Goal: Information Seeking & Learning: Learn about a topic

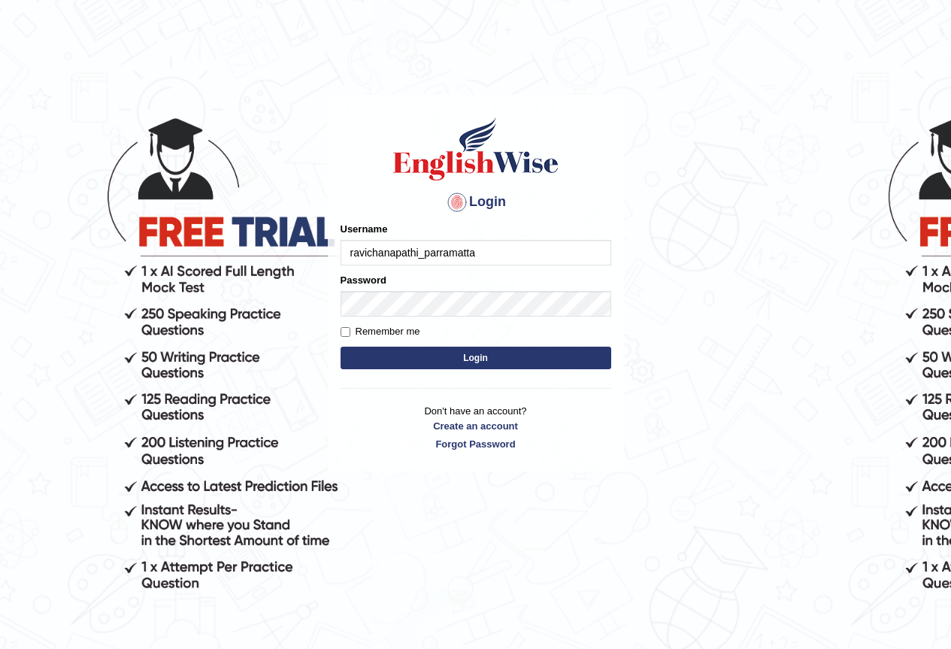
type input "ravichanapathi_parramatta"
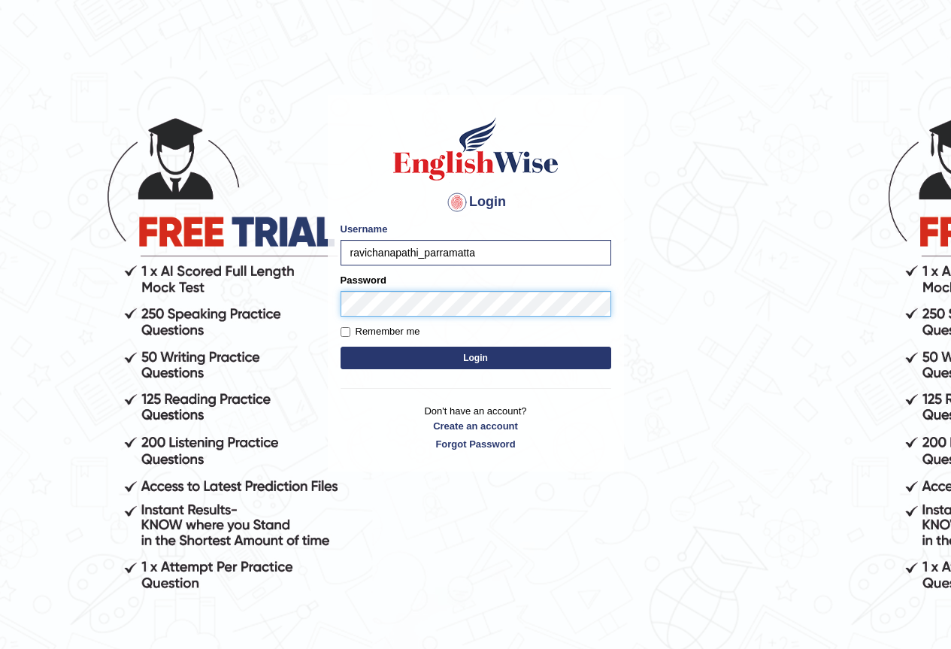
click at [340, 346] on button "Login" at bounding box center [475, 357] width 271 height 23
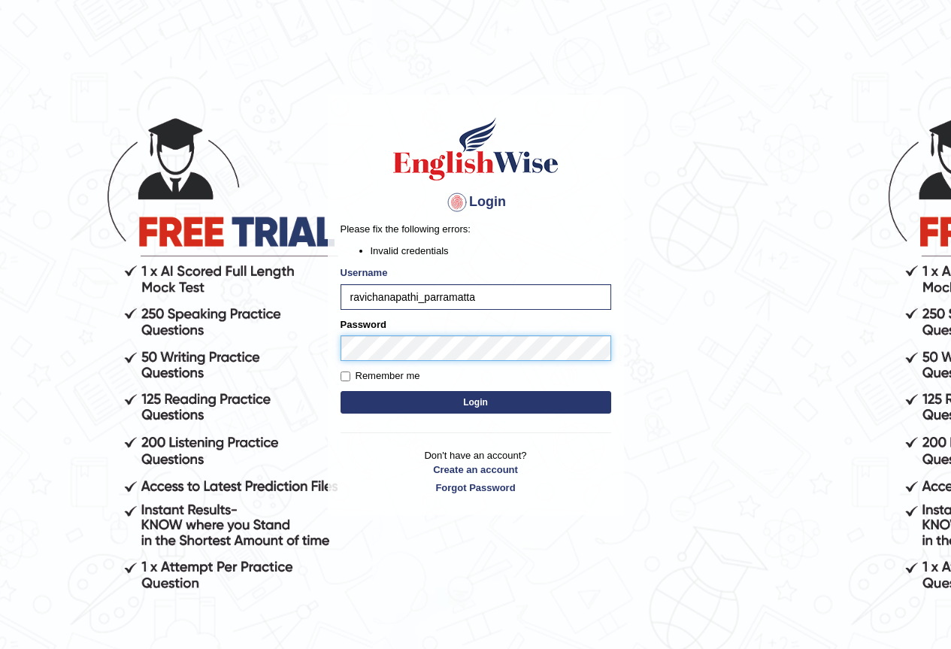
click at [340, 391] on button "Login" at bounding box center [475, 402] width 271 height 23
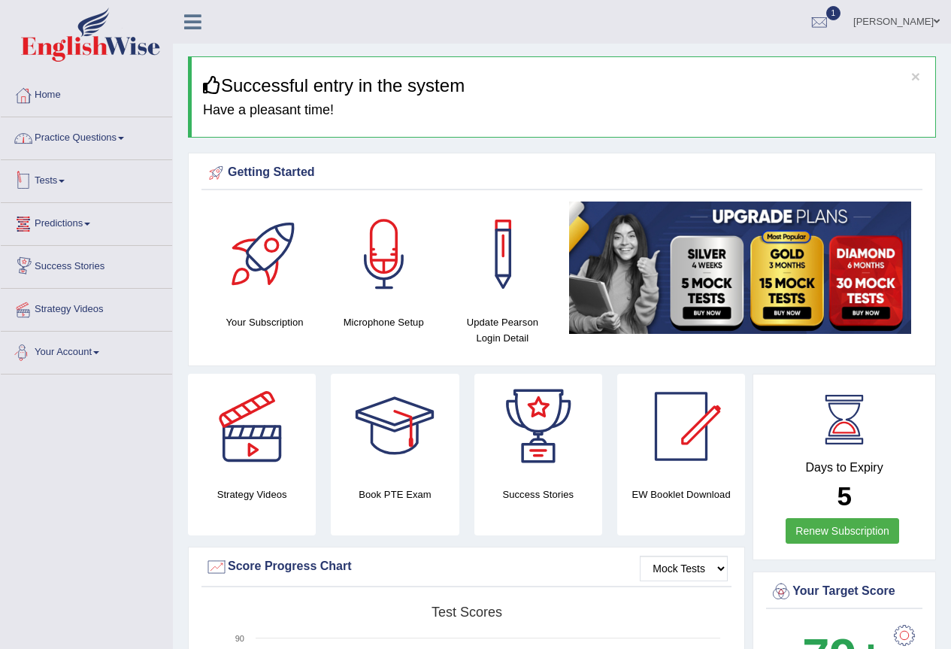
click at [104, 141] on link "Practice Questions" at bounding box center [86, 136] width 171 height 38
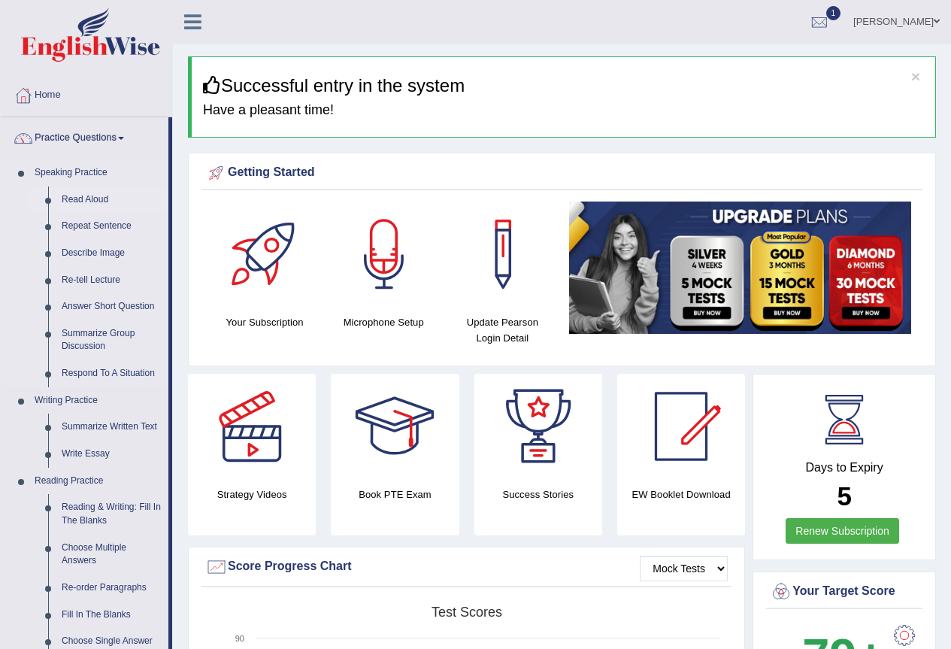
click at [89, 201] on link "Read Aloud" at bounding box center [111, 199] width 113 height 27
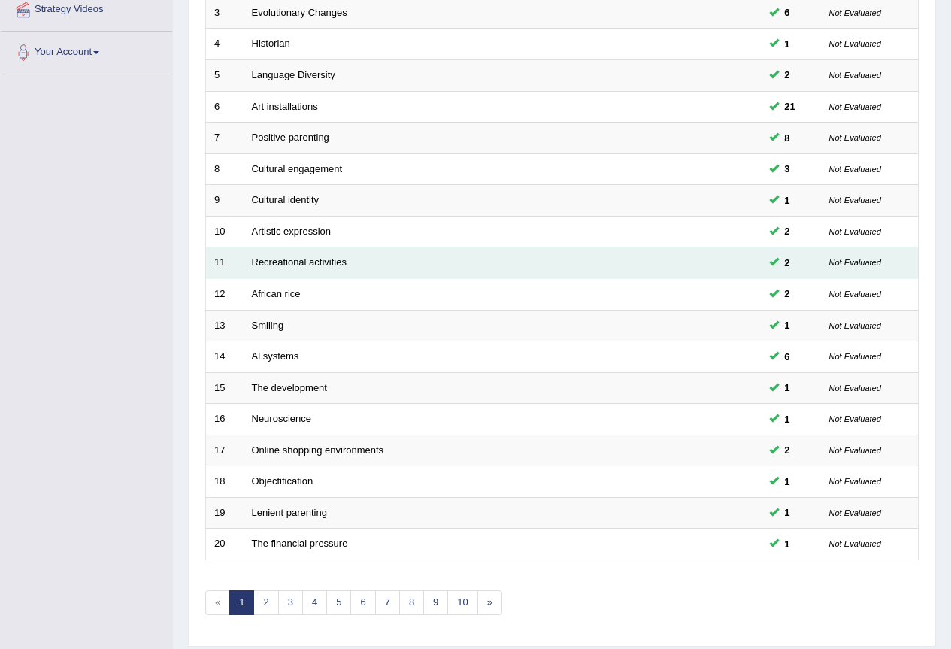
scroll to position [346, 0]
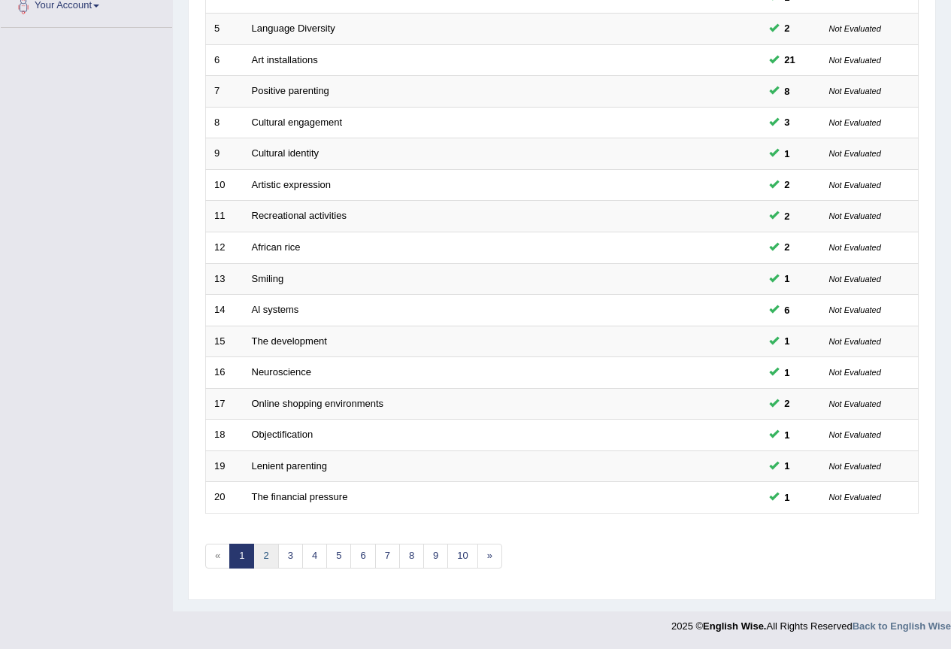
click at [268, 550] on link "2" at bounding box center [265, 555] width 25 height 25
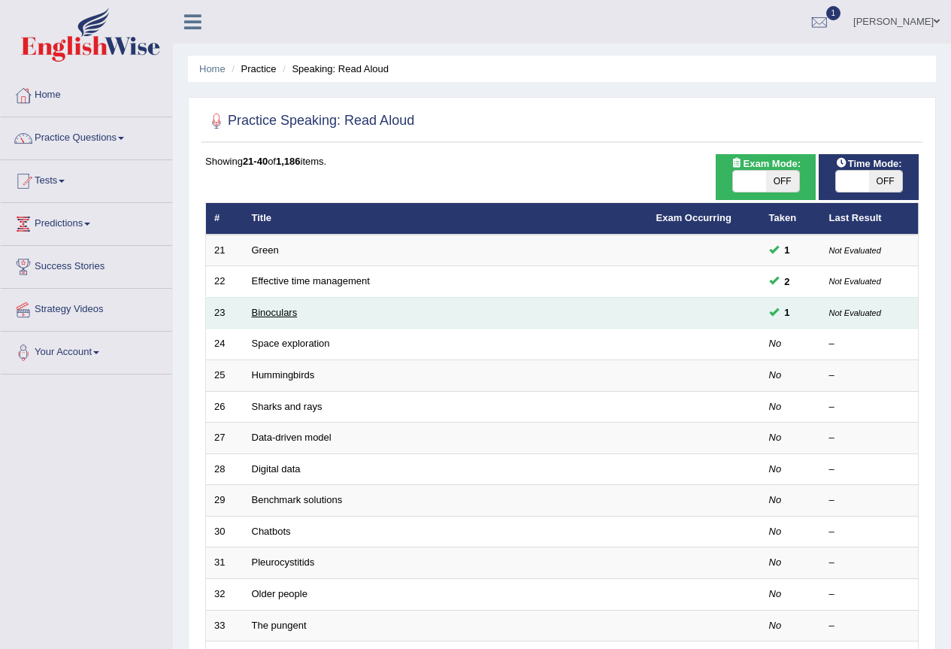
click at [262, 310] on link "Binoculars" at bounding box center [275, 312] width 46 height 11
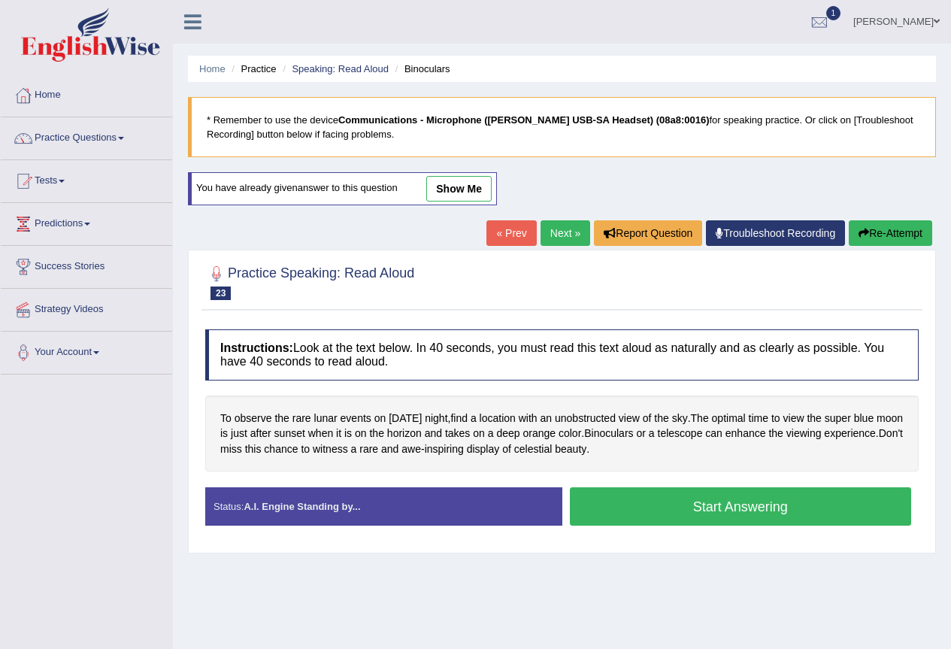
click at [449, 181] on link "show me" at bounding box center [458, 189] width 65 height 26
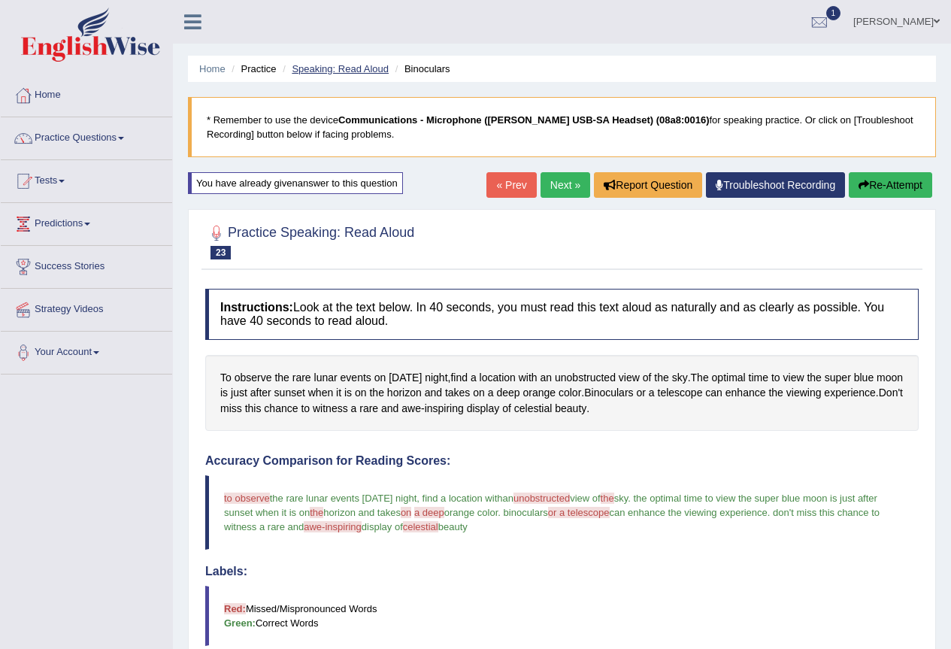
click at [353, 71] on link "Speaking: Read Aloud" at bounding box center [340, 68] width 97 height 11
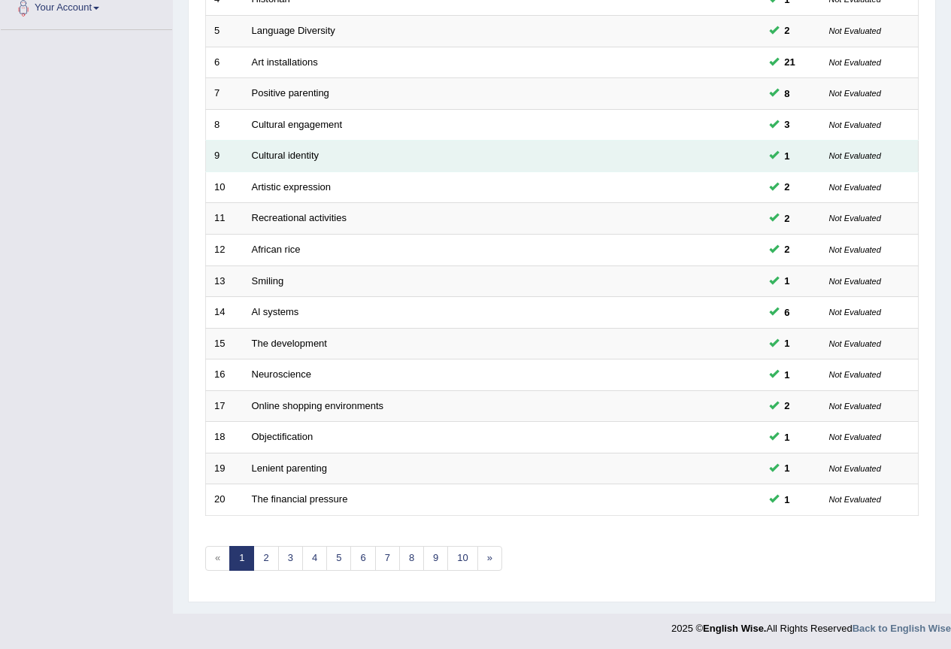
scroll to position [346, 0]
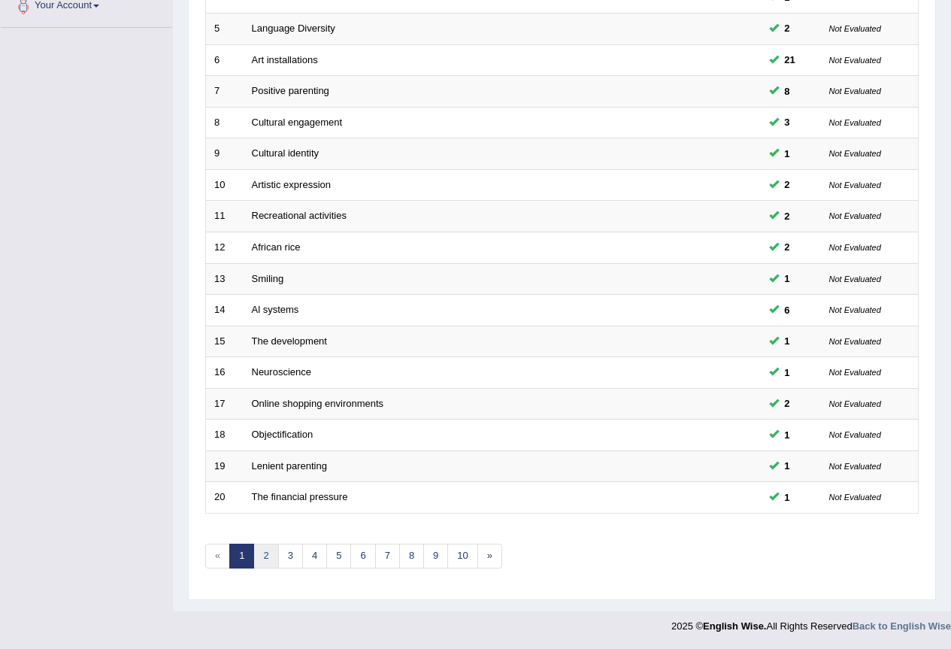
click at [271, 553] on link "2" at bounding box center [265, 555] width 25 height 25
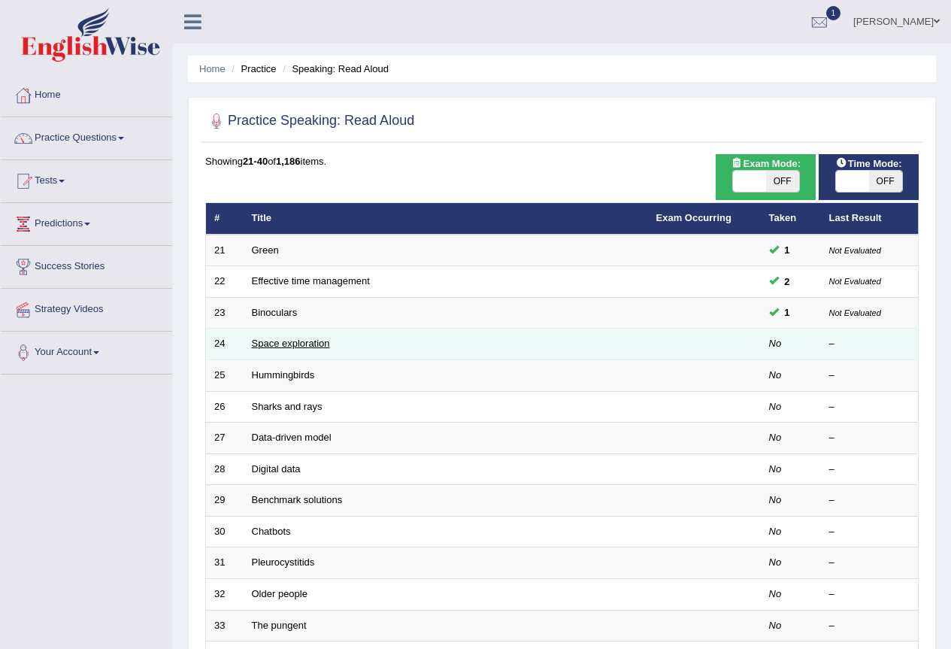
click at [297, 346] on link "Space exploration" at bounding box center [291, 342] width 78 height 11
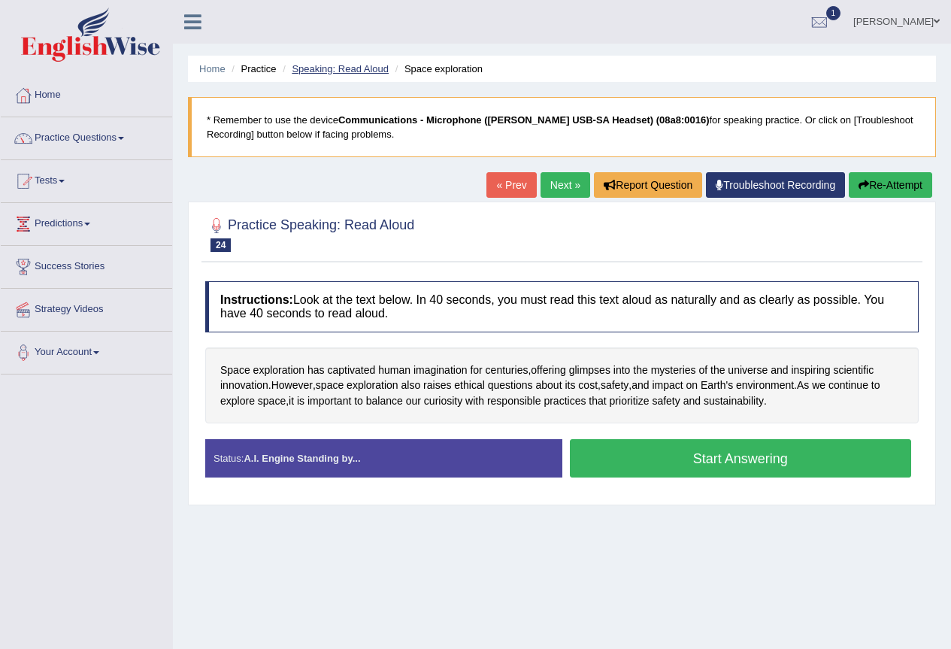
click at [362, 65] on link "Speaking: Read Aloud" at bounding box center [340, 68] width 97 height 11
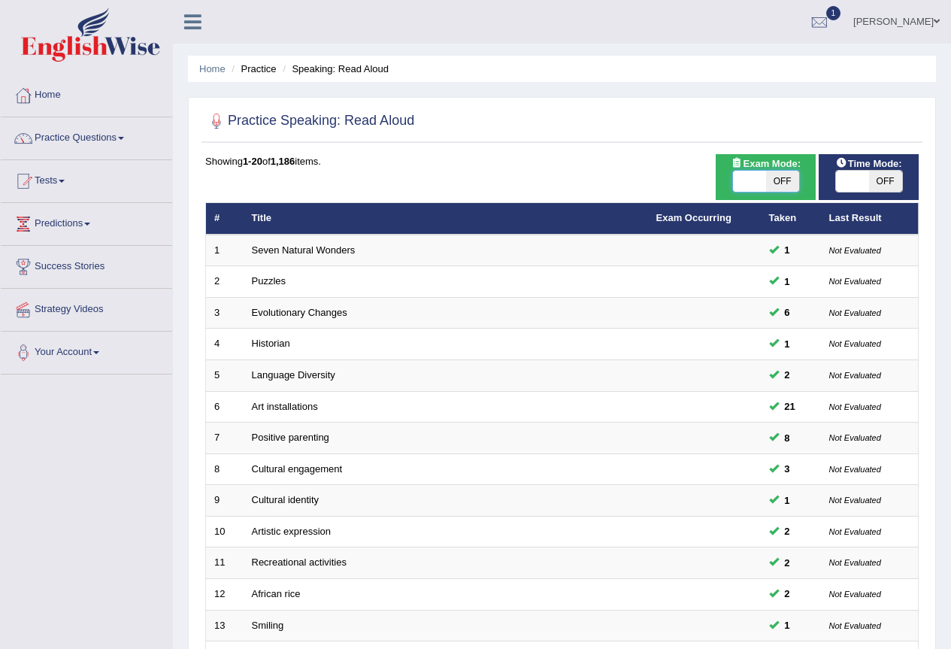
click at [734, 176] on span at bounding box center [749, 181] width 33 height 21
click at [772, 184] on span "OFF" at bounding box center [782, 181] width 33 height 21
checkbox input "true"
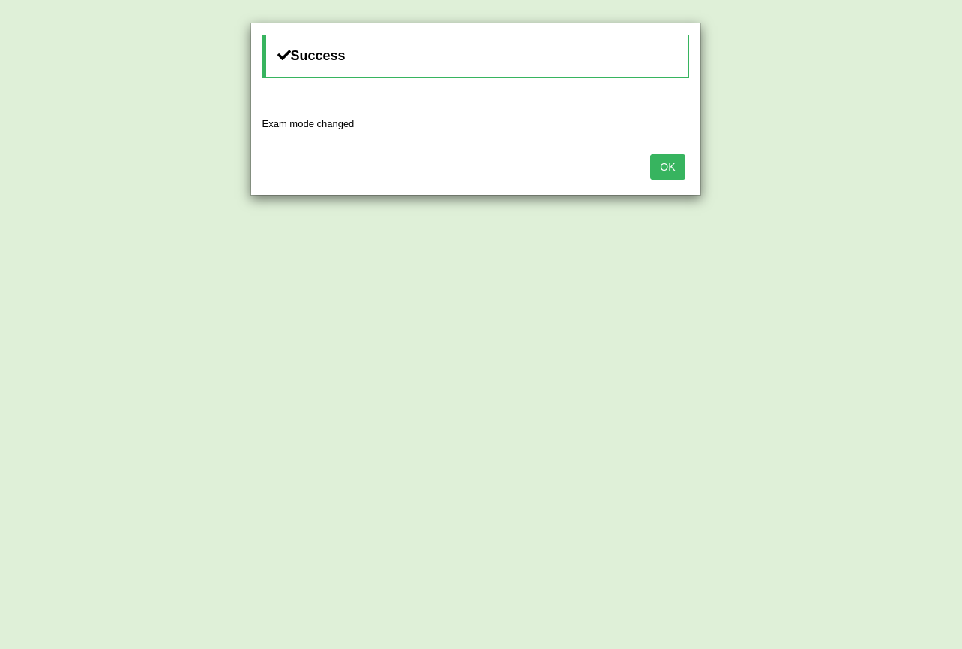
click at [657, 165] on button "OK" at bounding box center [667, 167] width 35 height 26
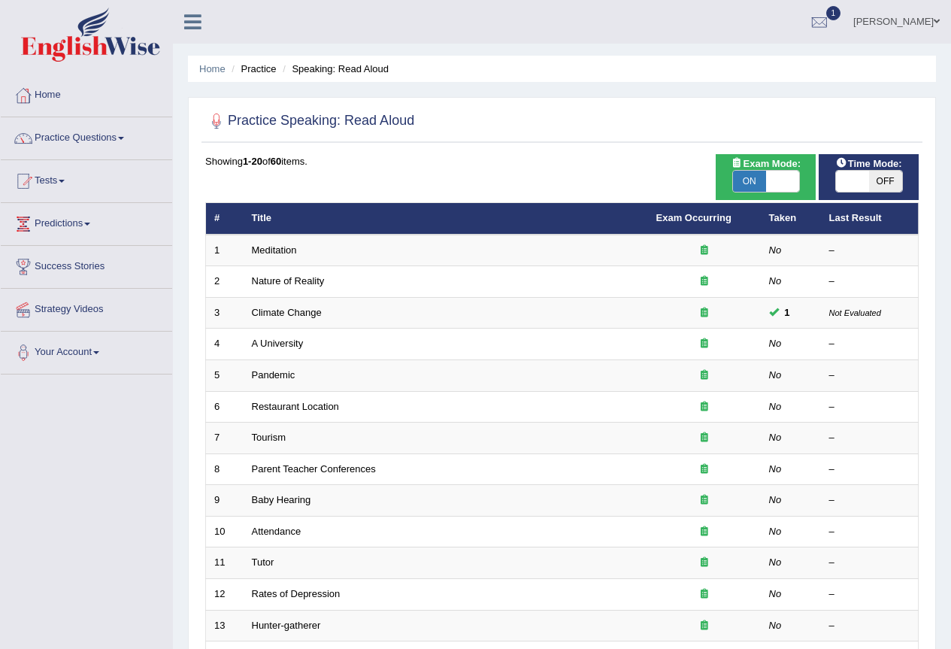
click at [760, 173] on span "ON" at bounding box center [749, 181] width 33 height 21
checkbox input "false"
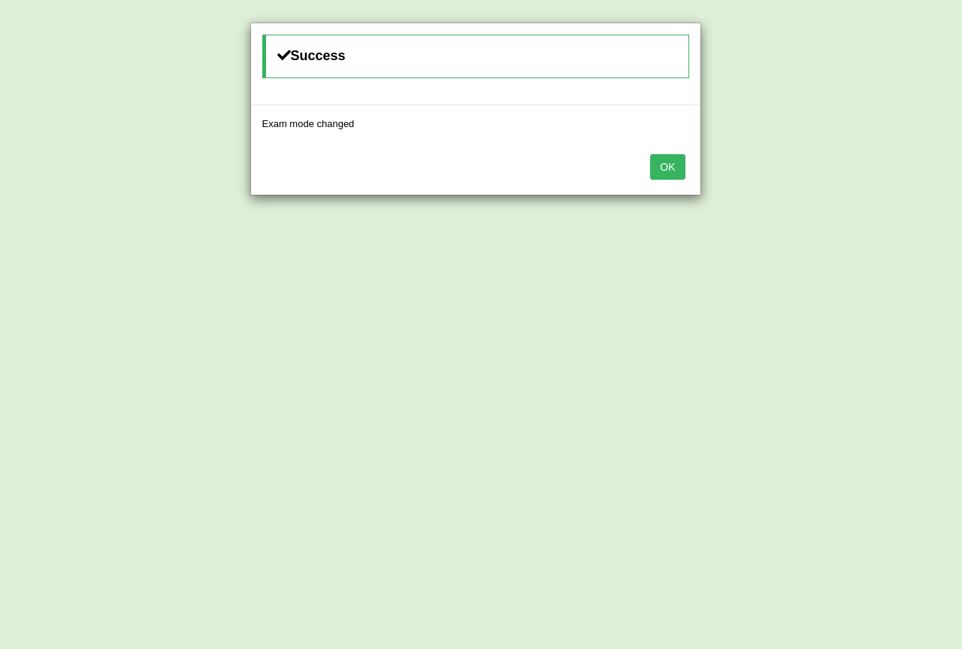
click at [675, 170] on button "OK" at bounding box center [667, 167] width 35 height 26
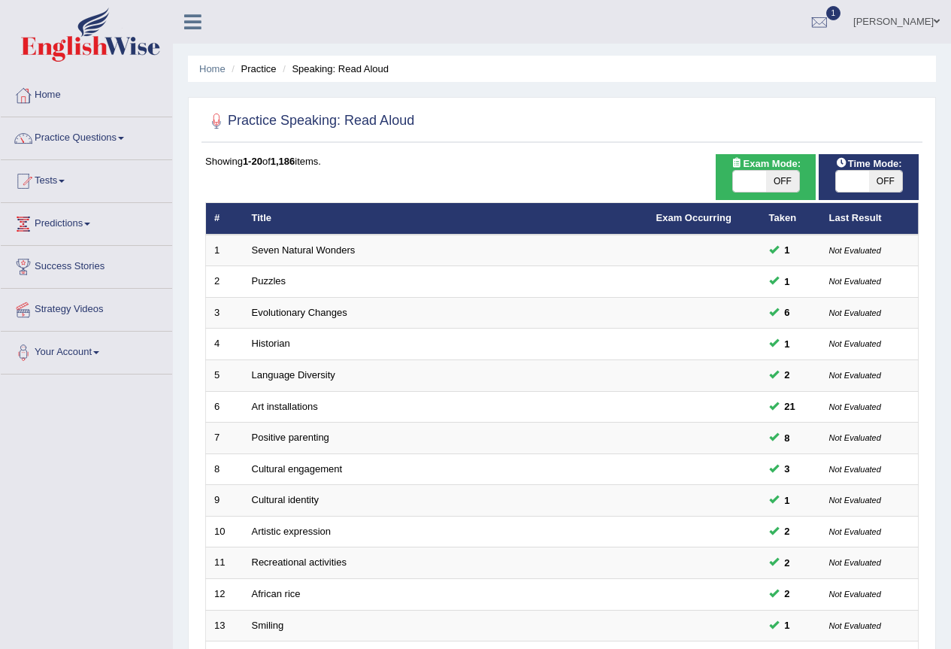
click at [865, 179] on span at bounding box center [852, 181] width 33 height 21
checkbox input "true"
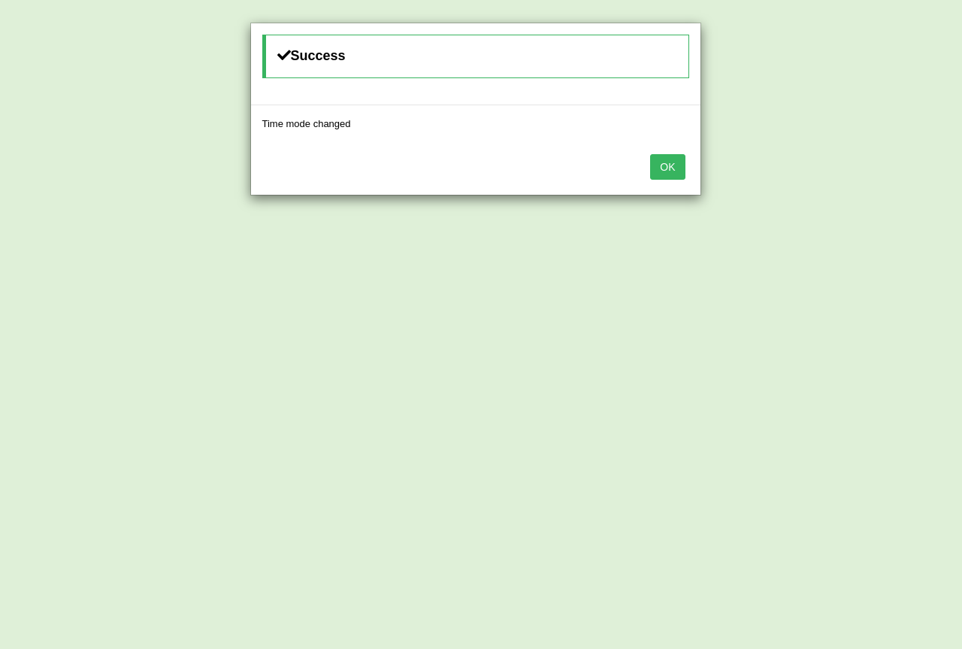
click at [682, 167] on button "OK" at bounding box center [667, 167] width 35 height 26
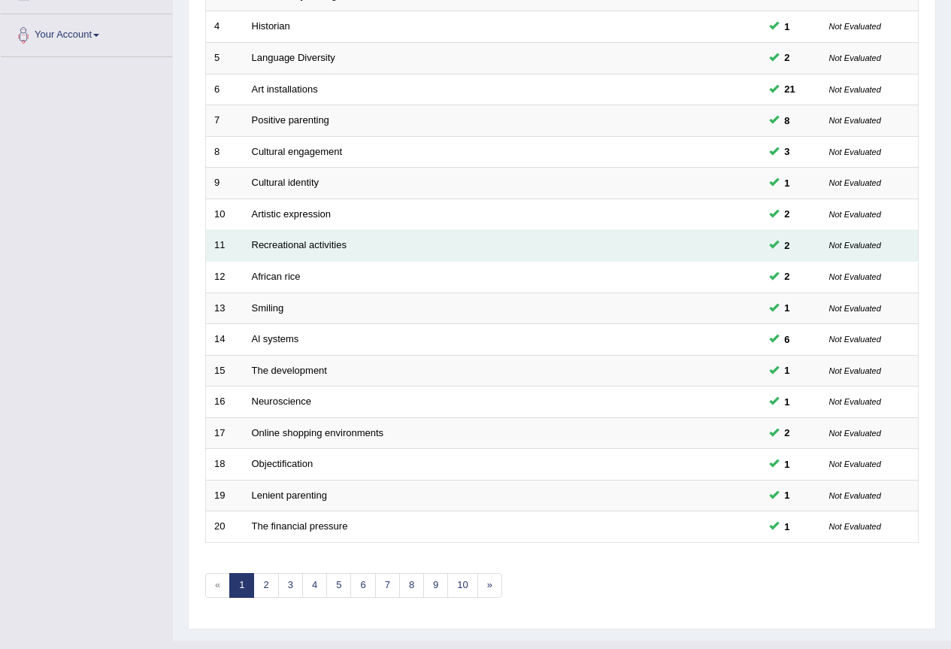
scroll to position [346, 0]
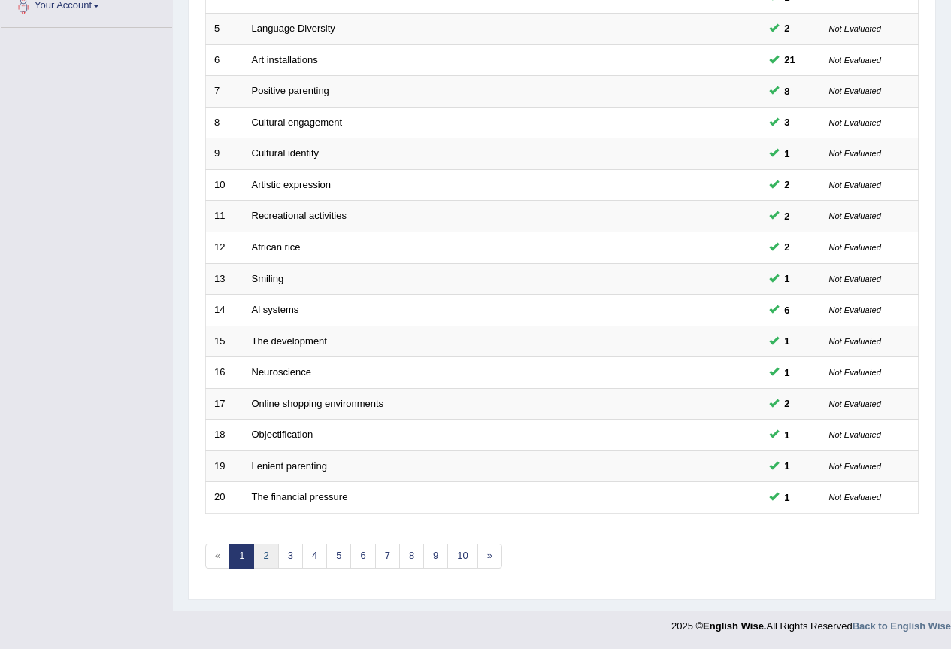
click at [262, 567] on link "2" at bounding box center [265, 555] width 25 height 25
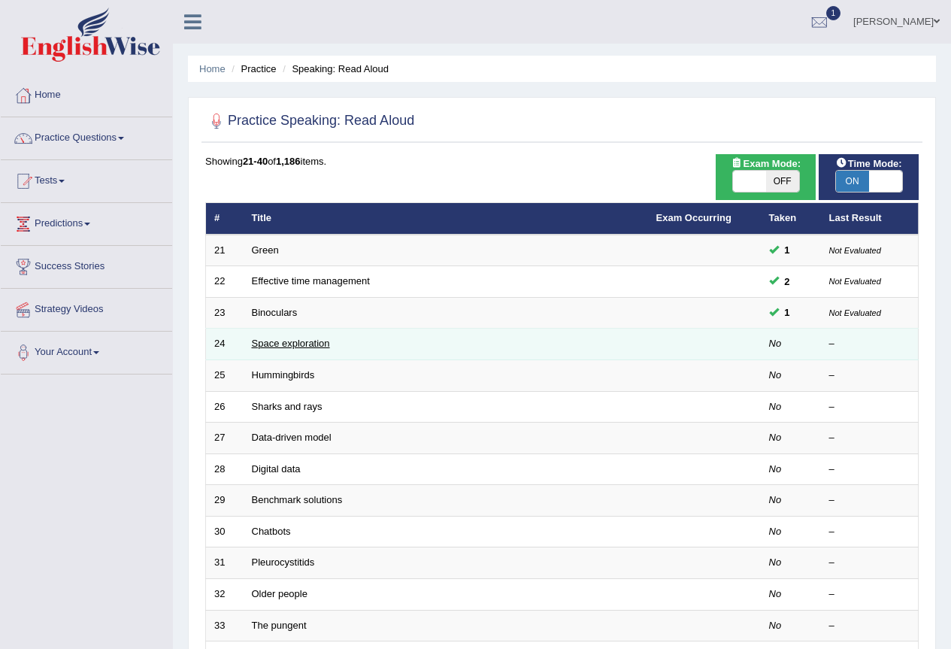
click at [277, 346] on link "Space exploration" at bounding box center [291, 342] width 78 height 11
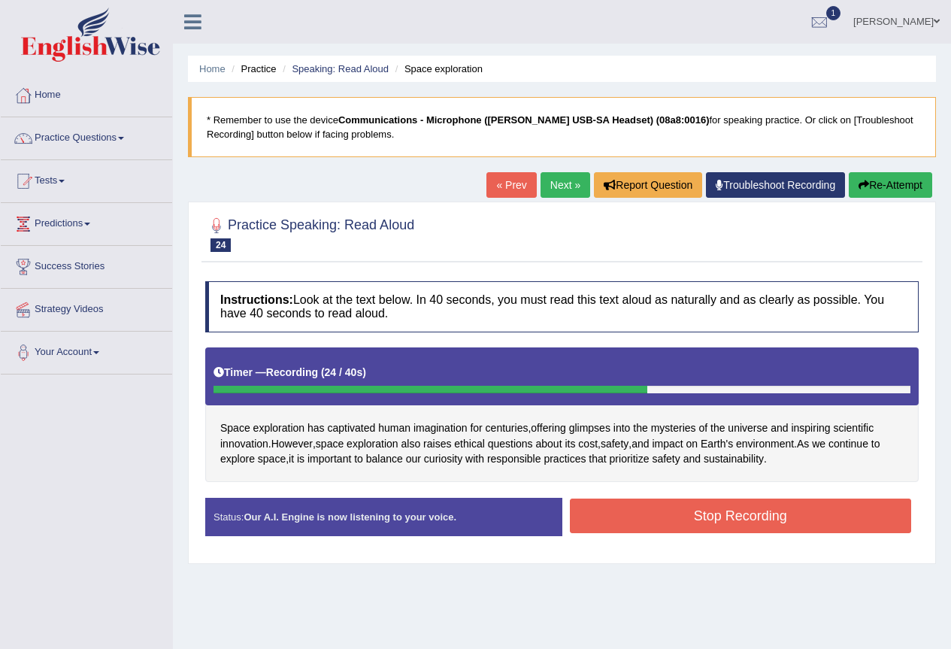
click at [767, 519] on button "Stop Recording" at bounding box center [741, 515] width 342 height 35
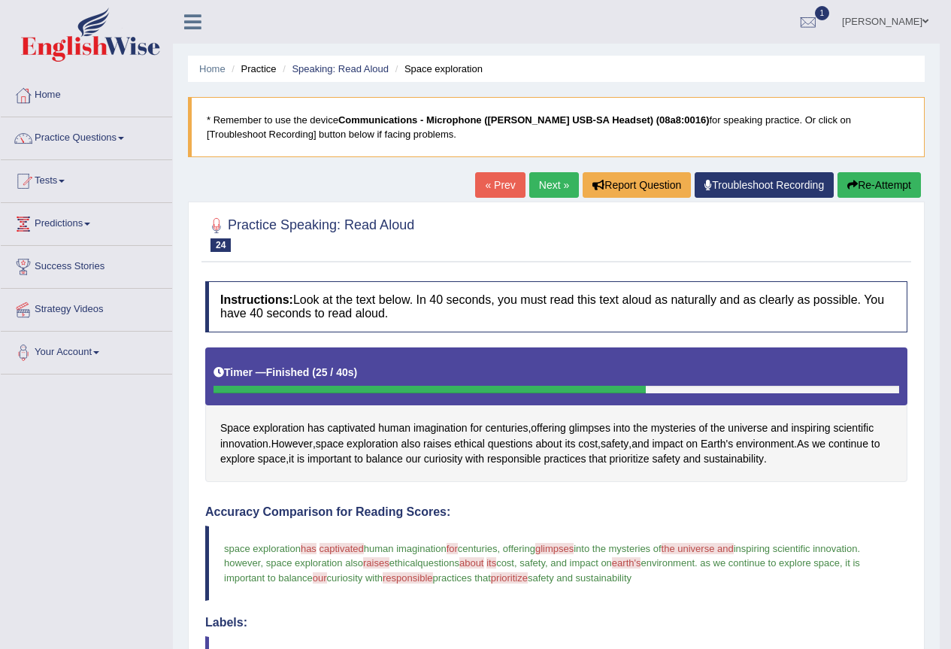
click at [544, 180] on link "Next »" at bounding box center [554, 185] width 50 height 26
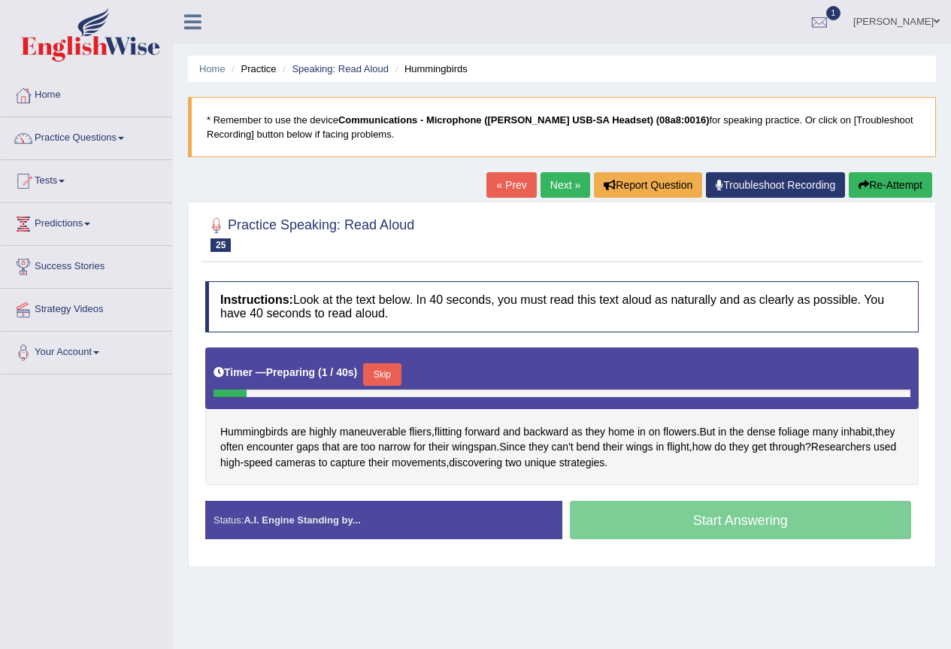
click at [382, 365] on button "Skip" at bounding box center [382, 374] width 38 height 23
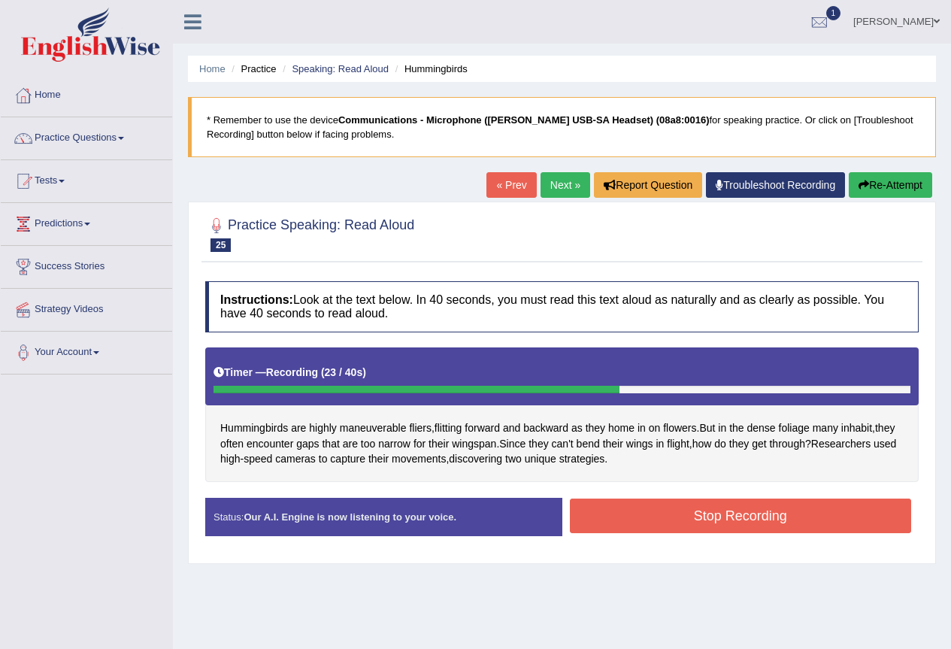
click at [729, 512] on button "Stop Recording" at bounding box center [741, 515] width 342 height 35
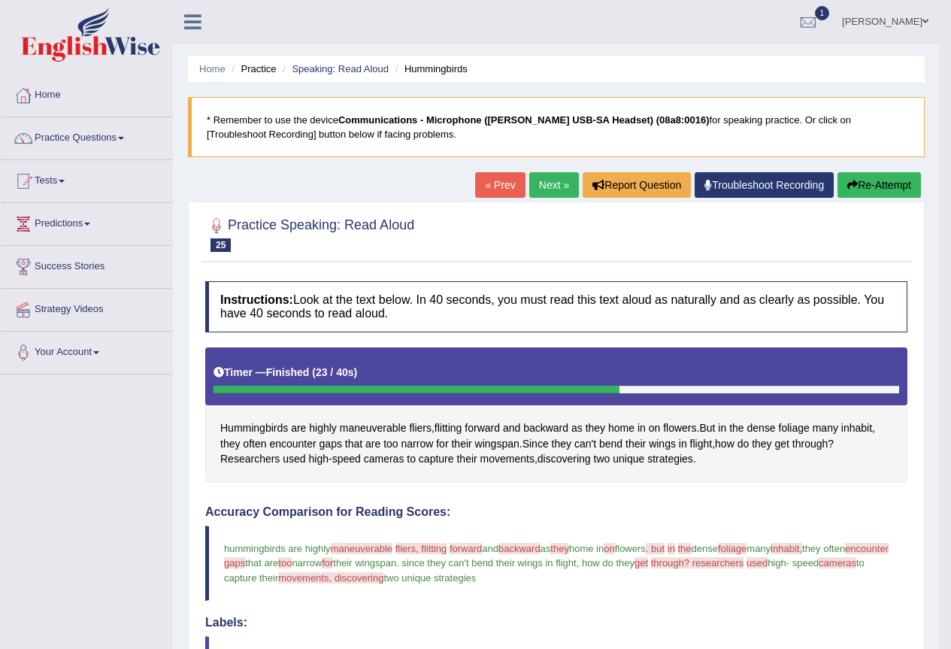
click at [882, 177] on button "Re-Attempt" at bounding box center [878, 185] width 83 height 26
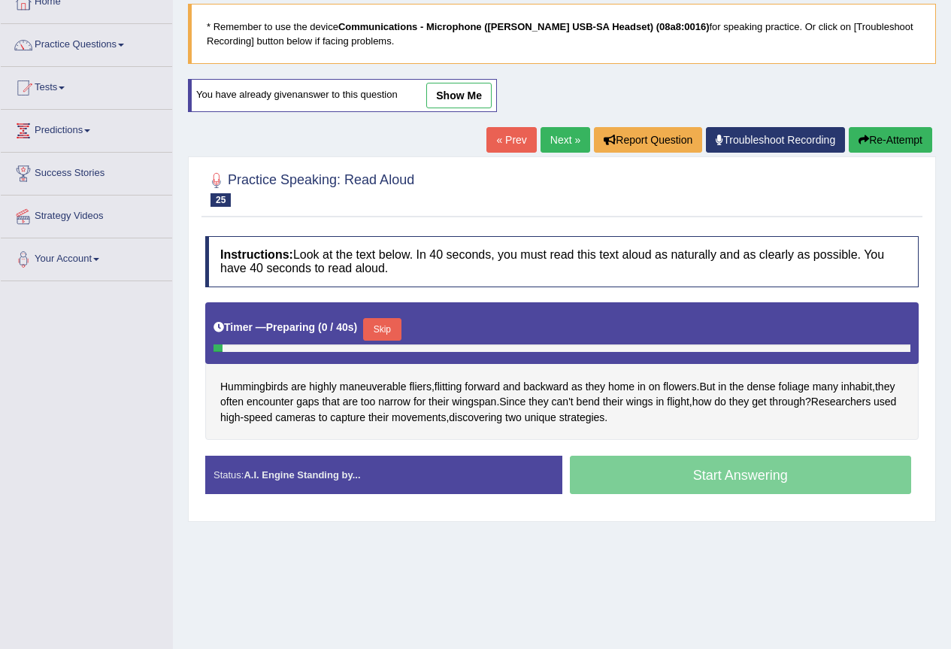
scroll to position [141, 0]
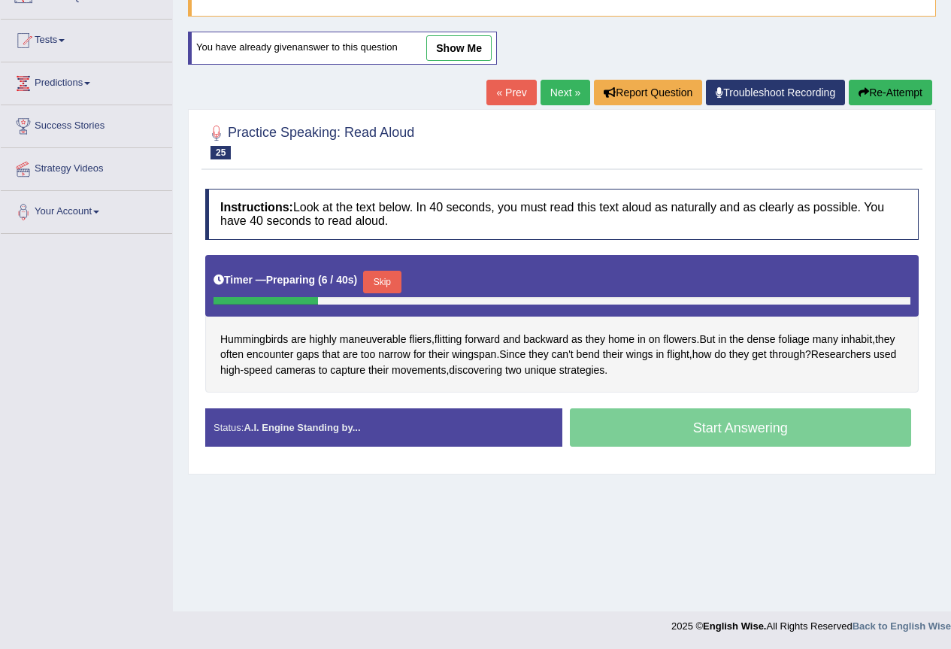
click at [387, 290] on button "Skip" at bounding box center [382, 282] width 38 height 23
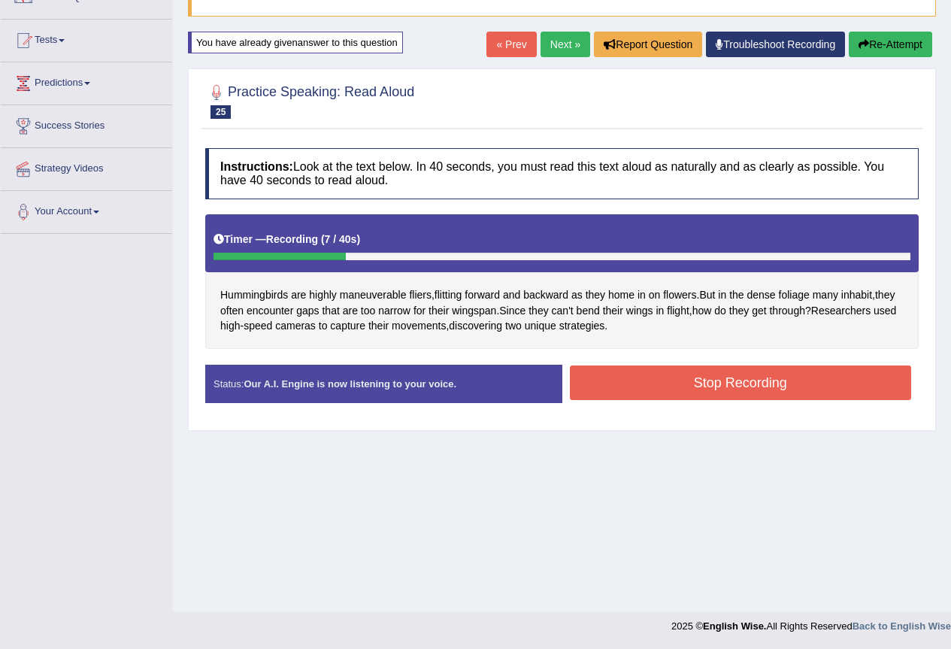
click at [778, 386] on button "Stop Recording" at bounding box center [741, 382] width 342 height 35
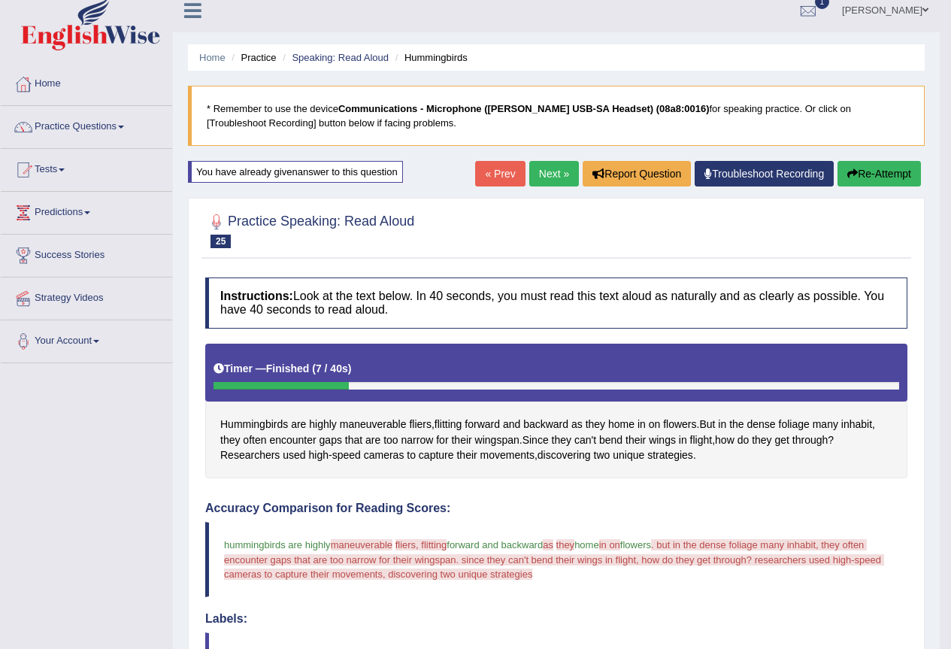
scroll to position [0, 0]
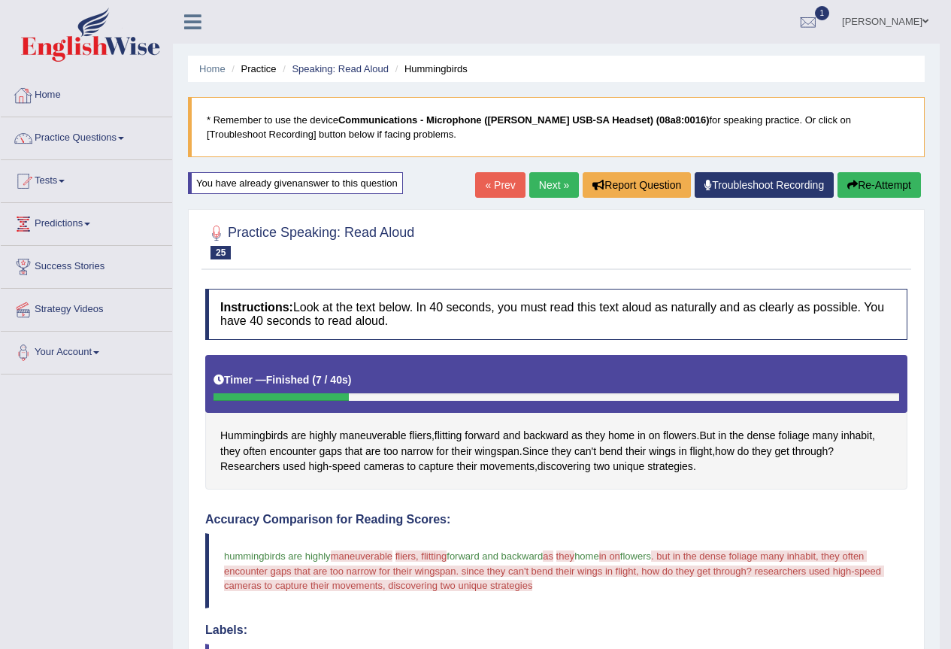
click at [48, 95] on link "Home" at bounding box center [86, 93] width 171 height 38
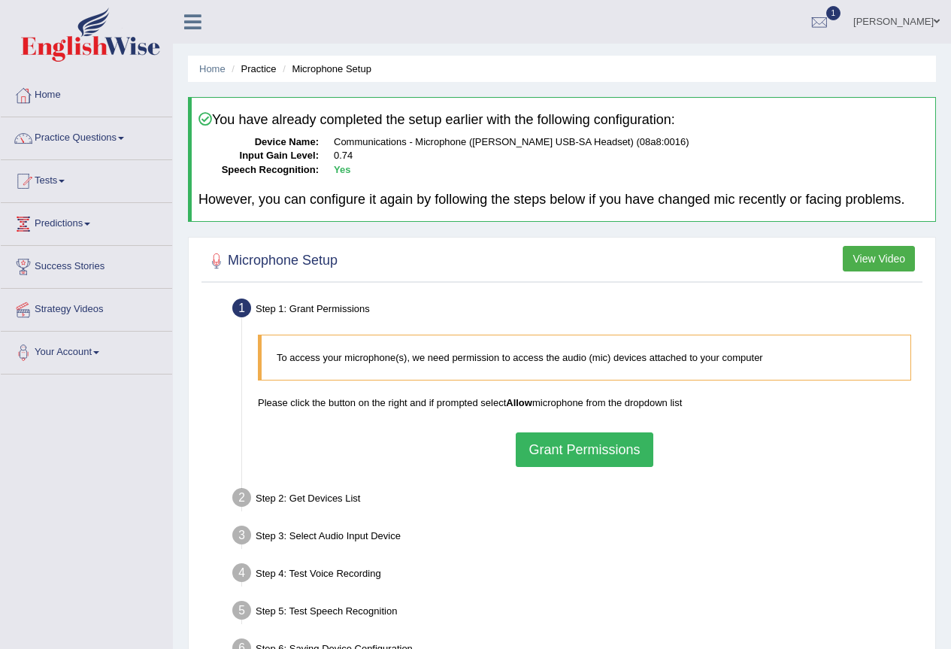
click at [610, 436] on button "Grant Permissions" at bounding box center [584, 449] width 137 height 35
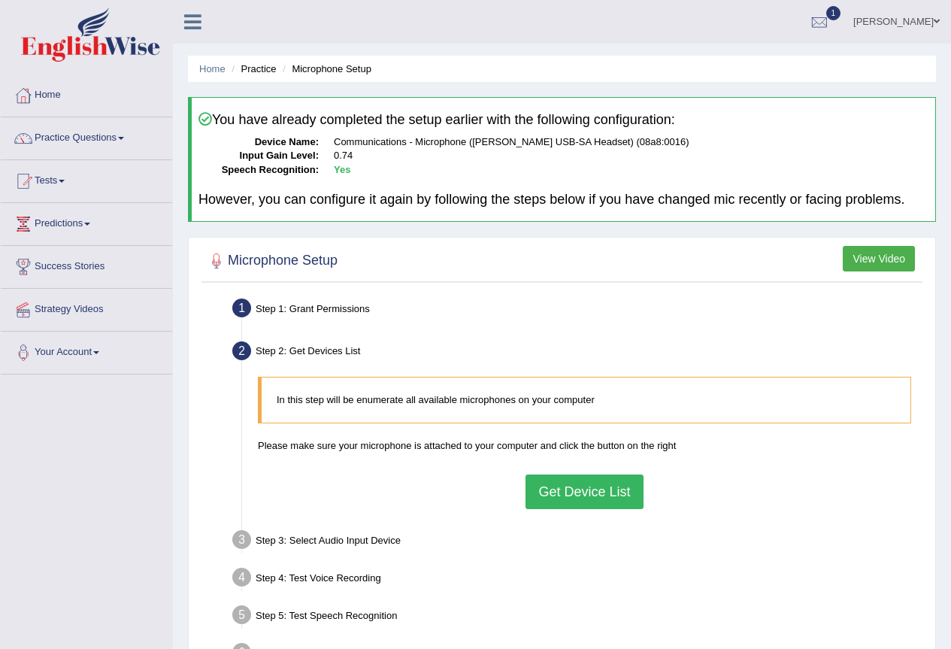
click at [613, 480] on button "Get Device List" at bounding box center [583, 491] width 117 height 35
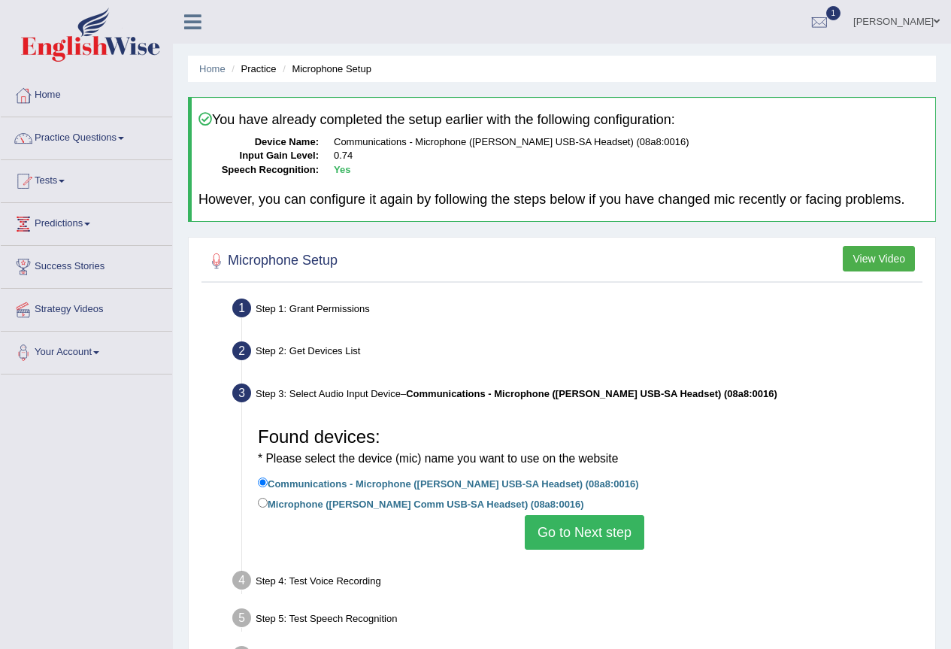
scroll to position [141, 0]
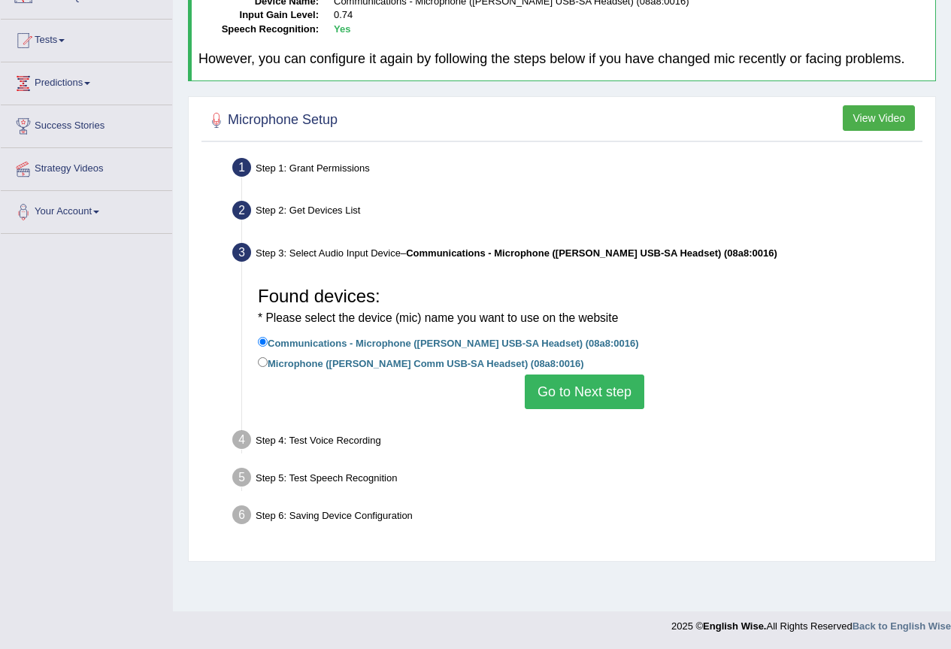
click at [609, 381] on button "Go to Next step" at bounding box center [585, 391] width 120 height 35
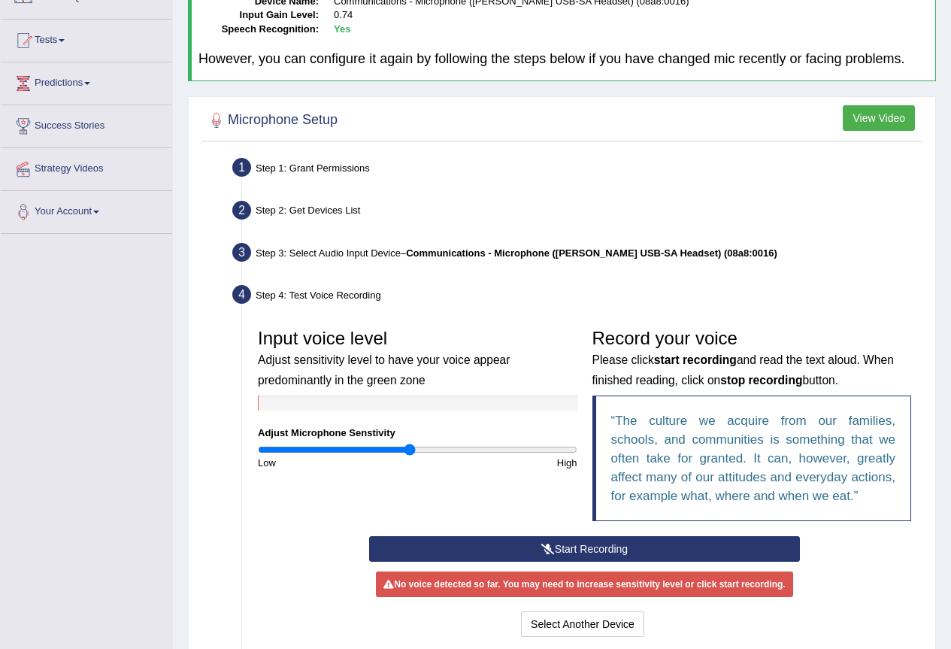
type input "0.96"
click at [410, 452] on input "range" at bounding box center [417, 449] width 319 height 12
click at [570, 548] on button "Start Recording" at bounding box center [584, 549] width 431 height 26
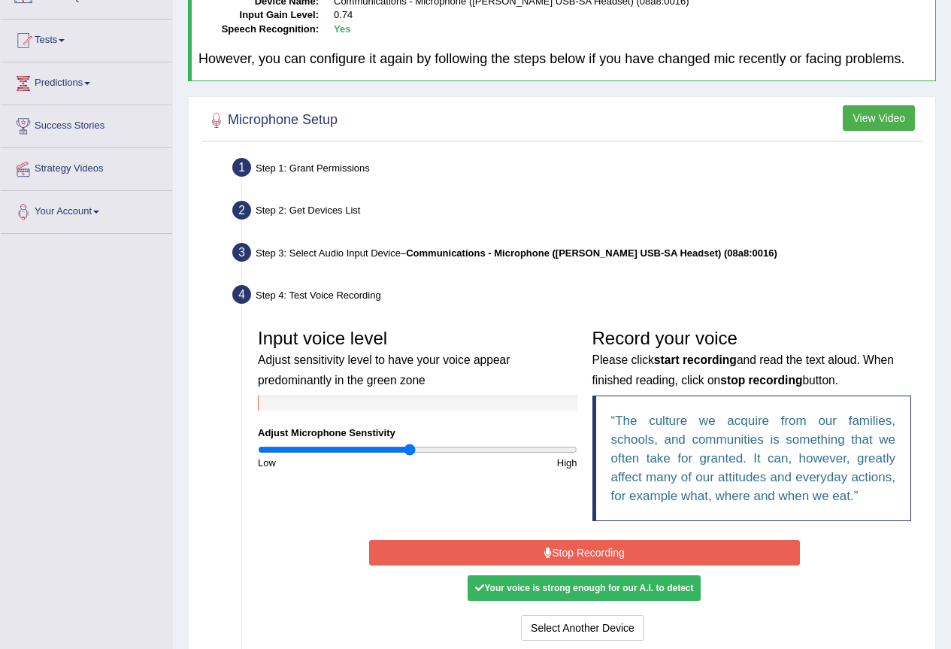
click at [589, 562] on button "Stop Recording" at bounding box center [584, 553] width 431 height 26
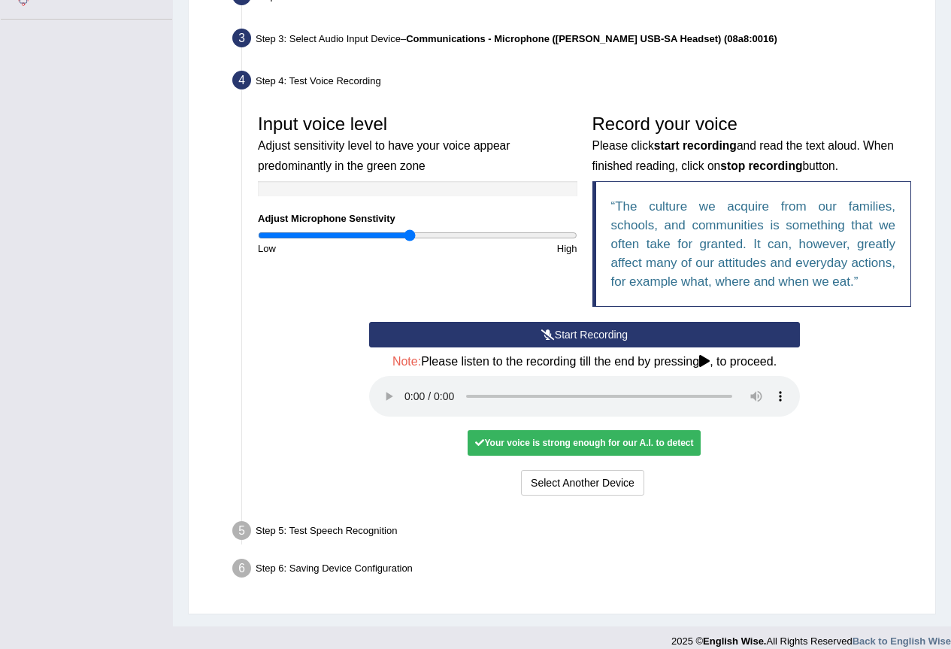
scroll to position [370, 0]
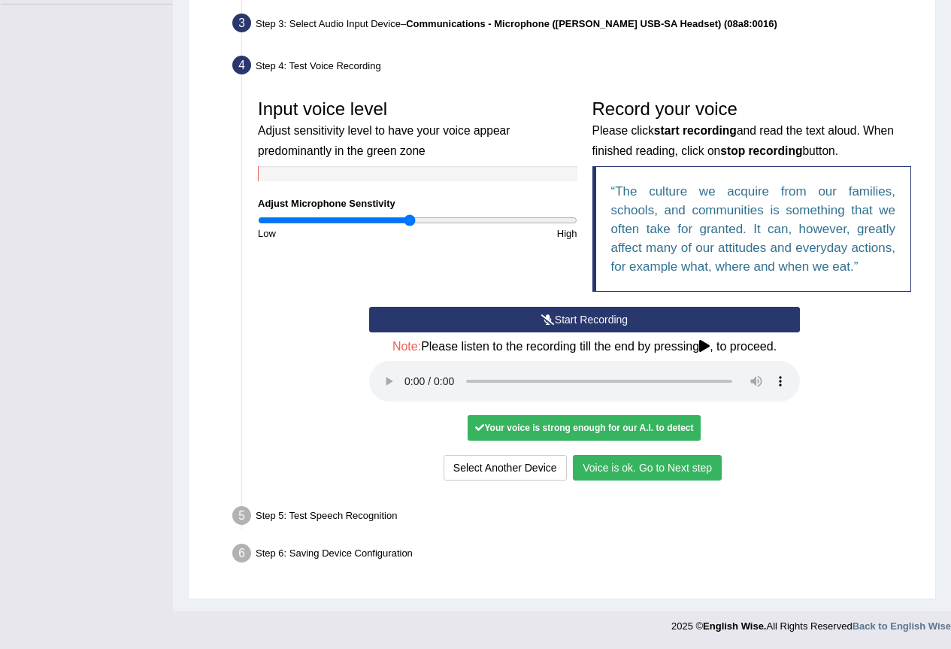
click at [605, 470] on button "Voice is ok. Go to Next step" at bounding box center [647, 468] width 149 height 26
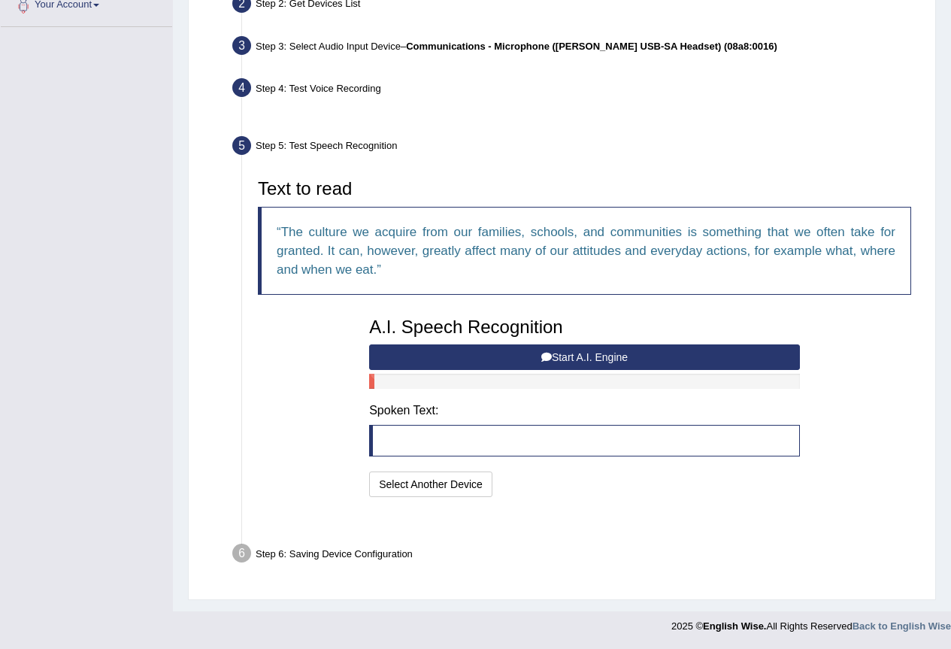
scroll to position [310, 0]
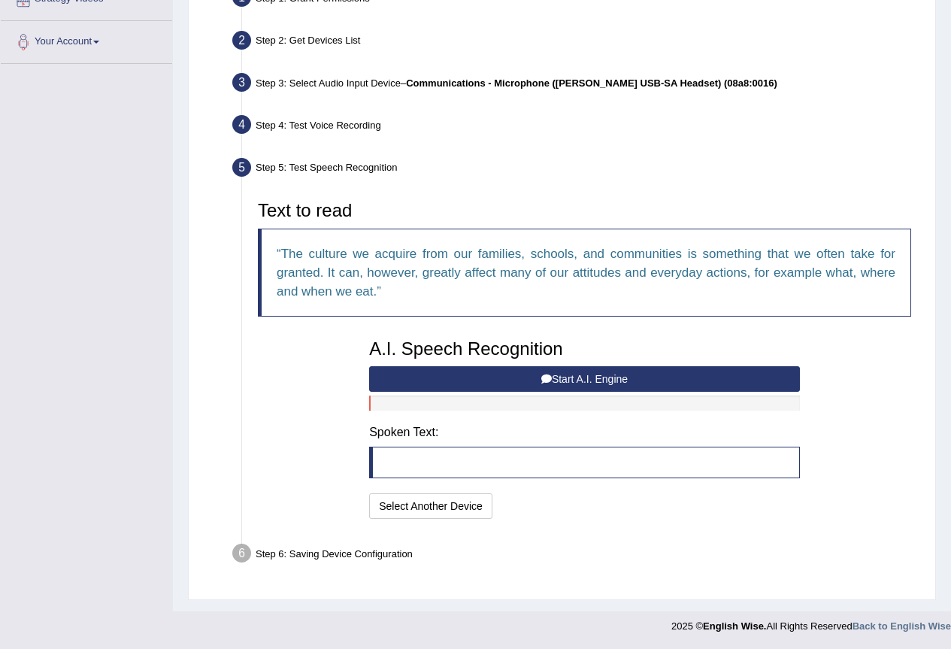
click at [563, 386] on button "Start A.I. Engine" at bounding box center [584, 379] width 431 height 26
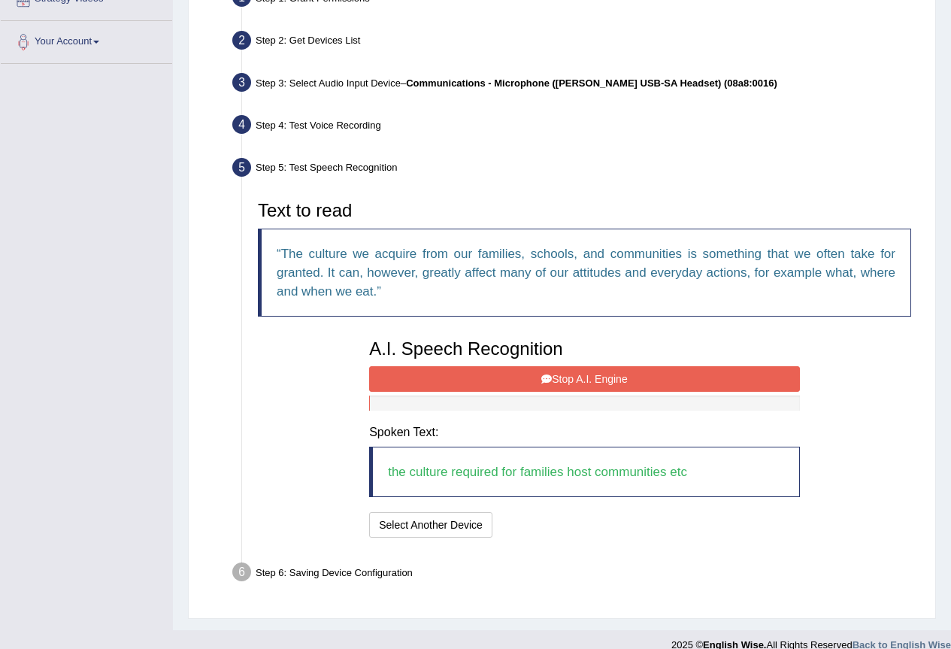
click at [567, 387] on button "Stop A.I. Engine" at bounding box center [584, 379] width 431 height 26
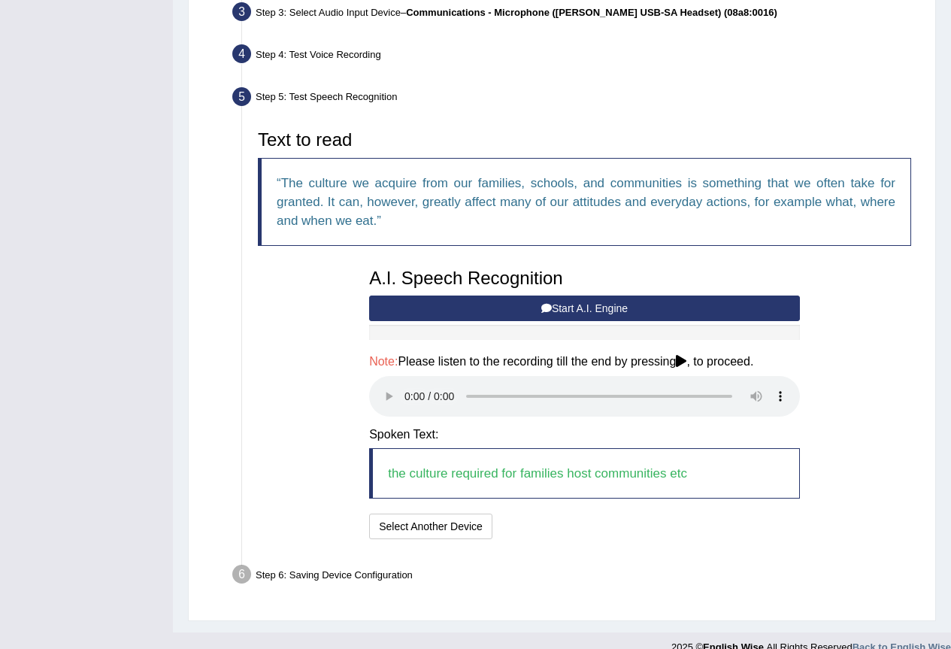
scroll to position [402, 0]
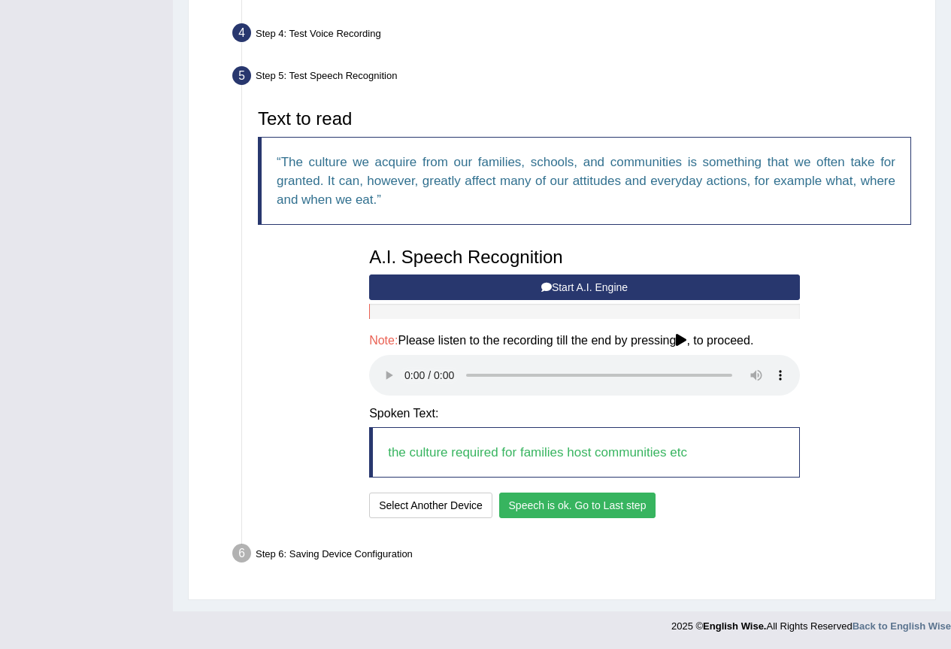
click at [630, 496] on button "Speech is ok. Go to Last step" at bounding box center [577, 505] width 157 height 26
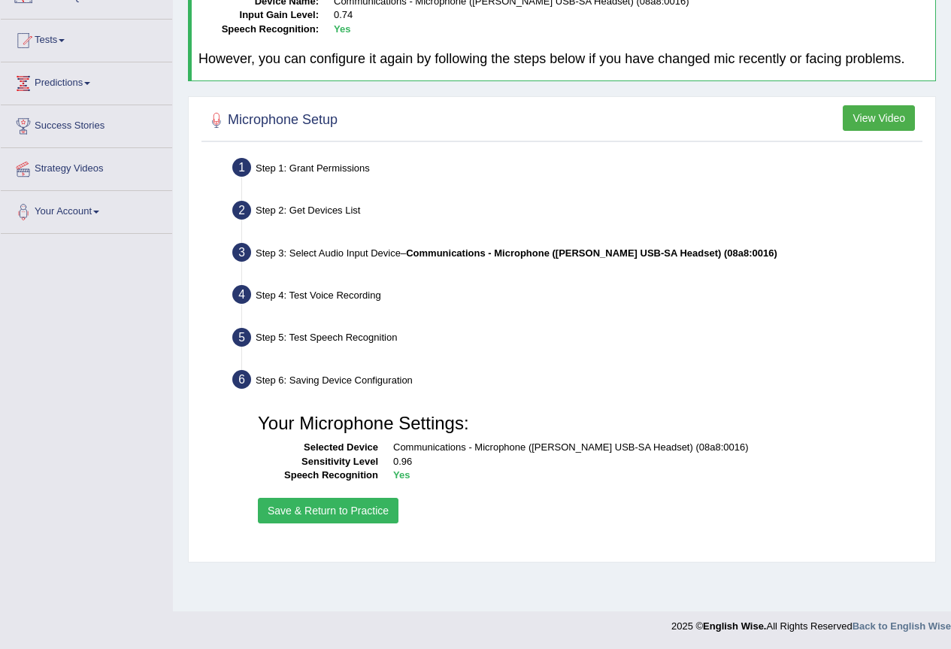
scroll to position [141, 0]
click at [352, 504] on button "Save & Return to Practice" at bounding box center [328, 511] width 141 height 26
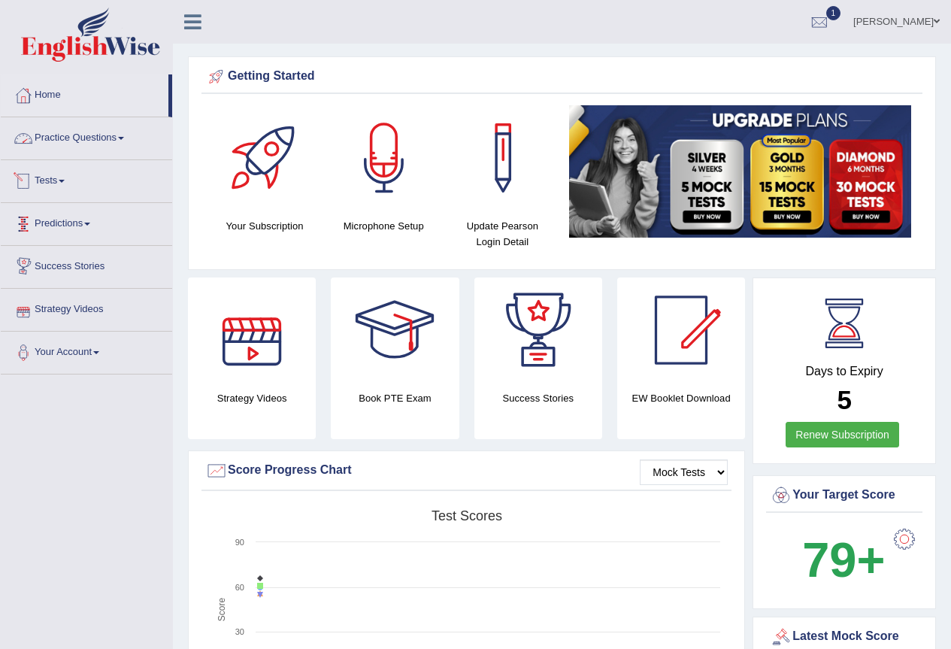
click at [68, 153] on link "Practice Questions" at bounding box center [86, 136] width 171 height 38
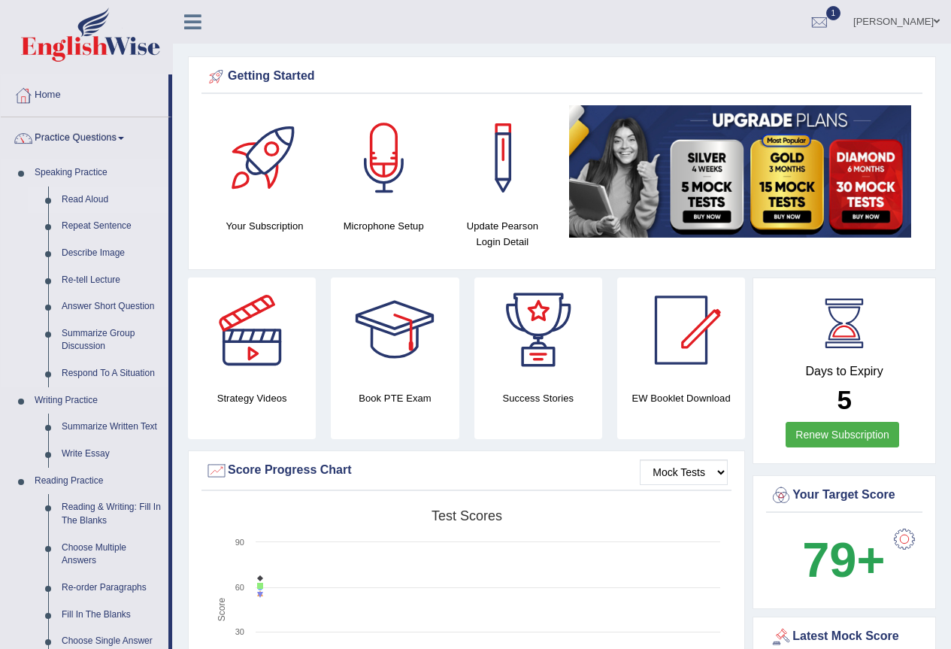
click at [84, 195] on link "Read Aloud" at bounding box center [111, 199] width 113 height 27
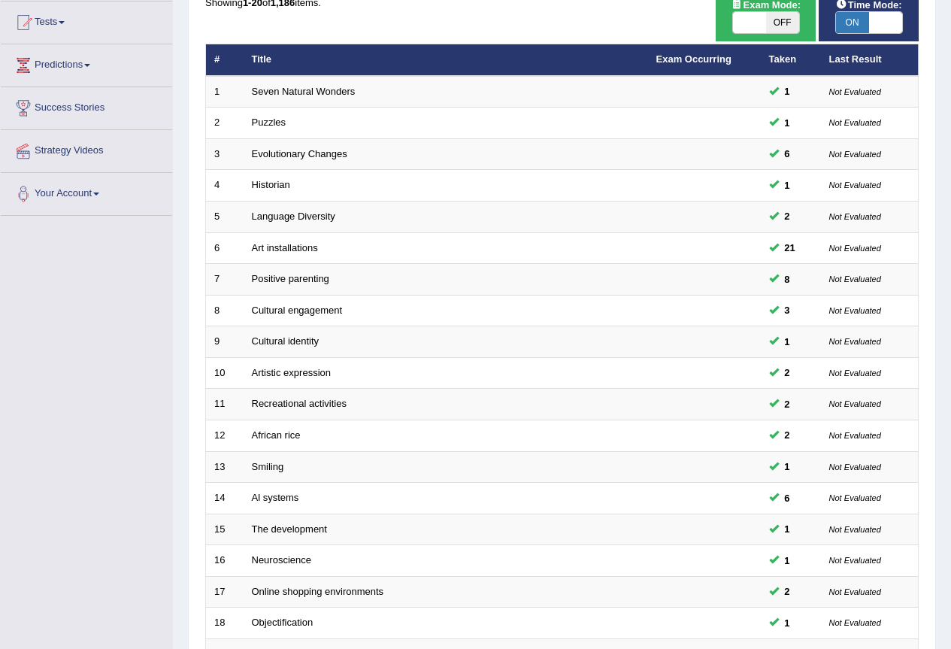
scroll to position [346, 0]
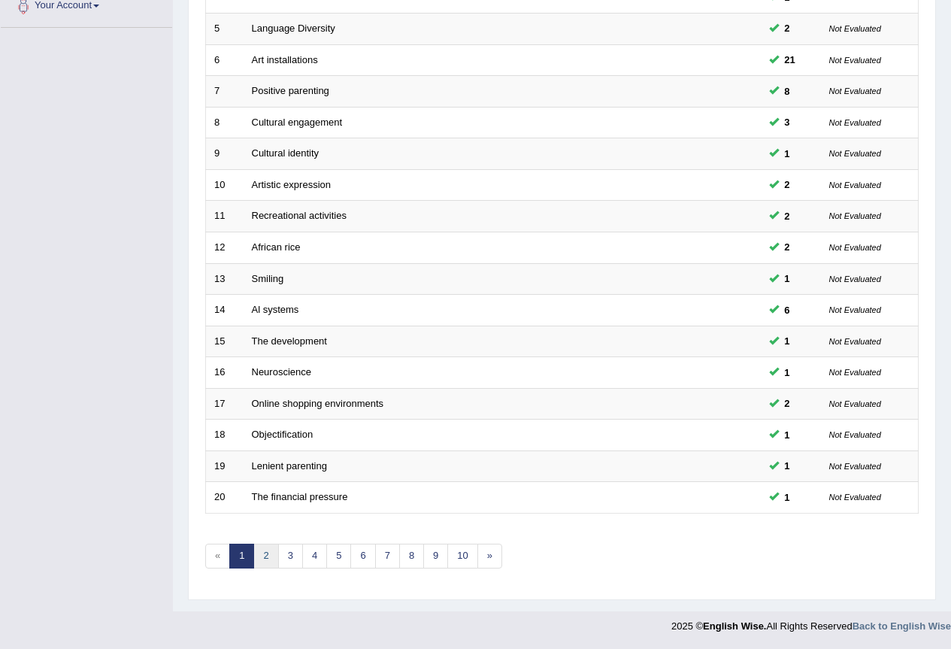
click at [271, 564] on link "2" at bounding box center [265, 555] width 25 height 25
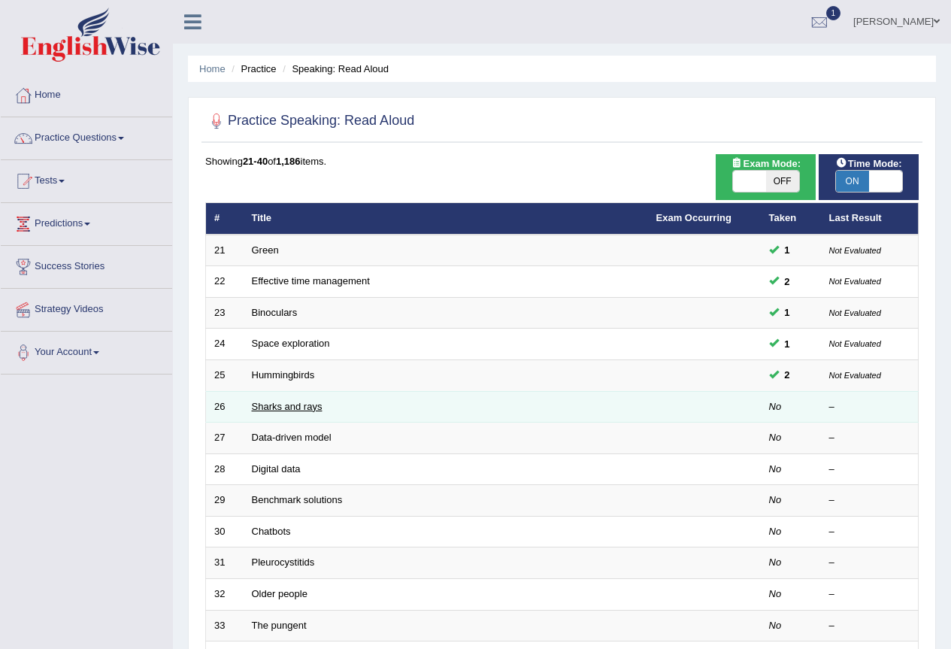
click at [292, 408] on link "Sharks and rays" at bounding box center [287, 406] width 71 height 11
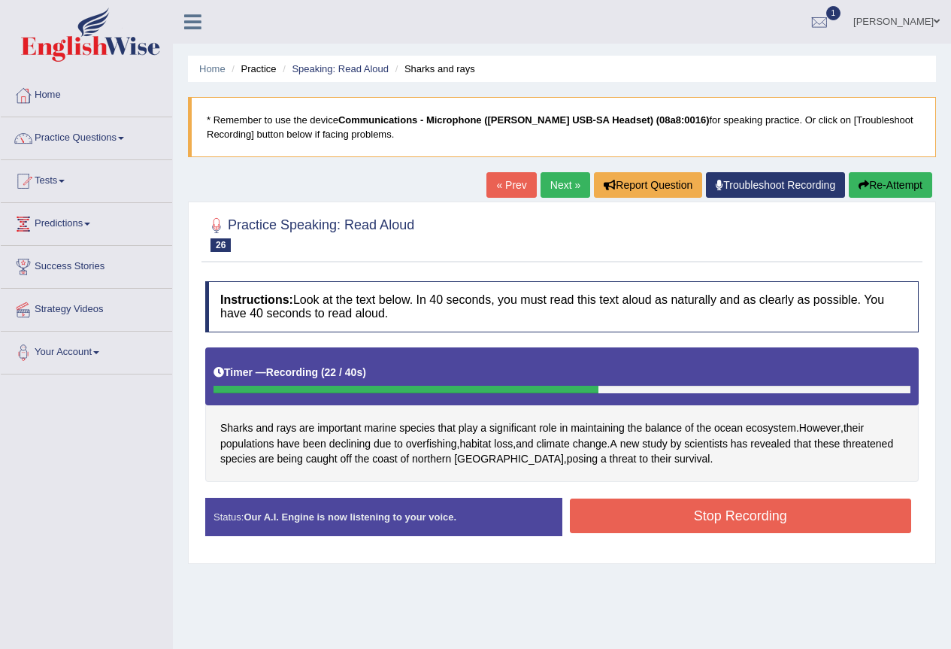
click at [796, 498] on div "Start Answering" at bounding box center [740, 498] width 357 height 1
click at [794, 502] on button "Stop Recording" at bounding box center [741, 515] width 342 height 35
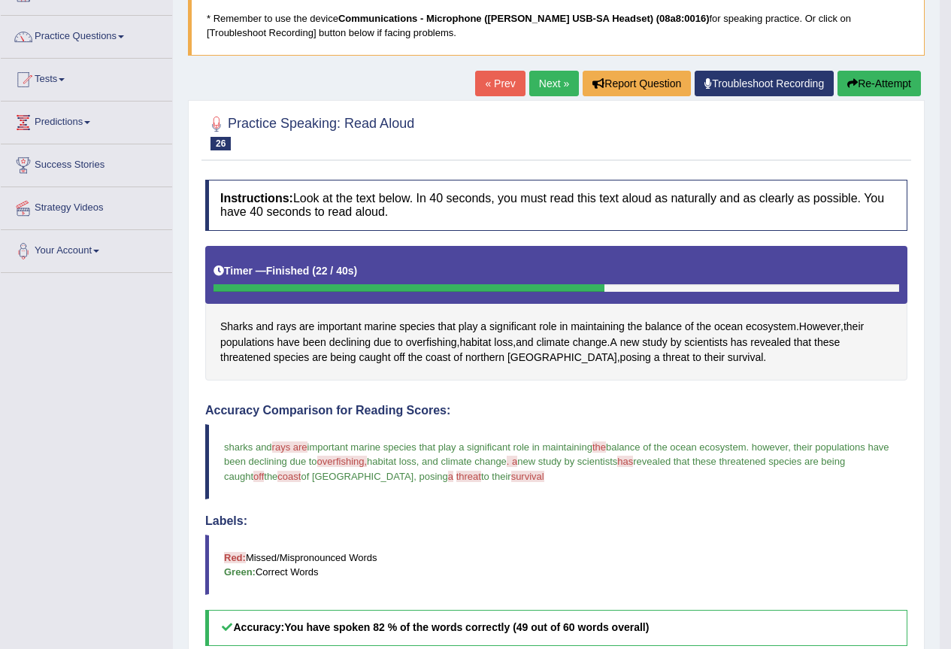
scroll to position [100, 0]
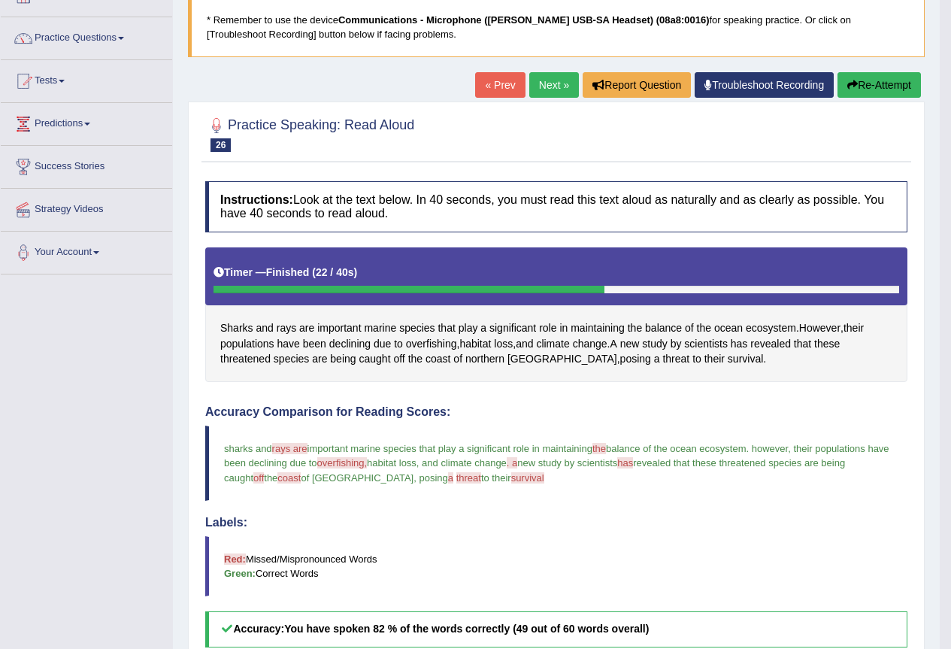
click at [879, 84] on button "Re-Attempt" at bounding box center [878, 85] width 83 height 26
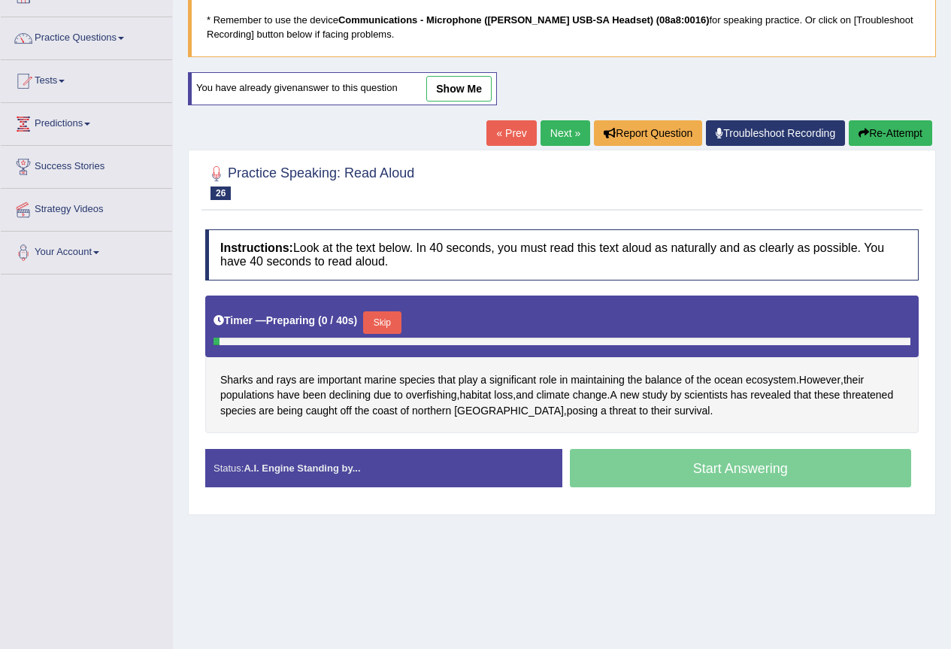
scroll to position [100, 0]
click at [393, 320] on button "Skip" at bounding box center [382, 322] width 38 height 23
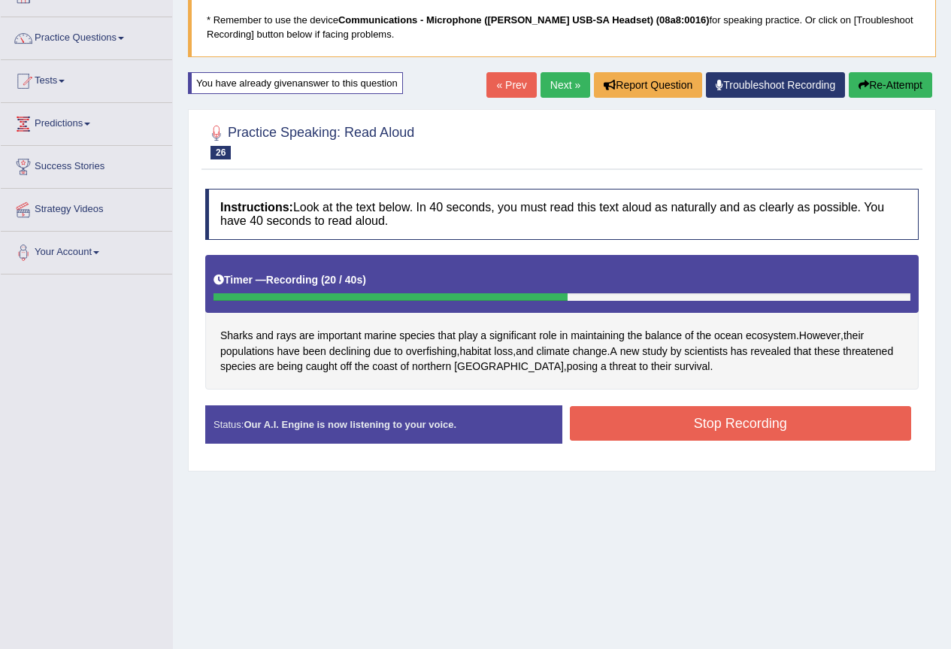
click at [690, 419] on button "Stop Recording" at bounding box center [741, 423] width 342 height 35
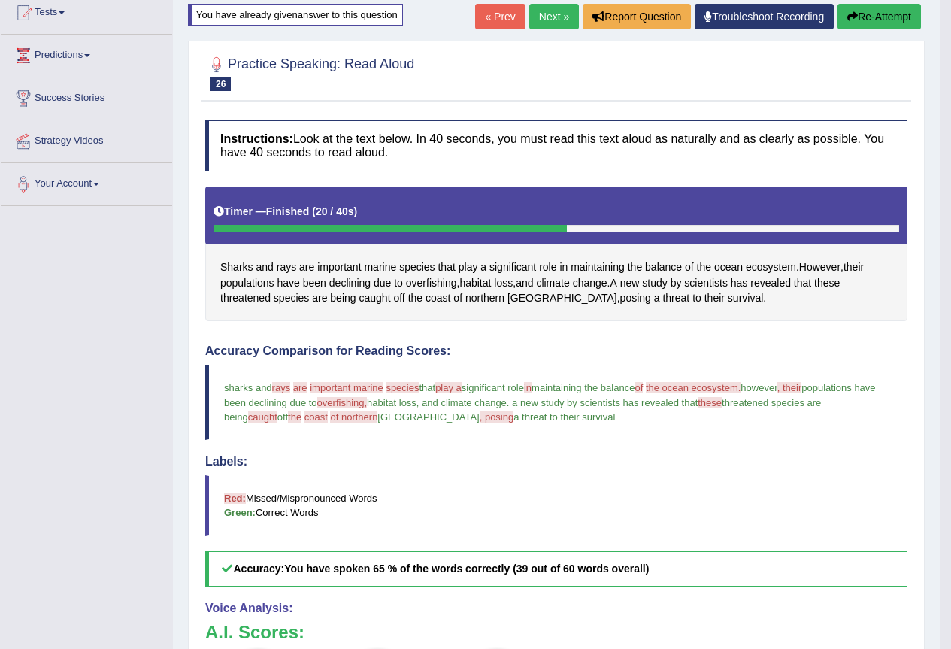
scroll to position [0, 0]
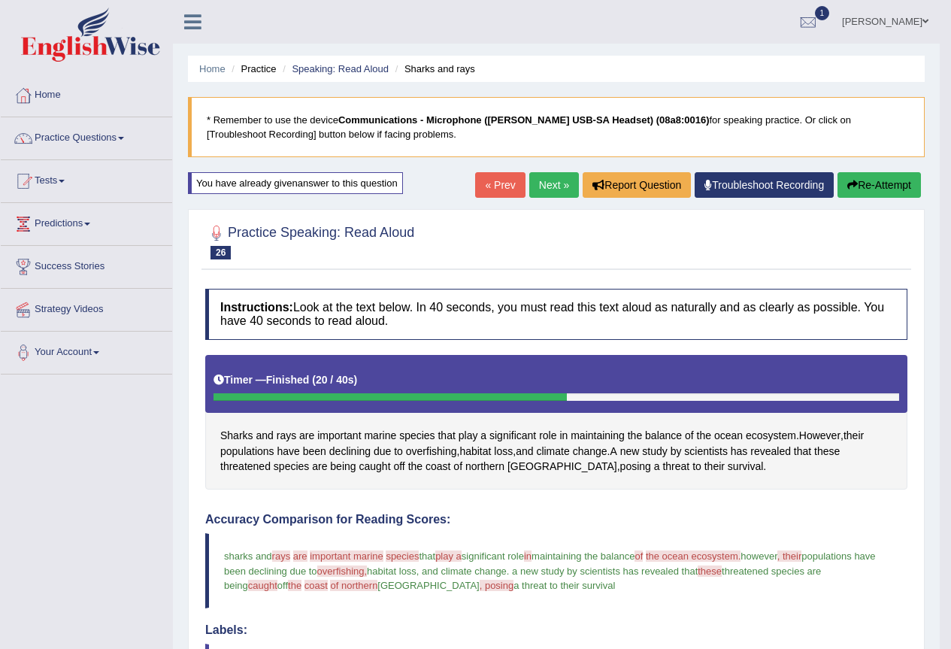
click at [854, 172] on button "Re-Attempt" at bounding box center [878, 185] width 83 height 26
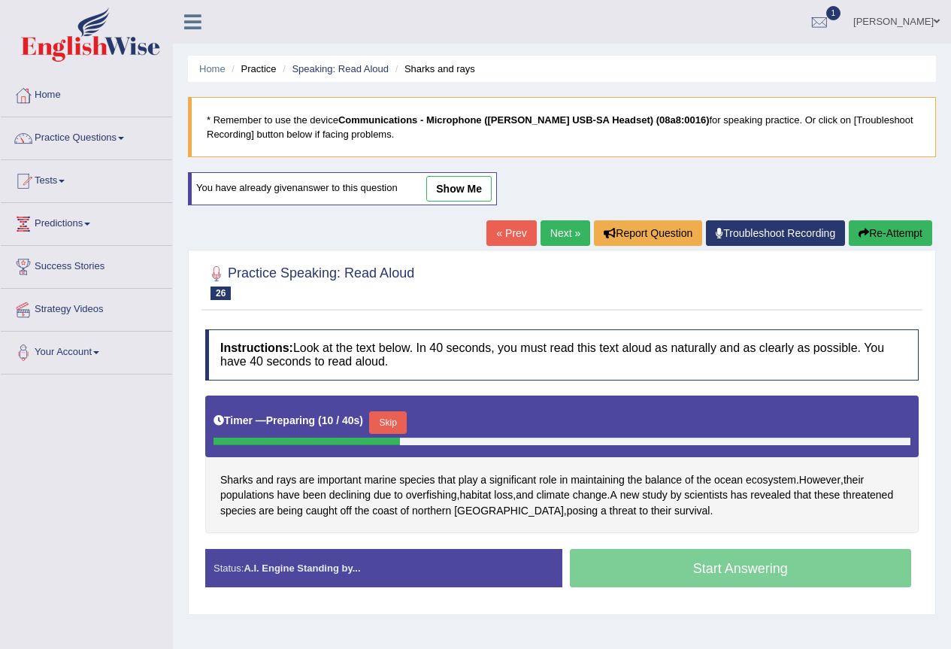
click at [397, 416] on button "Skip" at bounding box center [388, 422] width 38 height 23
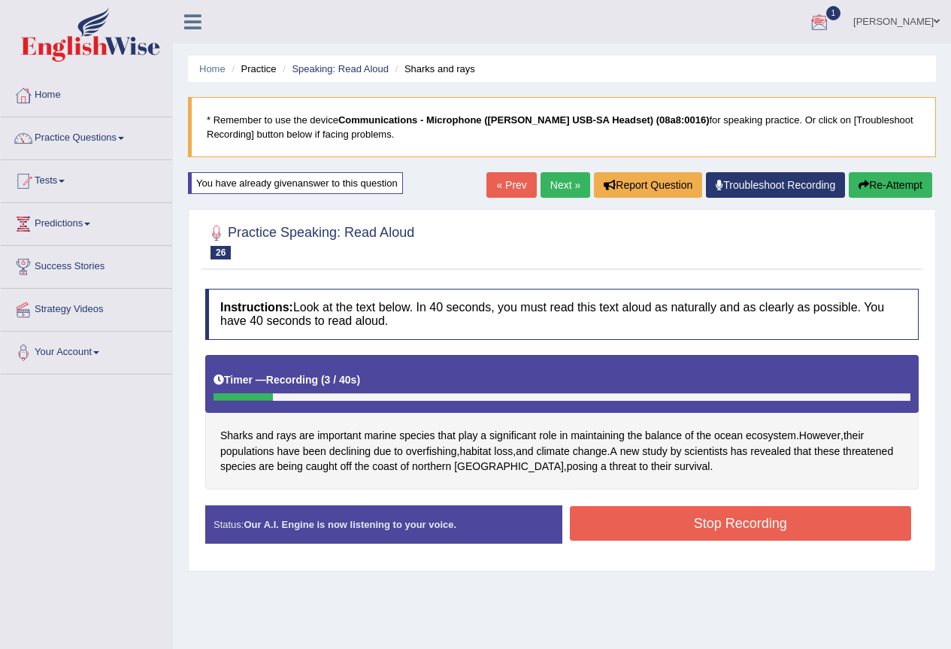
click at [879, 186] on button "Re-Attempt" at bounding box center [890, 185] width 83 height 26
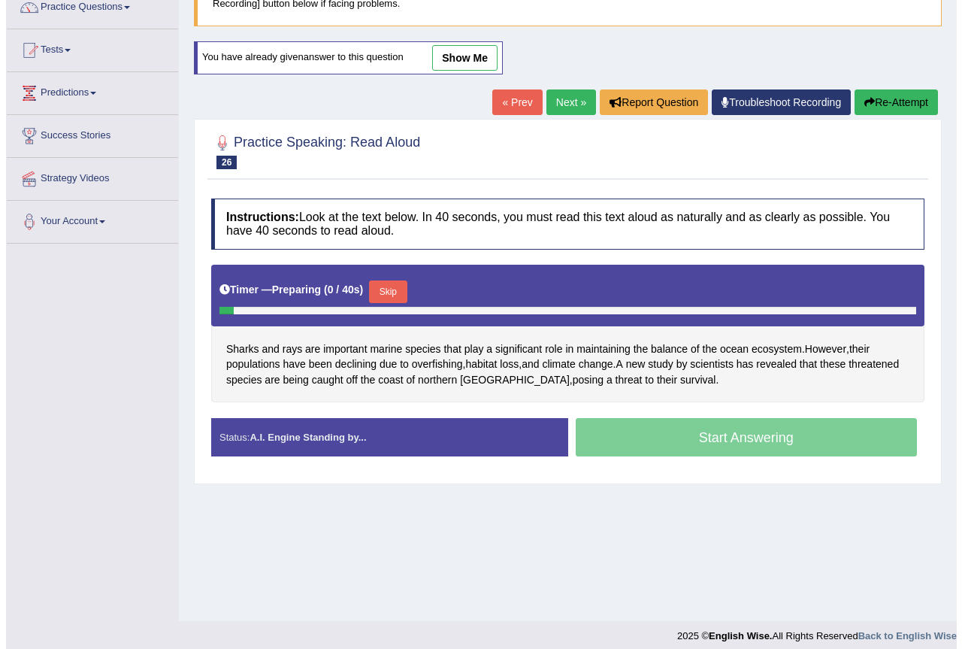
scroll to position [141, 0]
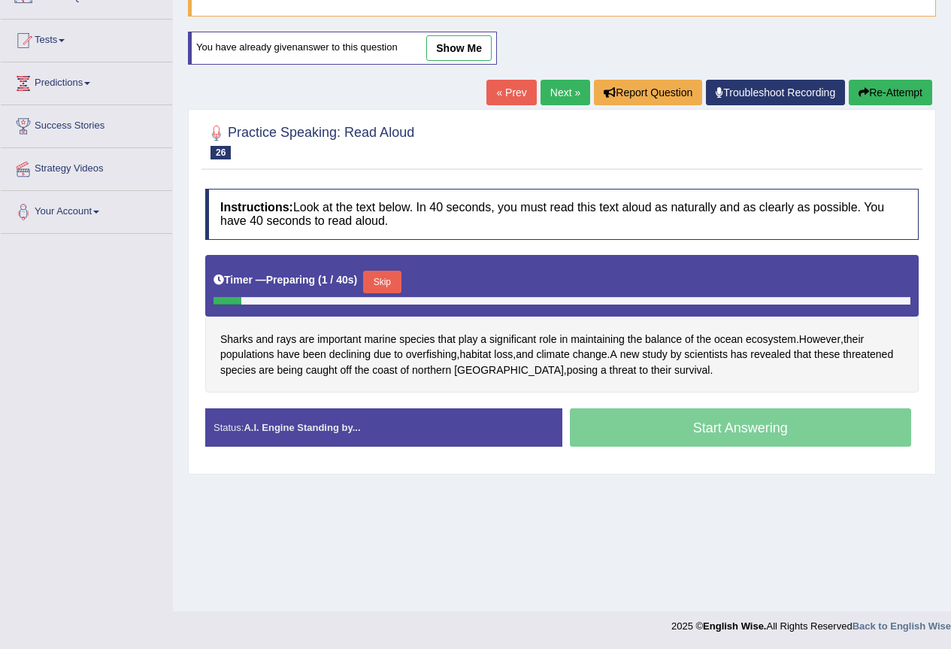
click at [387, 283] on button "Skip" at bounding box center [382, 282] width 38 height 23
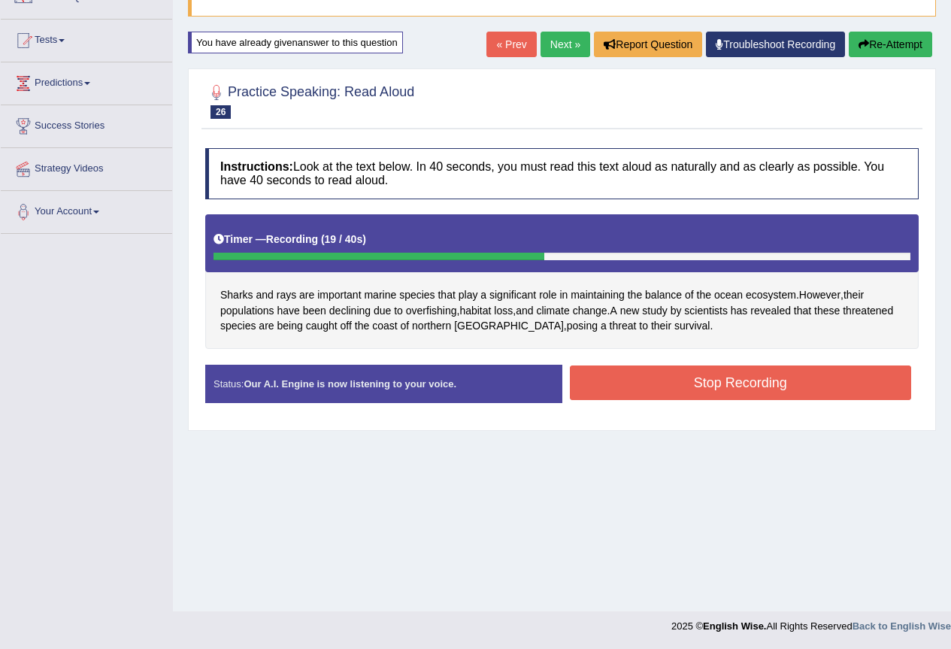
click at [727, 384] on button "Stop Recording" at bounding box center [741, 382] width 342 height 35
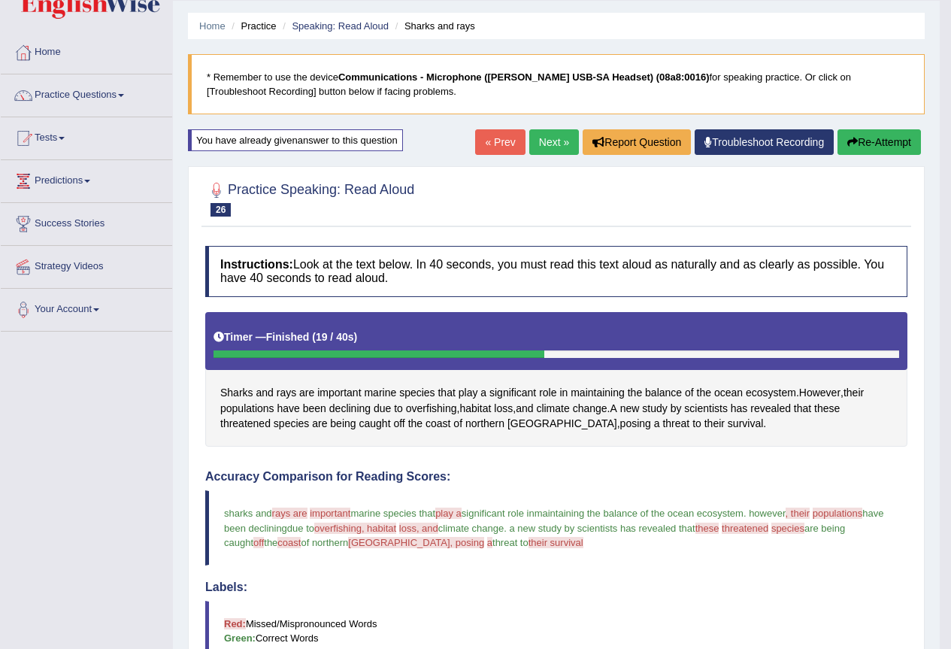
scroll to position [0, 0]
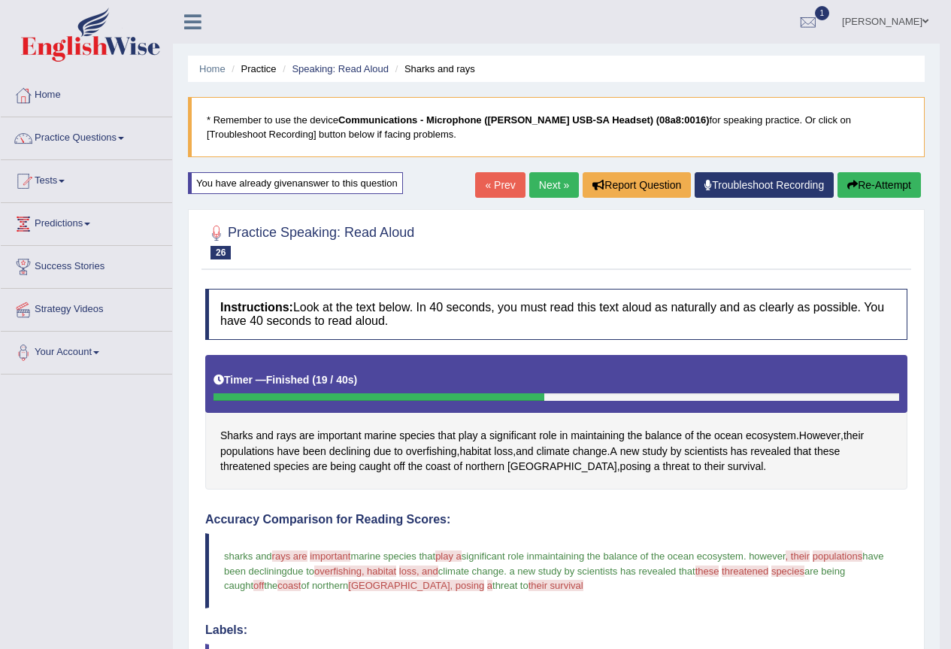
click at [539, 181] on link "Next »" at bounding box center [554, 185] width 50 height 26
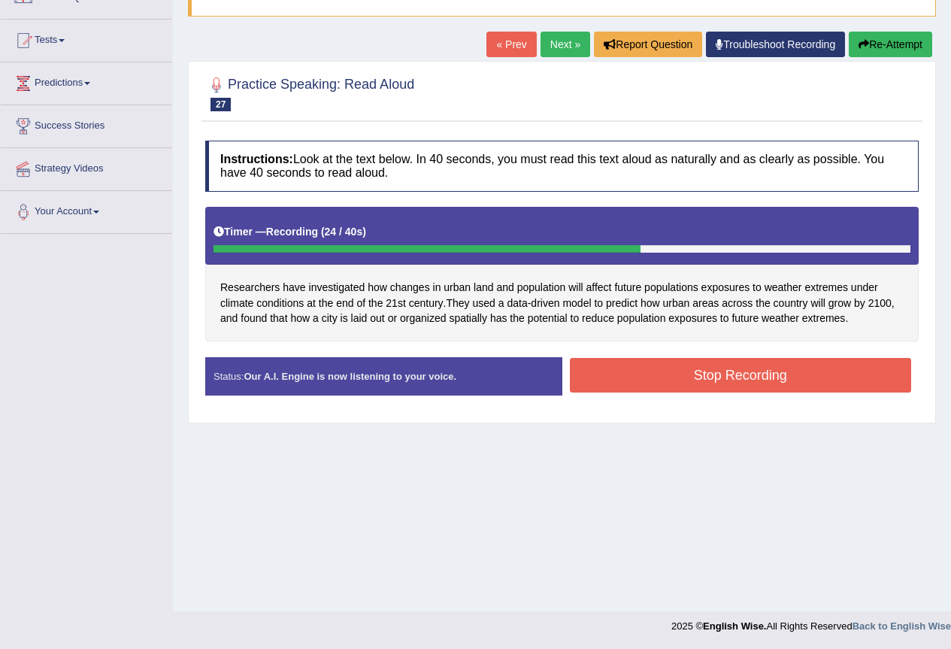
click at [852, 372] on button "Stop Recording" at bounding box center [741, 375] width 342 height 35
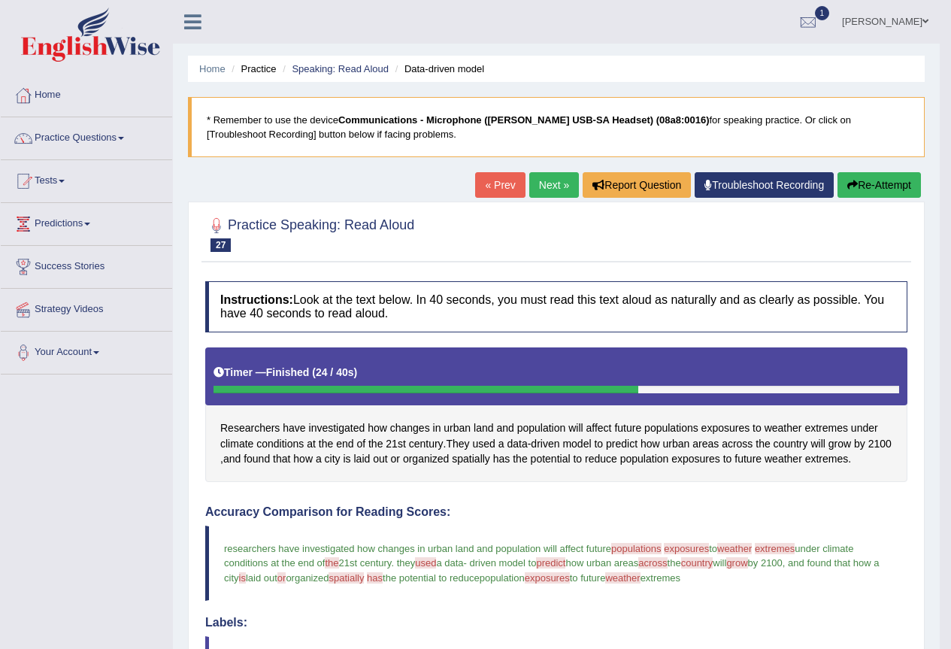
click at [546, 189] on link "Next »" at bounding box center [554, 185] width 50 height 26
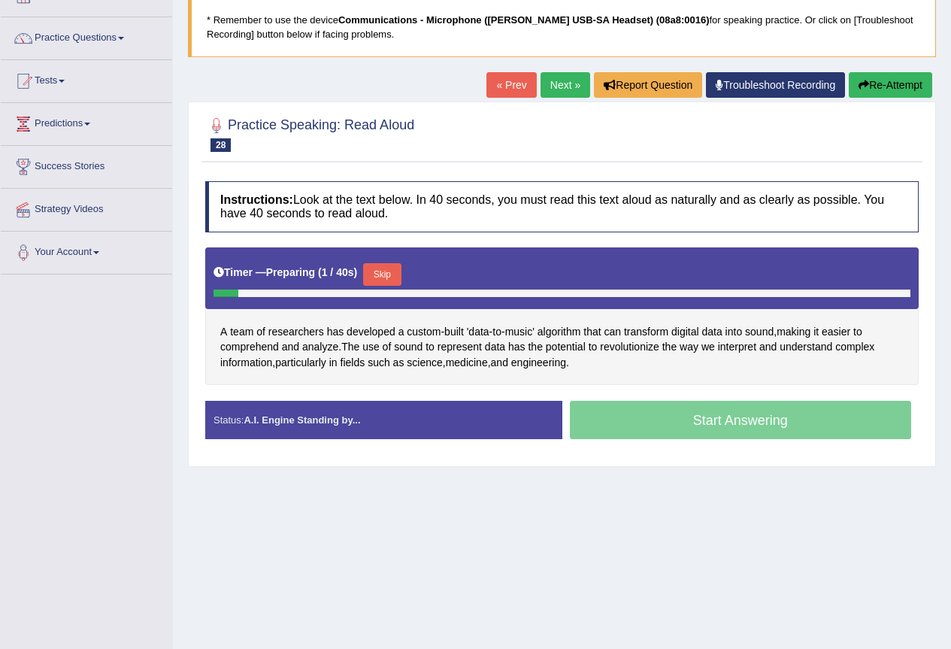
scroll to position [100, 0]
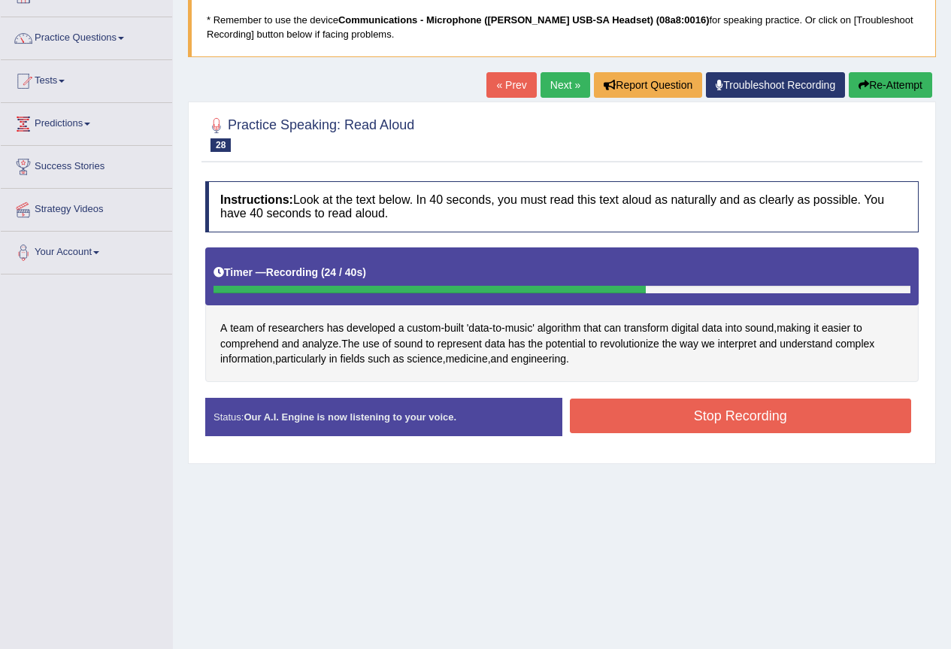
click at [756, 412] on button "Stop Recording" at bounding box center [741, 415] width 342 height 35
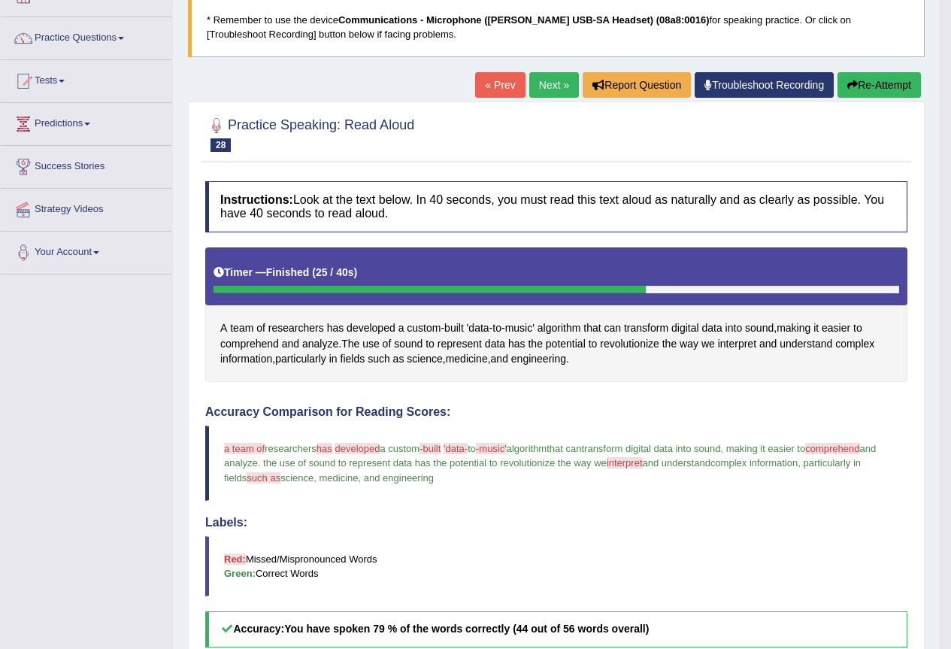
click at [890, 76] on button "Re-Attempt" at bounding box center [878, 85] width 83 height 26
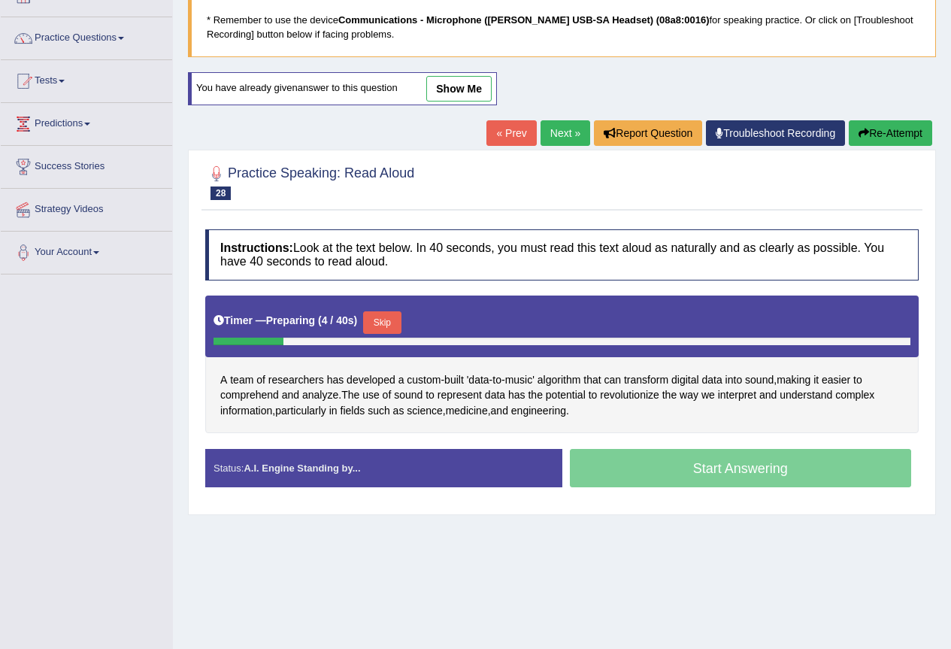
click at [401, 313] on button "Skip" at bounding box center [382, 322] width 38 height 23
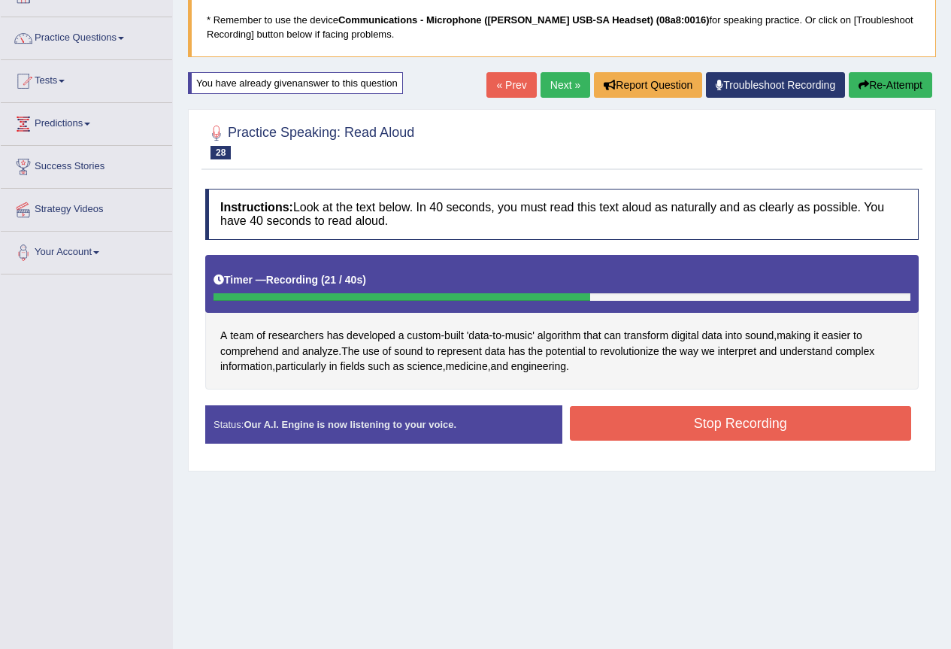
click at [712, 422] on button "Stop Recording" at bounding box center [741, 423] width 342 height 35
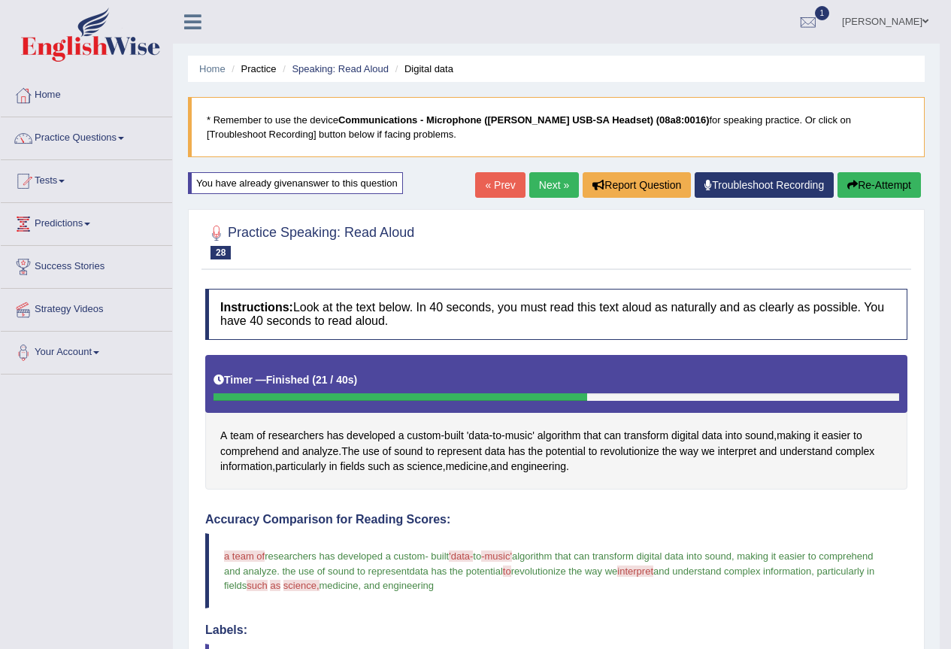
click at [540, 183] on link "Next »" at bounding box center [554, 185] width 50 height 26
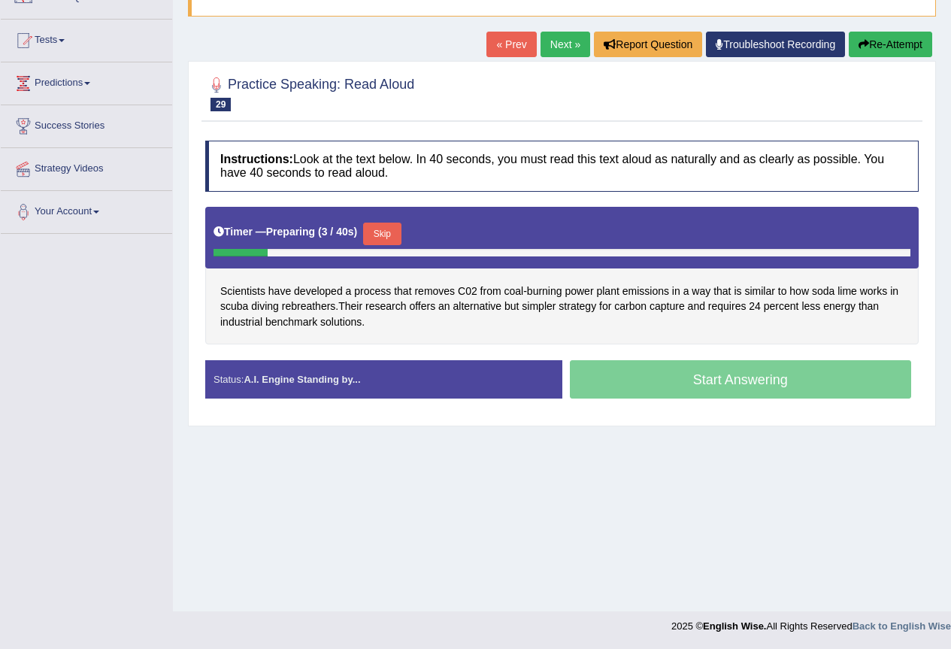
click at [395, 229] on button "Skip" at bounding box center [382, 233] width 38 height 23
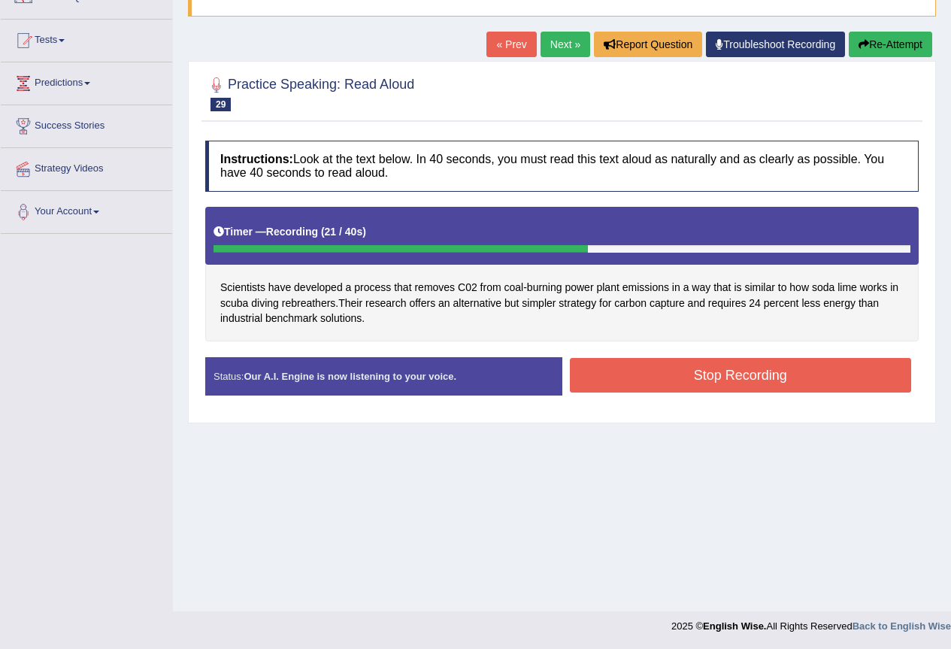
click at [731, 383] on button "Stop Recording" at bounding box center [741, 375] width 342 height 35
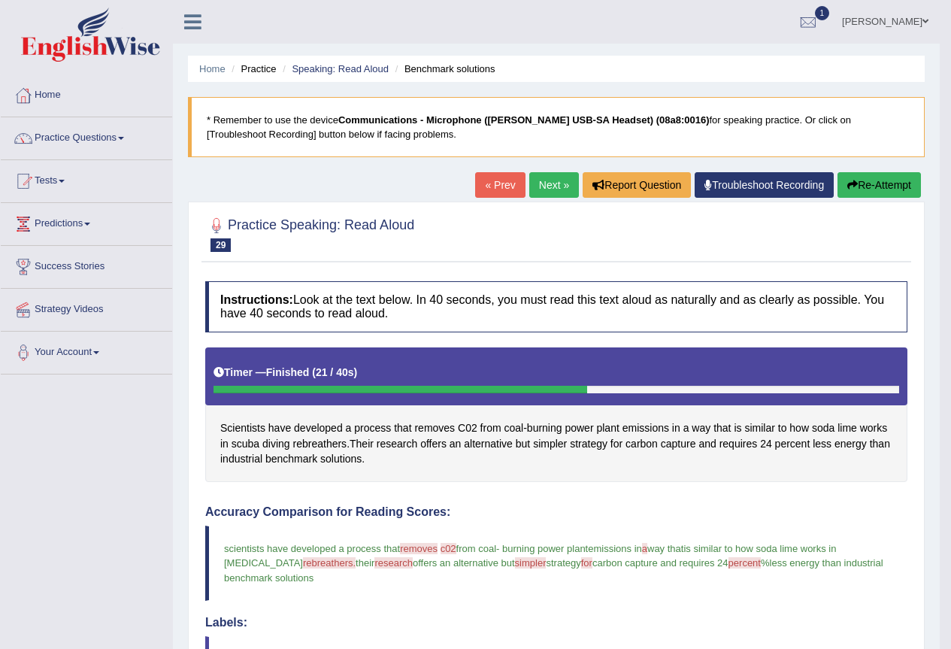
click at [888, 174] on button "Re-Attempt" at bounding box center [878, 185] width 83 height 26
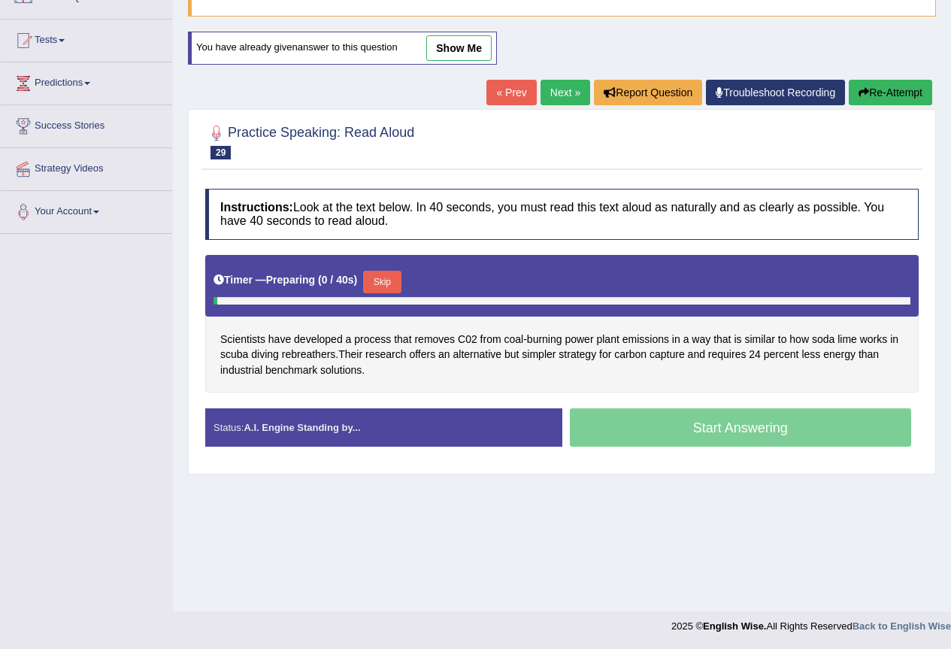
scroll to position [141, 0]
click at [390, 287] on button "Skip" at bounding box center [382, 282] width 38 height 23
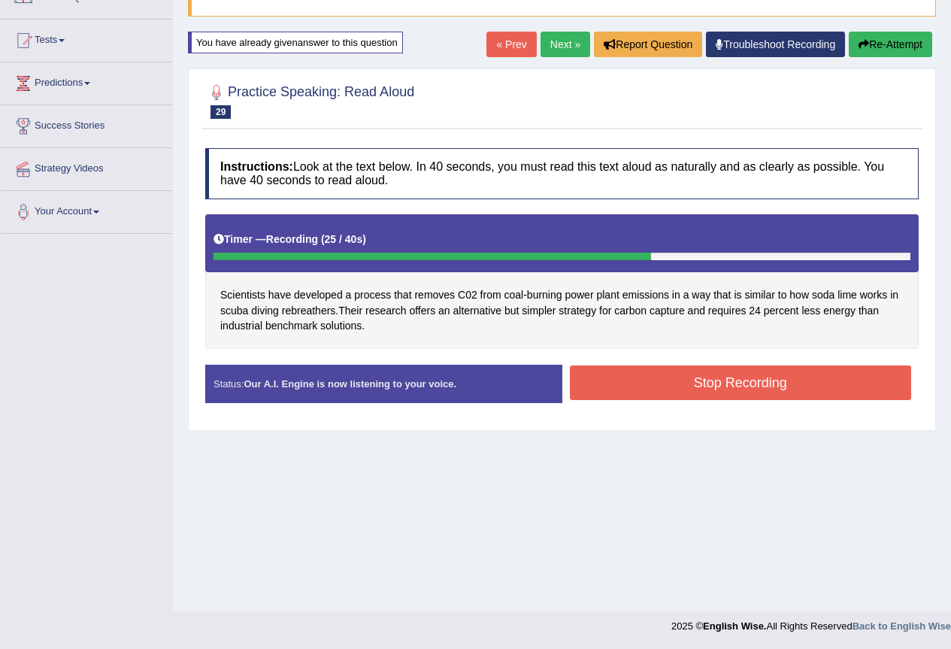
click at [667, 377] on button "Stop Recording" at bounding box center [741, 382] width 342 height 35
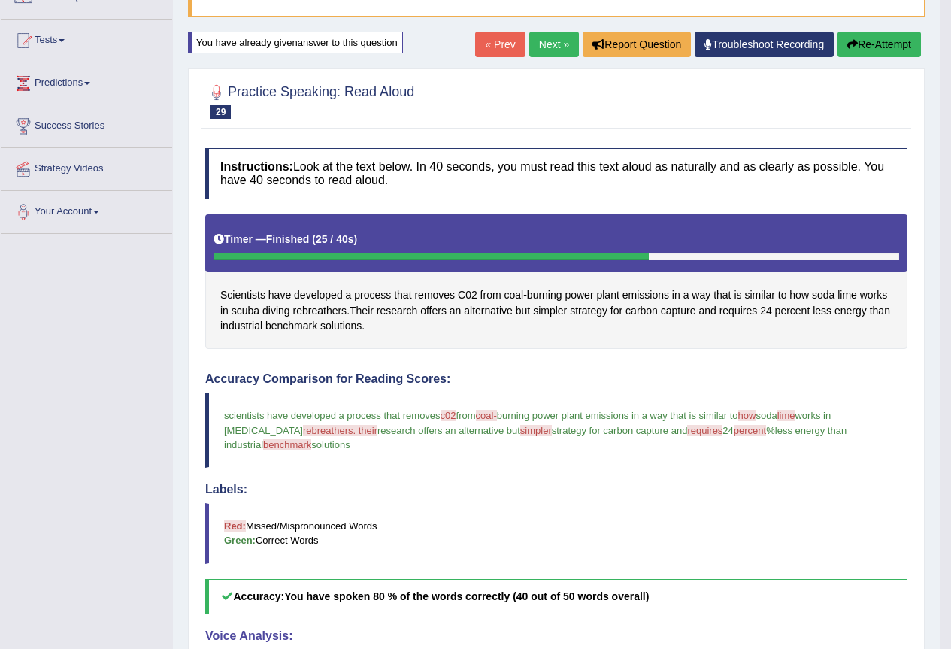
click at [548, 55] on link "Next »" at bounding box center [554, 45] width 50 height 26
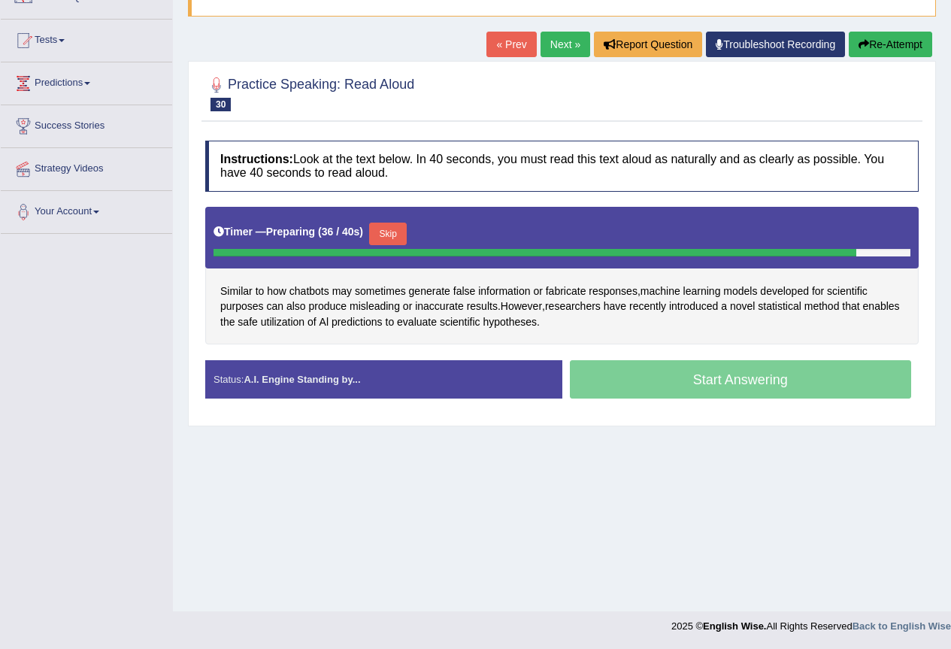
click at [397, 226] on button "Skip" at bounding box center [388, 233] width 38 height 23
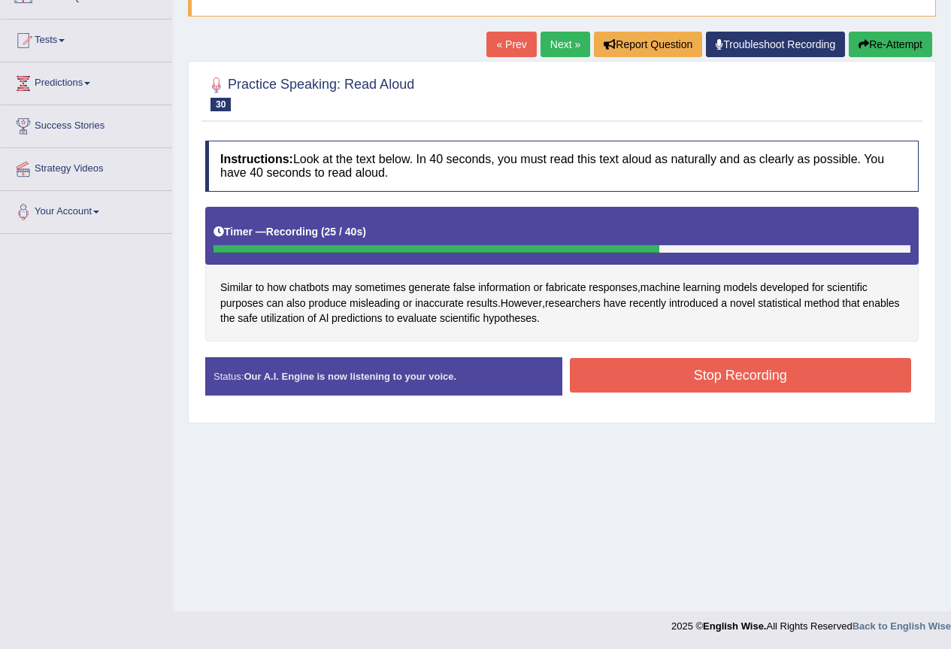
click at [738, 375] on button "Stop Recording" at bounding box center [741, 375] width 342 height 35
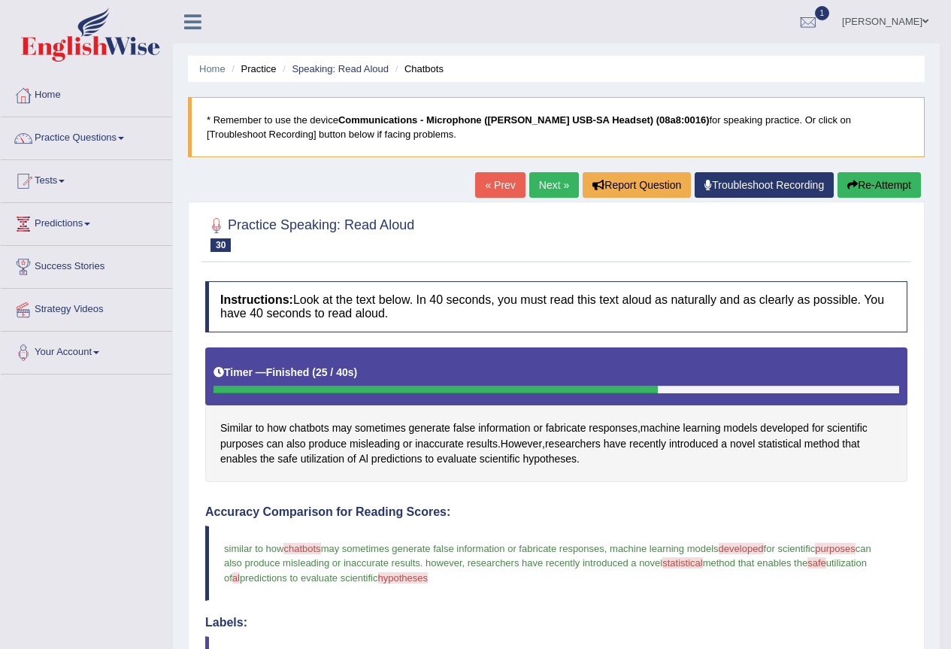
click at [873, 197] on button "Re-Attempt" at bounding box center [878, 185] width 83 height 26
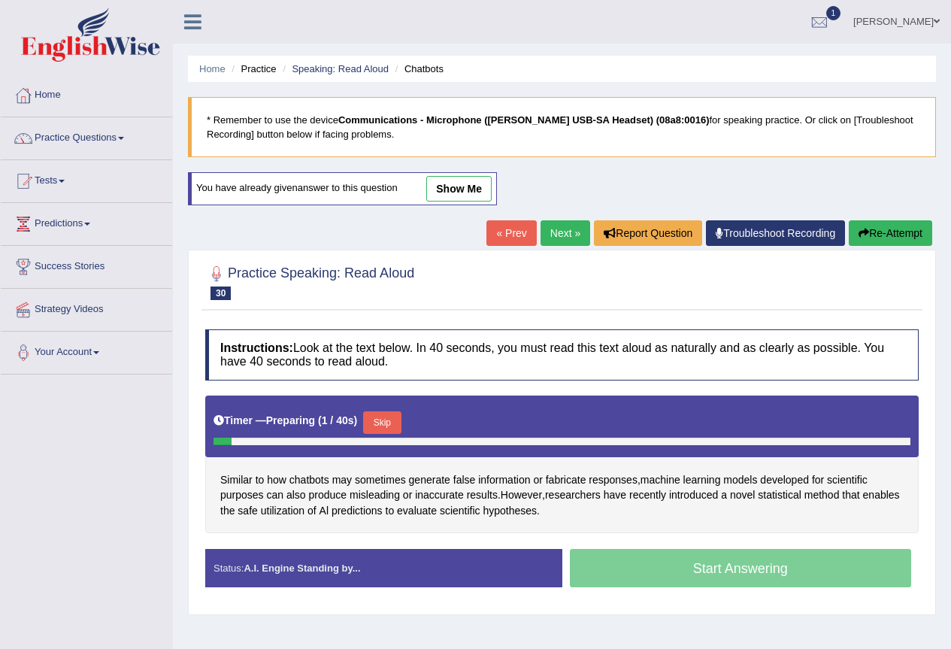
scroll to position [141, 0]
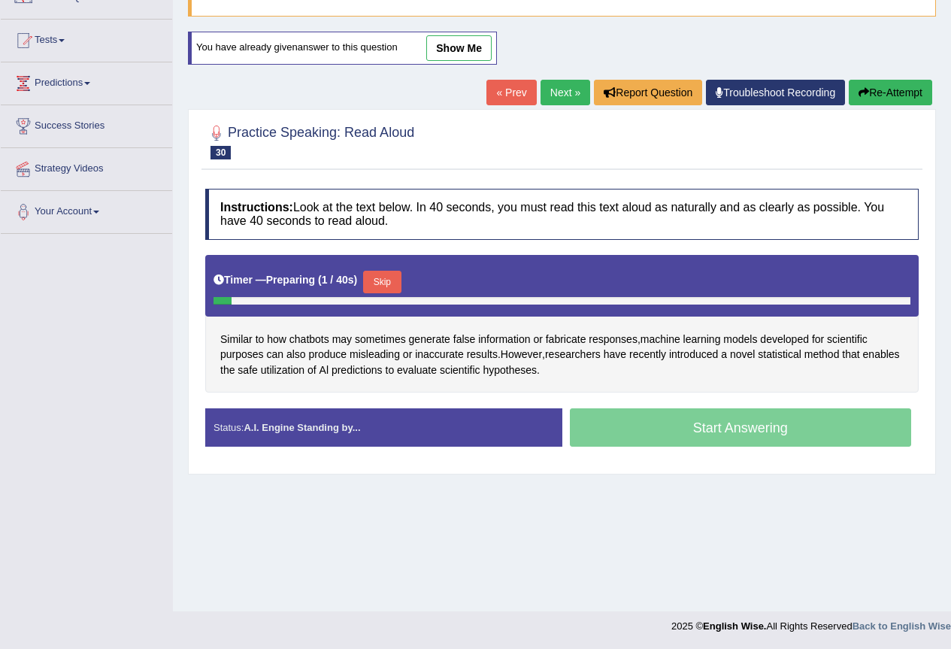
click at [401, 286] on button "Skip" at bounding box center [382, 282] width 38 height 23
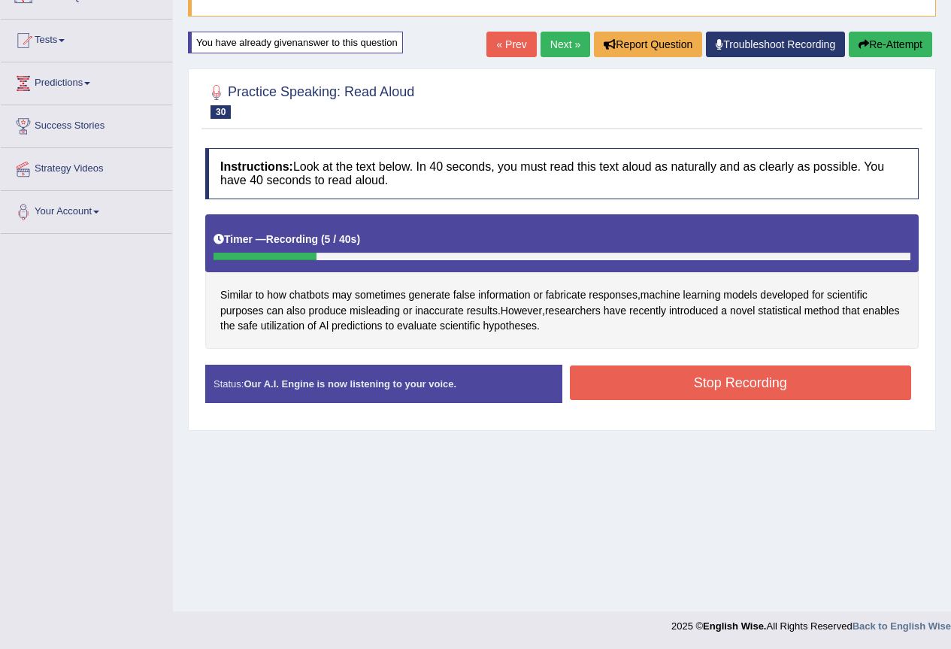
click at [788, 369] on button "Stop Recording" at bounding box center [741, 382] width 342 height 35
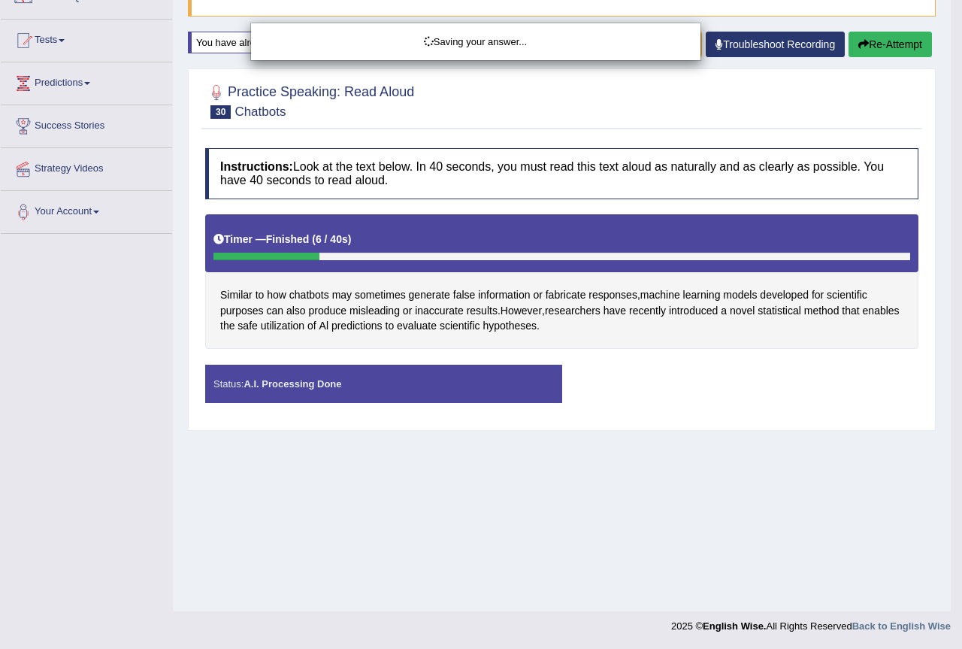
click at [893, 49] on div "Saving your answer..." at bounding box center [481, 324] width 962 height 649
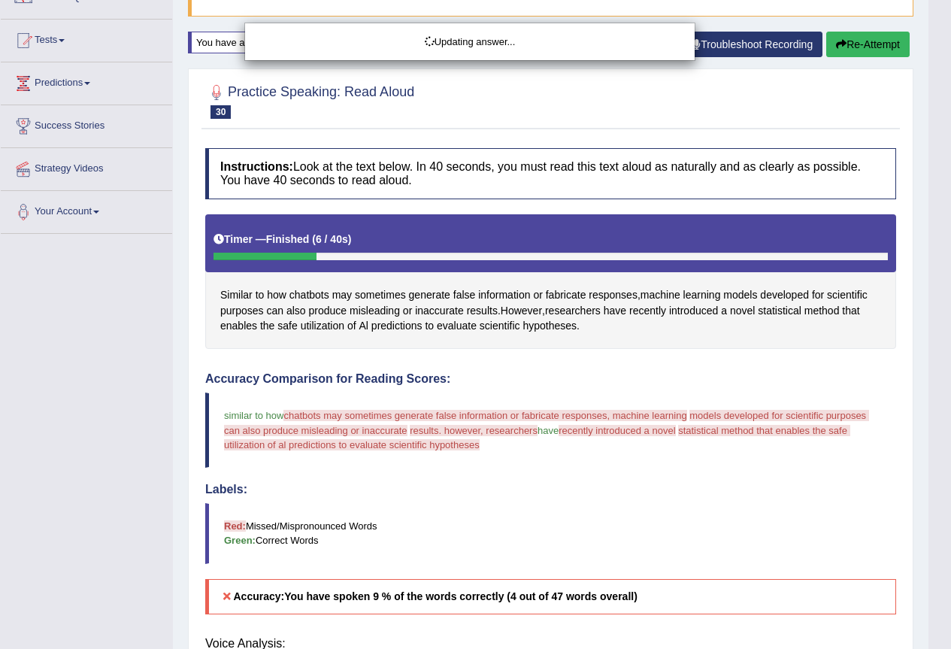
click at [893, 49] on button "Re-Attempt" at bounding box center [867, 45] width 83 height 26
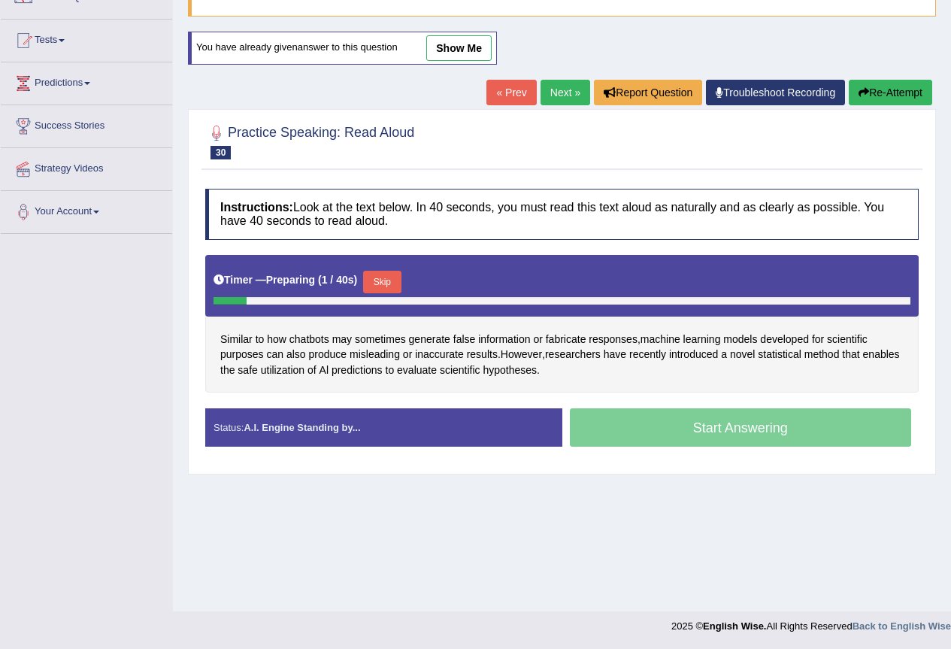
click at [386, 283] on button "Skip" at bounding box center [382, 282] width 38 height 23
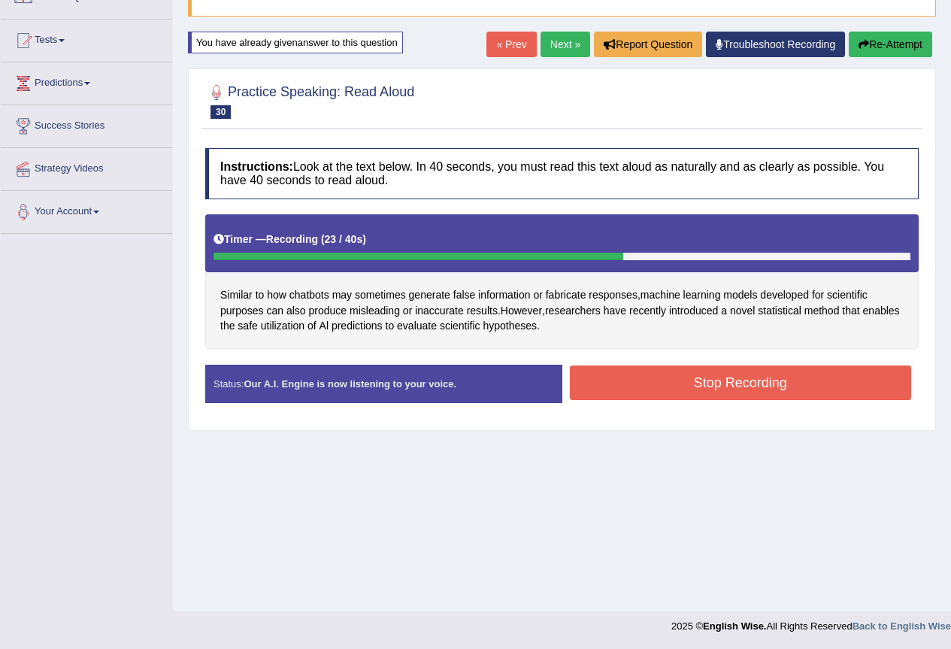
click at [791, 391] on button "Stop Recording" at bounding box center [741, 382] width 342 height 35
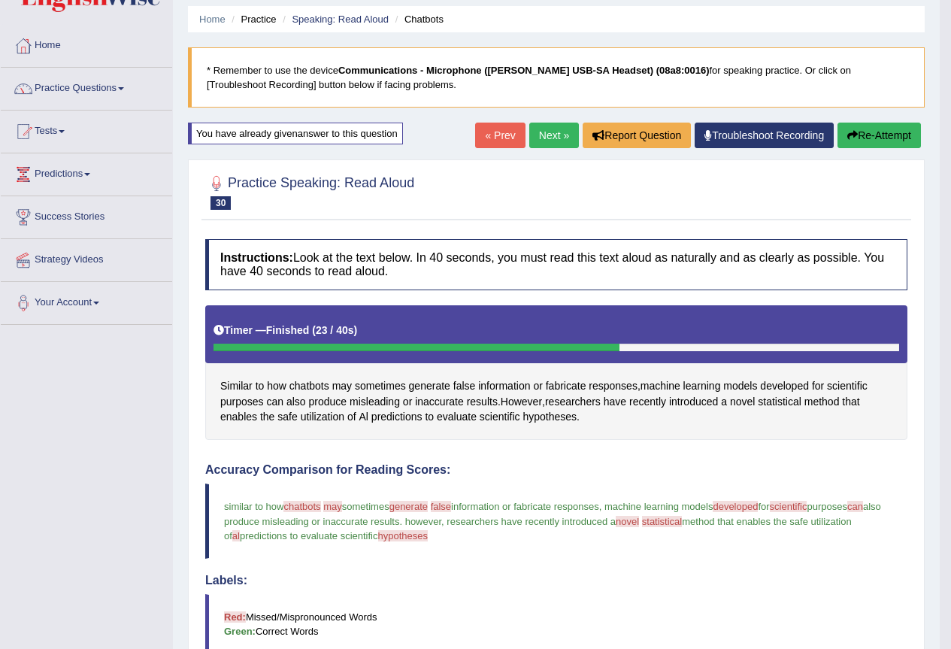
scroll to position [41, 0]
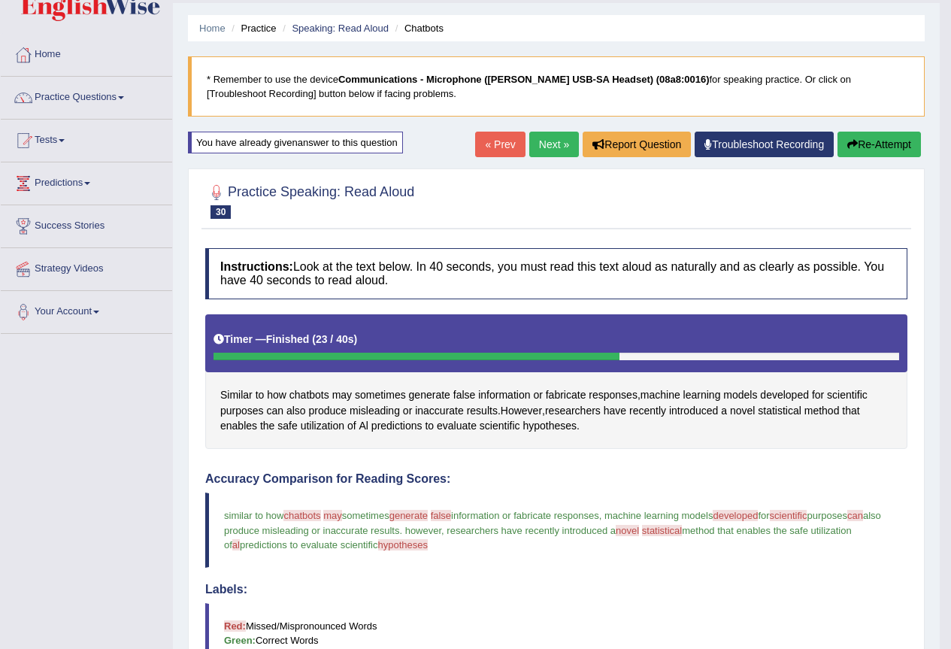
click at [543, 148] on link "Next »" at bounding box center [554, 145] width 50 height 26
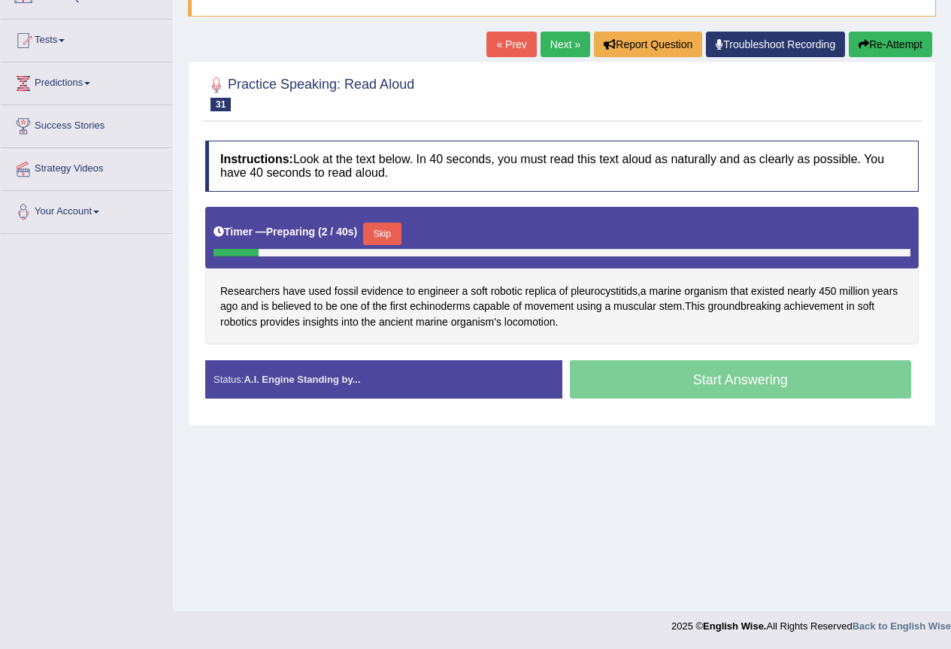
click at [390, 229] on button "Skip" at bounding box center [382, 233] width 38 height 23
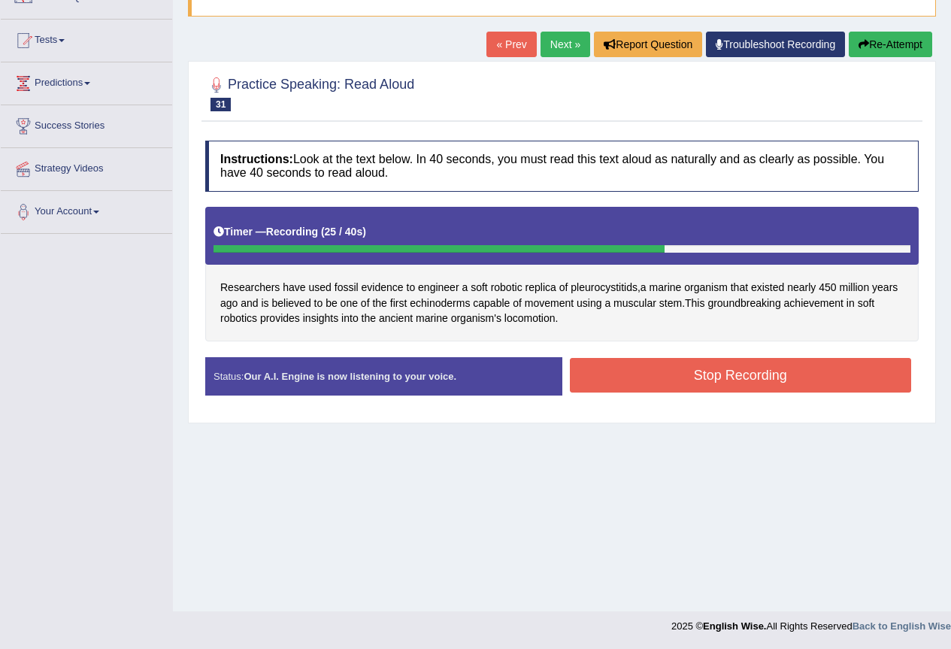
click at [811, 385] on button "Stop Recording" at bounding box center [741, 375] width 342 height 35
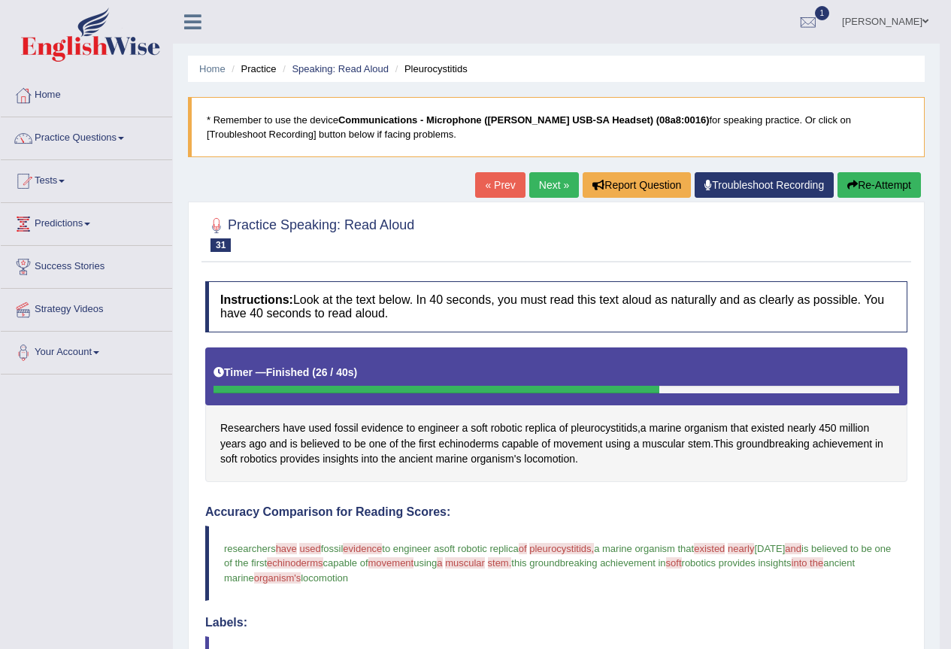
click at [529, 185] on link "Next »" at bounding box center [554, 185] width 50 height 26
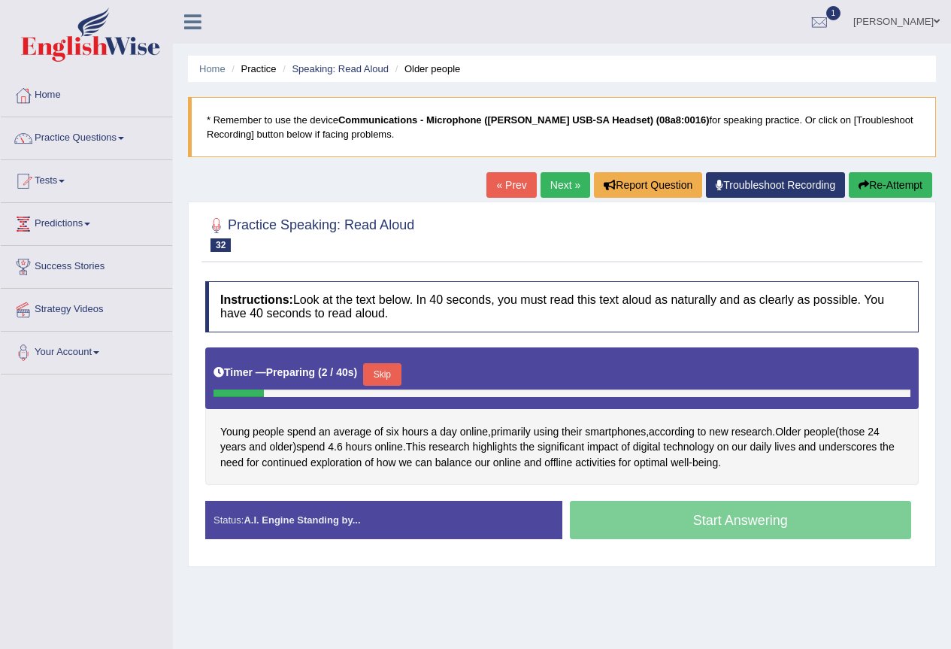
click at [395, 377] on button "Skip" at bounding box center [382, 374] width 38 height 23
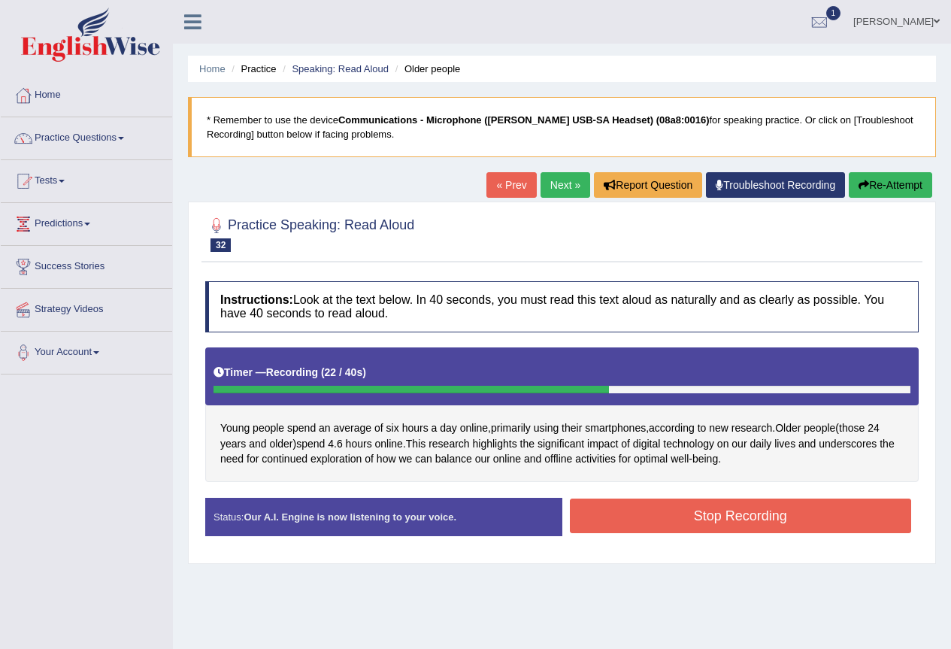
click at [725, 508] on button "Stop Recording" at bounding box center [741, 515] width 342 height 35
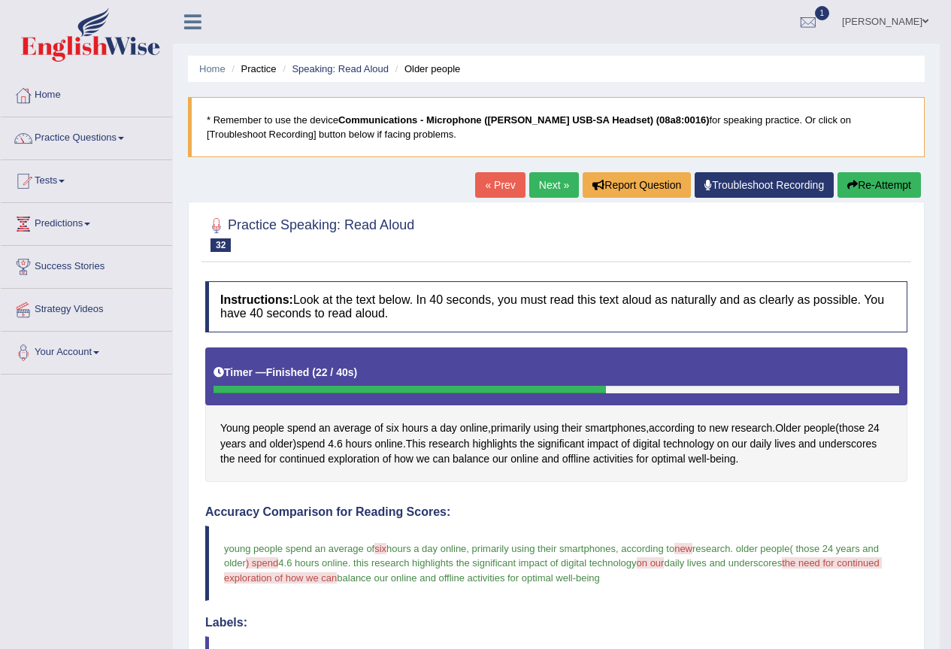
click at [868, 192] on button "Re-Attempt" at bounding box center [878, 185] width 83 height 26
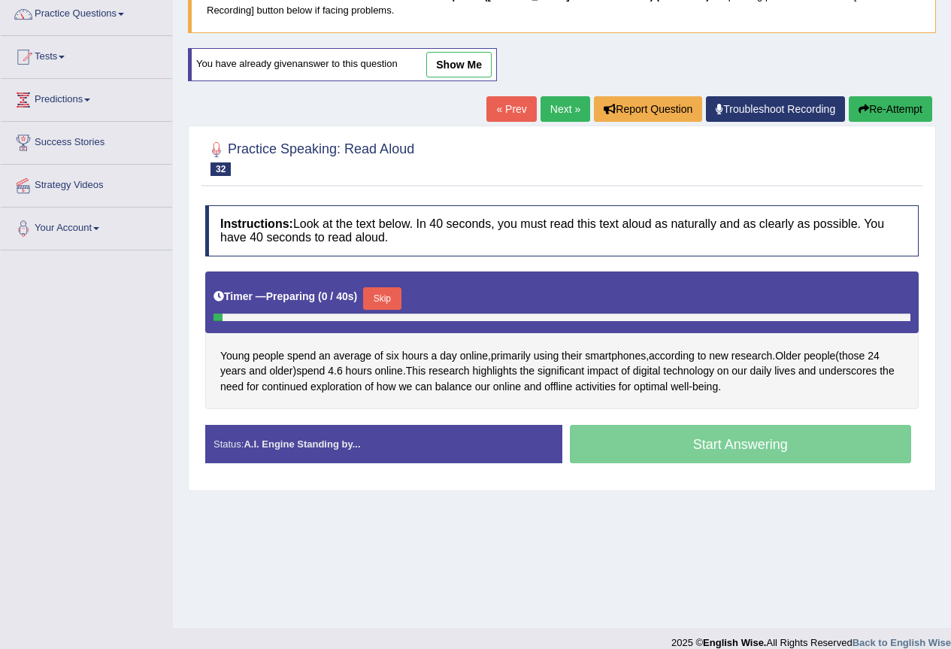
scroll to position [141, 0]
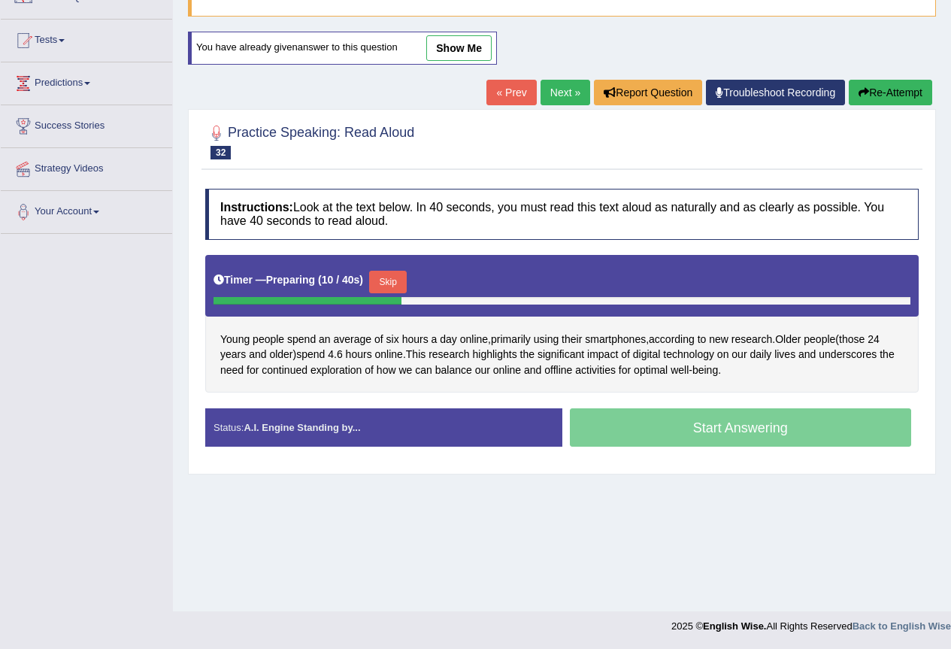
click at [386, 288] on button "Skip" at bounding box center [388, 282] width 38 height 23
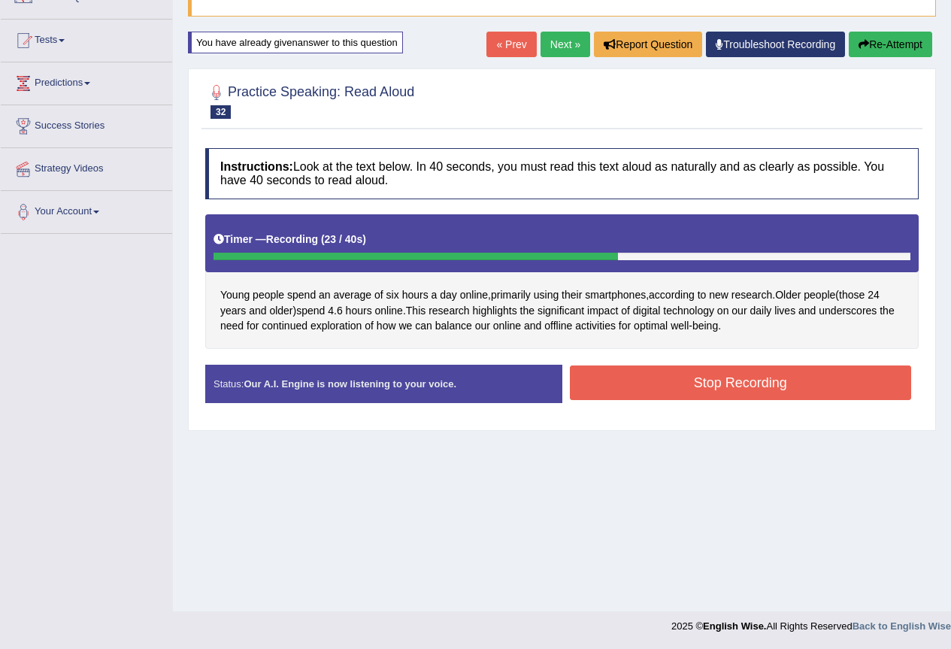
click at [747, 386] on button "Stop Recording" at bounding box center [741, 382] width 342 height 35
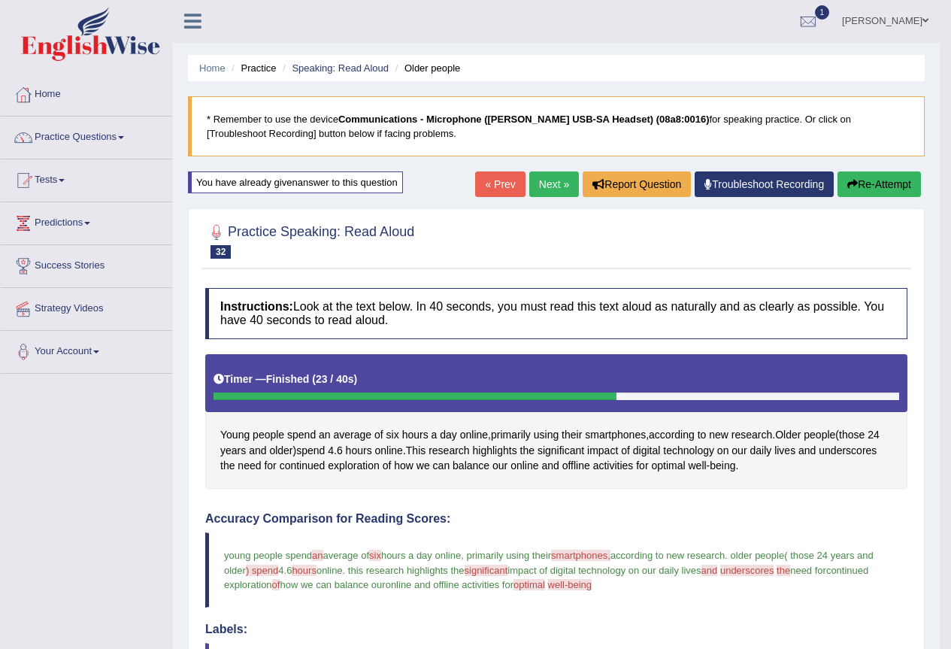
scroll to position [0, 0]
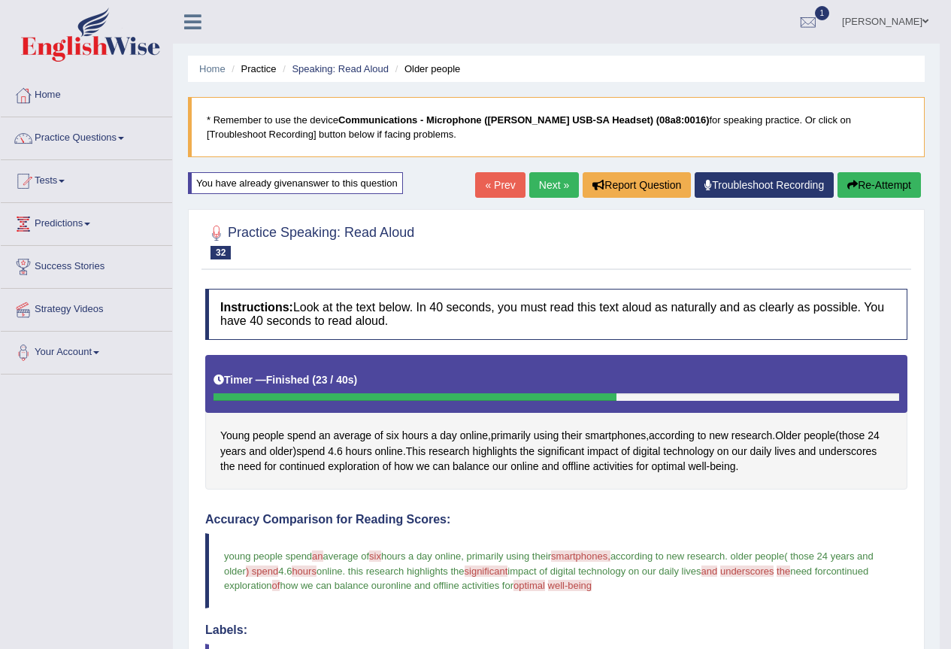
click at [548, 192] on link "Next »" at bounding box center [554, 185] width 50 height 26
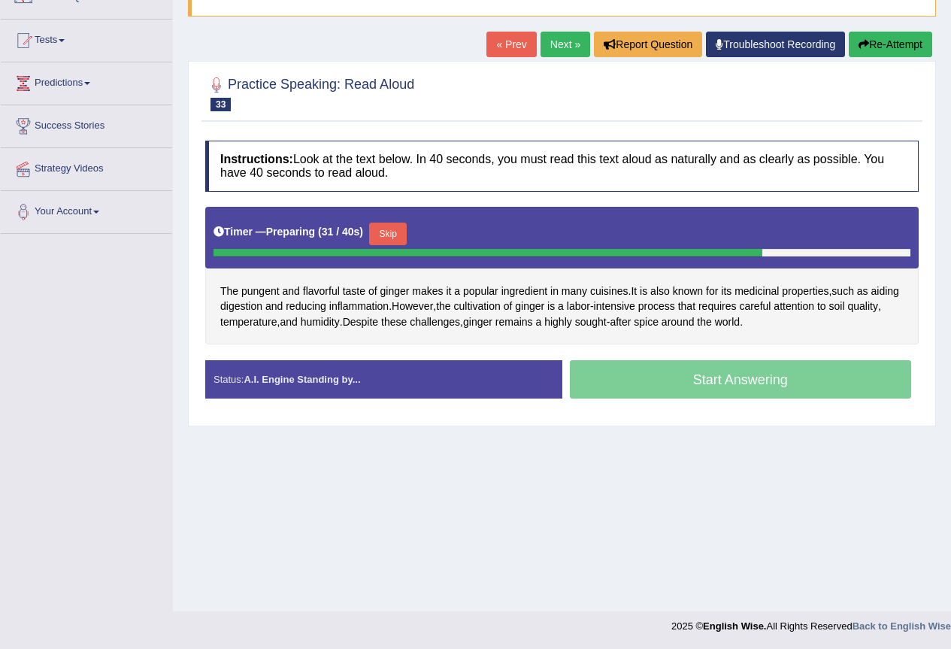
click at [397, 230] on button "Skip" at bounding box center [388, 233] width 38 height 23
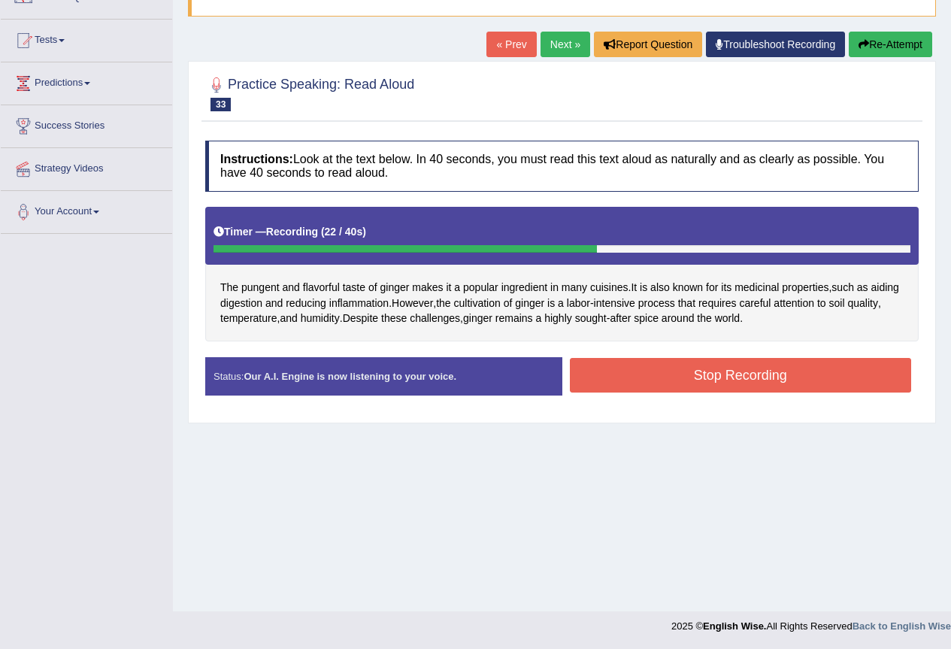
click at [795, 383] on button "Stop Recording" at bounding box center [741, 375] width 342 height 35
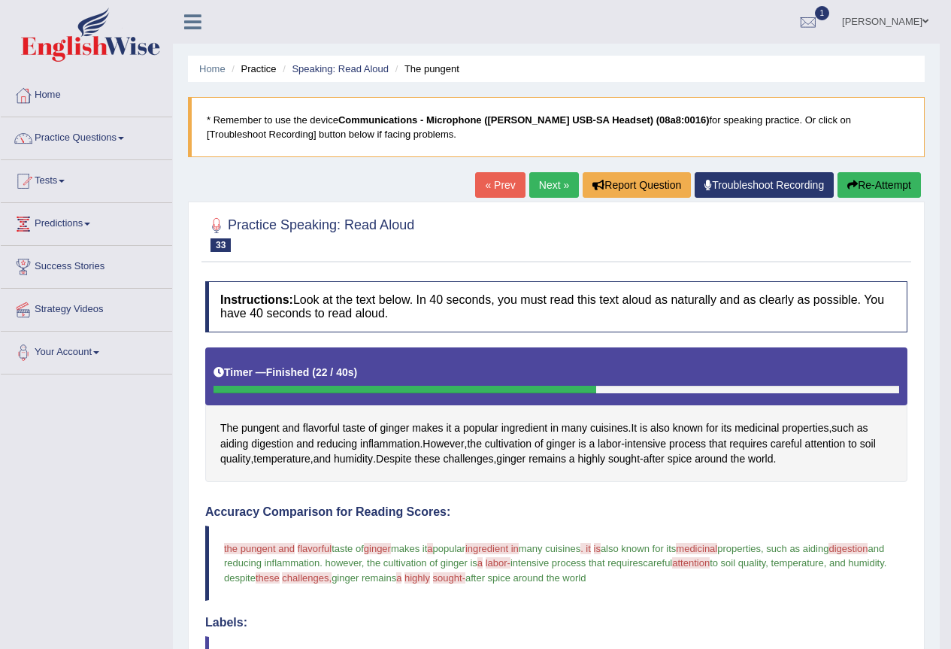
click at [548, 177] on link "Next »" at bounding box center [554, 185] width 50 height 26
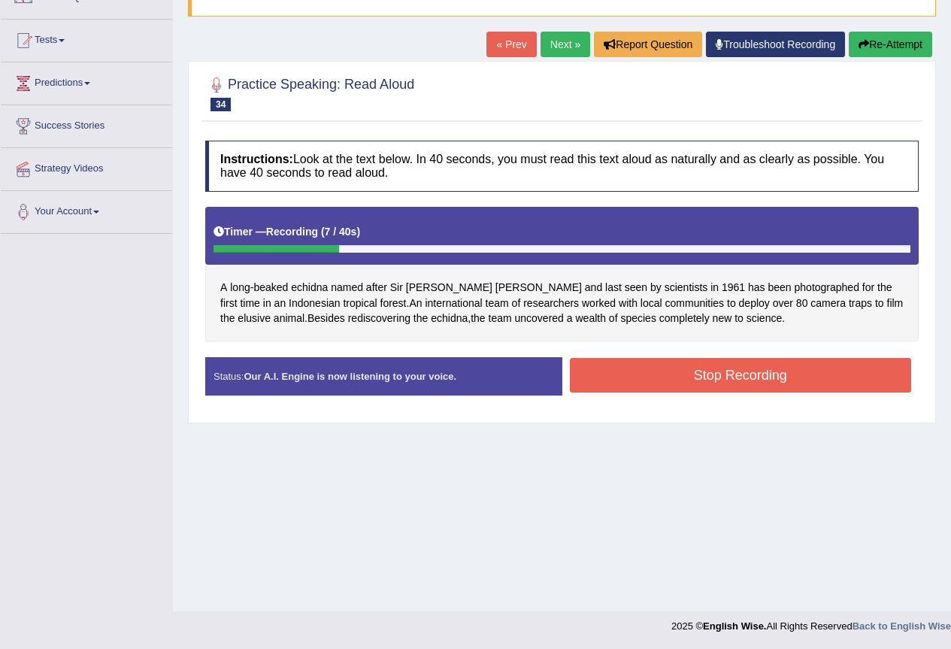
click at [897, 42] on button "Re-Attempt" at bounding box center [890, 45] width 83 height 26
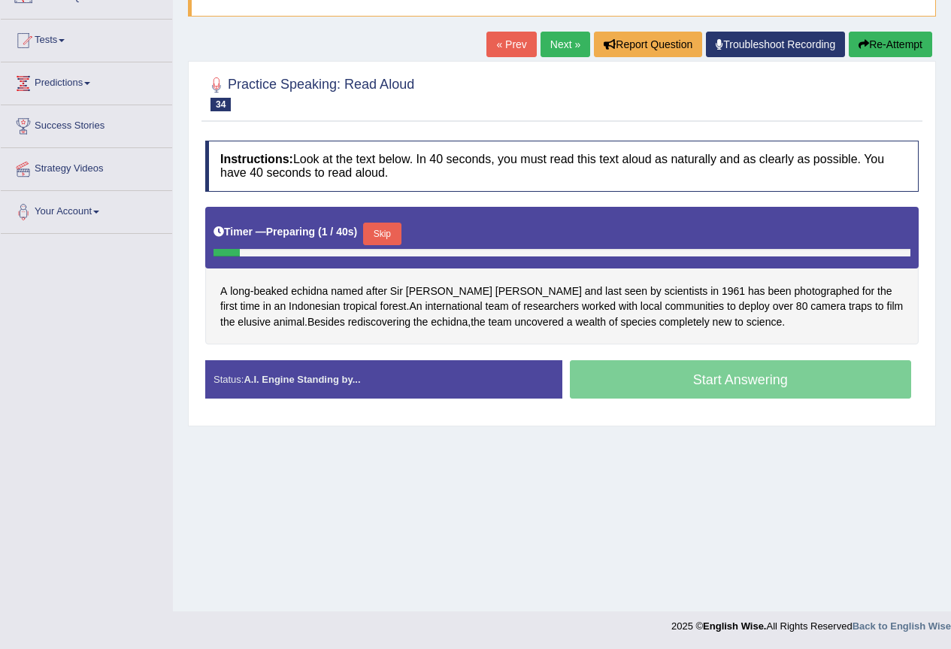
click at [379, 235] on button "Skip" at bounding box center [382, 233] width 38 height 23
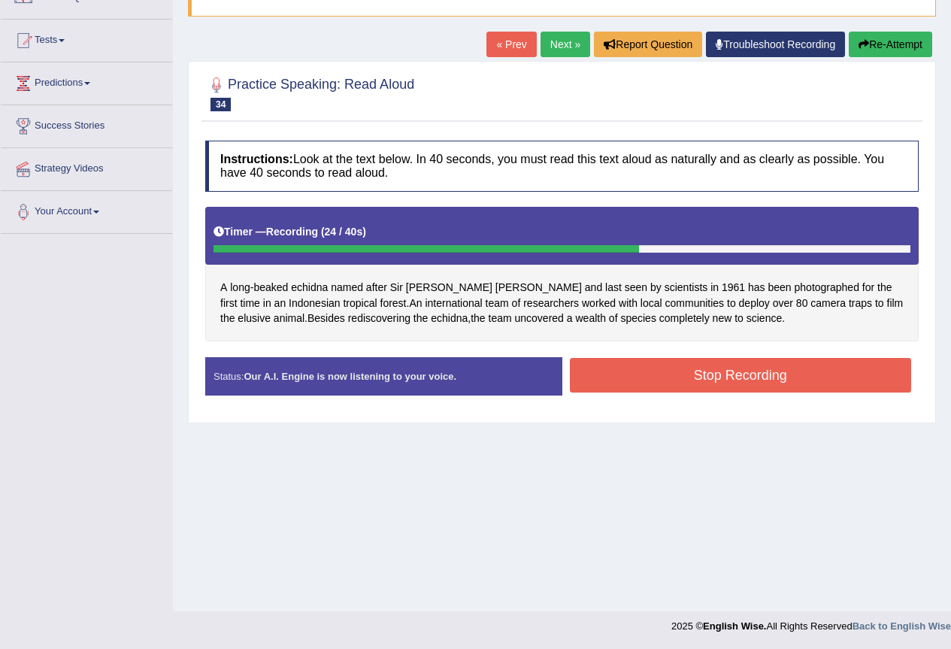
click at [744, 376] on button "Stop Recording" at bounding box center [741, 375] width 342 height 35
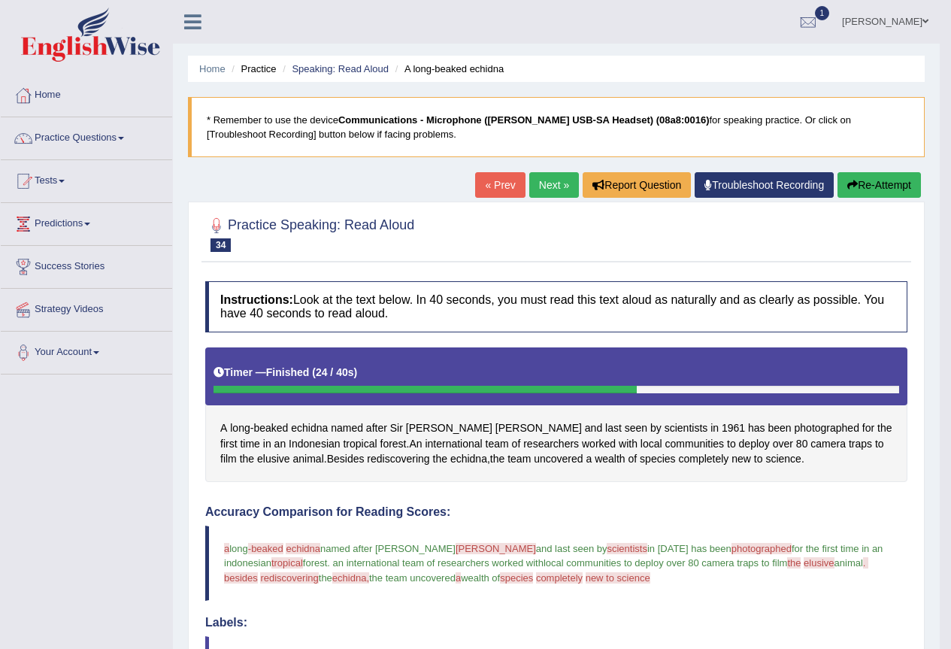
click at [561, 184] on link "Next »" at bounding box center [554, 185] width 50 height 26
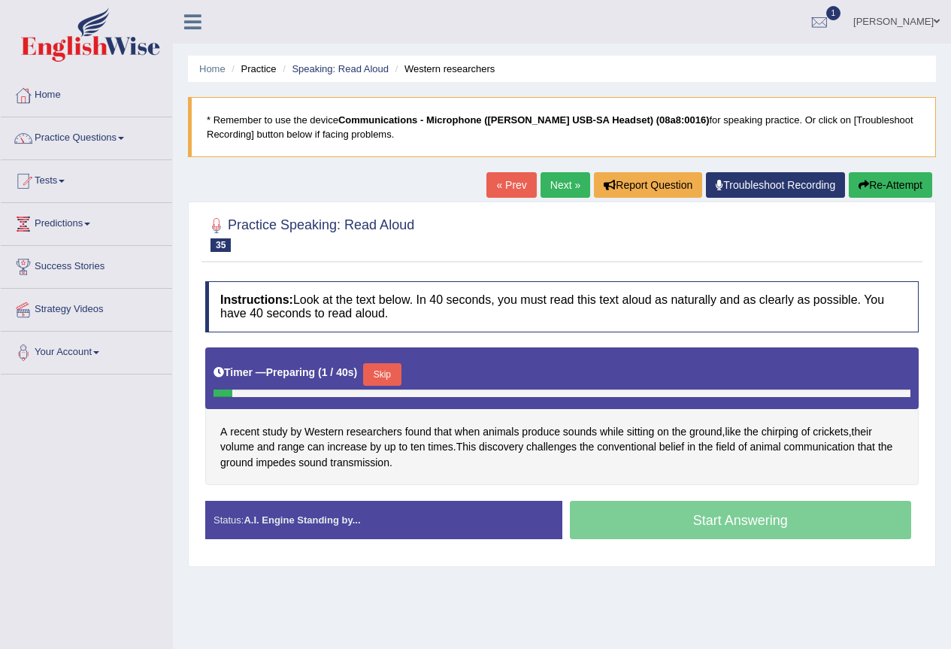
click at [377, 369] on button "Skip" at bounding box center [382, 374] width 38 height 23
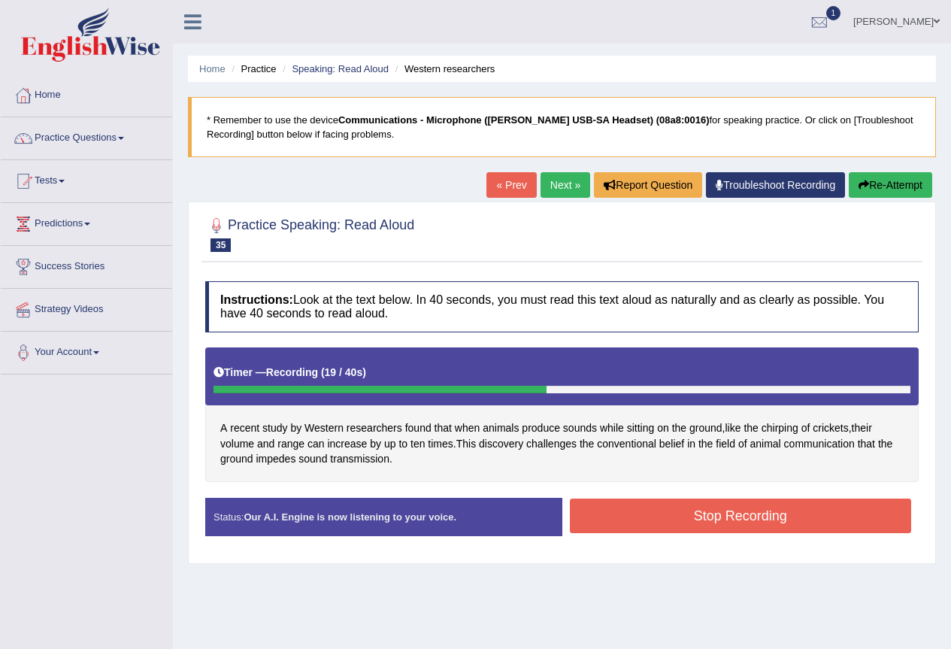
click at [681, 501] on button "Stop Recording" at bounding box center [741, 515] width 342 height 35
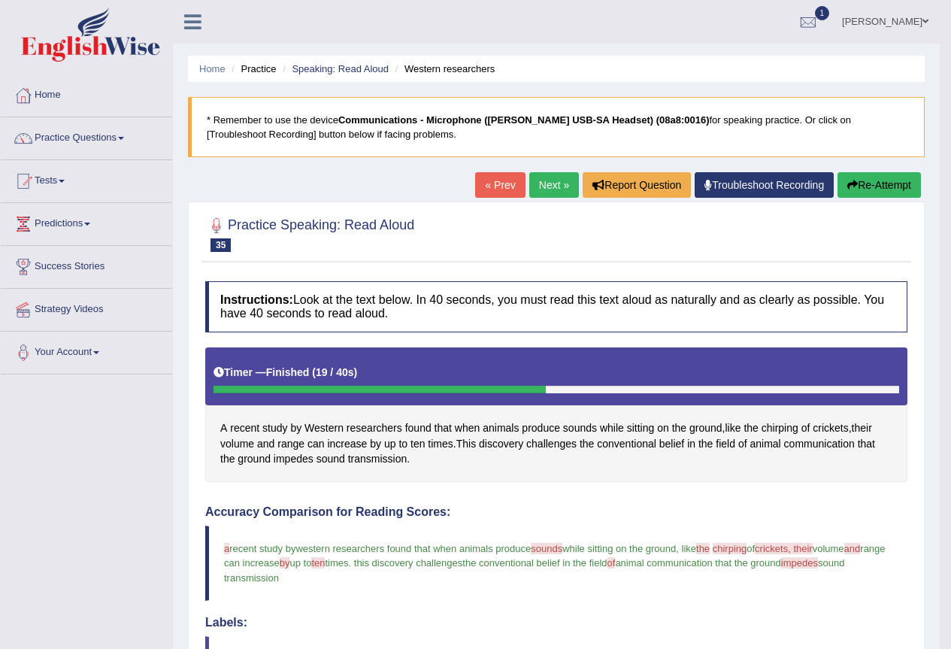
click at [549, 180] on link "Next »" at bounding box center [554, 185] width 50 height 26
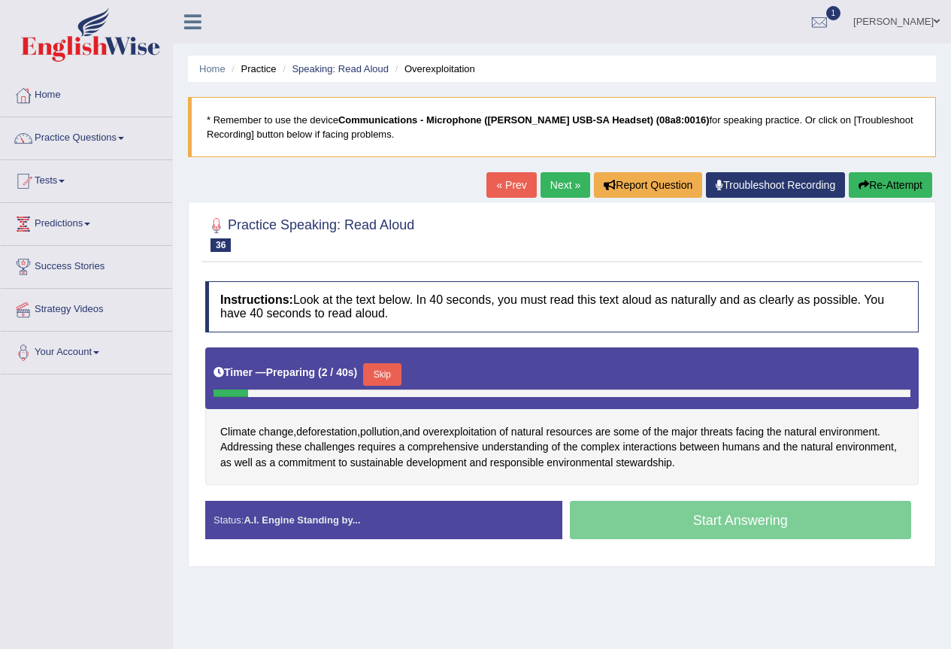
click at [391, 377] on button "Skip" at bounding box center [382, 374] width 38 height 23
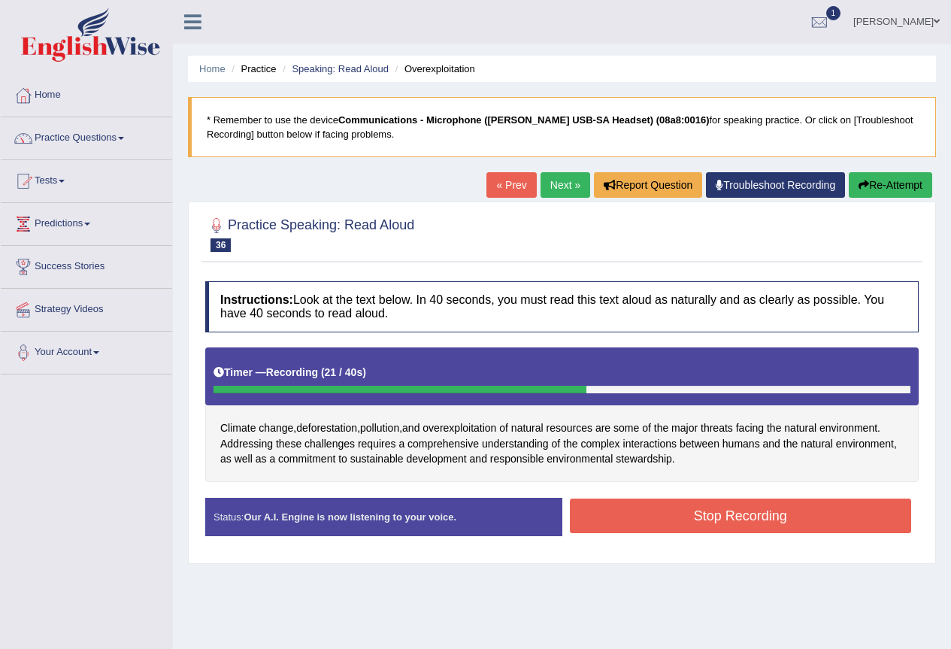
click at [765, 531] on button "Stop Recording" at bounding box center [741, 515] width 342 height 35
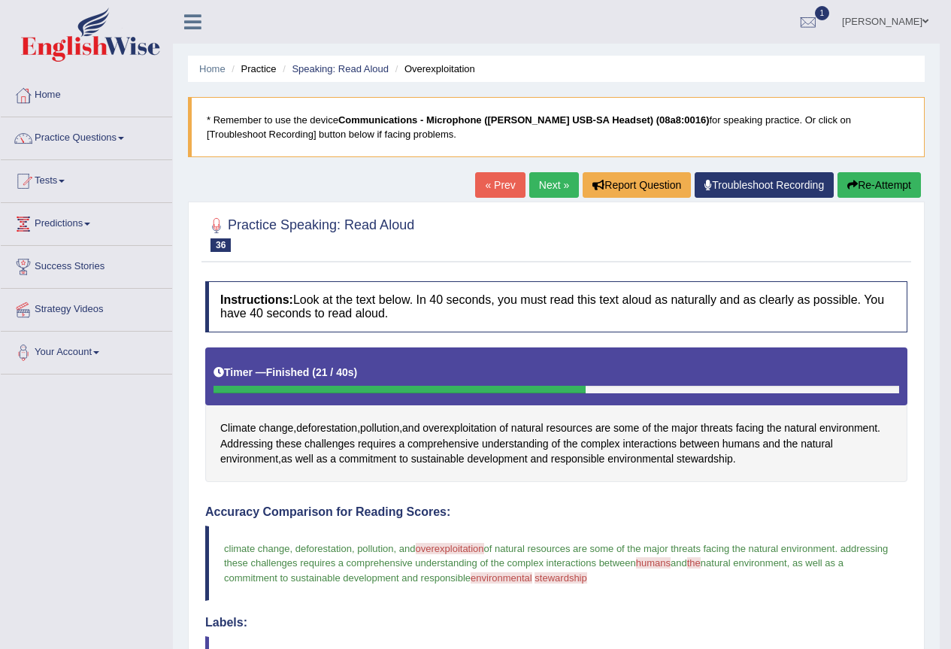
click at [568, 178] on link "Next »" at bounding box center [554, 185] width 50 height 26
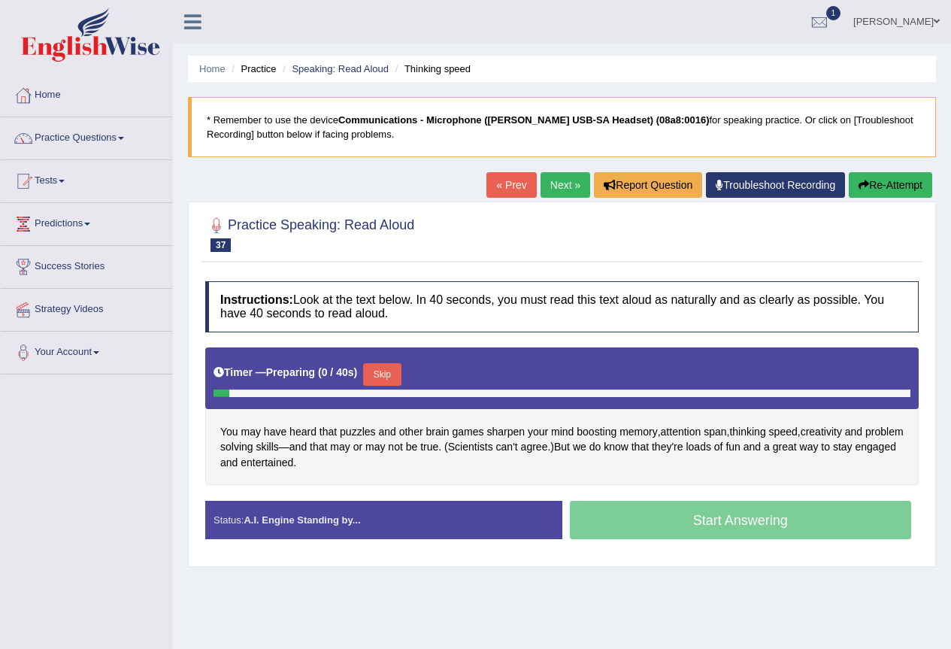
click at [386, 372] on button "Skip" at bounding box center [382, 374] width 38 height 23
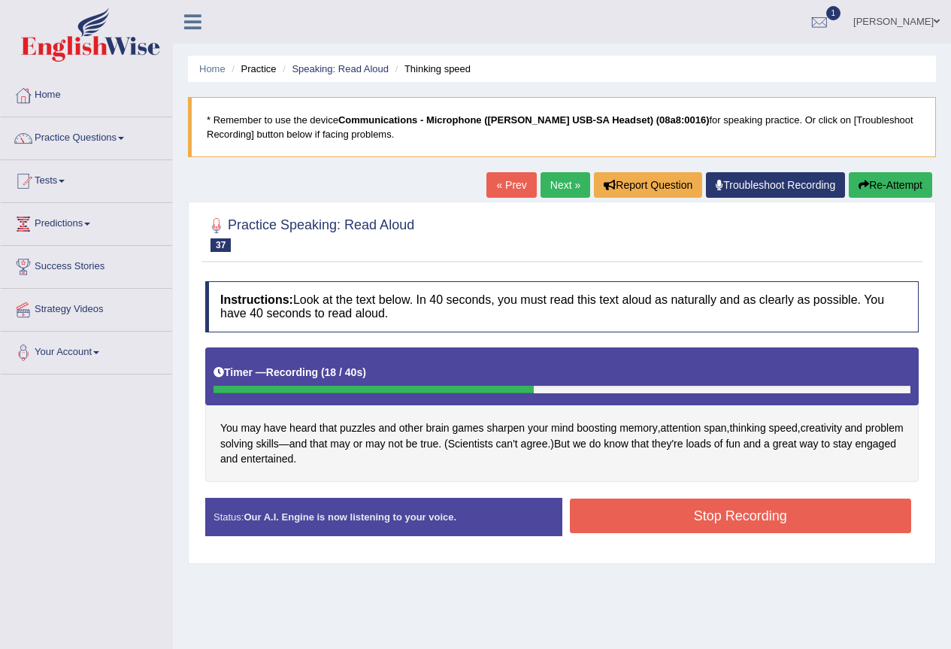
click at [730, 517] on button "Stop Recording" at bounding box center [741, 515] width 342 height 35
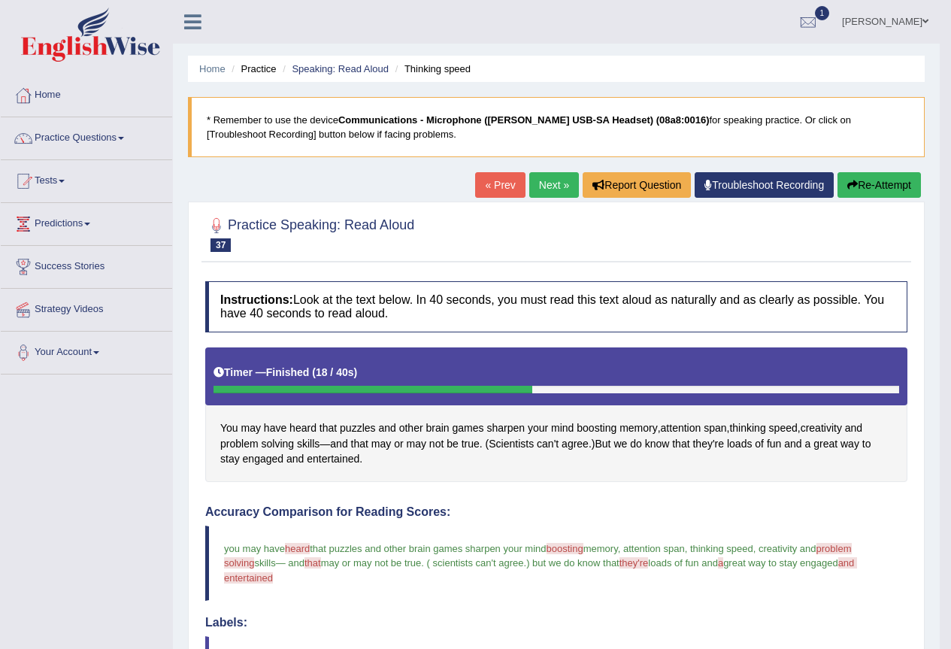
click at [546, 189] on link "Next »" at bounding box center [554, 185] width 50 height 26
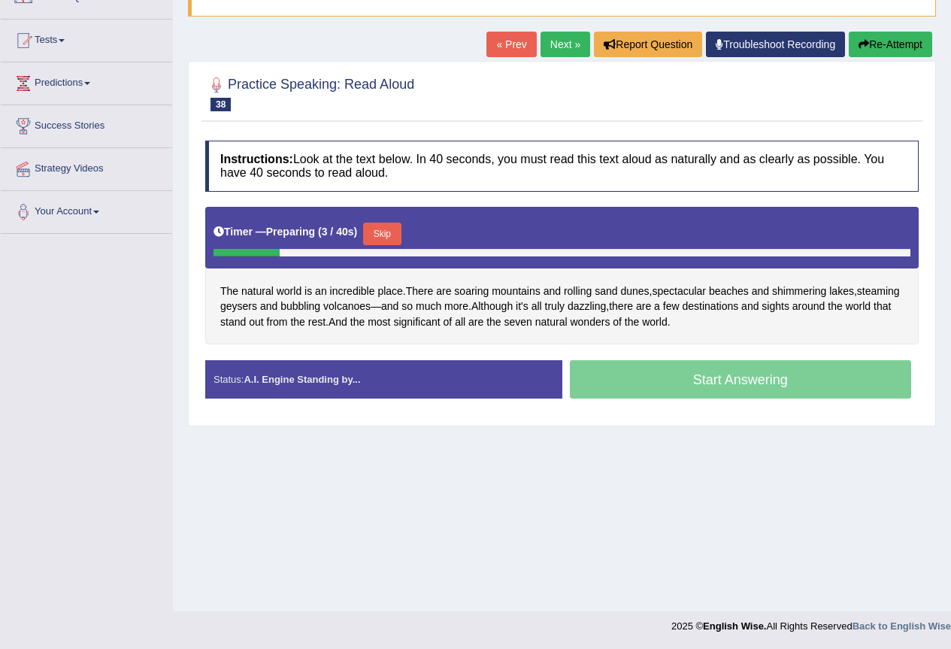
click at [383, 234] on button "Skip" at bounding box center [382, 233] width 38 height 23
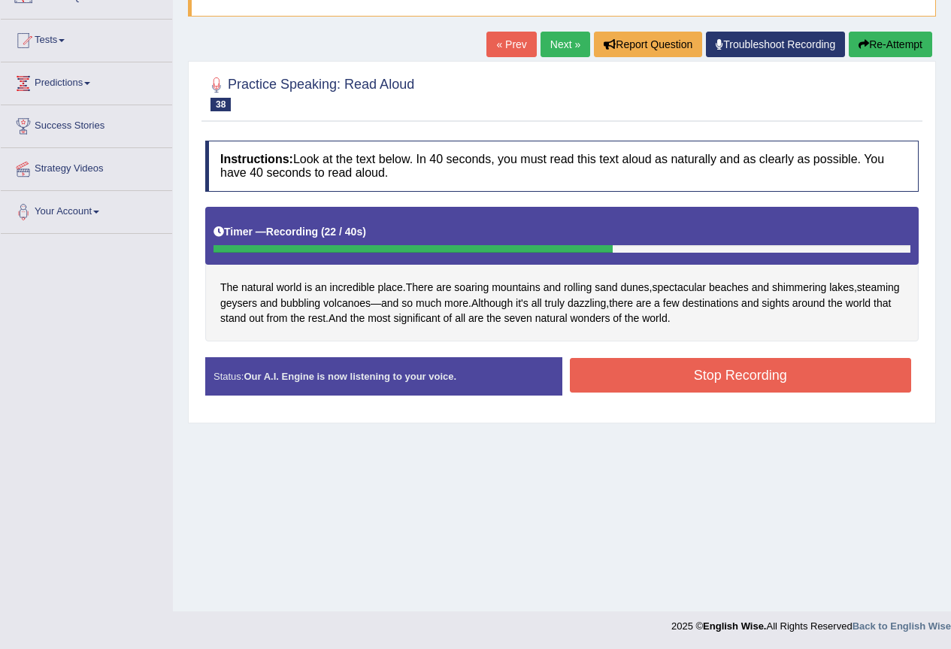
click at [749, 367] on button "Stop Recording" at bounding box center [741, 375] width 342 height 35
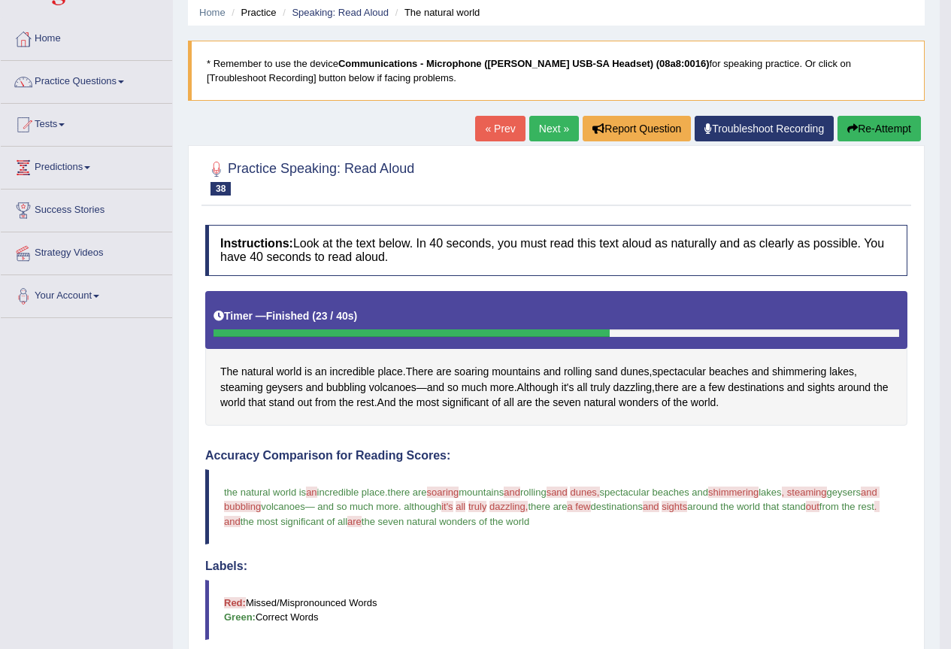
scroll to position [35, 0]
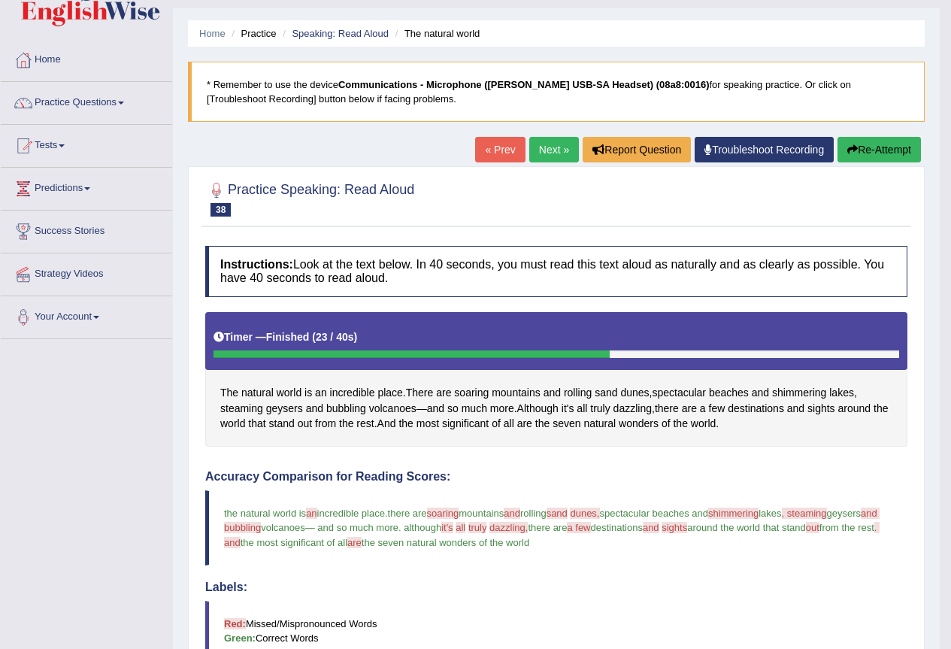
click at [540, 152] on link "Next »" at bounding box center [554, 150] width 50 height 26
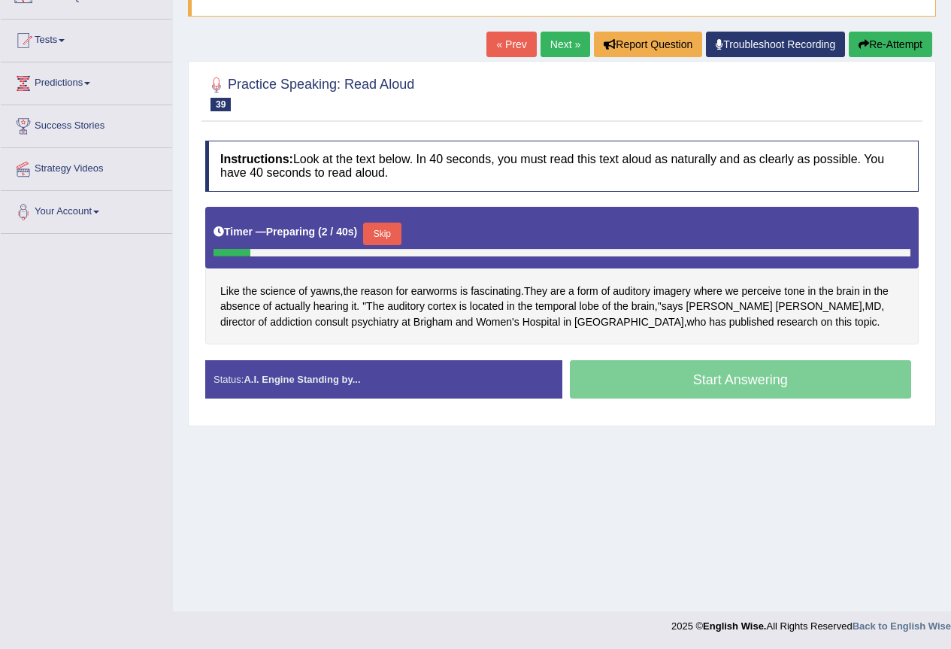
click at [383, 238] on button "Skip" at bounding box center [382, 233] width 38 height 23
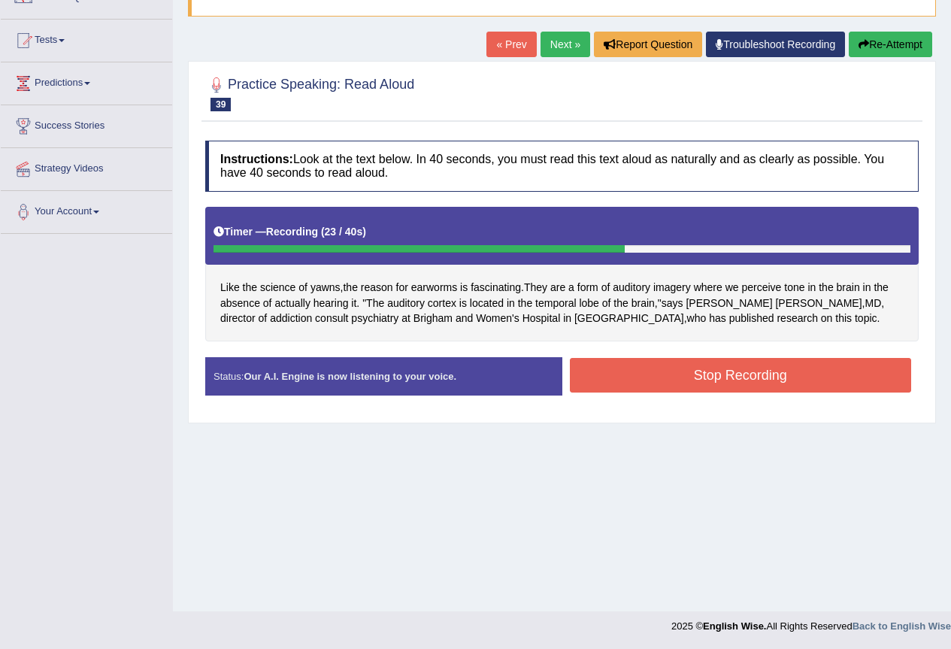
click at [728, 377] on button "Stop Recording" at bounding box center [741, 375] width 342 height 35
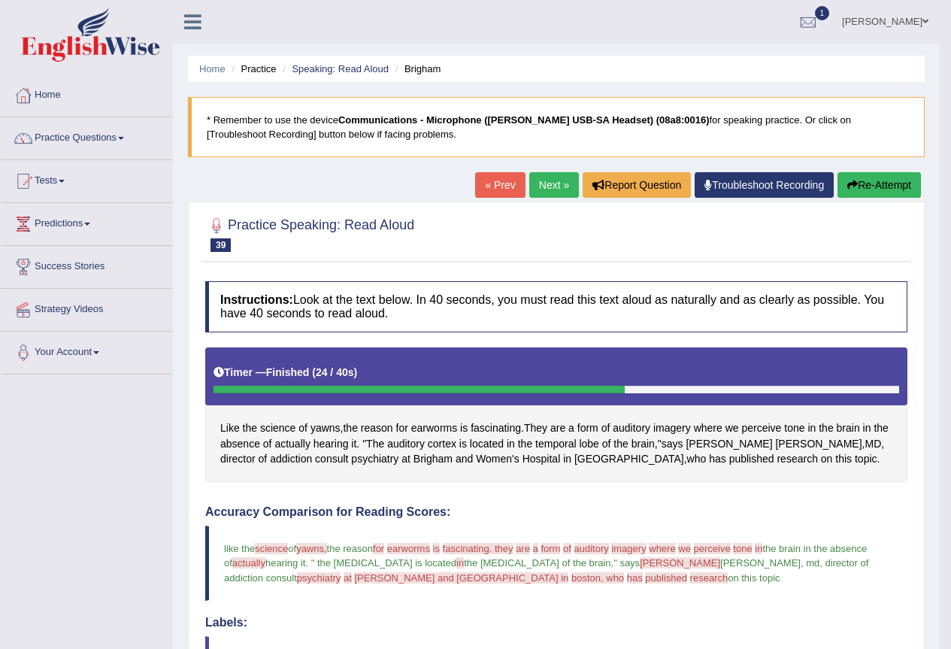
click at [544, 189] on link "Next »" at bounding box center [554, 185] width 50 height 26
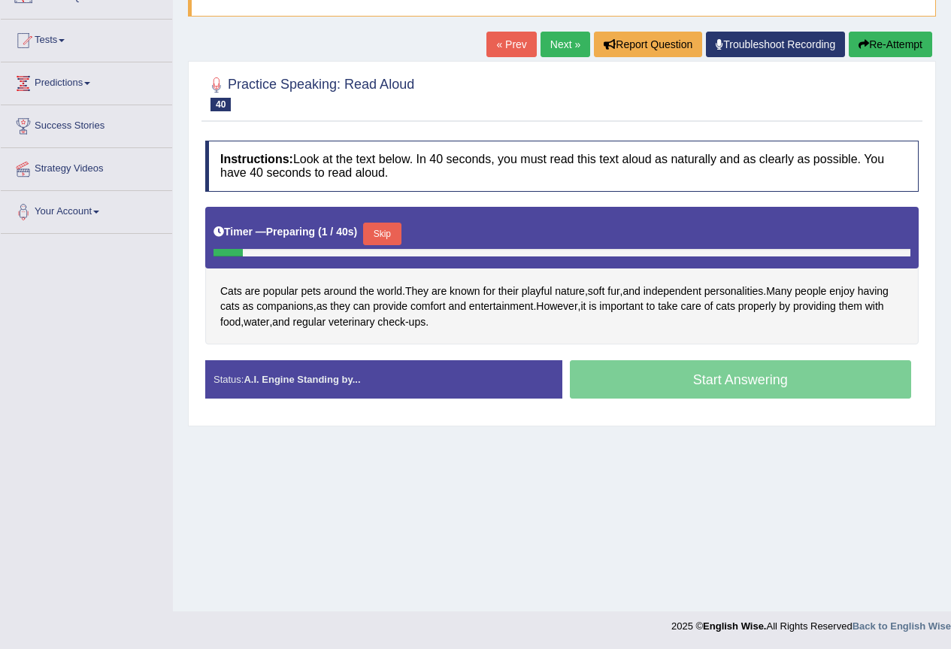
click at [387, 229] on button "Skip" at bounding box center [382, 233] width 38 height 23
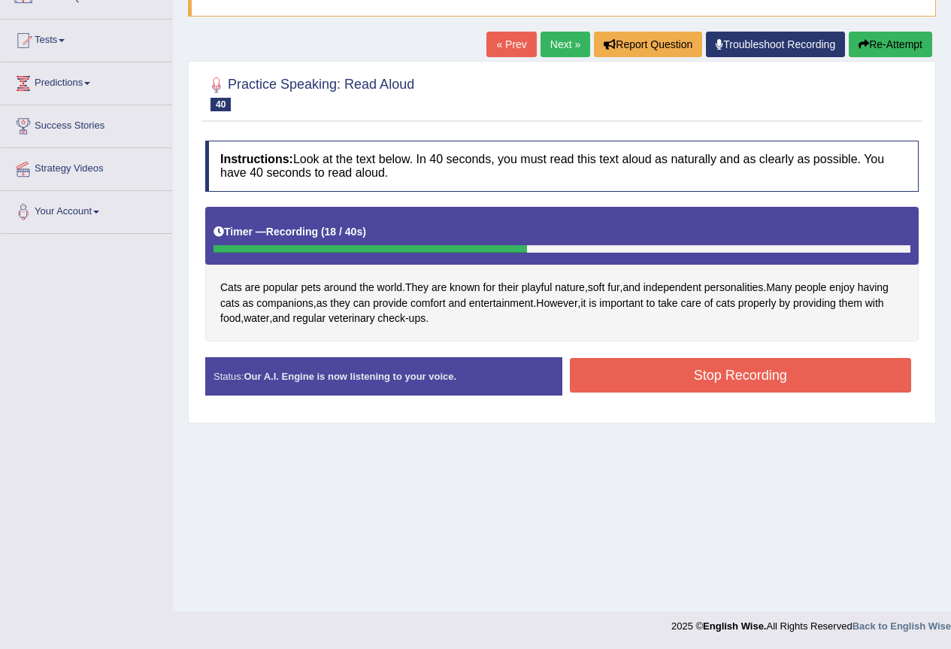
click at [808, 377] on button "Stop Recording" at bounding box center [741, 375] width 342 height 35
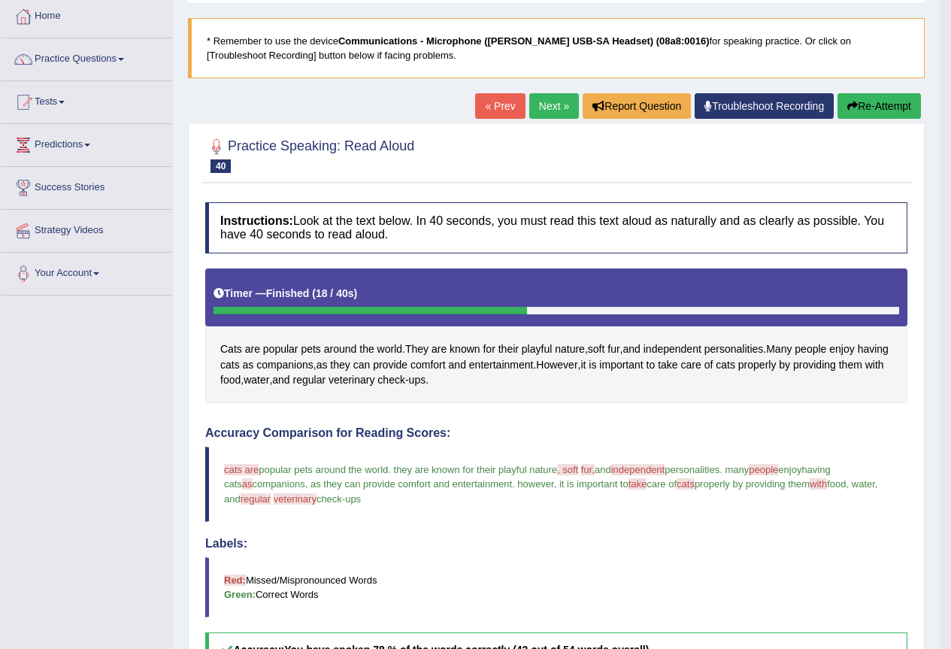
scroll to position [100, 0]
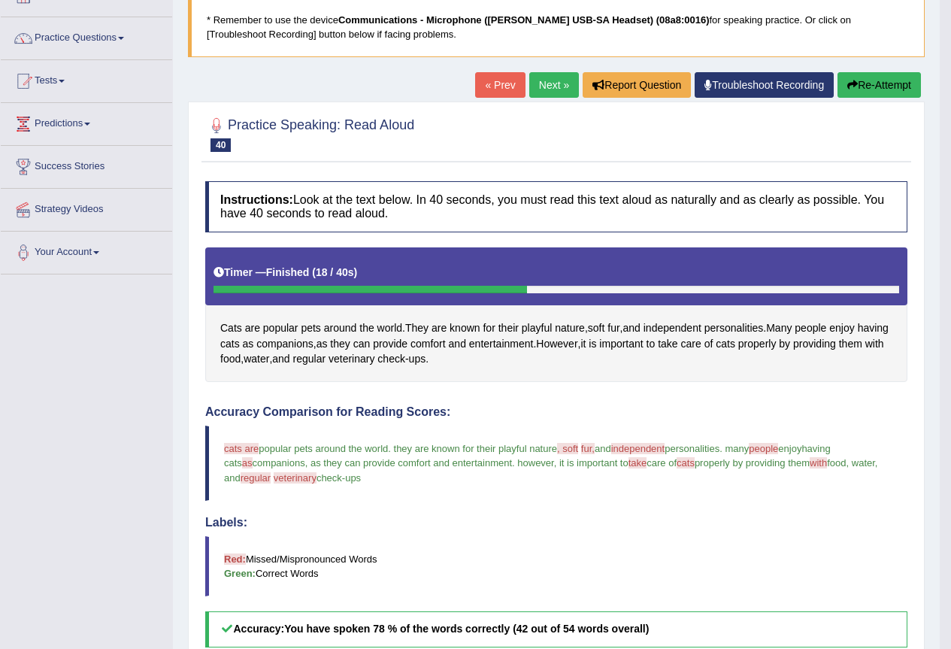
click at [541, 85] on link "Next »" at bounding box center [554, 85] width 50 height 26
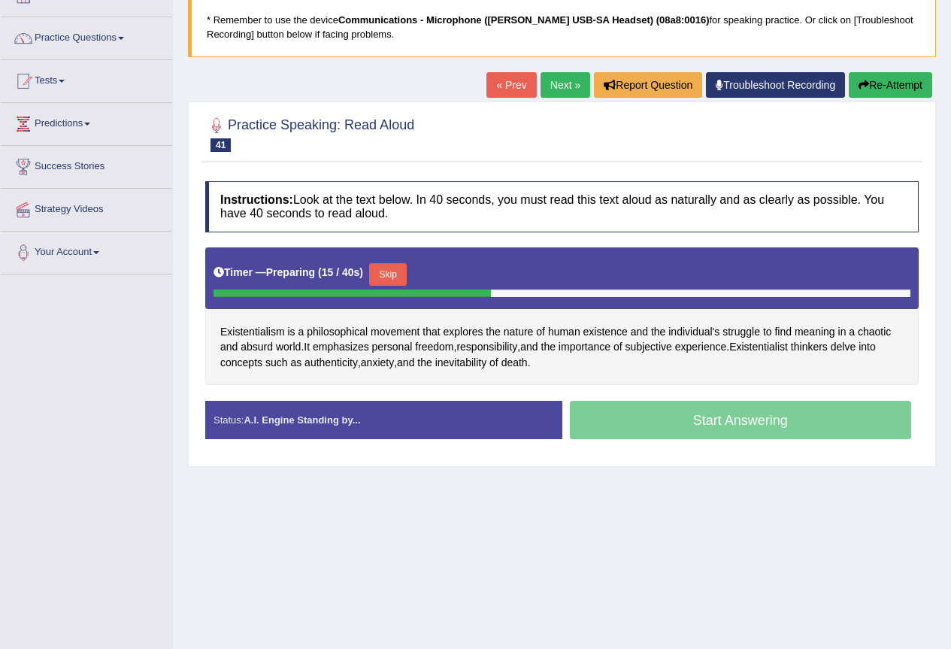
click at [392, 275] on button "Skip" at bounding box center [388, 274] width 38 height 23
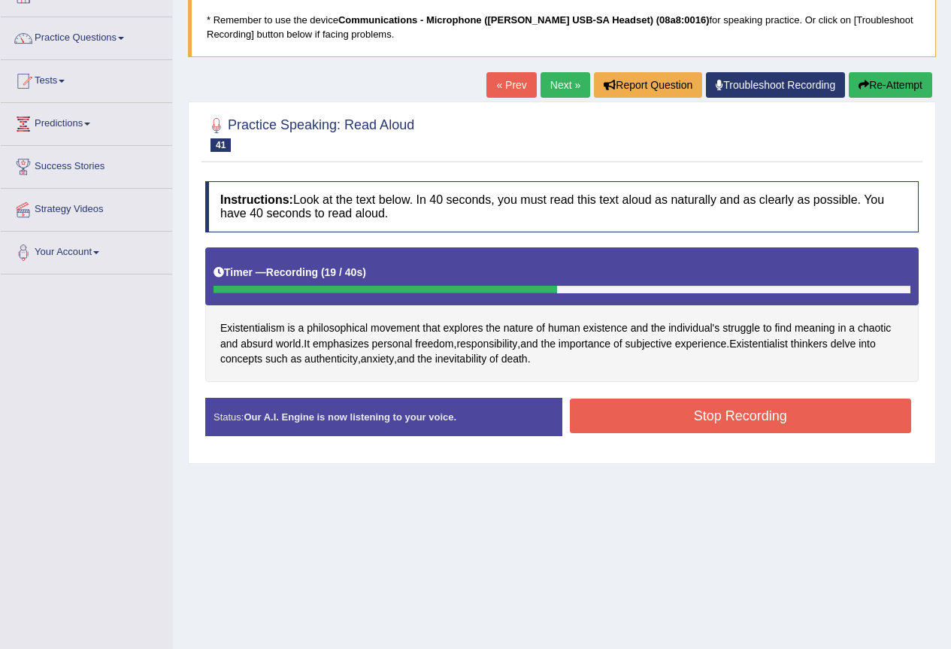
click at [711, 408] on button "Stop Recording" at bounding box center [741, 415] width 342 height 35
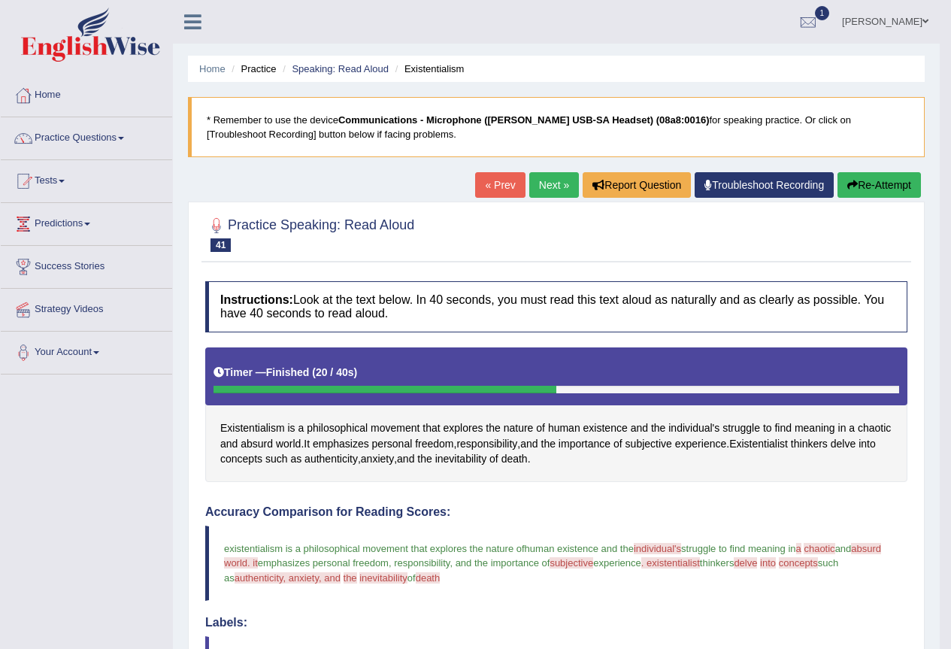
click at [556, 192] on link "Next »" at bounding box center [554, 185] width 50 height 26
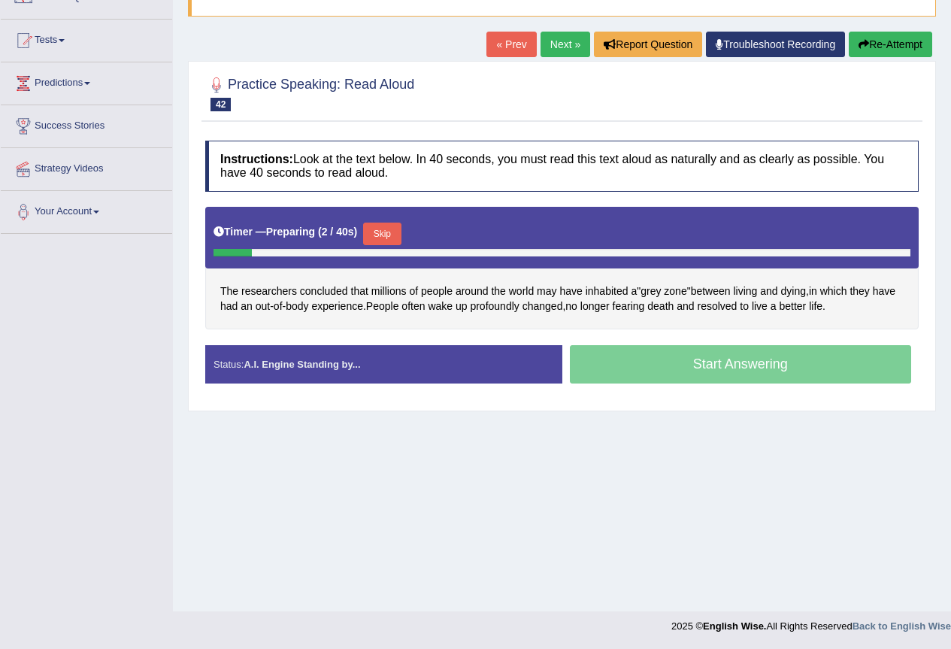
click at [398, 237] on button "Skip" at bounding box center [382, 233] width 38 height 23
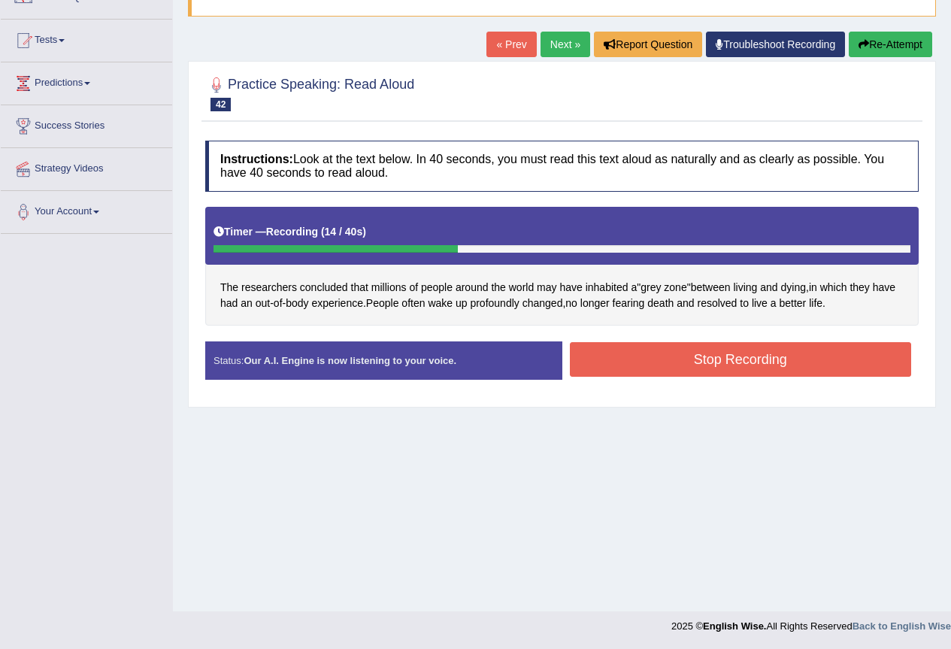
click at [843, 357] on button "Stop Recording" at bounding box center [741, 359] width 342 height 35
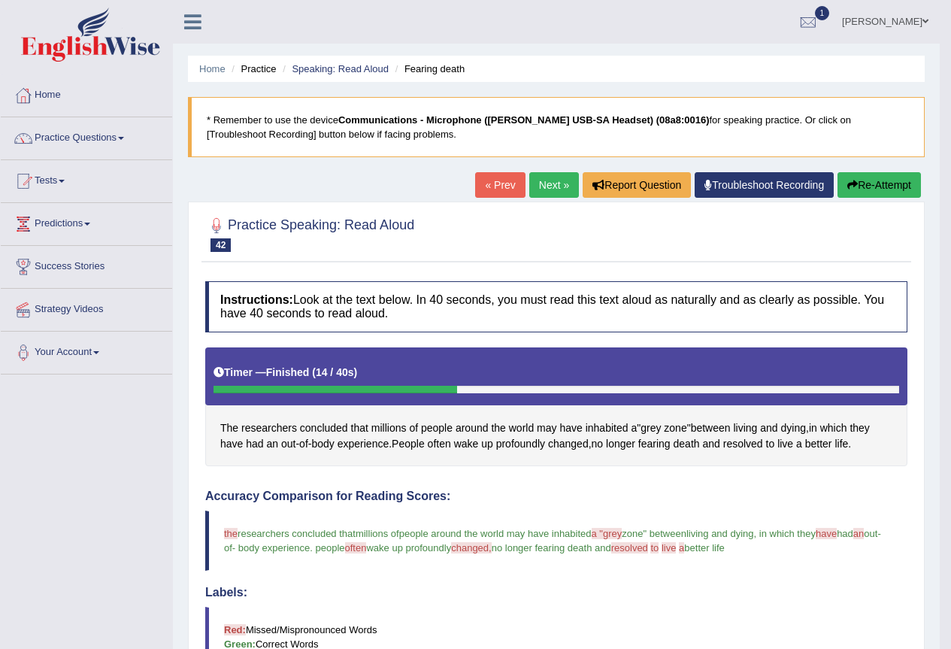
click at [537, 184] on link "Next »" at bounding box center [554, 185] width 50 height 26
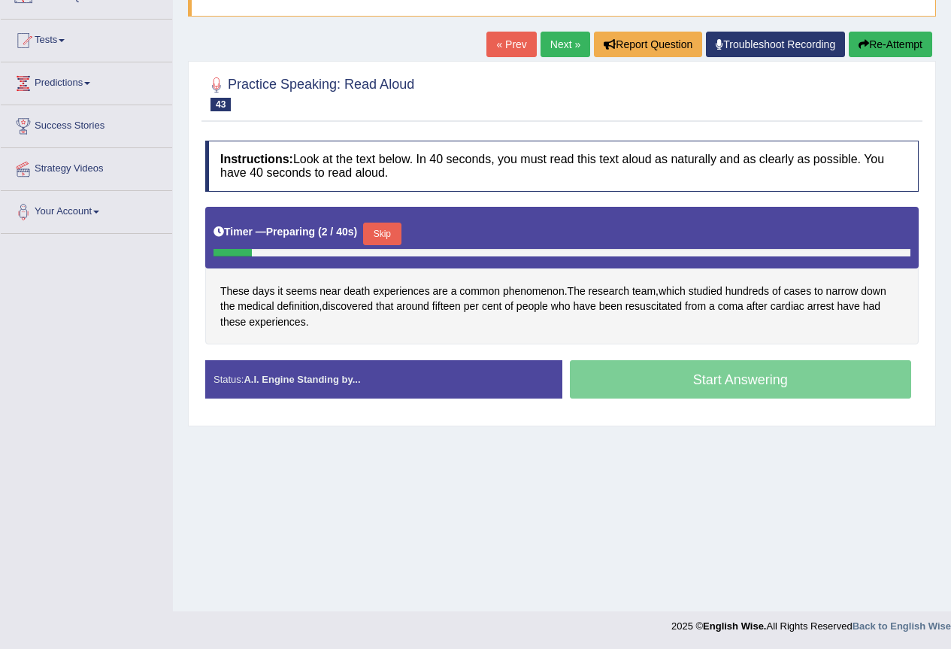
click at [398, 232] on button "Skip" at bounding box center [382, 233] width 38 height 23
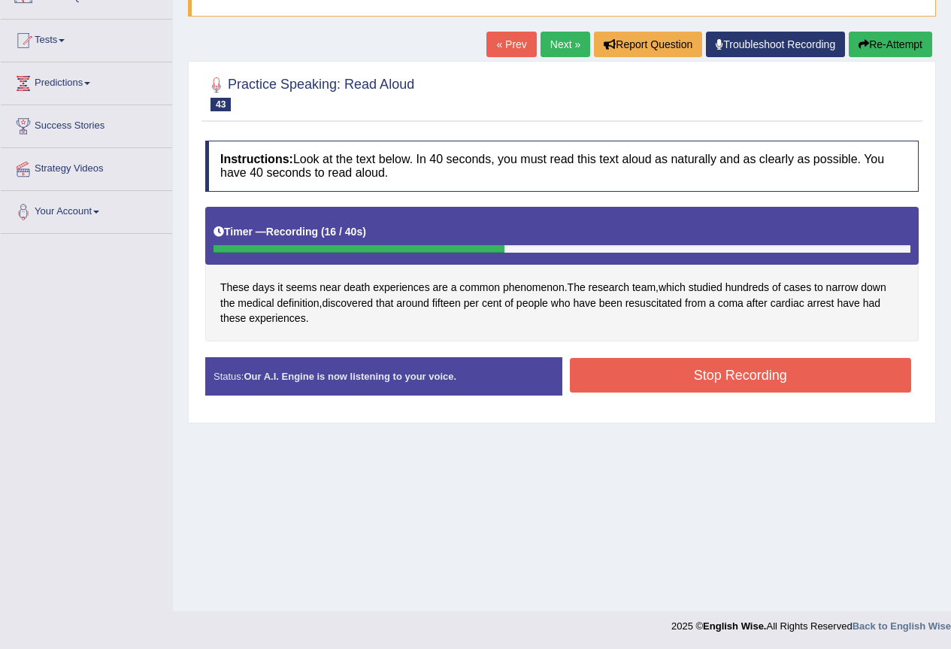
click at [760, 383] on button "Stop Recording" at bounding box center [741, 375] width 342 height 35
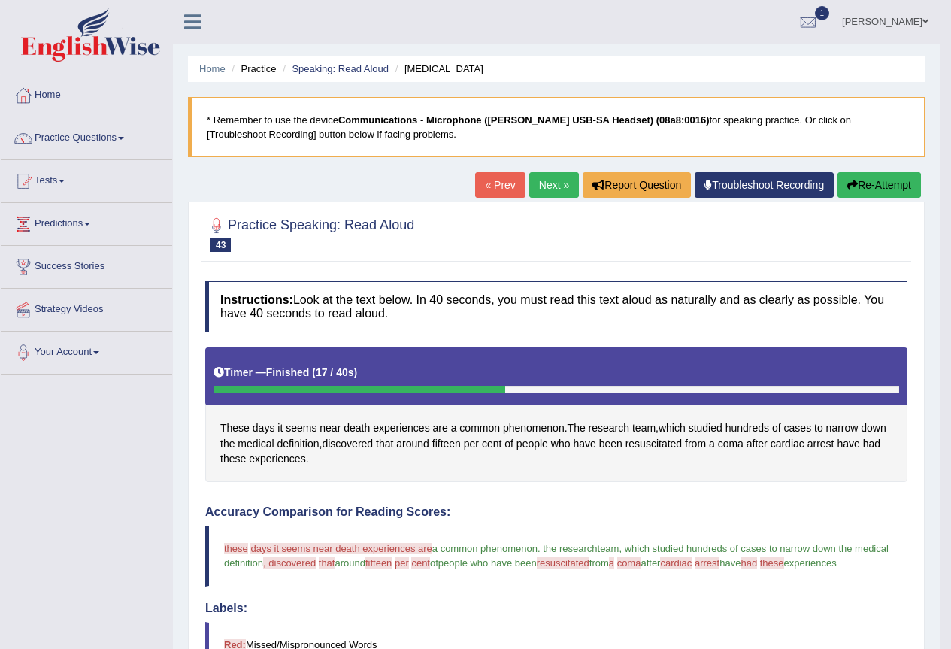
click at [546, 191] on link "Next »" at bounding box center [554, 185] width 50 height 26
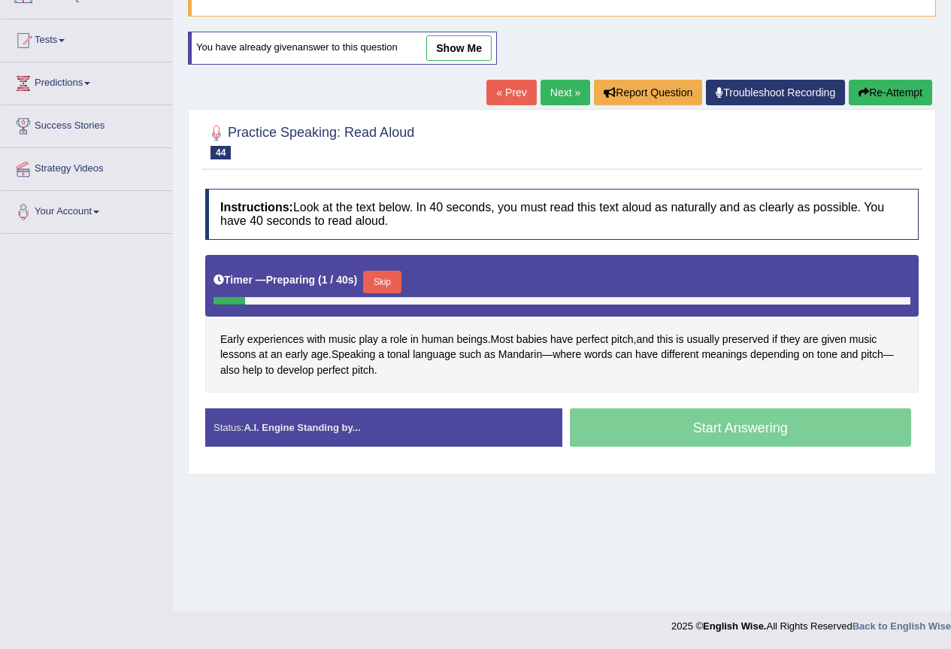
click at [401, 273] on button "Skip" at bounding box center [382, 282] width 38 height 23
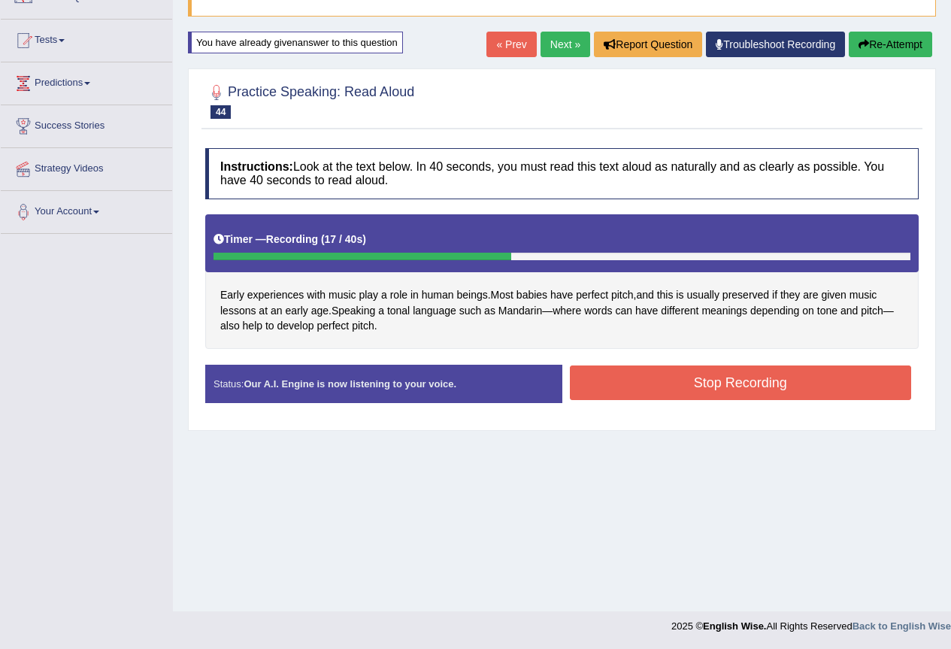
click at [649, 371] on button "Stop Recording" at bounding box center [741, 382] width 342 height 35
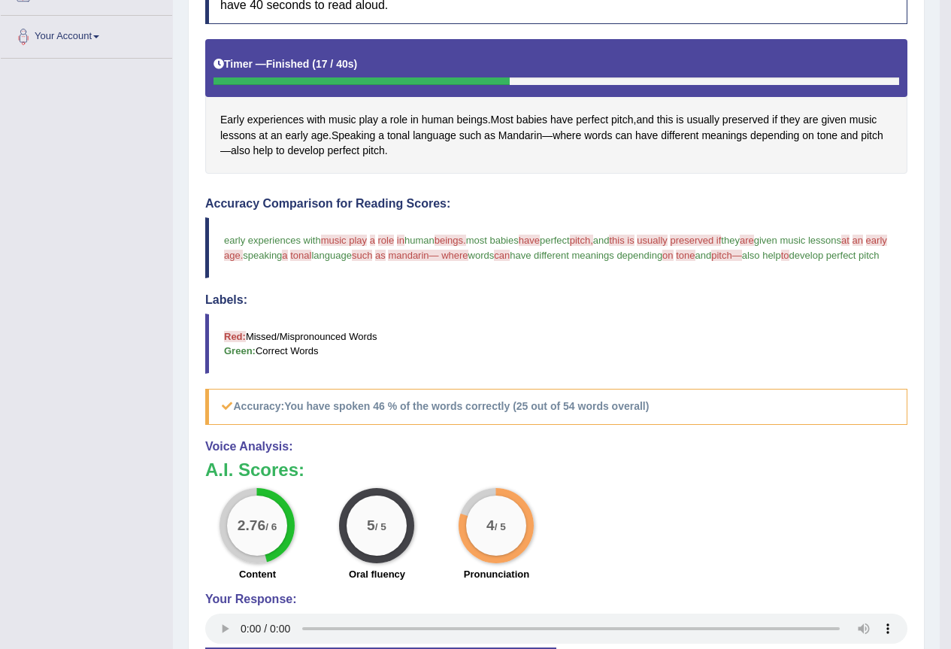
scroll to position [143, 0]
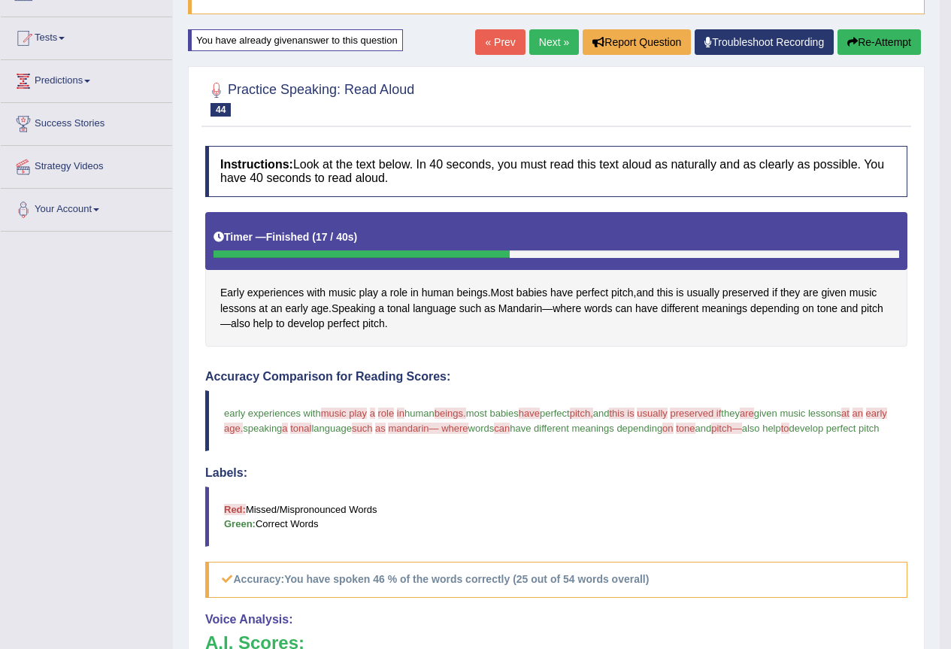
click at [547, 38] on link "Next »" at bounding box center [554, 42] width 50 height 26
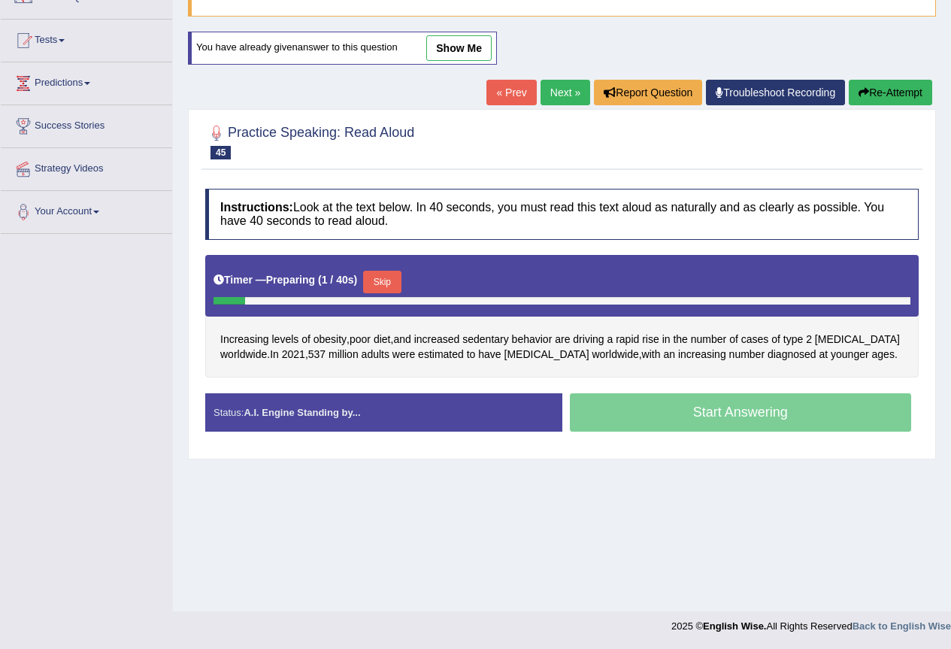
click at [380, 289] on button "Skip" at bounding box center [382, 282] width 38 height 23
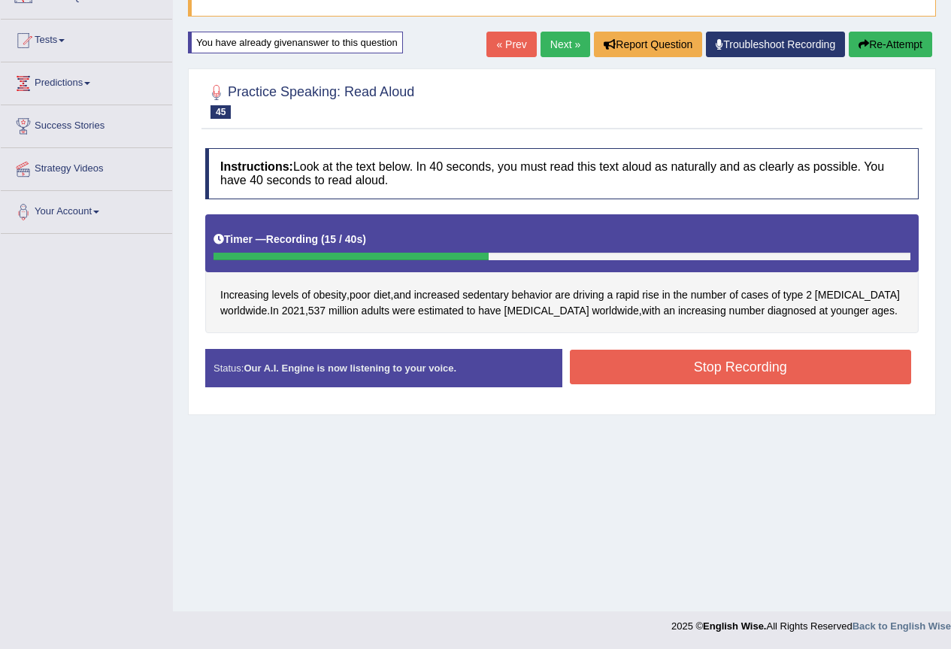
click at [745, 368] on button "Stop Recording" at bounding box center [741, 366] width 342 height 35
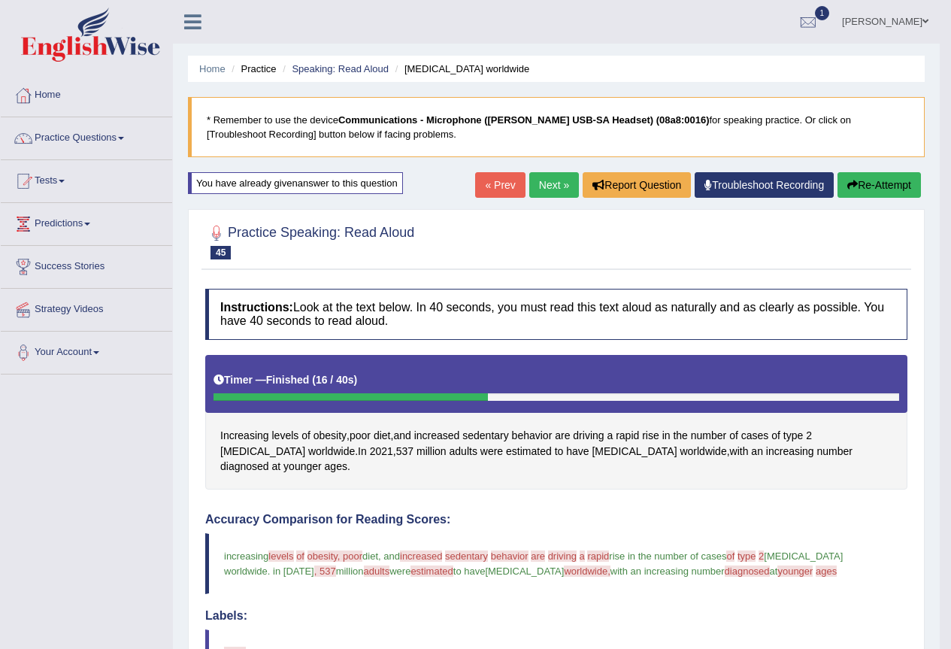
click at [553, 183] on link "Next »" at bounding box center [554, 185] width 50 height 26
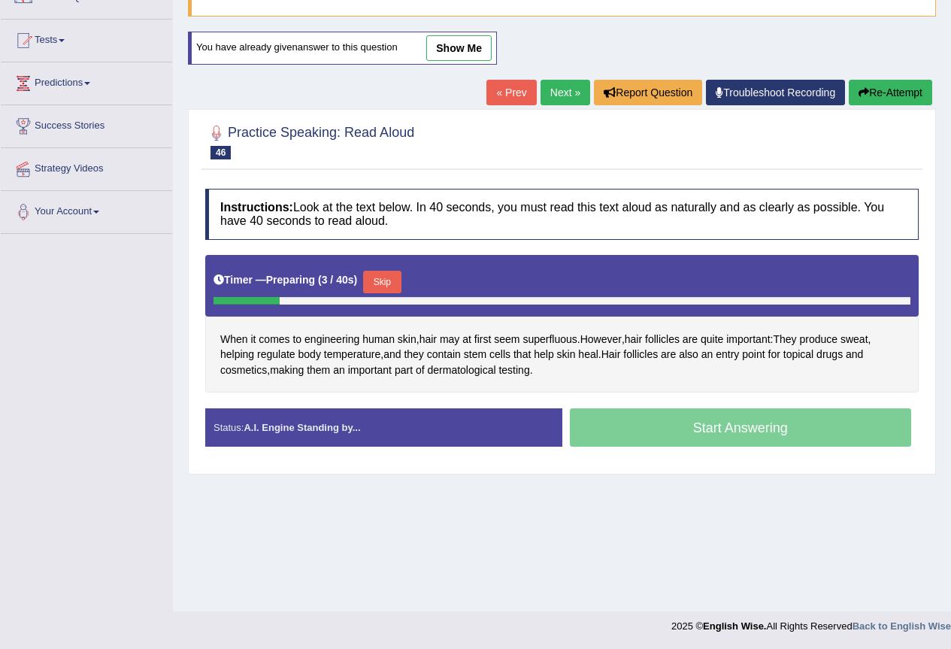
click at [386, 286] on button "Skip" at bounding box center [382, 282] width 38 height 23
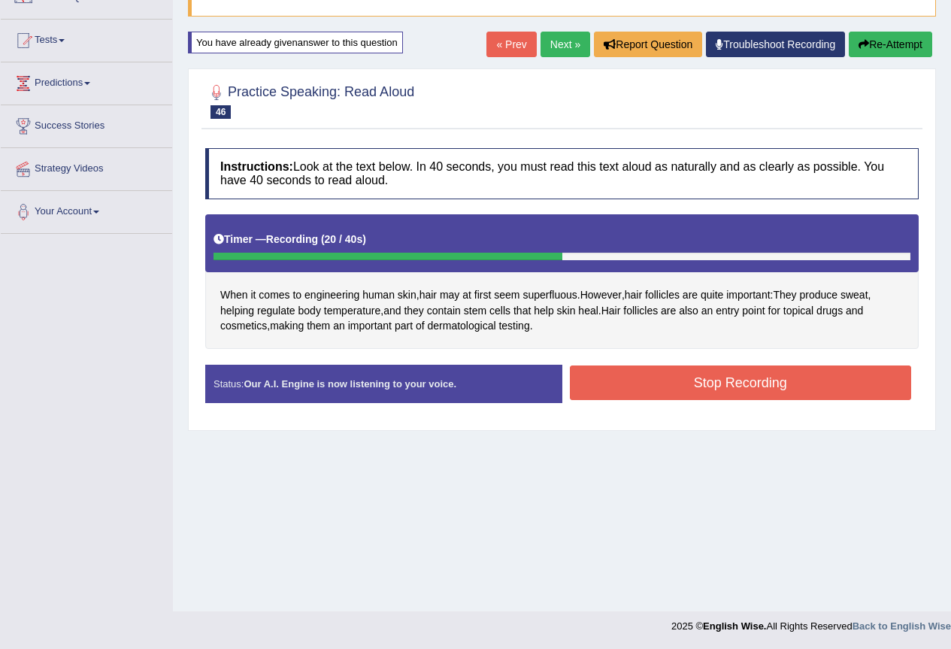
click at [718, 377] on button "Stop Recording" at bounding box center [741, 382] width 342 height 35
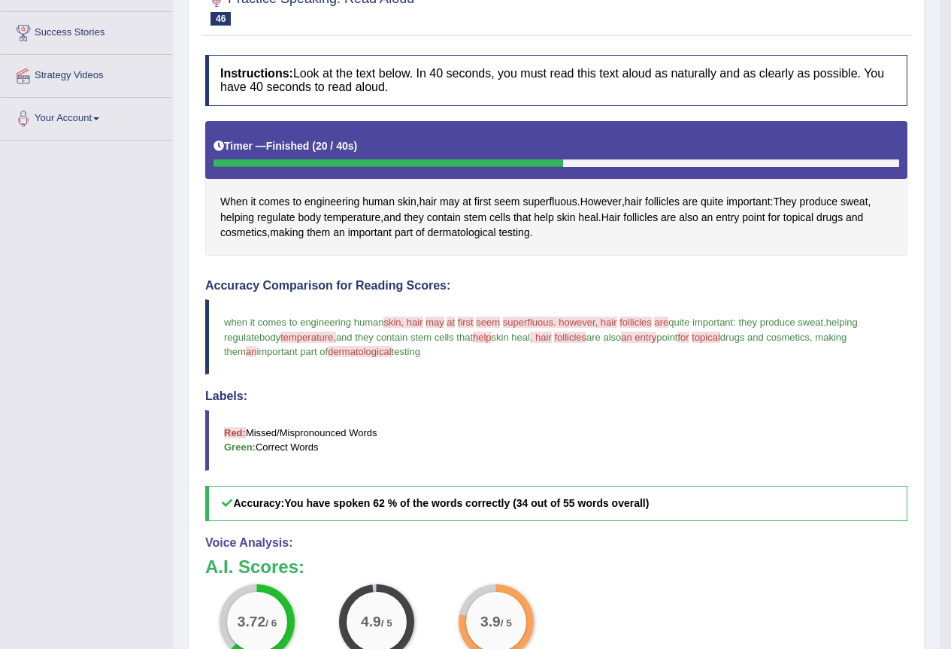
scroll to position [141, 0]
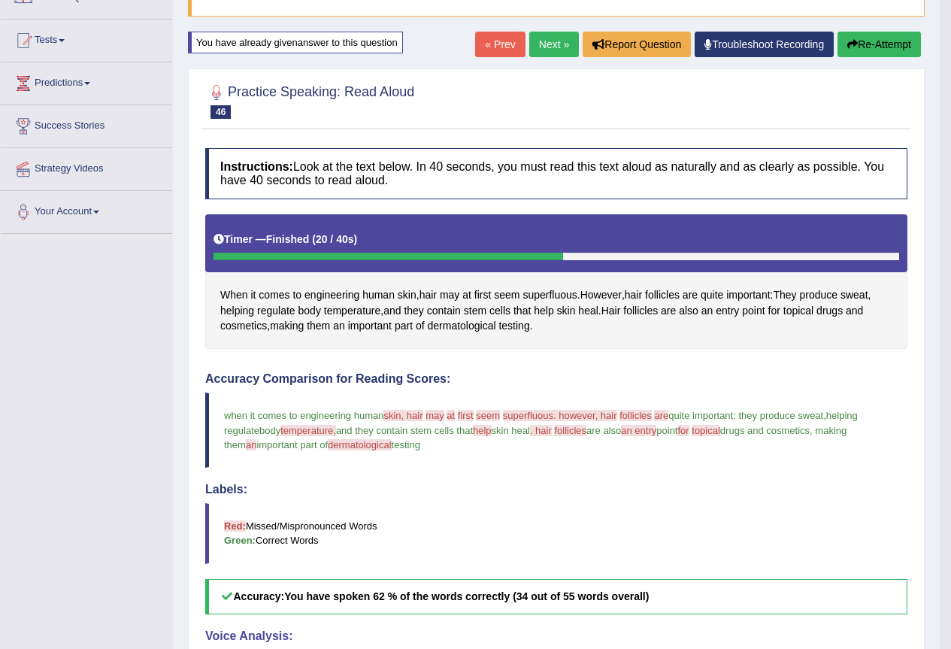
click at [552, 40] on link "Next »" at bounding box center [554, 45] width 50 height 26
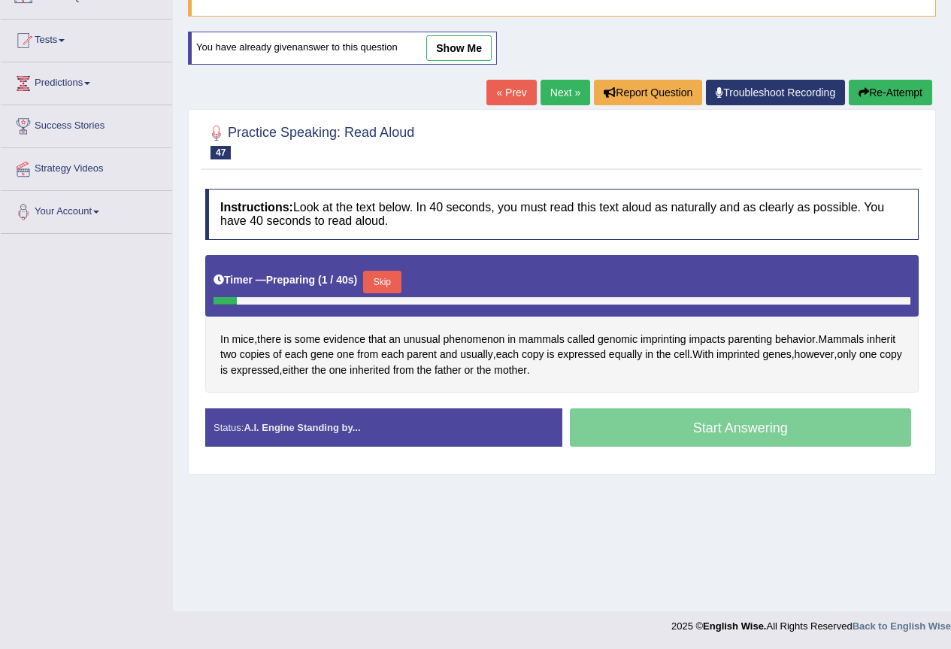
scroll to position [141, 0]
click at [388, 282] on button "Skip" at bounding box center [382, 282] width 38 height 23
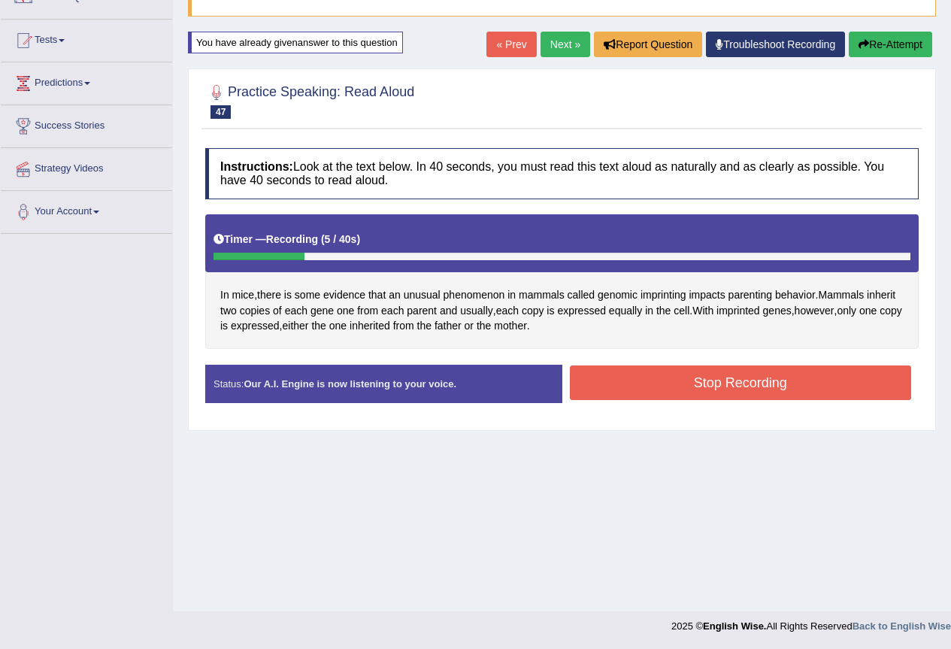
click at [892, 36] on button "Re-Attempt" at bounding box center [890, 45] width 83 height 26
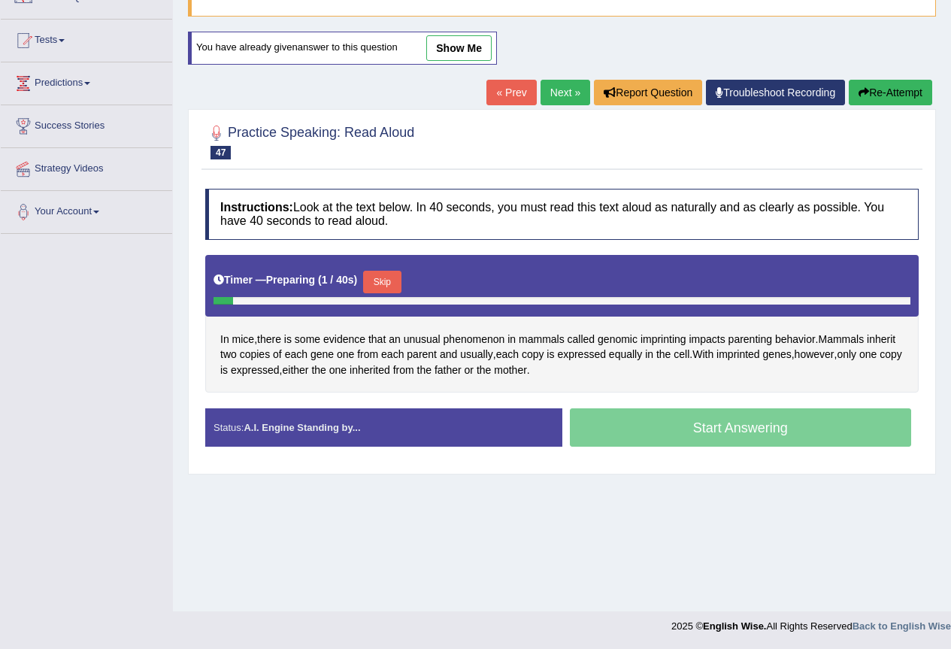
click at [386, 269] on div "Timer — Preparing ( 1 / 40s ) Skip" at bounding box center [561, 282] width 697 height 30
click at [400, 285] on button "Skip" at bounding box center [382, 282] width 38 height 23
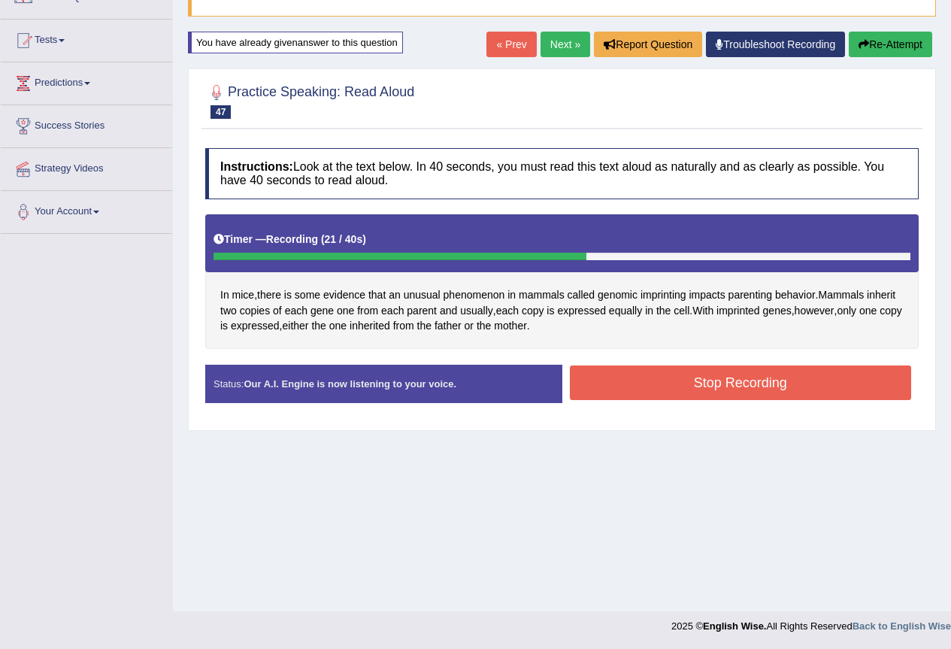
click at [682, 384] on button "Stop Recording" at bounding box center [741, 382] width 342 height 35
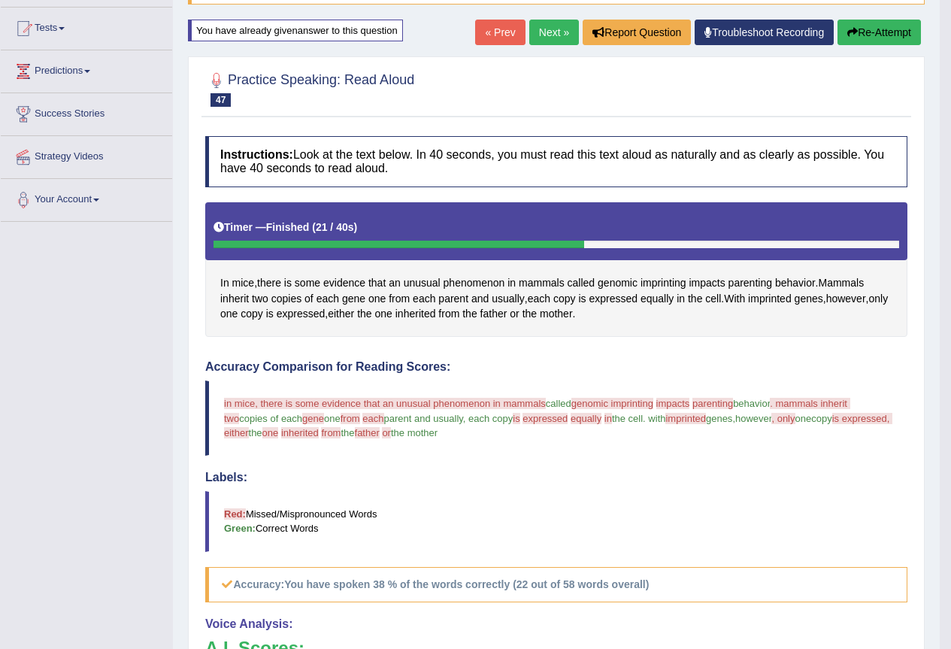
scroll to position [141, 0]
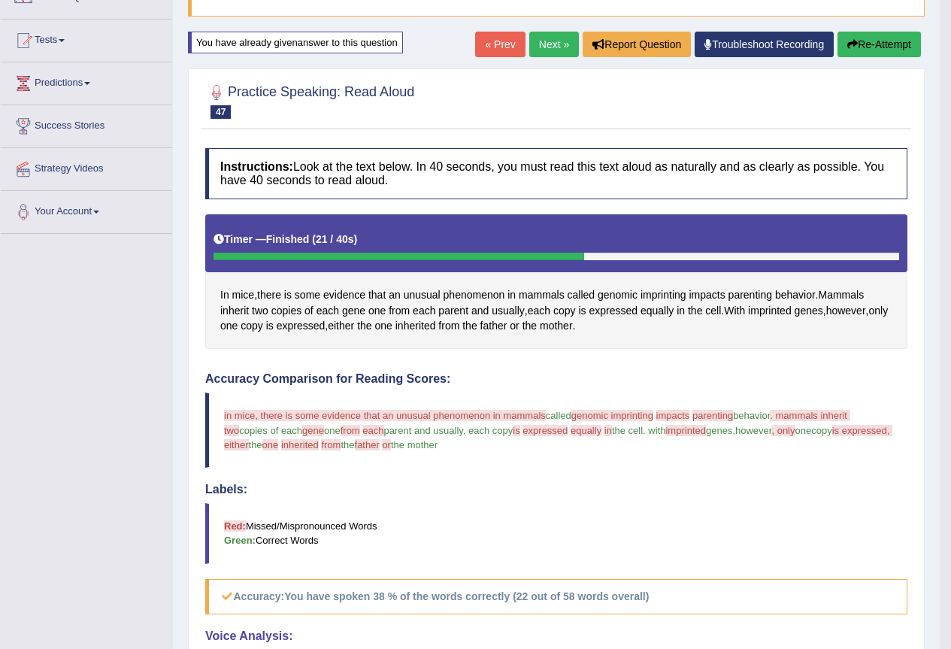
click at [546, 53] on link "Next »" at bounding box center [554, 45] width 50 height 26
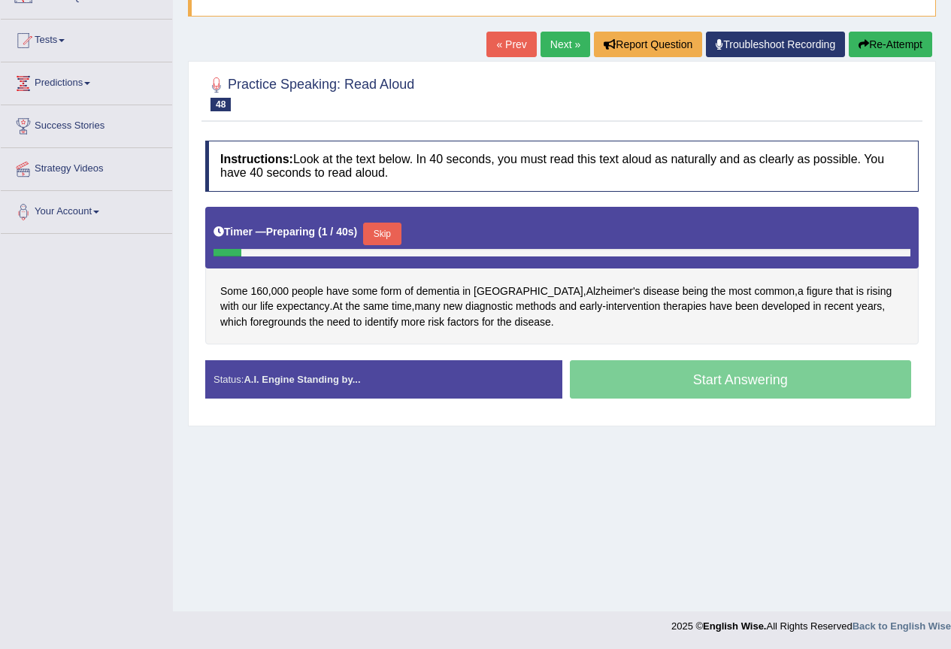
click at [380, 225] on button "Skip" at bounding box center [382, 233] width 38 height 23
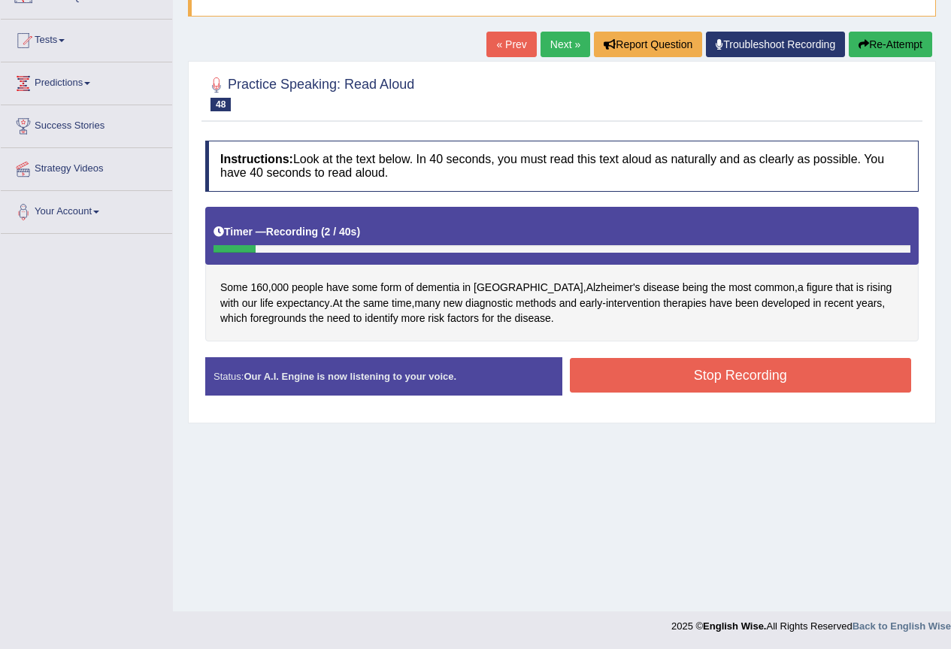
click at [900, 44] on button "Re-Attempt" at bounding box center [890, 45] width 83 height 26
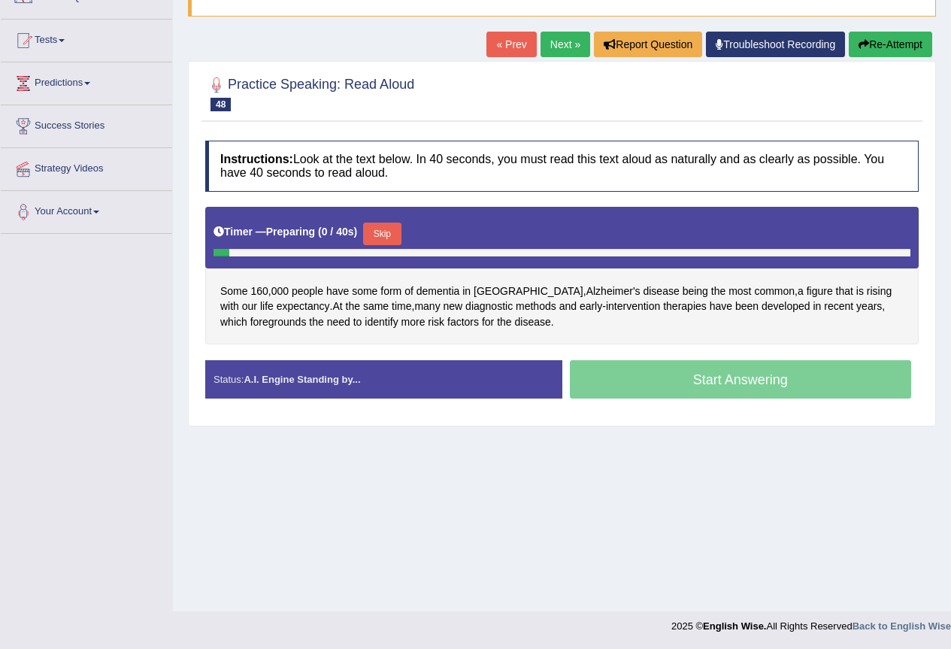
click at [383, 232] on button "Skip" at bounding box center [382, 233] width 38 height 23
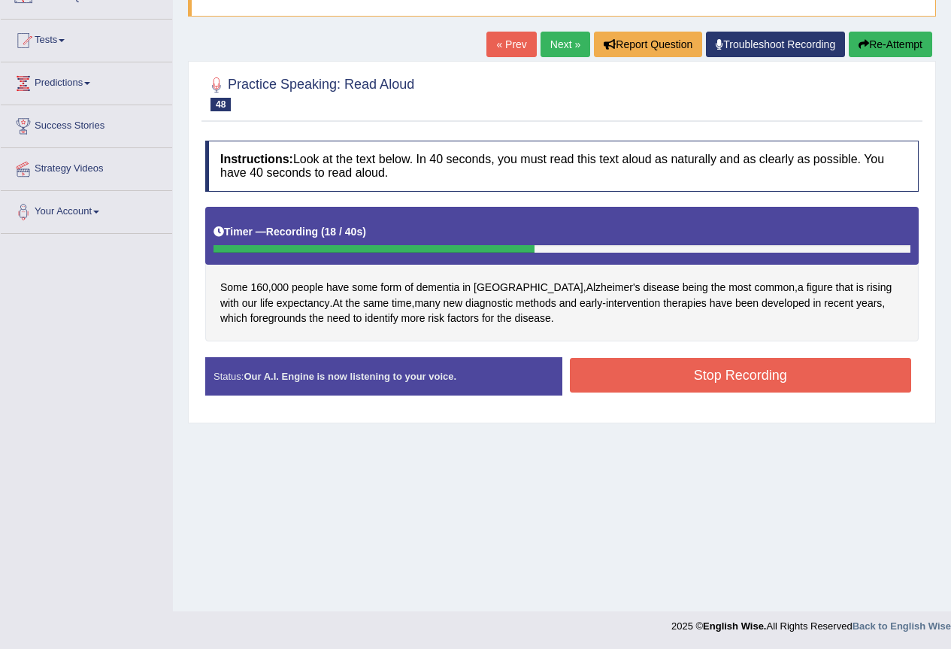
click at [735, 379] on button "Stop Recording" at bounding box center [741, 375] width 342 height 35
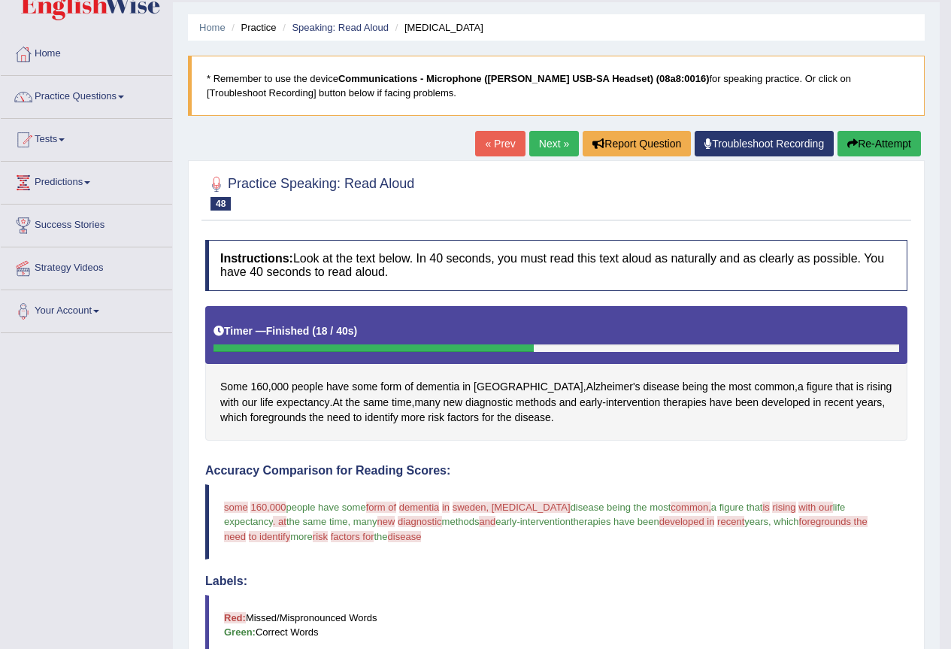
scroll to position [41, 0]
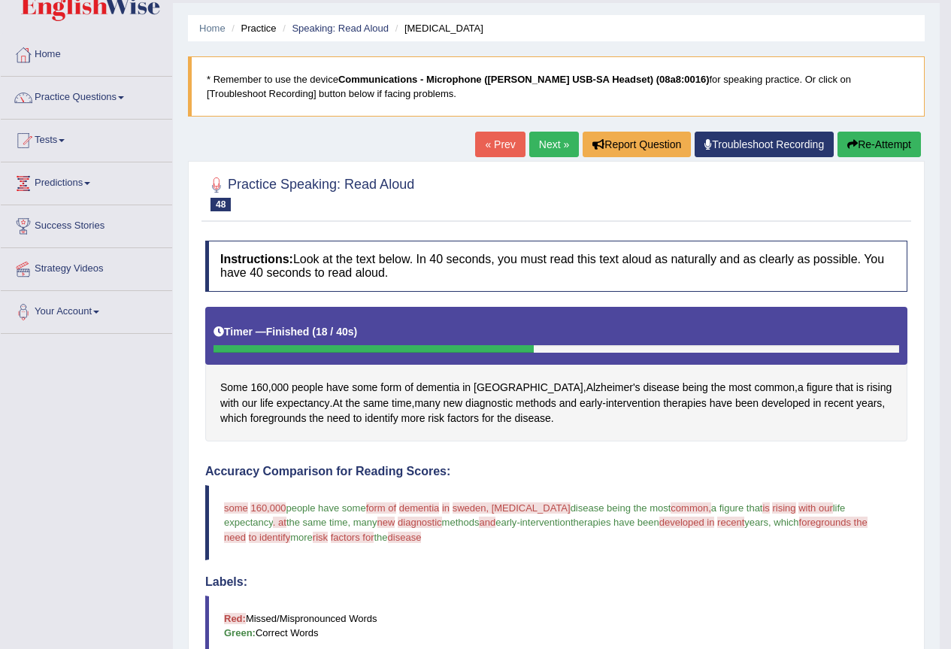
click at [550, 144] on link "Next »" at bounding box center [554, 145] width 50 height 26
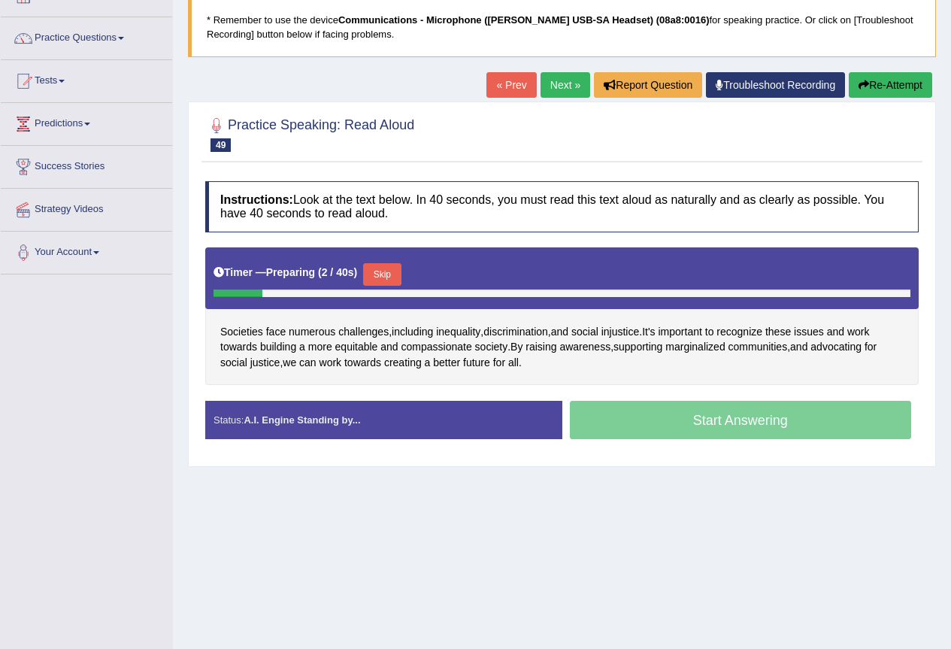
click at [397, 277] on button "Skip" at bounding box center [382, 274] width 38 height 23
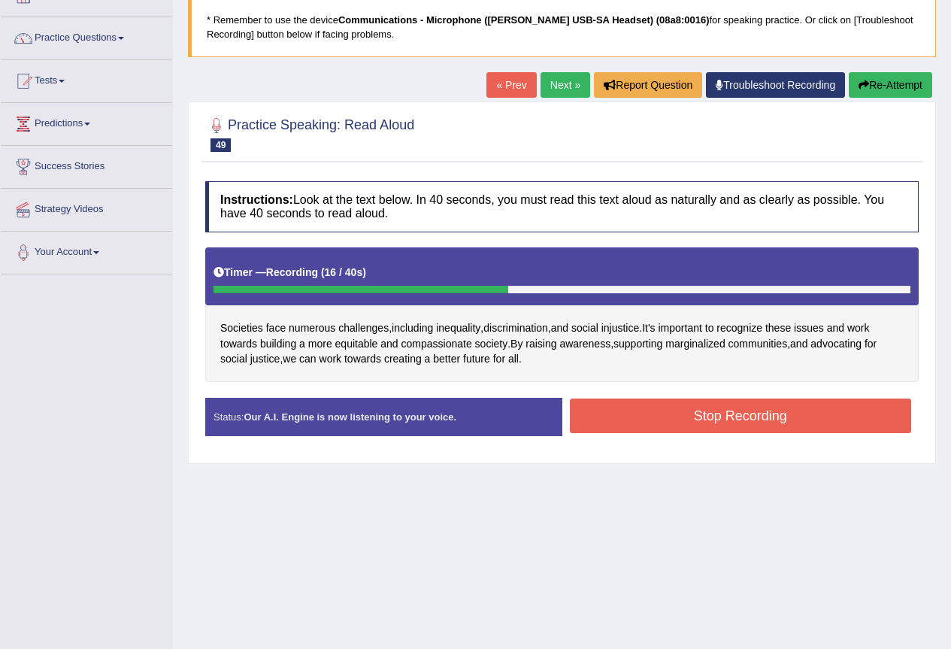
click at [692, 410] on button "Stop Recording" at bounding box center [741, 415] width 342 height 35
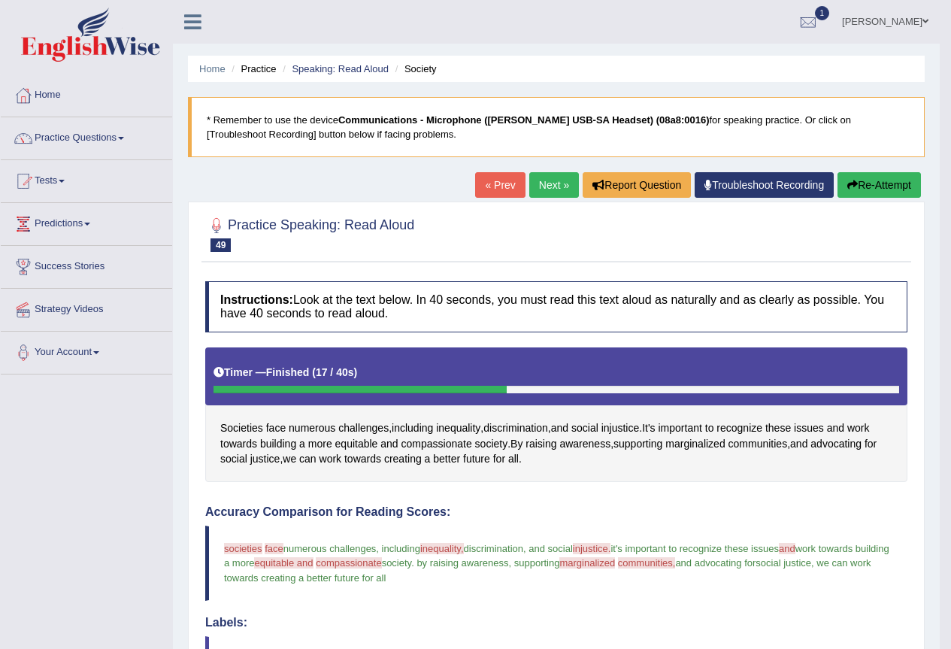
click at [535, 174] on link "Next »" at bounding box center [554, 185] width 50 height 26
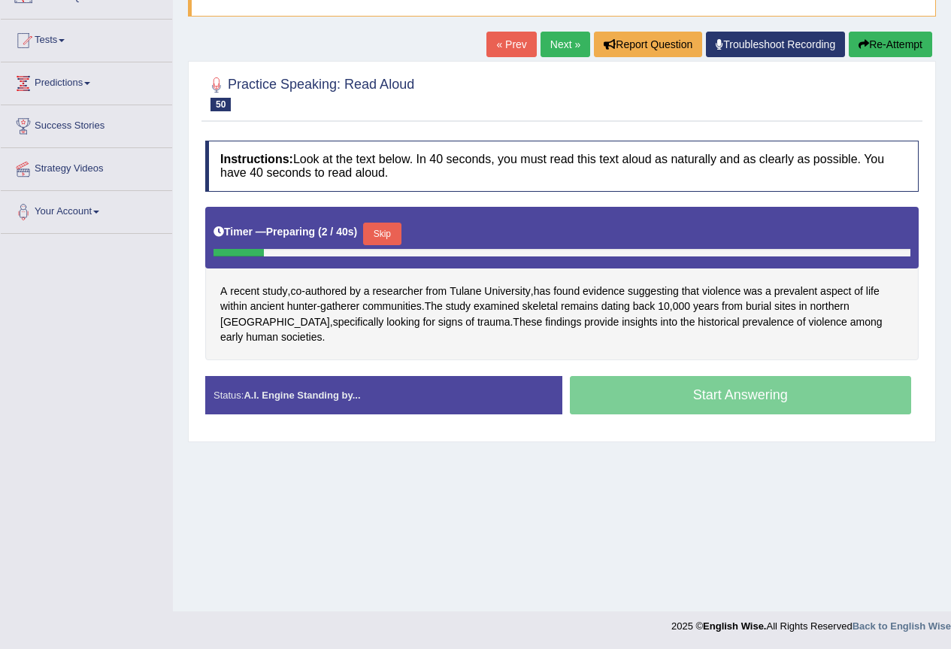
click at [394, 241] on button "Skip" at bounding box center [382, 233] width 38 height 23
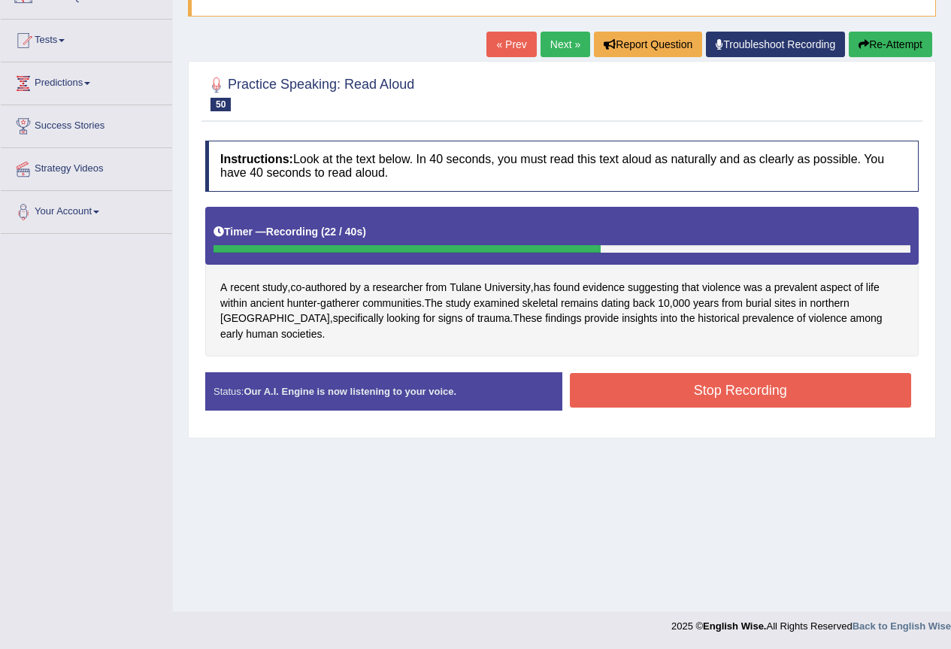
click at [807, 380] on button "Stop Recording" at bounding box center [741, 390] width 342 height 35
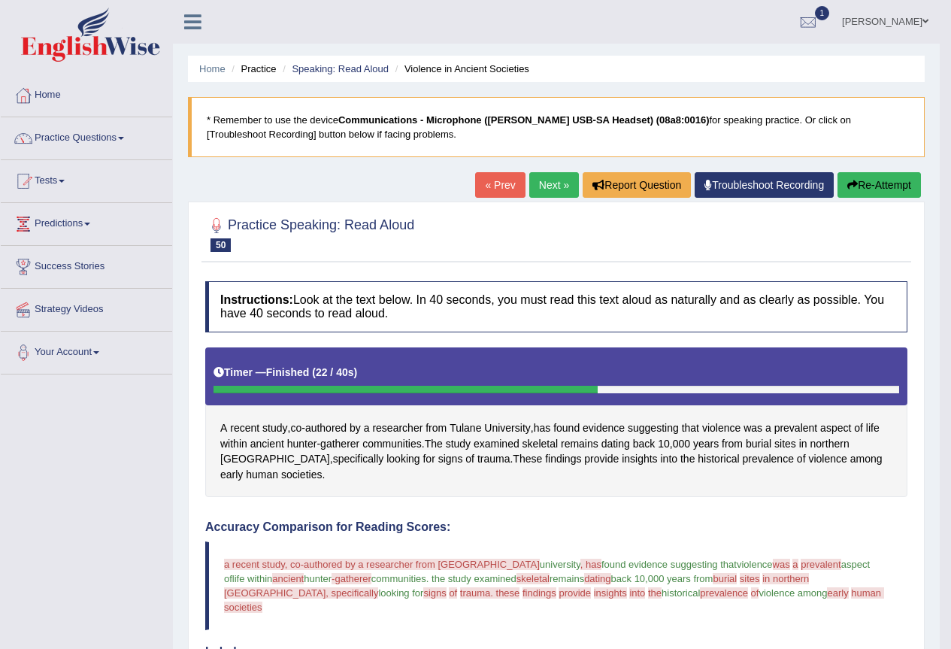
click at [548, 180] on link "Next »" at bounding box center [554, 185] width 50 height 26
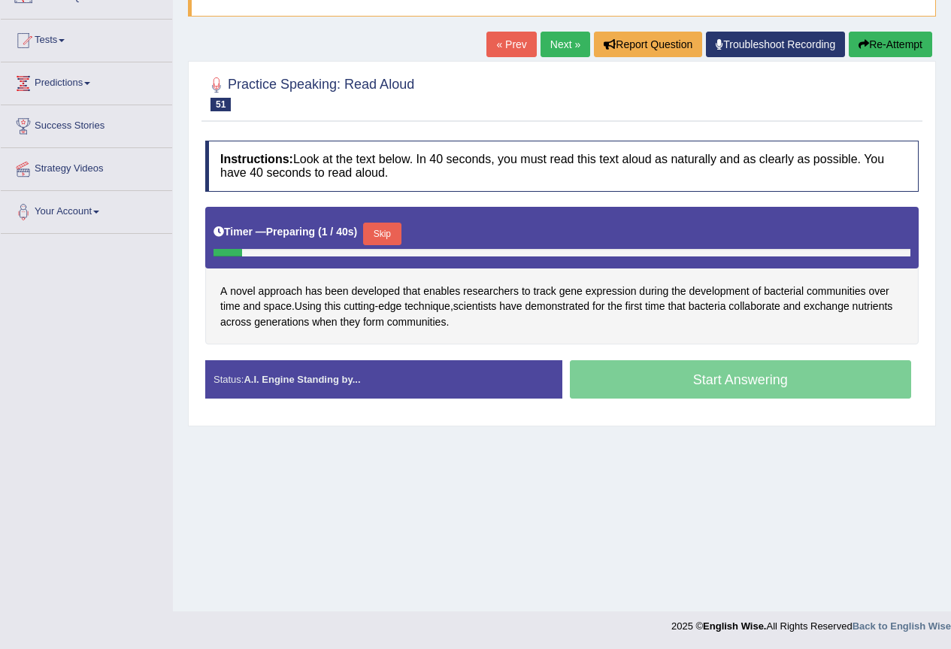
click at [386, 238] on button "Skip" at bounding box center [382, 233] width 38 height 23
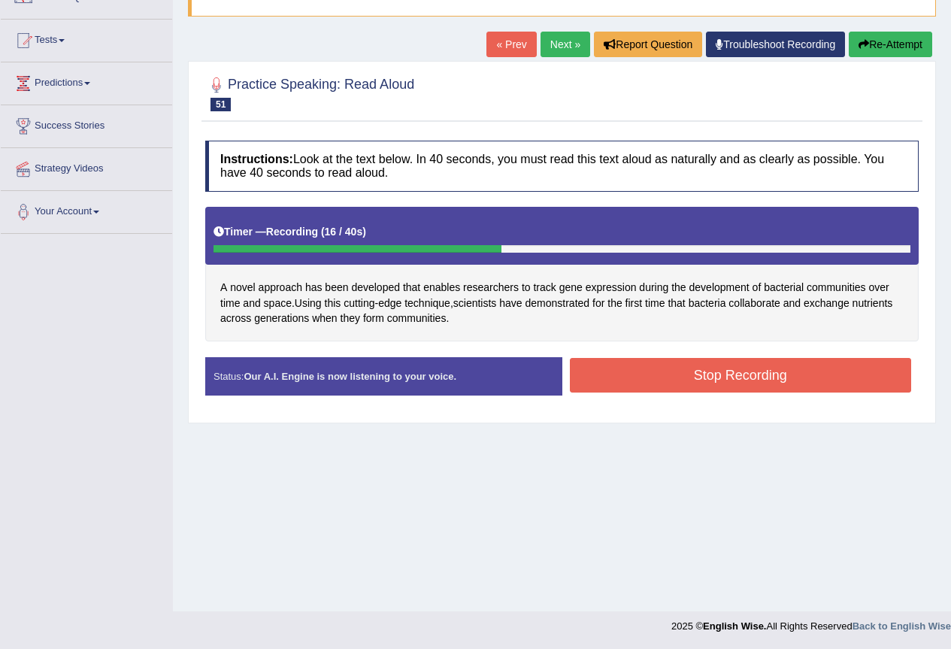
click at [729, 374] on button "Stop Recording" at bounding box center [741, 375] width 342 height 35
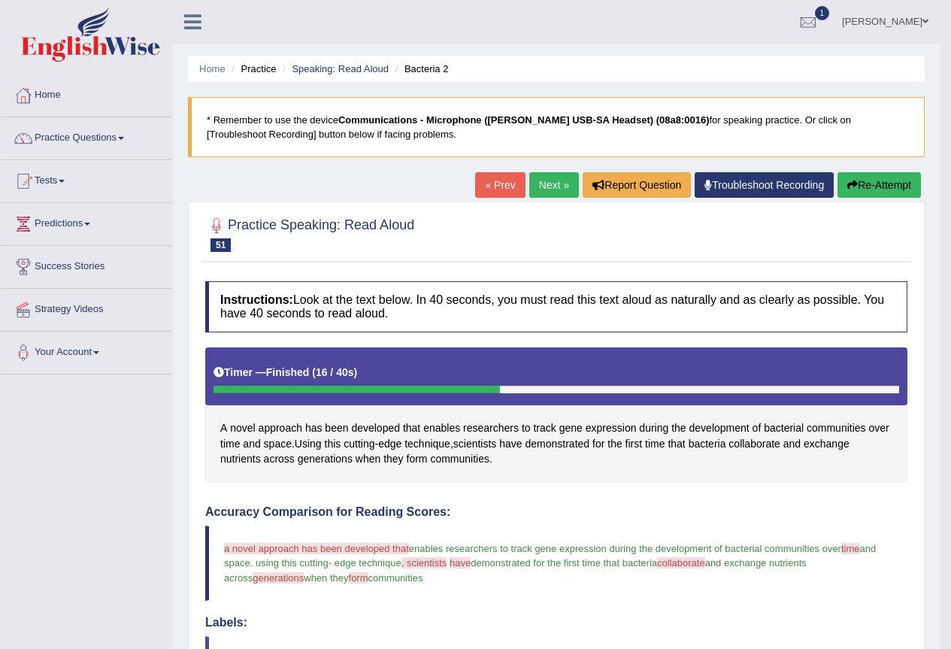
click at [553, 187] on link "Next »" at bounding box center [554, 185] width 50 height 26
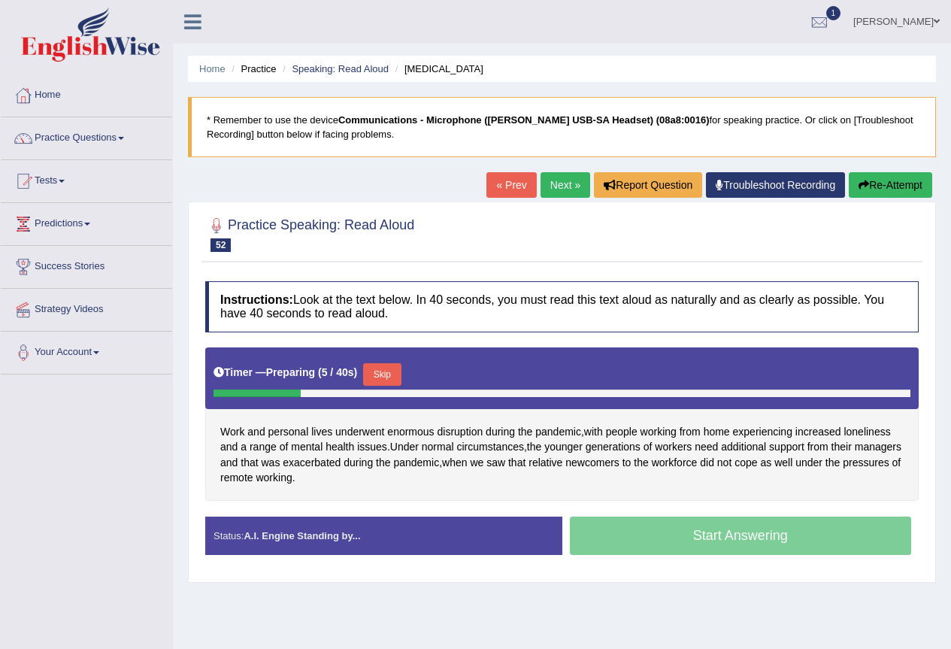
click at [401, 377] on button "Skip" at bounding box center [382, 374] width 38 height 23
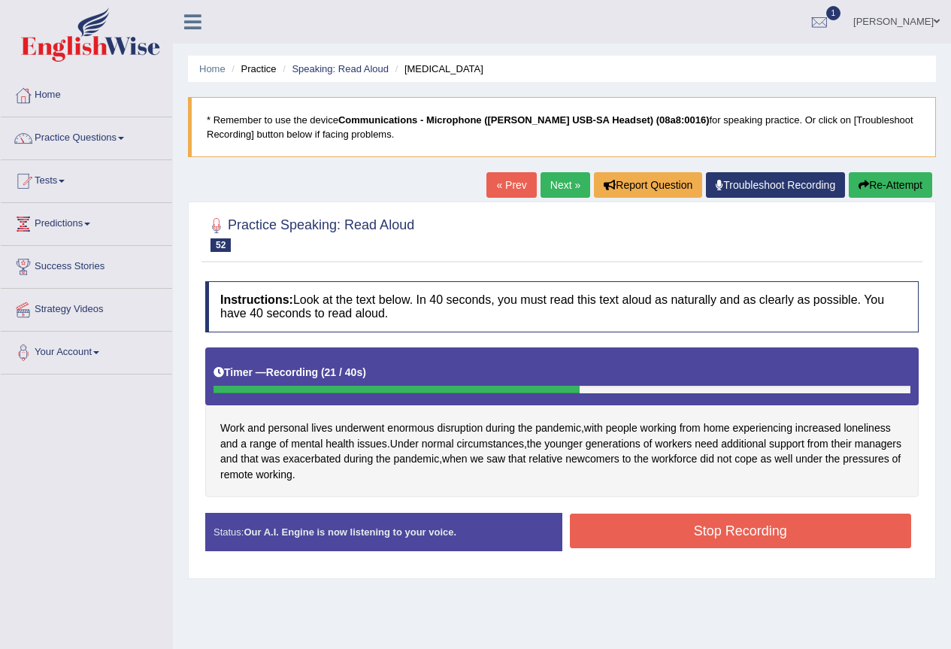
click at [713, 528] on button "Stop Recording" at bounding box center [741, 530] width 342 height 35
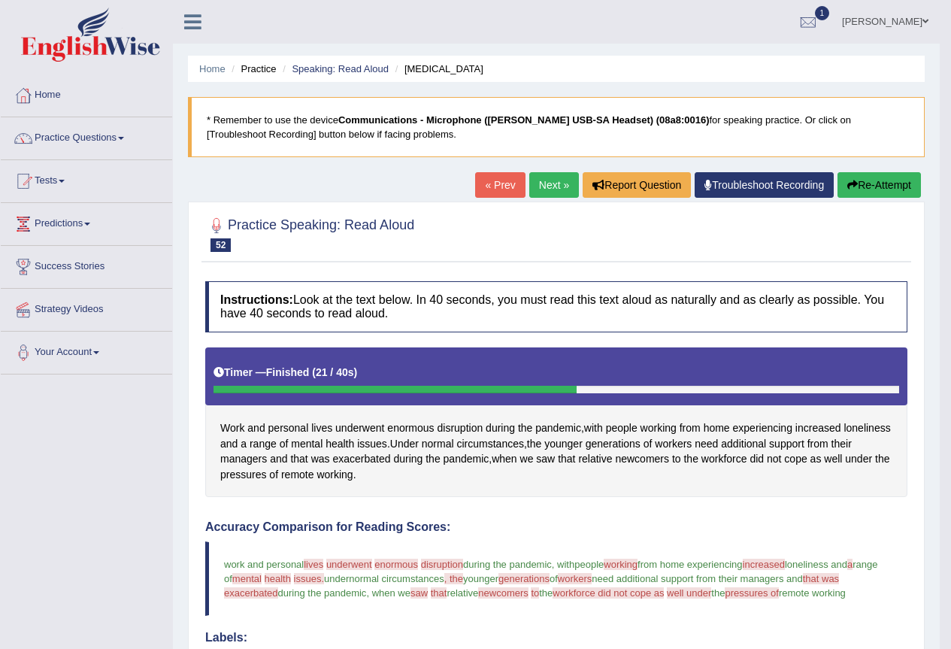
click at [543, 194] on link "Next »" at bounding box center [554, 185] width 50 height 26
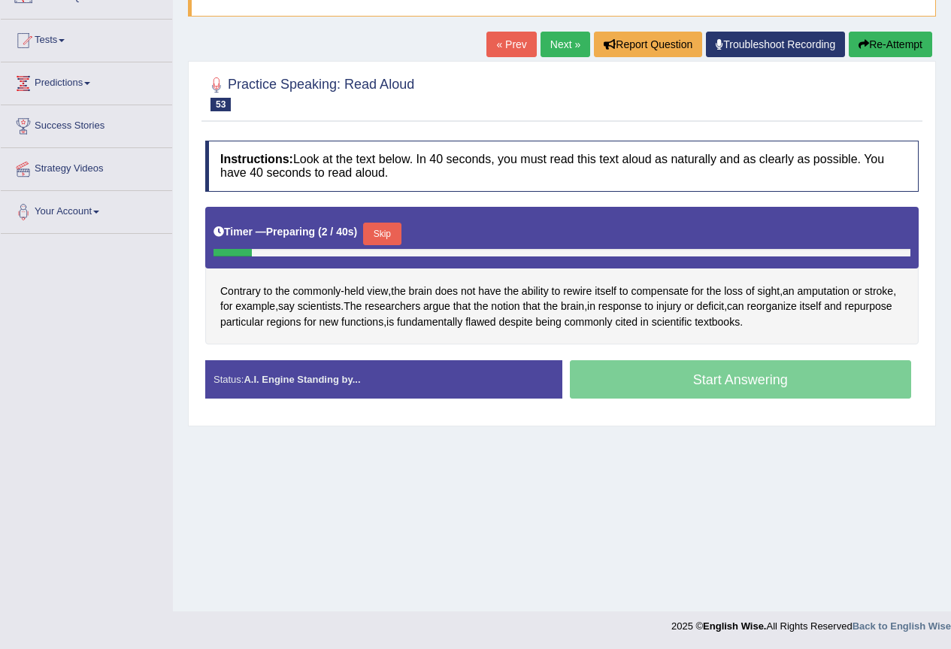
click at [397, 235] on button "Skip" at bounding box center [382, 233] width 38 height 23
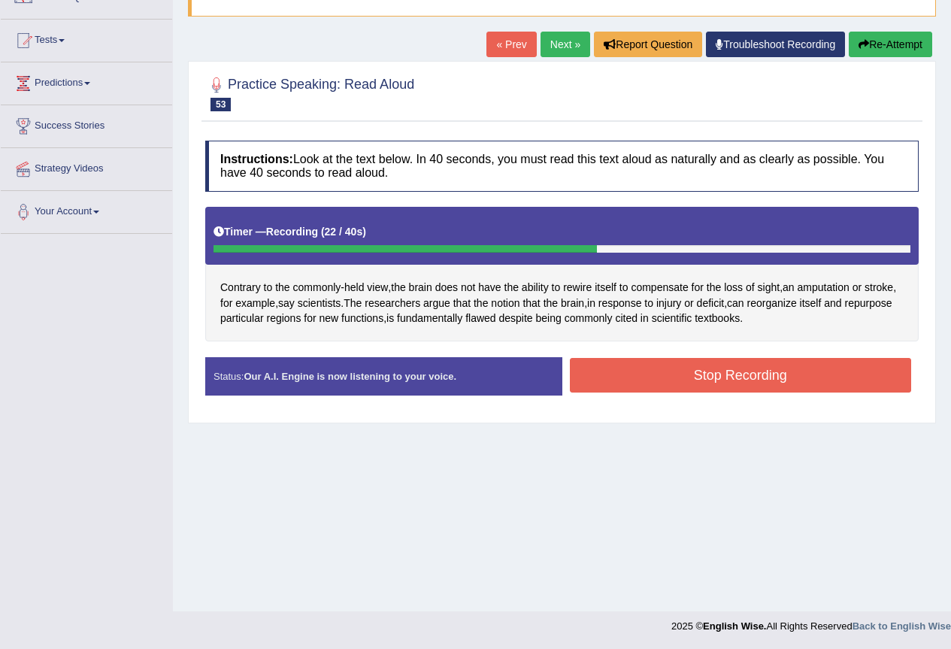
click at [766, 377] on button "Stop Recording" at bounding box center [741, 375] width 342 height 35
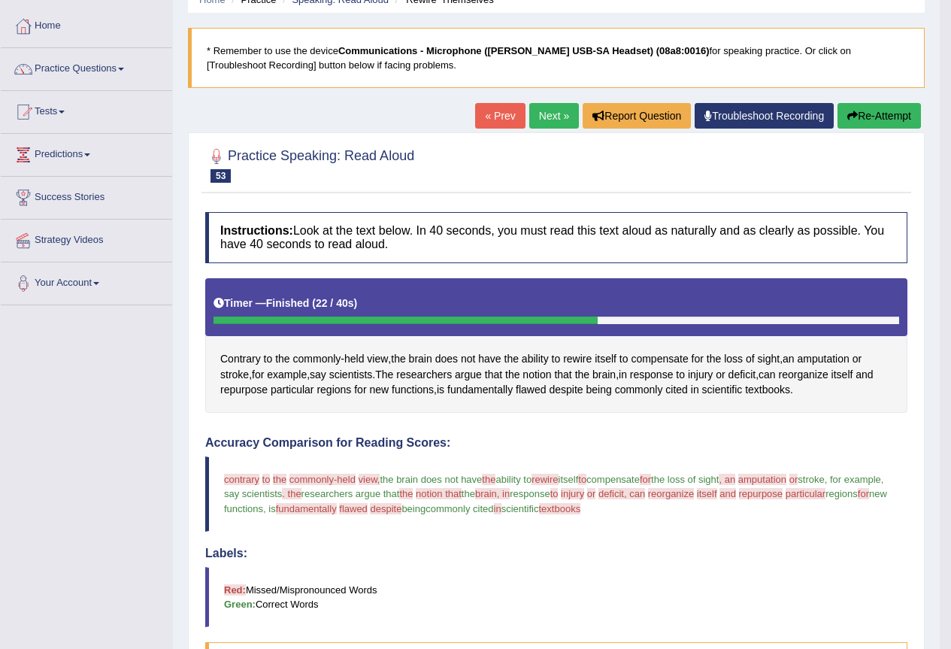
scroll to position [35, 0]
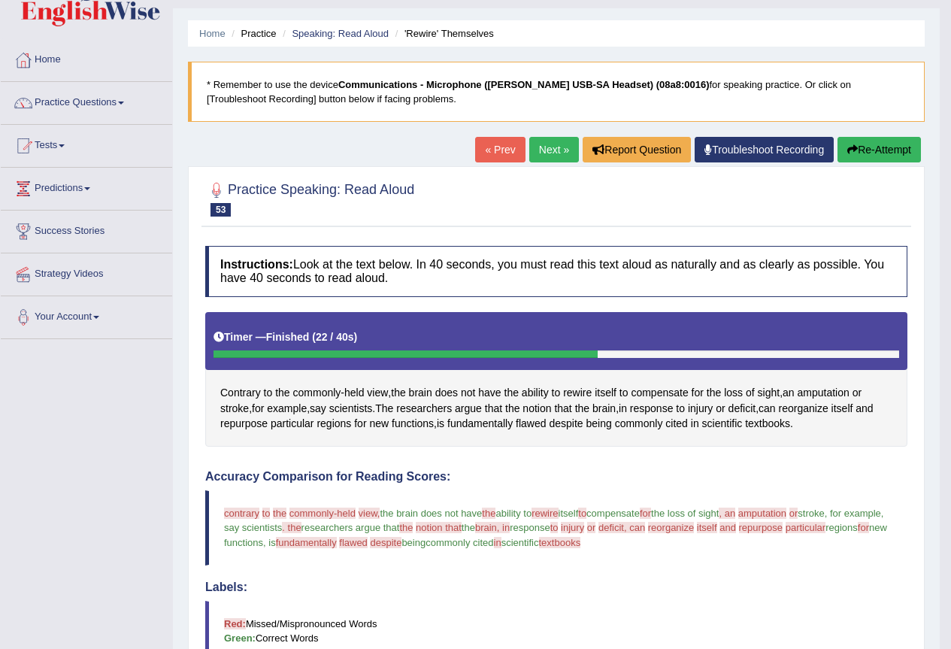
click at [537, 157] on link "Next »" at bounding box center [554, 150] width 50 height 26
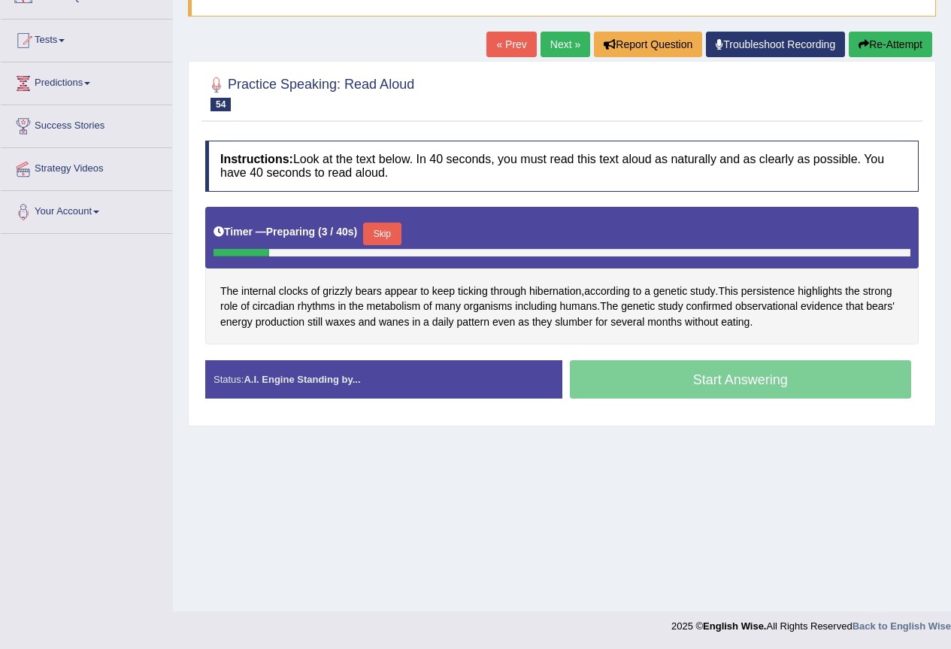
click at [385, 235] on button "Skip" at bounding box center [382, 233] width 38 height 23
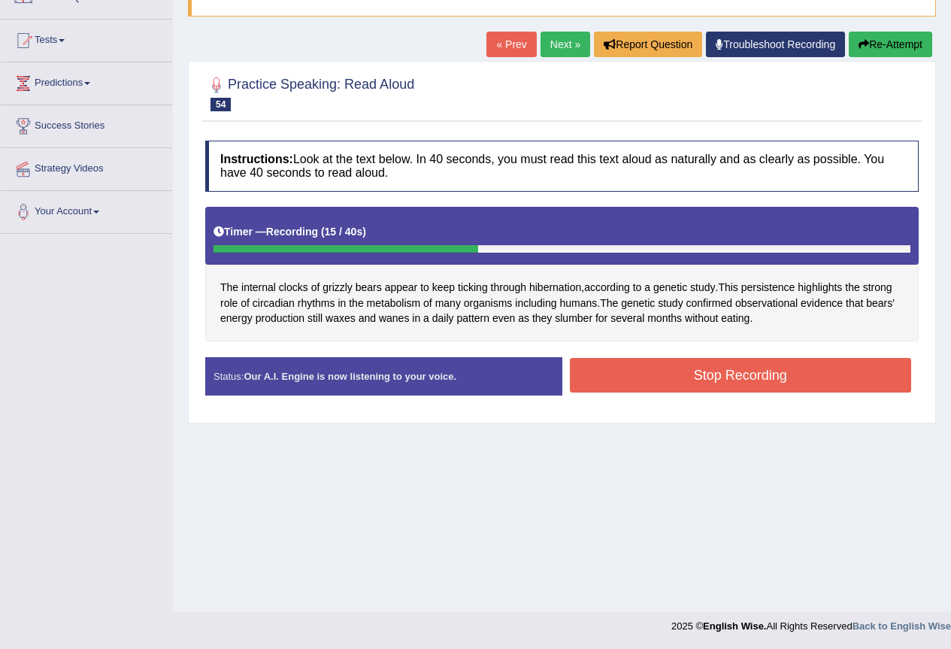
click at [892, 41] on button "Re-Attempt" at bounding box center [890, 45] width 83 height 26
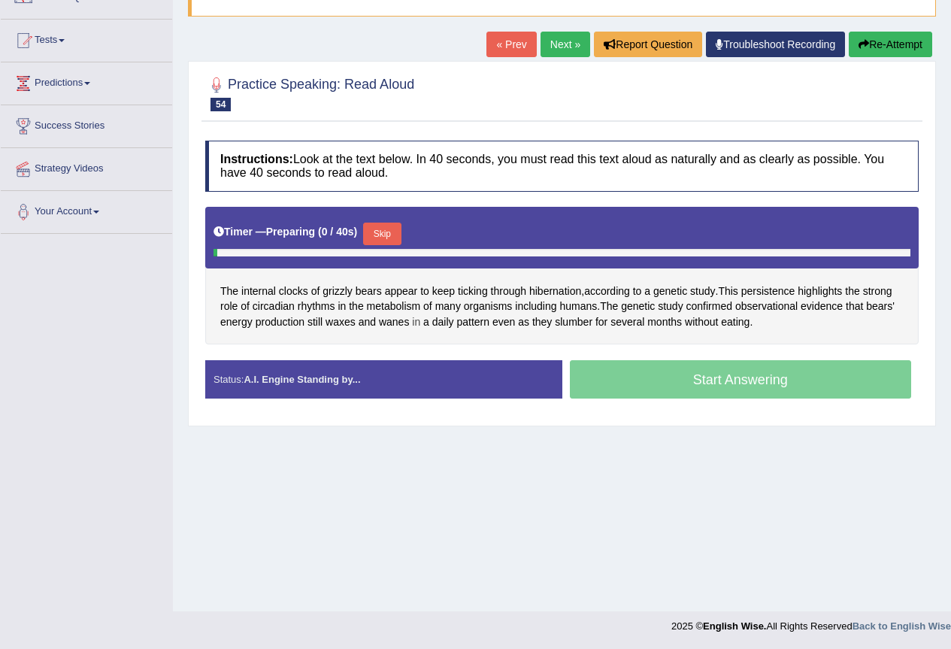
scroll to position [141, 0]
click at [388, 237] on button "Skip" at bounding box center [382, 233] width 38 height 23
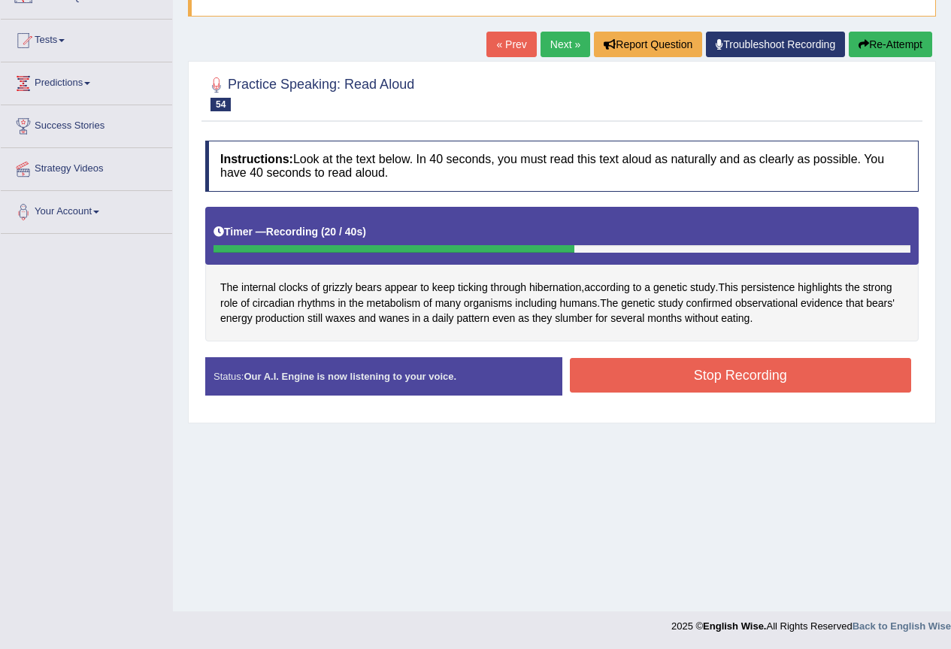
click at [756, 371] on button "Stop Recording" at bounding box center [741, 375] width 342 height 35
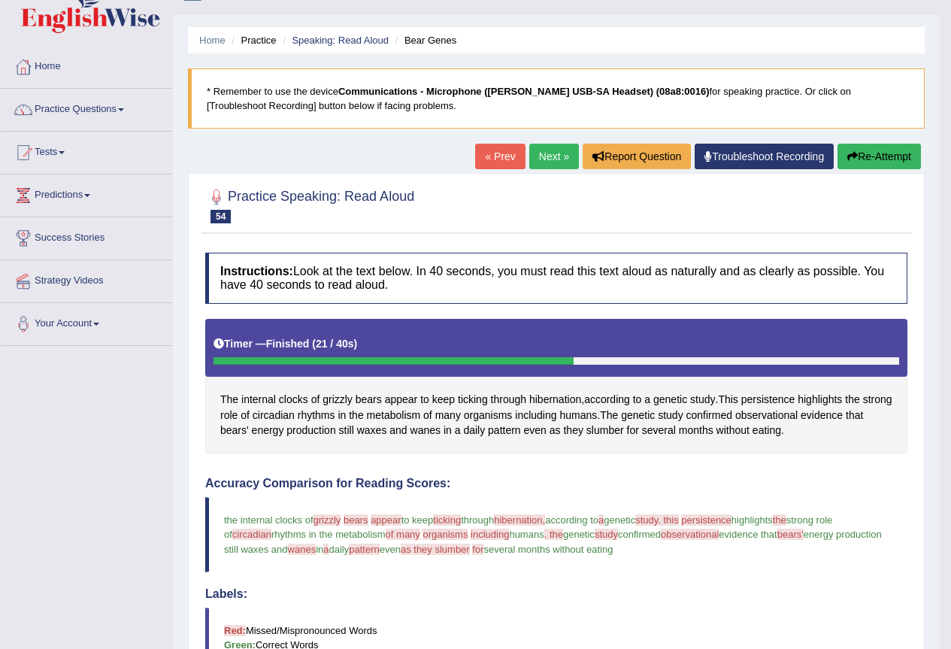
scroll to position [0, 0]
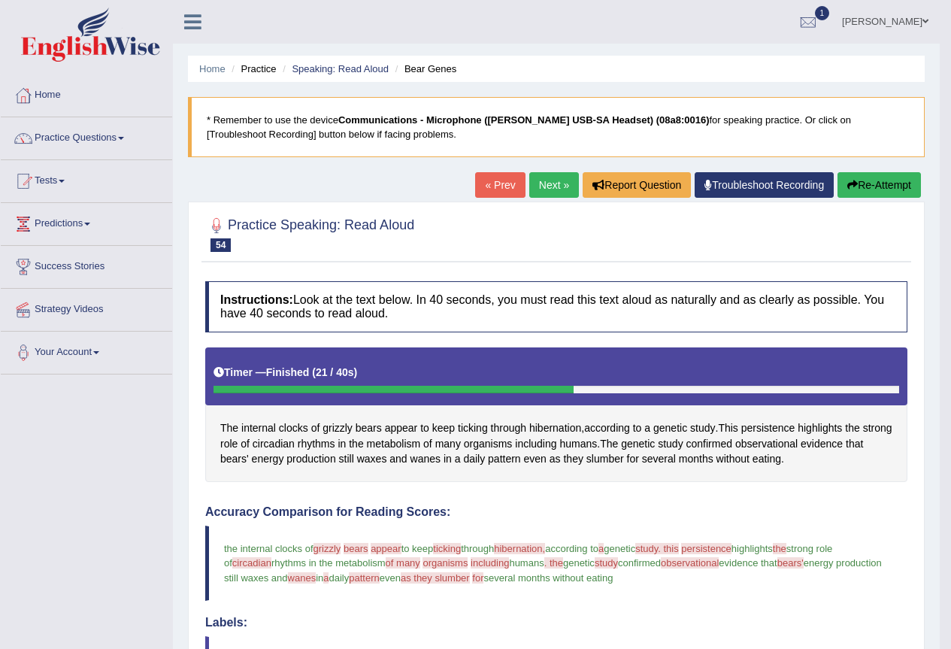
click at [549, 183] on link "Next »" at bounding box center [554, 185] width 50 height 26
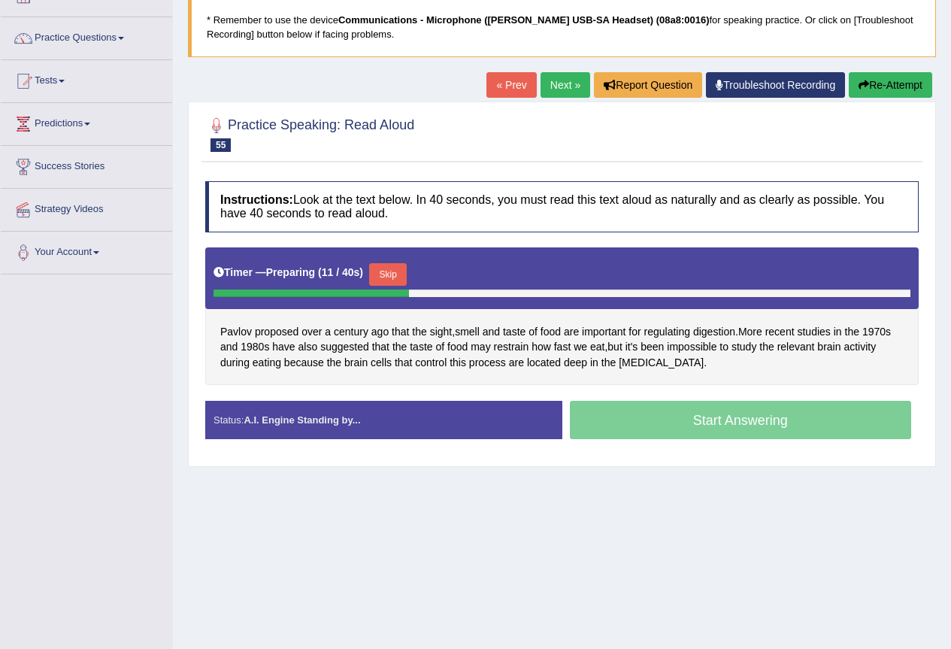
click at [397, 275] on button "Skip" at bounding box center [388, 274] width 38 height 23
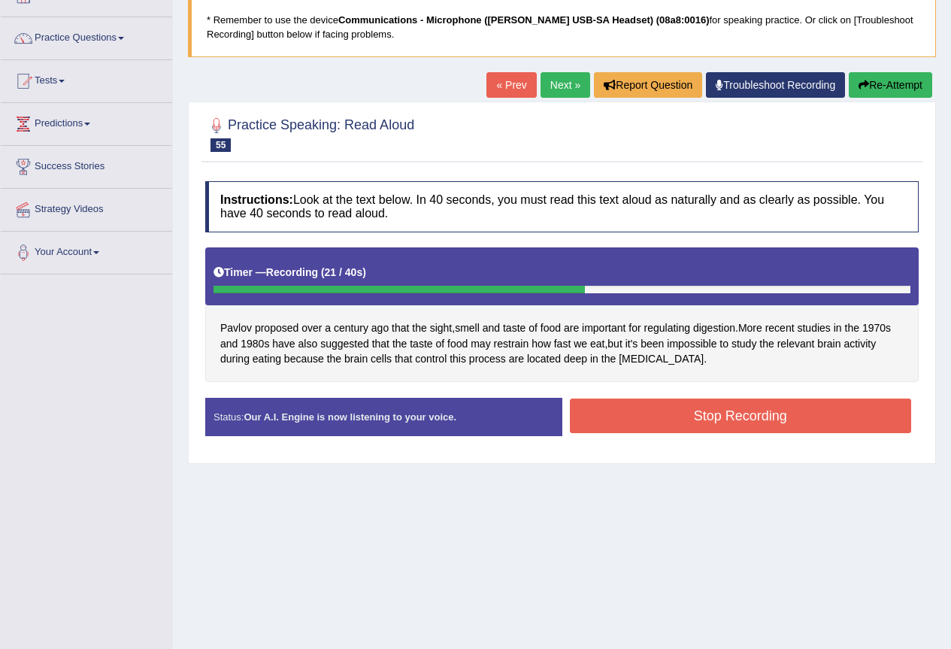
click at [744, 425] on button "Stop Recording" at bounding box center [741, 415] width 342 height 35
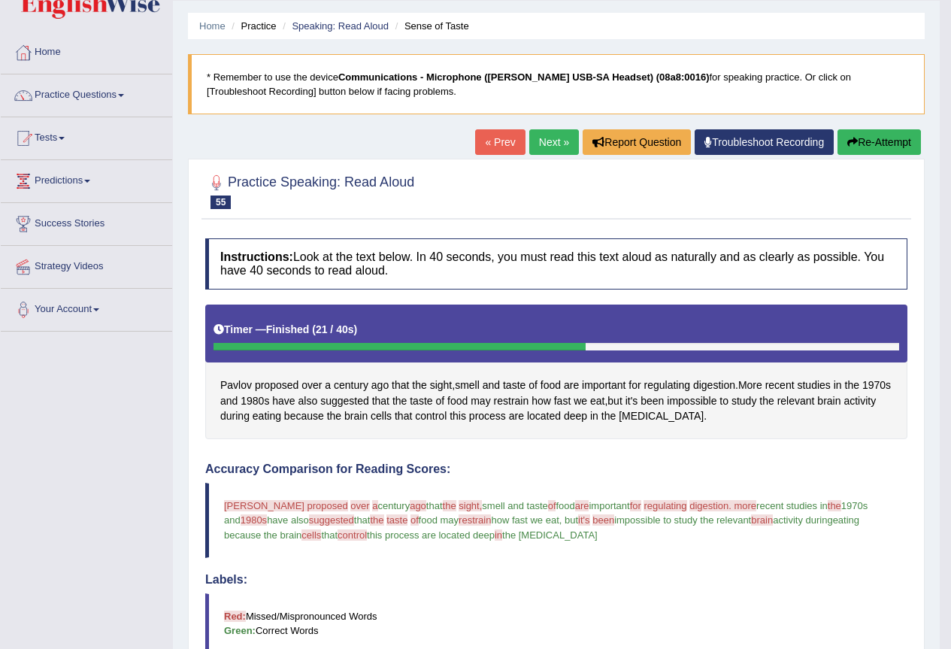
scroll to position [35, 0]
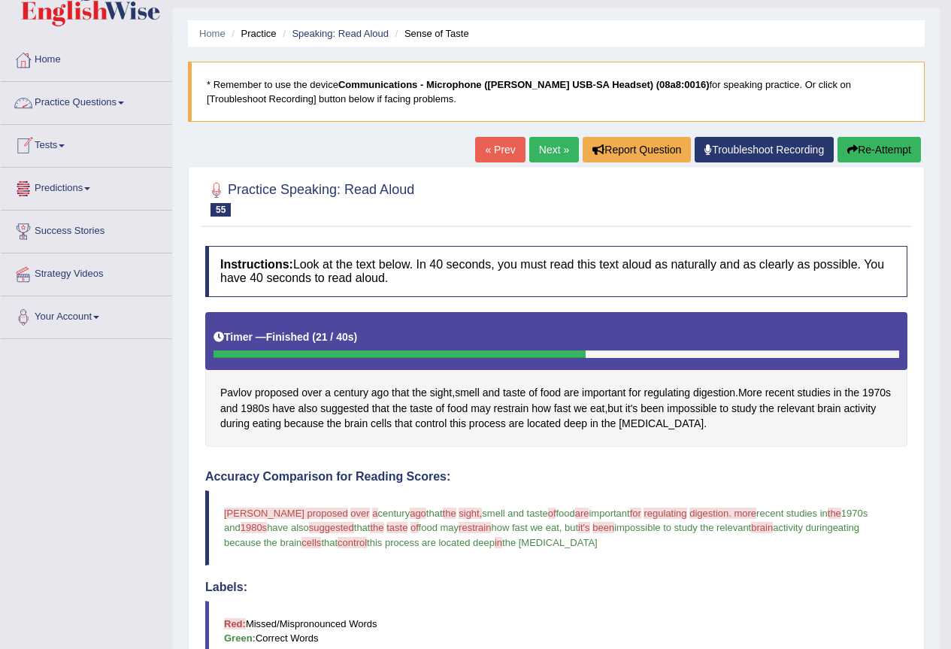
click at [76, 106] on link "Practice Questions" at bounding box center [86, 101] width 171 height 38
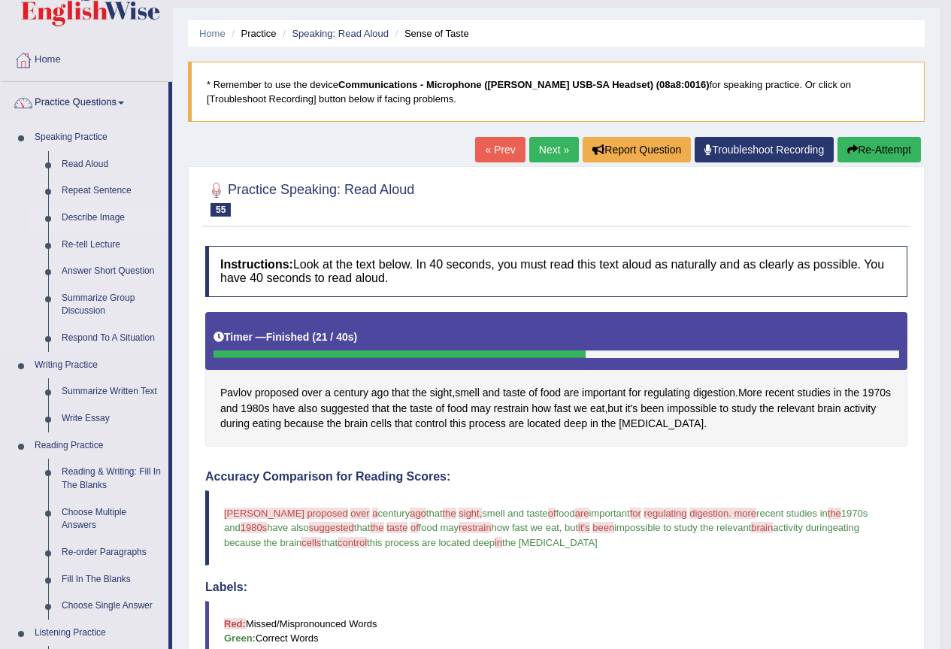
click at [79, 213] on link "Describe Image" at bounding box center [111, 217] width 113 height 27
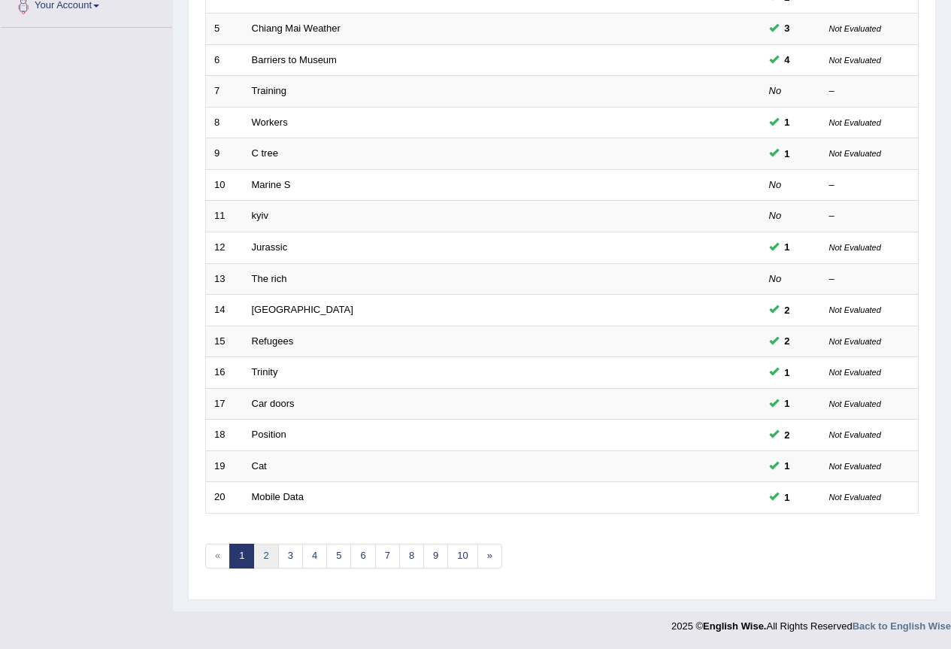
click at [257, 549] on link "2" at bounding box center [265, 555] width 25 height 25
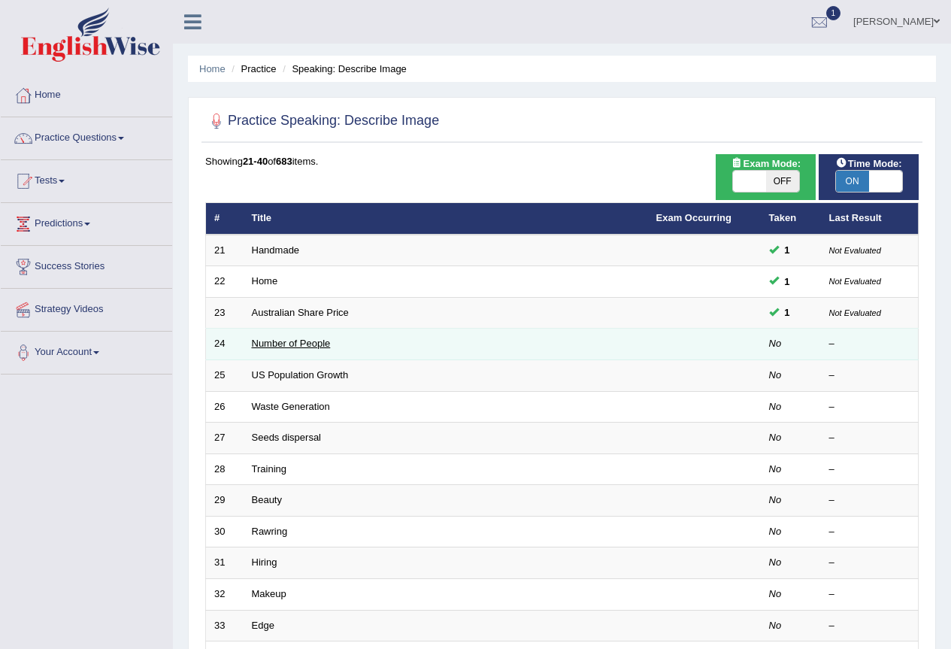
click at [283, 344] on link "Number of People" at bounding box center [291, 342] width 79 height 11
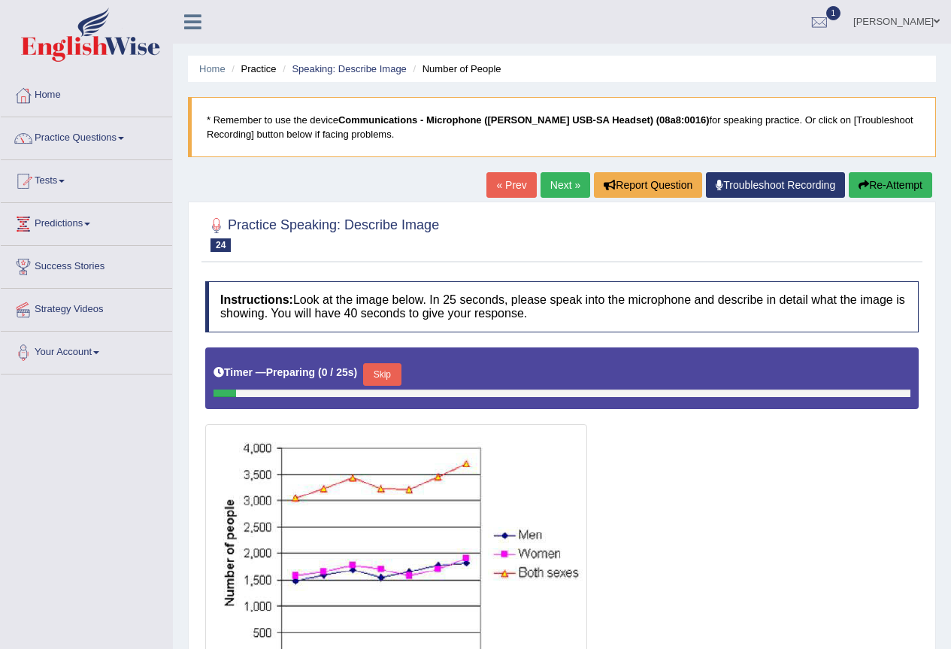
scroll to position [100, 0]
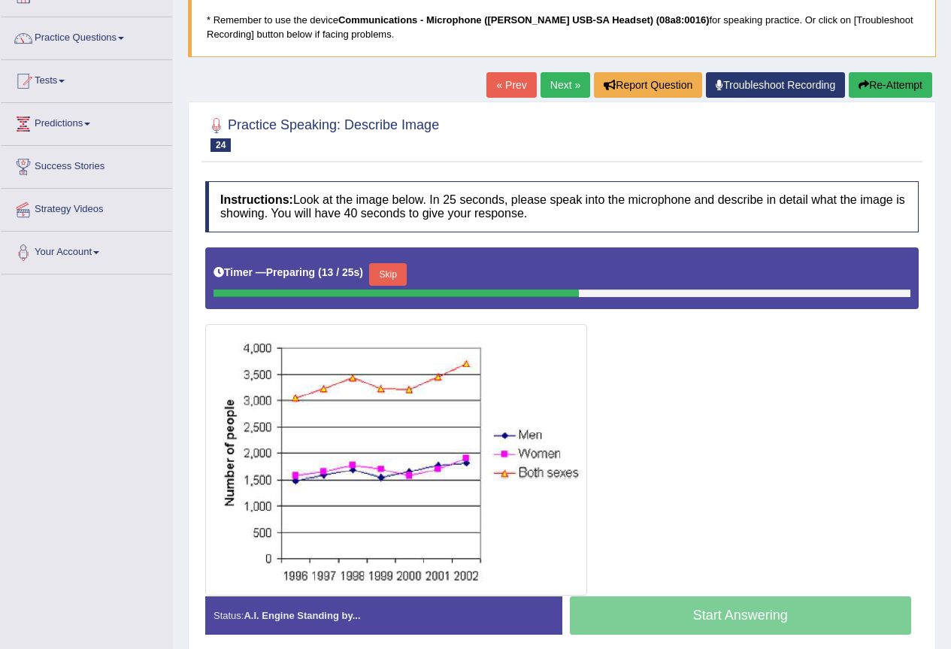
click at [390, 269] on button "Skip" at bounding box center [388, 274] width 38 height 23
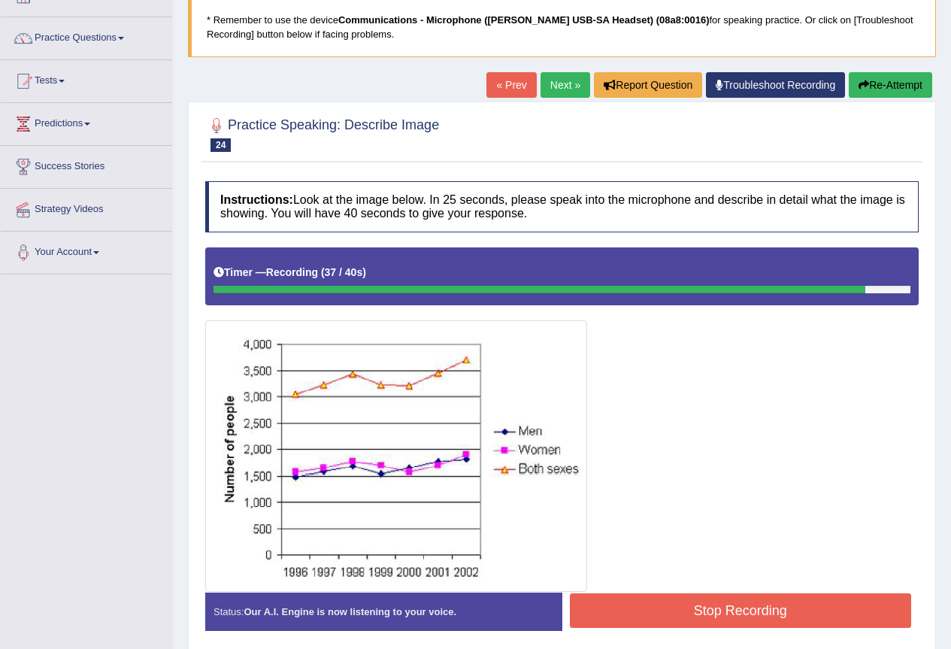
click at [719, 612] on button "Stop Recording" at bounding box center [741, 610] width 342 height 35
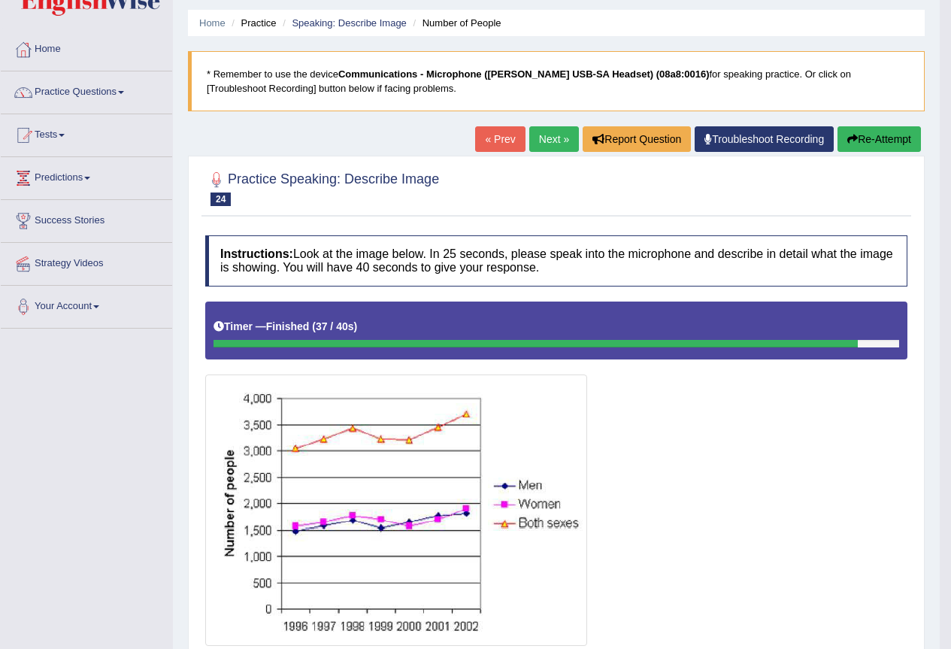
scroll to position [0, 0]
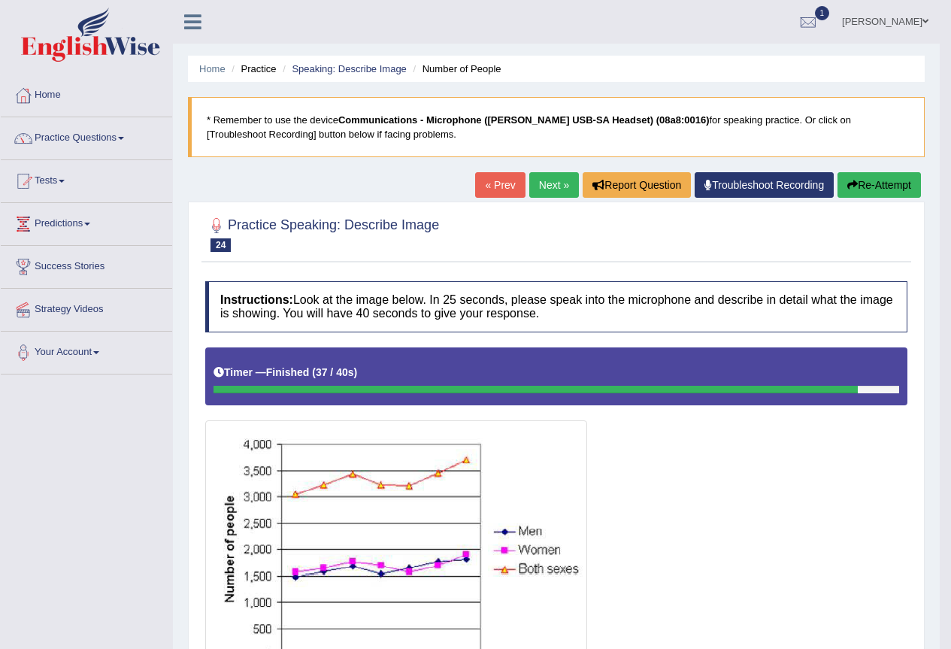
click at [533, 182] on link "Next »" at bounding box center [554, 185] width 50 height 26
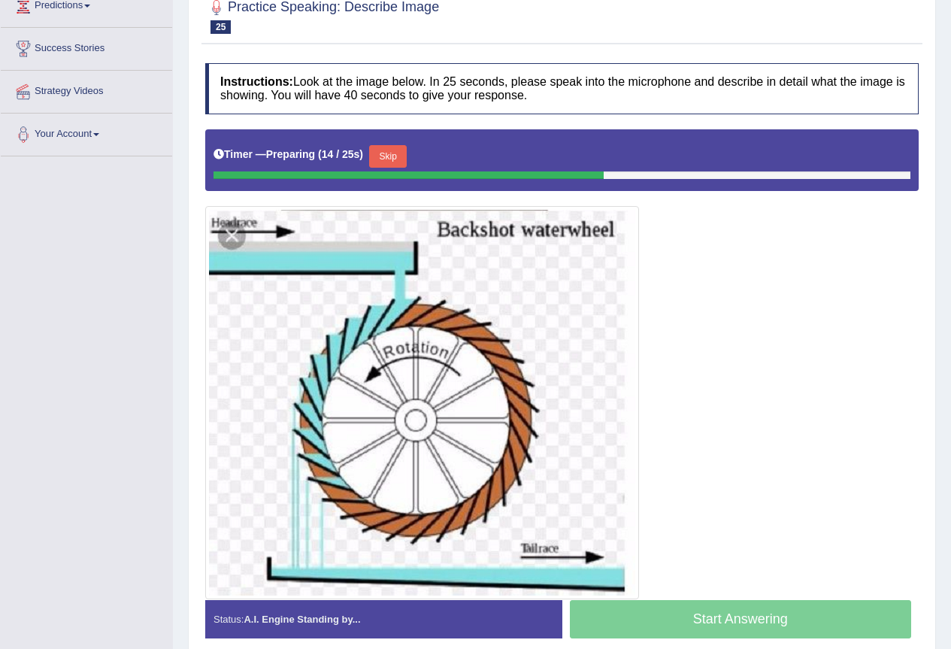
scroll to position [184, 0]
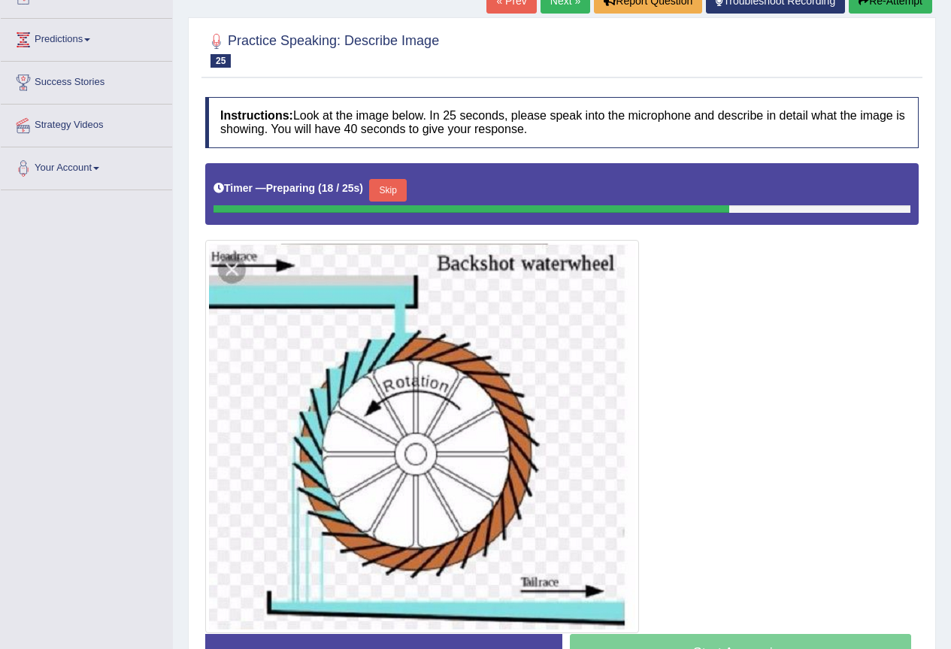
click at [395, 197] on button "Skip" at bounding box center [388, 190] width 38 height 23
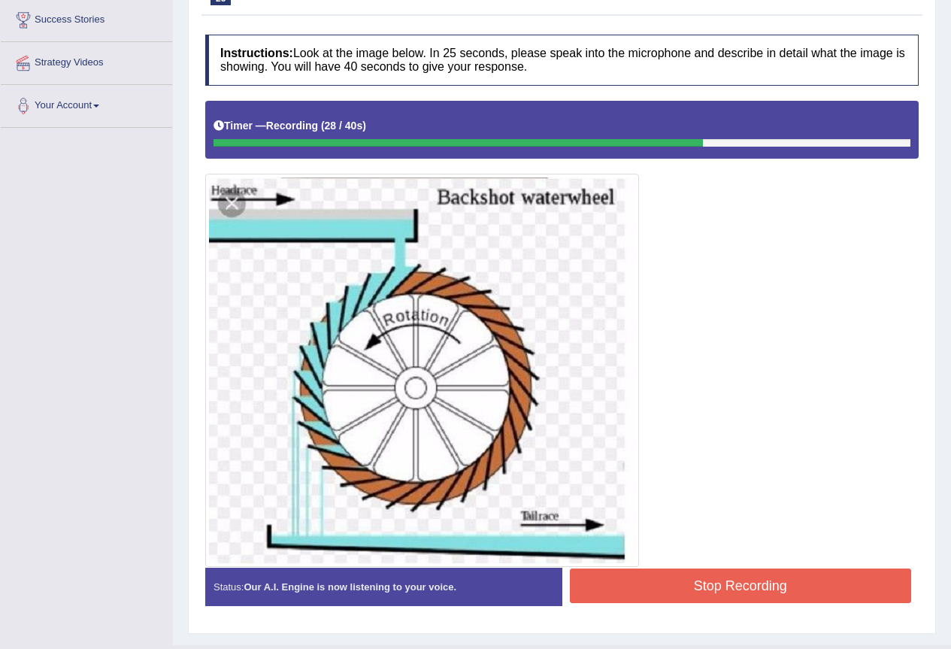
scroll to position [280, 0]
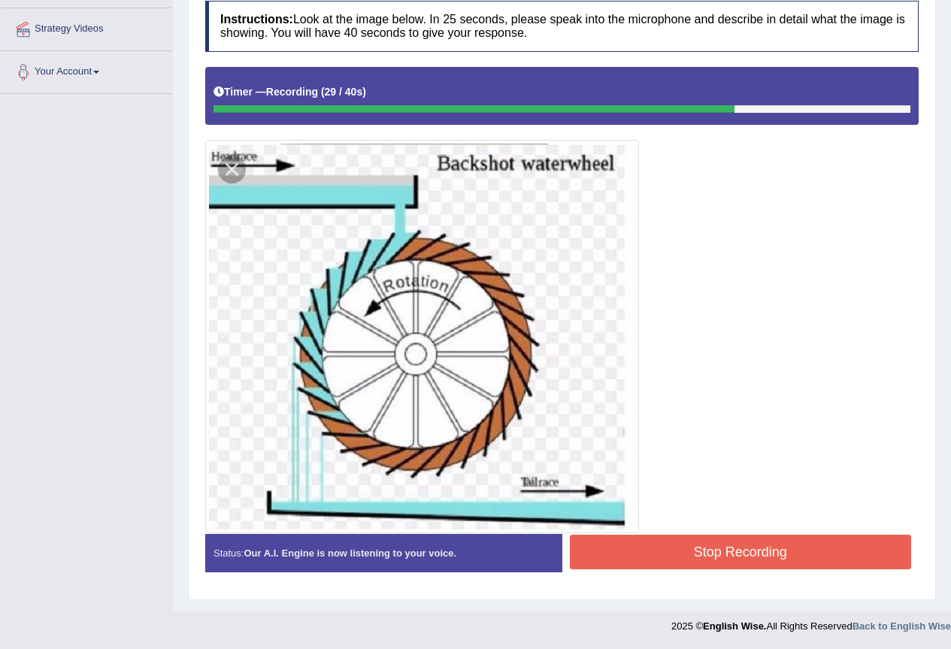
click at [728, 544] on button "Stop Recording" at bounding box center [741, 551] width 342 height 35
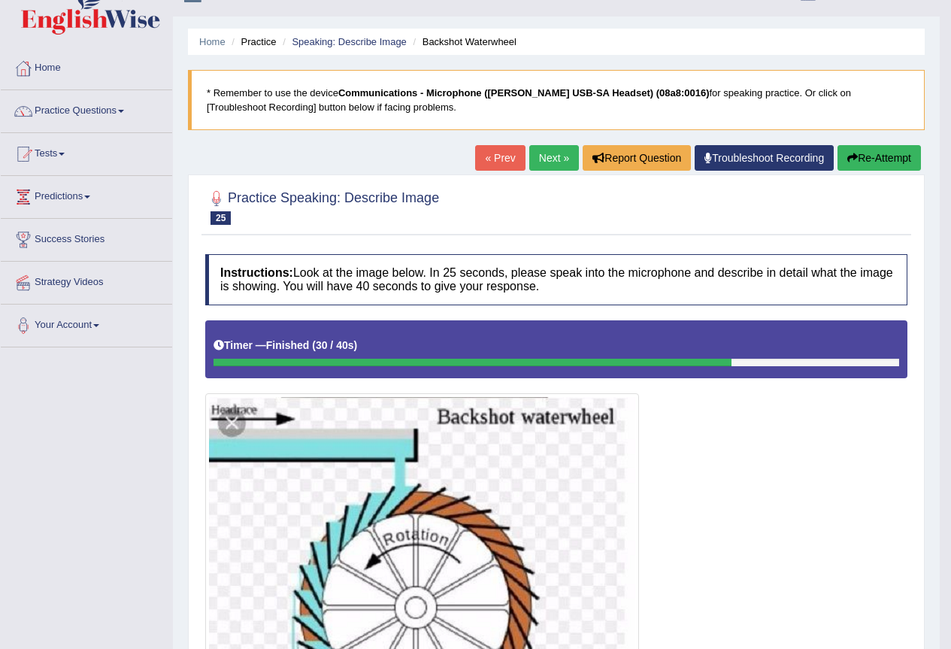
scroll to position [0, 0]
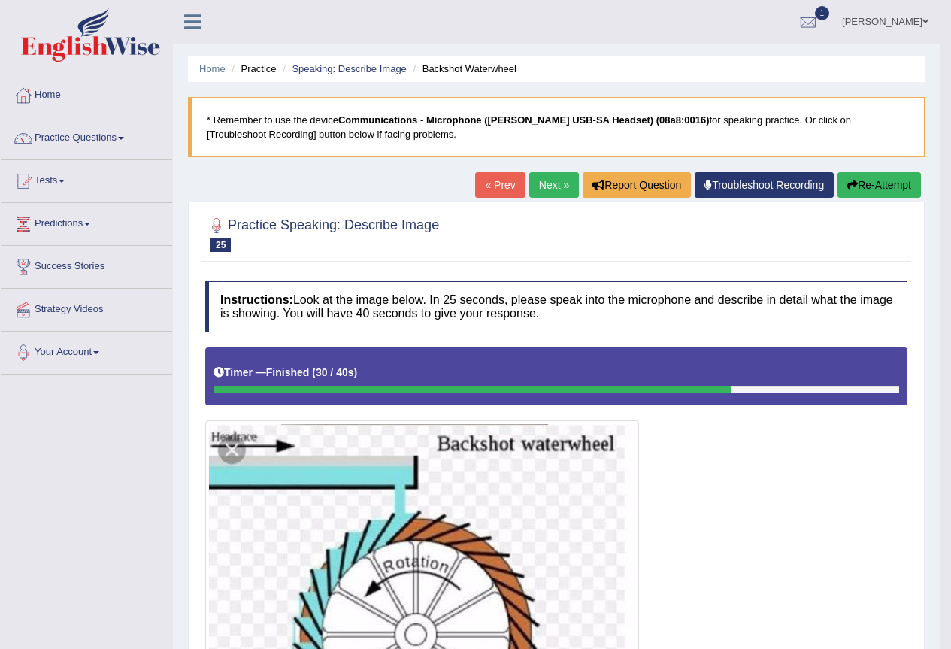
click at [546, 187] on link "Next »" at bounding box center [554, 185] width 50 height 26
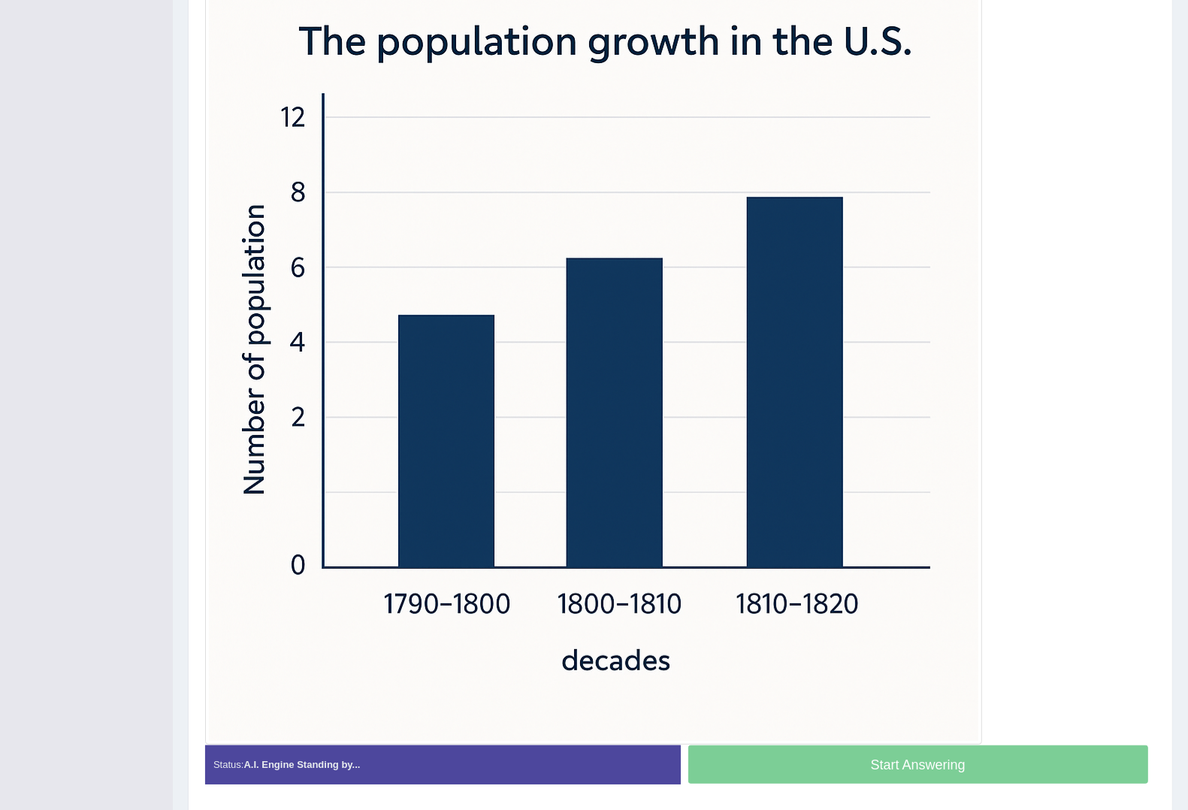
scroll to position [316, 0]
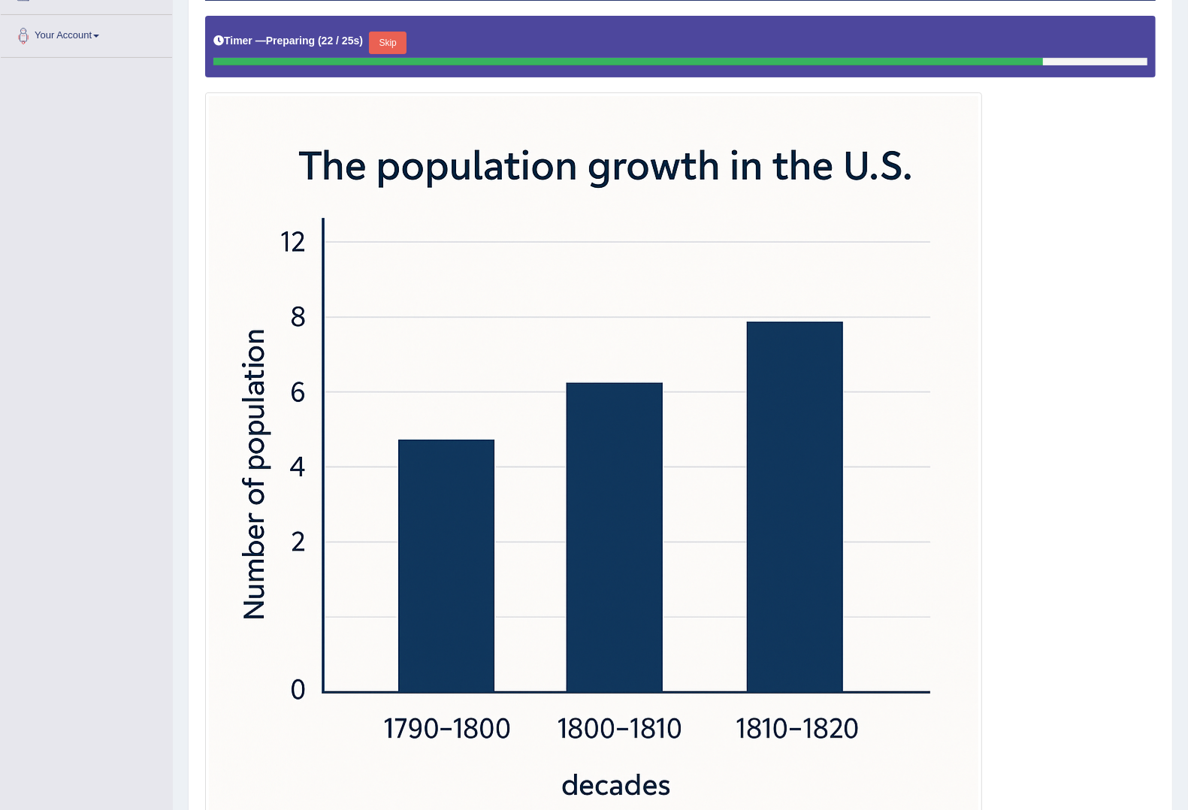
click at [386, 49] on button "Skip" at bounding box center [388, 43] width 38 height 23
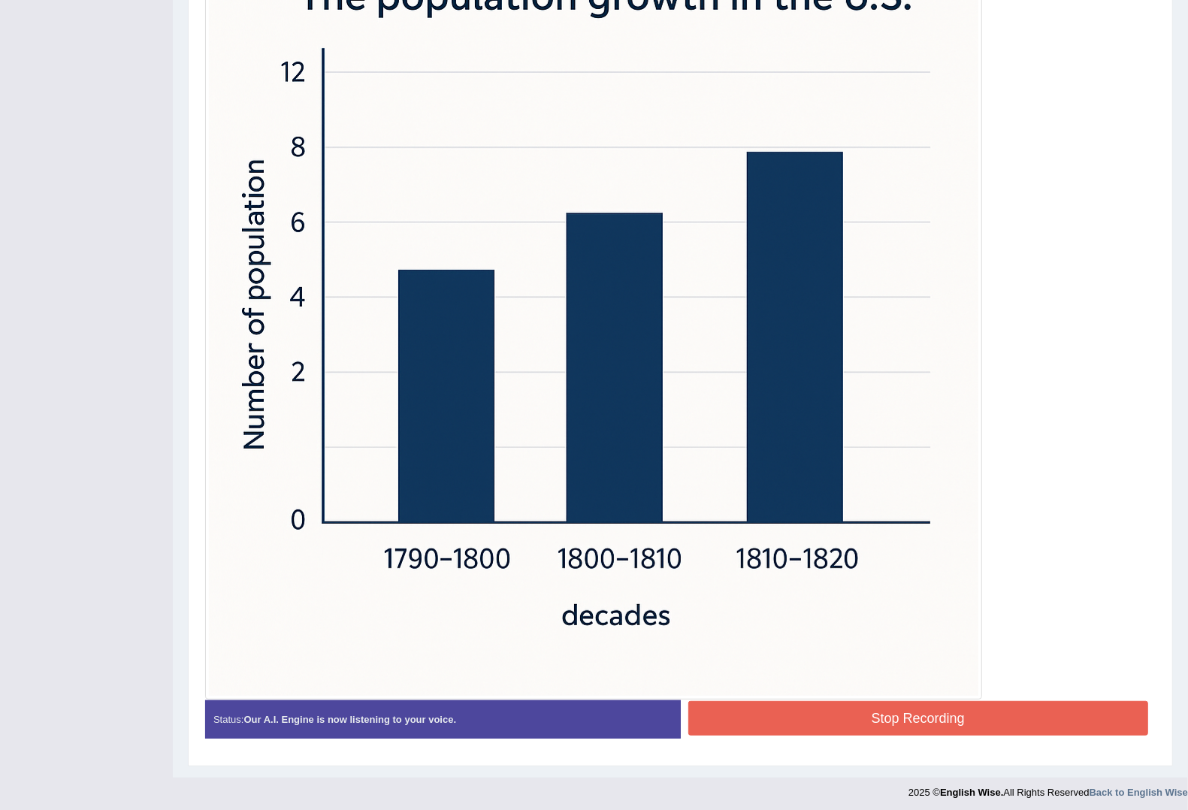
scroll to position [490, 0]
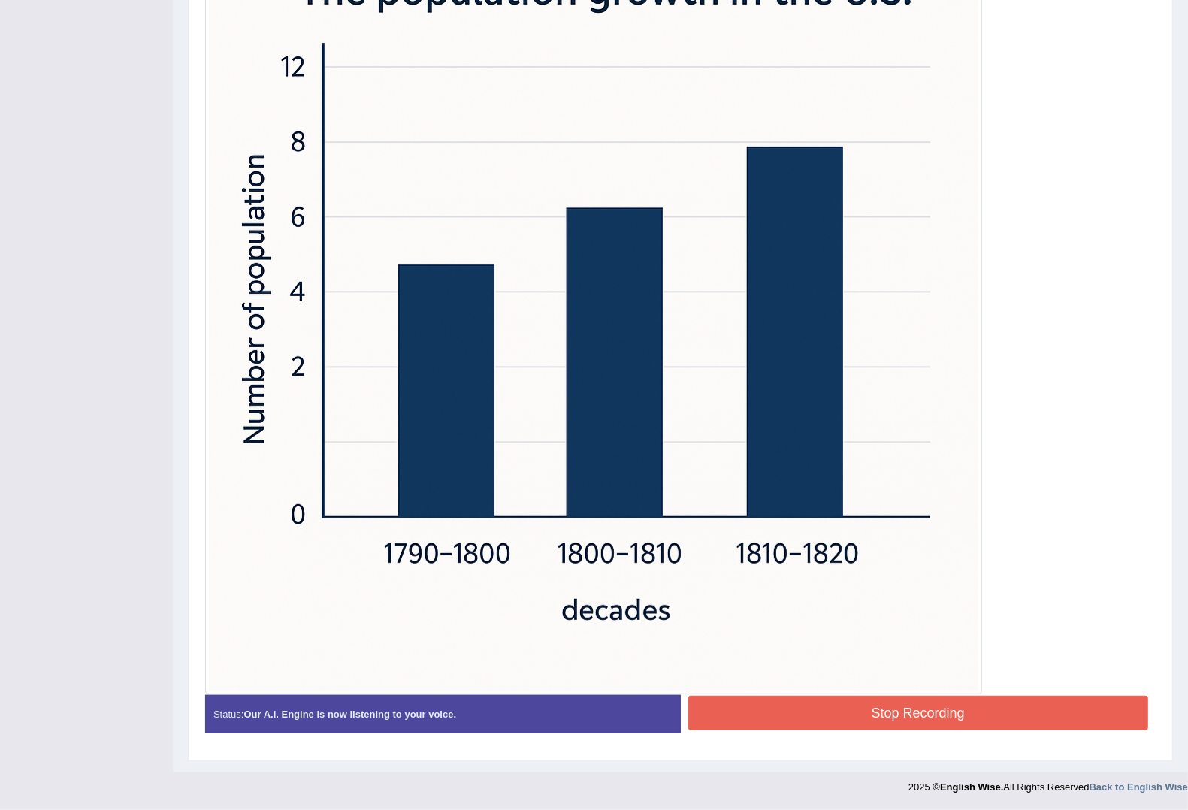
click at [950, 648] on button "Stop Recording" at bounding box center [918, 713] width 461 height 35
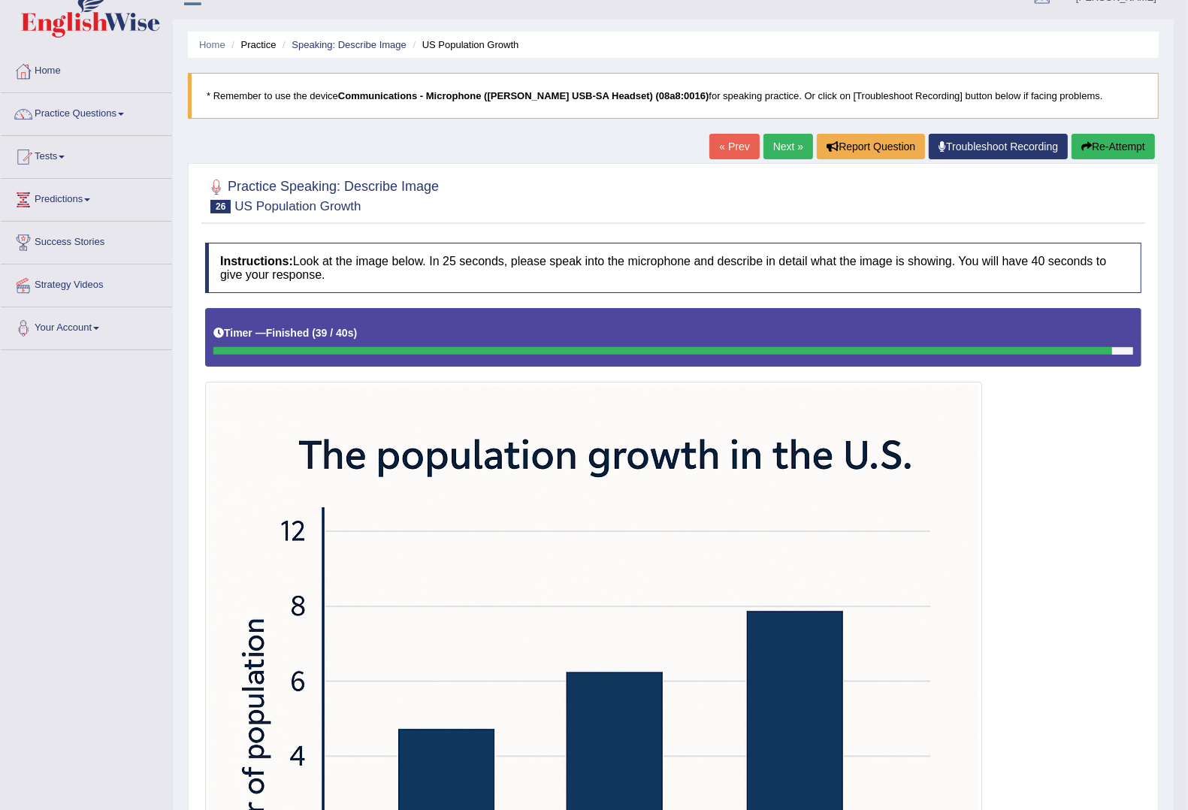
scroll to position [0, 0]
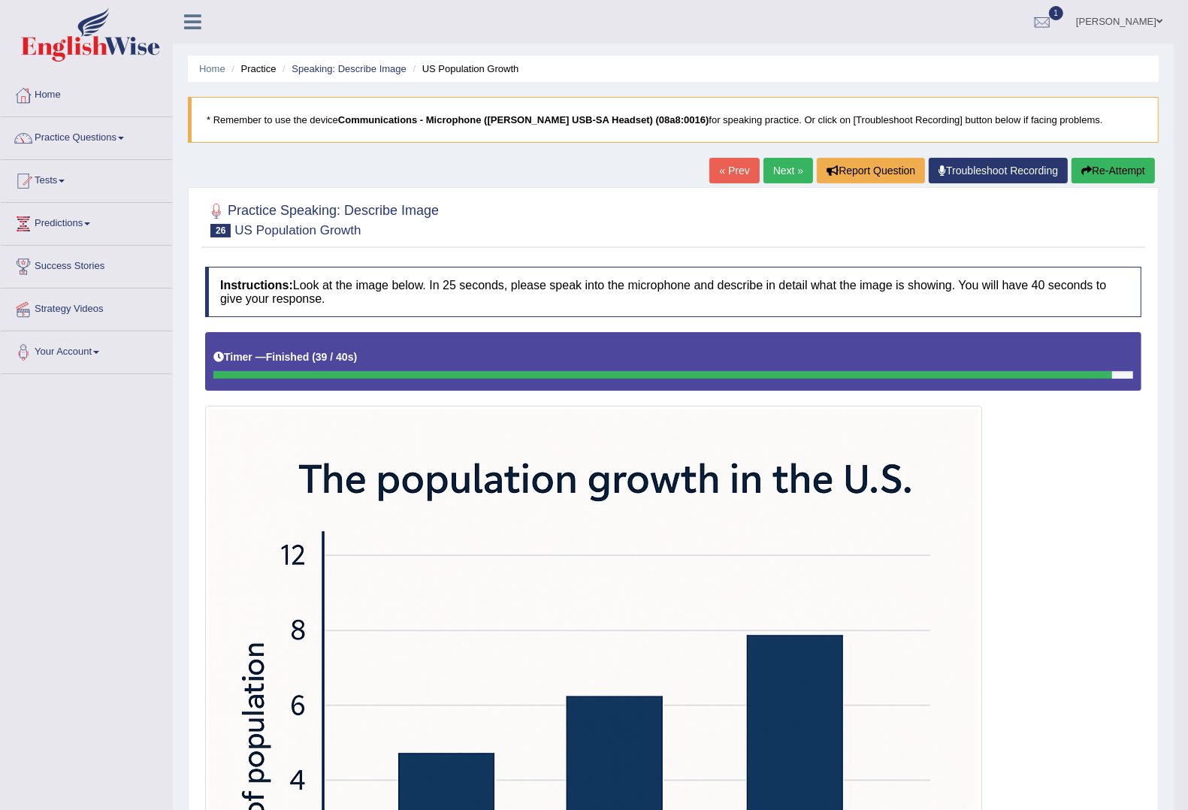
click at [770, 177] on link "Next »" at bounding box center [789, 171] width 50 height 26
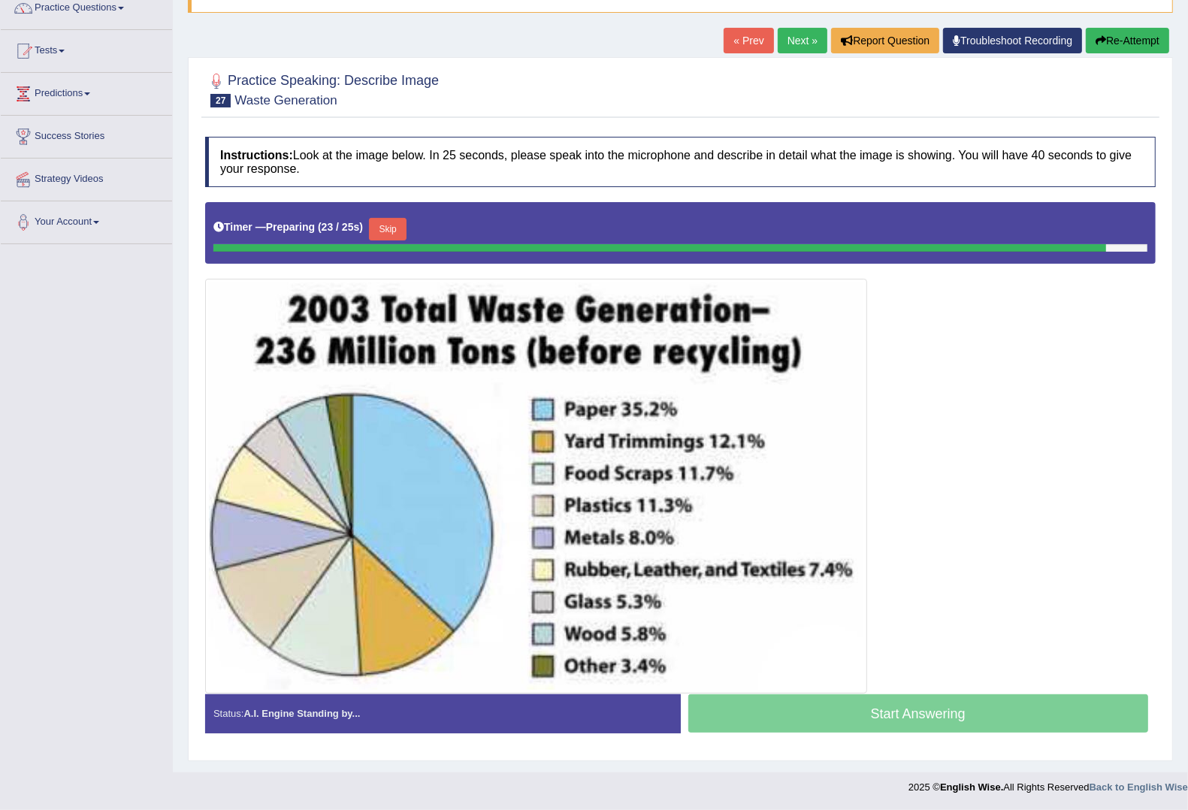
click at [401, 225] on button "Skip" at bounding box center [388, 229] width 38 height 23
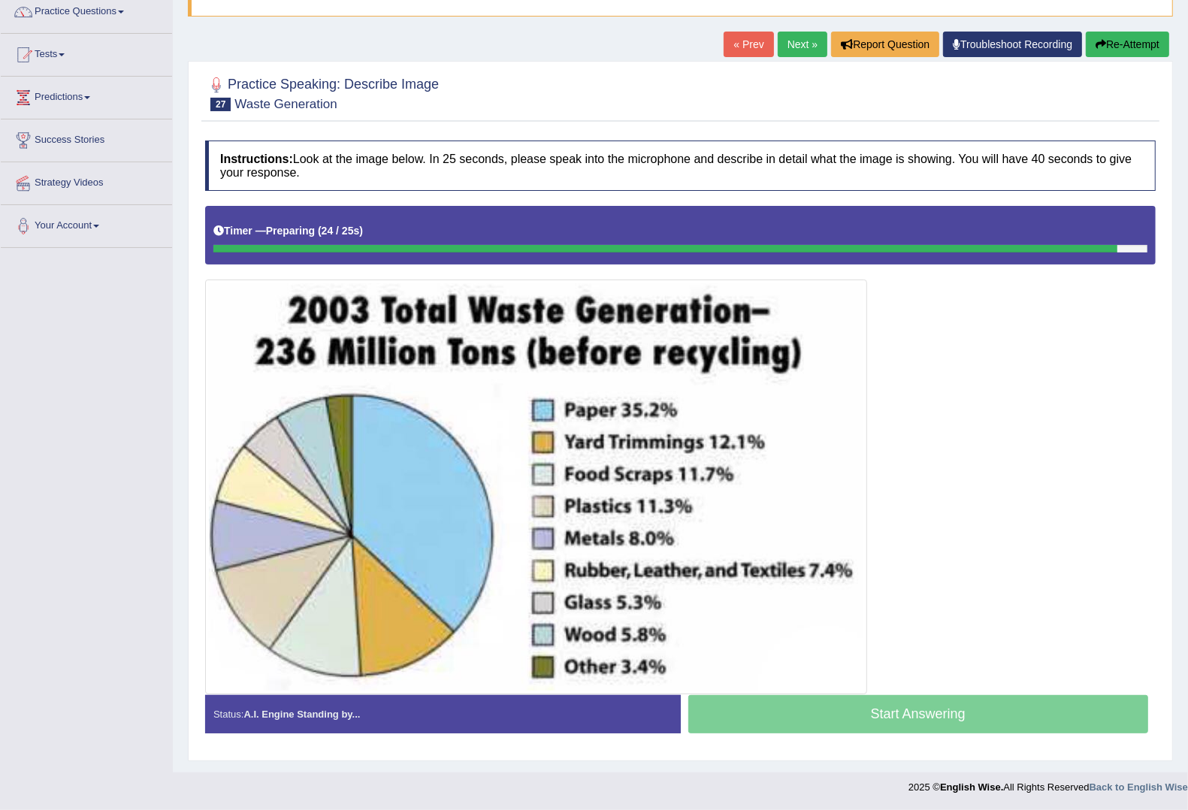
scroll to position [128, 0]
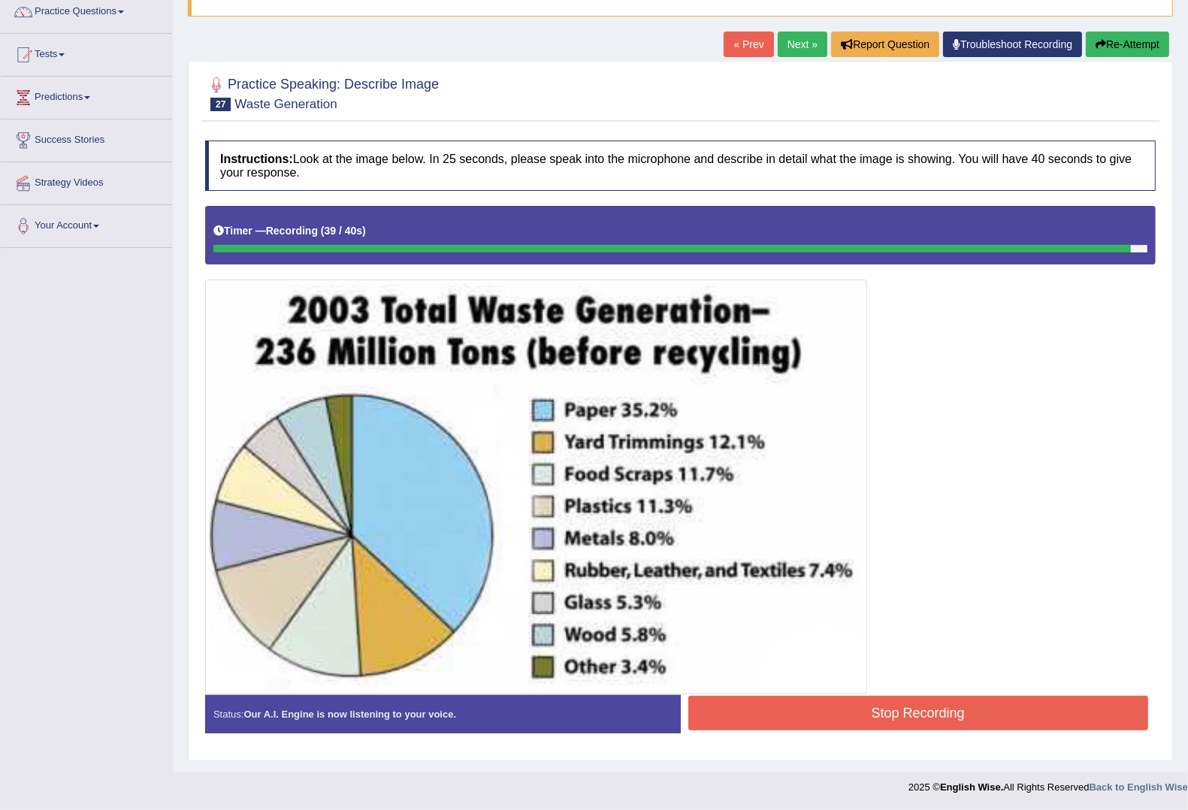
click at [915, 724] on button "Stop Recording" at bounding box center [918, 713] width 461 height 35
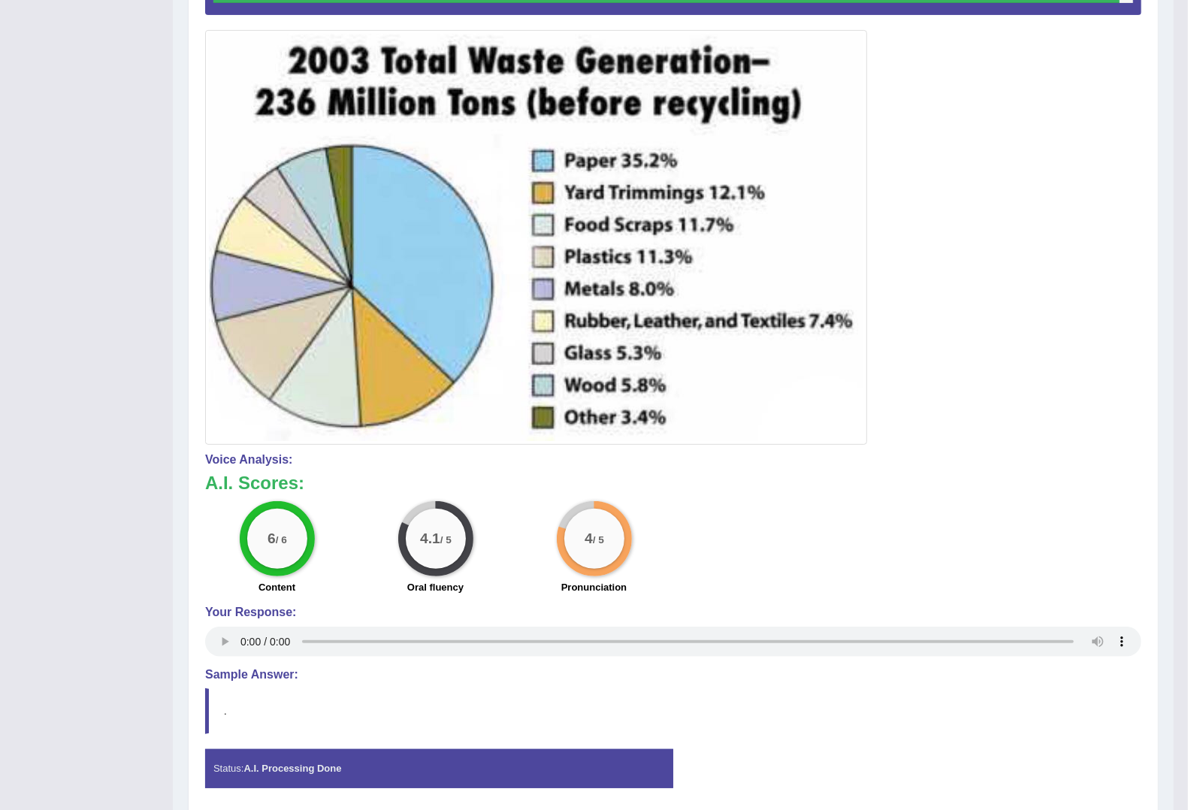
scroll to position [0, 0]
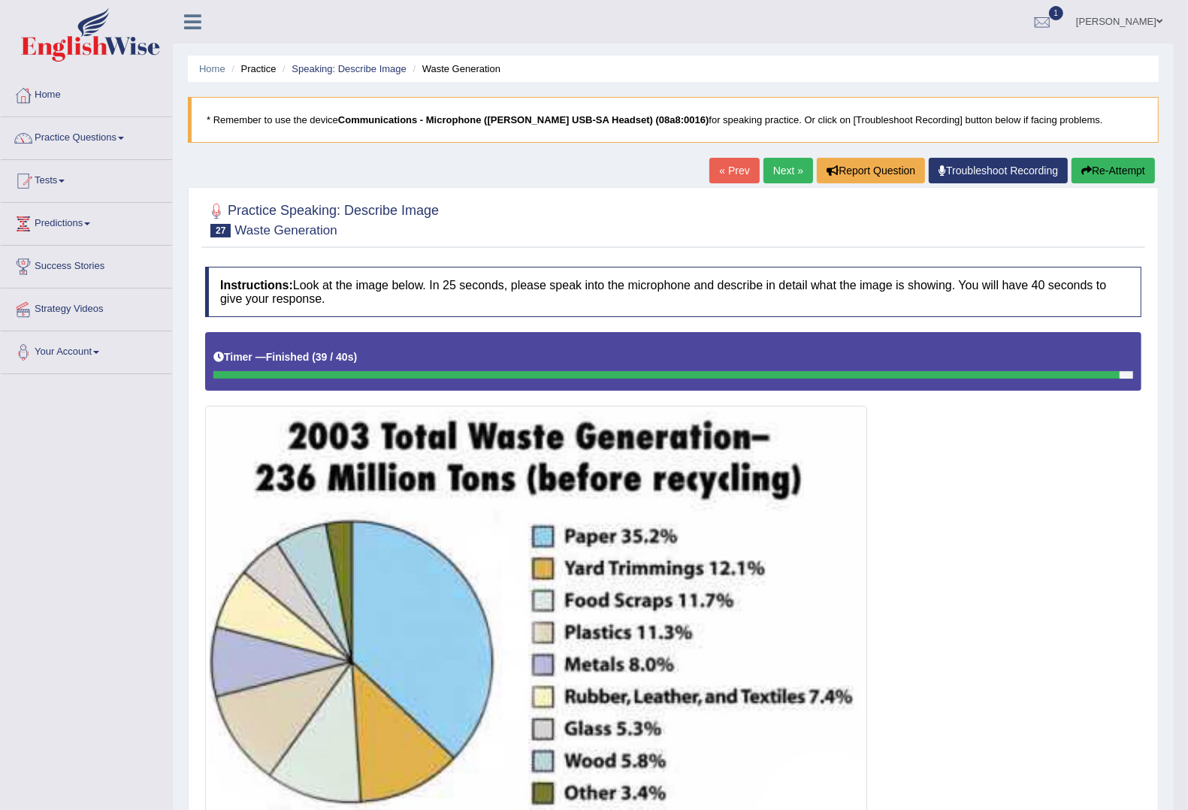
click at [1139, 160] on button "Re-Attempt" at bounding box center [1113, 171] width 83 height 26
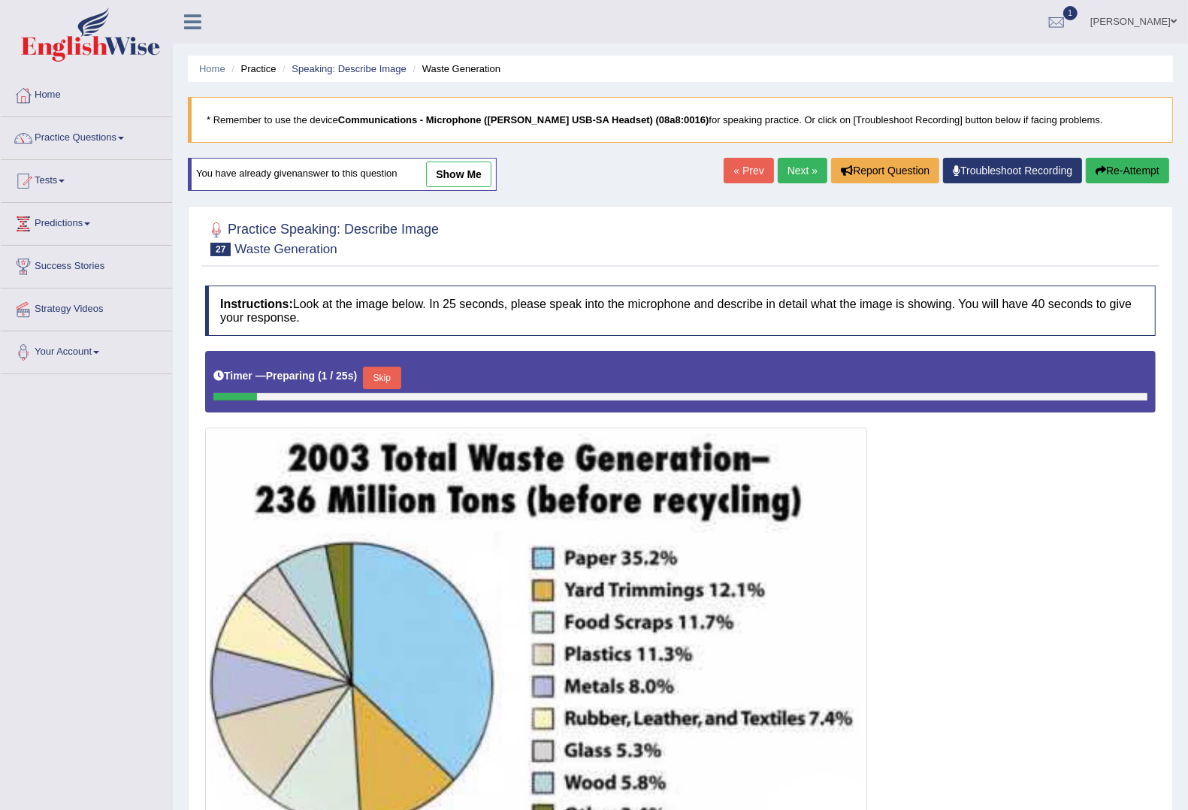
scroll to position [151, 0]
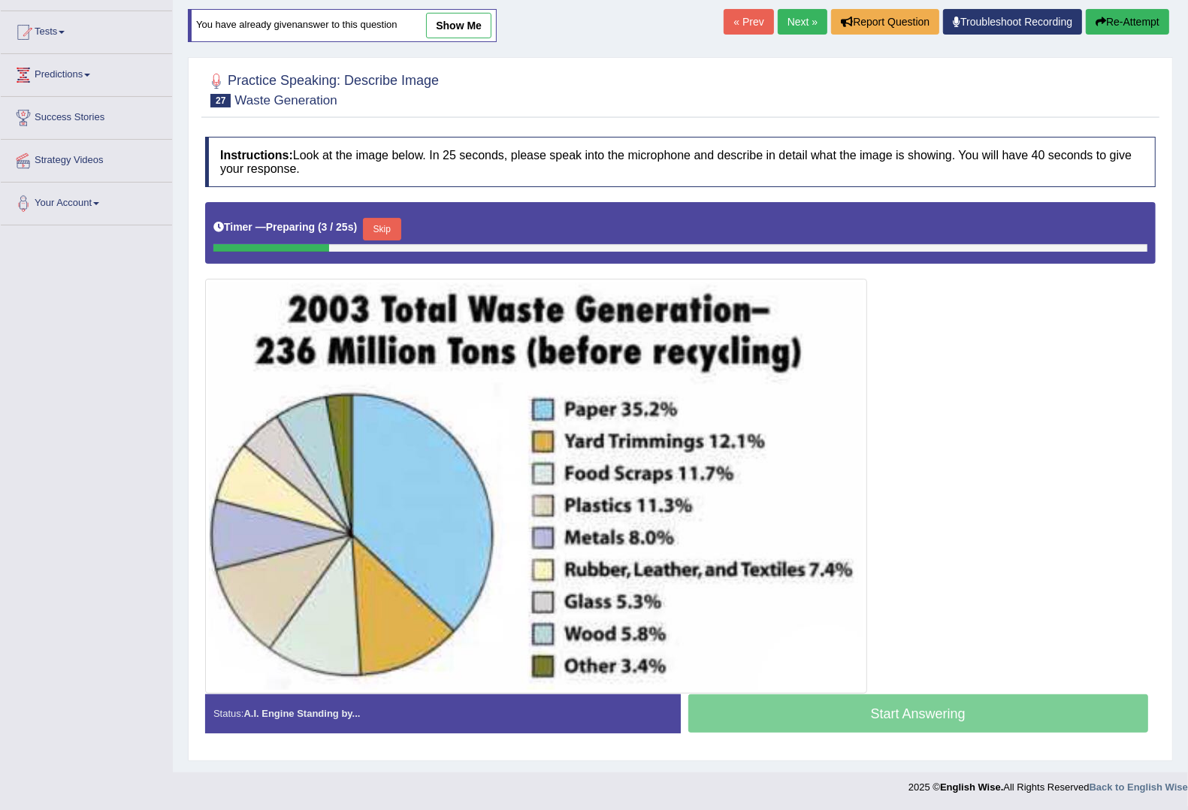
click at [388, 220] on button "Skip" at bounding box center [382, 229] width 38 height 23
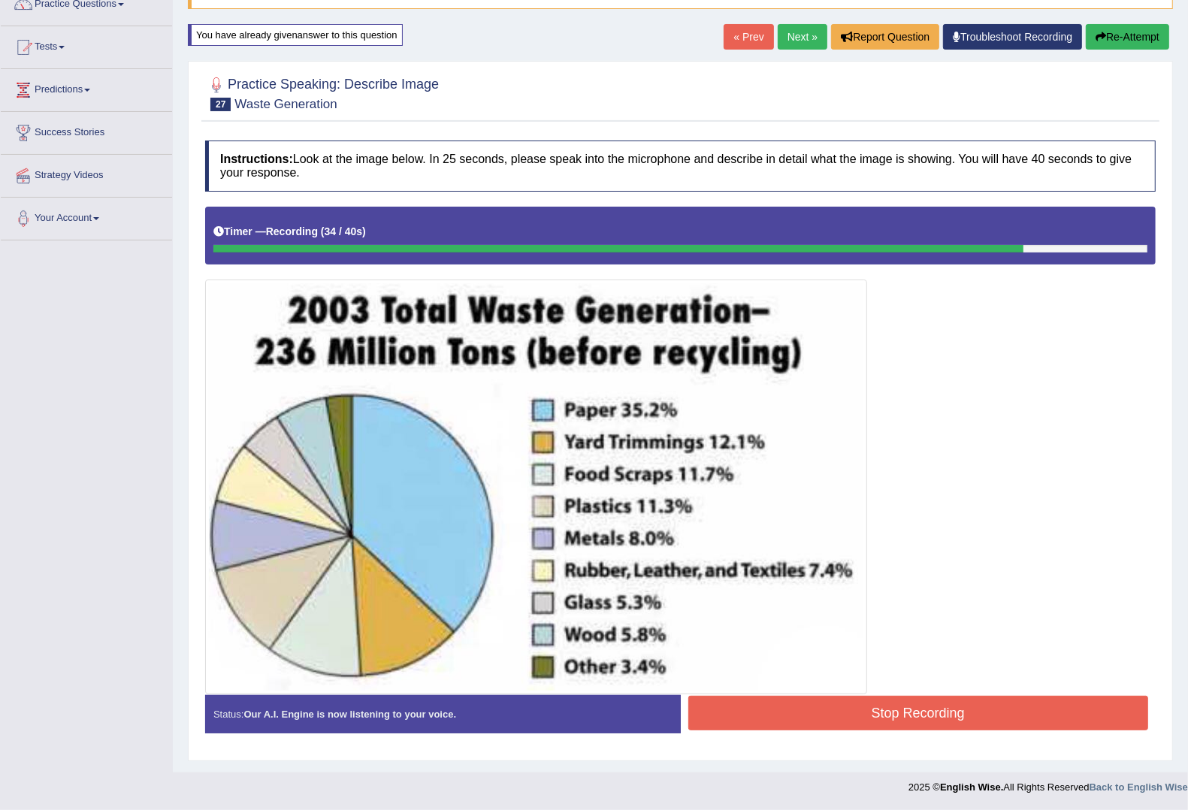
click at [895, 705] on button "Stop Recording" at bounding box center [918, 713] width 461 height 35
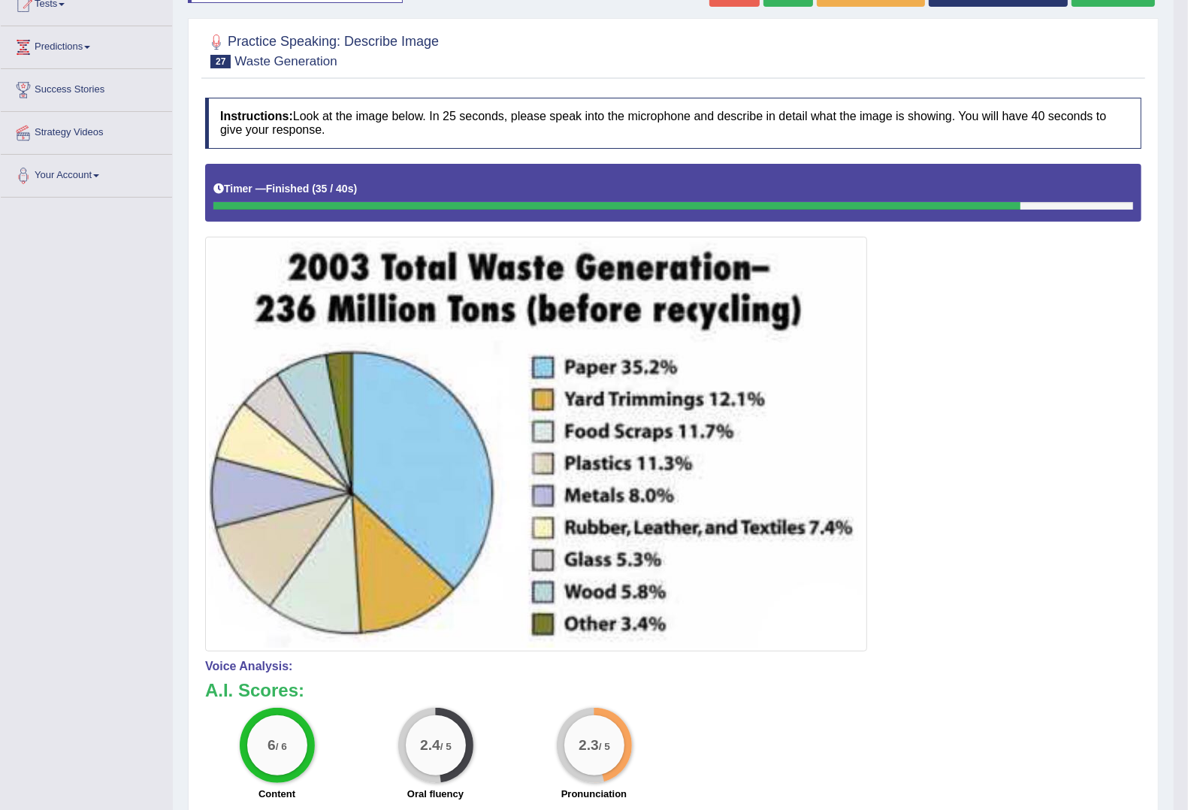
scroll to position [65, 0]
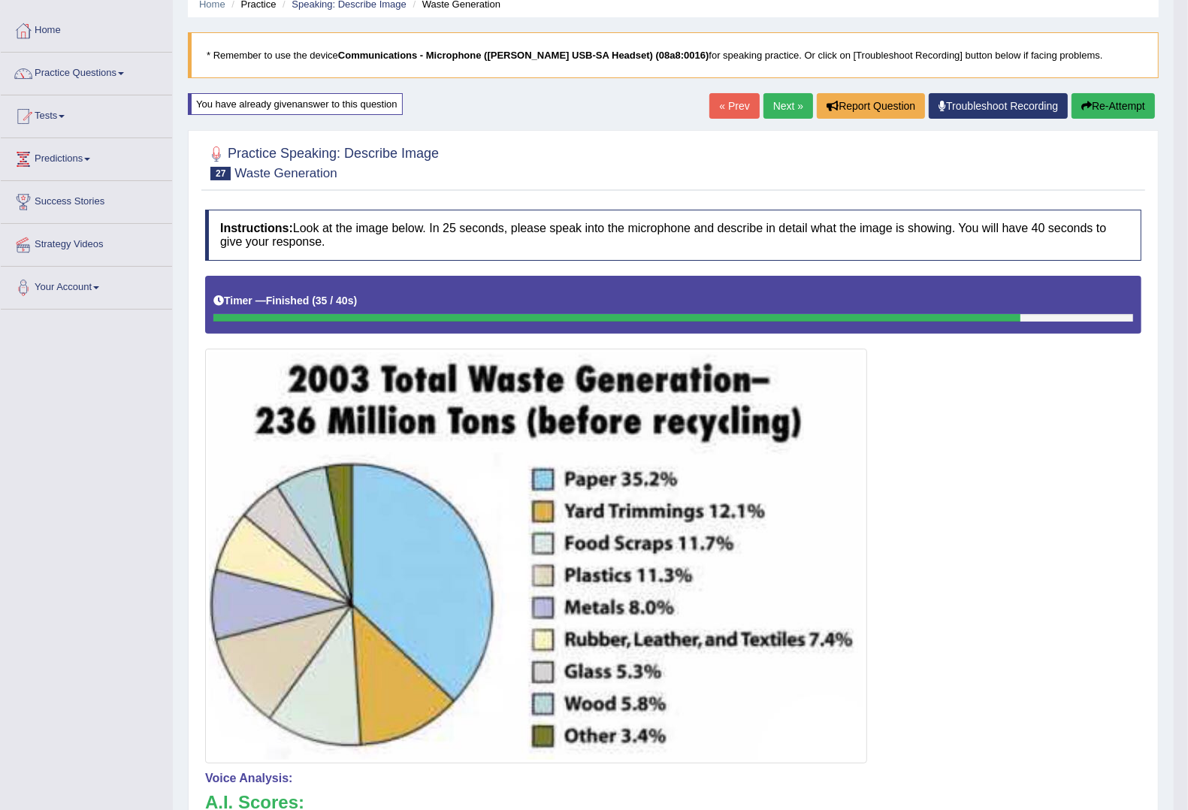
click at [778, 105] on link "Next »" at bounding box center [789, 106] width 50 height 26
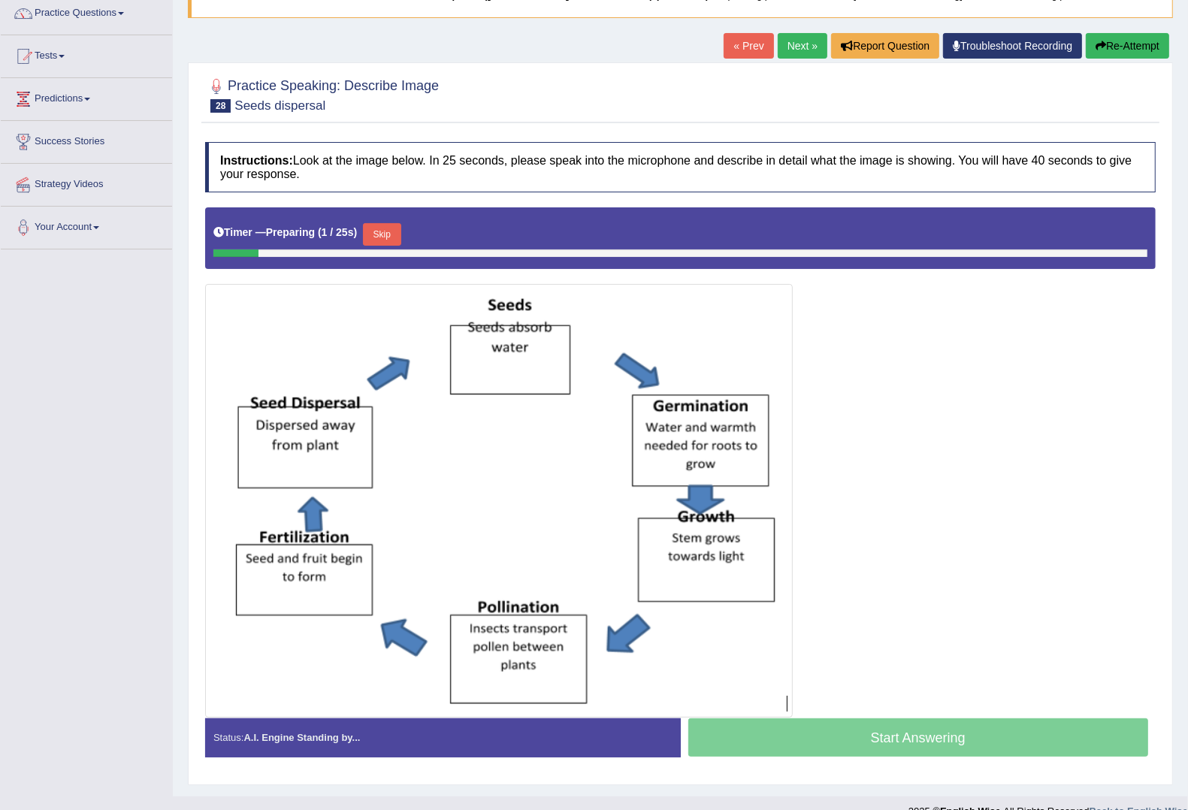
scroll to position [125, 0]
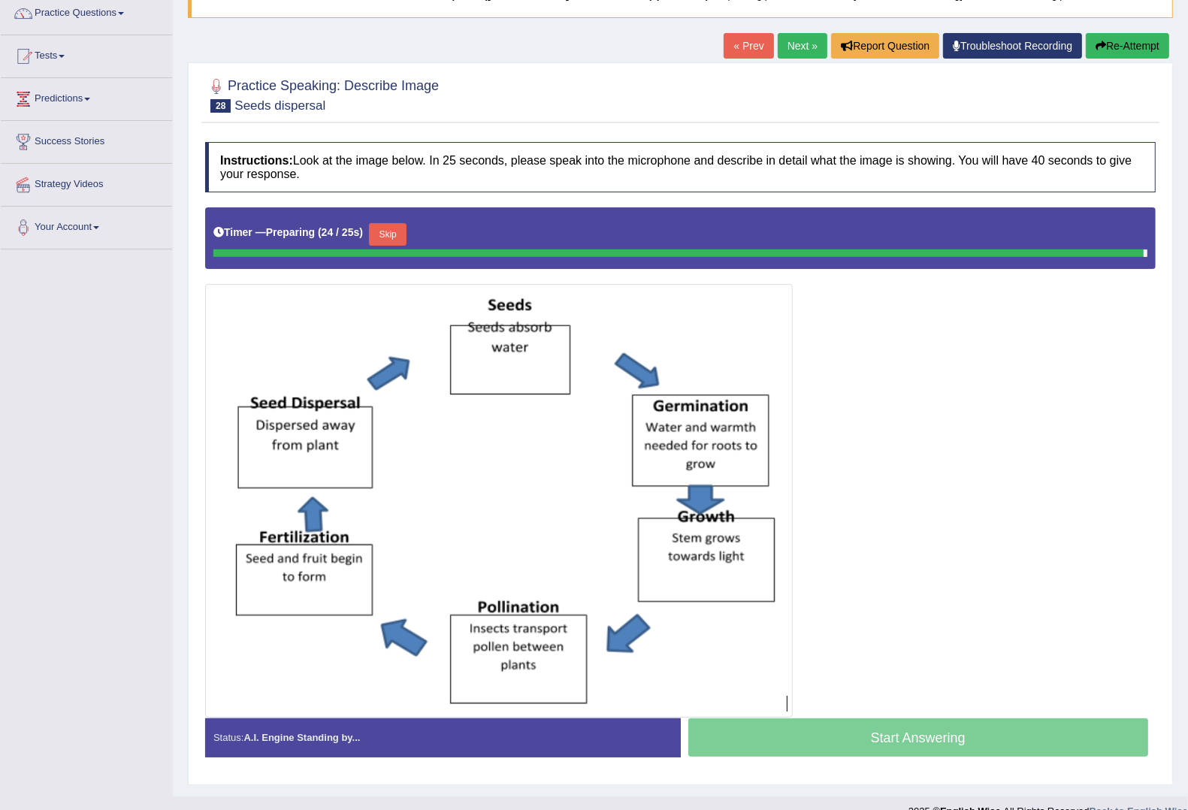
click at [389, 230] on button "Skip" at bounding box center [388, 234] width 38 height 23
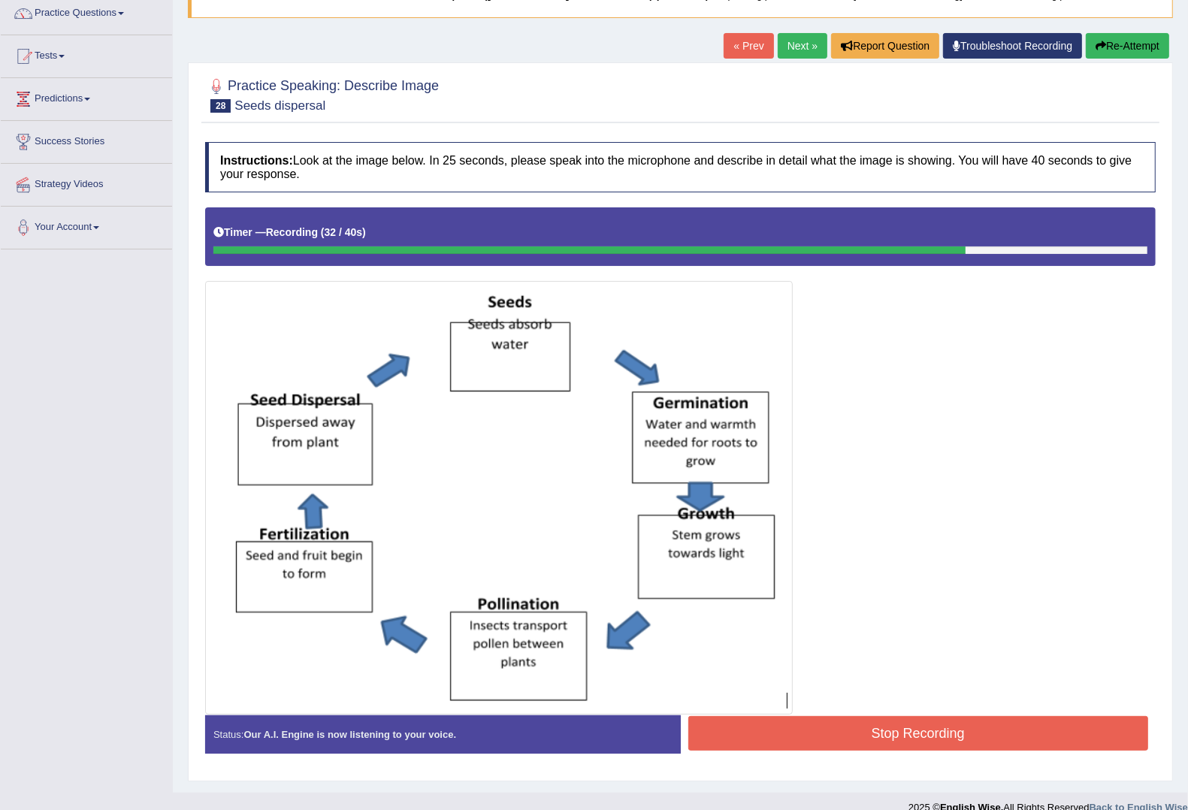
click at [897, 731] on button "Stop Recording" at bounding box center [918, 733] width 461 height 35
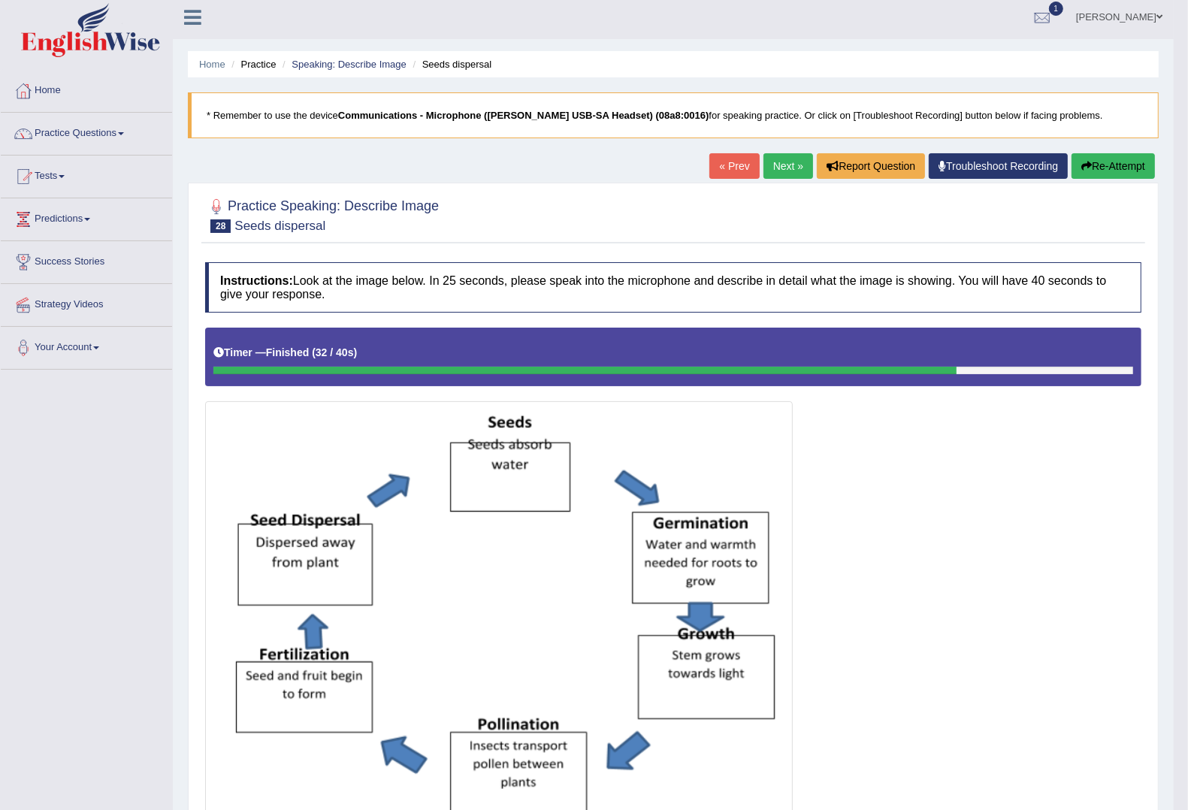
scroll to position [0, 0]
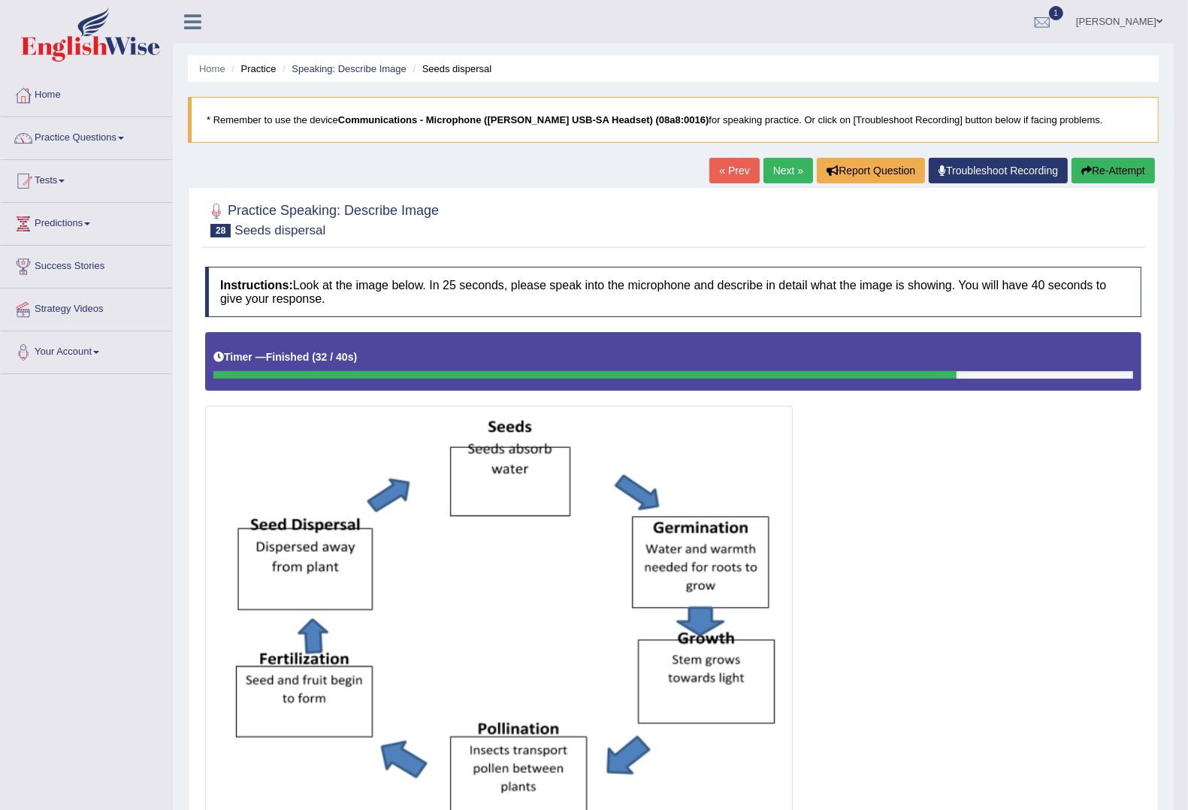
click at [764, 167] on link "Next »" at bounding box center [789, 171] width 50 height 26
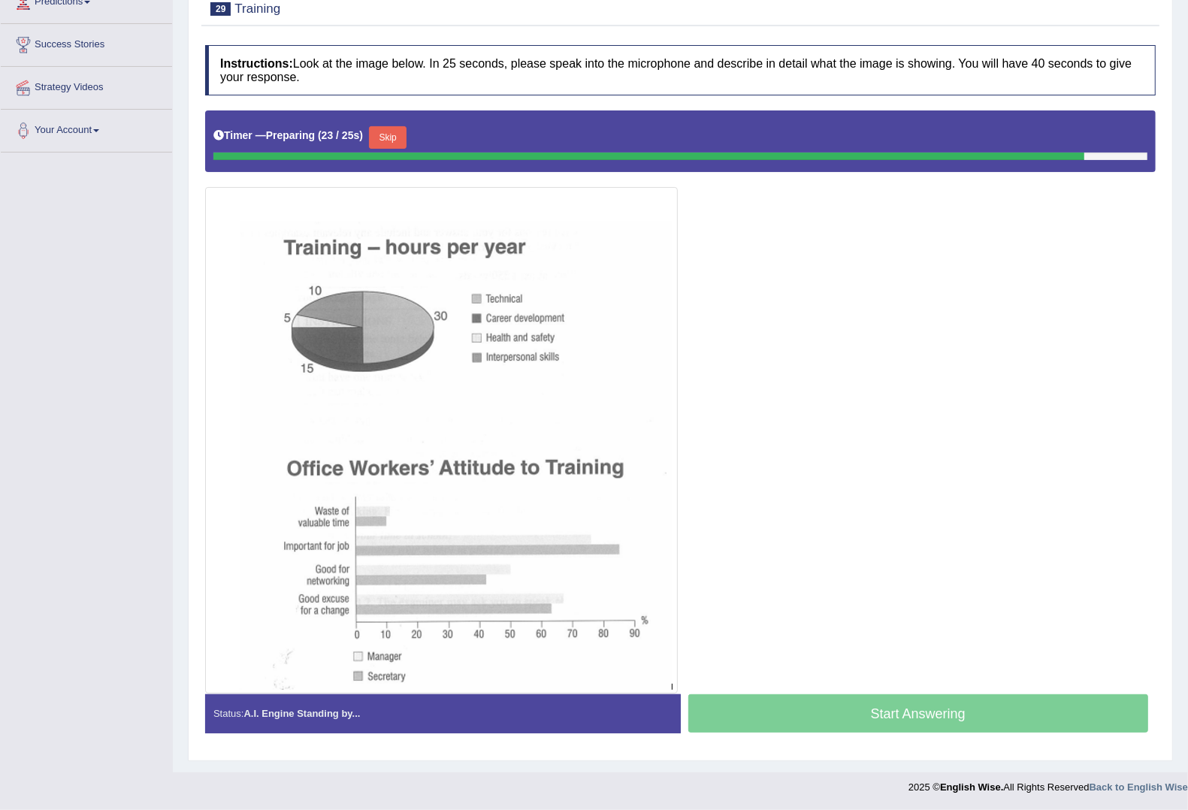
click at [407, 126] on button "Skip" at bounding box center [388, 137] width 38 height 23
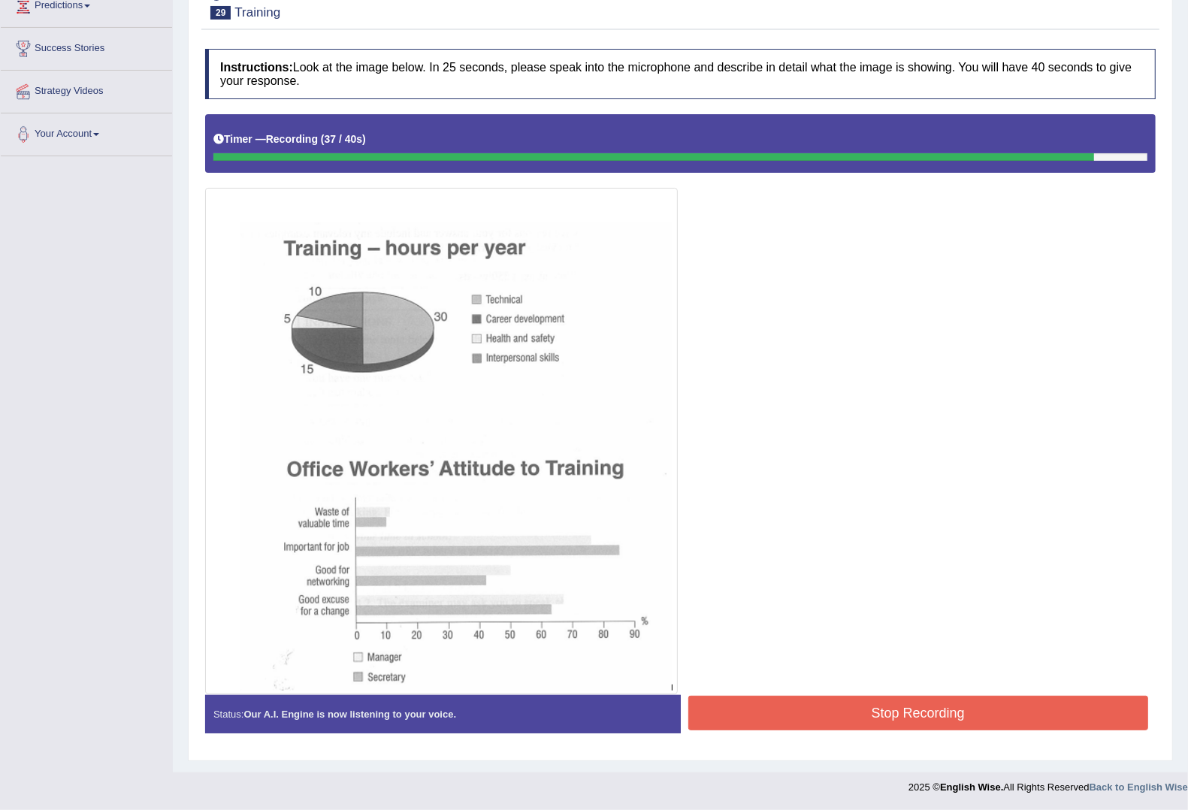
click at [1009, 697] on button "Stop Recording" at bounding box center [918, 713] width 461 height 35
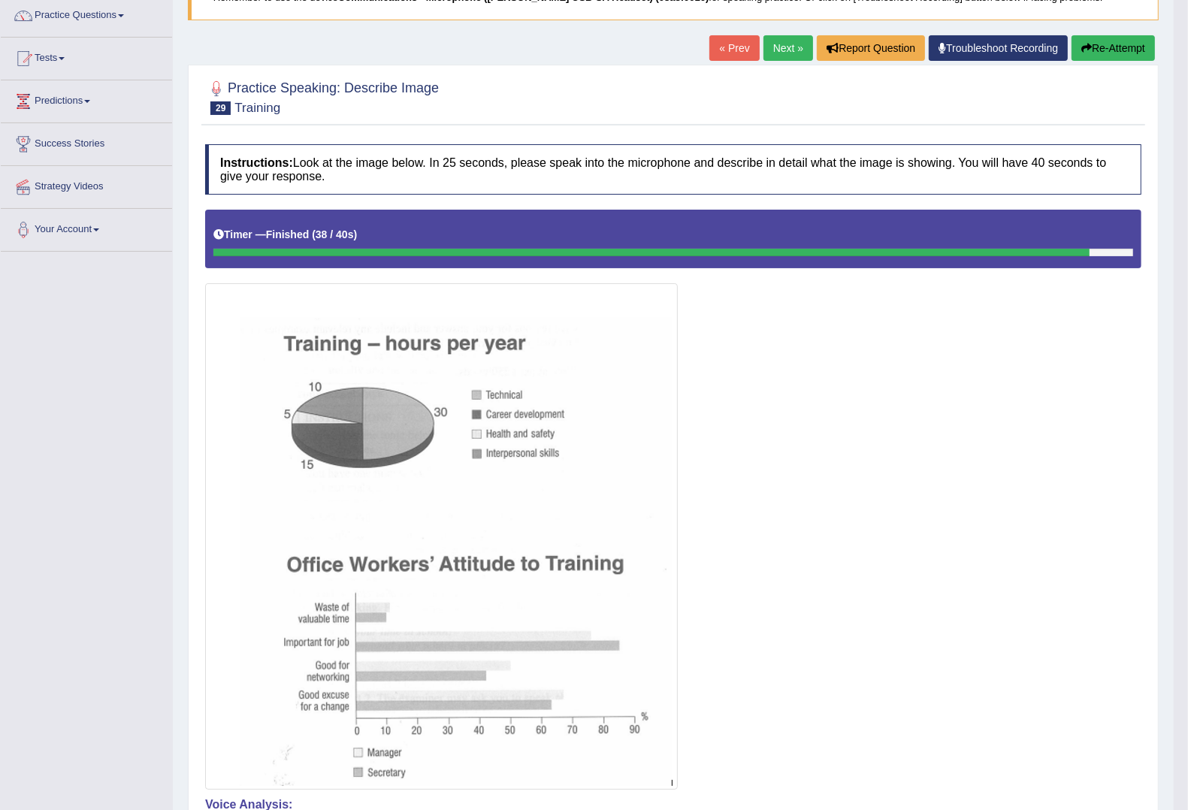
scroll to position [0, 0]
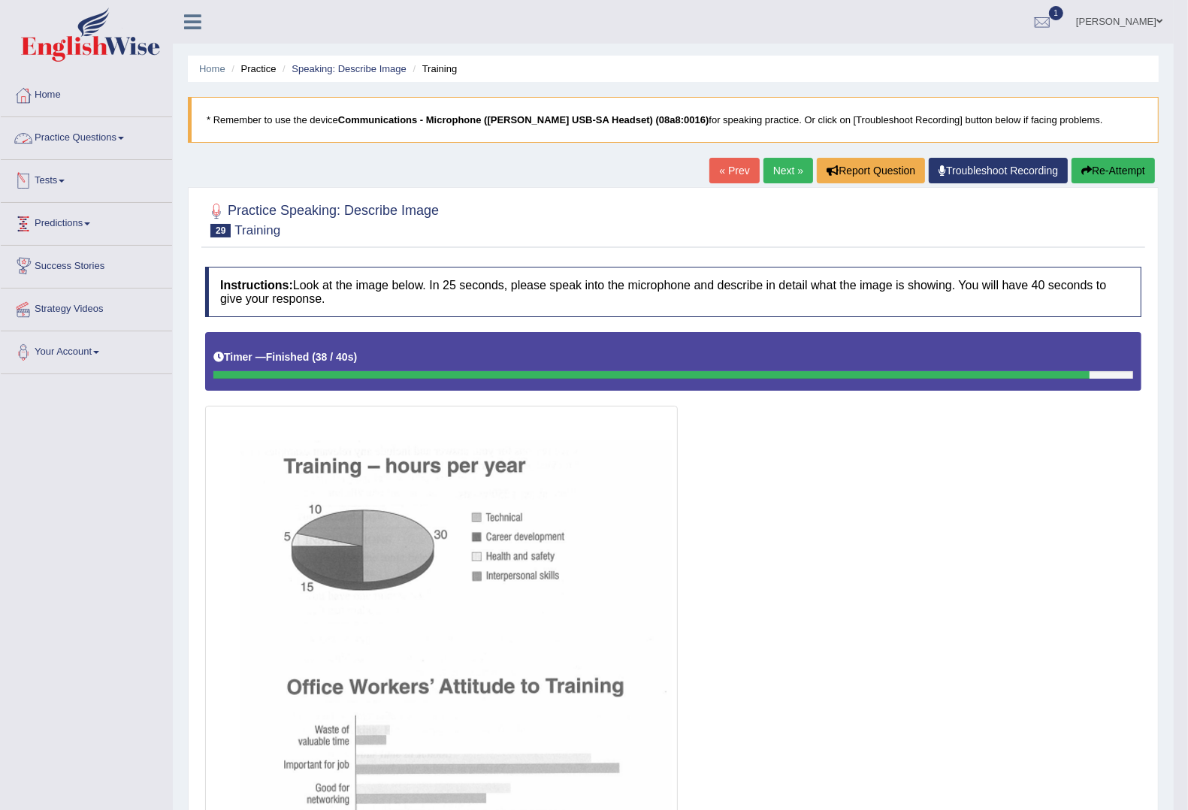
click at [56, 129] on link "Practice Questions" at bounding box center [86, 136] width 171 height 38
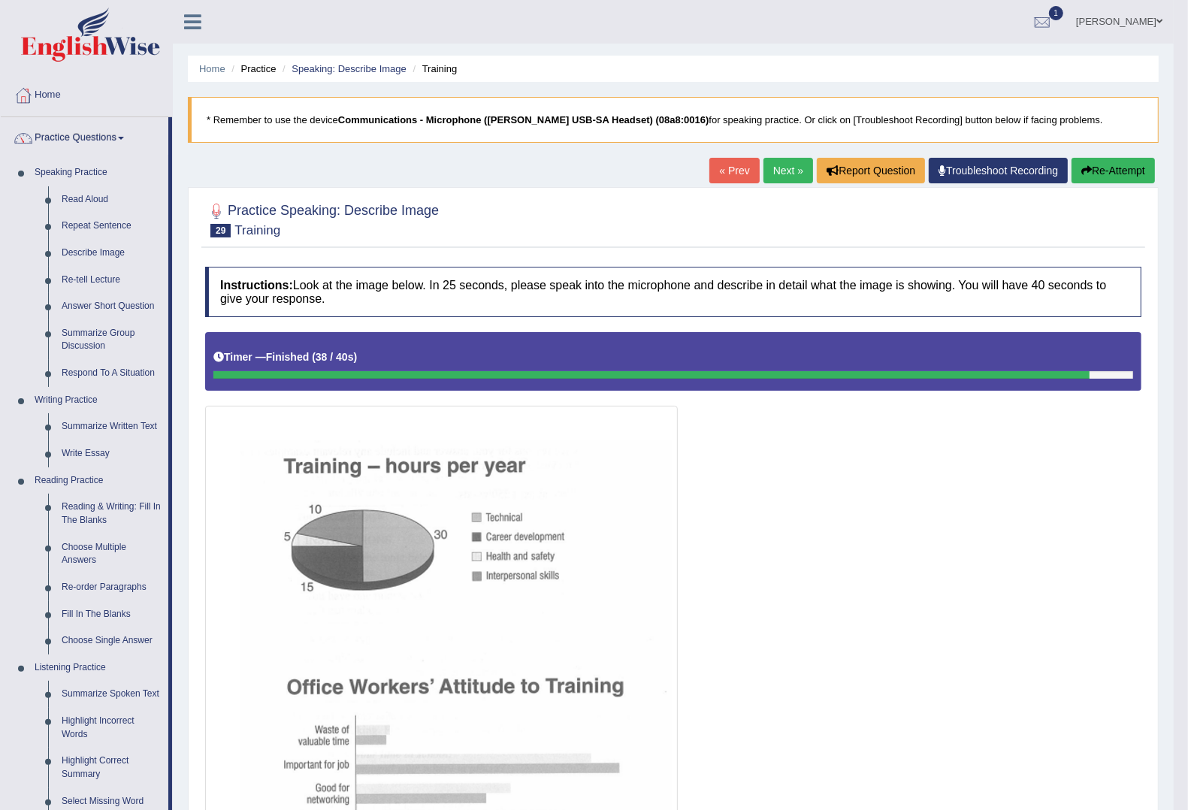
click at [779, 167] on link "Next »" at bounding box center [789, 171] width 50 height 26
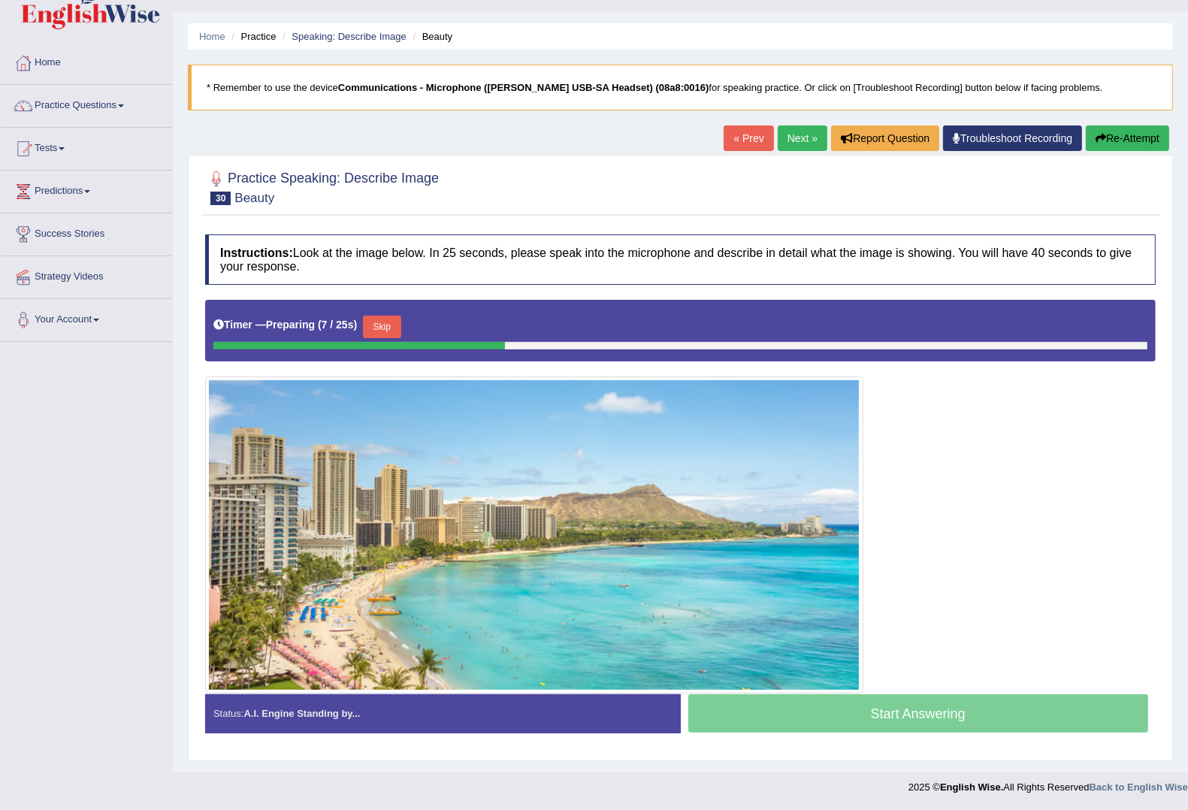
click at [398, 316] on button "Skip" at bounding box center [382, 327] width 38 height 23
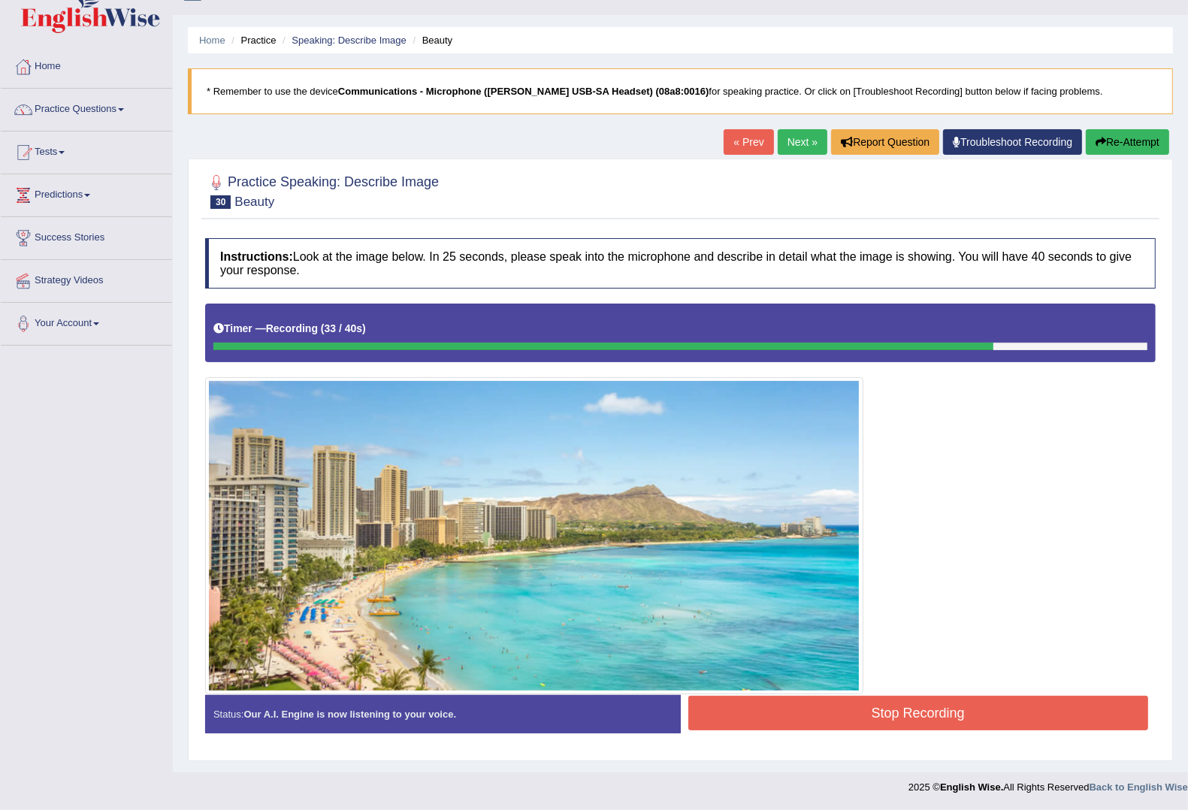
click at [891, 713] on button "Stop Recording" at bounding box center [918, 713] width 461 height 35
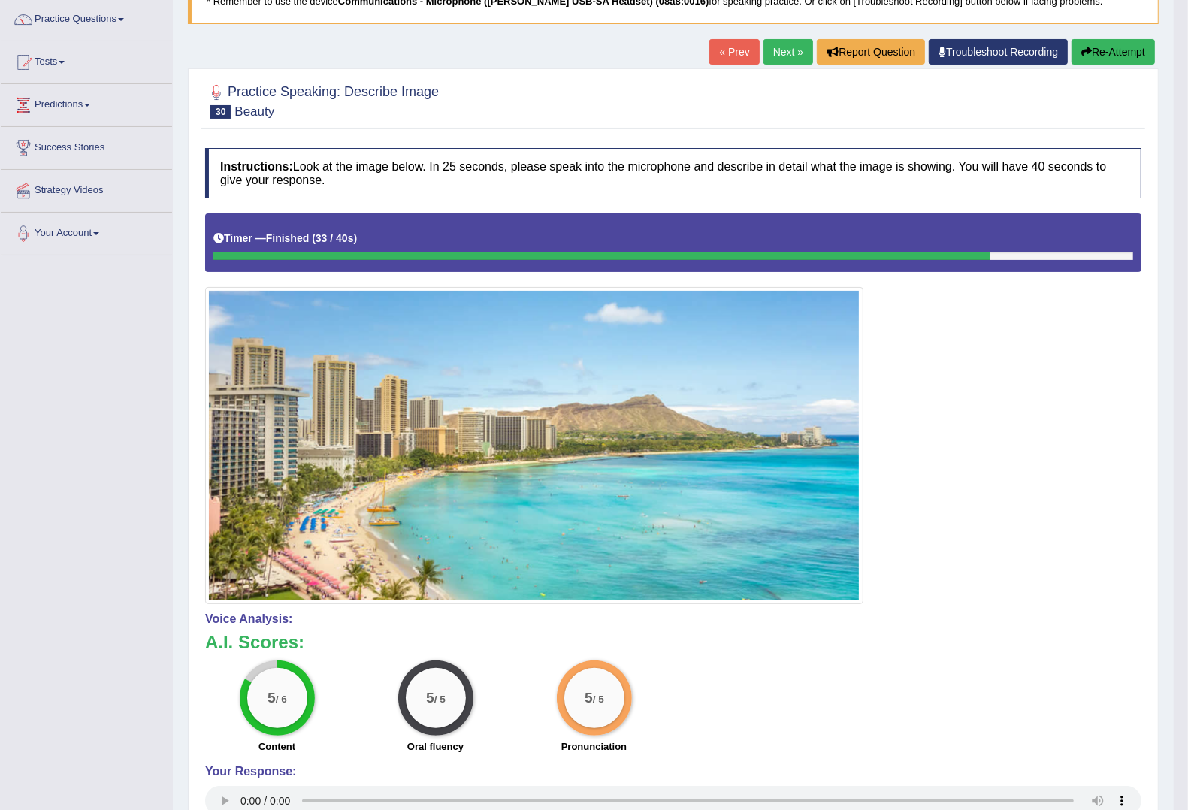
scroll to position [0, 0]
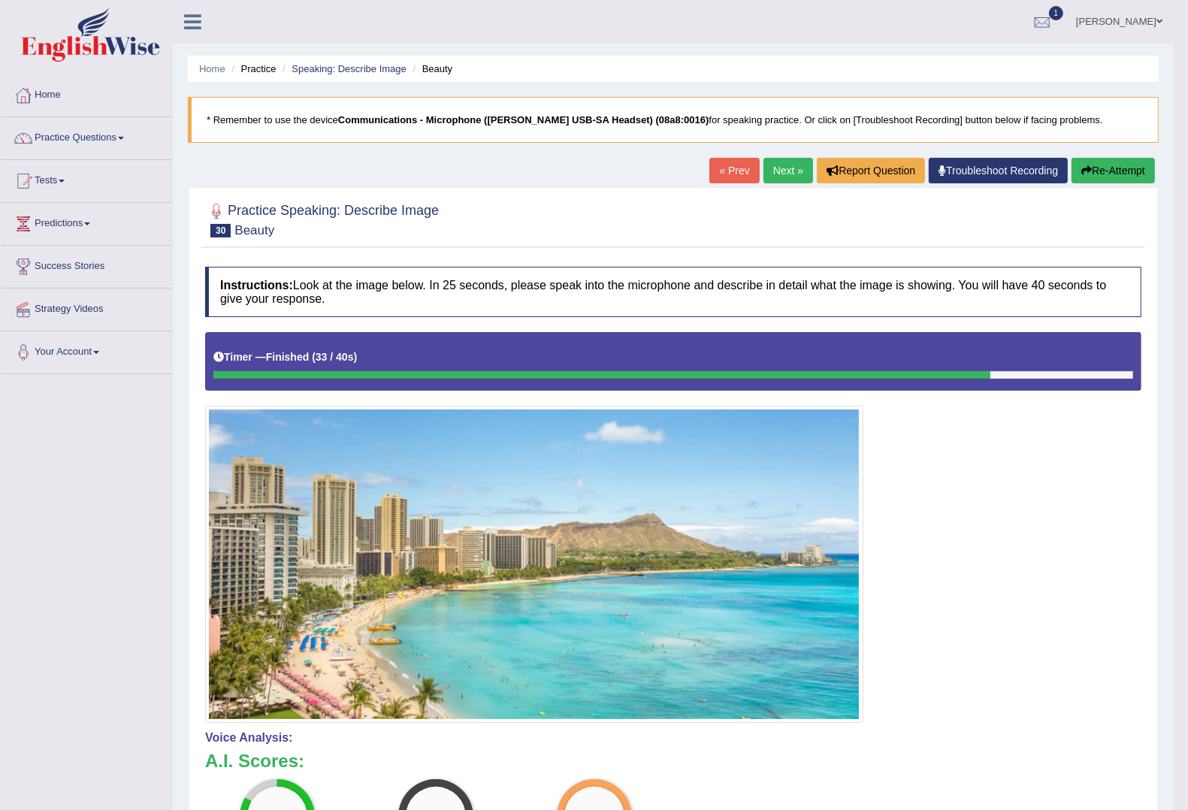
click at [764, 174] on link "Next »" at bounding box center [789, 171] width 50 height 26
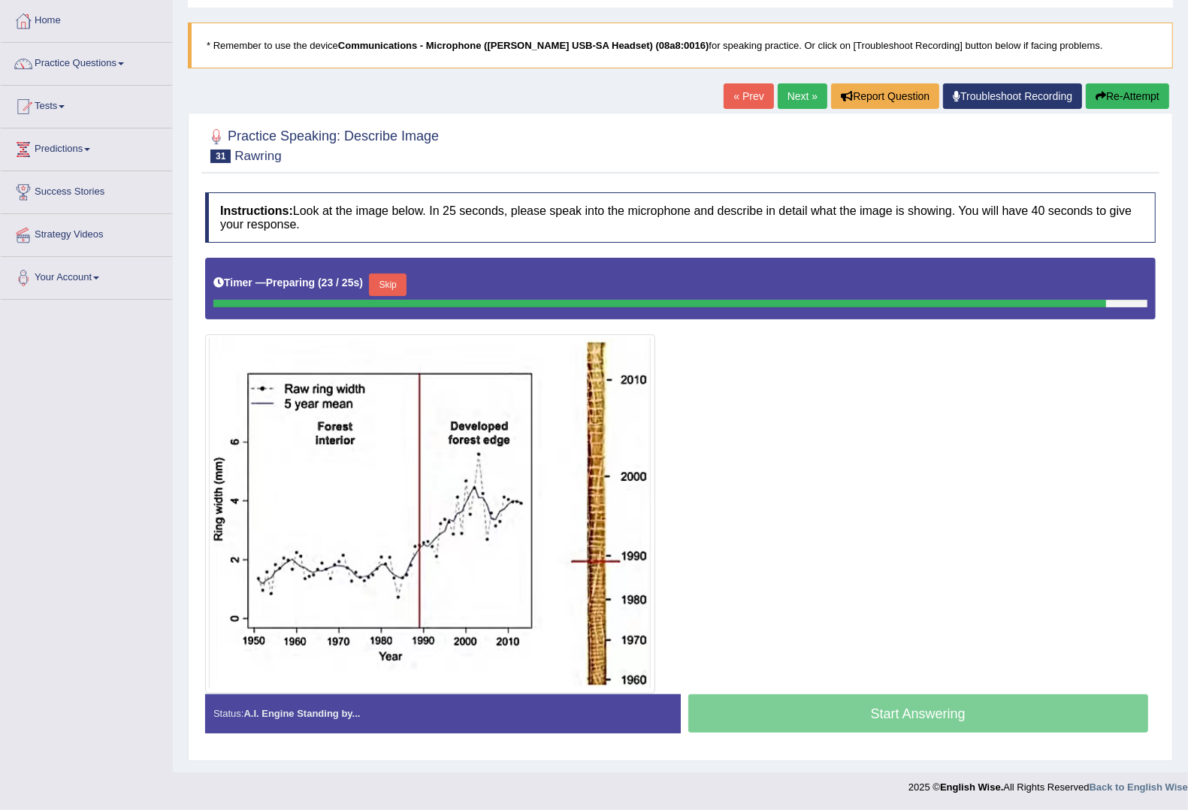
click at [393, 280] on button "Skip" at bounding box center [388, 285] width 38 height 23
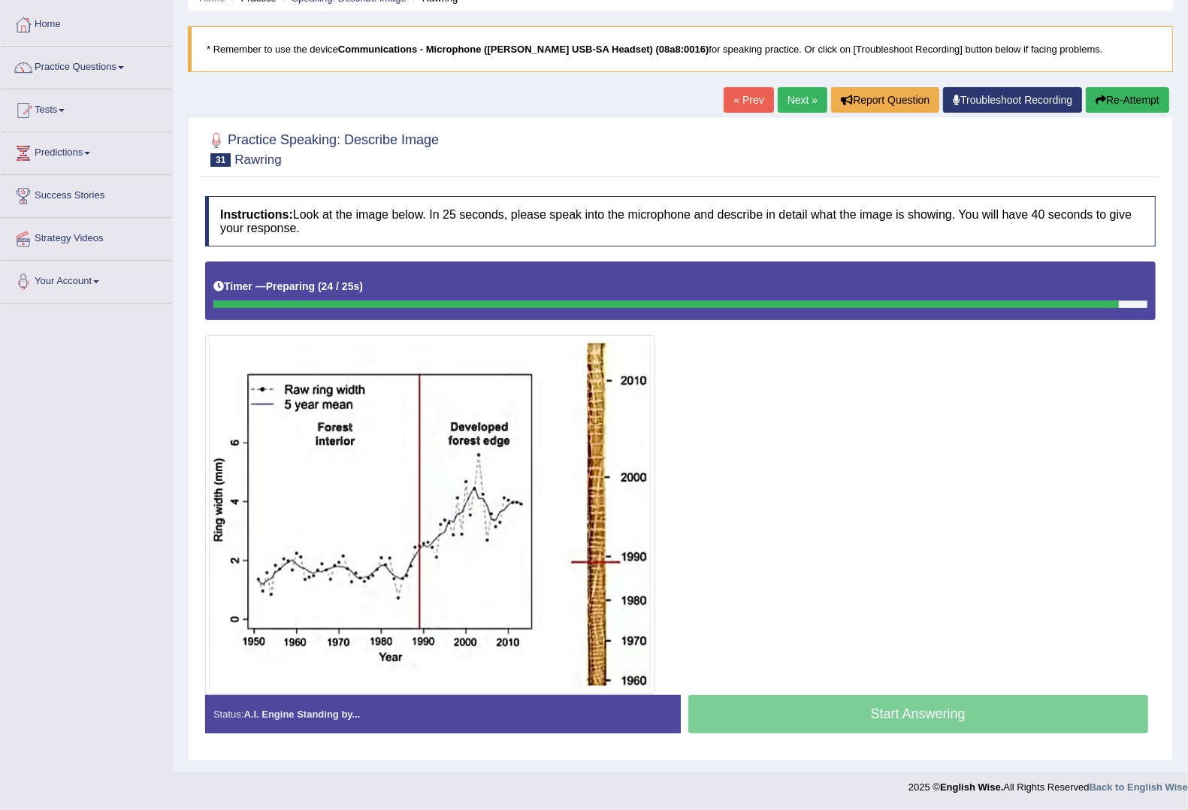
scroll to position [72, 0]
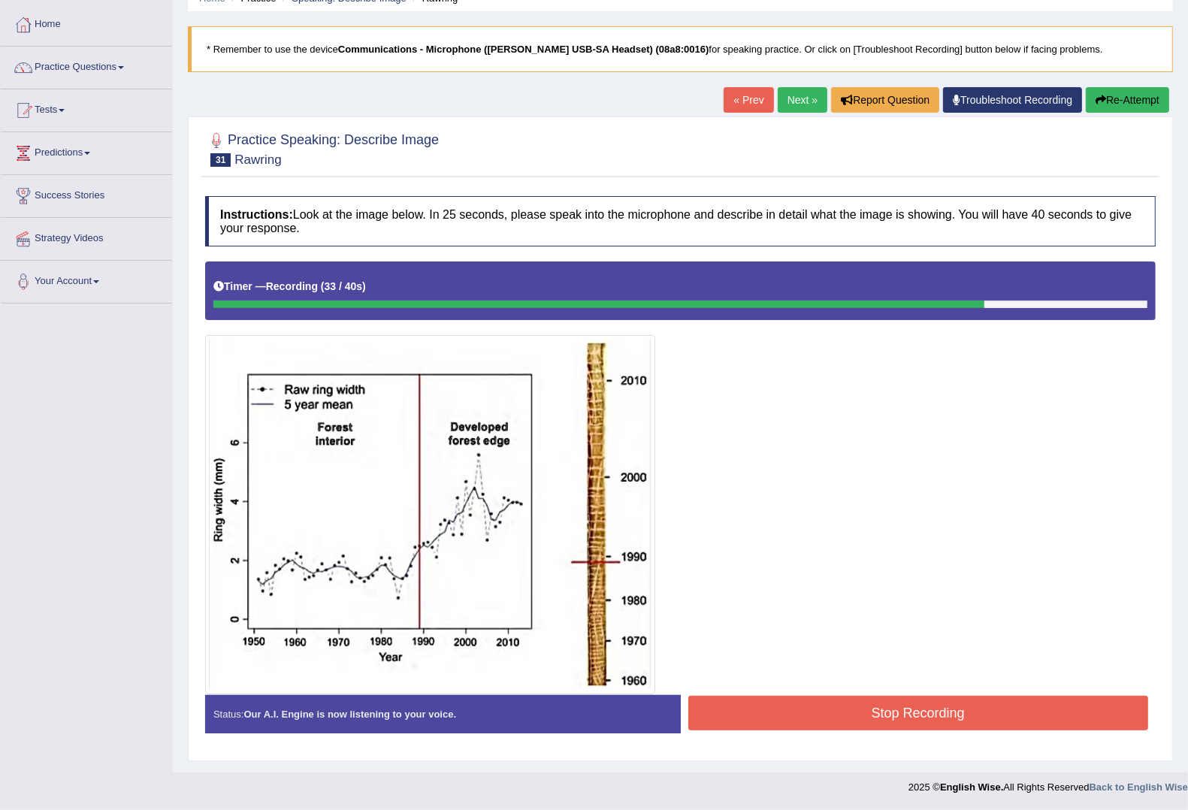
click at [1027, 700] on button "Stop Recording" at bounding box center [918, 713] width 461 height 35
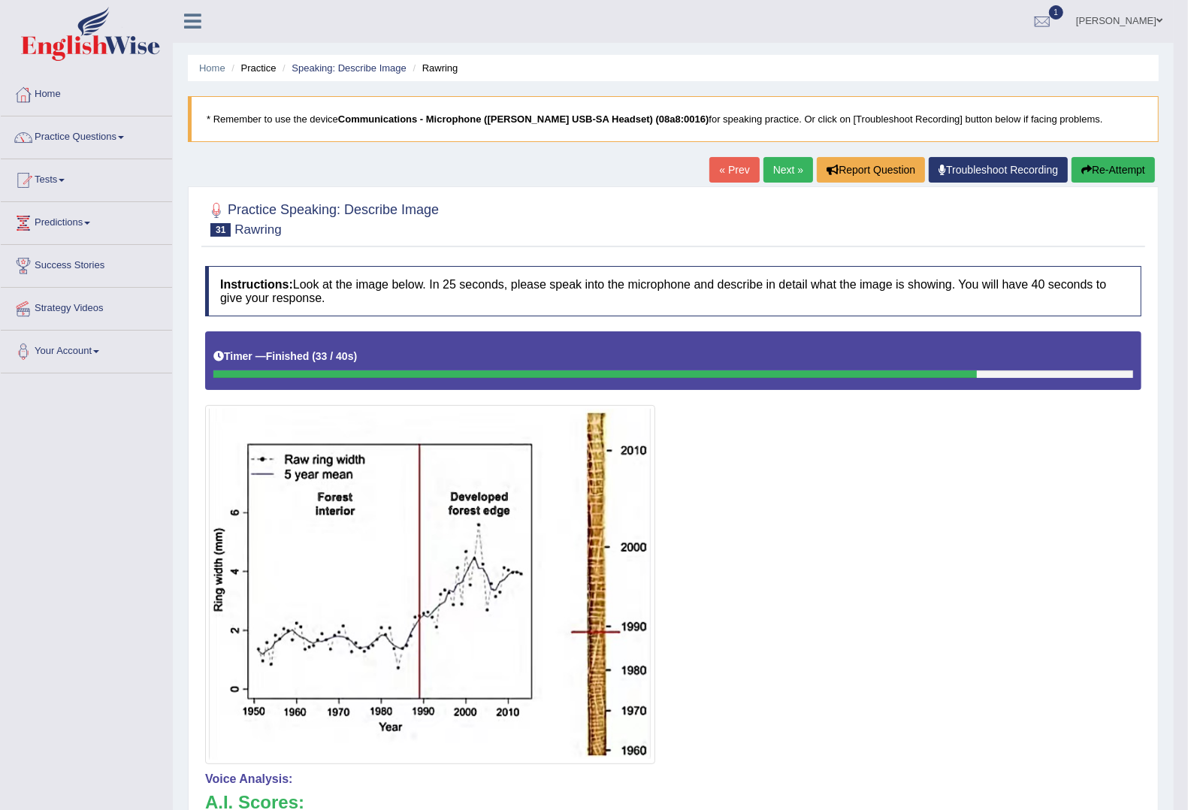
scroll to position [0, 0]
click at [784, 182] on link "Next »" at bounding box center [789, 171] width 50 height 26
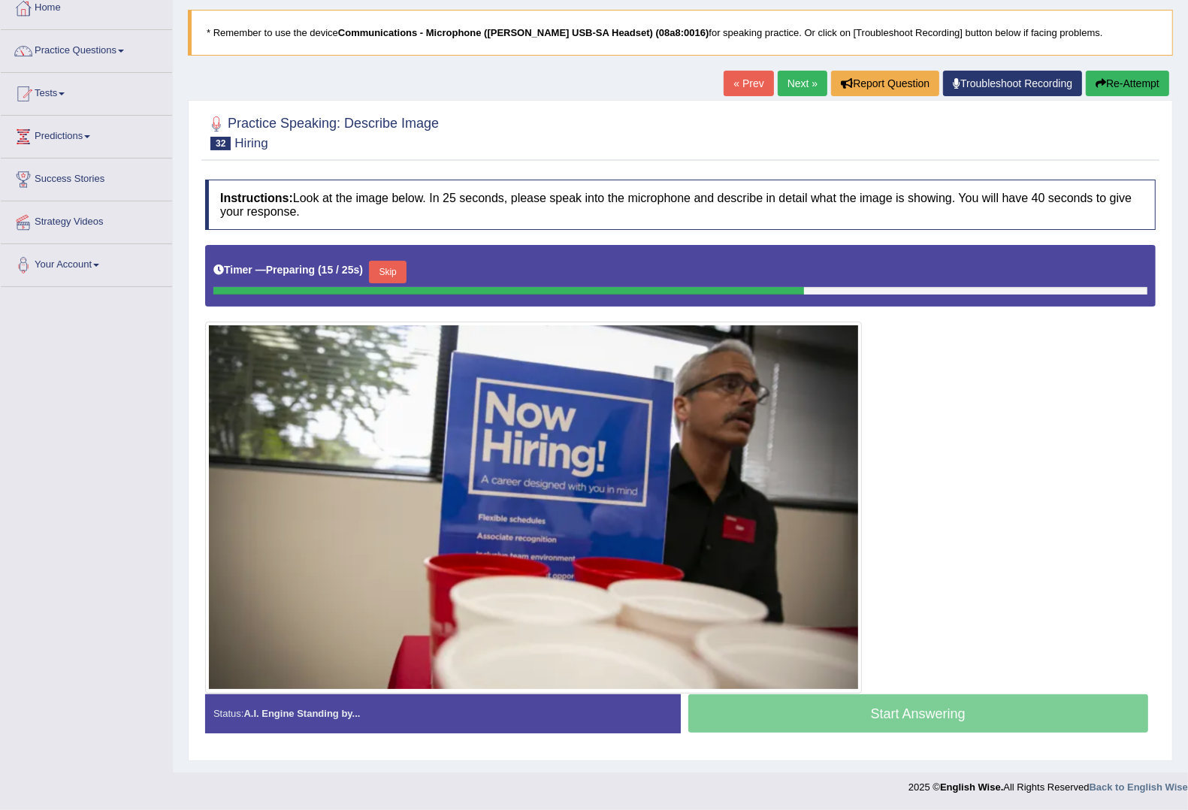
click at [385, 268] on button "Skip" at bounding box center [388, 272] width 38 height 23
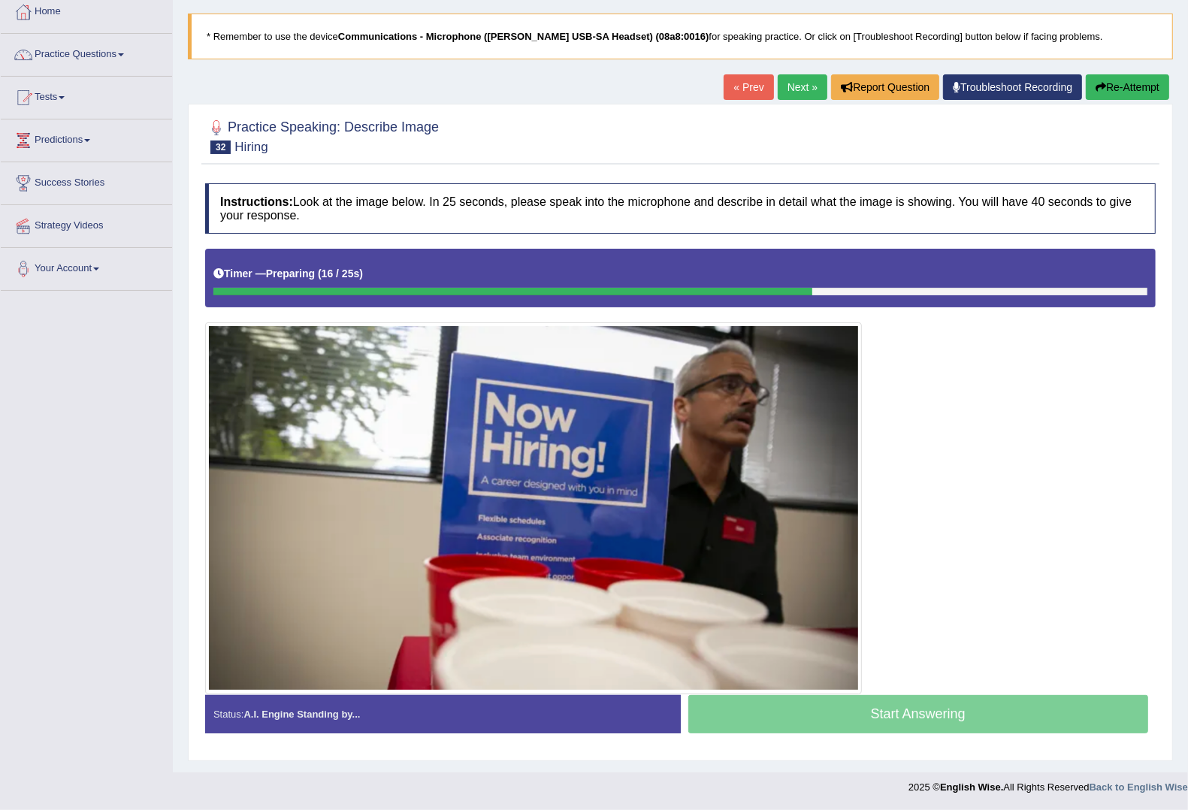
scroll to position [85, 0]
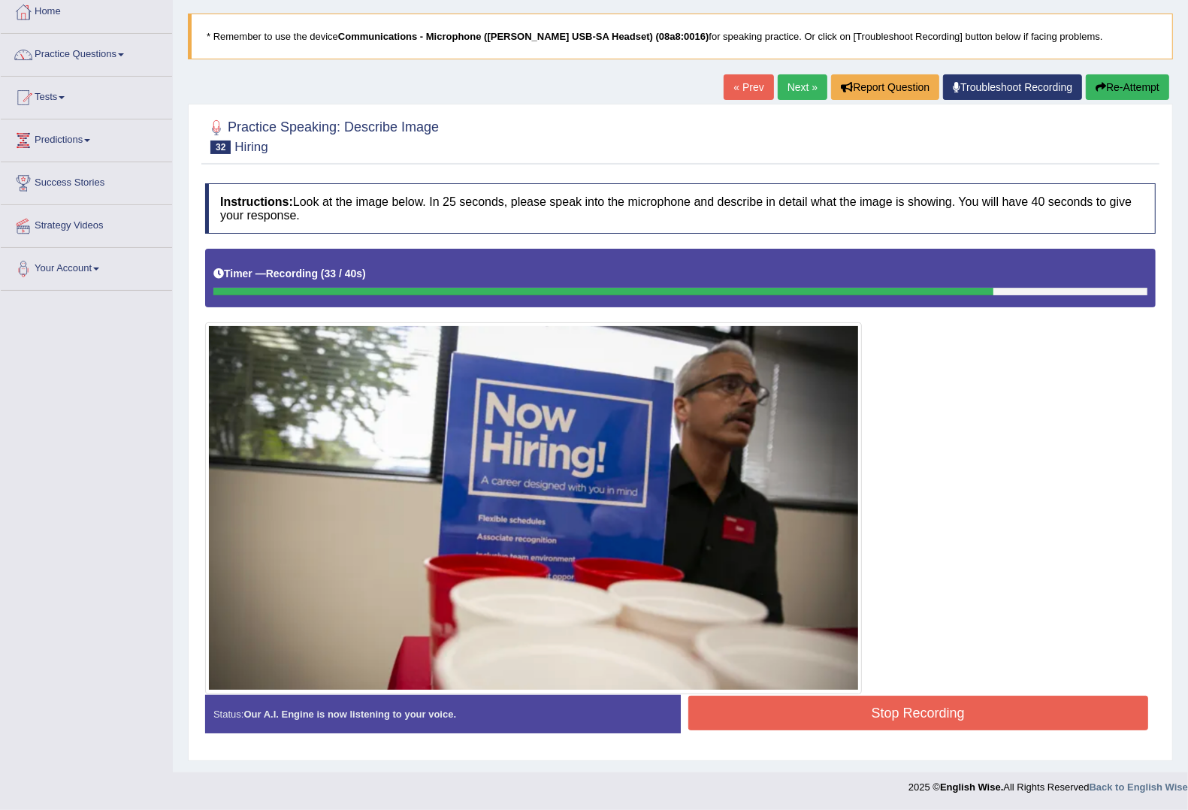
click at [894, 707] on button "Stop Recording" at bounding box center [918, 713] width 461 height 35
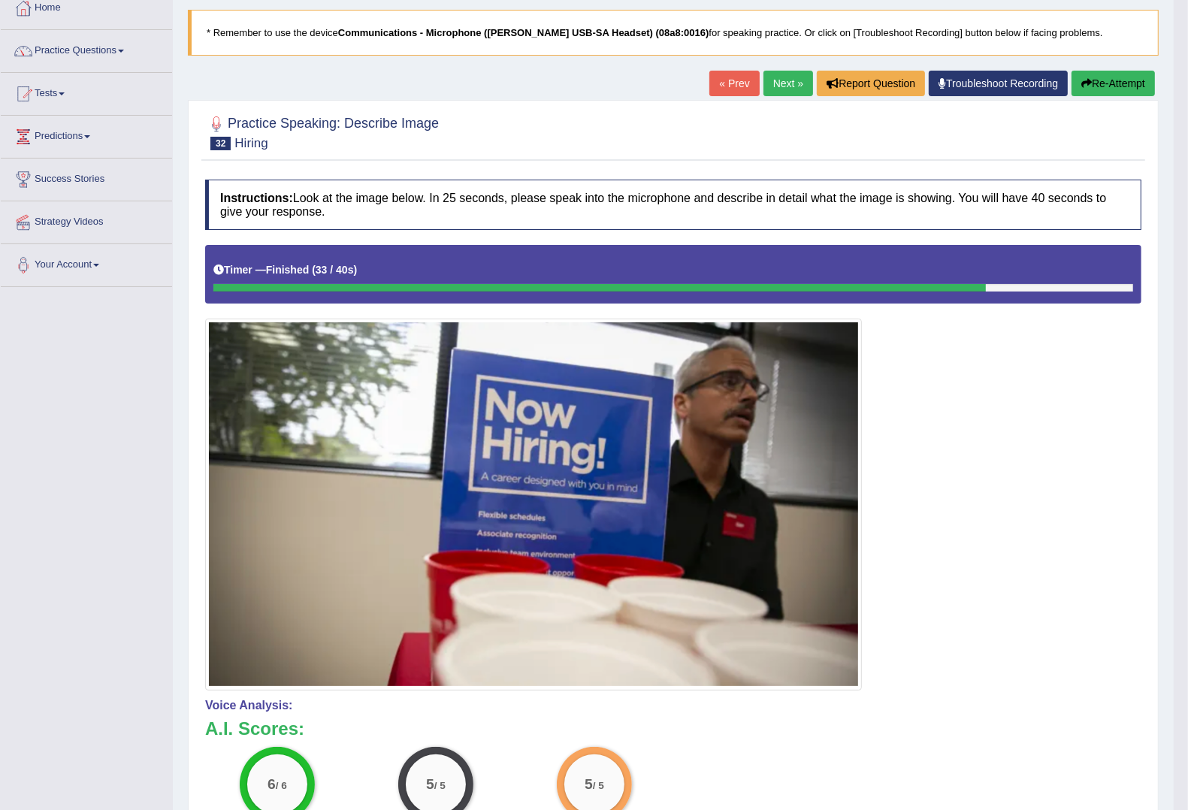
scroll to position [0, 0]
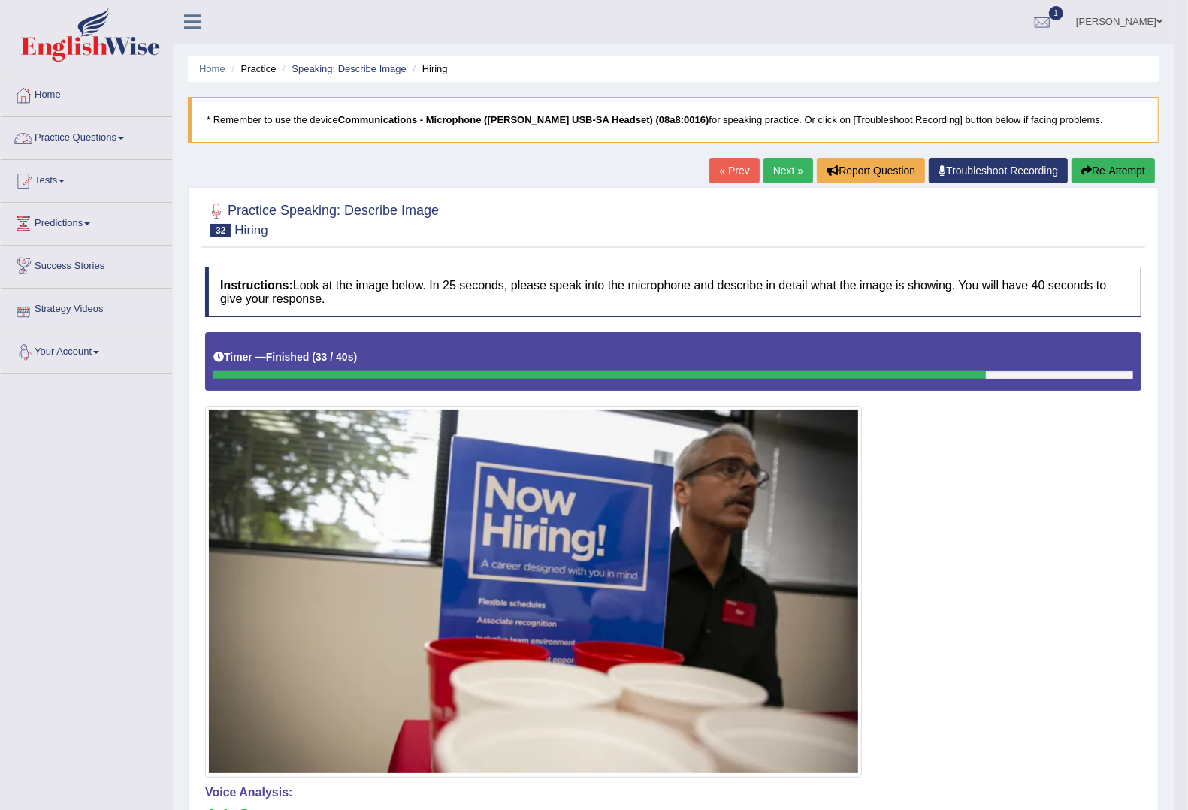
click at [106, 138] on link "Practice Questions" at bounding box center [86, 136] width 171 height 38
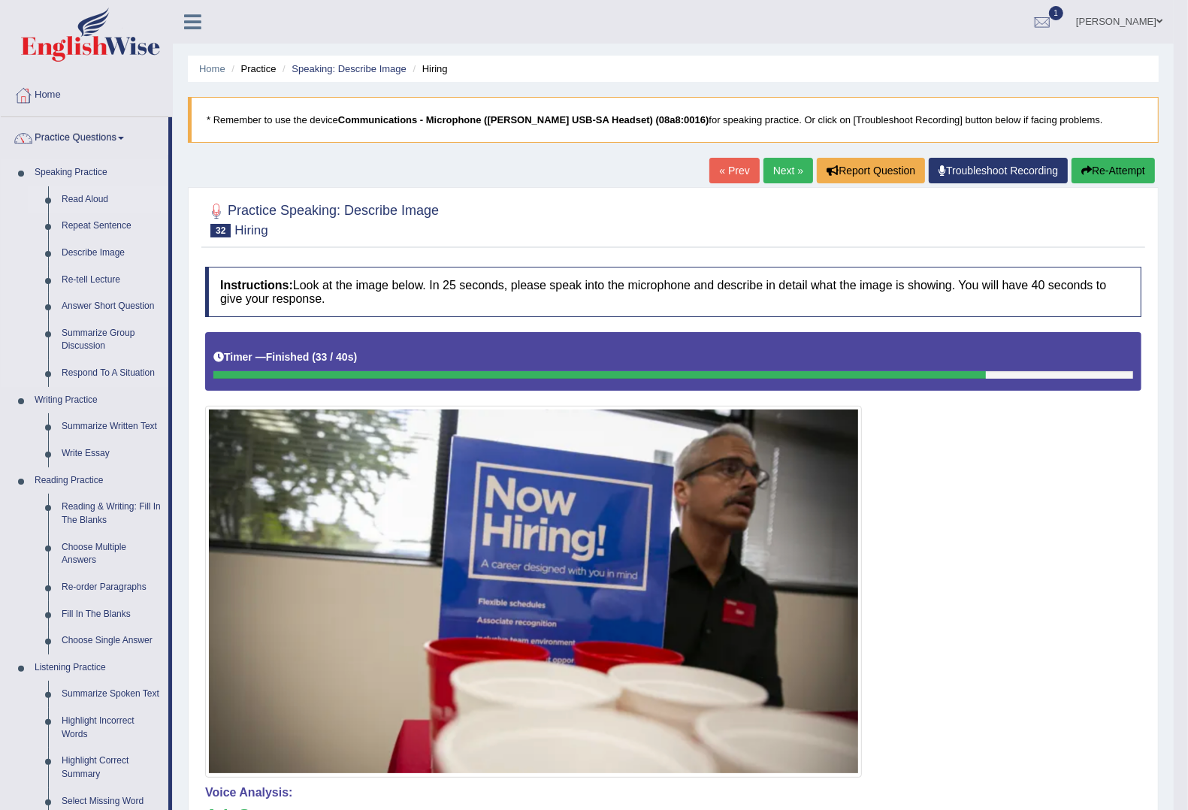
click at [83, 192] on link "Read Aloud" at bounding box center [111, 199] width 113 height 27
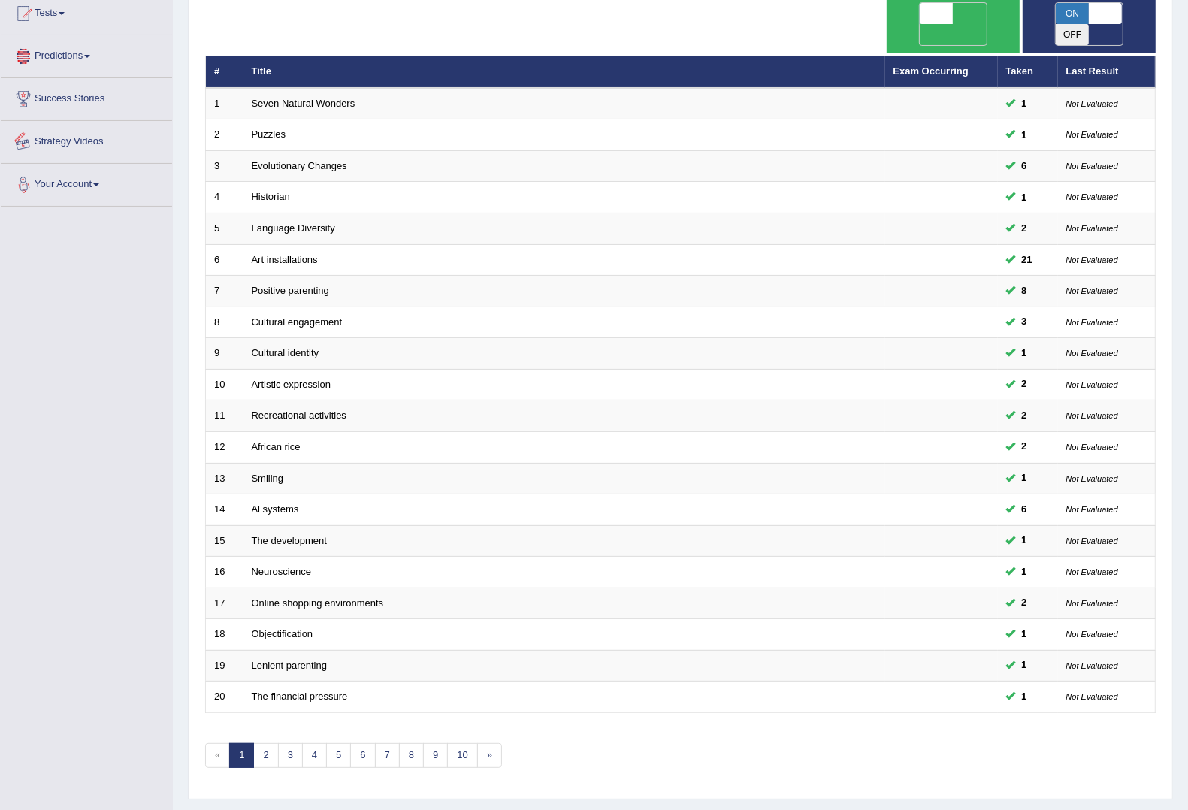
scroll to position [189, 0]
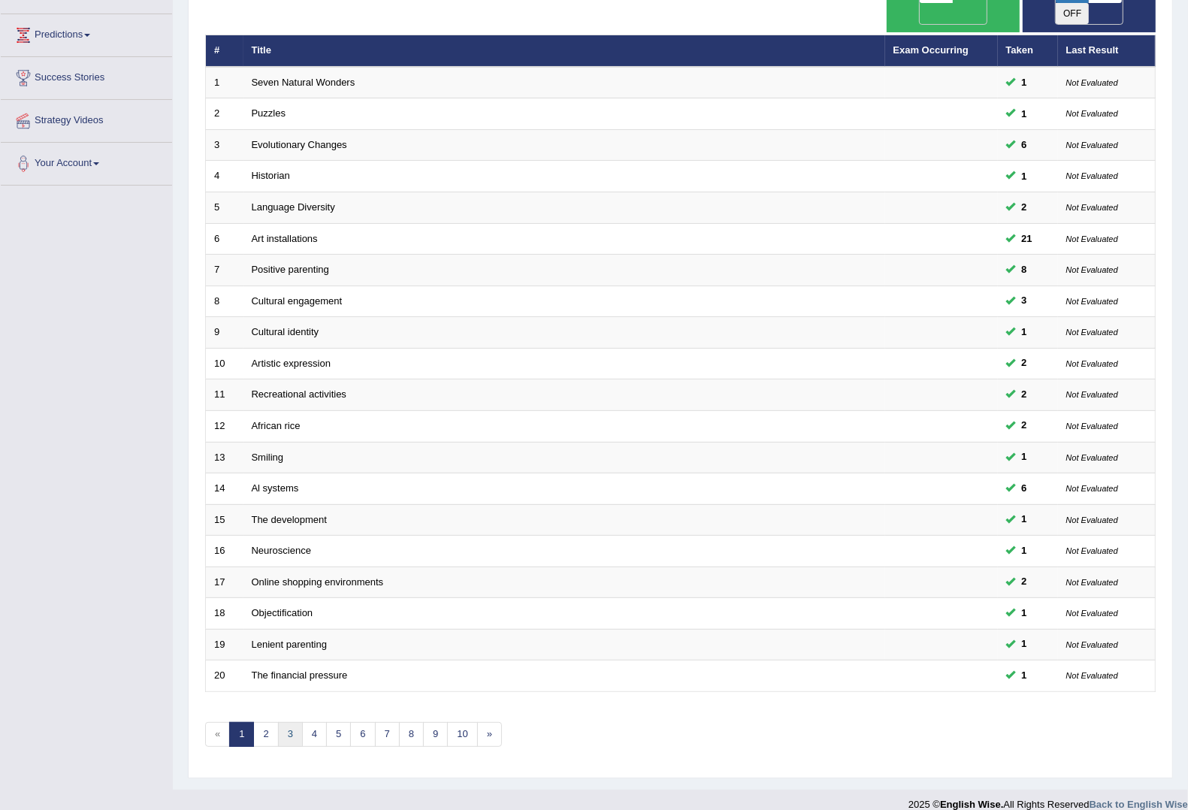
click at [293, 722] on link "3" at bounding box center [290, 734] width 25 height 25
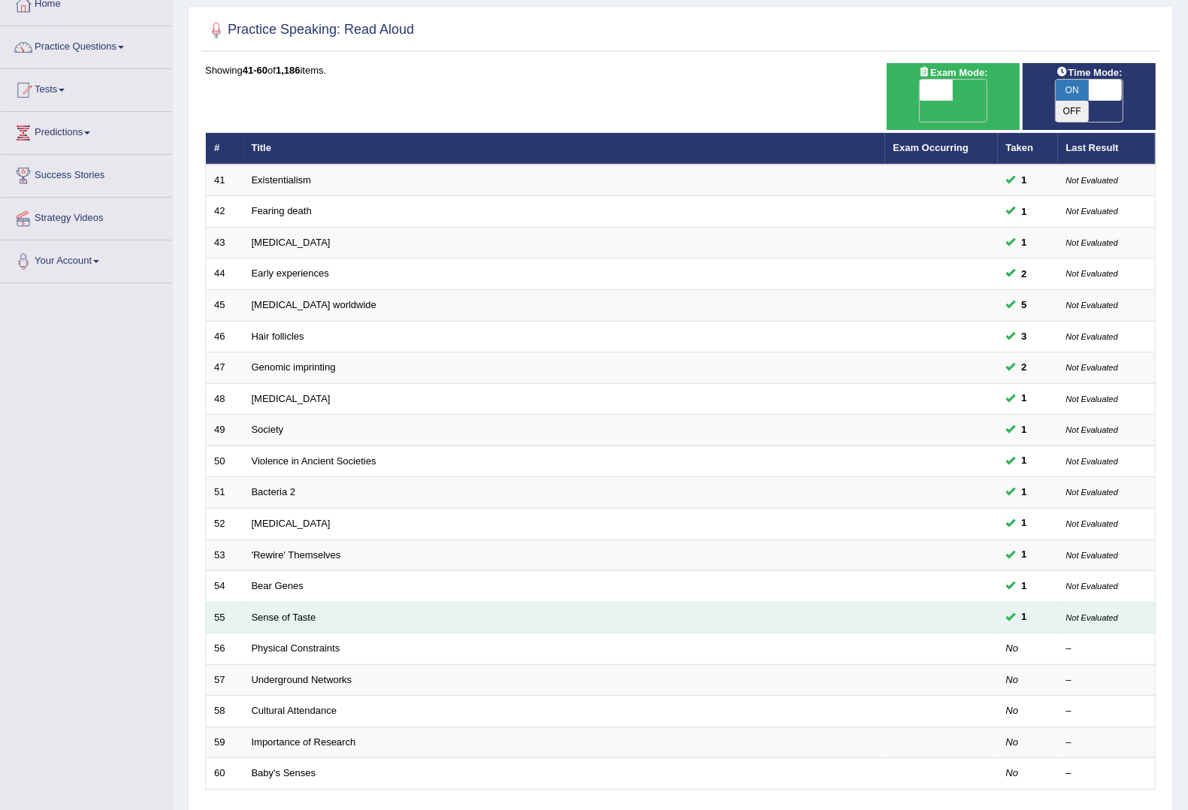
scroll to position [189, 0]
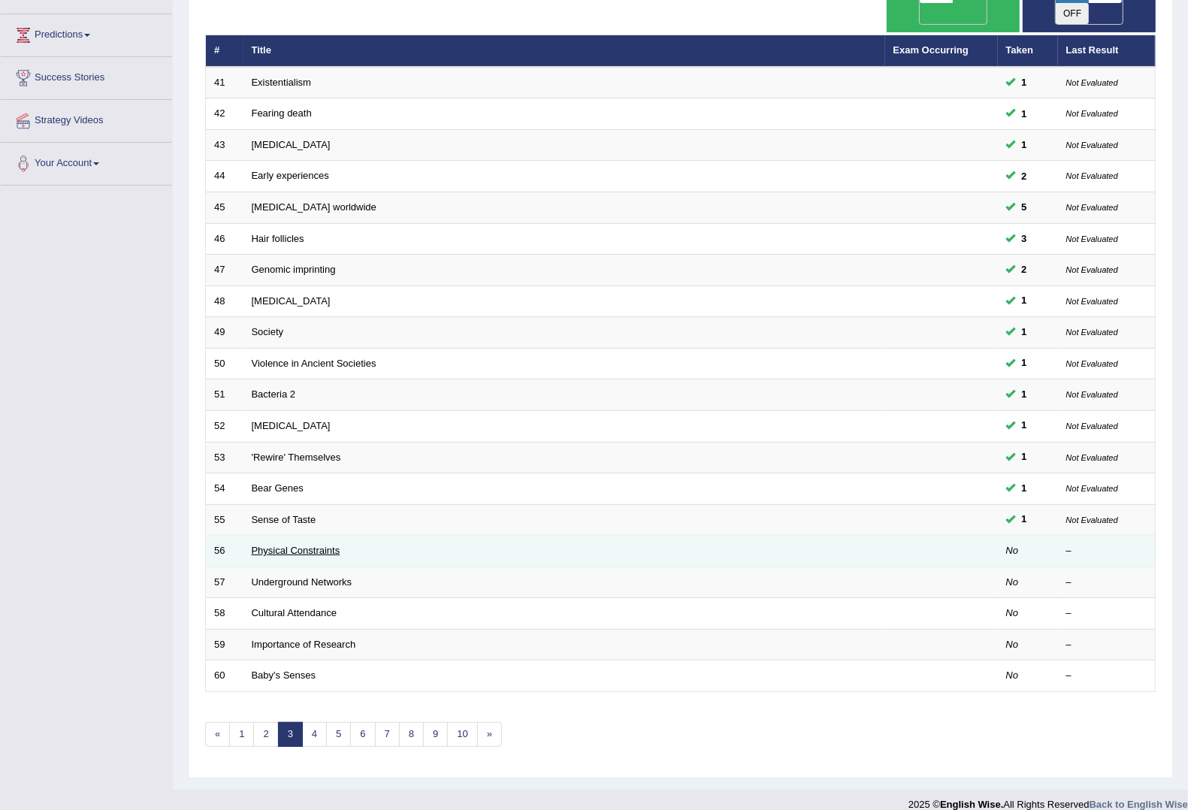
click at [274, 545] on link "Physical Constraints" at bounding box center [296, 550] width 89 height 11
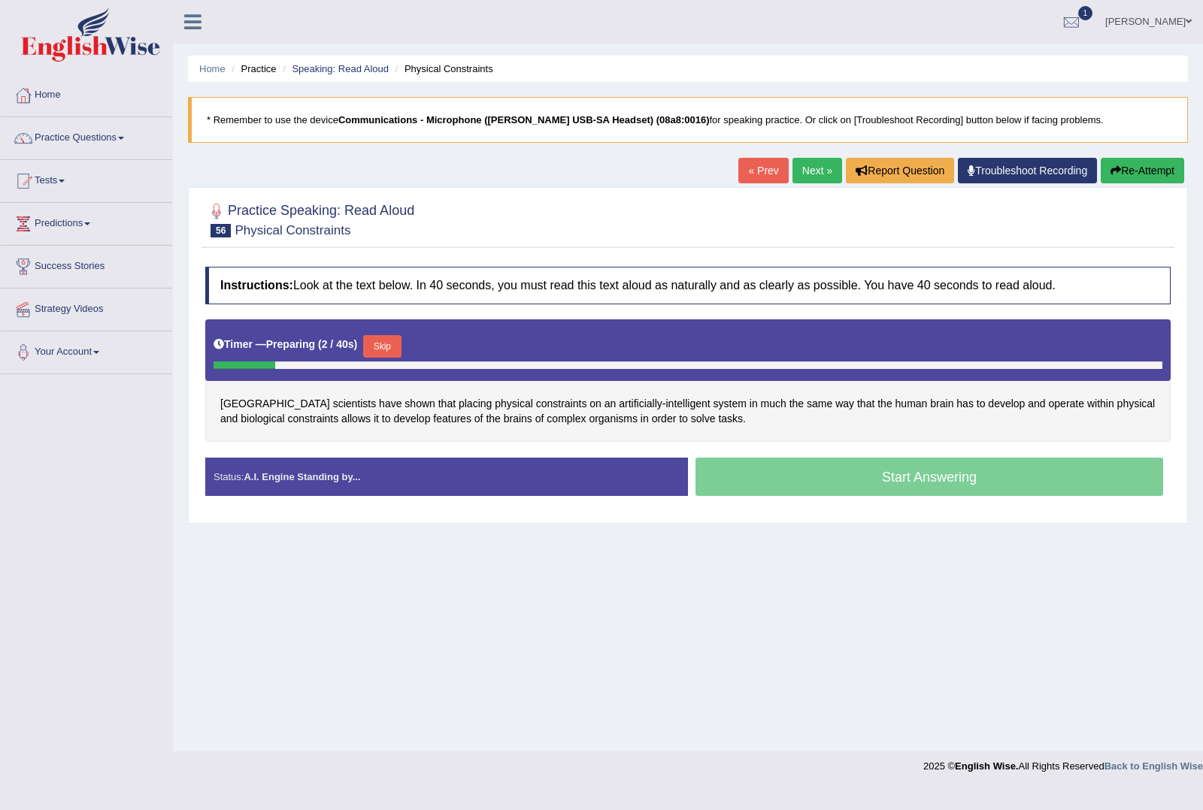
click at [382, 347] on button "Skip" at bounding box center [382, 346] width 38 height 23
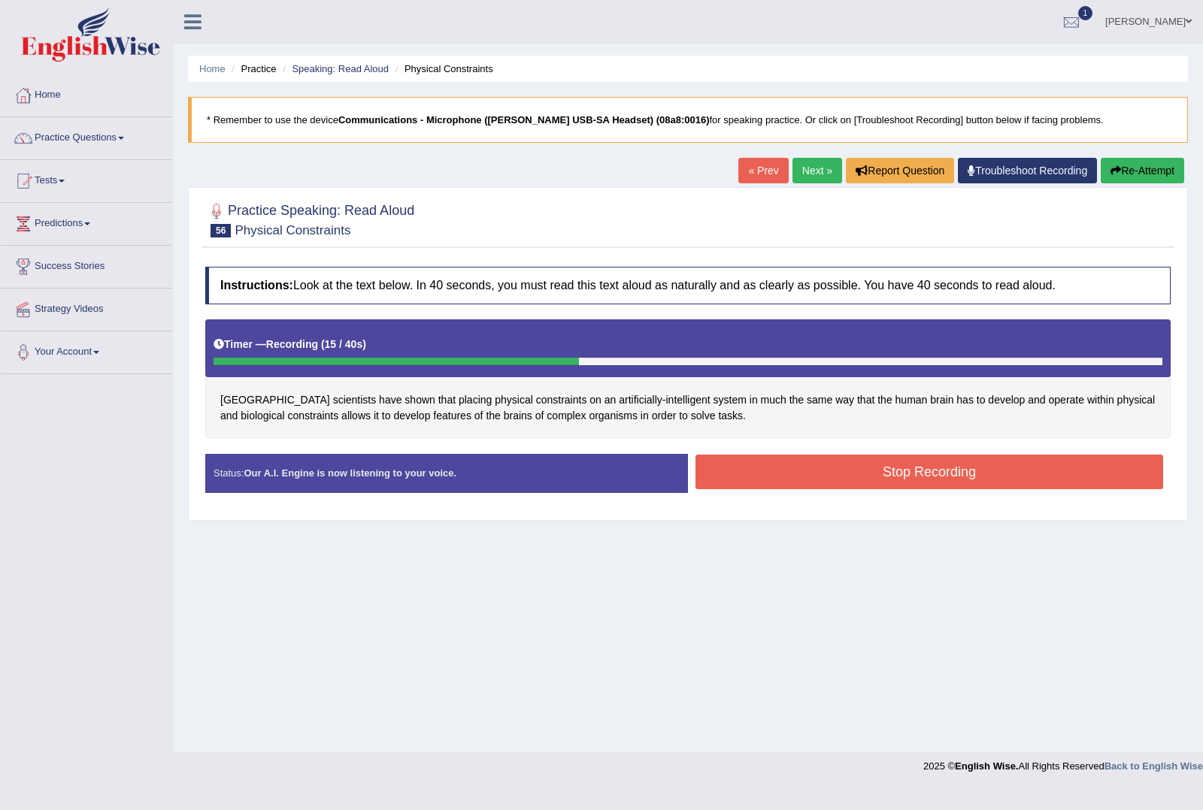
click at [873, 476] on button "Stop Recording" at bounding box center [928, 472] width 467 height 35
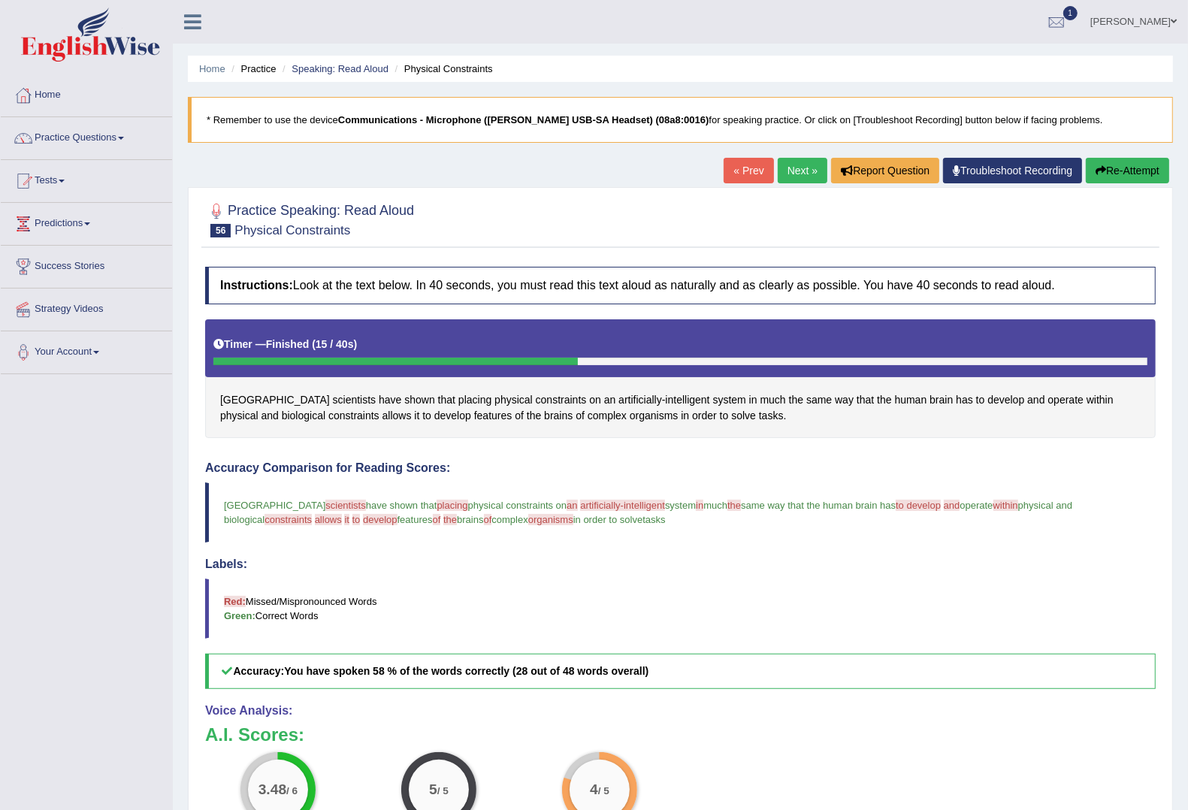
click at [794, 175] on link "Next »" at bounding box center [803, 171] width 50 height 26
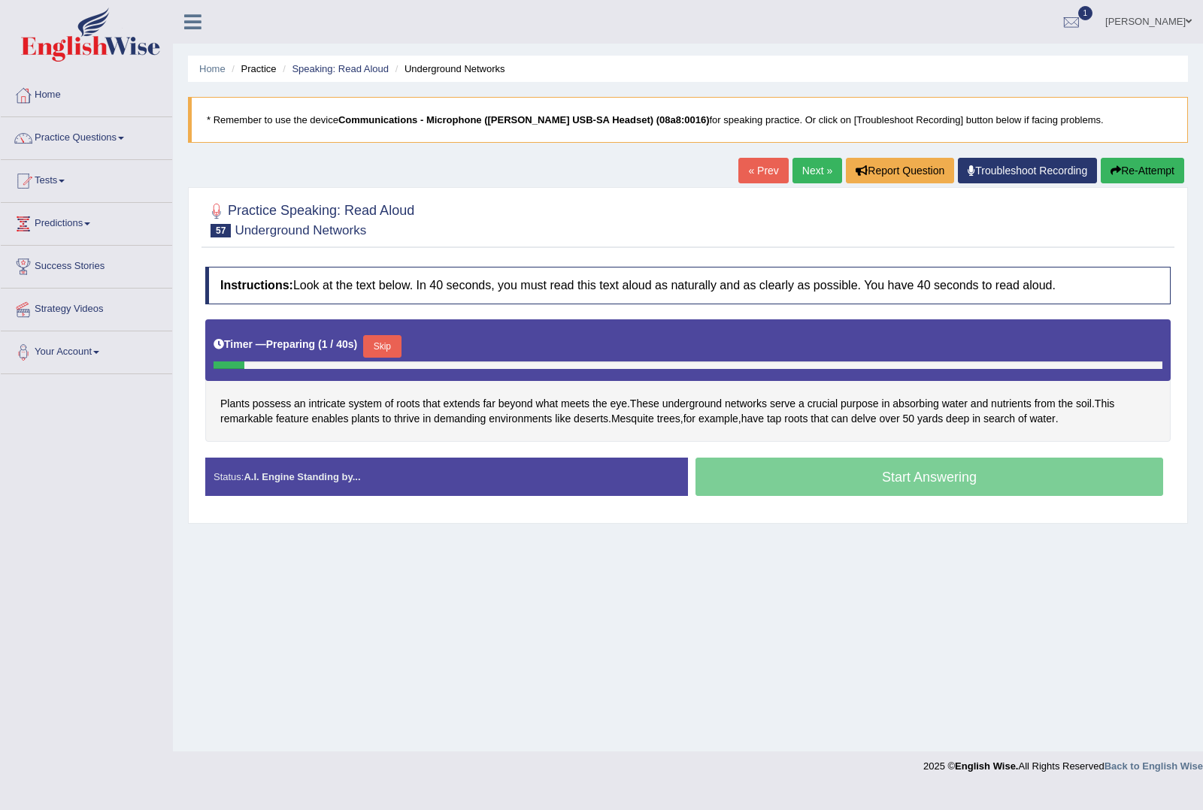
click at [384, 344] on button "Skip" at bounding box center [382, 346] width 38 height 23
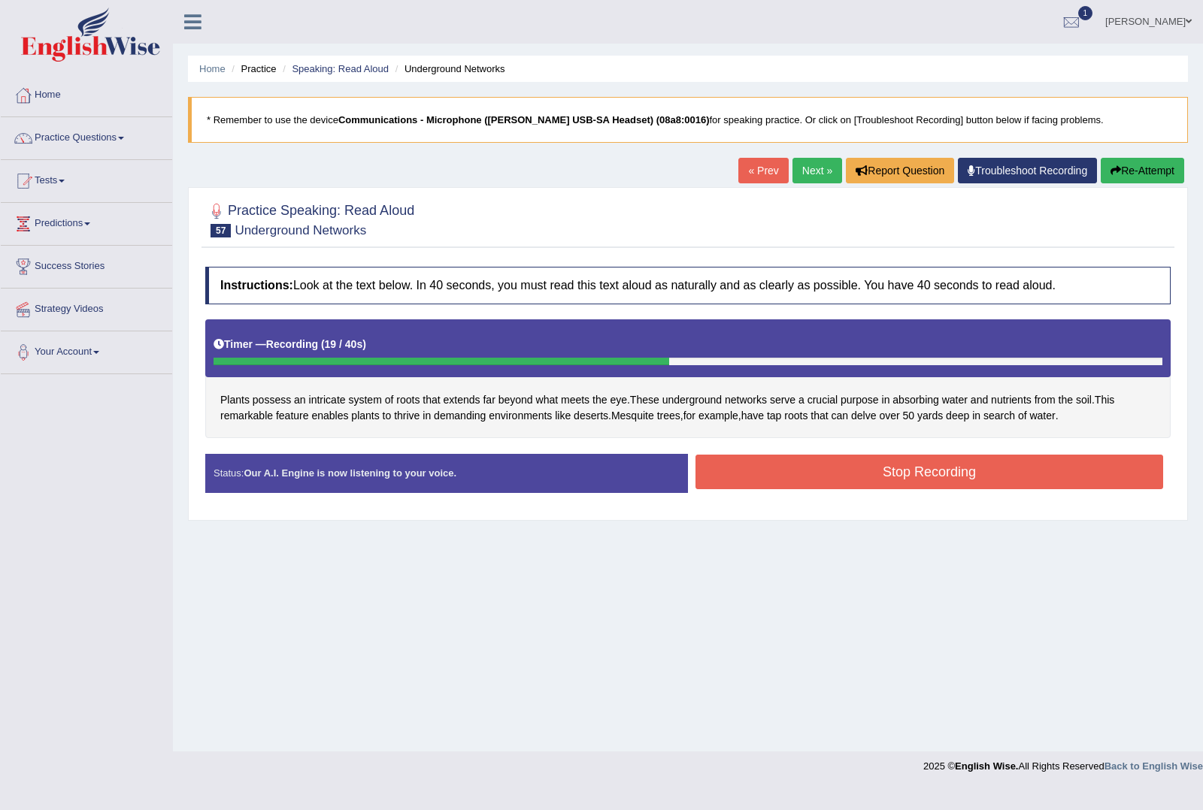
click at [1024, 460] on button "Stop Recording" at bounding box center [928, 472] width 467 height 35
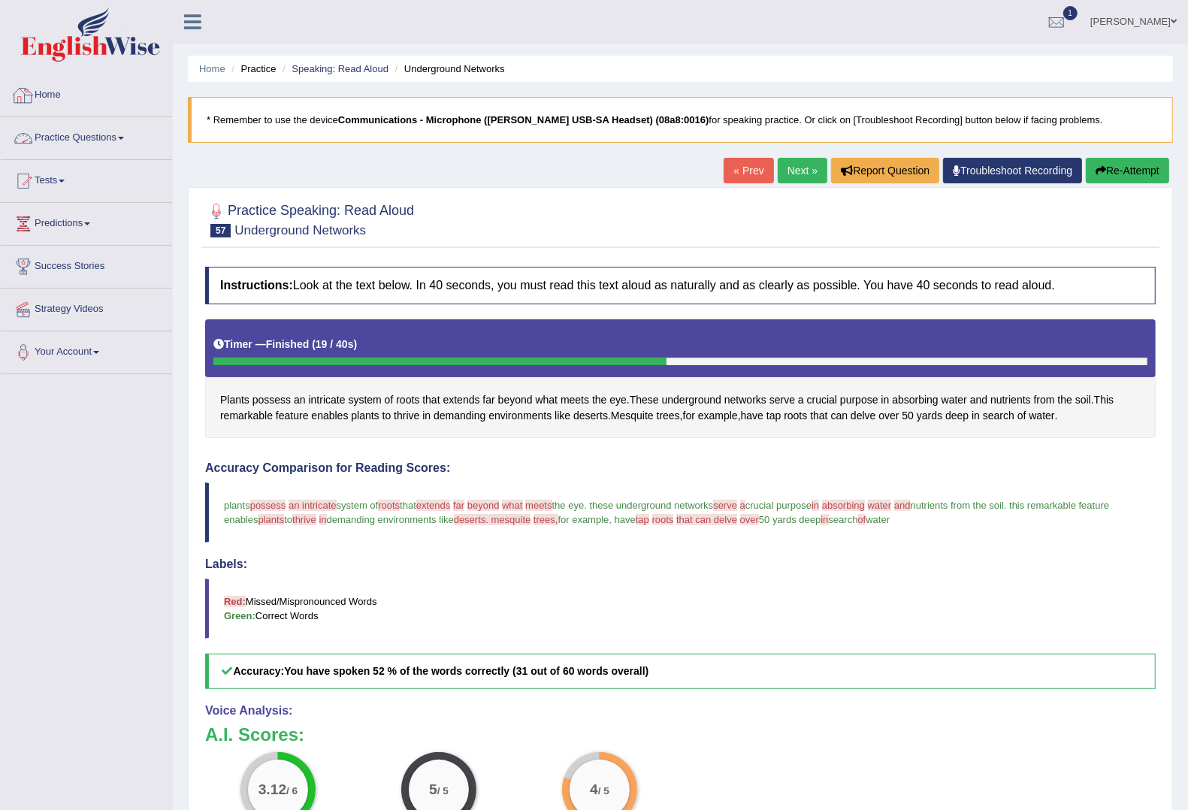
click at [86, 132] on link "Practice Questions" at bounding box center [86, 136] width 171 height 38
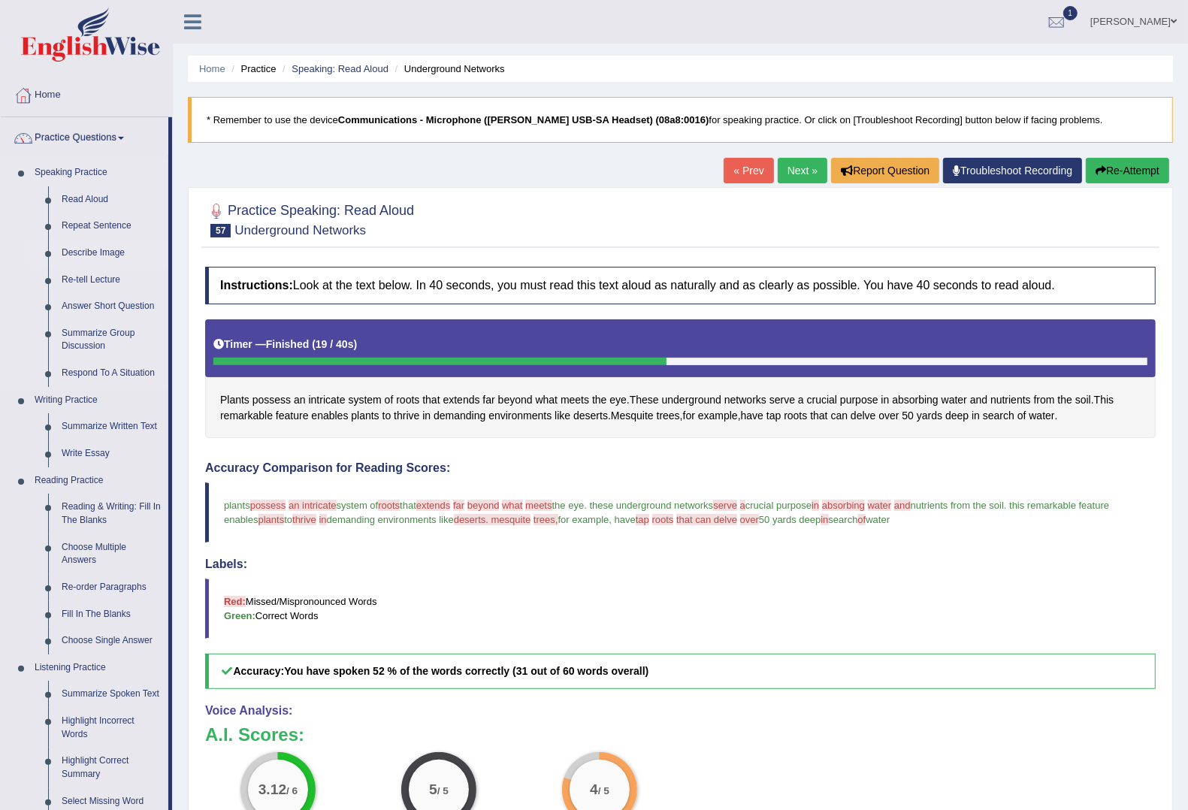
click at [81, 253] on link "Describe Image" at bounding box center [111, 253] width 113 height 27
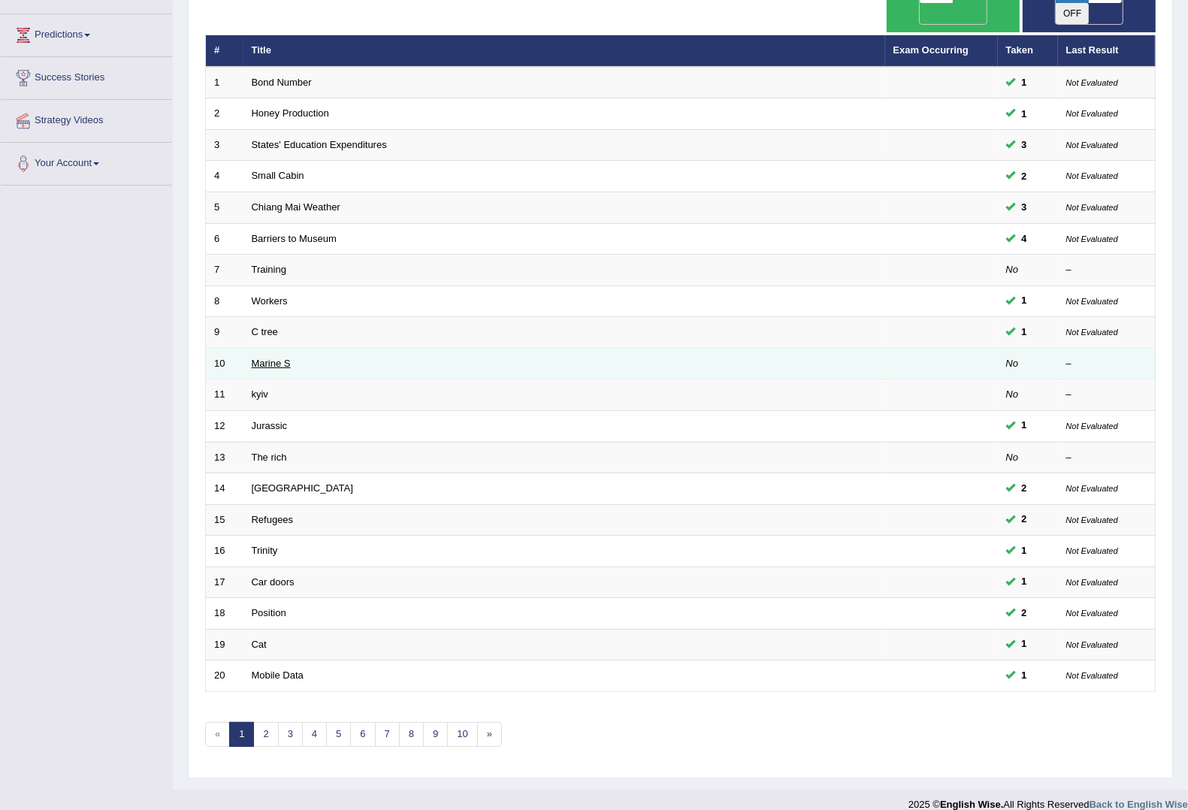
click at [286, 358] on link "Marine S" at bounding box center [271, 363] width 39 height 11
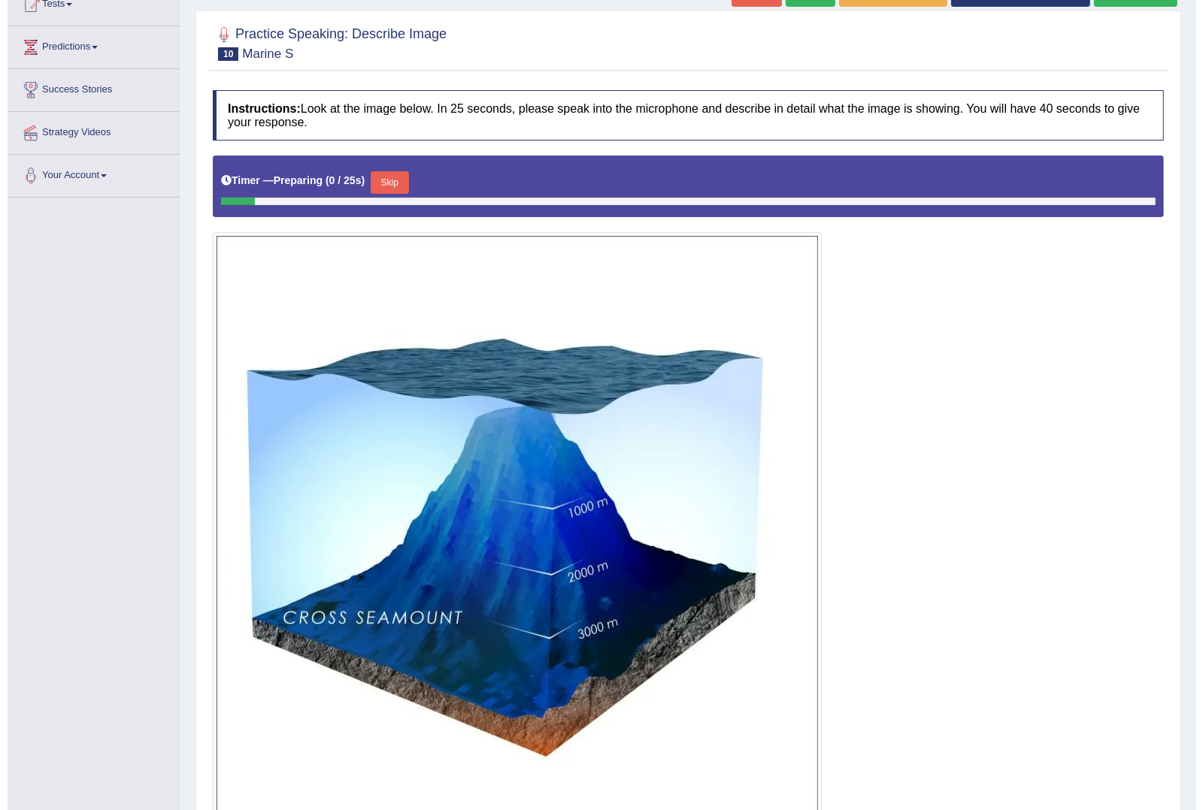
scroll to position [250, 0]
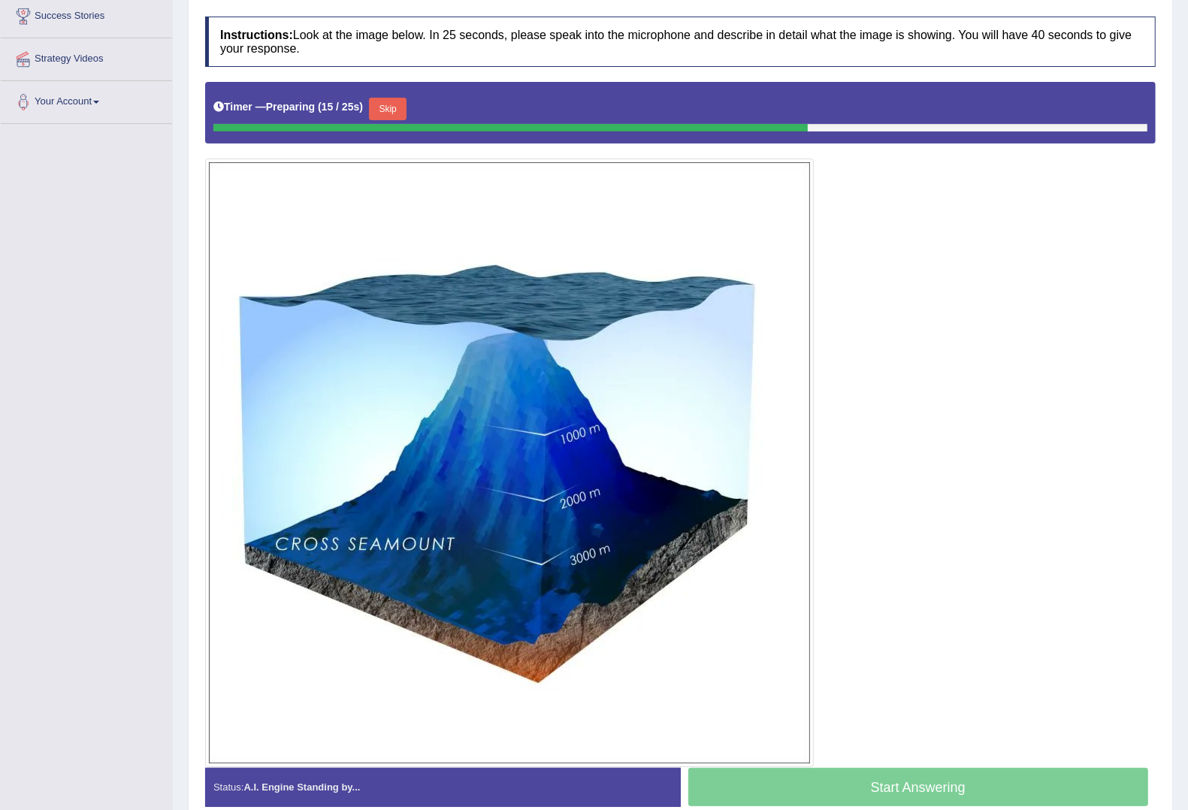
click at [398, 109] on button "Skip" at bounding box center [388, 109] width 38 height 23
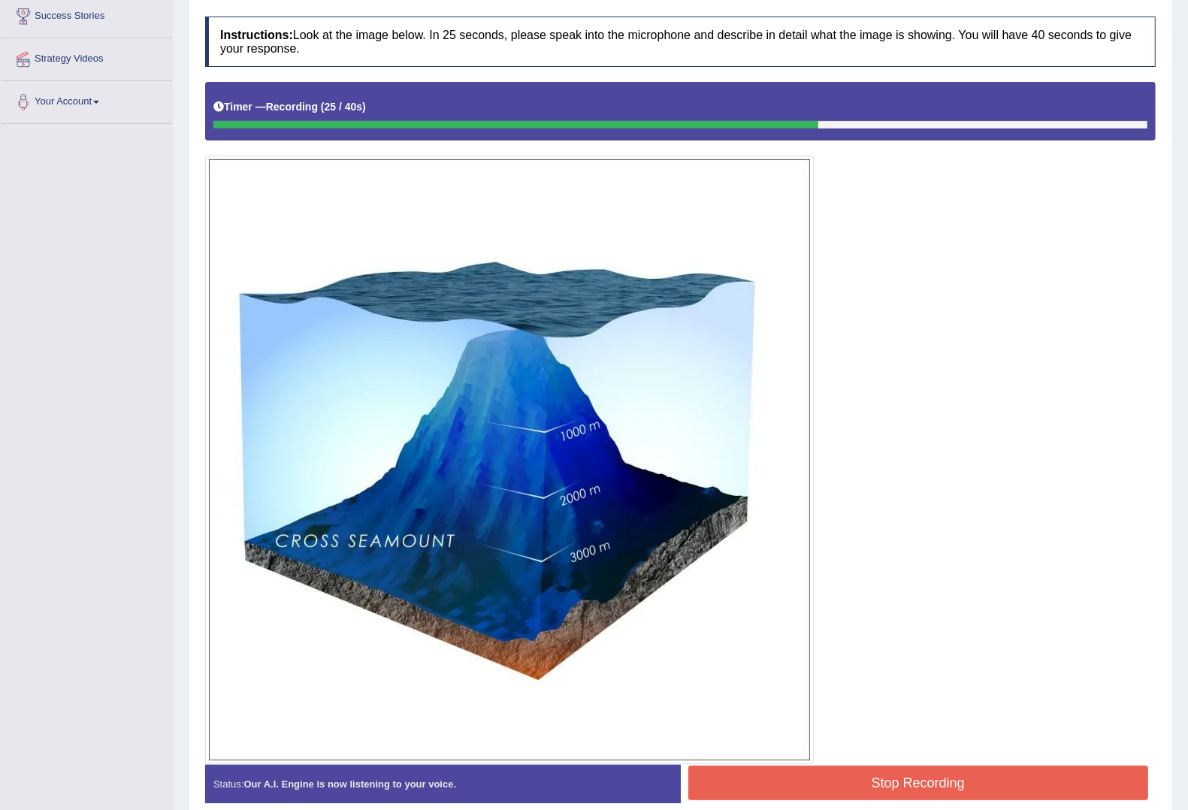
click at [1002, 795] on button "Stop Recording" at bounding box center [918, 783] width 461 height 35
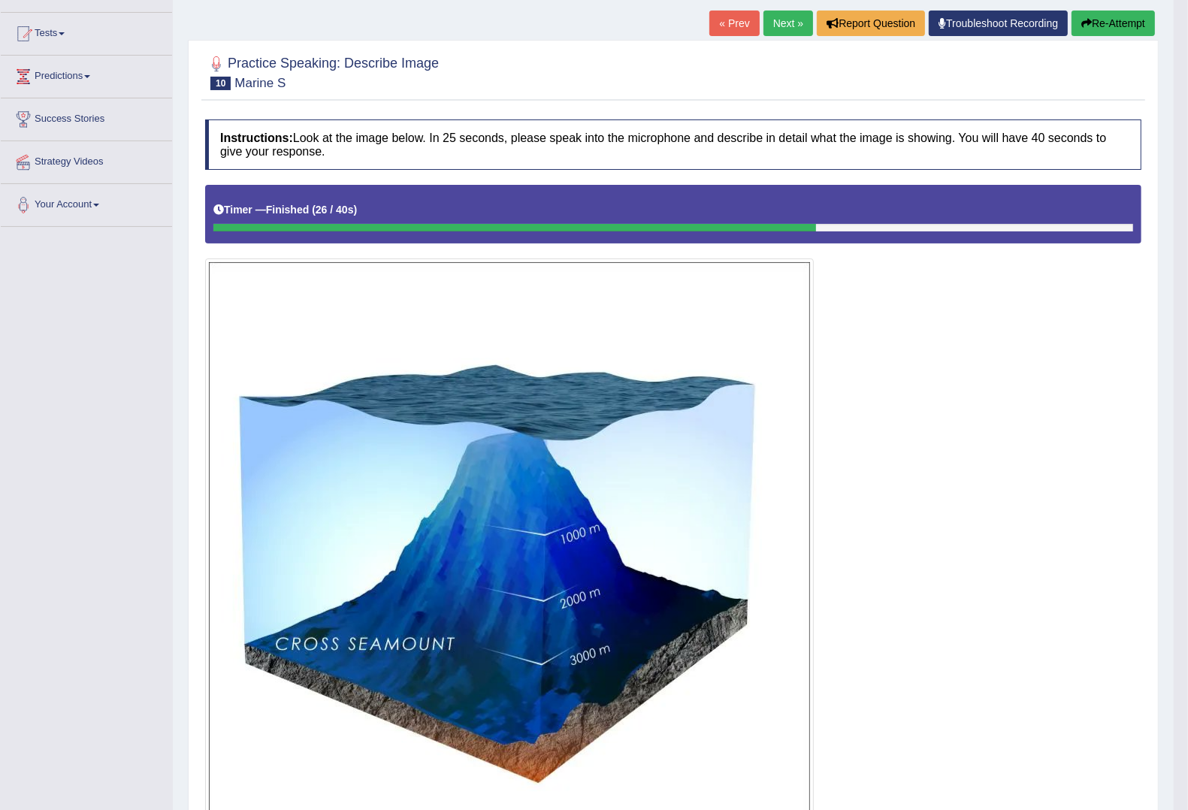
scroll to position [0, 0]
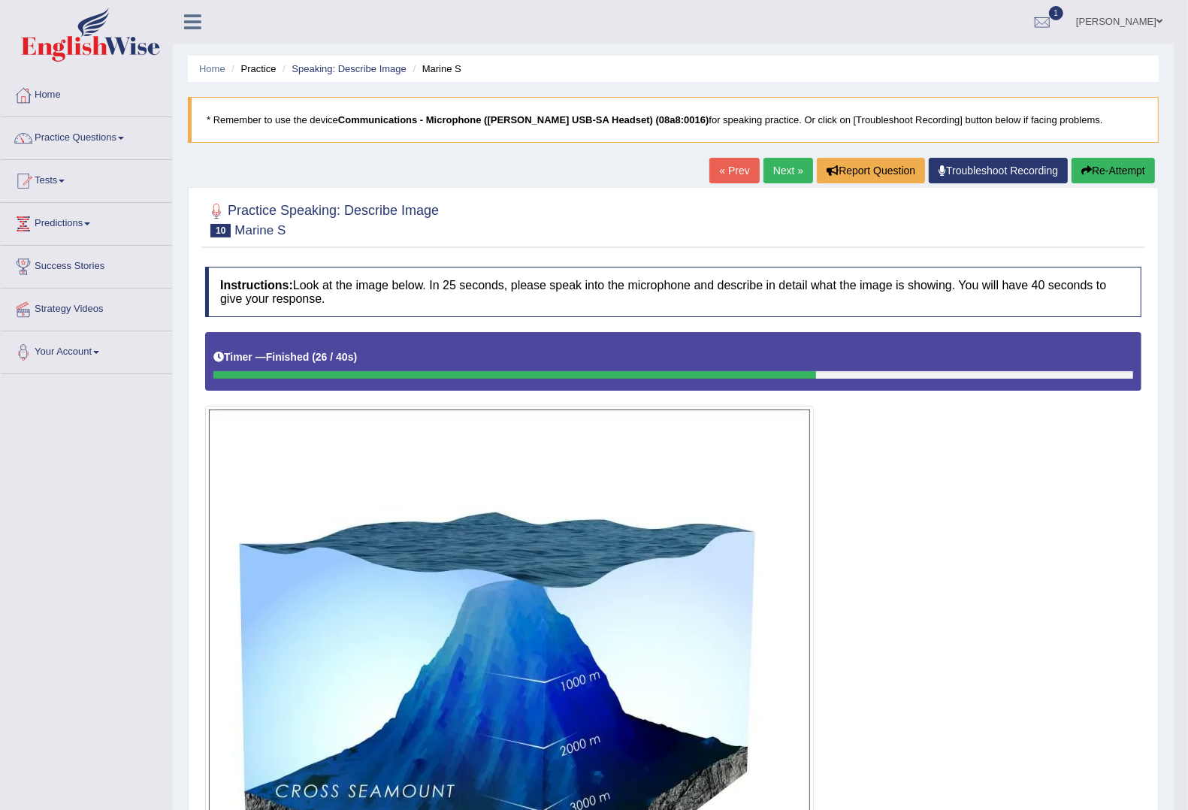
click at [770, 181] on link "Next »" at bounding box center [789, 171] width 50 height 26
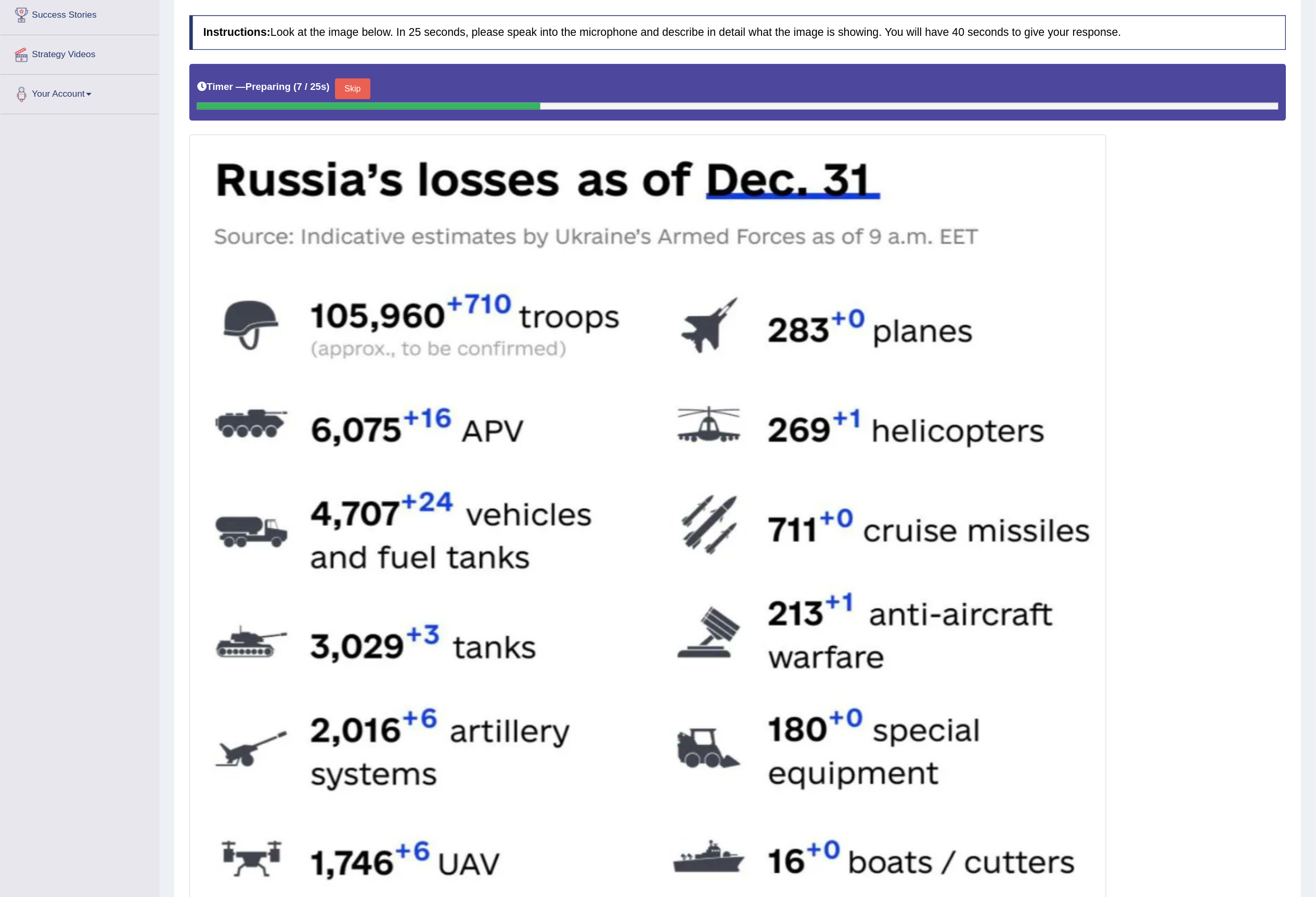
scroll to position [154, 0]
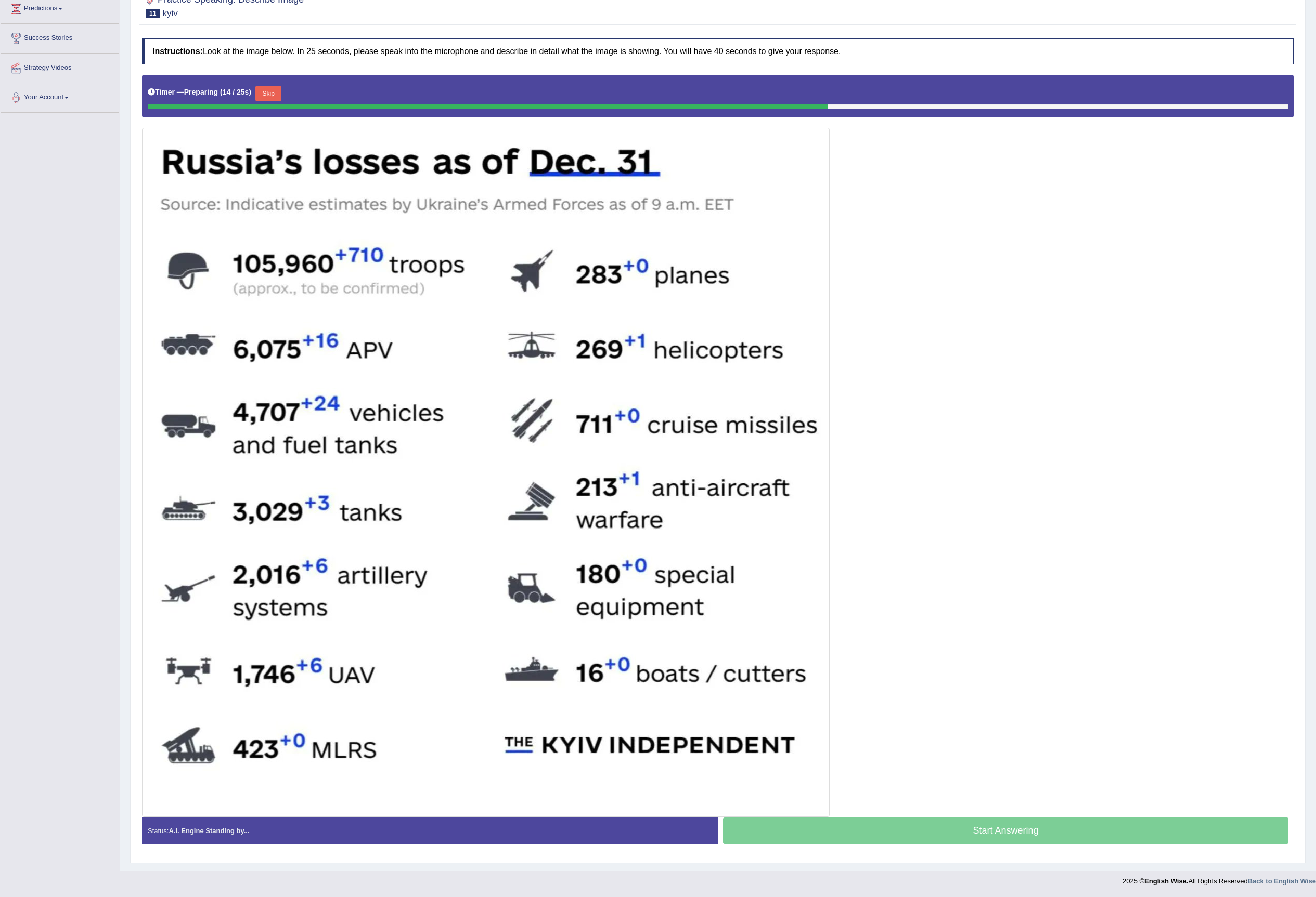
click at [275, 89] on button "Skip" at bounding box center [268, 93] width 26 height 16
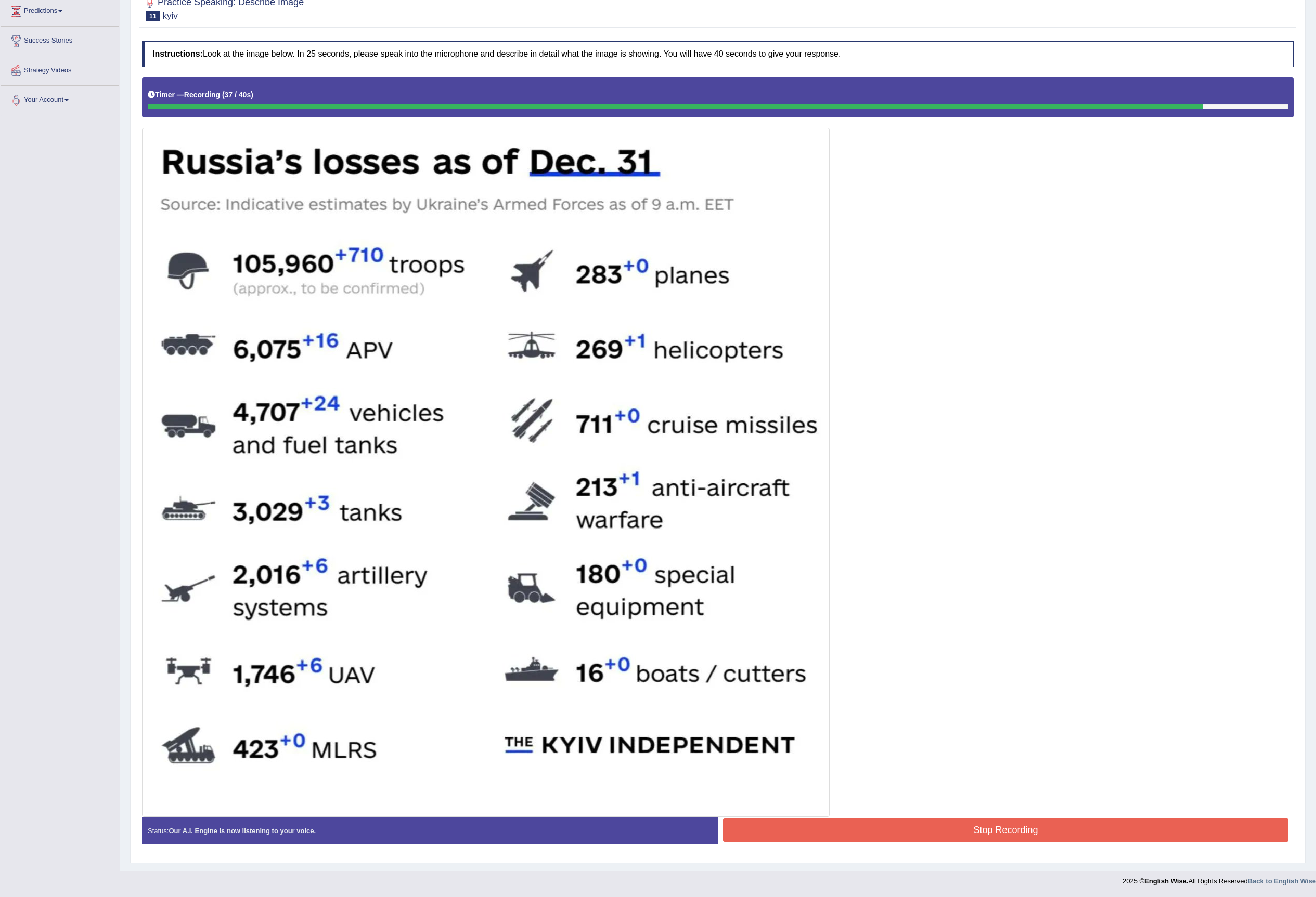
click at [822, 560] on button "Stop Recording" at bounding box center [1005, 830] width 565 height 24
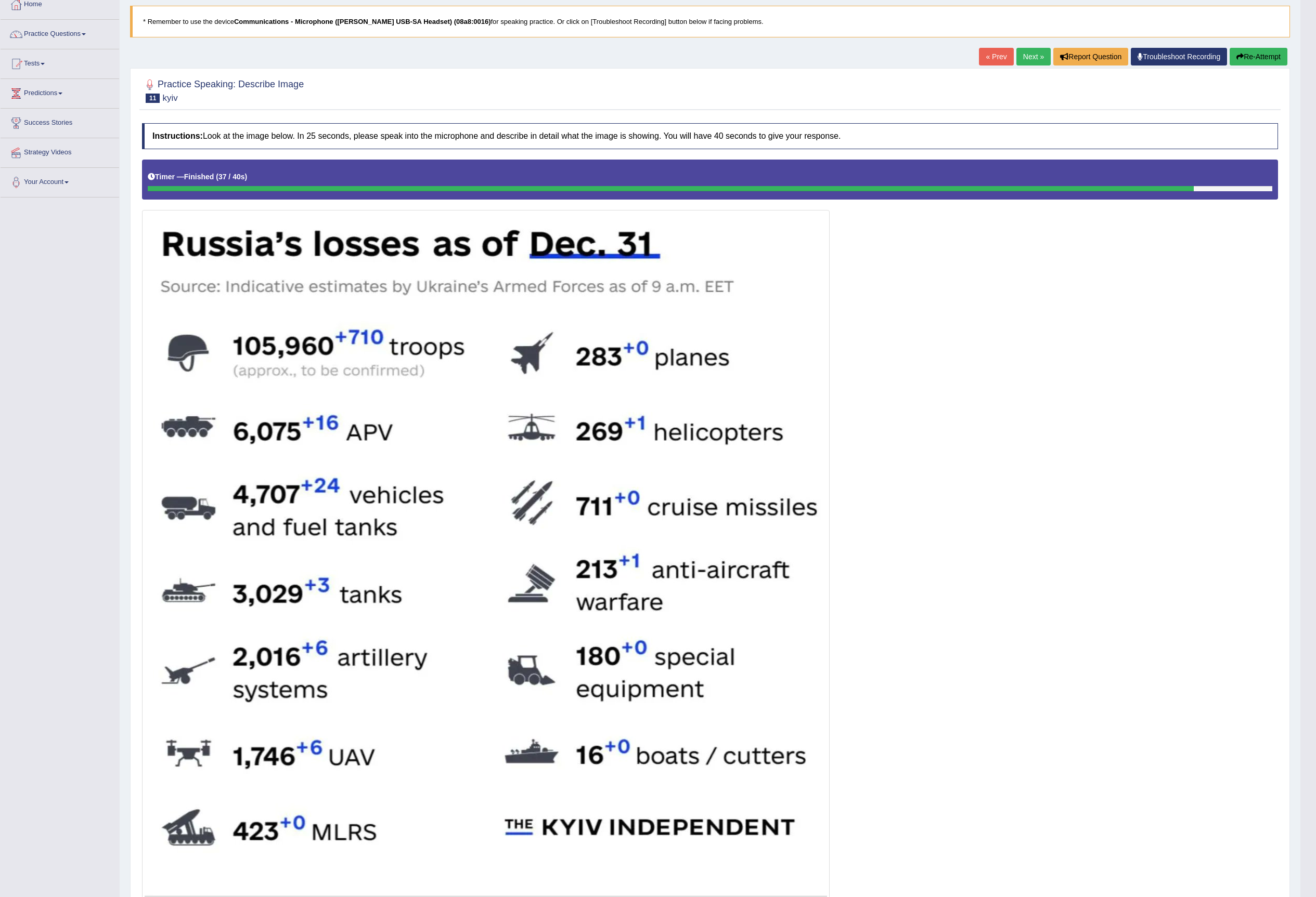
scroll to position [0, 0]
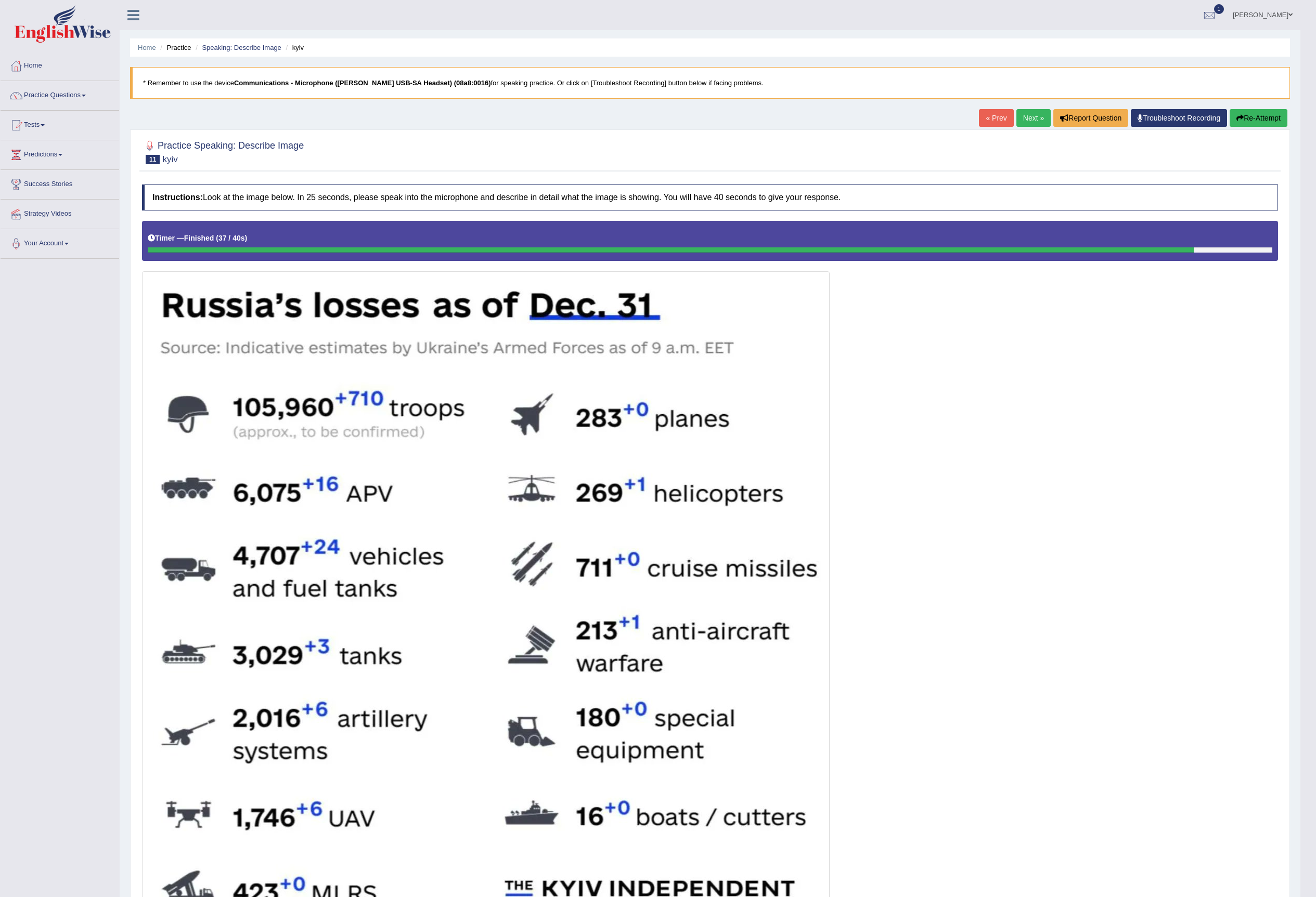
click at [822, 111] on button "Re-Attempt" at bounding box center [1258, 118] width 57 height 18
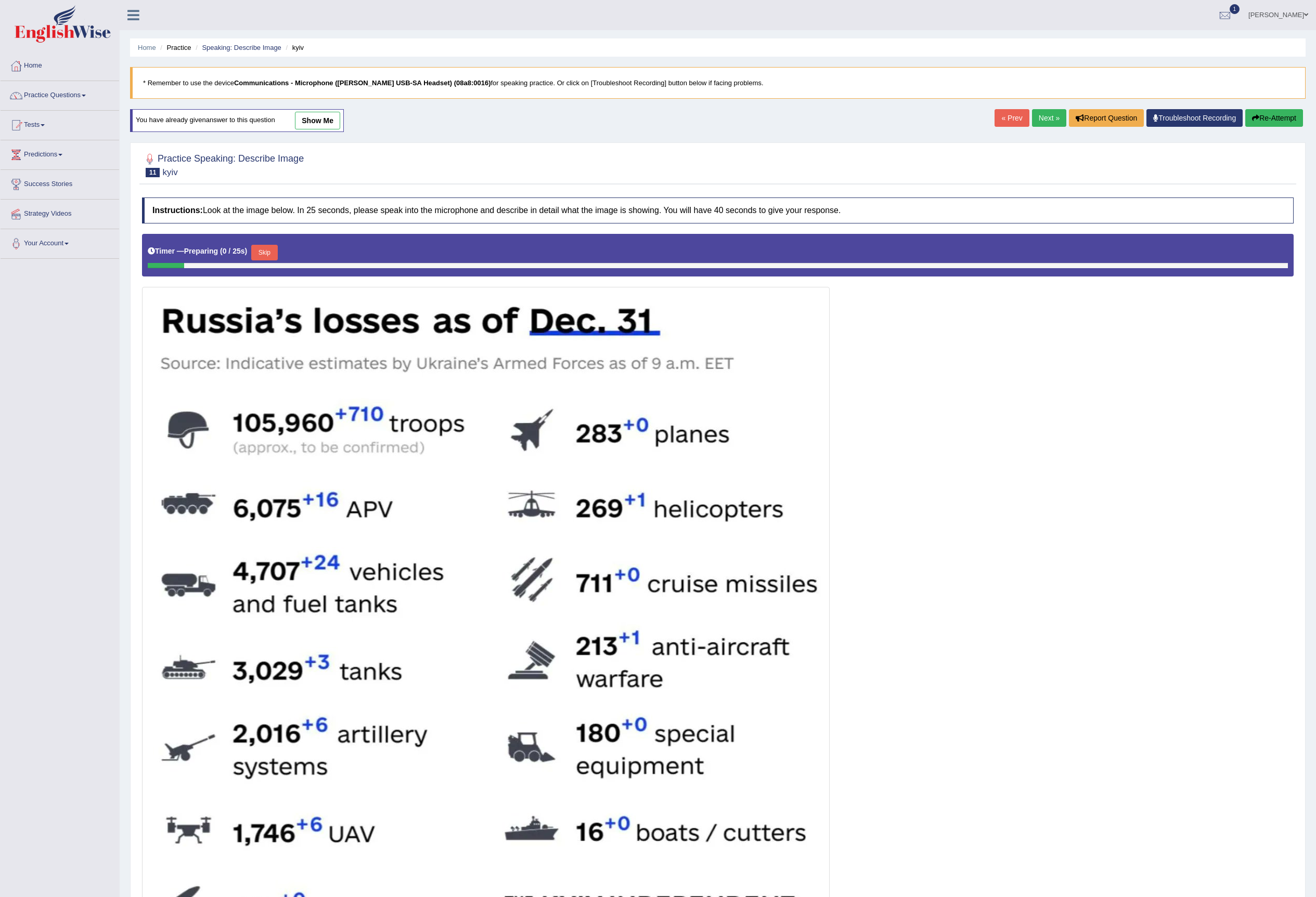
scroll to position [138, 0]
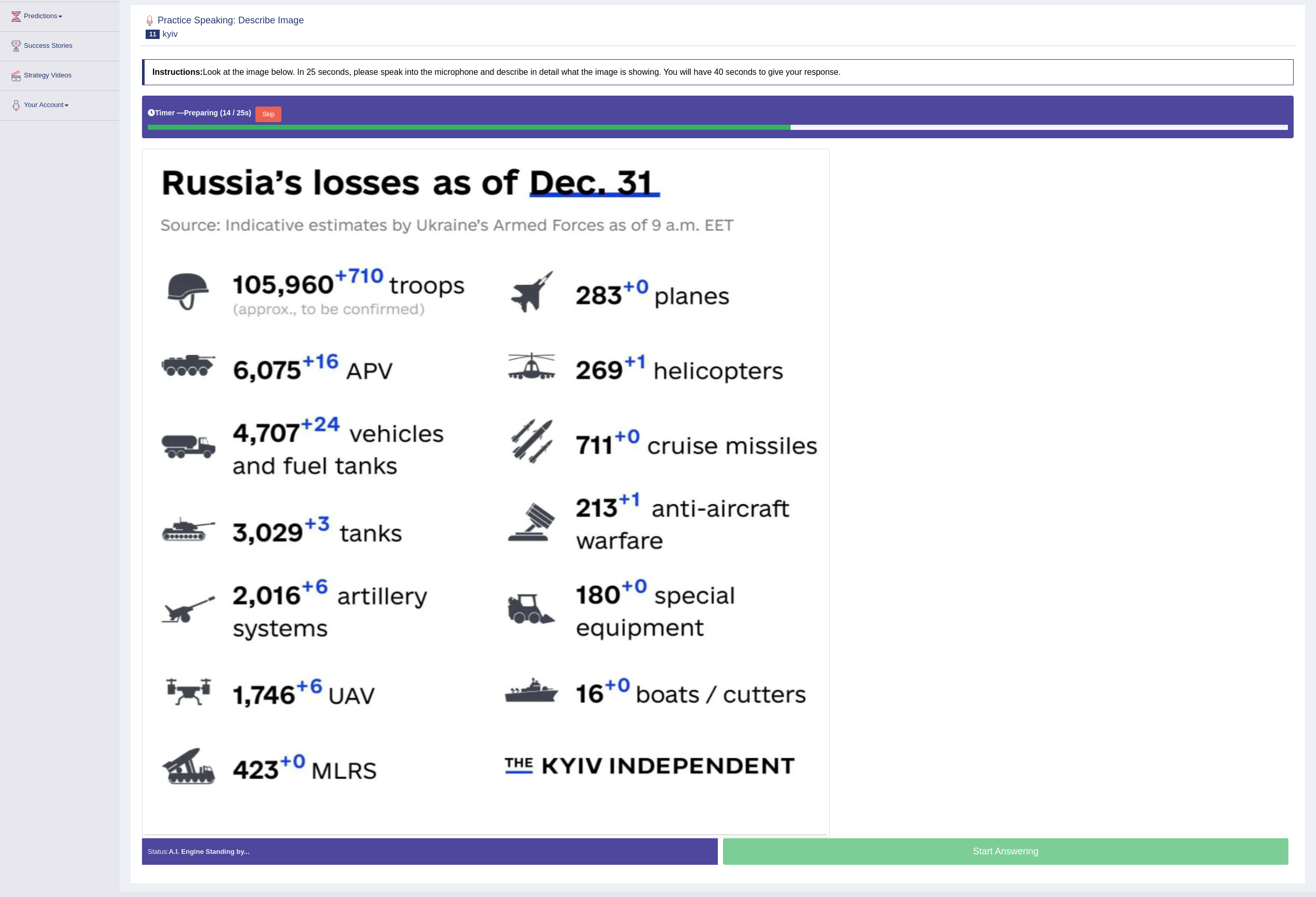
click at [273, 116] on button "Skip" at bounding box center [268, 114] width 26 height 16
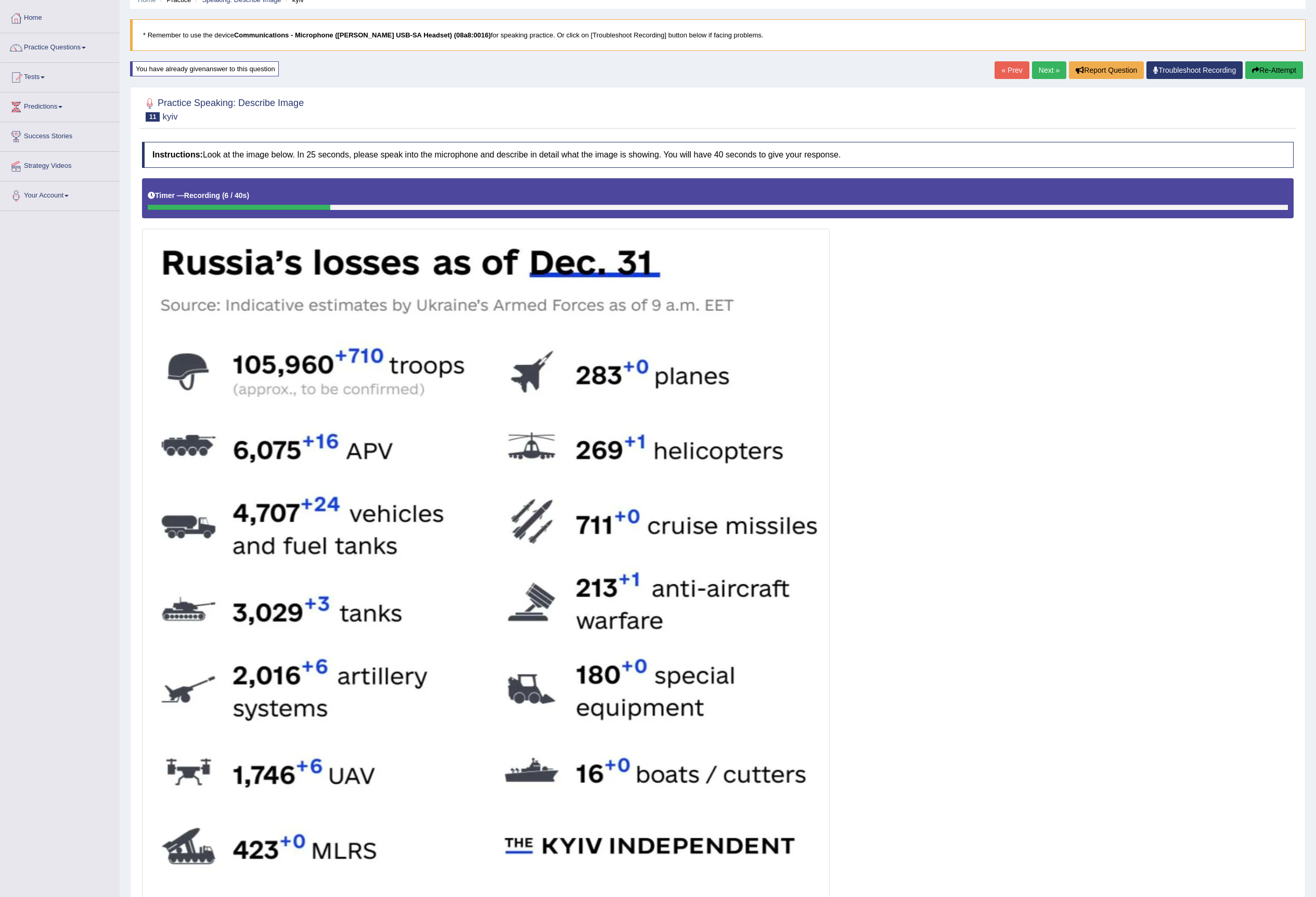
scroll to position [0, 0]
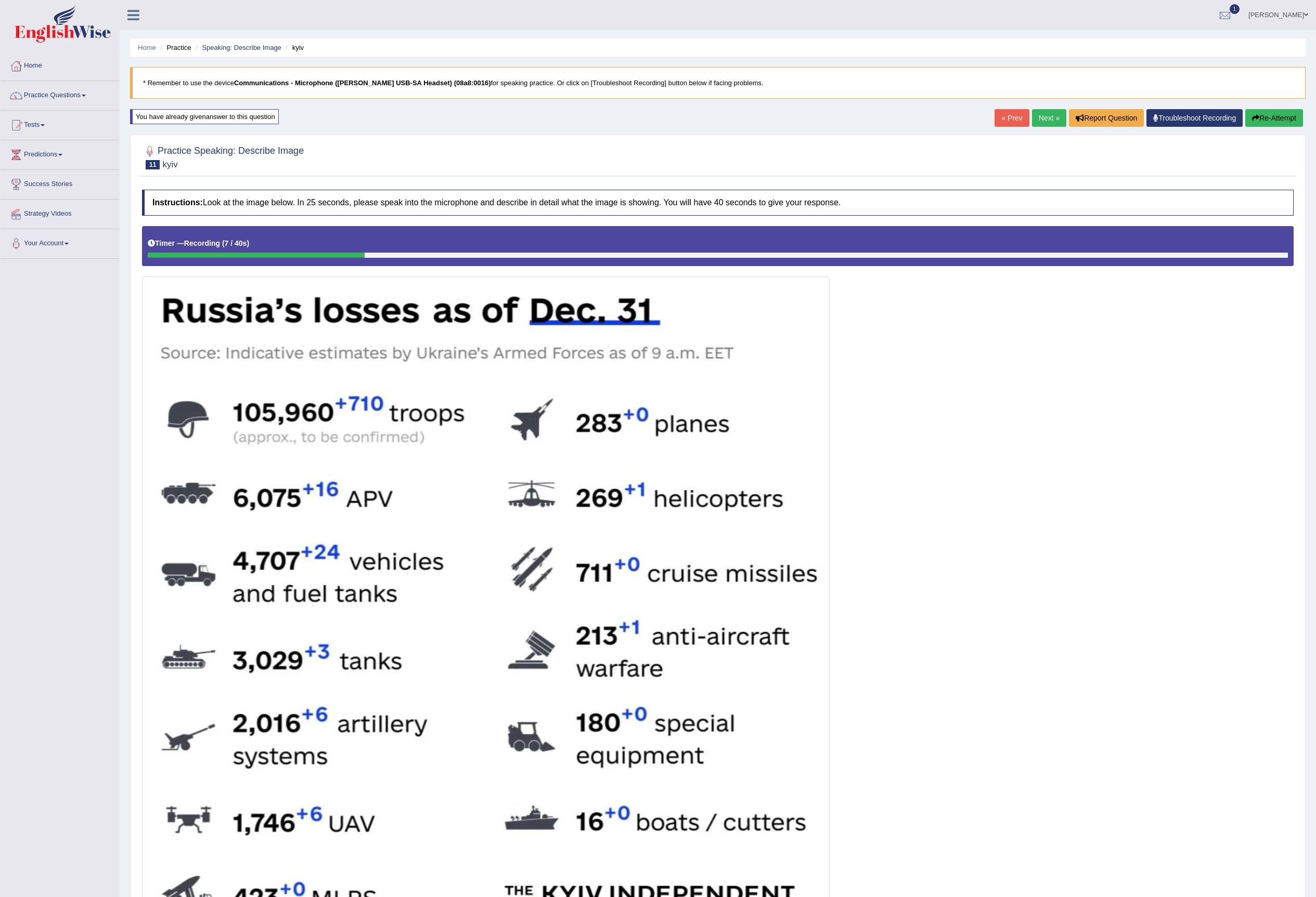
click at [1272, 112] on button "Re-Attempt" at bounding box center [1273, 118] width 57 height 18
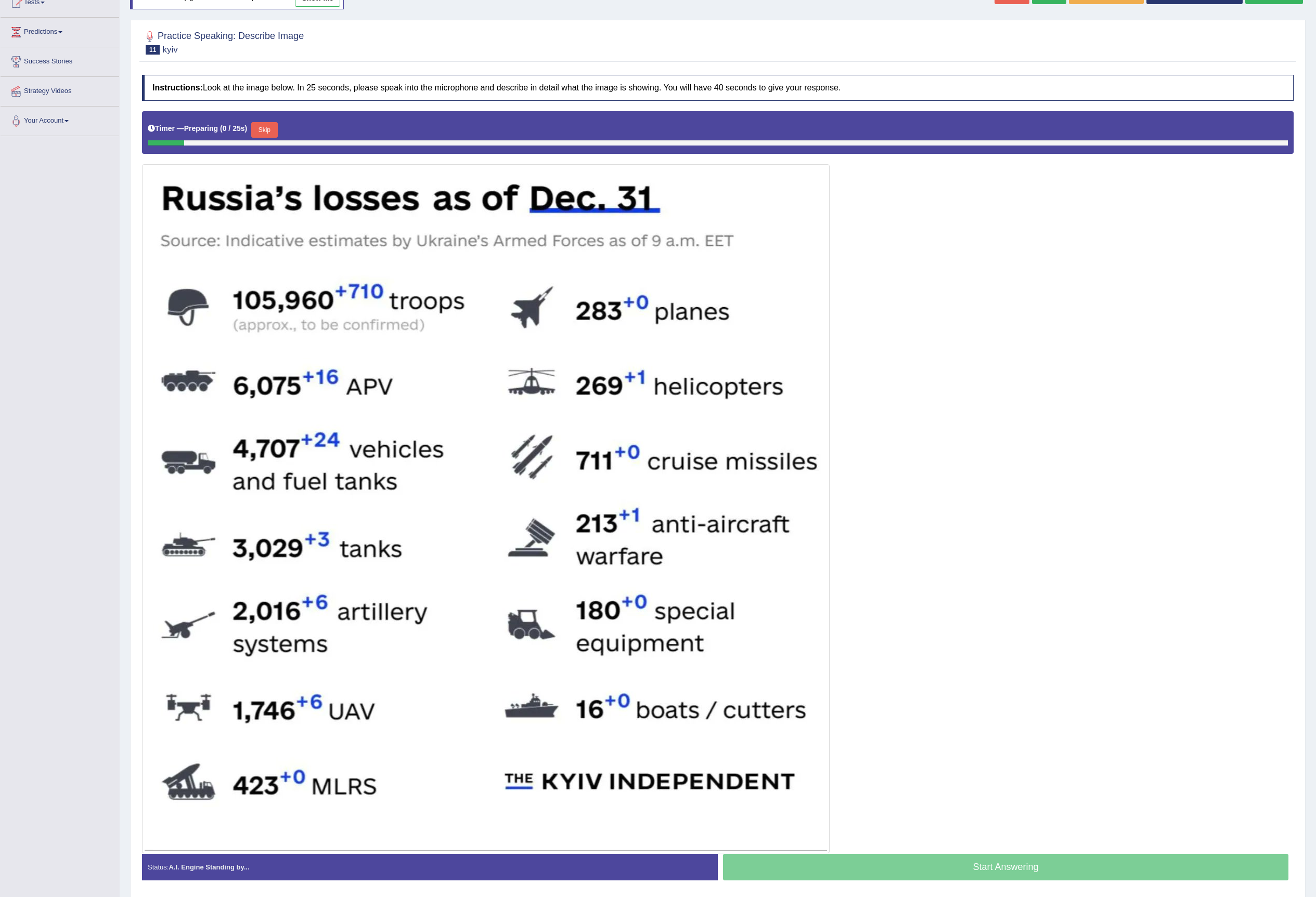
scroll to position [138, 0]
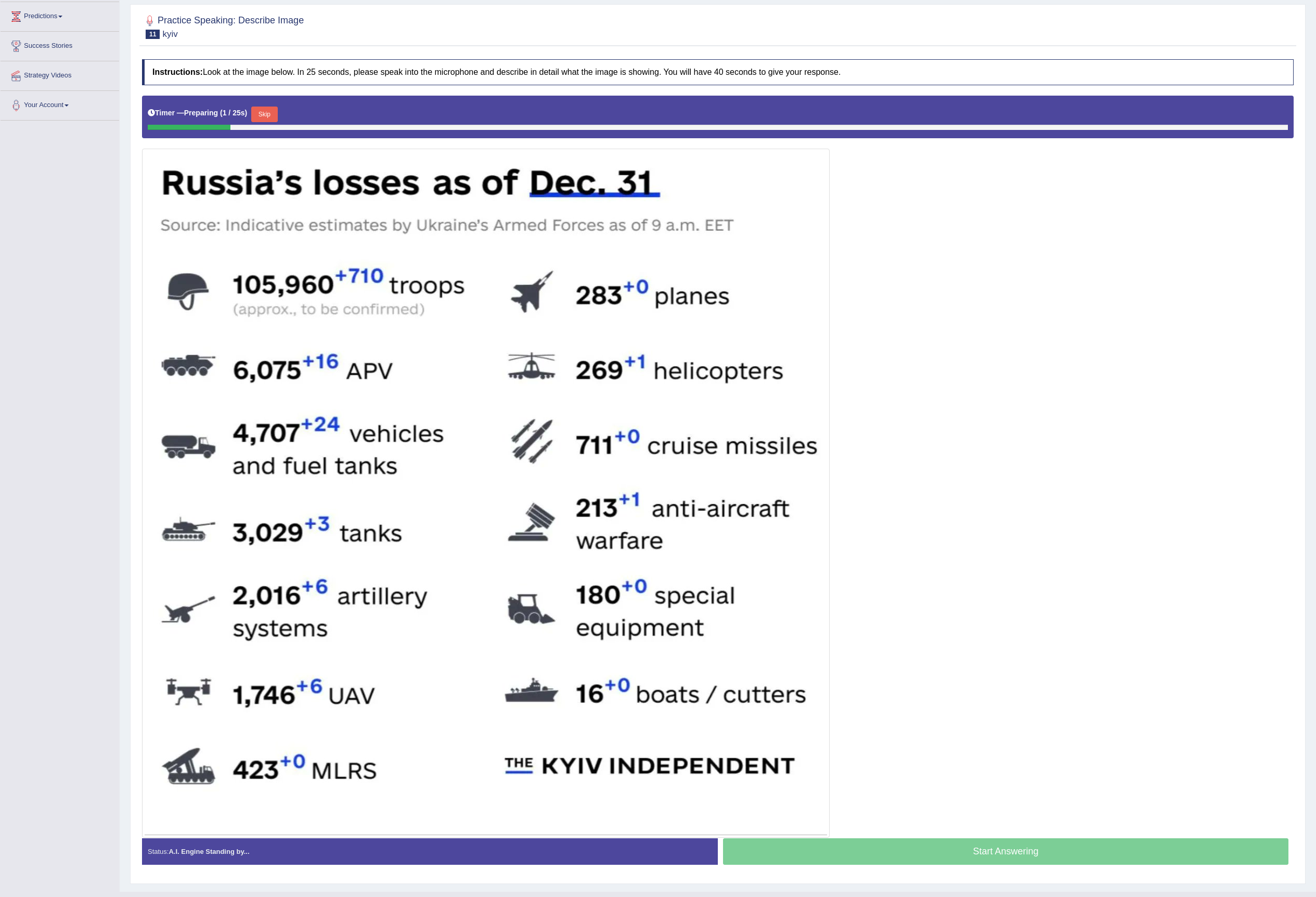
click at [271, 114] on button "Skip" at bounding box center [264, 114] width 26 height 16
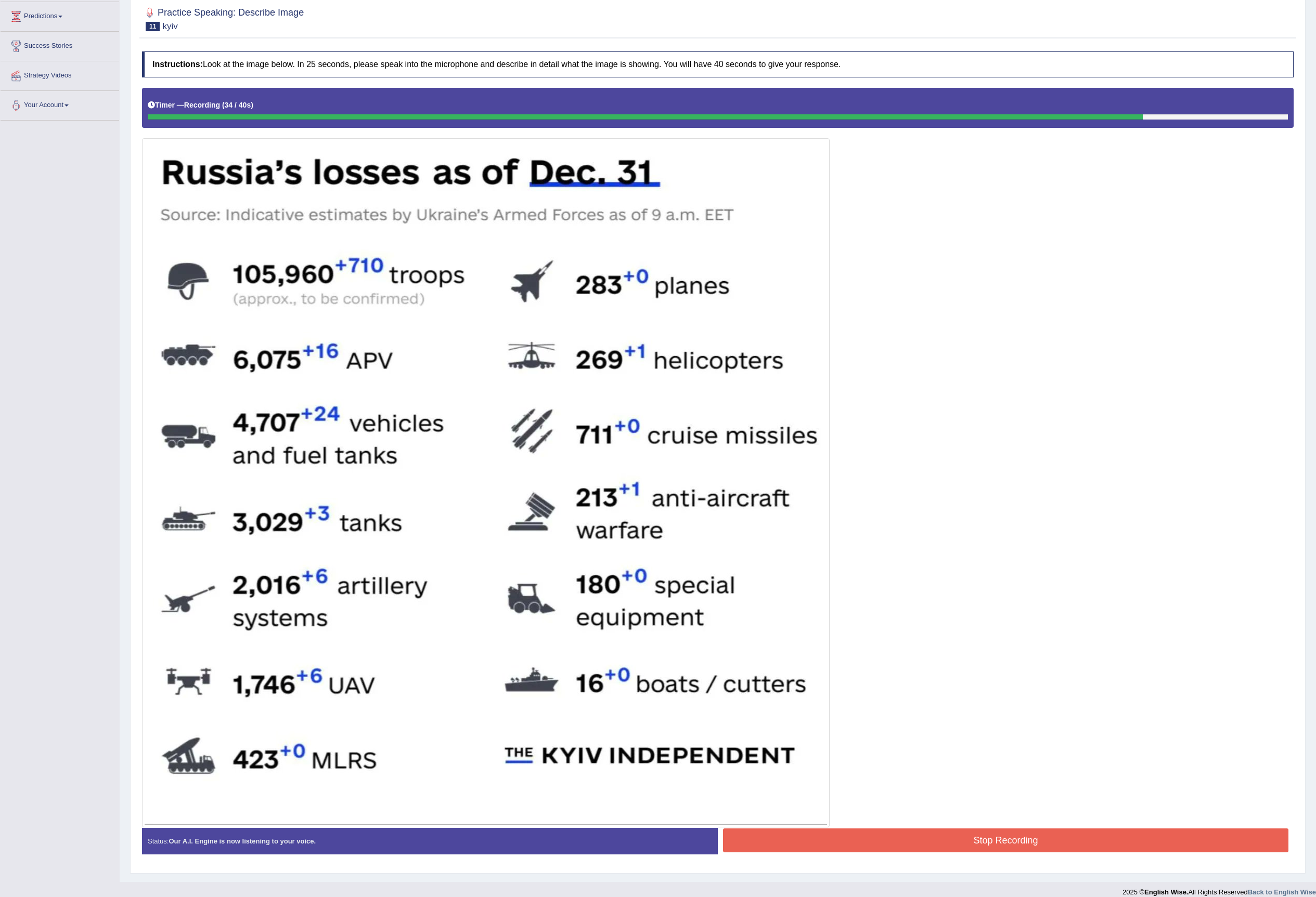
click at [1033, 853] on button "Stop Recording" at bounding box center [1005, 840] width 565 height 24
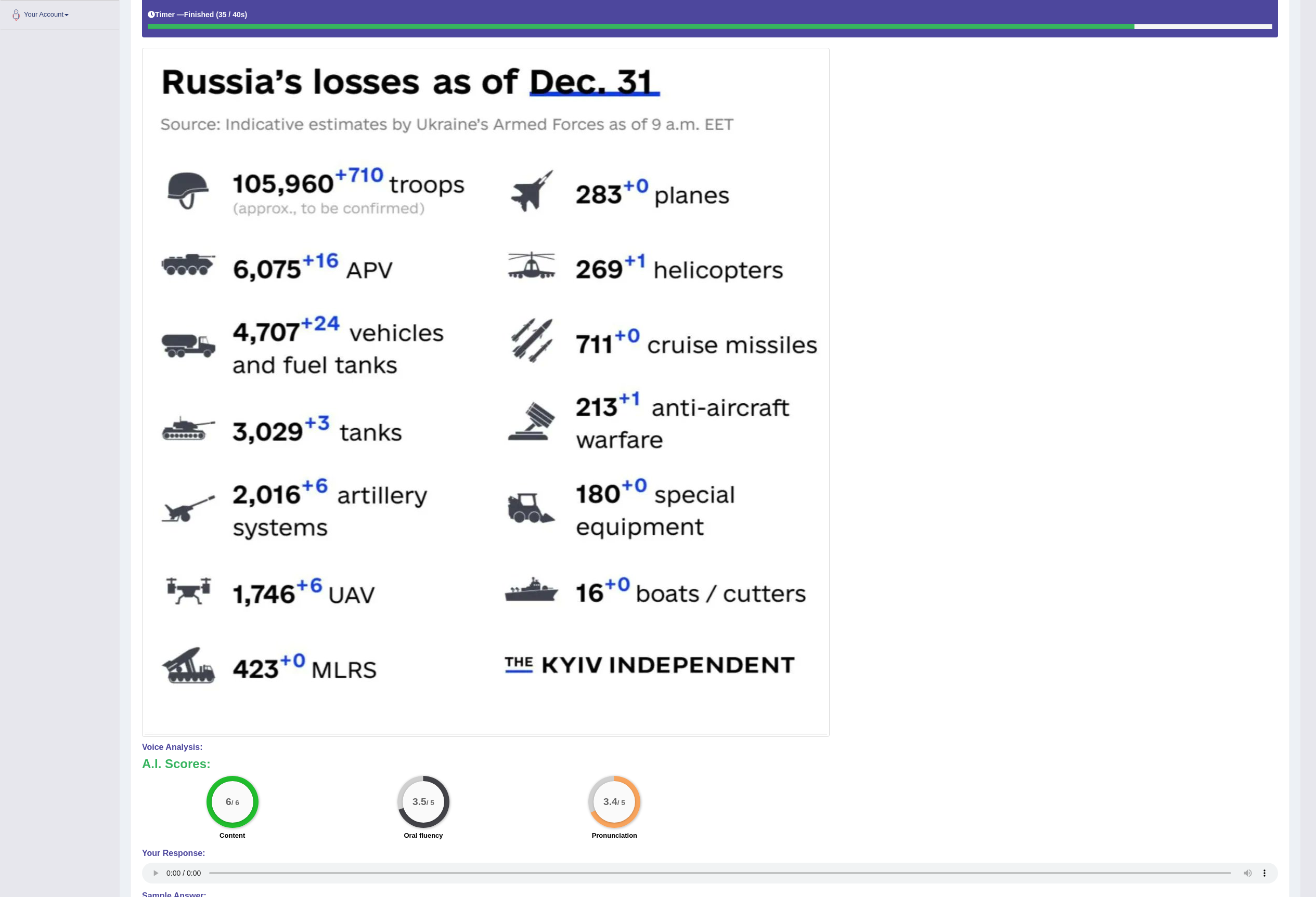
scroll to position [89, 0]
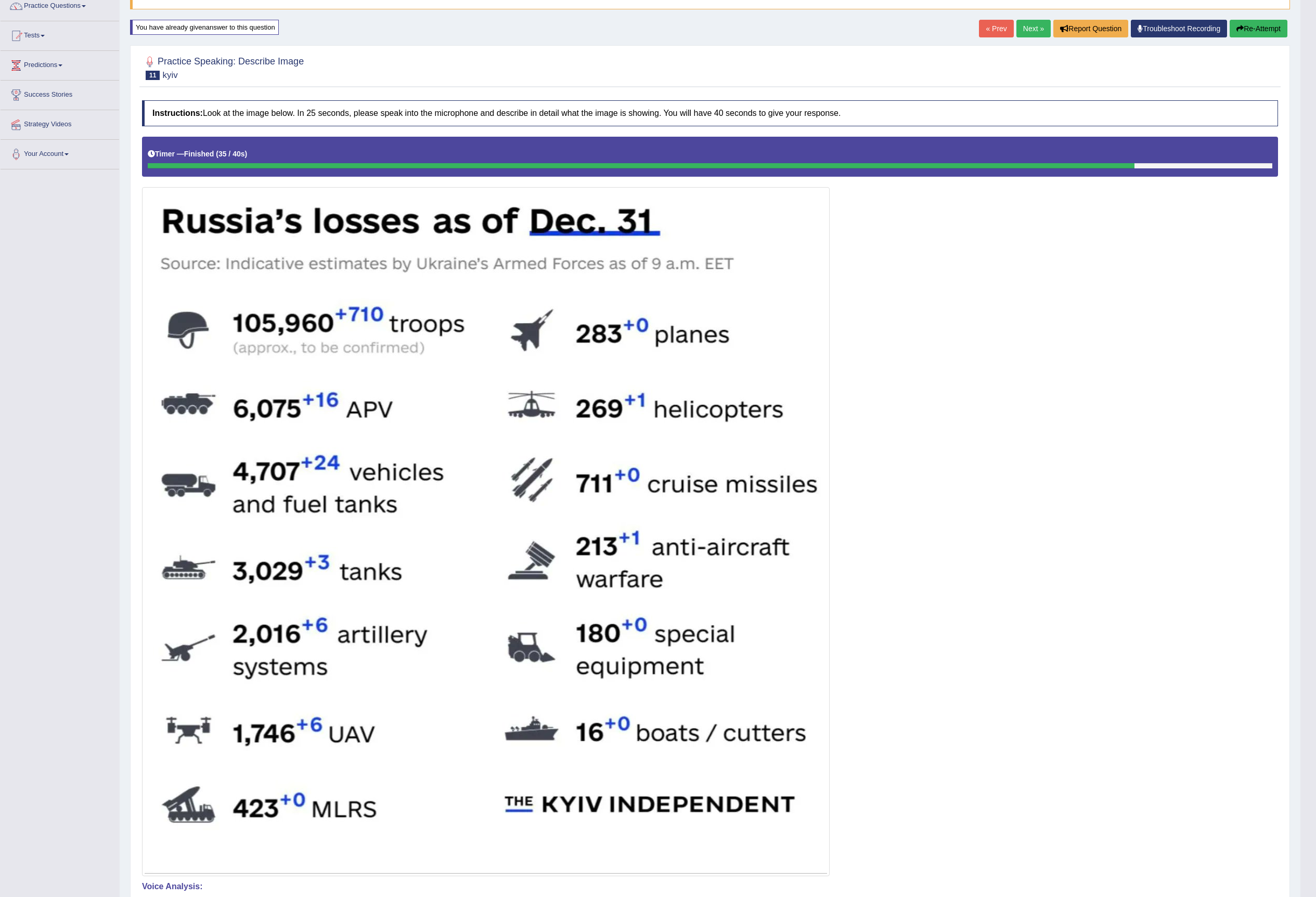
click at [1252, 21] on button "Re-Attempt" at bounding box center [1258, 29] width 57 height 18
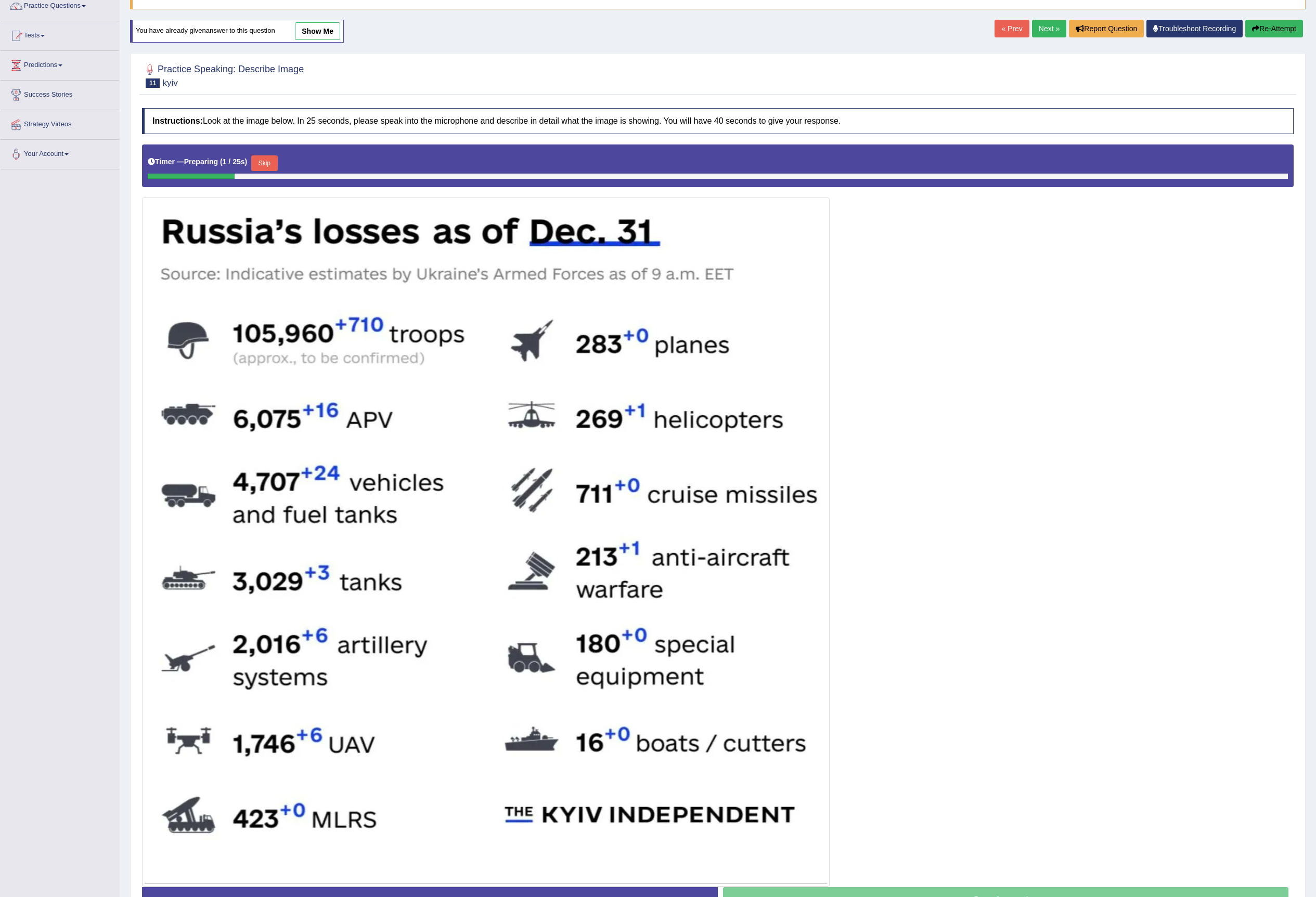
click at [265, 165] on button "Skip" at bounding box center [264, 163] width 26 height 16
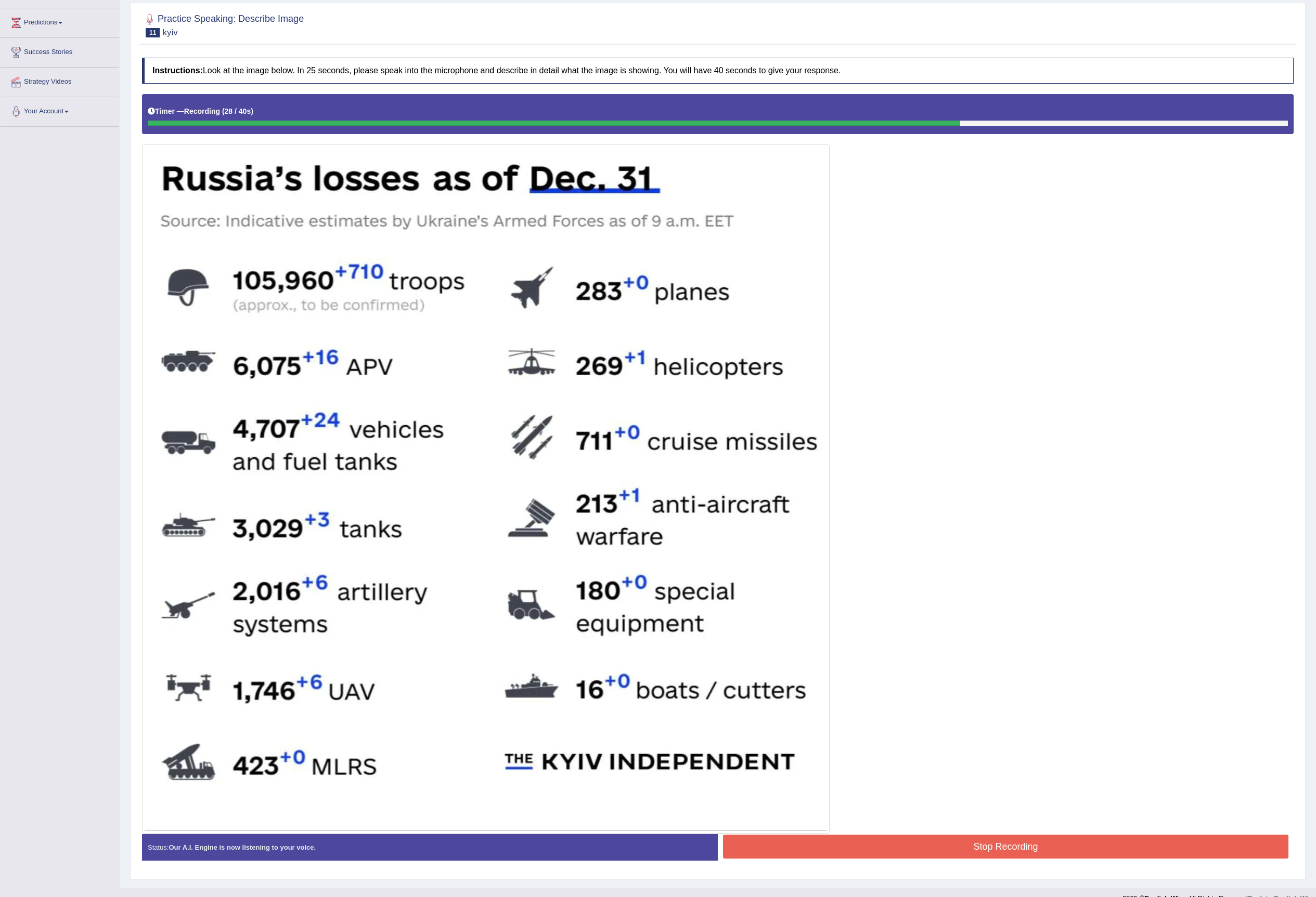
scroll to position [156, 0]
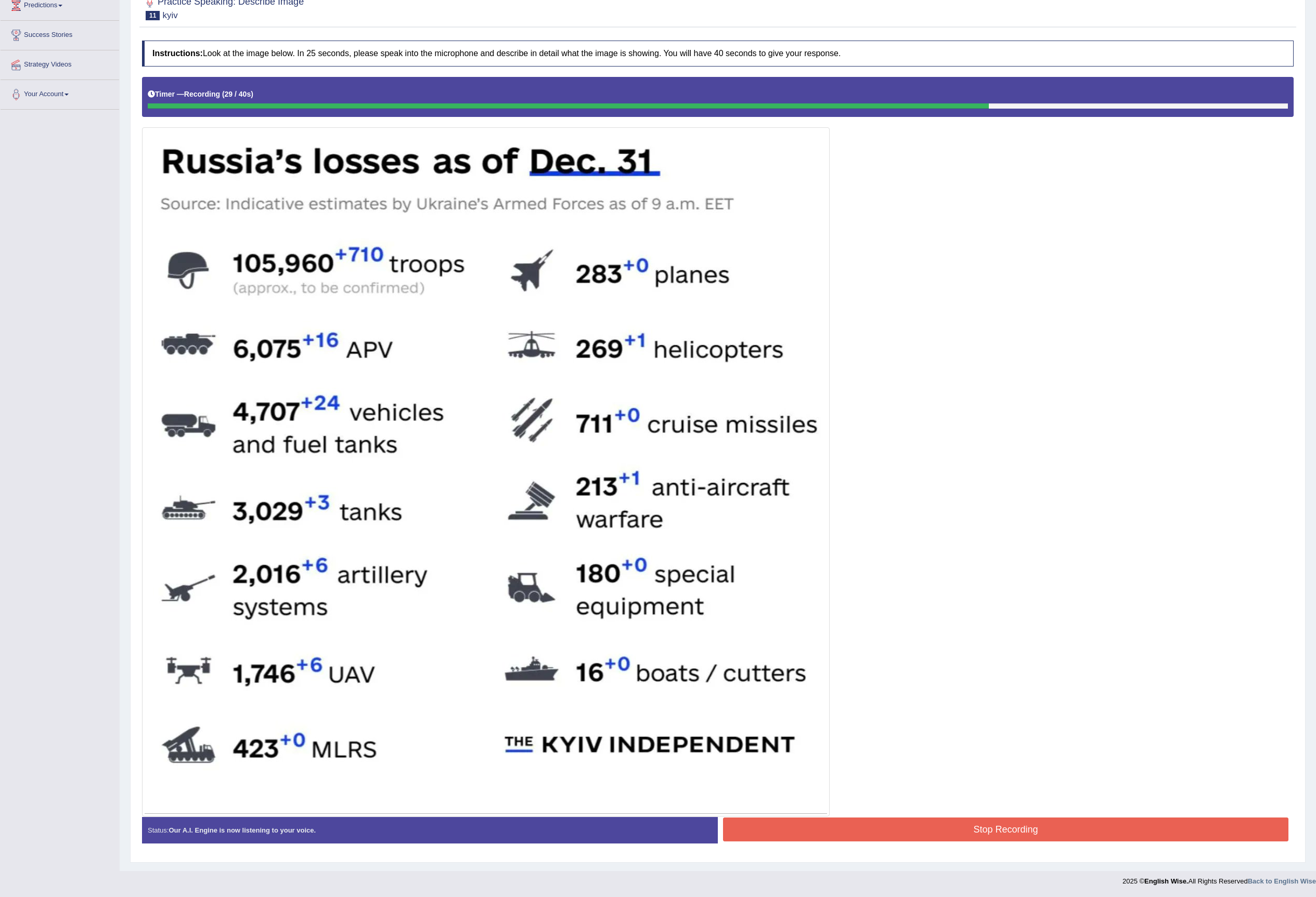
click at [1014, 833] on button "Stop Recording" at bounding box center [1005, 829] width 565 height 24
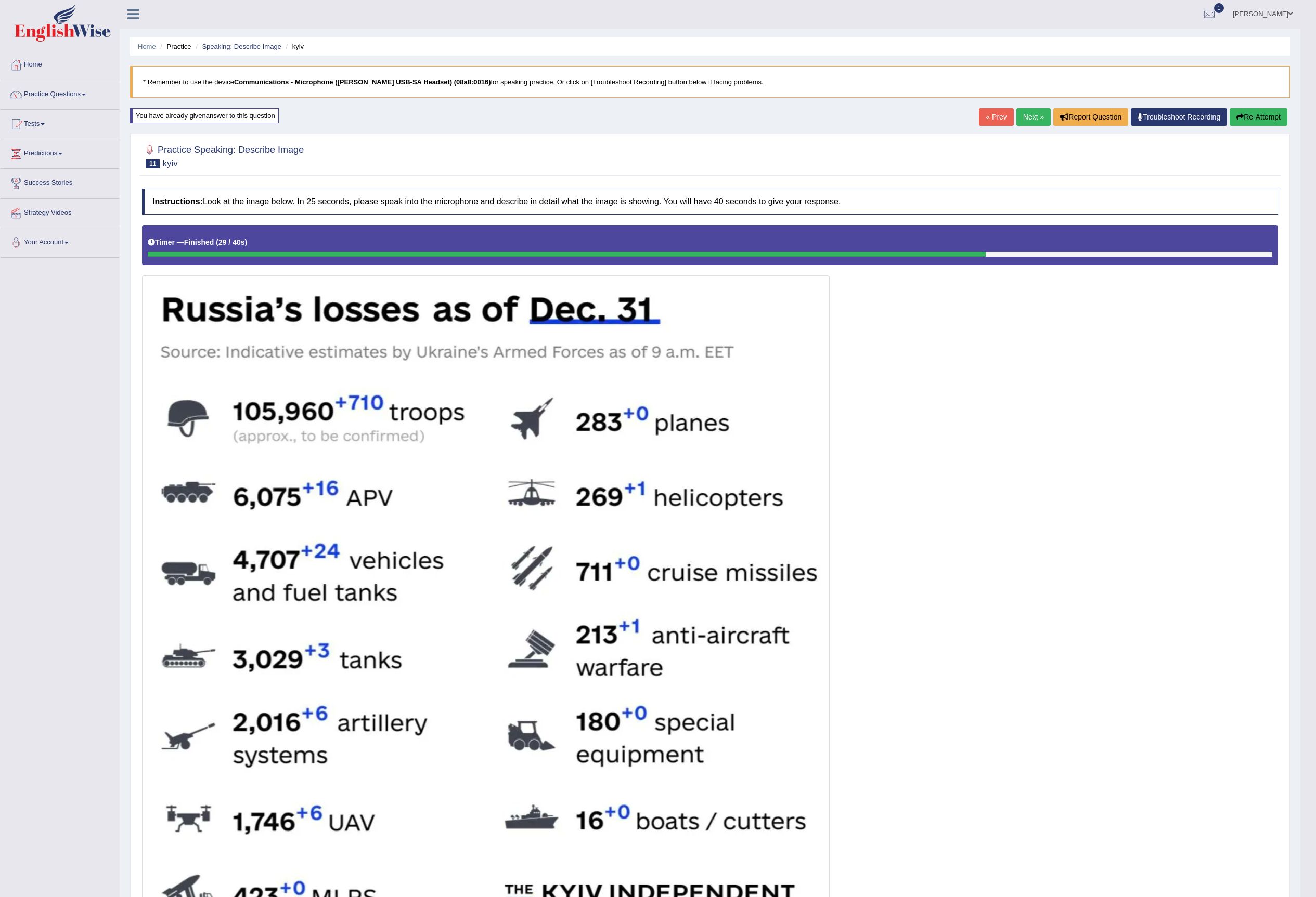
scroll to position [0, 0]
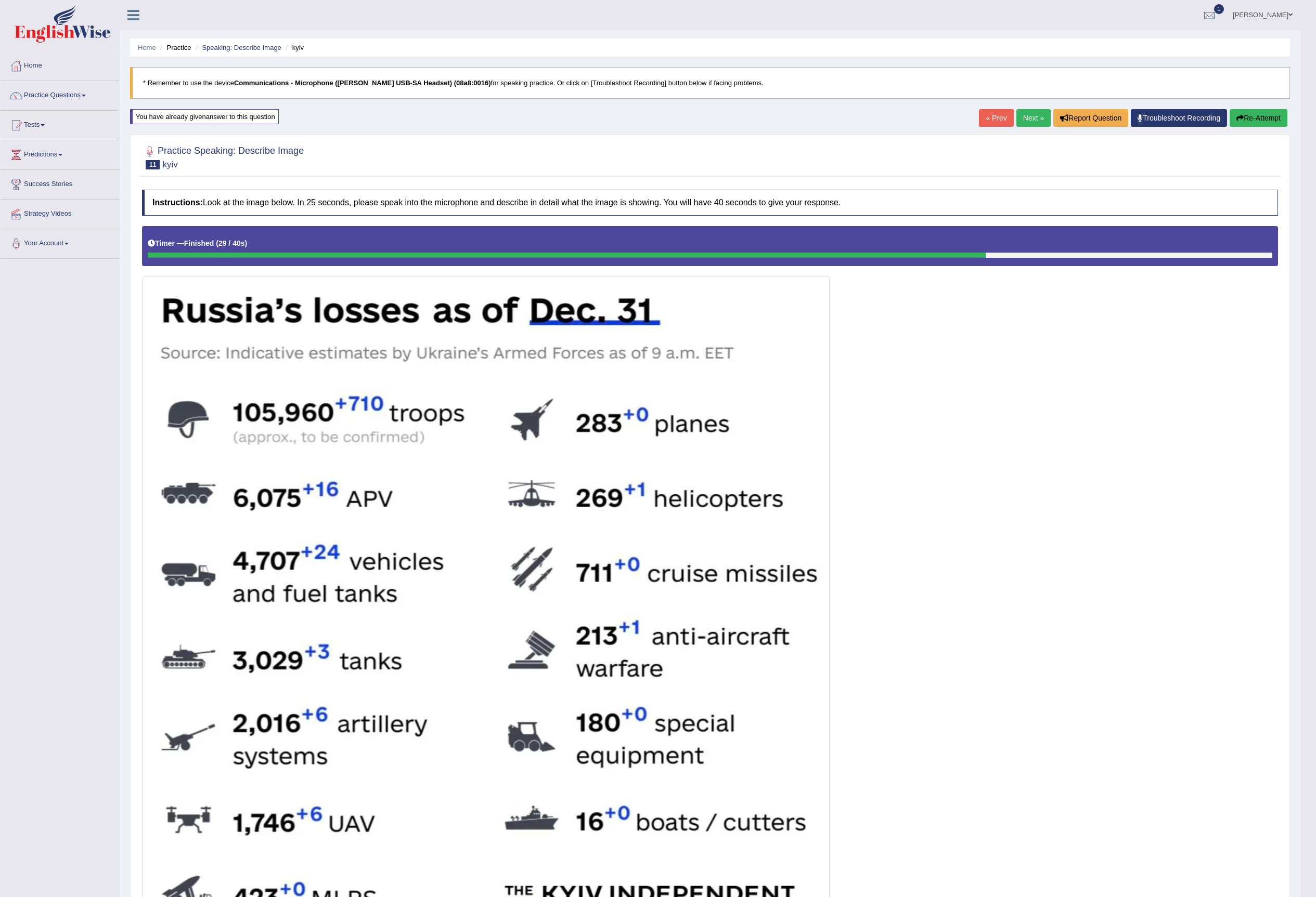
click at [1030, 112] on link "Next »" at bounding box center [1034, 118] width 35 height 18
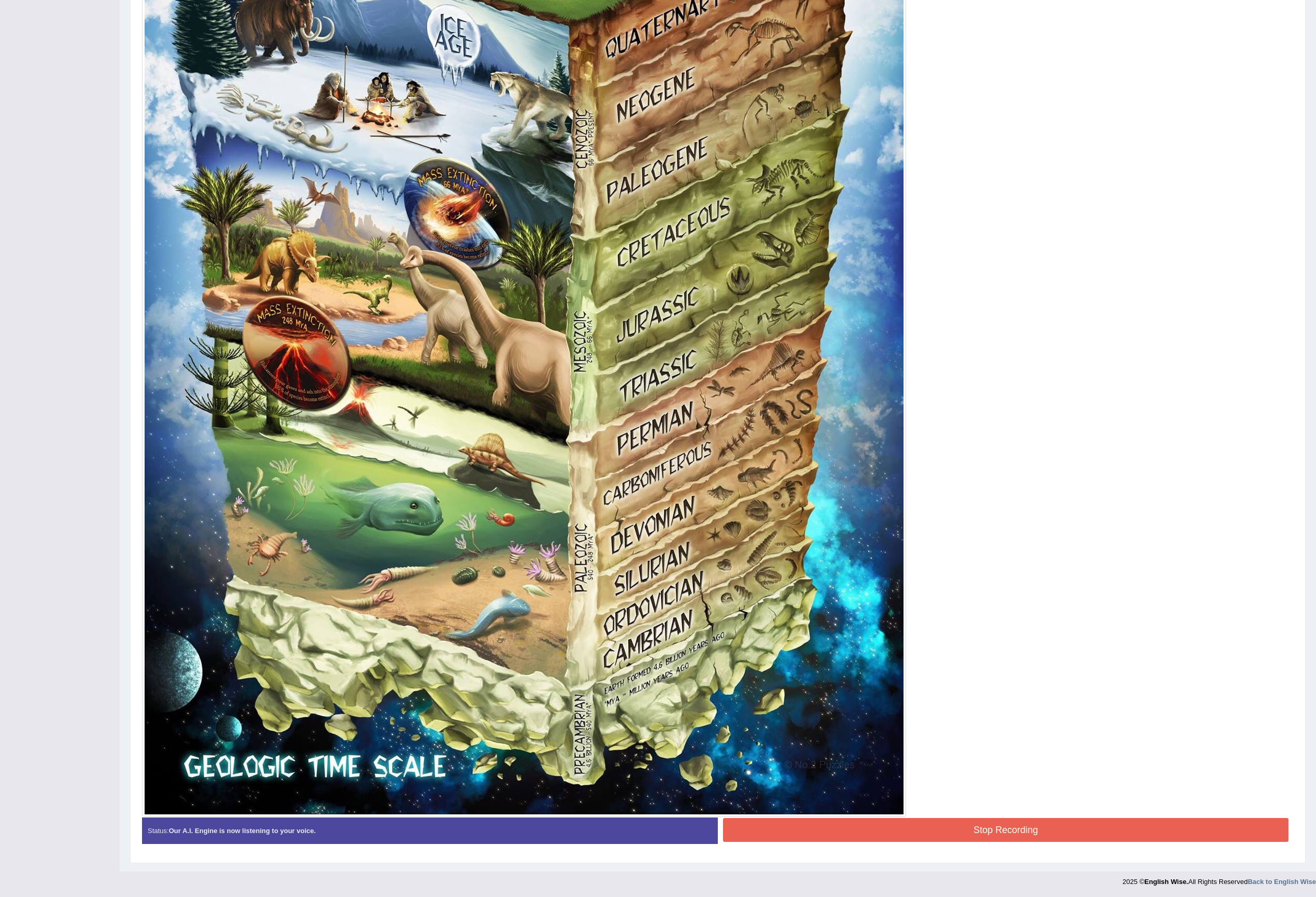
scroll to position [537, 0]
click at [1119, 836] on button "Stop Recording" at bounding box center [1005, 829] width 565 height 24
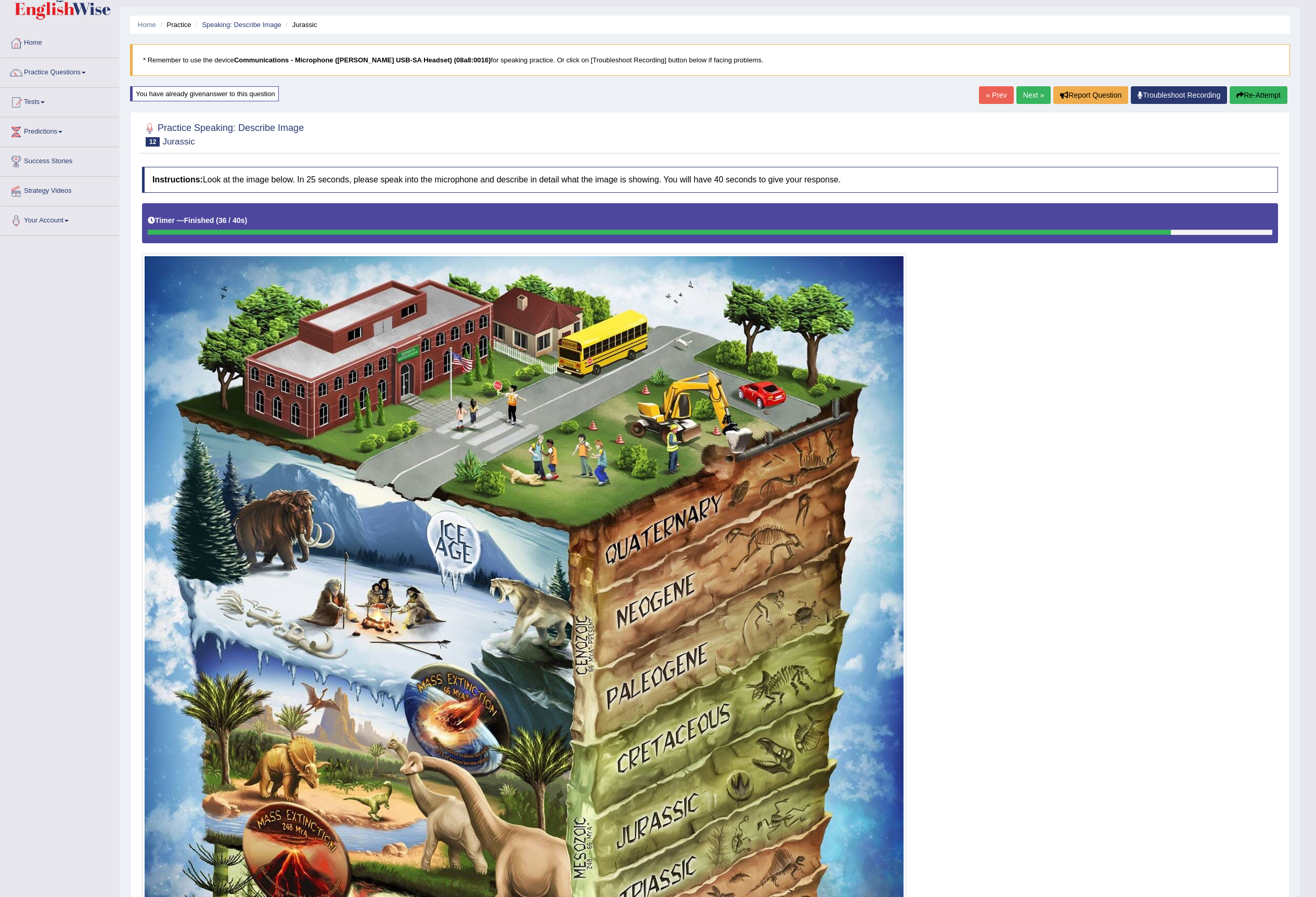
scroll to position [0, 0]
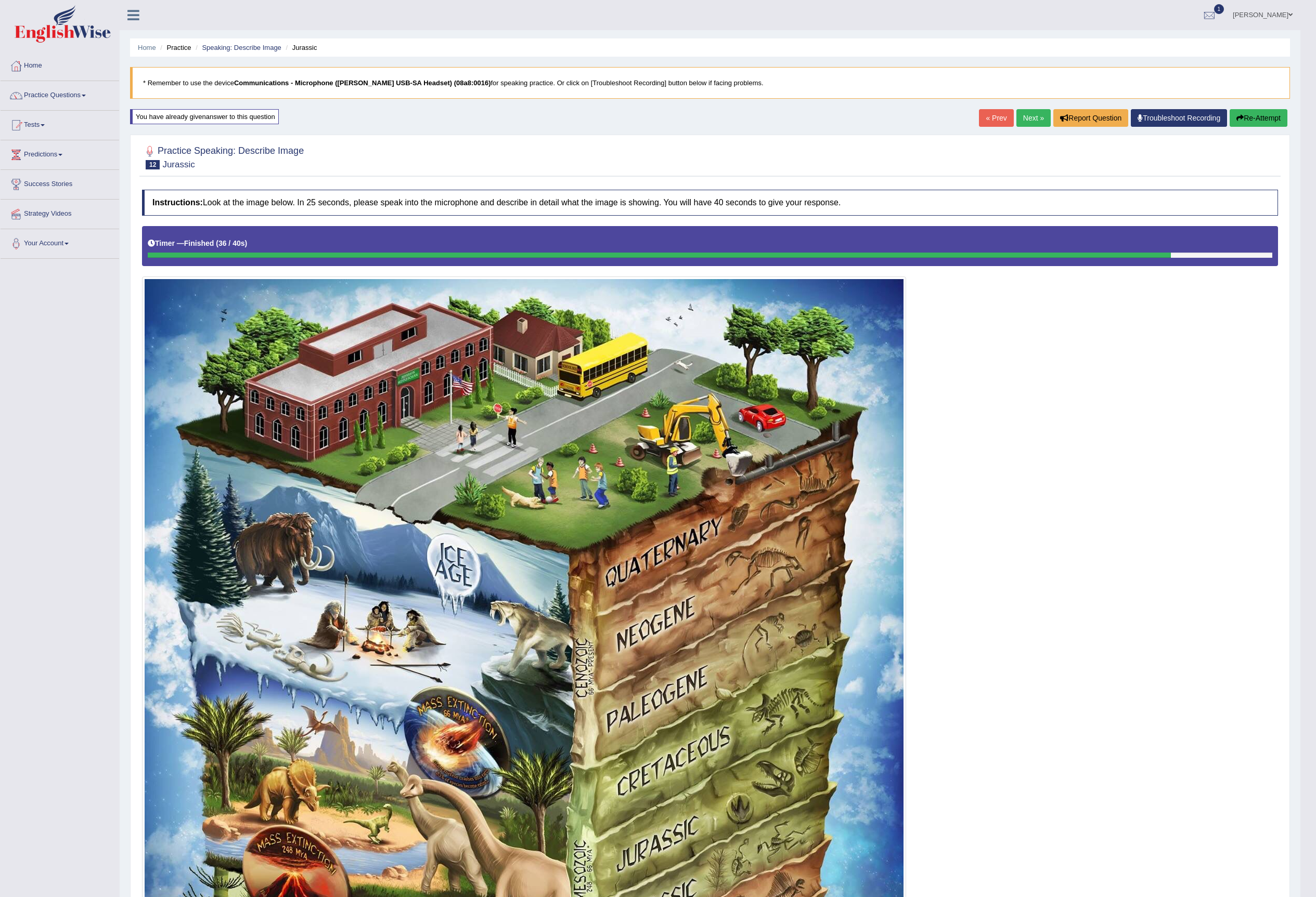
click at [1246, 118] on button "Re-Attempt" at bounding box center [1258, 118] width 57 height 18
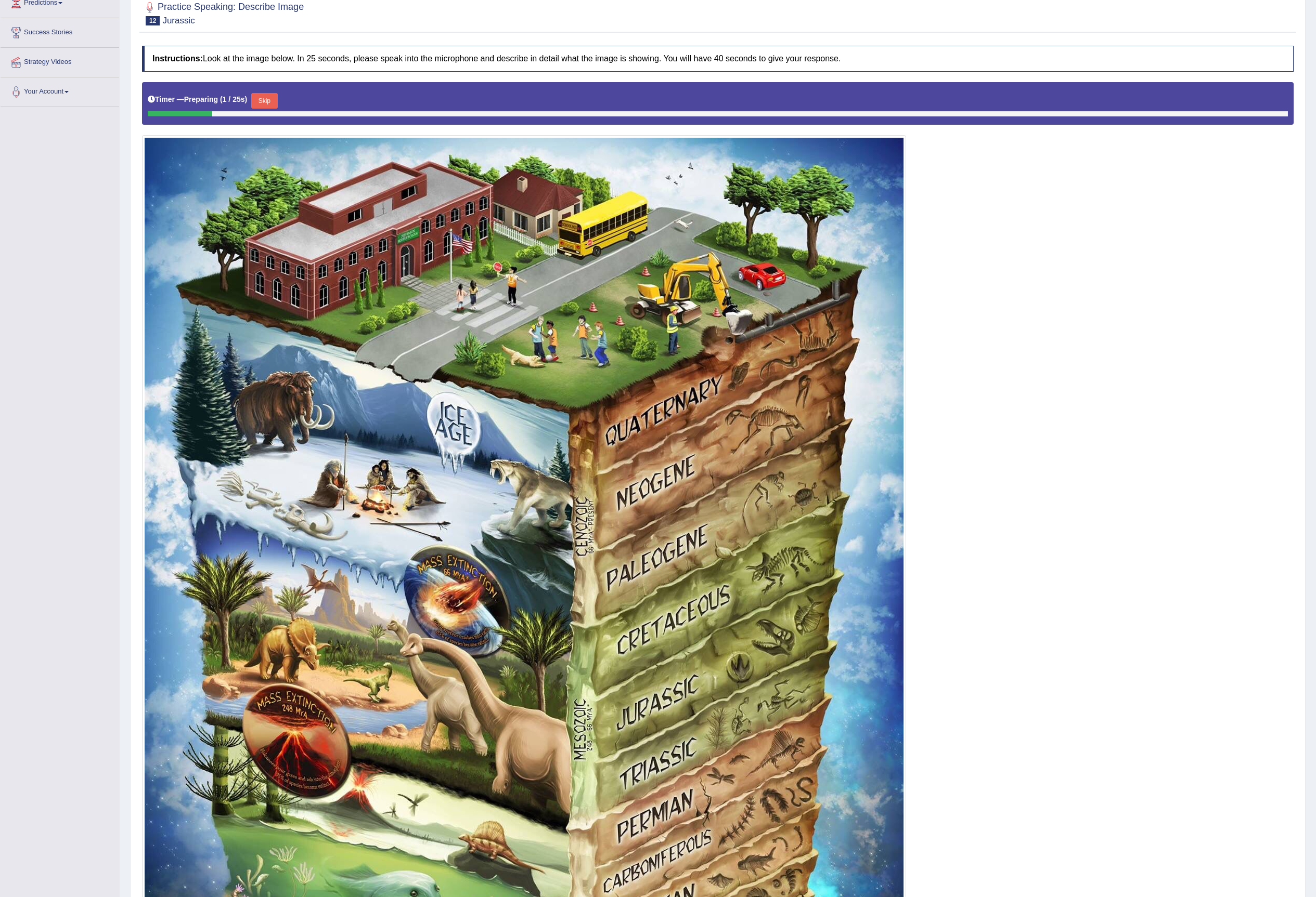
scroll to position [133, 0]
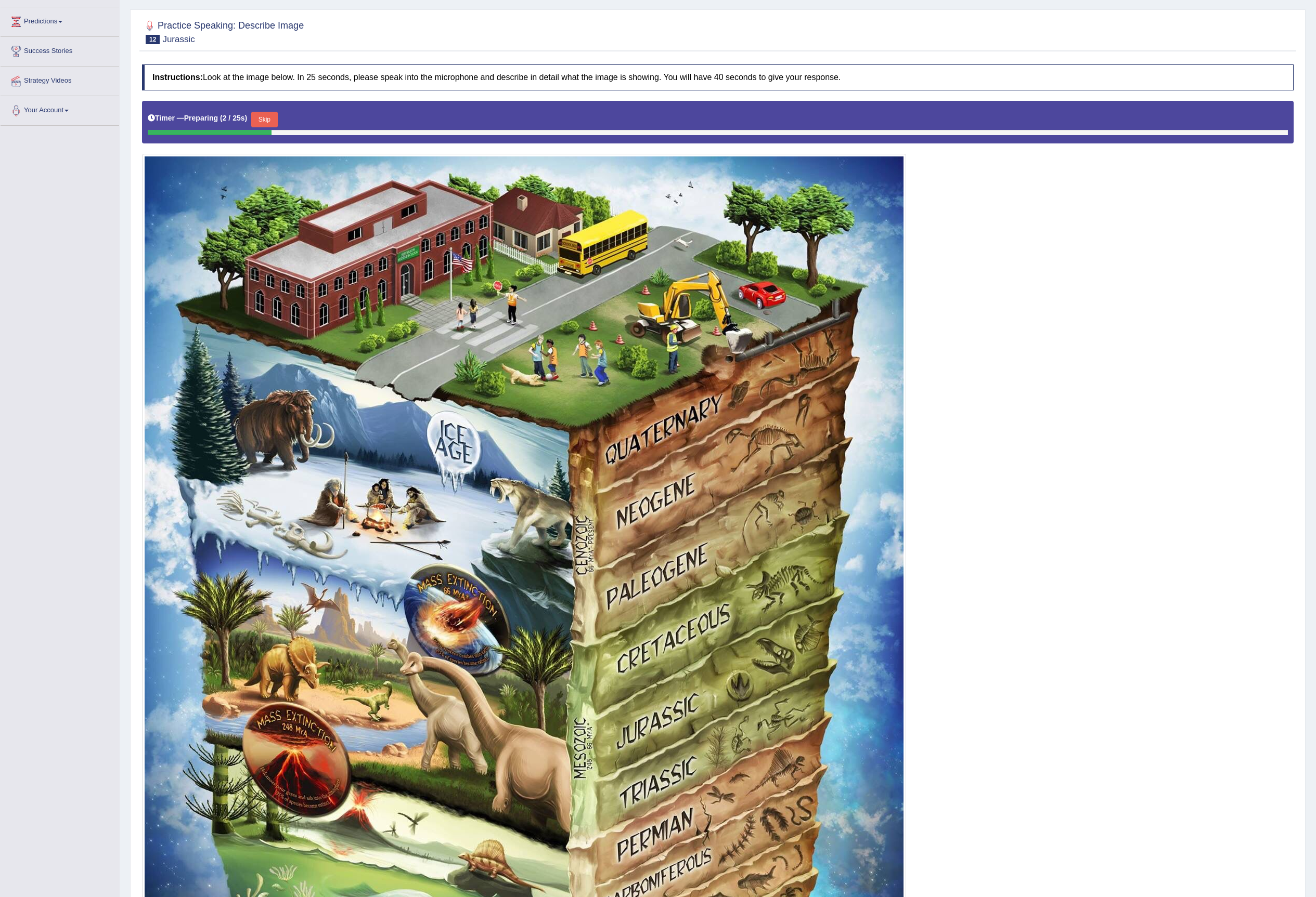
click at [271, 118] on button "Skip" at bounding box center [264, 120] width 26 height 16
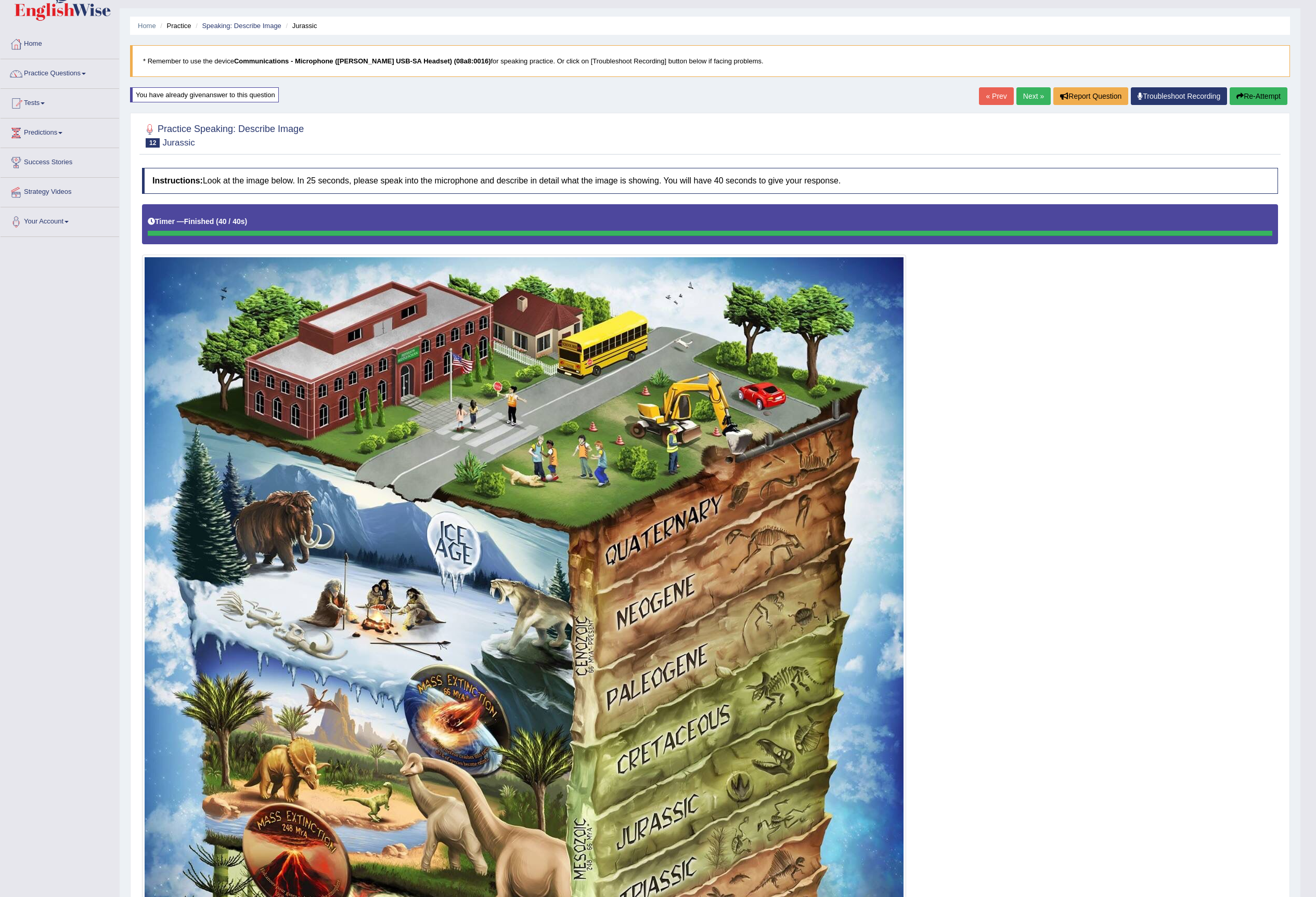
scroll to position [0, 0]
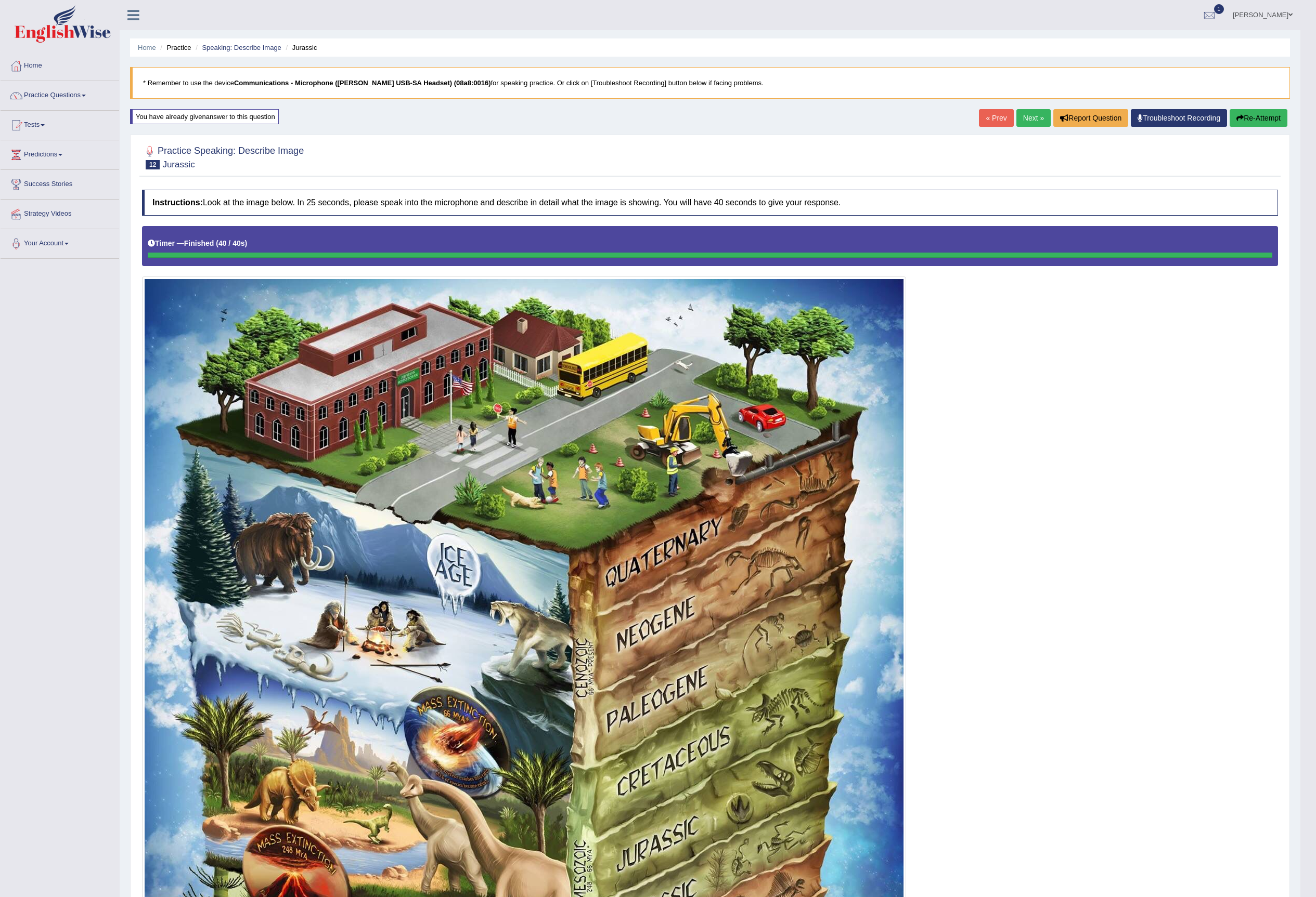
click at [1253, 122] on button "Re-Attempt" at bounding box center [1258, 118] width 57 height 18
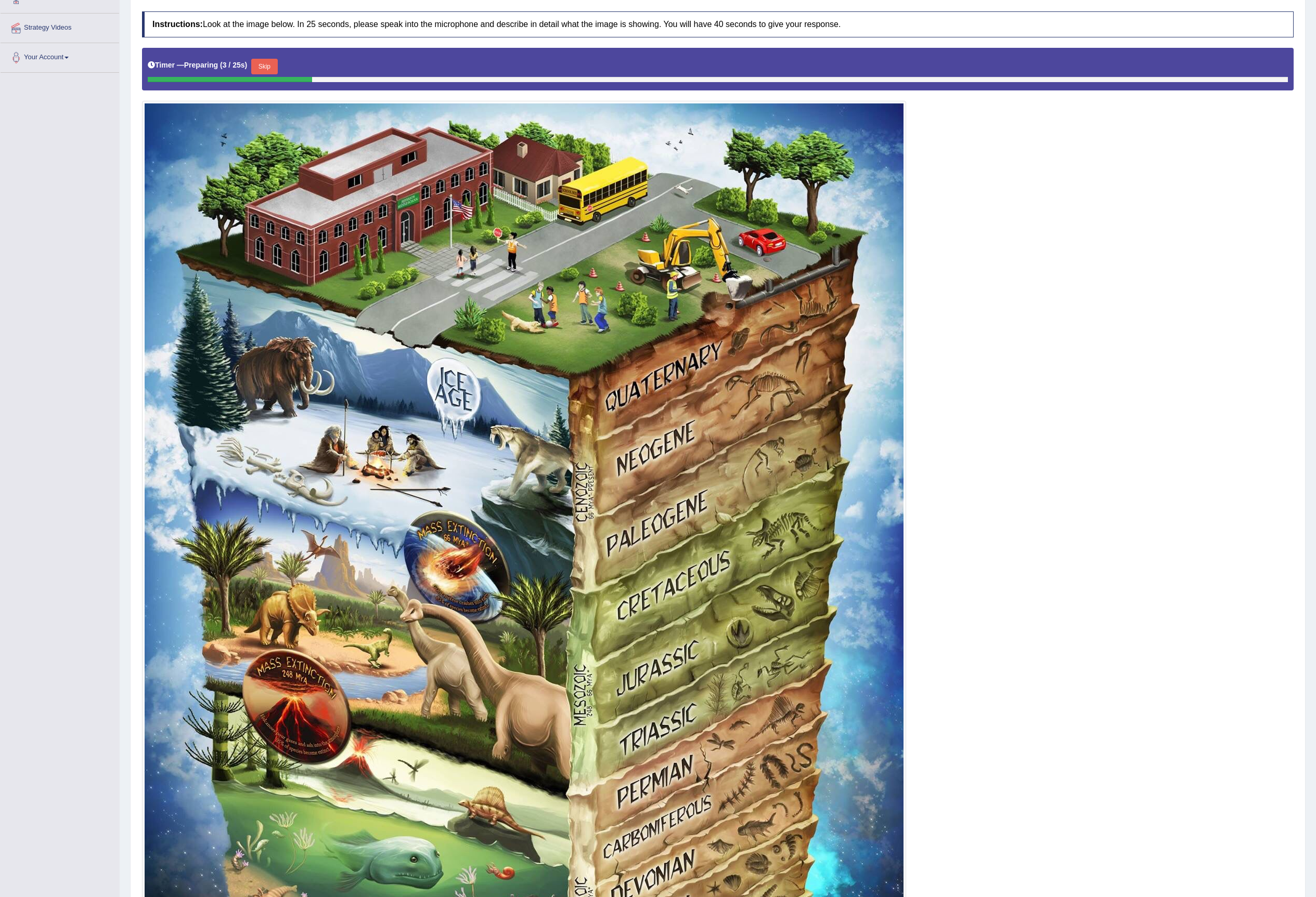
scroll to position [138, 0]
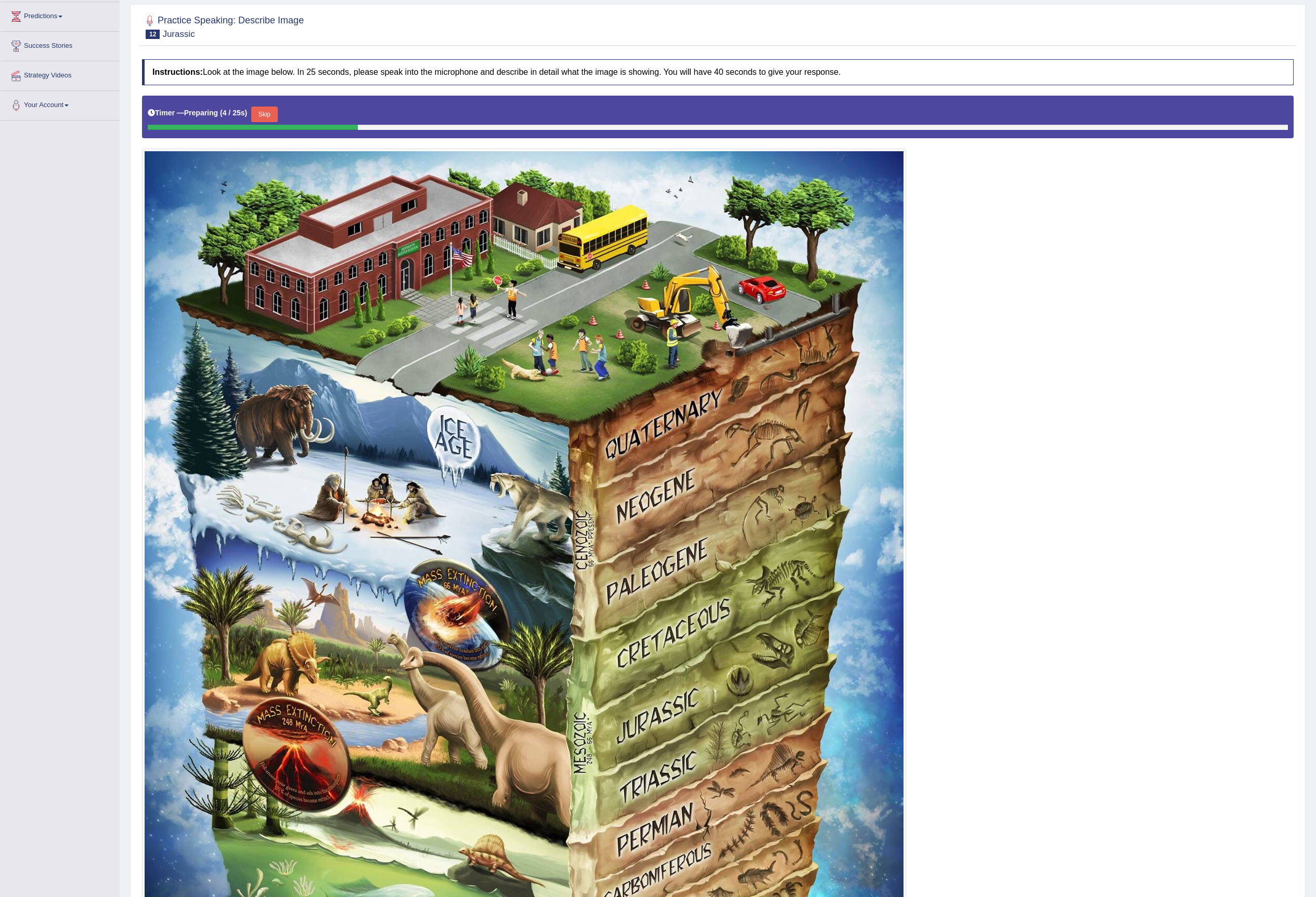
click at [275, 111] on button "Skip" at bounding box center [264, 114] width 26 height 16
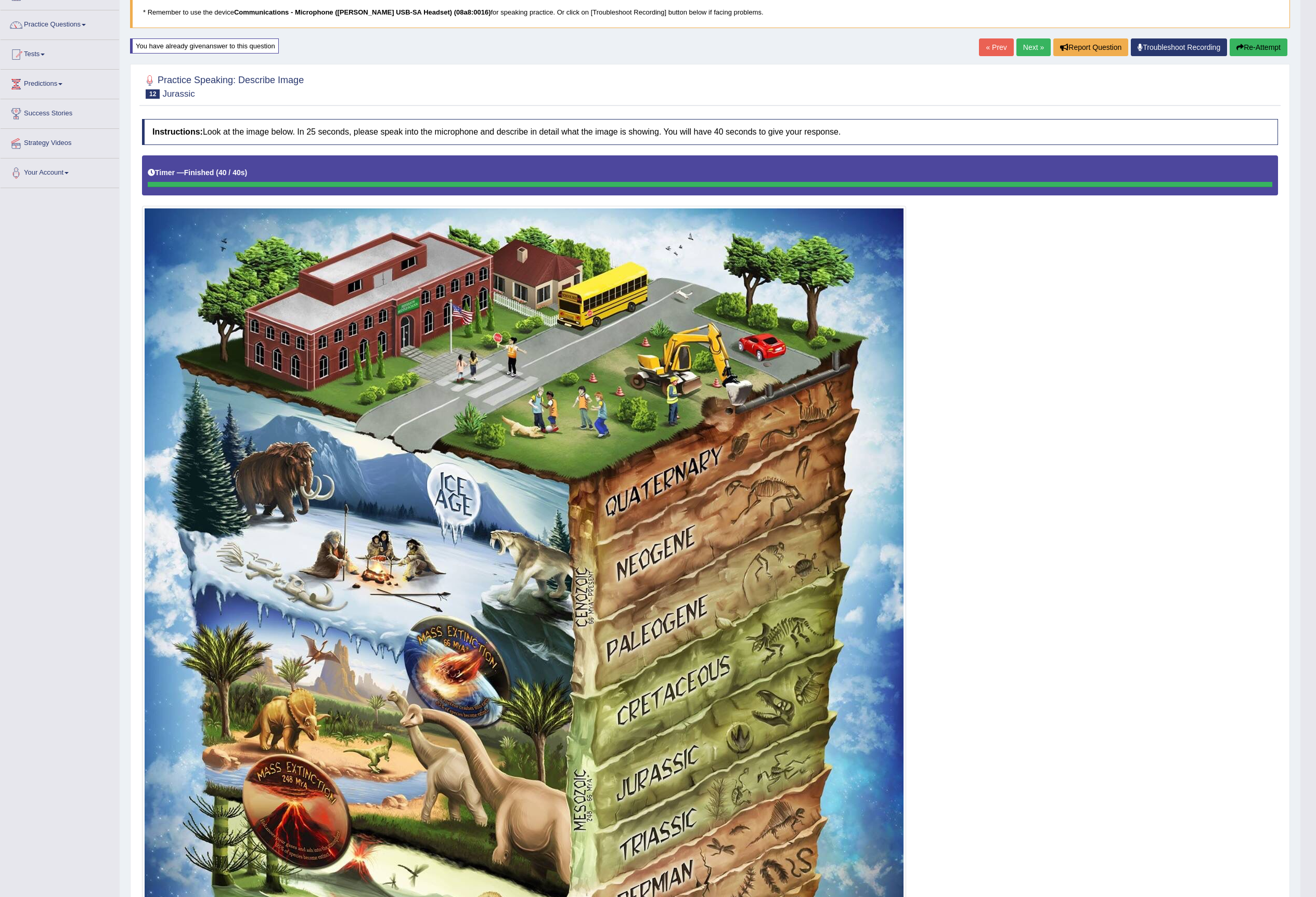
scroll to position [0, 0]
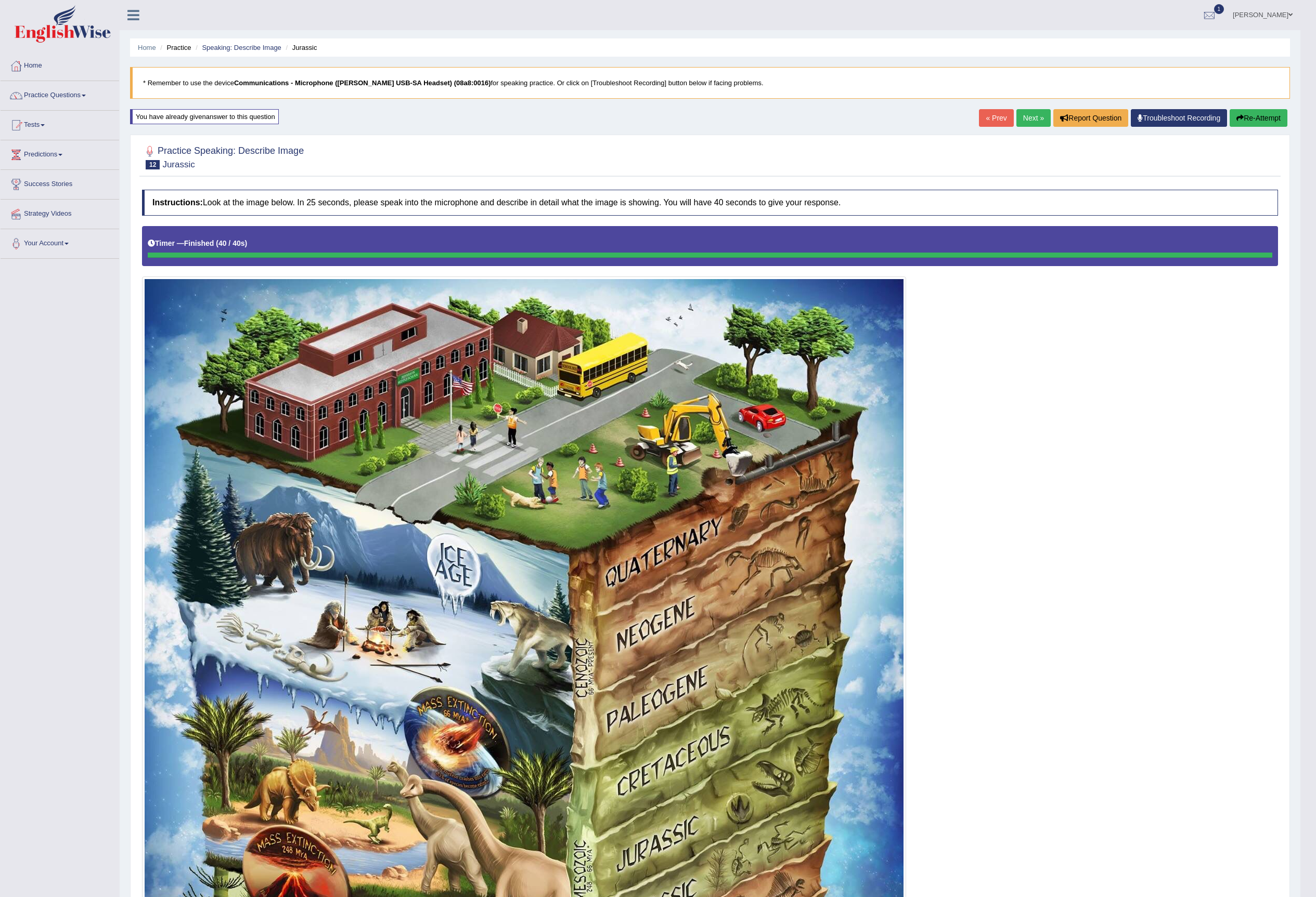
click at [1016, 122] on link "Next »" at bounding box center [1034, 118] width 35 height 18
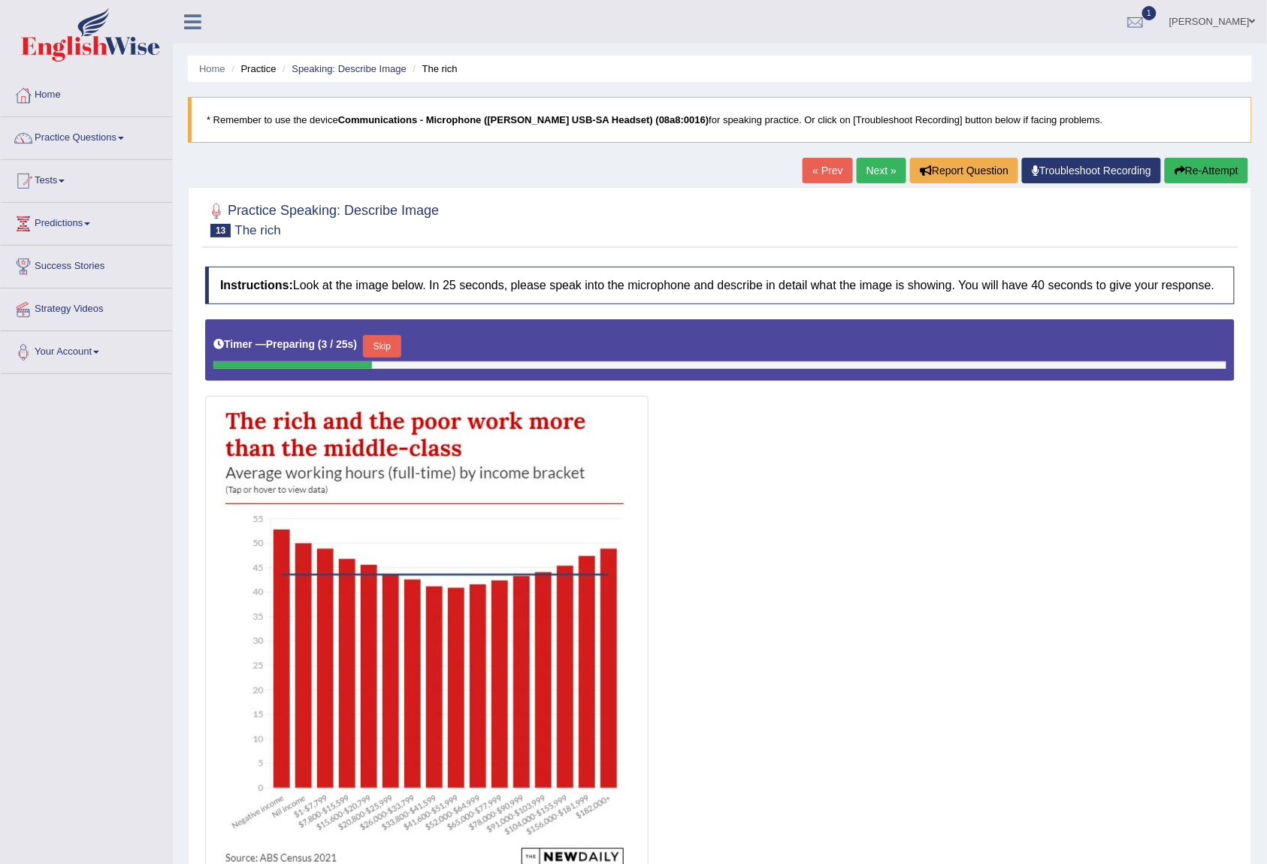
scroll to position [133, 0]
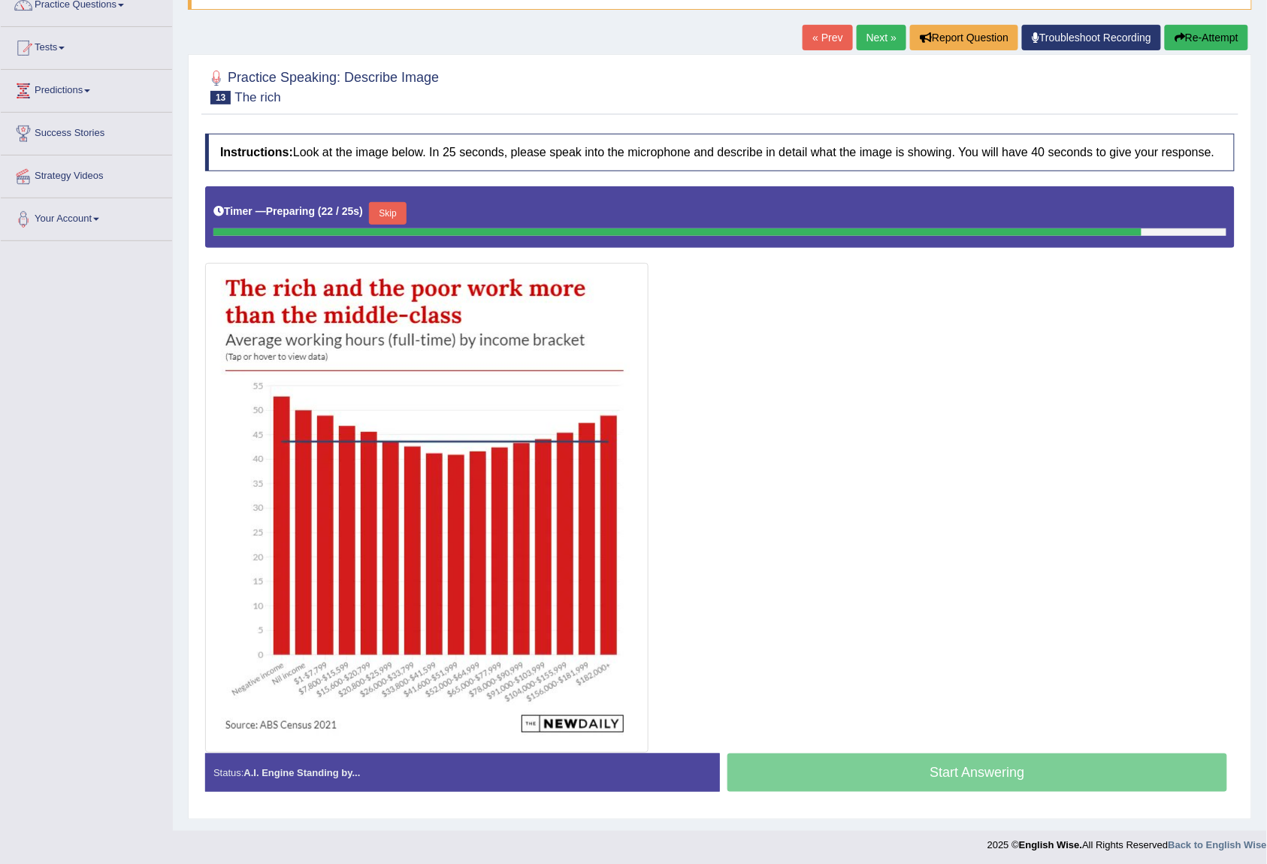
click at [406, 213] on button "Skip" at bounding box center [388, 213] width 38 height 23
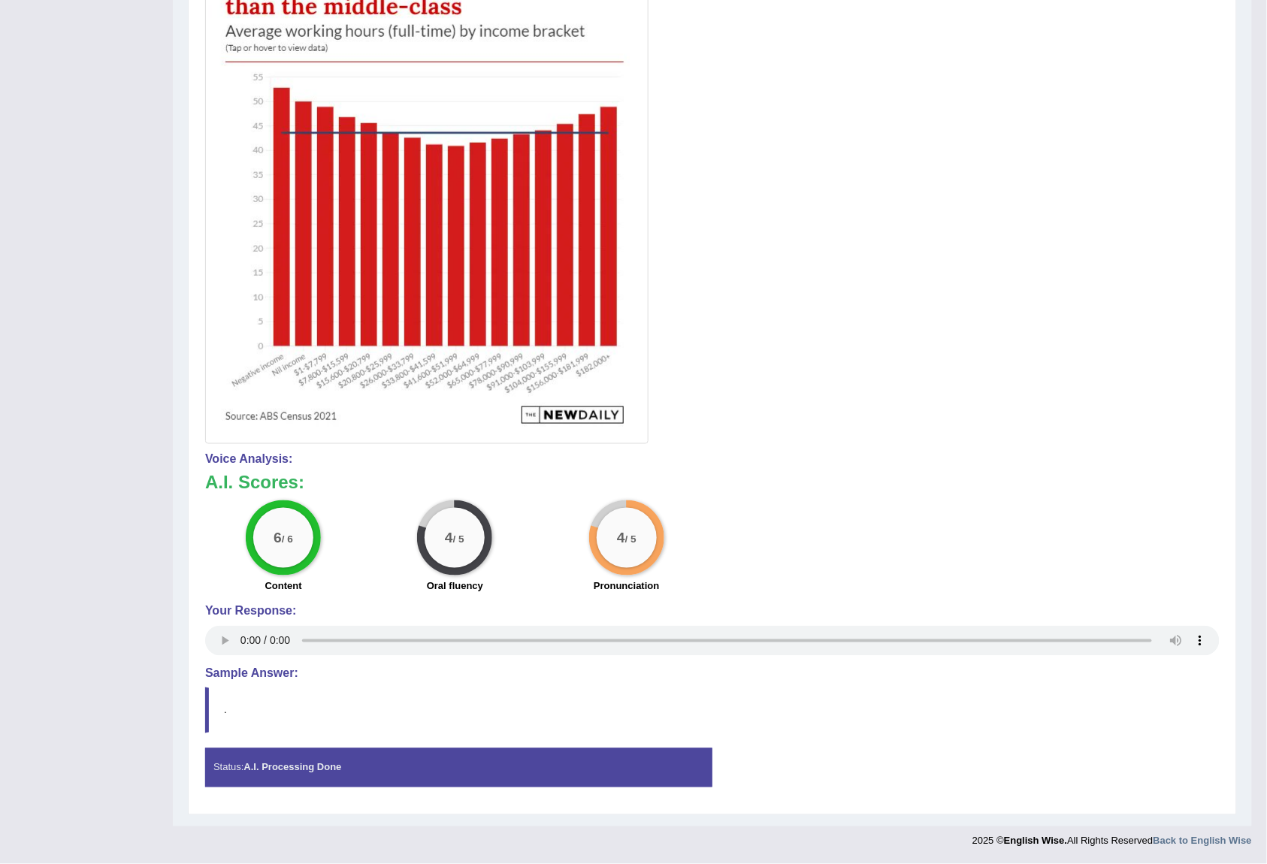
scroll to position [0, 0]
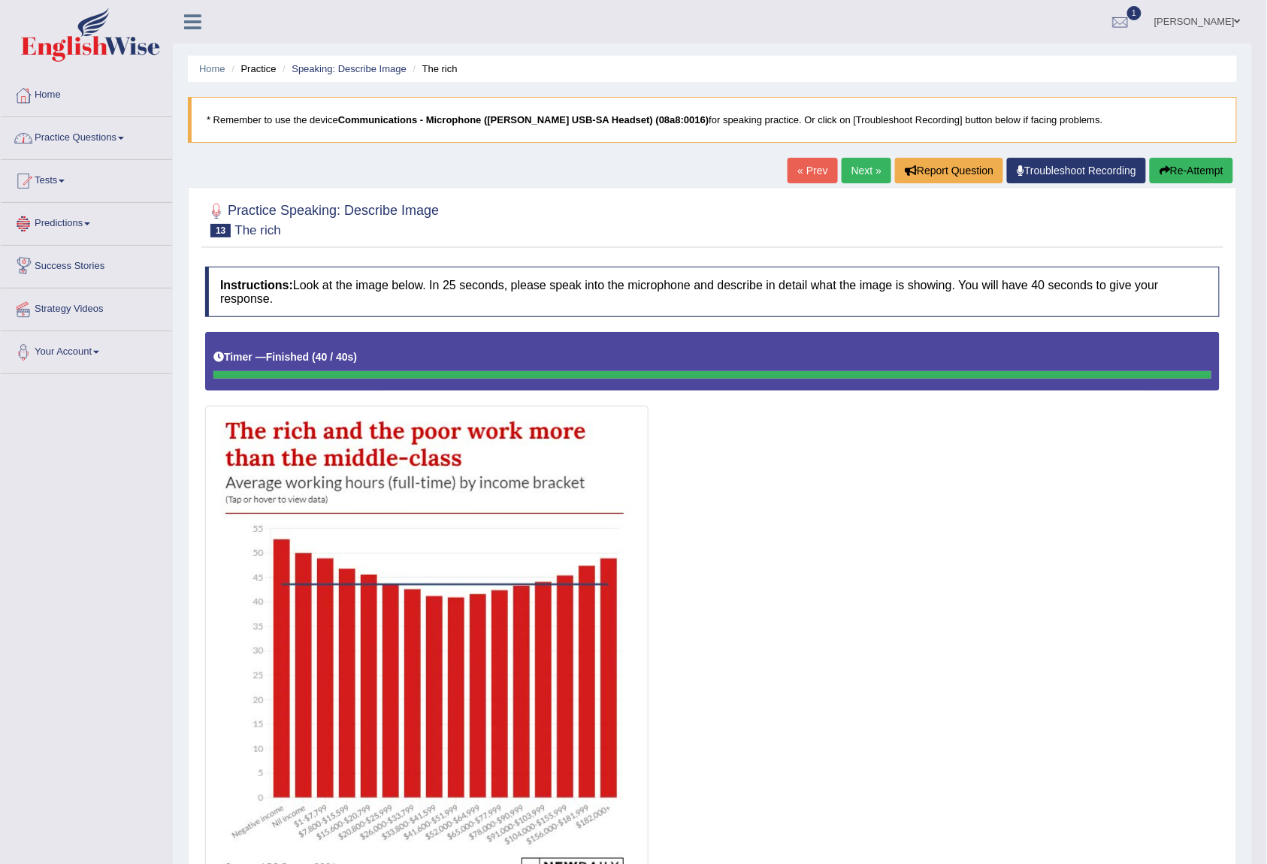
click at [107, 141] on link "Practice Questions" at bounding box center [86, 136] width 171 height 38
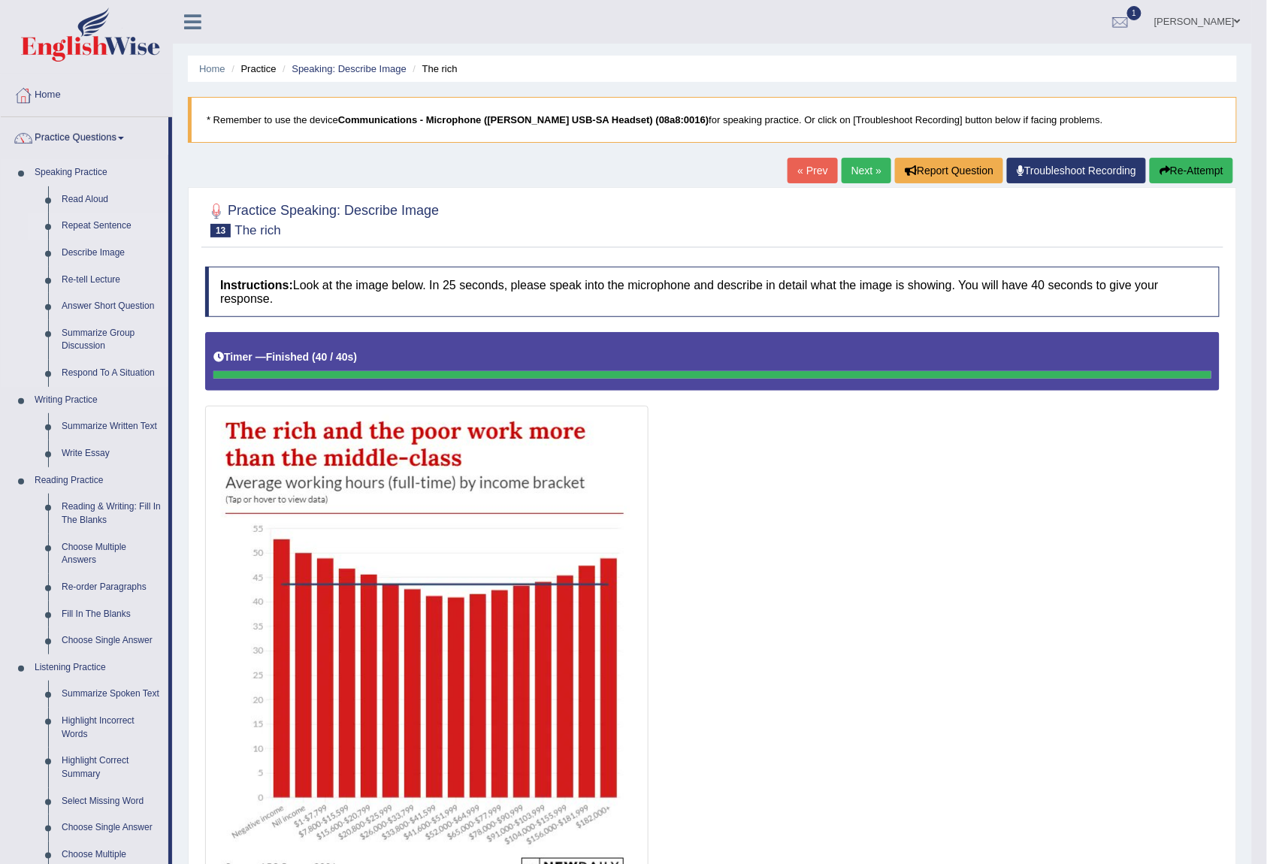
click at [106, 229] on link "Repeat Sentence" at bounding box center [111, 226] width 113 height 27
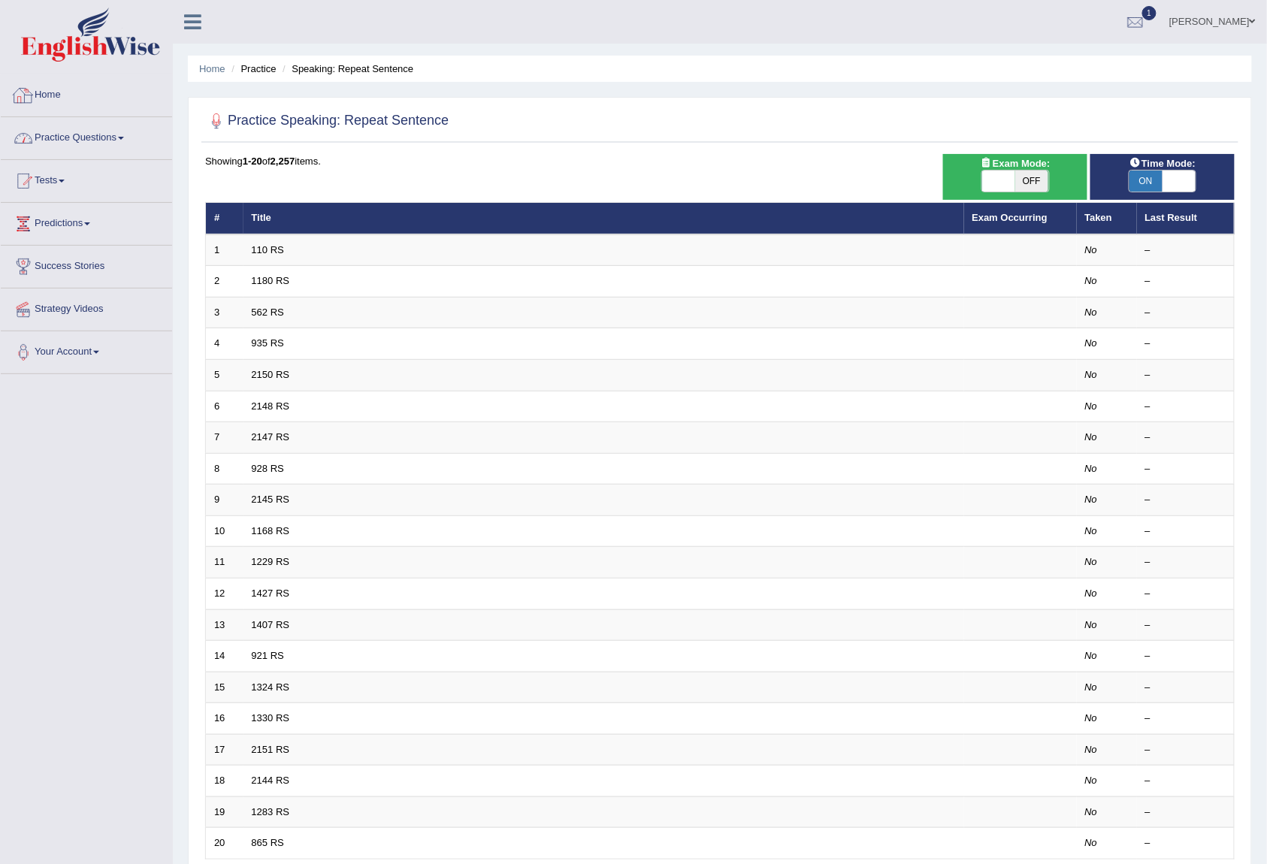
drag, startPoint x: 76, startPoint y: 136, endPoint x: 76, endPoint y: 179, distance: 42.8
click at [76, 138] on link "Practice Questions" at bounding box center [86, 136] width 171 height 38
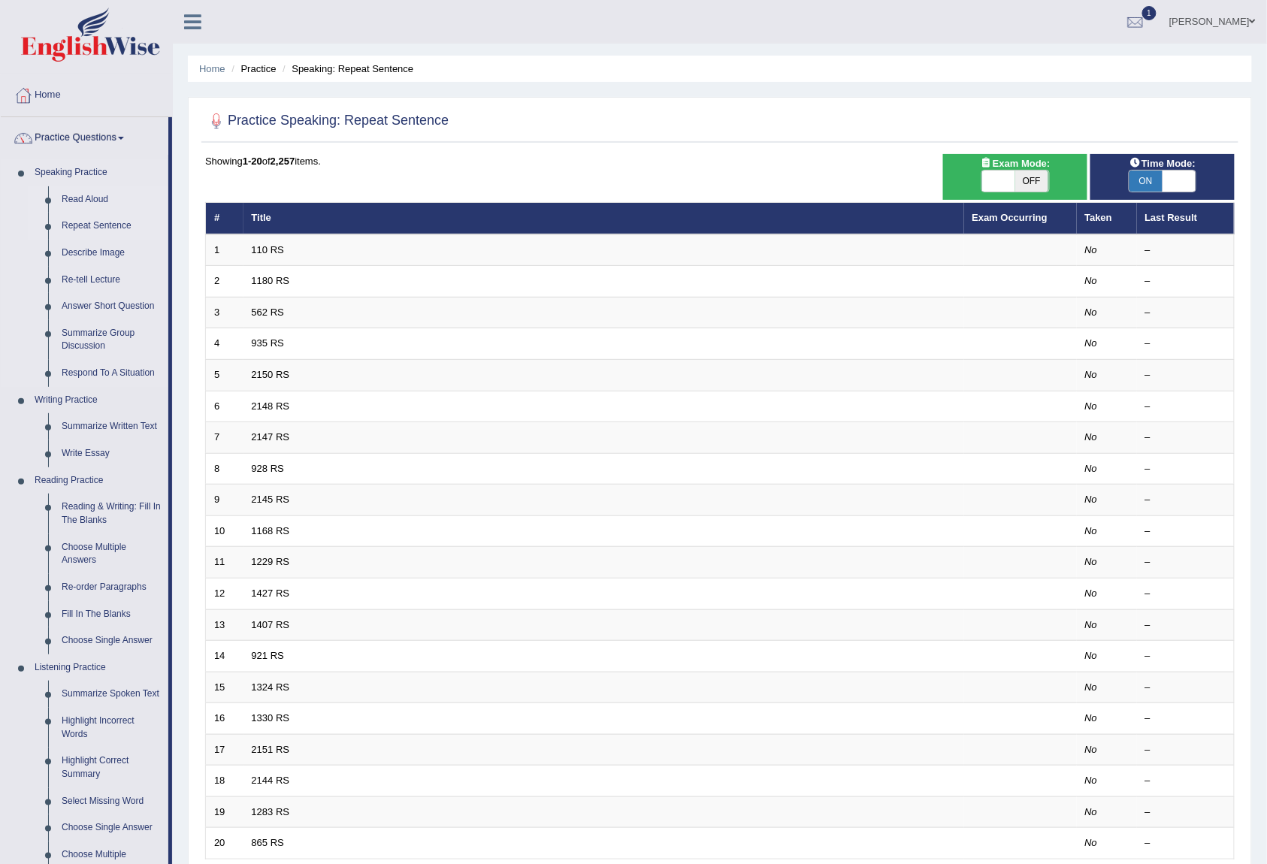
click at [70, 202] on link "Read Aloud" at bounding box center [111, 199] width 113 height 27
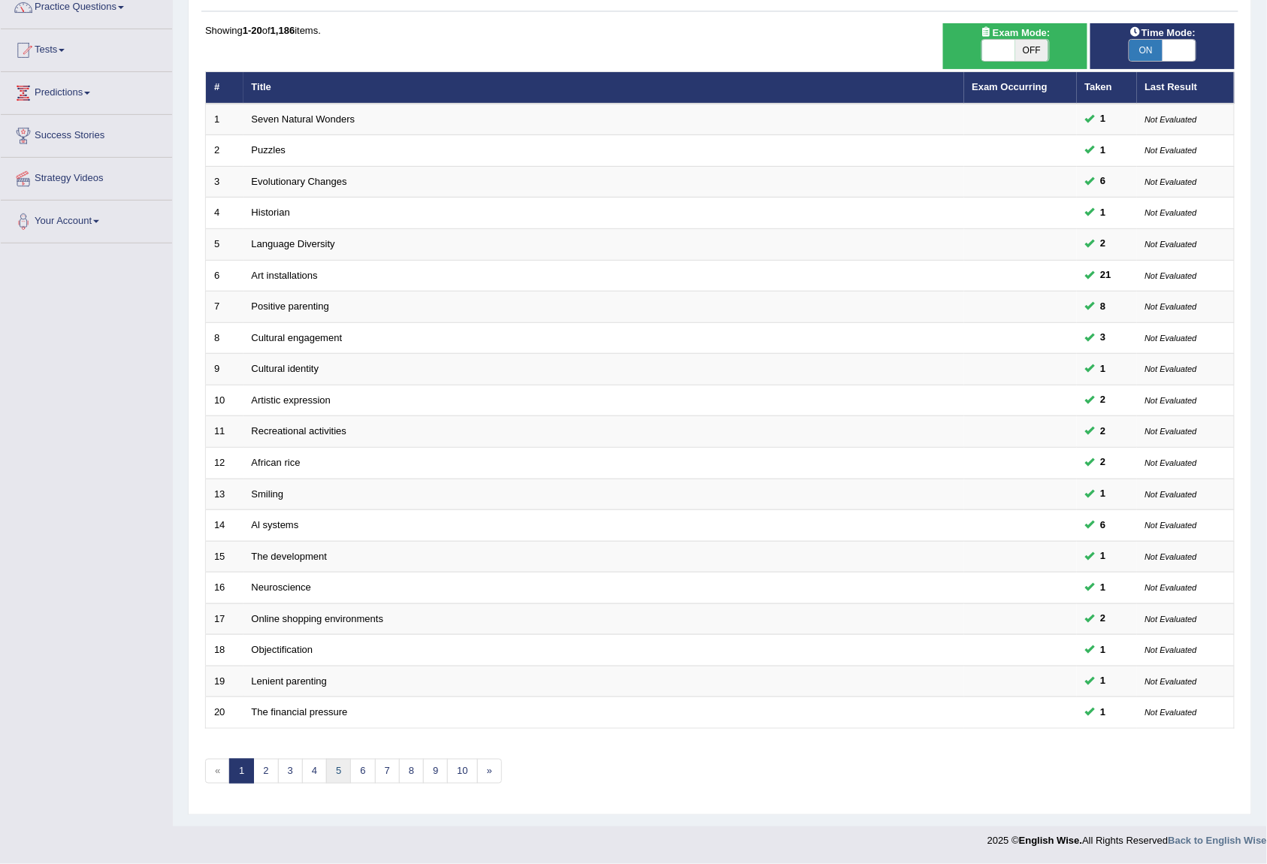
scroll to position [137, 0]
click at [307, 767] on link "4" at bounding box center [314, 771] width 25 height 25
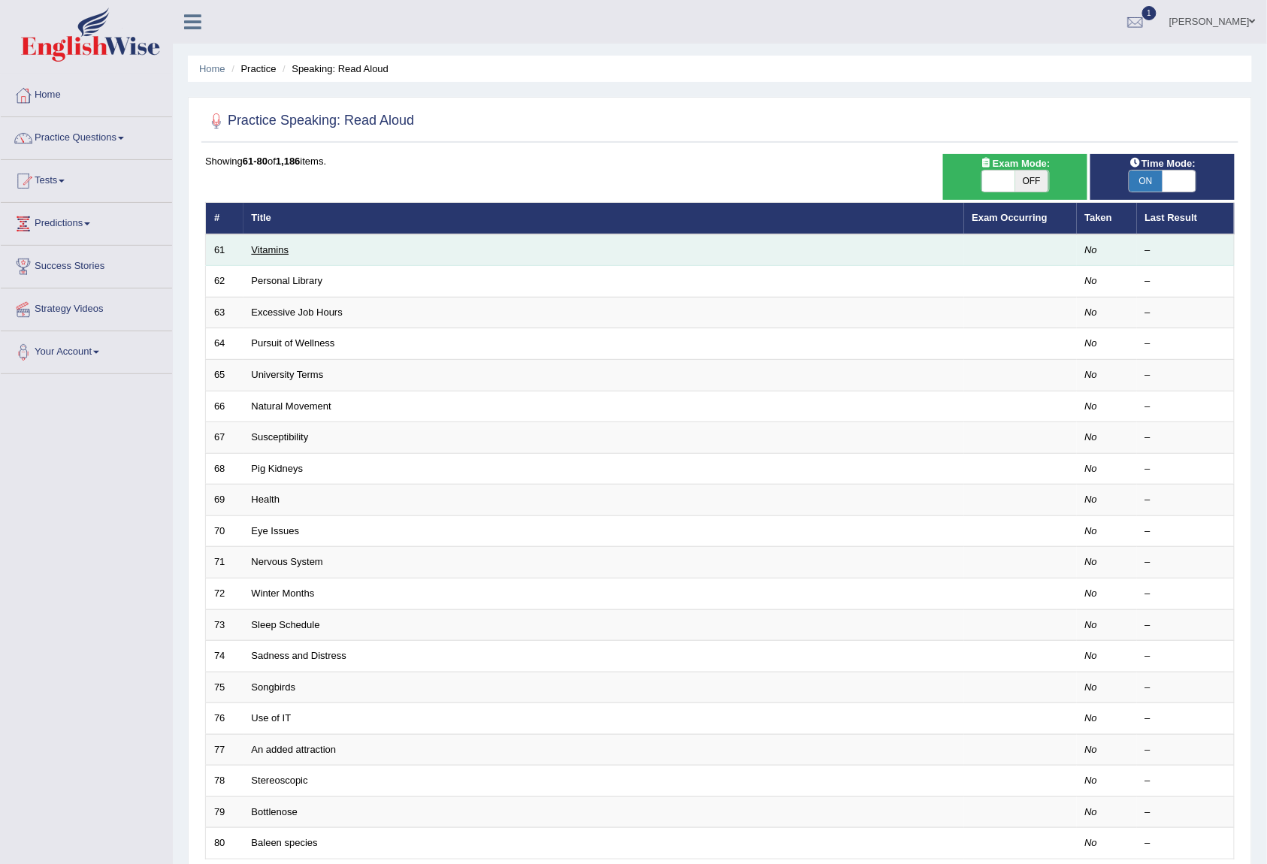
click at [275, 254] on link "Vitamins" at bounding box center [271, 249] width 38 height 11
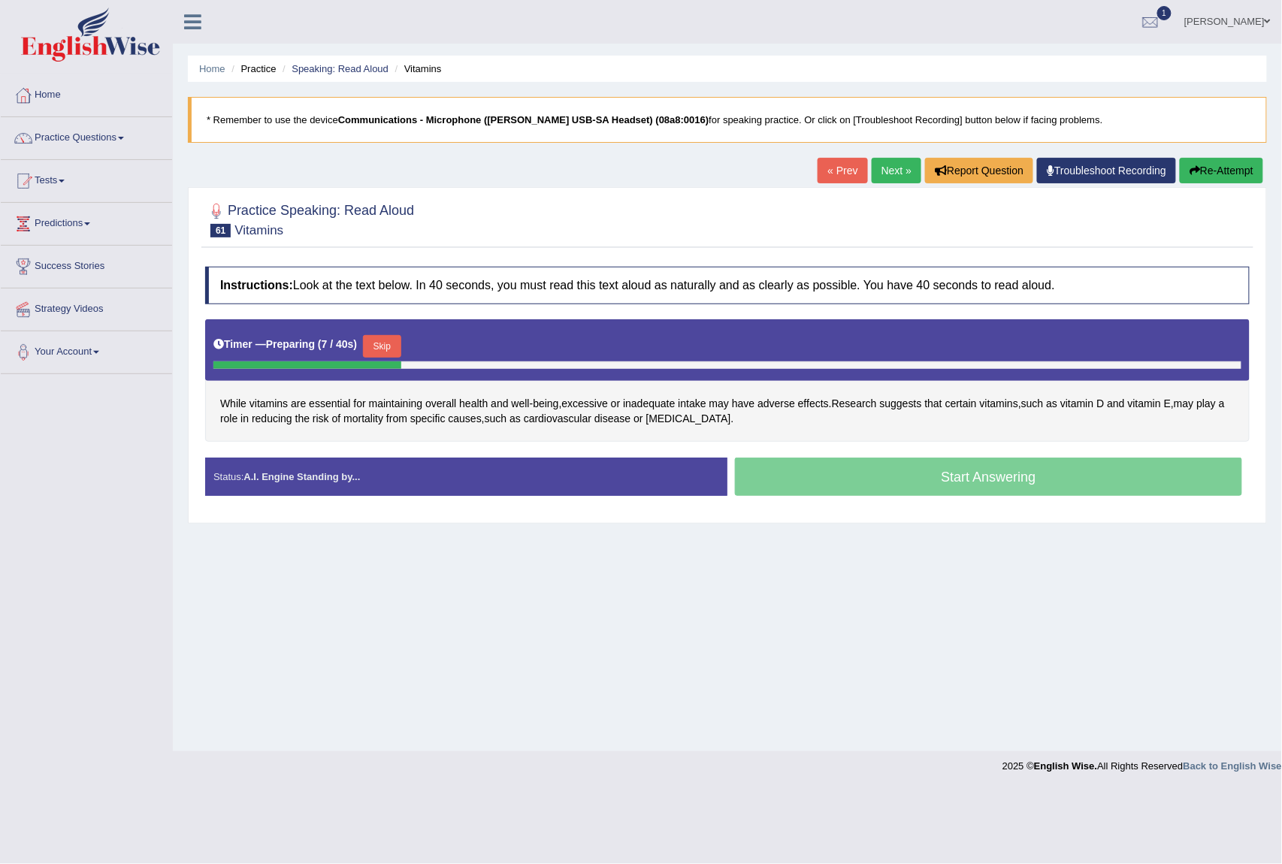
click at [391, 346] on button "Skip" at bounding box center [382, 346] width 38 height 23
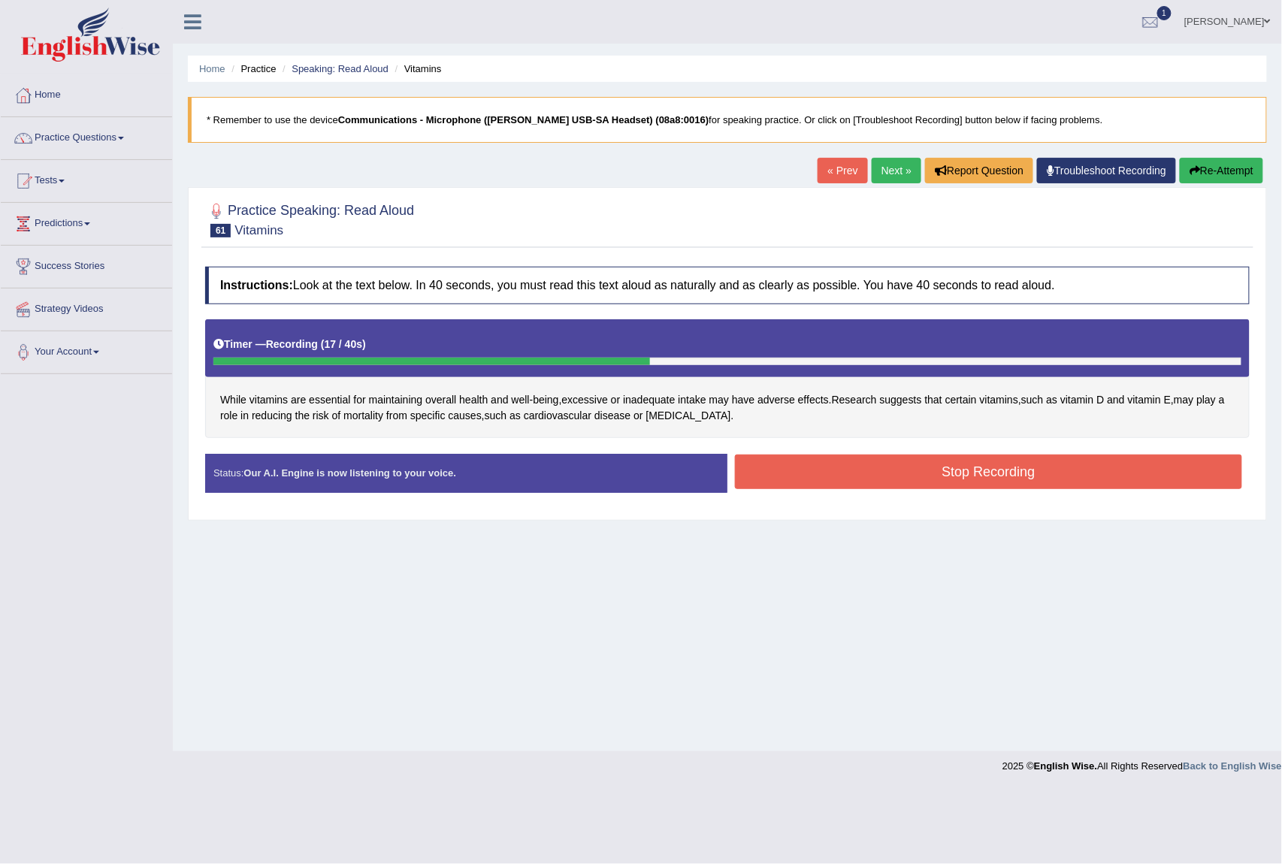
click at [933, 486] on button "Stop Recording" at bounding box center [988, 472] width 507 height 35
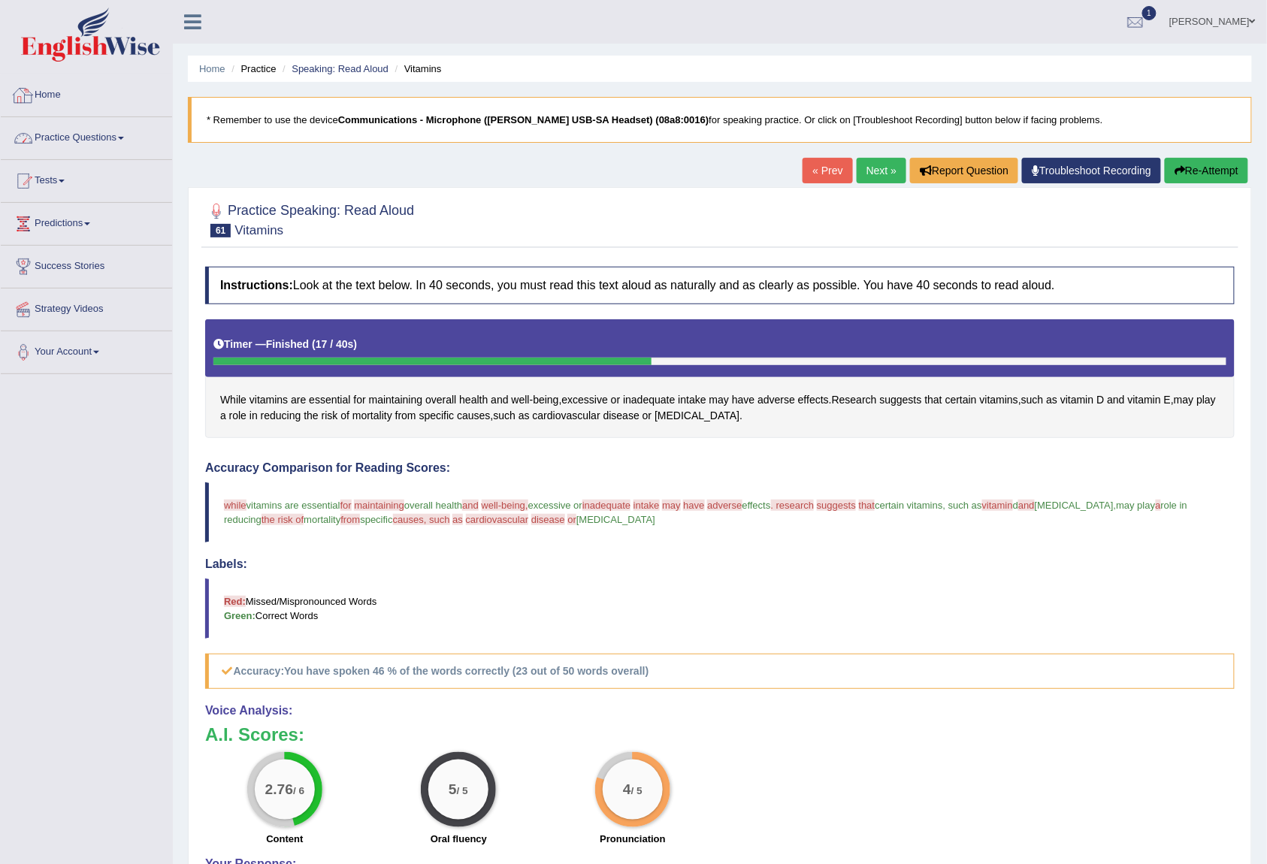
click at [49, 135] on link "Practice Questions" at bounding box center [86, 136] width 171 height 38
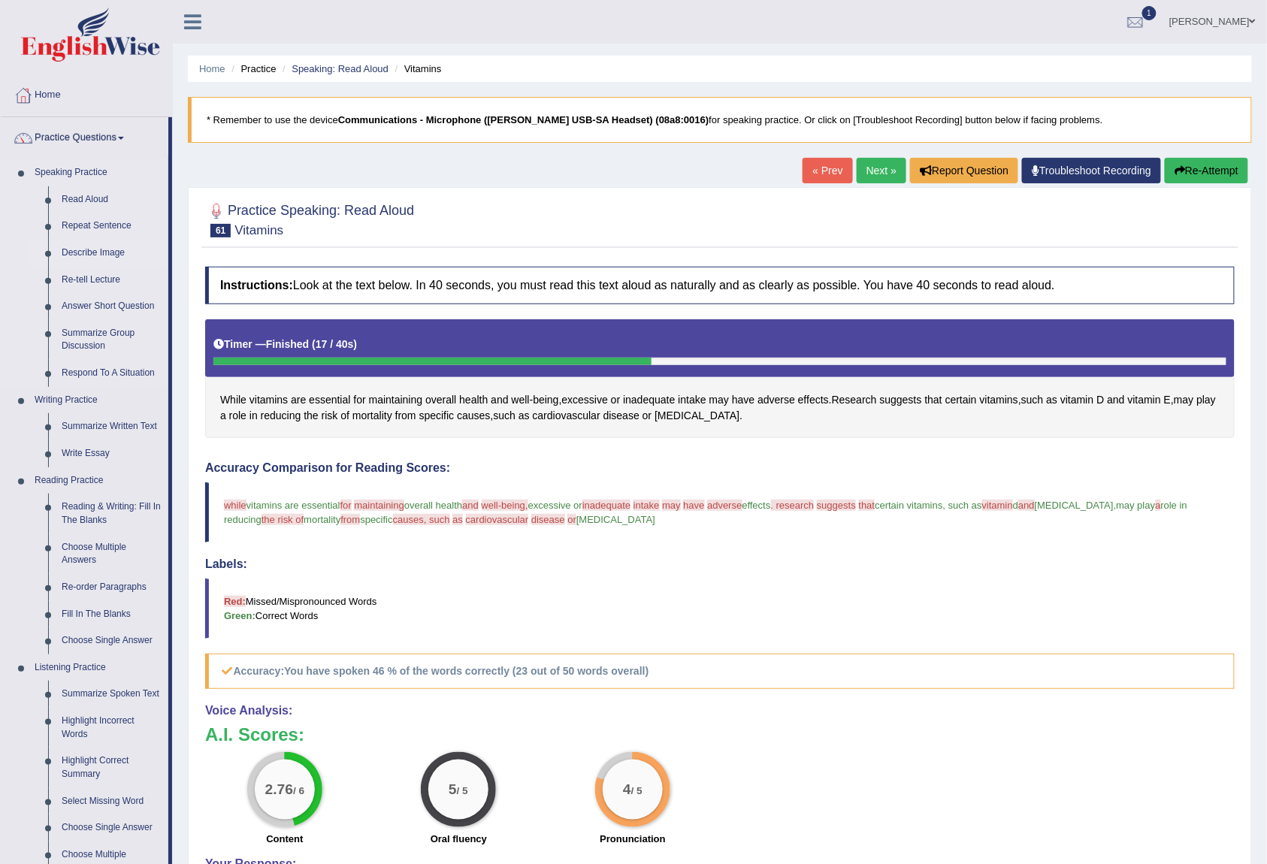
click at [98, 250] on link "Describe Image" at bounding box center [111, 253] width 113 height 27
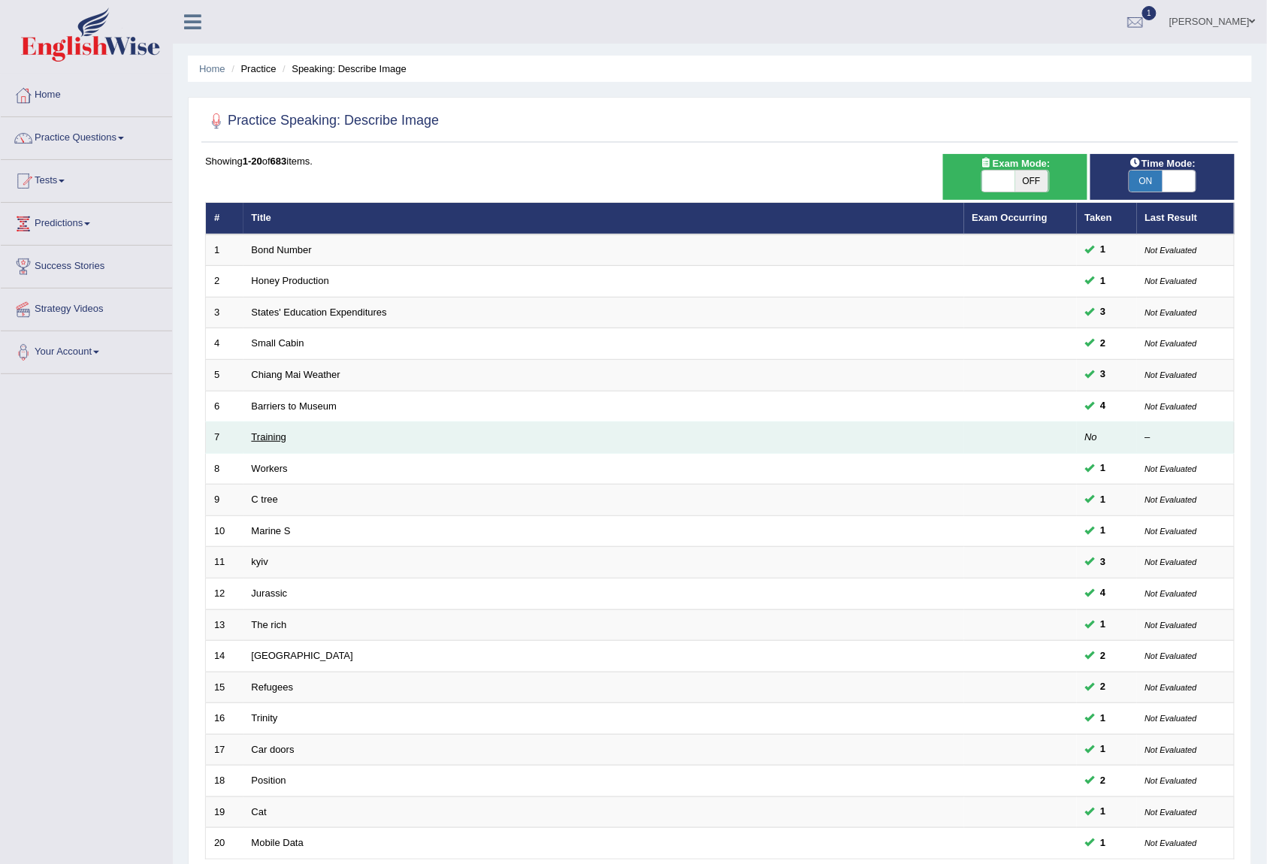
click at [277, 436] on link "Training" at bounding box center [269, 436] width 35 height 11
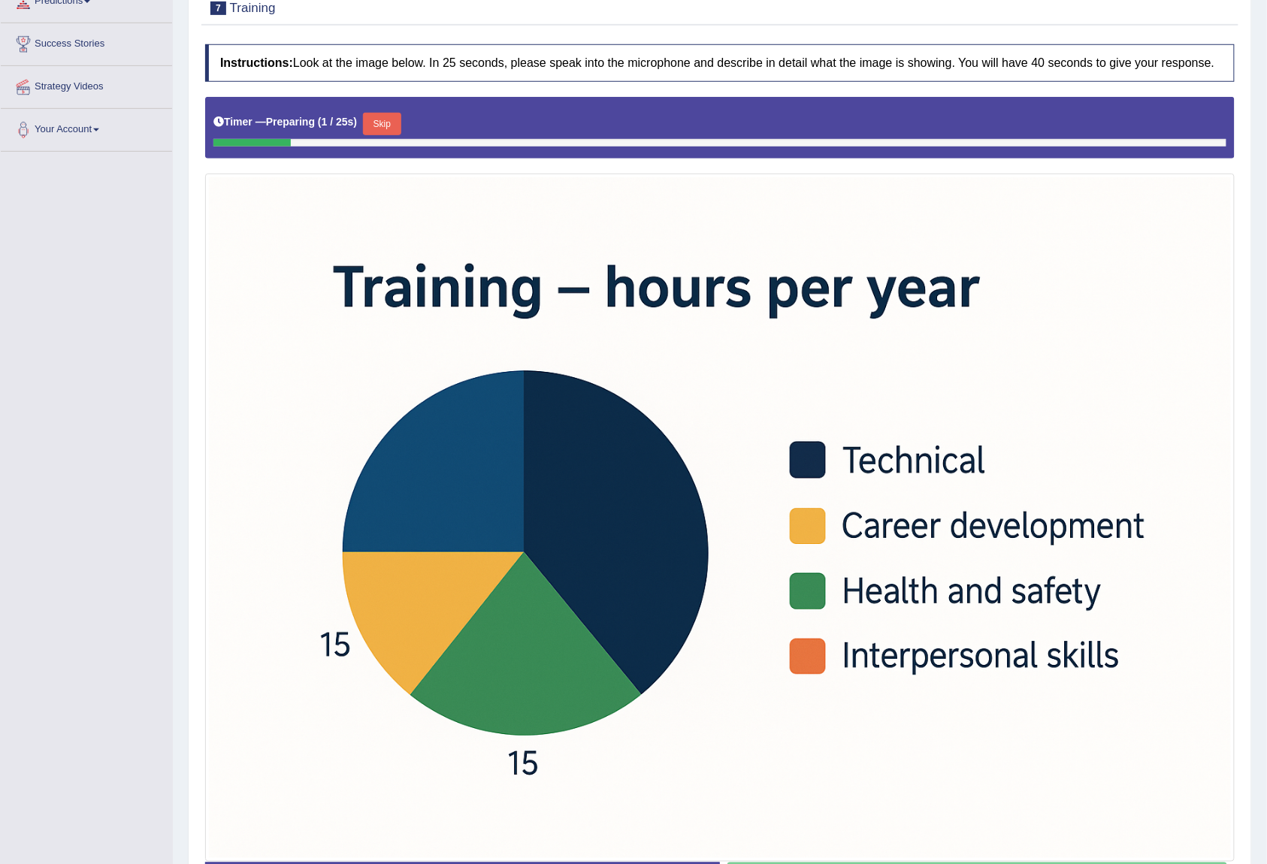
scroll to position [340, 0]
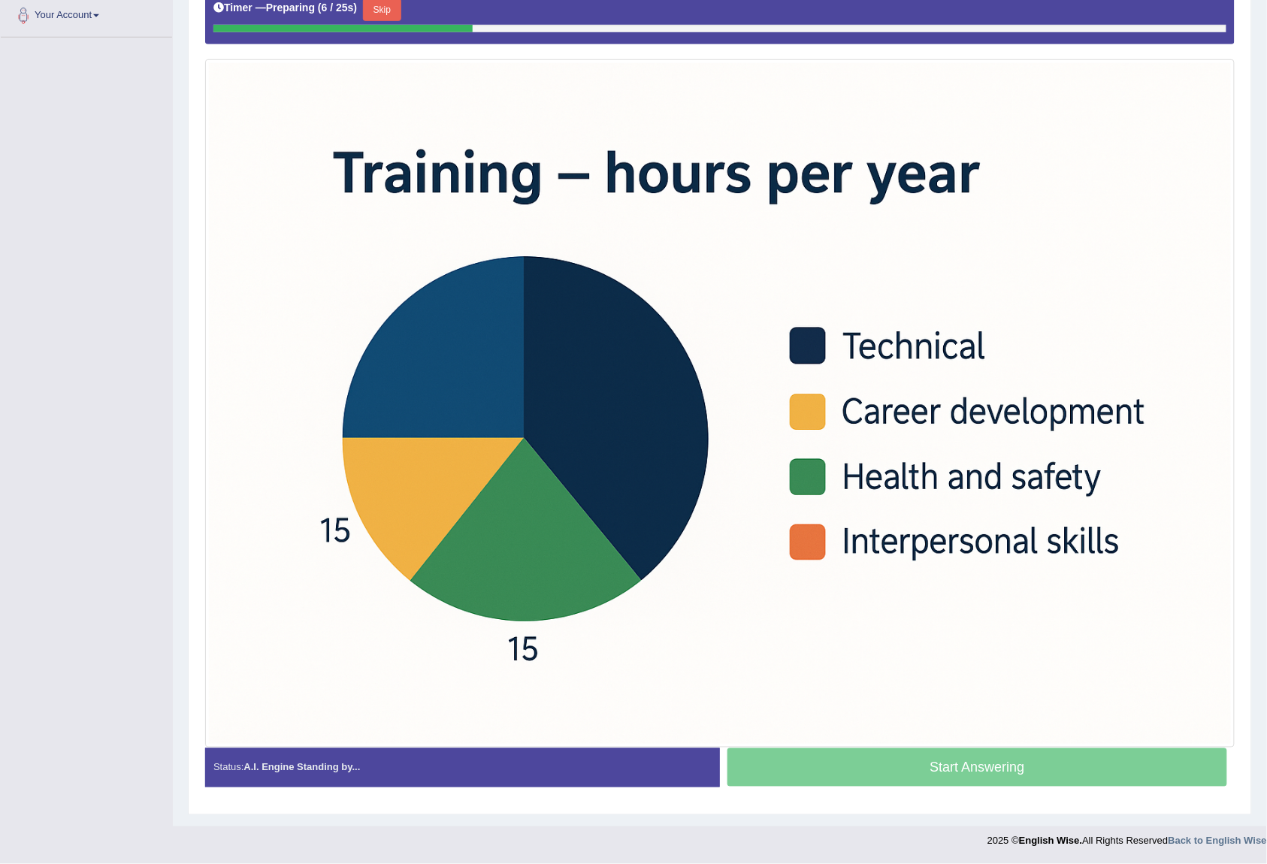
click at [392, 4] on button "Skip" at bounding box center [382, 9] width 38 height 23
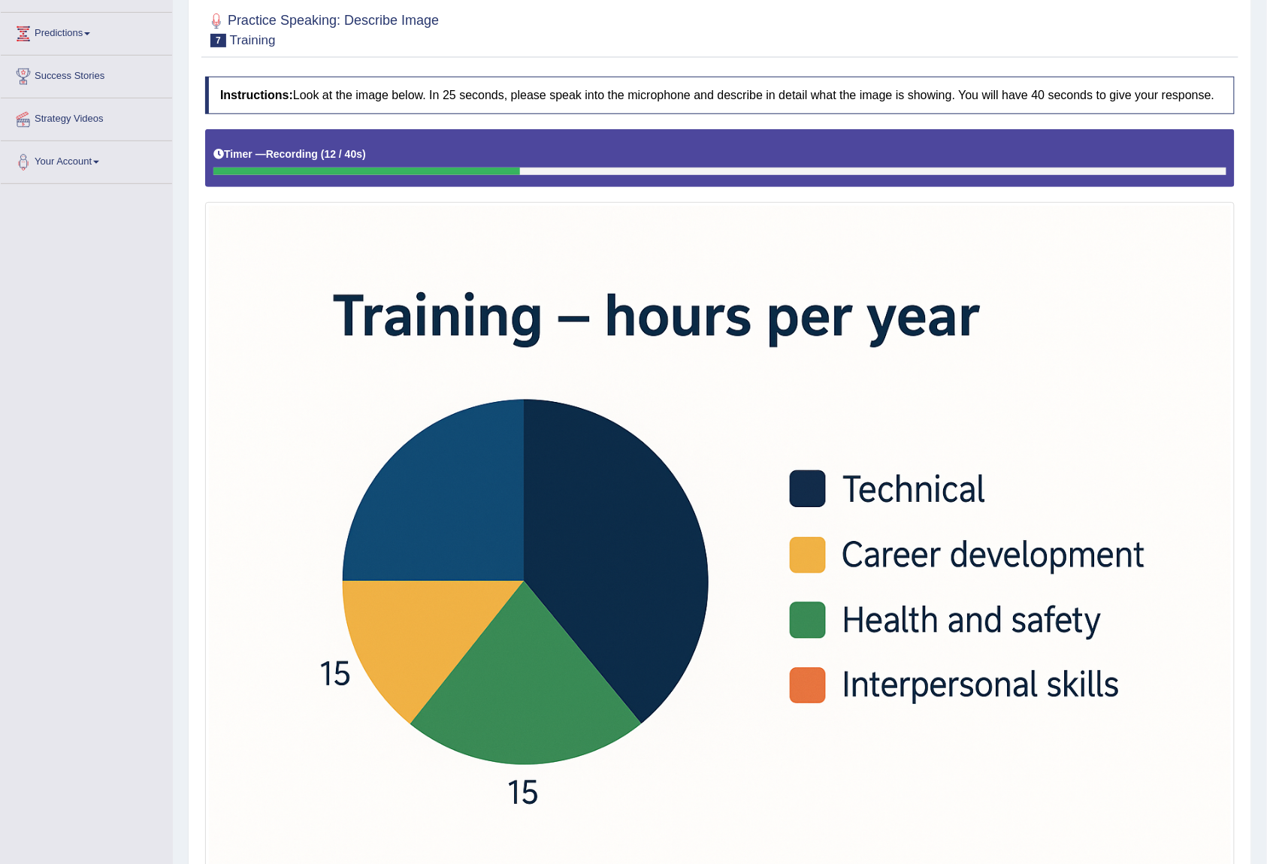
scroll to position [0, 0]
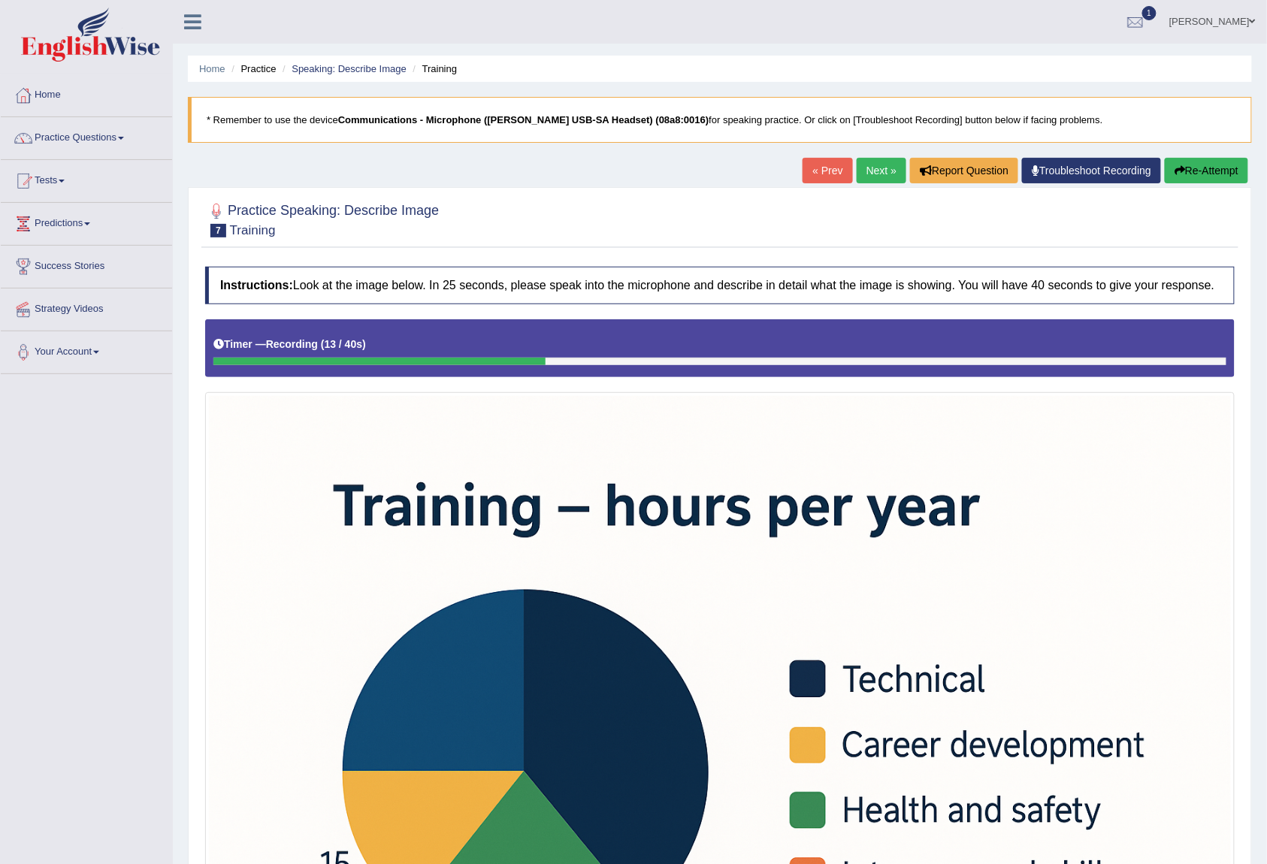
click at [1221, 183] on button "Re-Attempt" at bounding box center [1206, 171] width 83 height 26
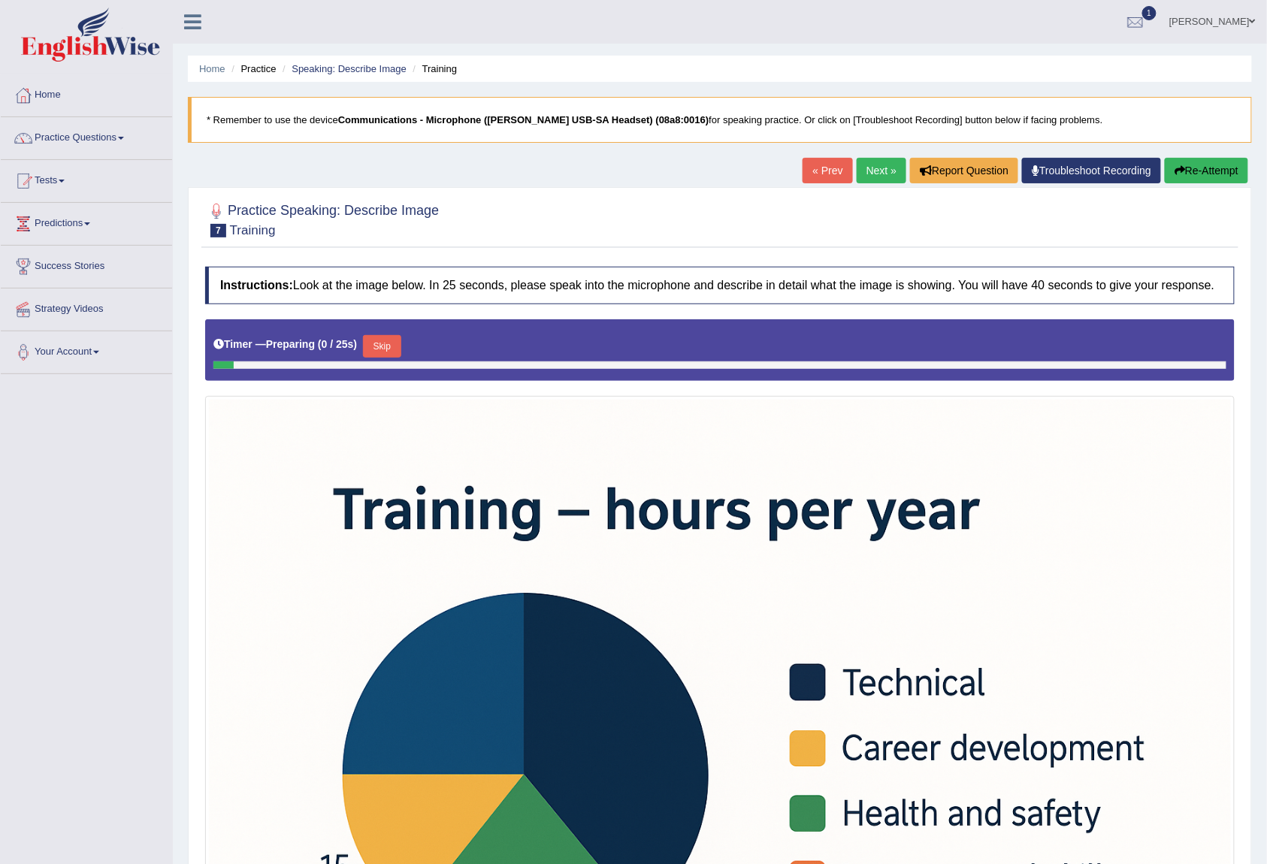
click at [377, 337] on button "Skip" at bounding box center [382, 346] width 38 height 23
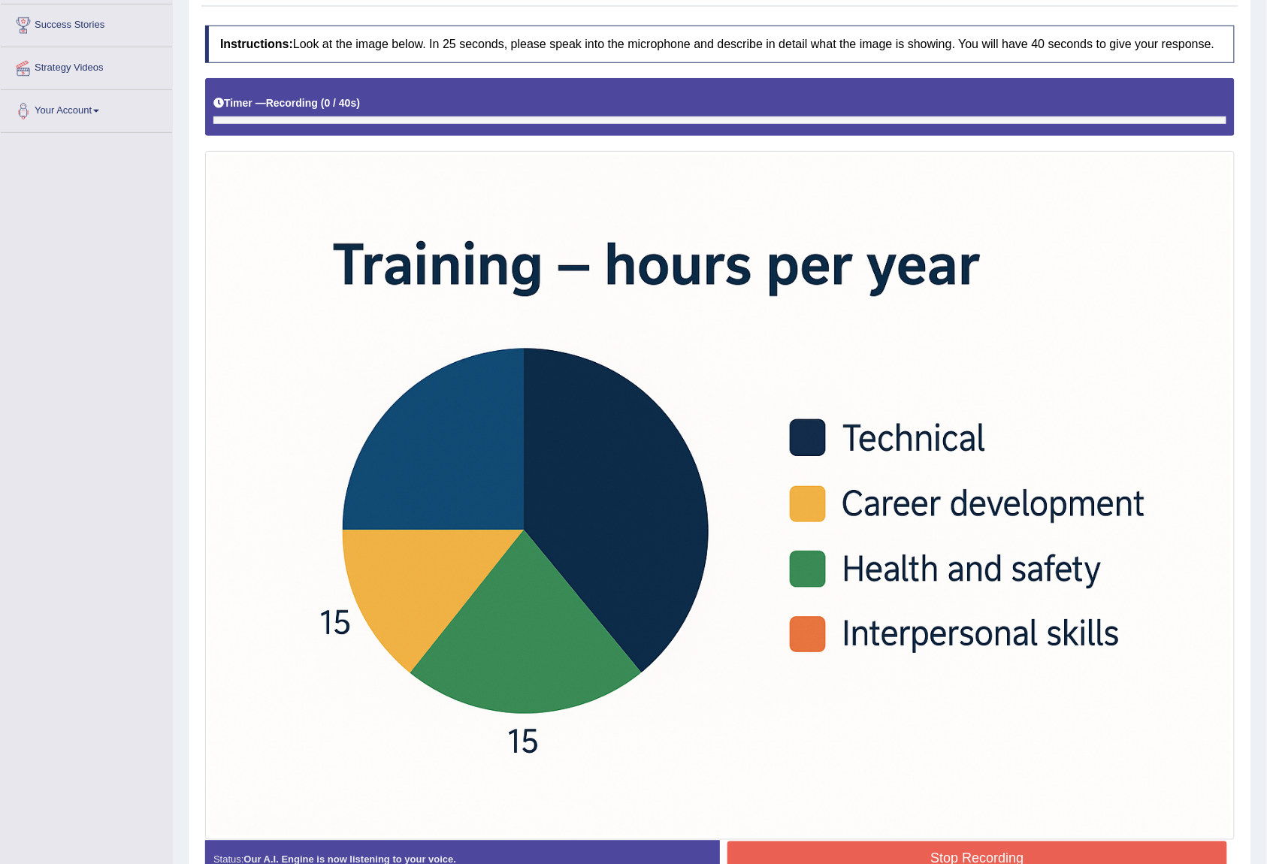
scroll to position [268, 0]
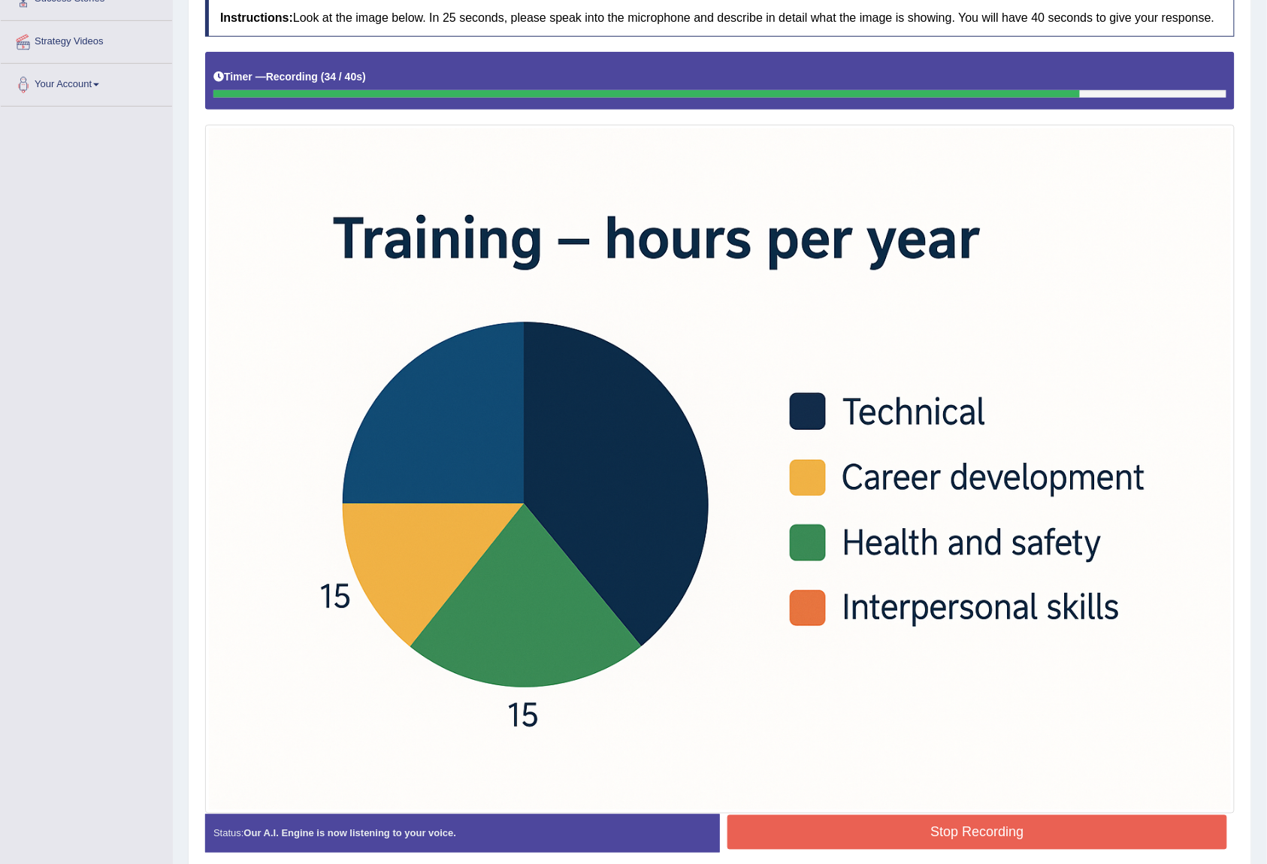
click at [960, 843] on button "Stop Recording" at bounding box center [978, 832] width 500 height 35
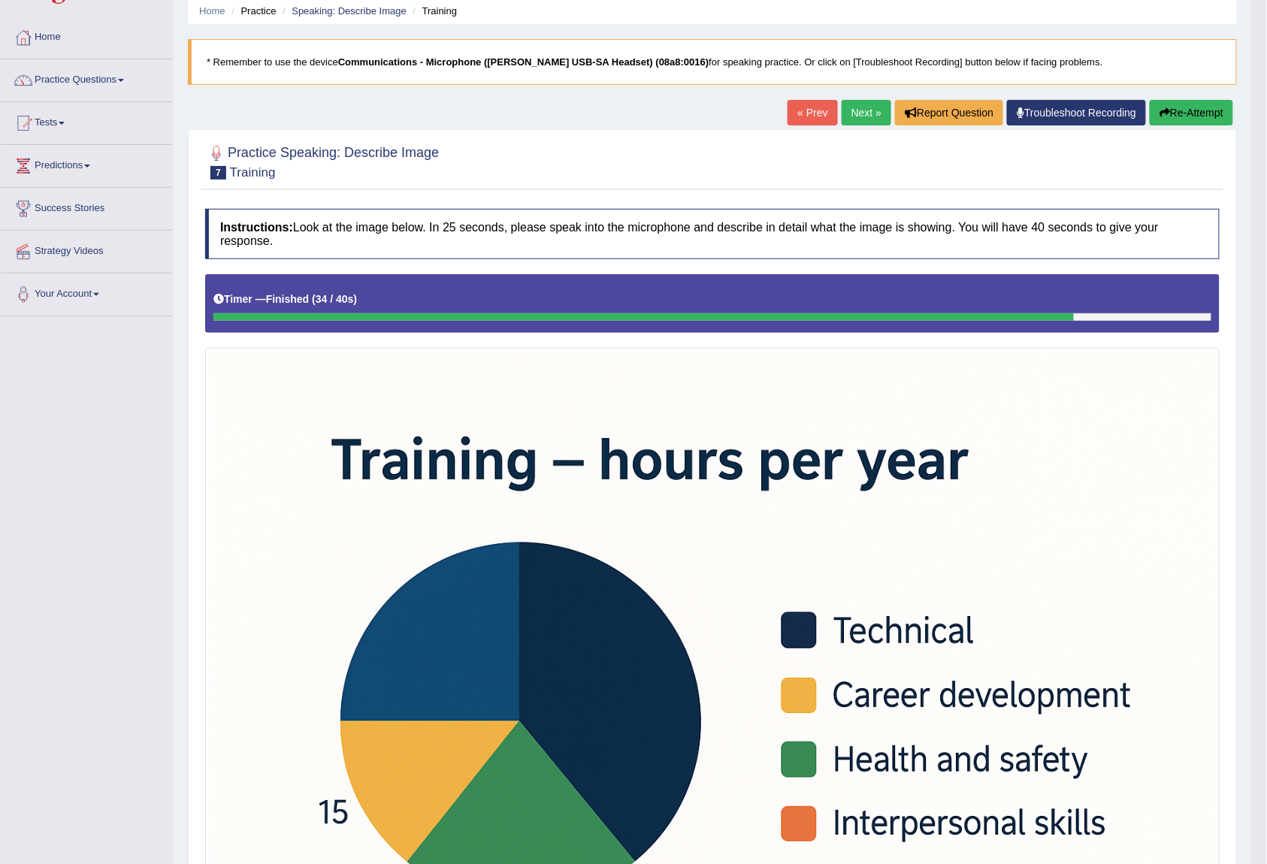
scroll to position [0, 0]
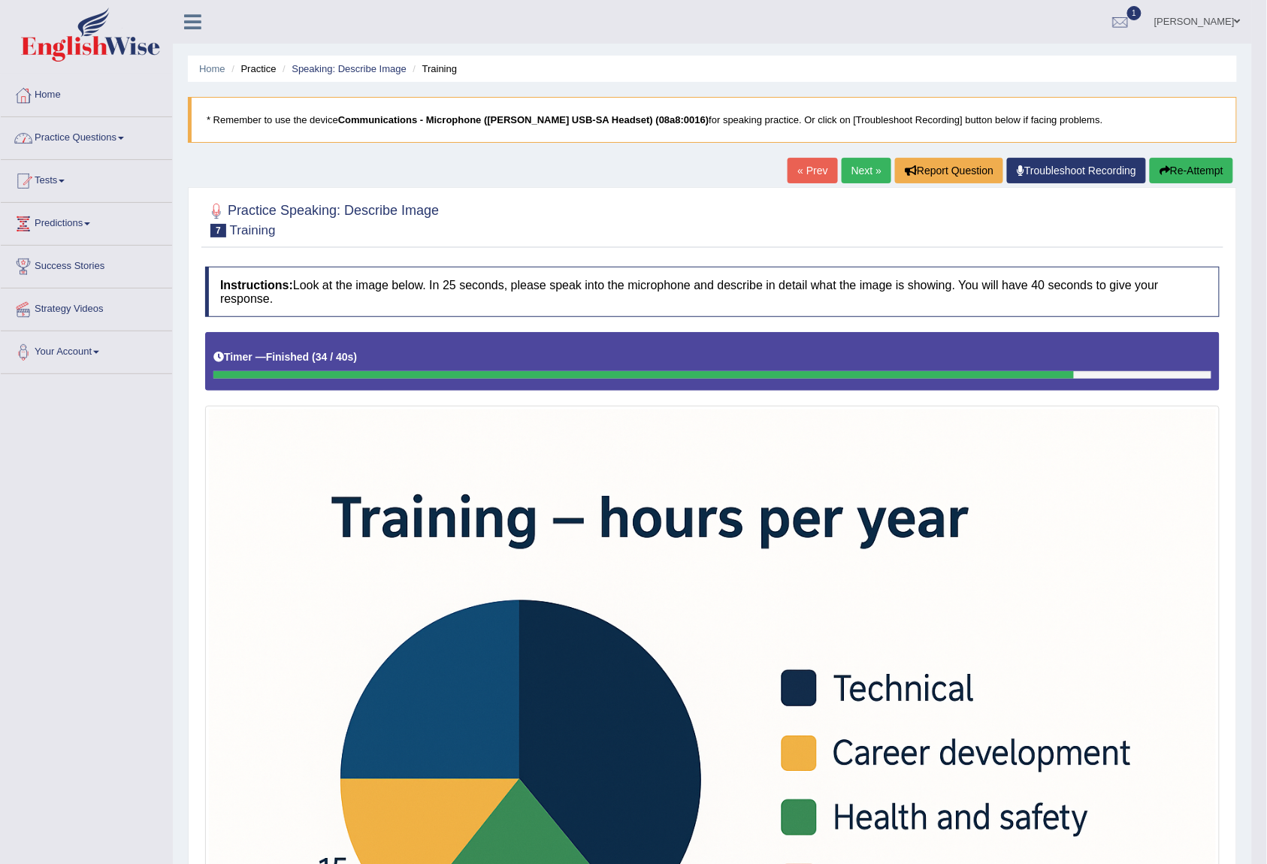
click at [110, 140] on link "Practice Questions" at bounding box center [86, 136] width 171 height 38
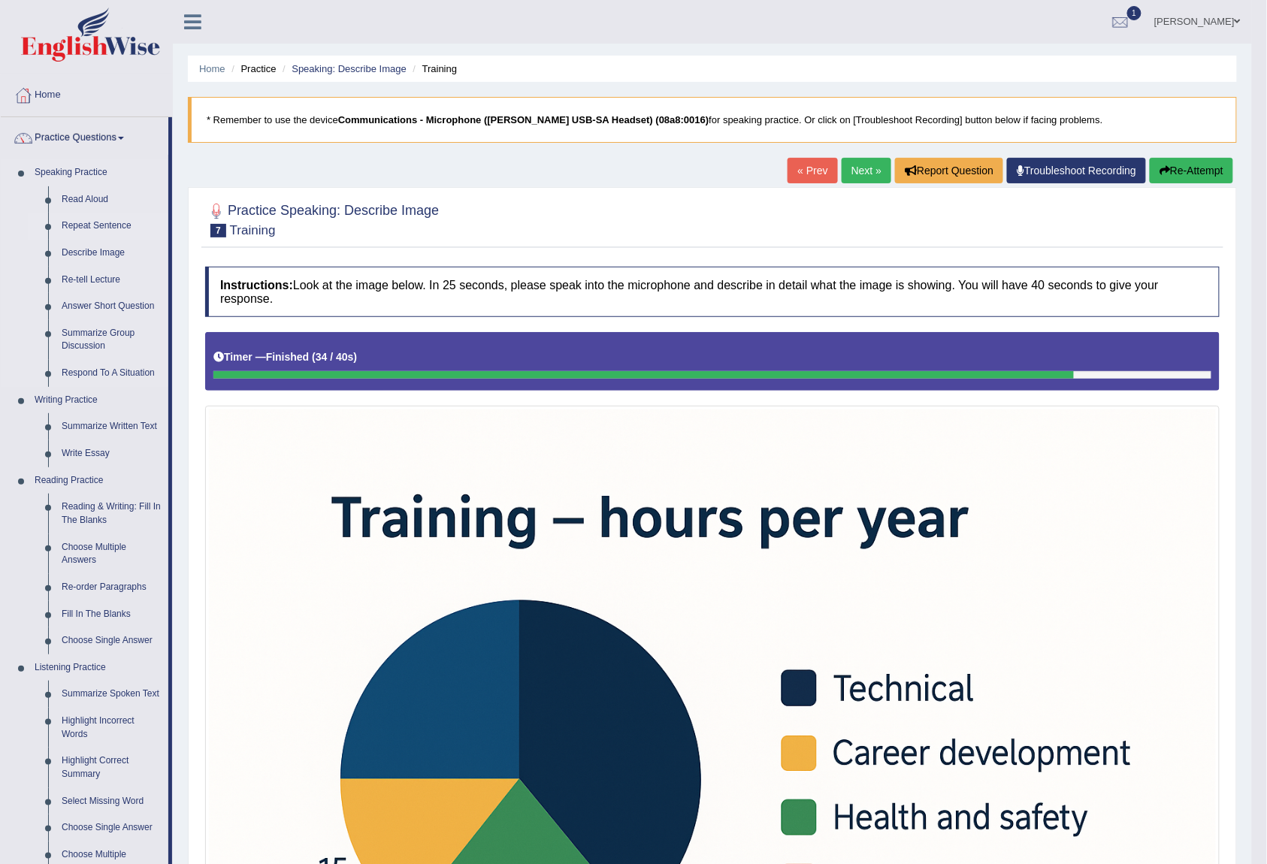
click at [108, 222] on link "Repeat Sentence" at bounding box center [111, 226] width 113 height 27
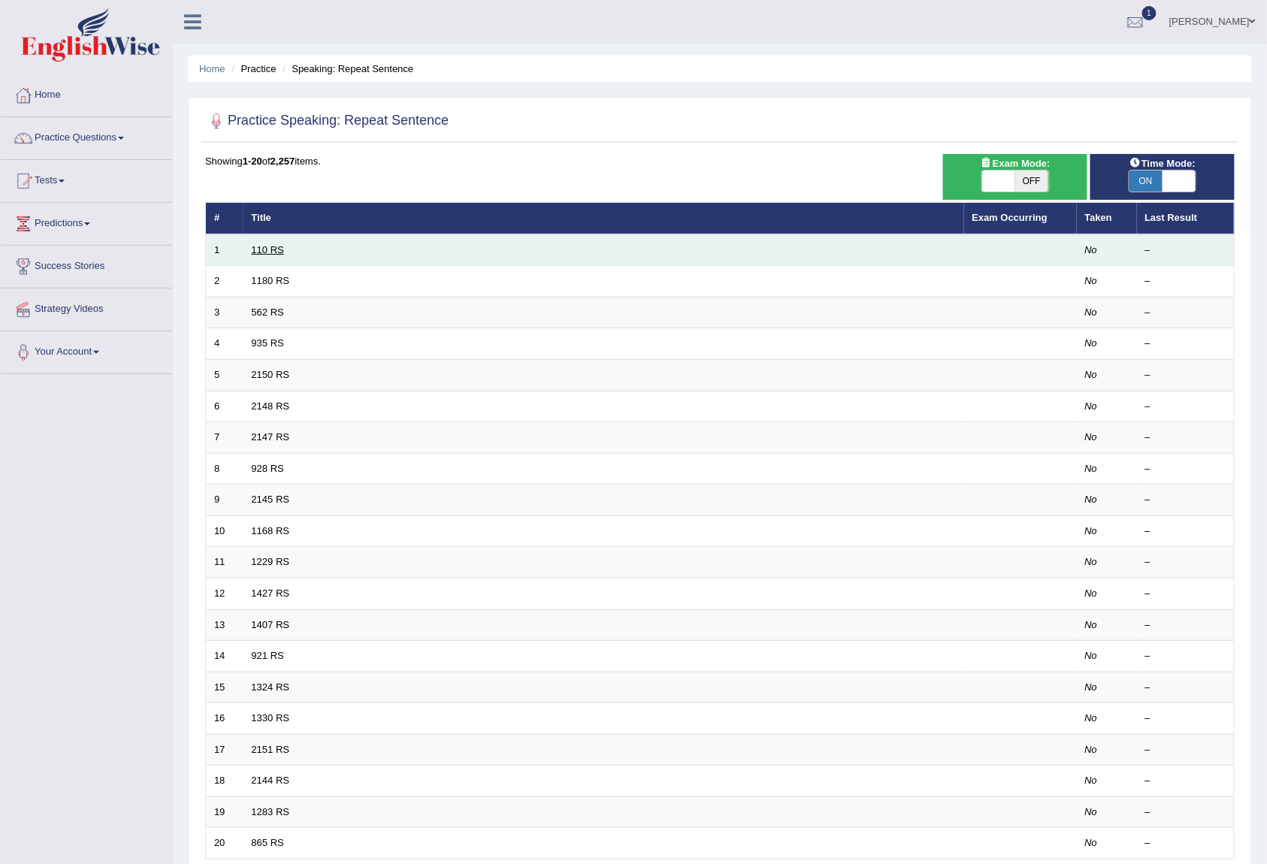
click at [265, 250] on link "110 RS" at bounding box center [268, 249] width 32 height 11
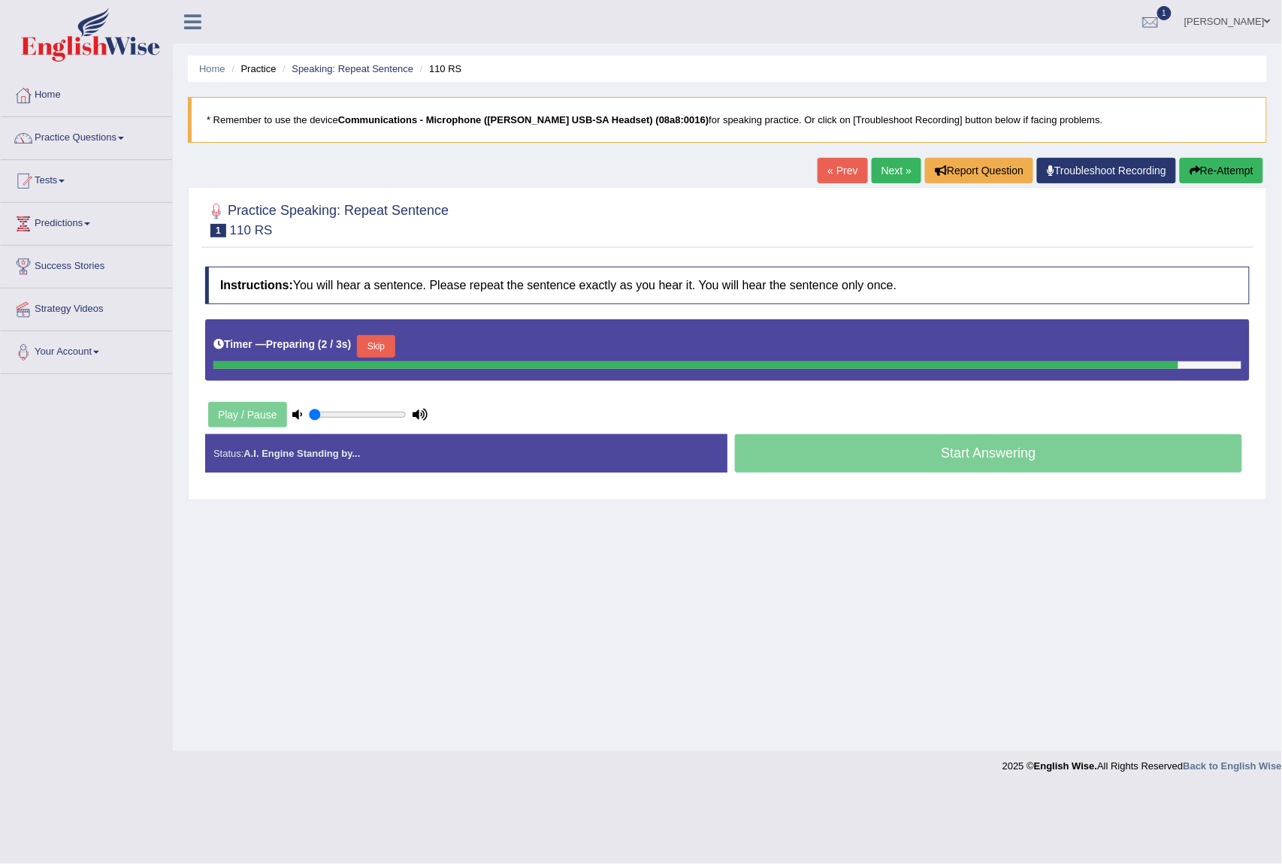
click at [373, 409] on div "Play / Pause" at bounding box center [317, 415] width 225 height 38
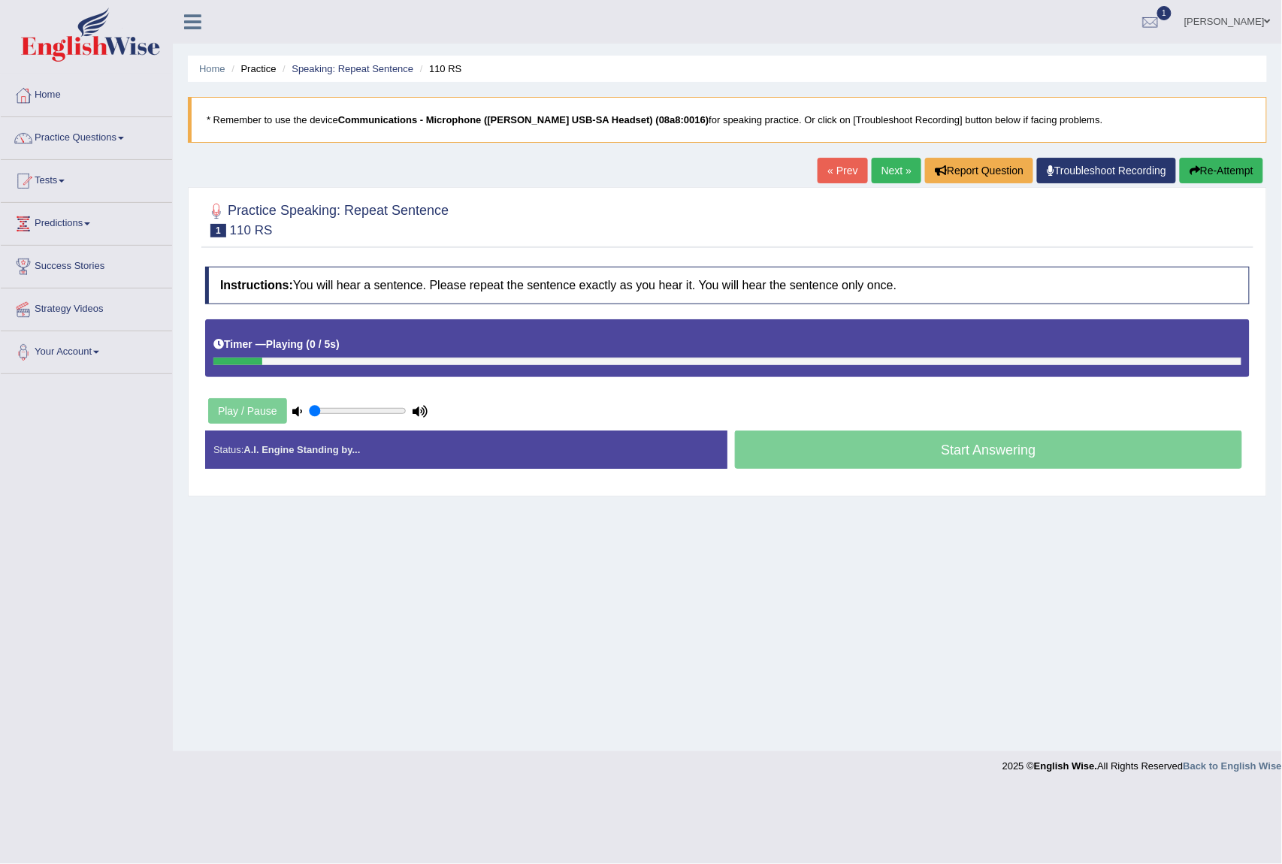
click at [362, 419] on div "Play / Pause" at bounding box center [317, 411] width 225 height 38
click at [362, 412] on input "range" at bounding box center [358, 411] width 98 height 12
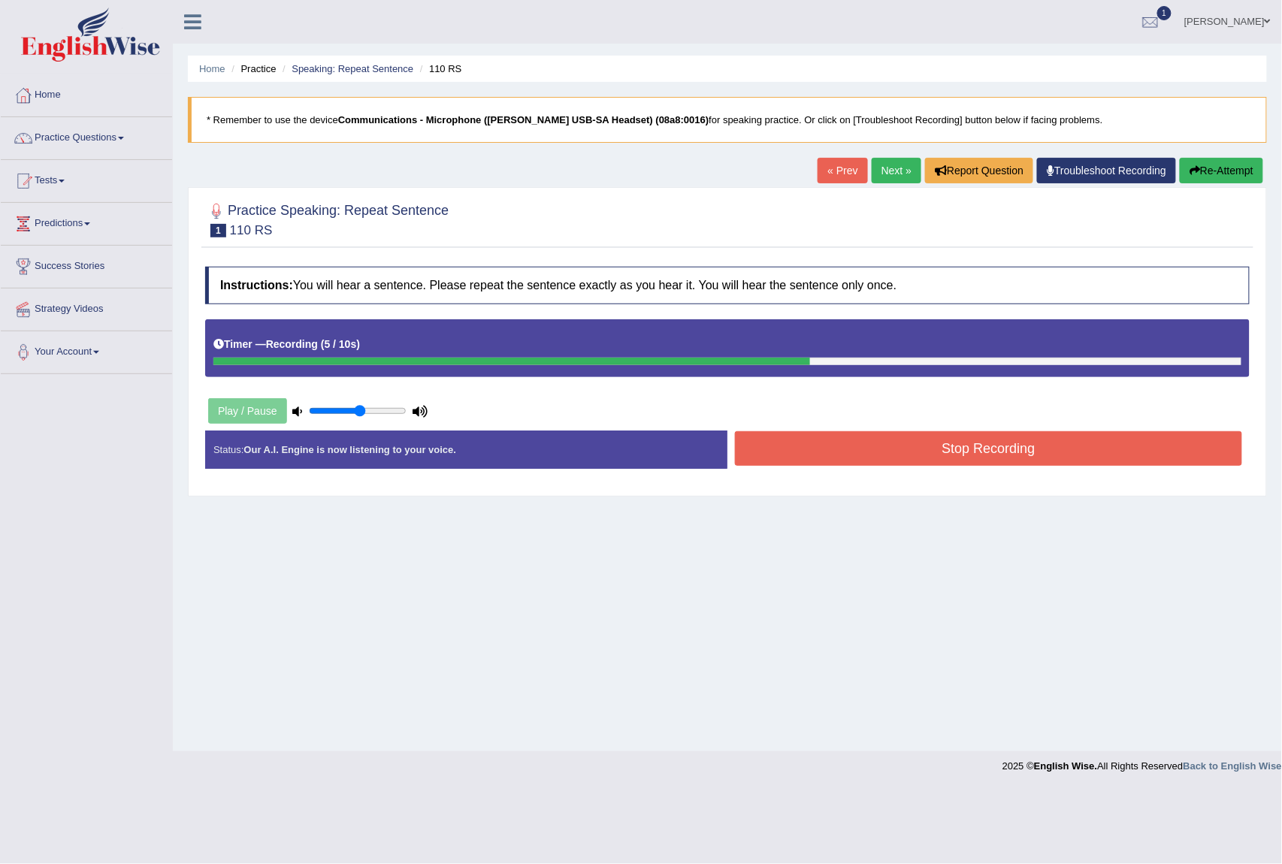
click at [989, 461] on button "Stop Recording" at bounding box center [988, 448] width 507 height 35
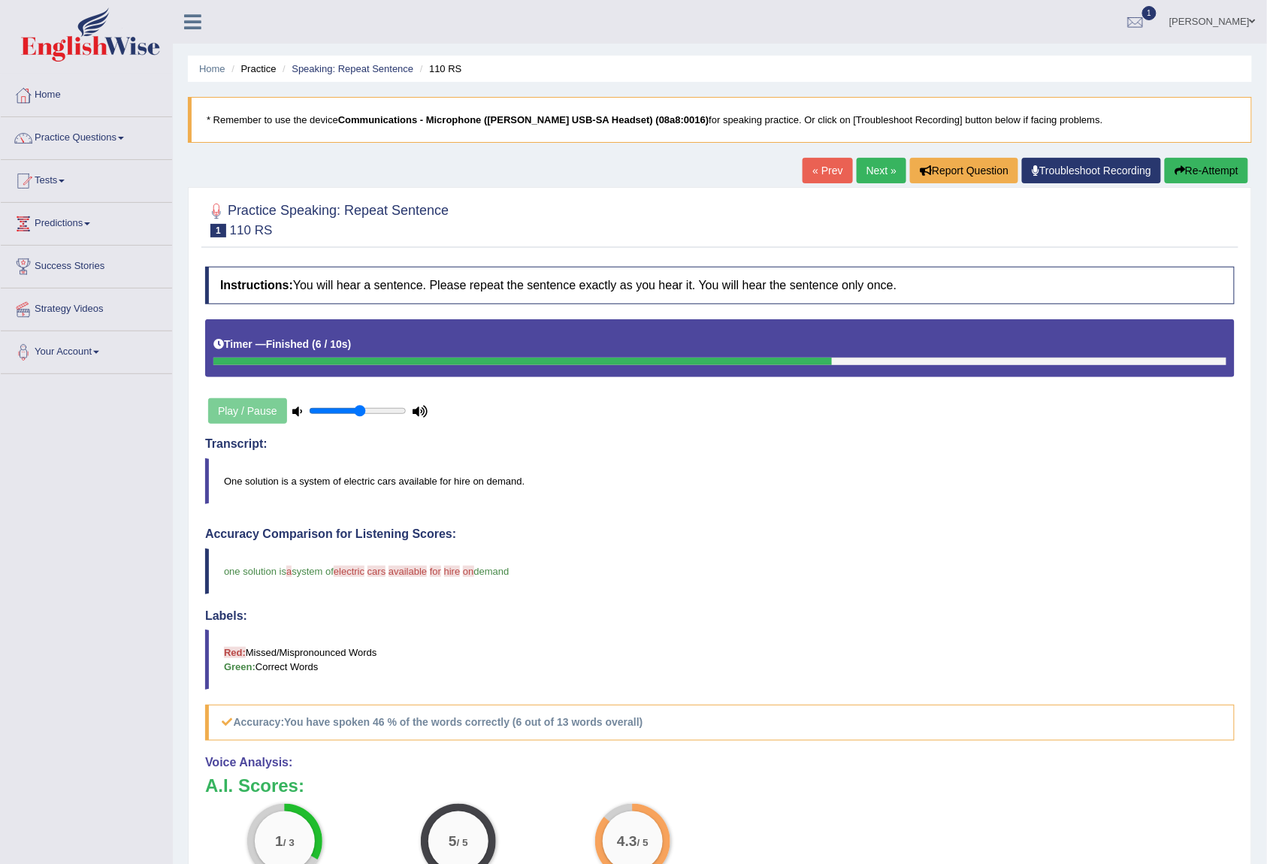
scroll to position [133, 0]
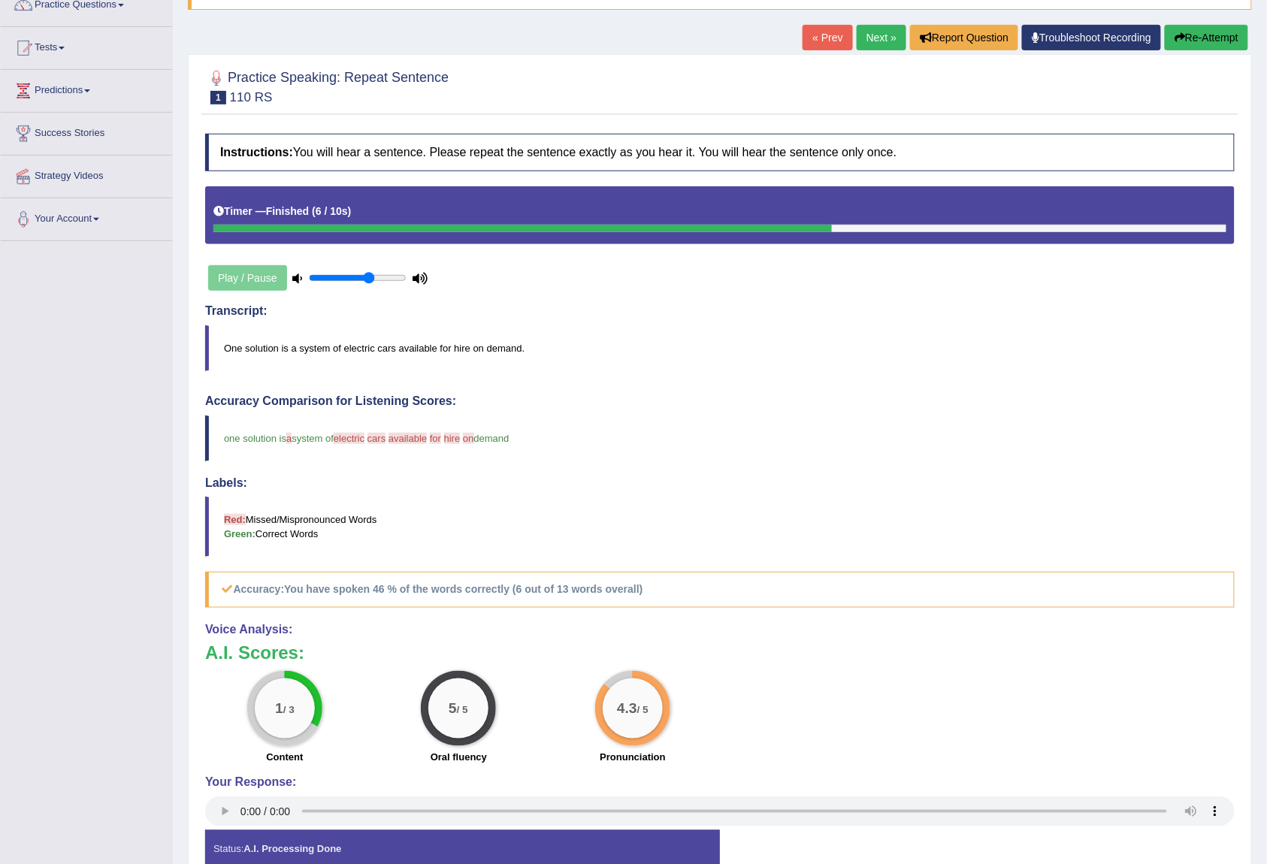
click at [371, 280] on input "range" at bounding box center [358, 278] width 98 height 12
type input "0.85"
click at [388, 278] on input "range" at bounding box center [358, 278] width 98 height 12
click at [872, 44] on link "Next »" at bounding box center [882, 38] width 50 height 26
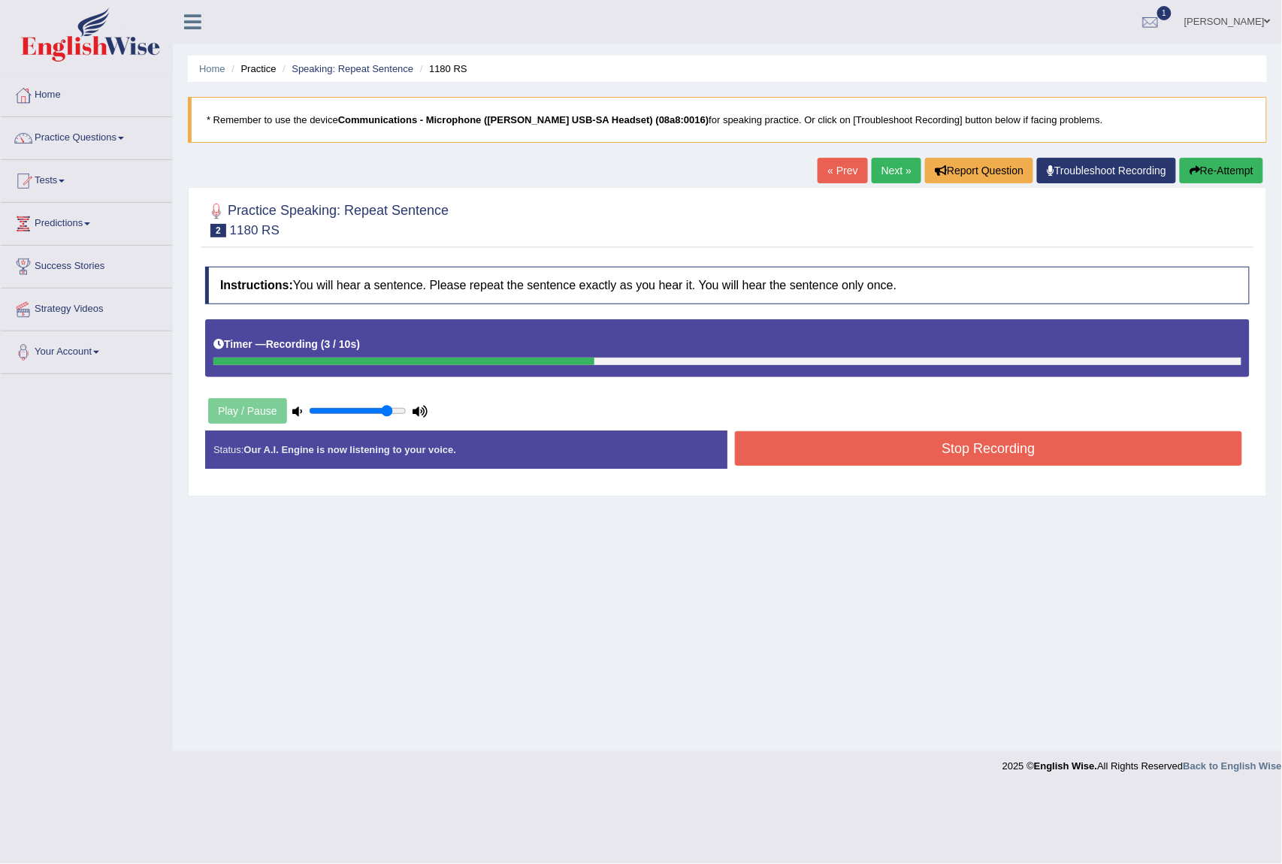
click at [1043, 451] on button "Stop Recording" at bounding box center [988, 448] width 507 height 35
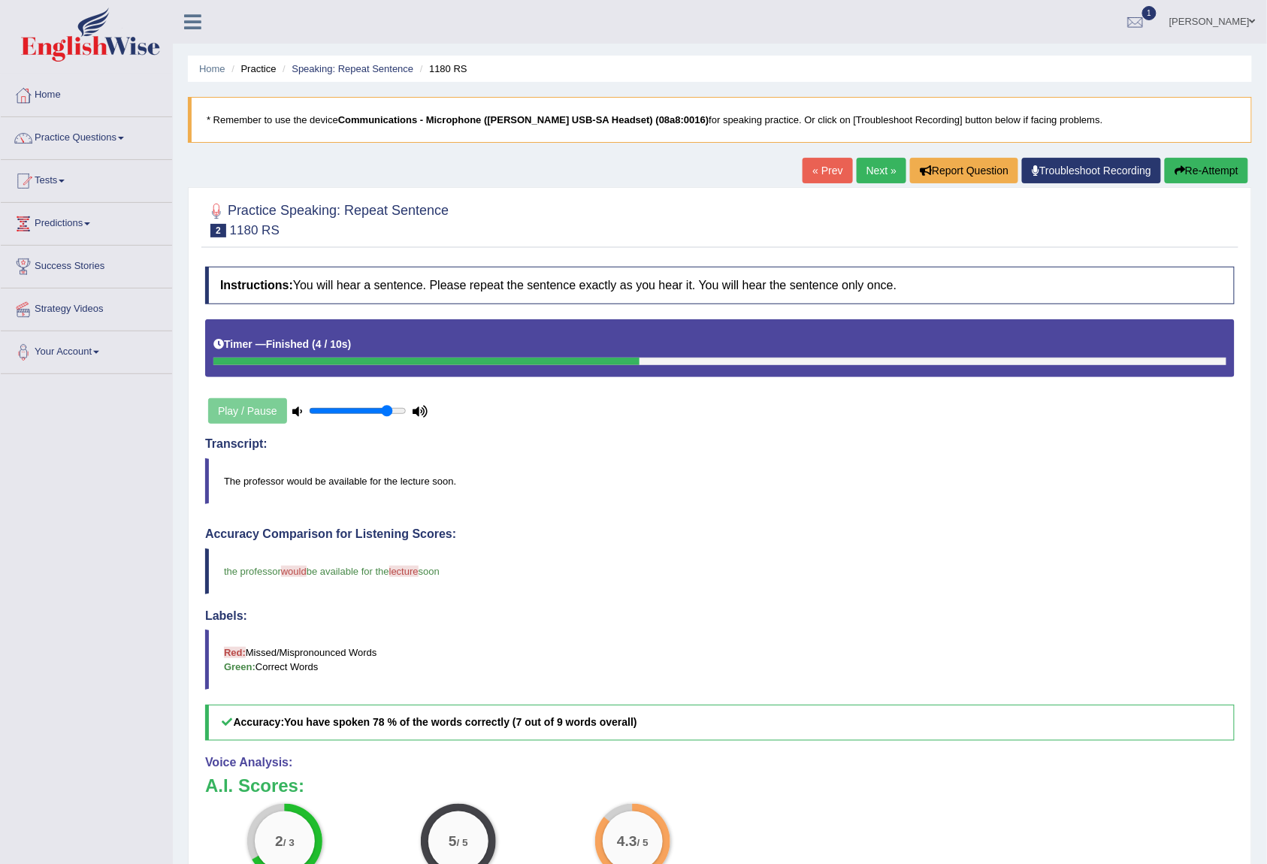
click at [873, 160] on link "Next »" at bounding box center [882, 171] width 50 height 26
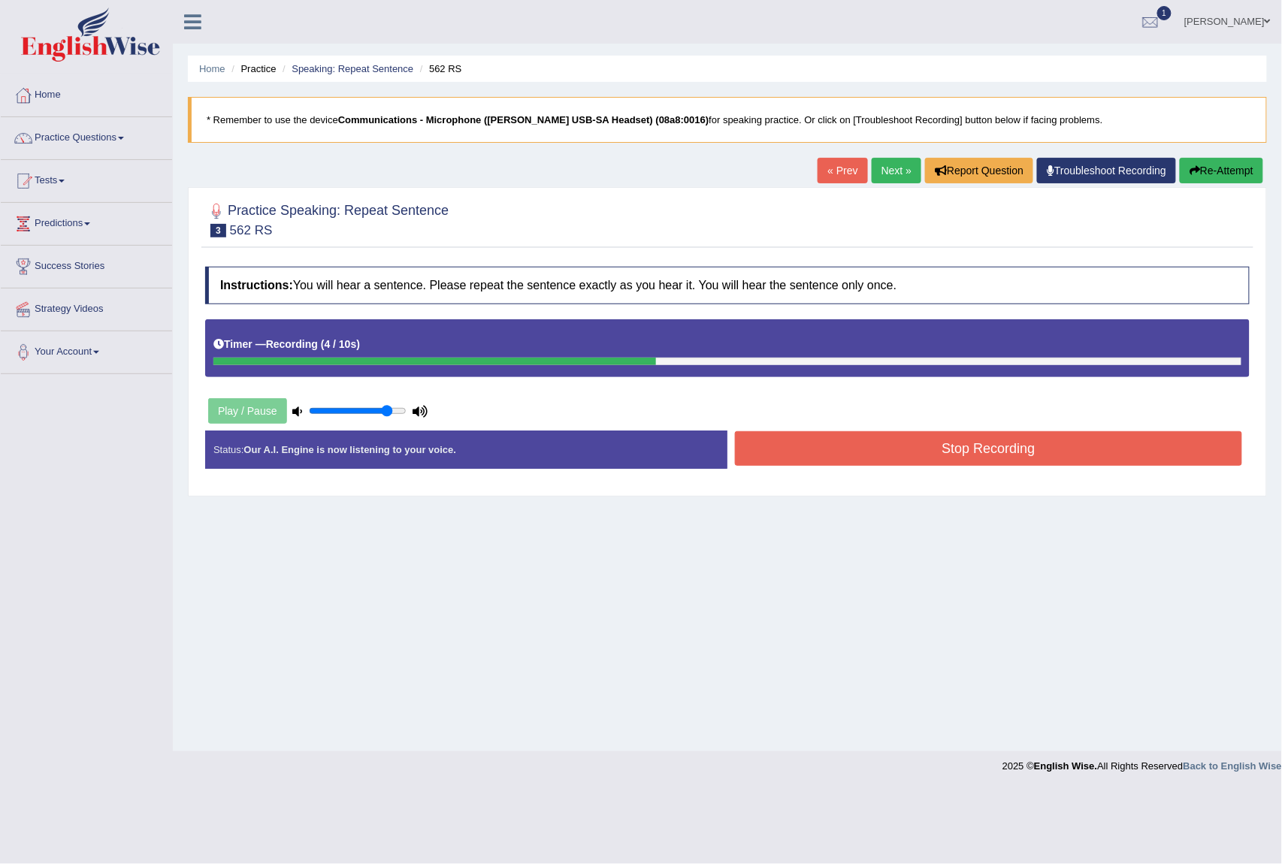
click at [879, 445] on button "Stop Recording" at bounding box center [988, 448] width 507 height 35
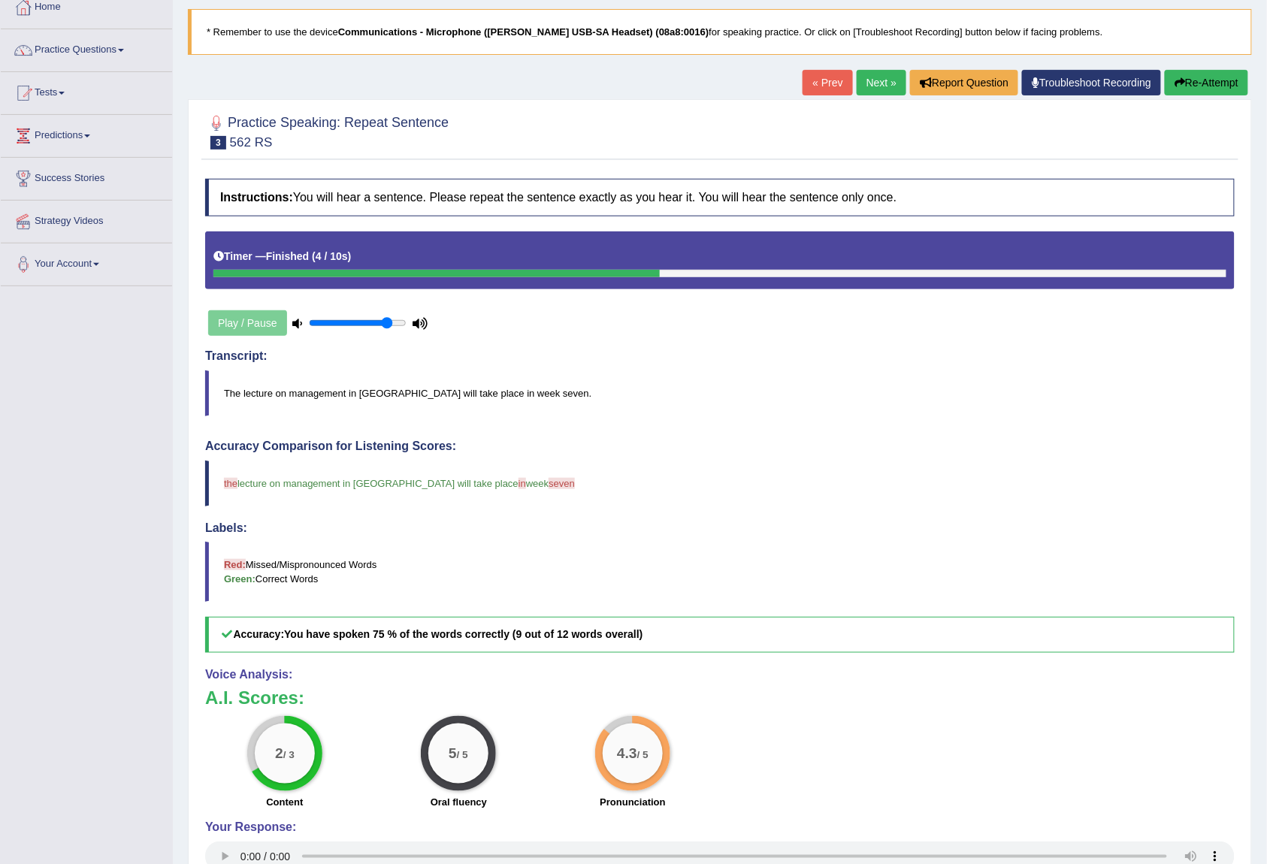
scroll to position [133, 0]
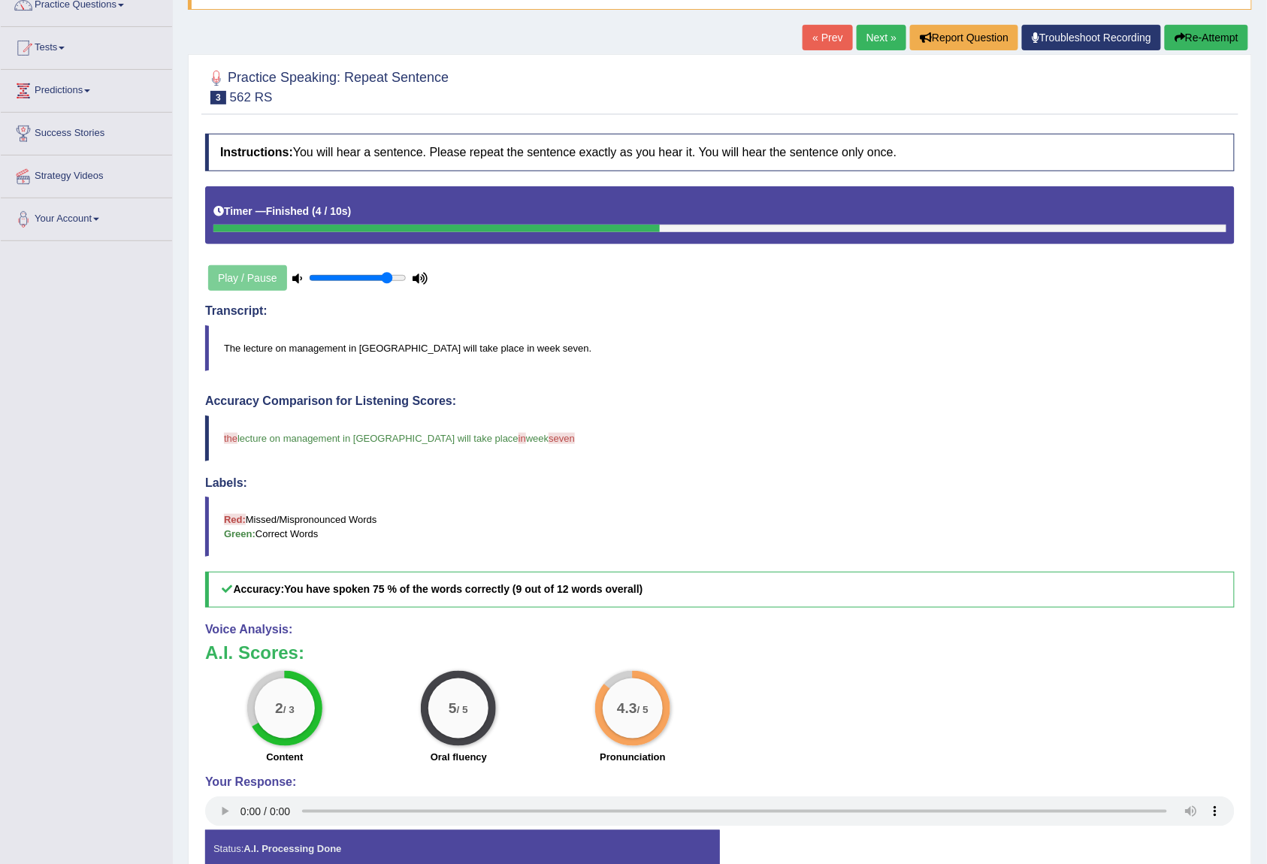
click at [870, 33] on link "Next »" at bounding box center [882, 38] width 50 height 26
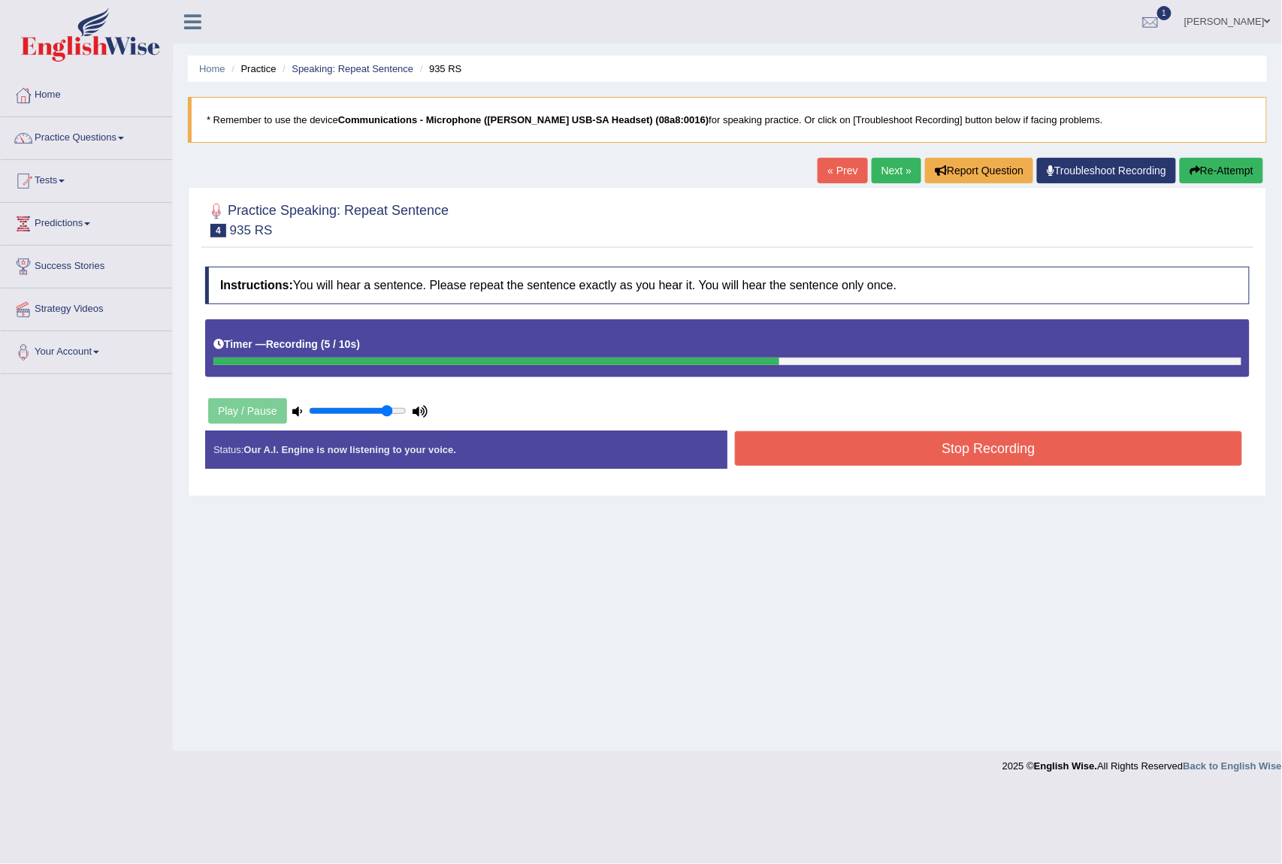
click at [992, 440] on button "Stop Recording" at bounding box center [988, 448] width 507 height 35
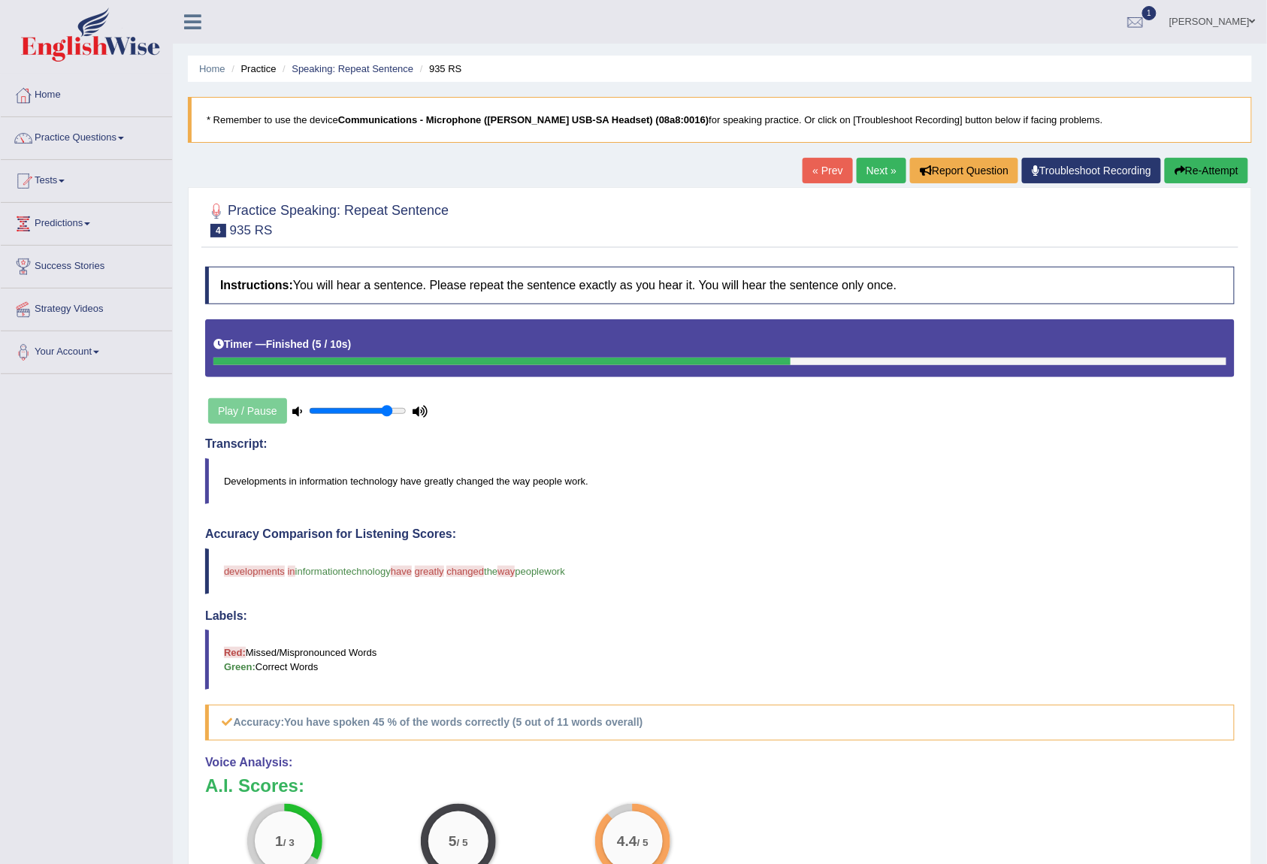
click at [861, 176] on link "Next »" at bounding box center [882, 171] width 50 height 26
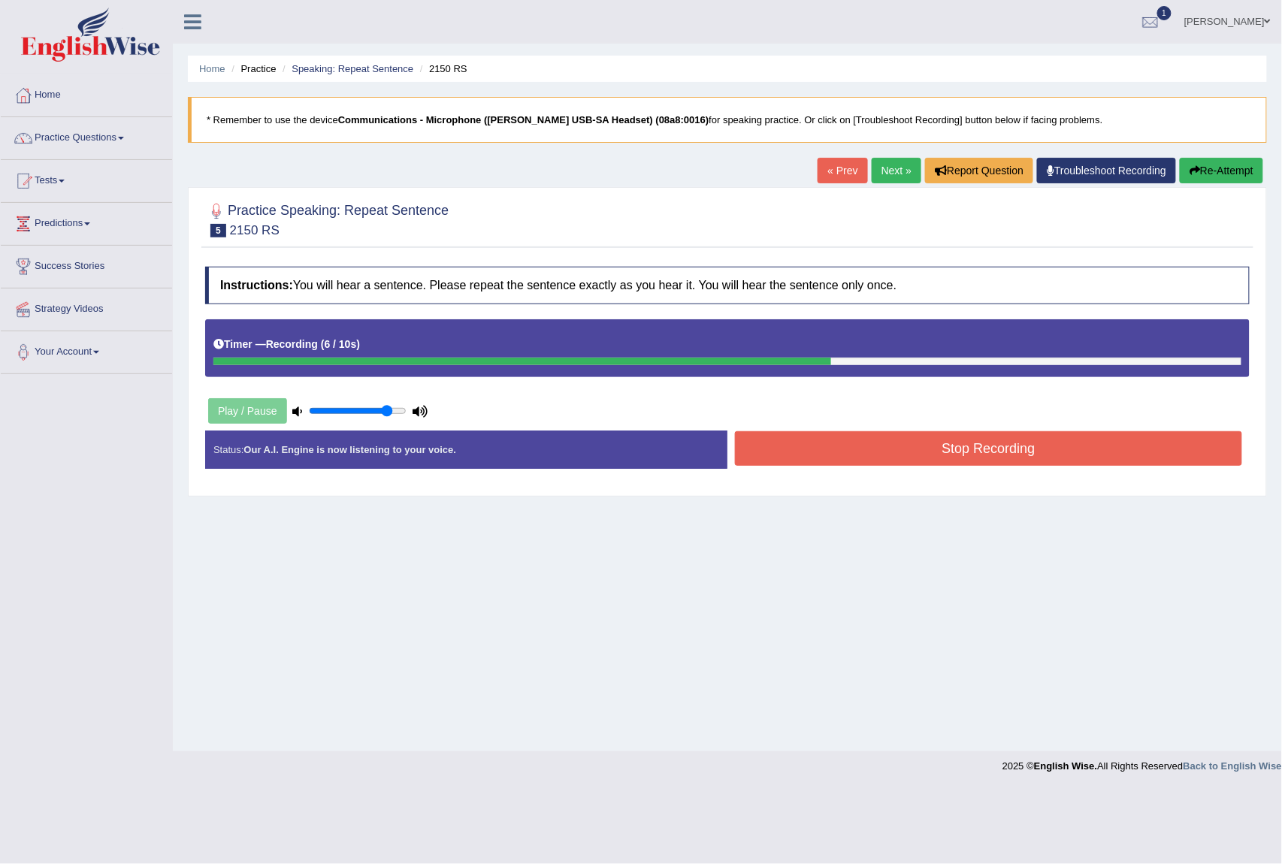
click at [1029, 464] on button "Stop Recording" at bounding box center [988, 448] width 507 height 35
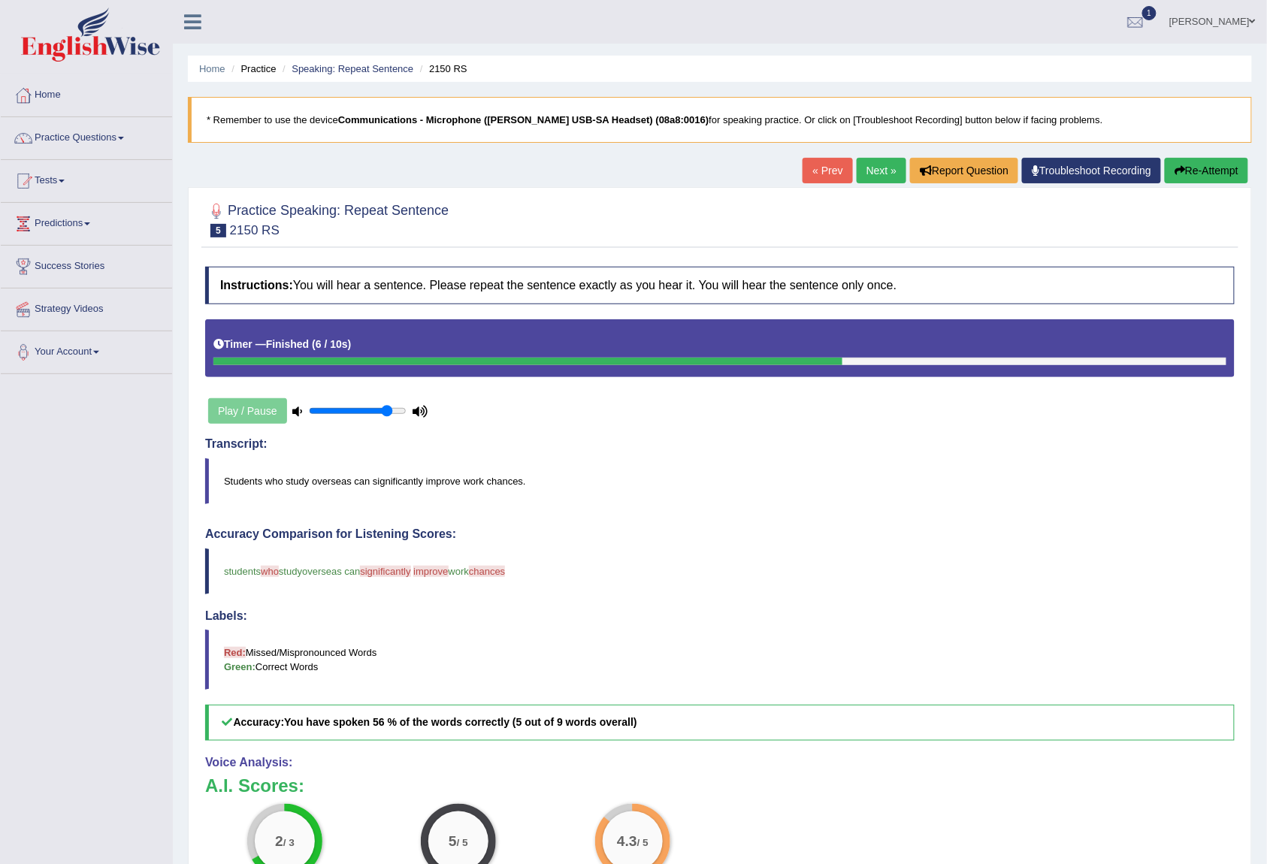
click at [879, 174] on link "Next »" at bounding box center [882, 171] width 50 height 26
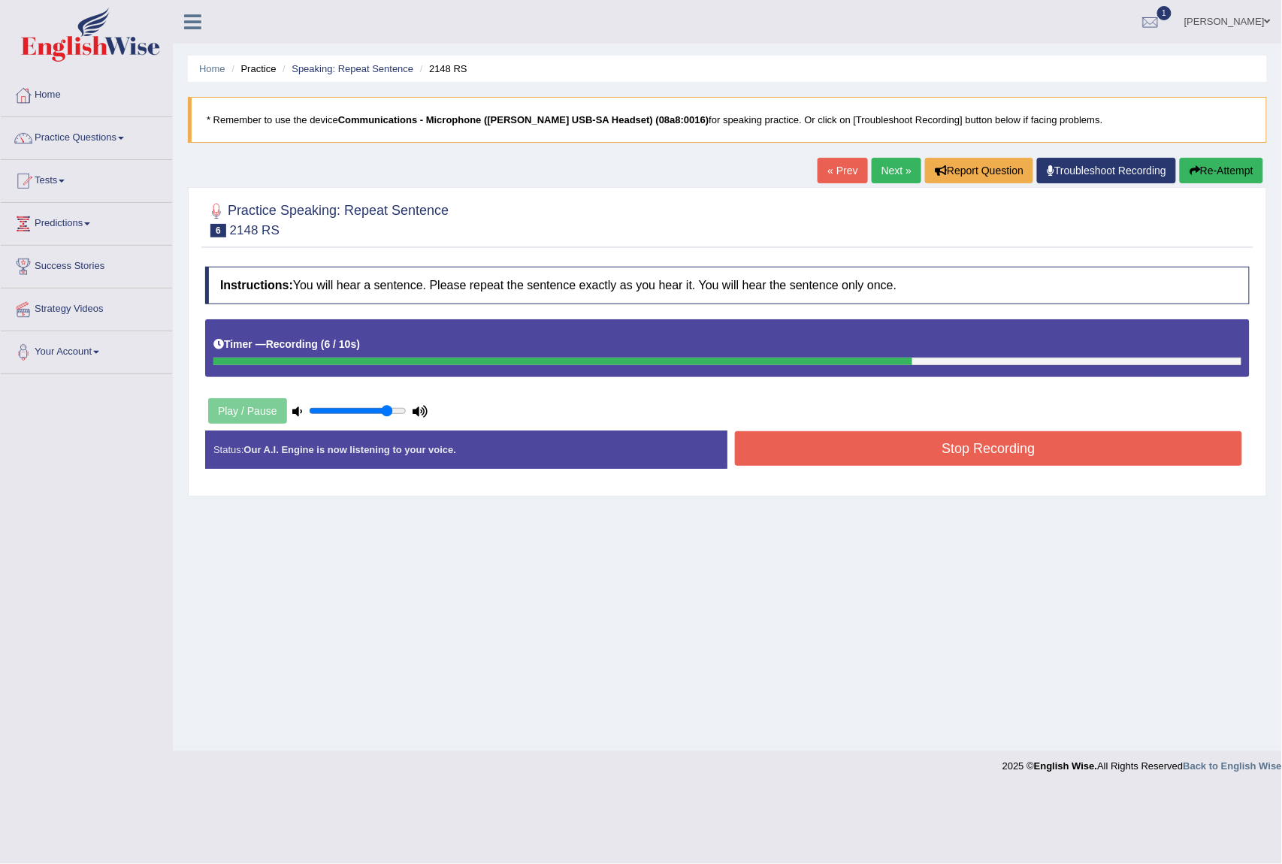
click at [943, 449] on button "Stop Recording" at bounding box center [988, 448] width 507 height 35
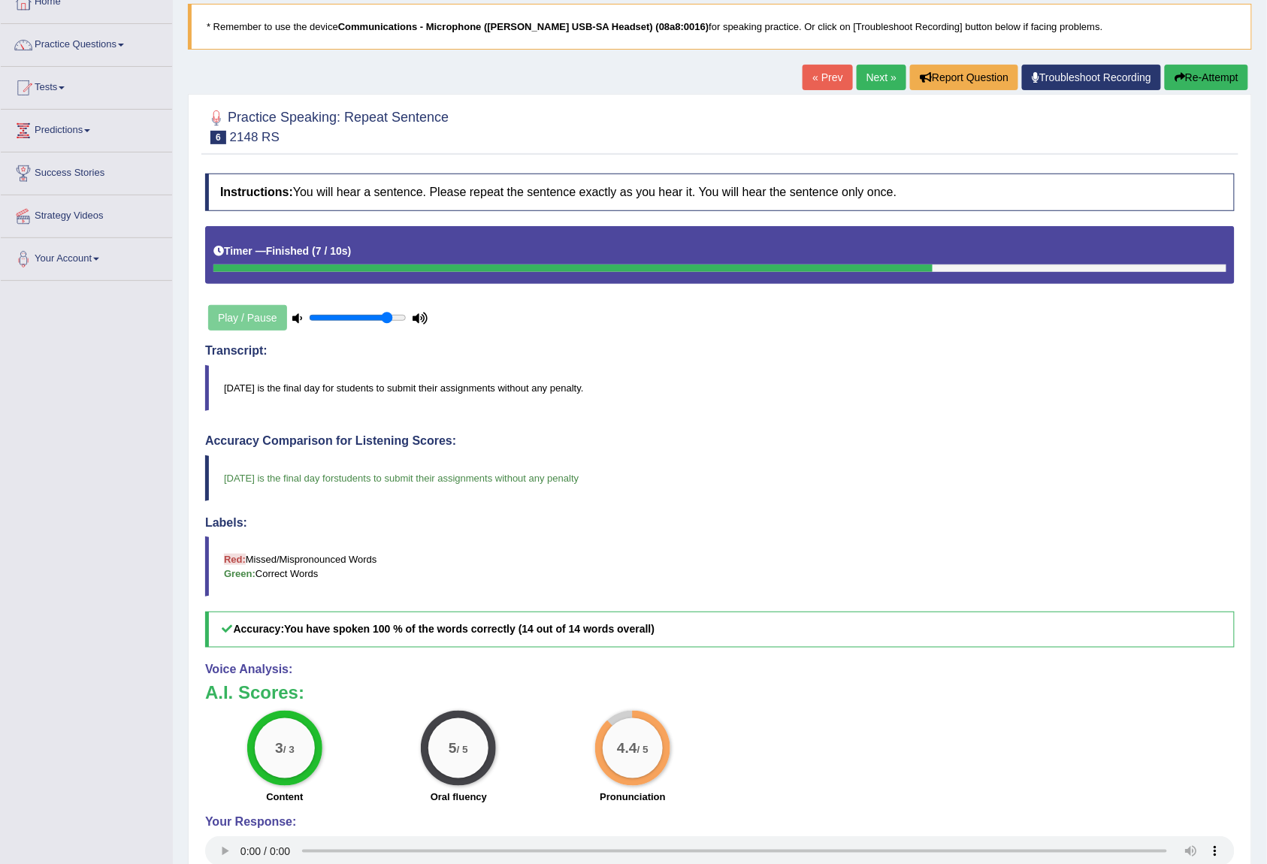
scroll to position [133, 0]
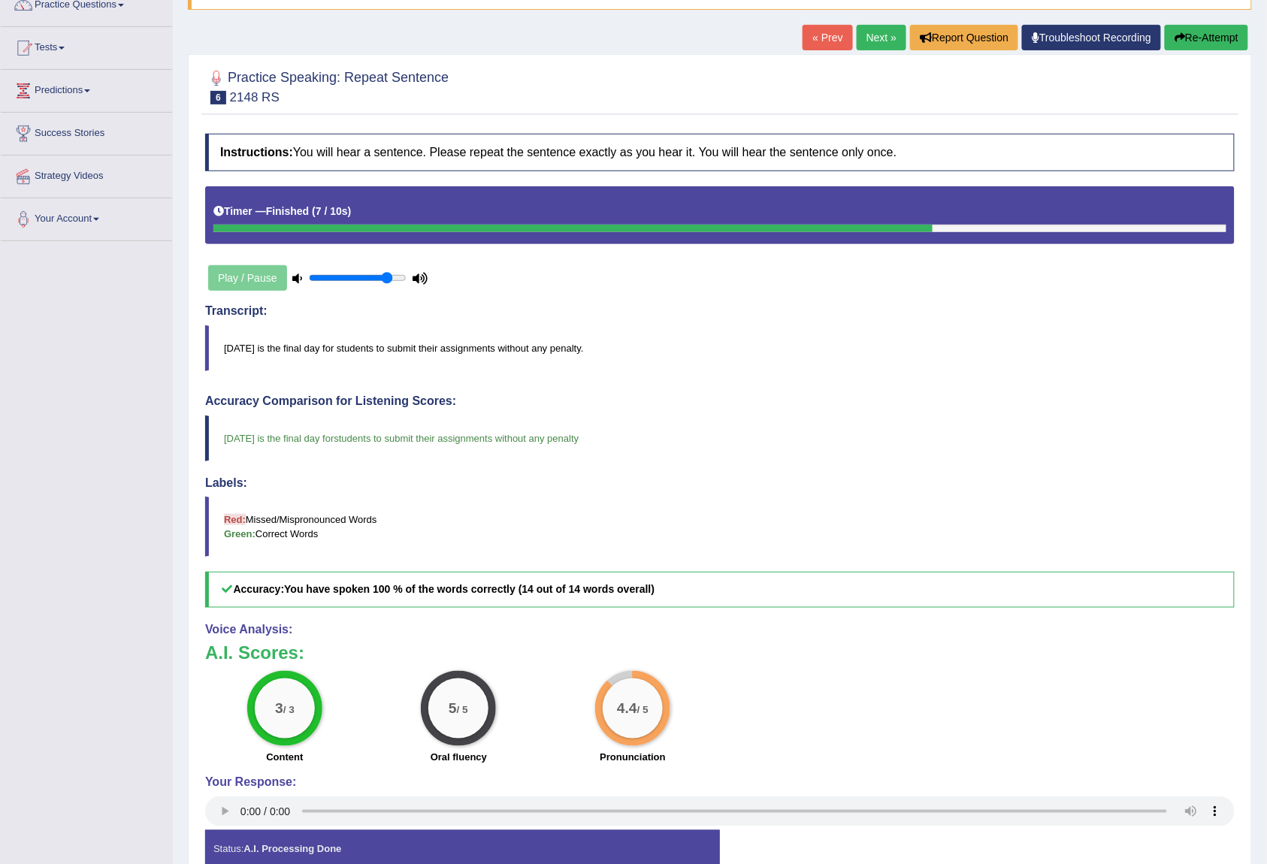
click at [869, 44] on link "Next »" at bounding box center [882, 38] width 50 height 26
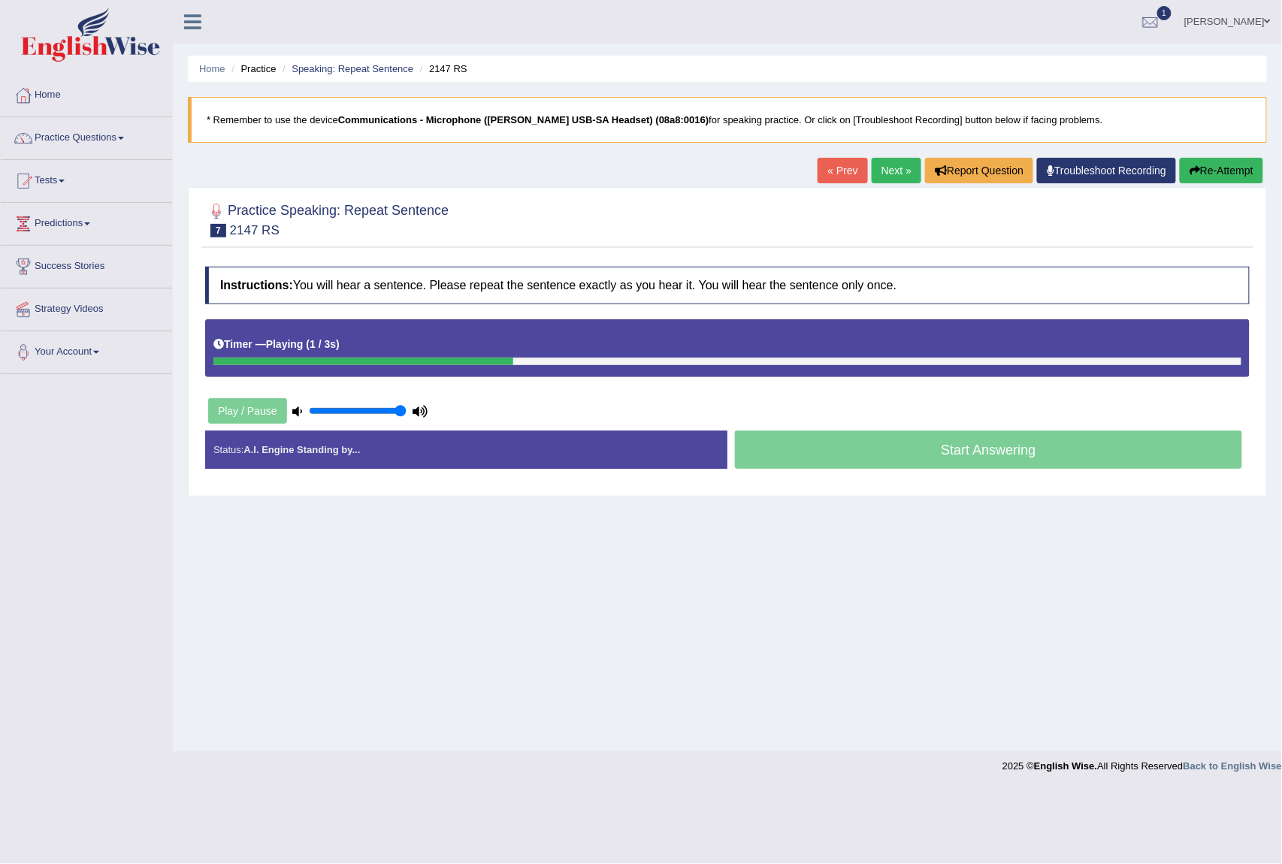
type input "1"
click at [401, 416] on input "range" at bounding box center [358, 411] width 98 height 12
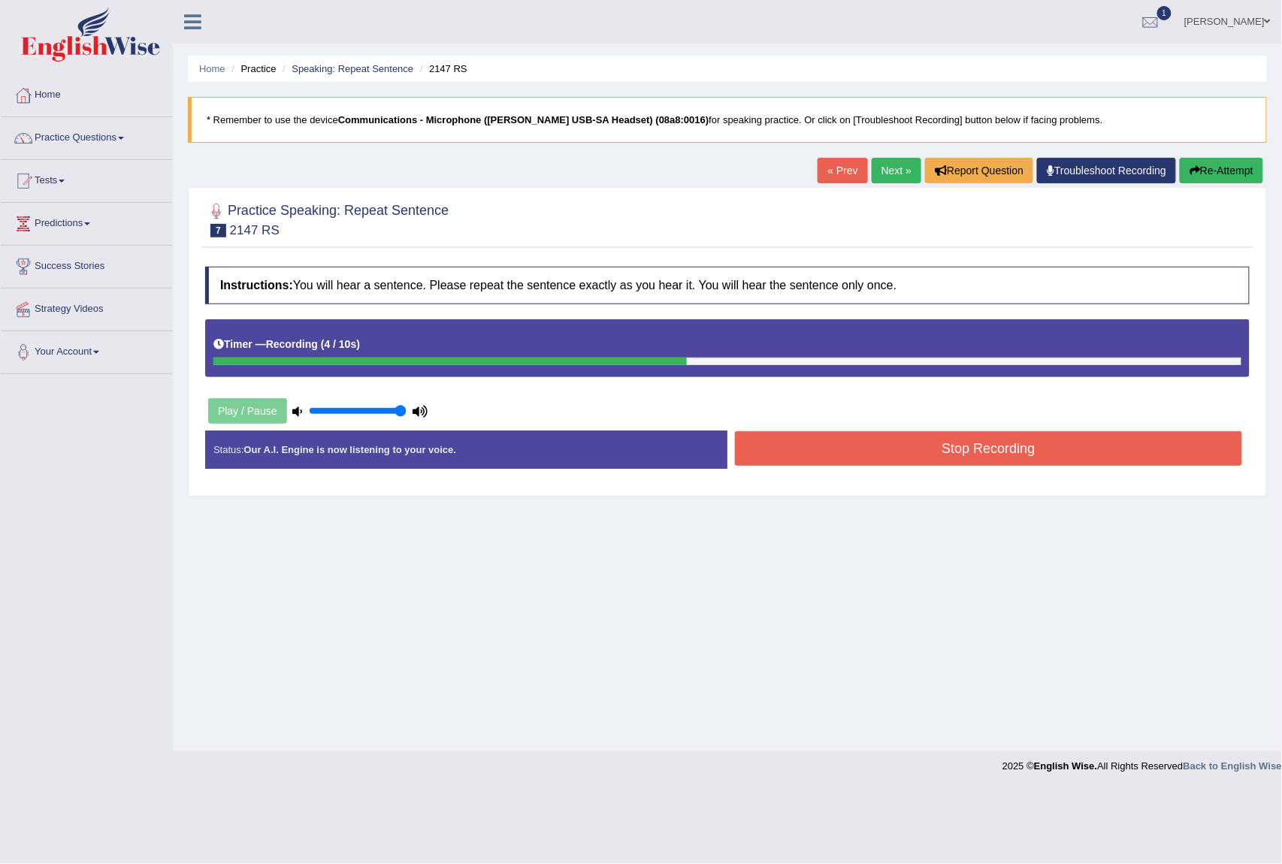
click at [809, 431] on div "Instructions: You will hear a sentence. Please repeat the sentence exactly as y…" at bounding box center [727, 373] width 1052 height 229
click at [812, 445] on button "Stop Recording" at bounding box center [988, 448] width 507 height 35
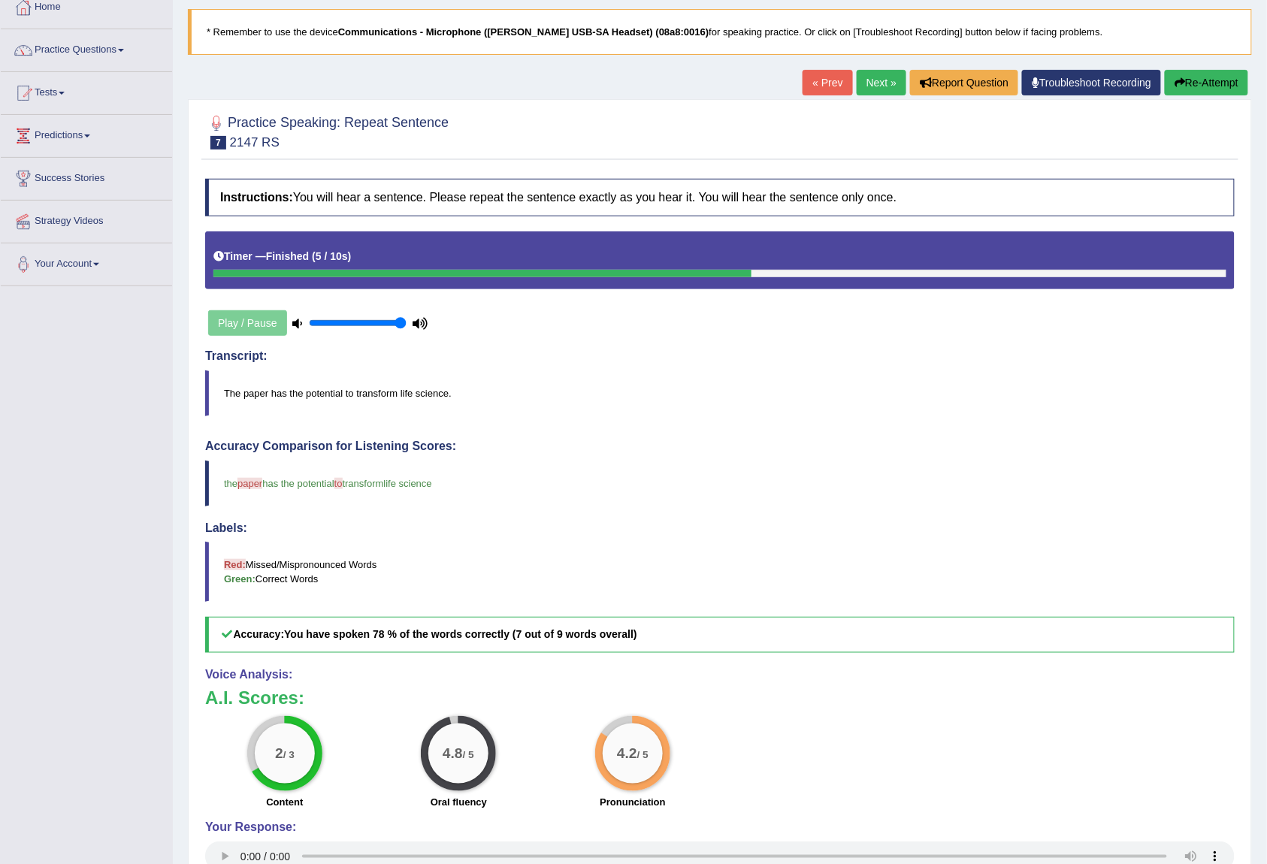
scroll to position [133, 0]
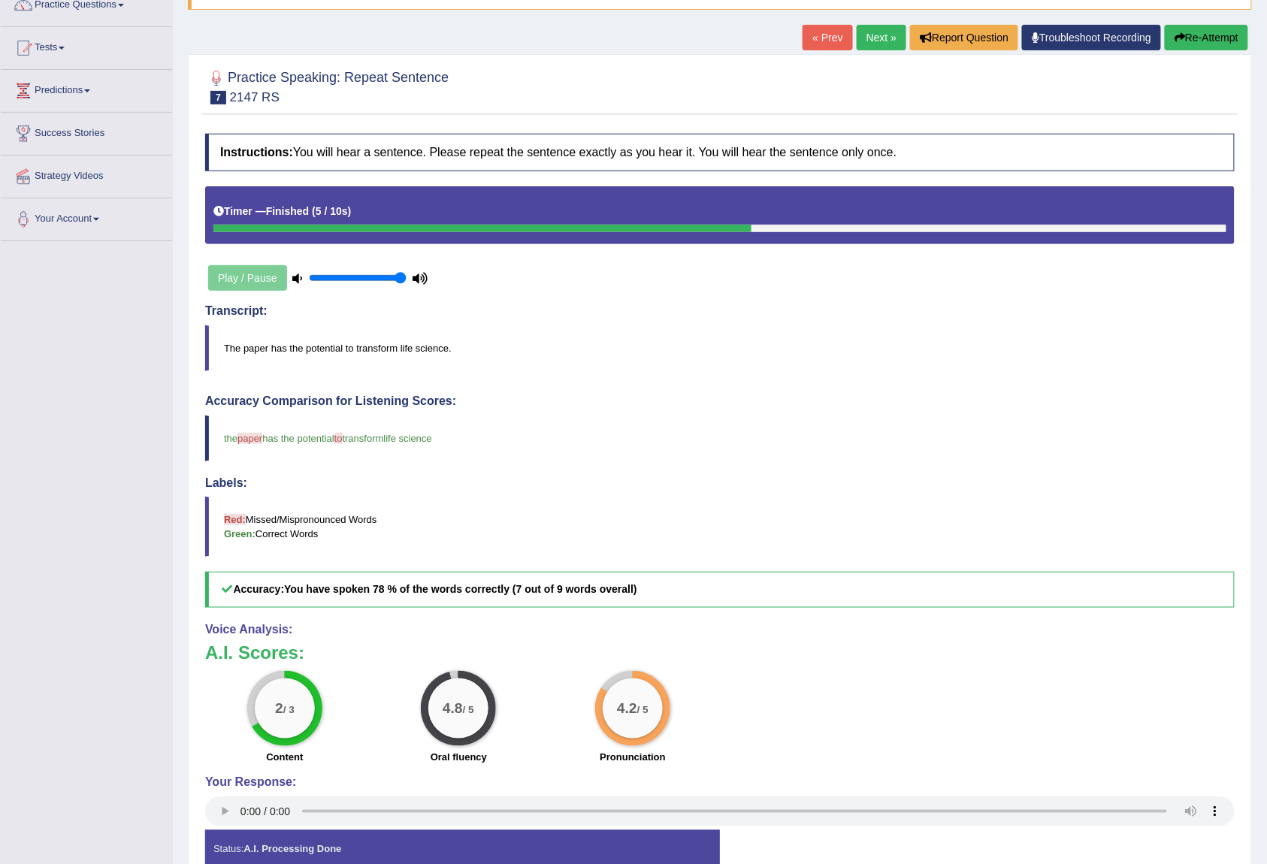
click at [888, 37] on link "Next »" at bounding box center [882, 38] width 50 height 26
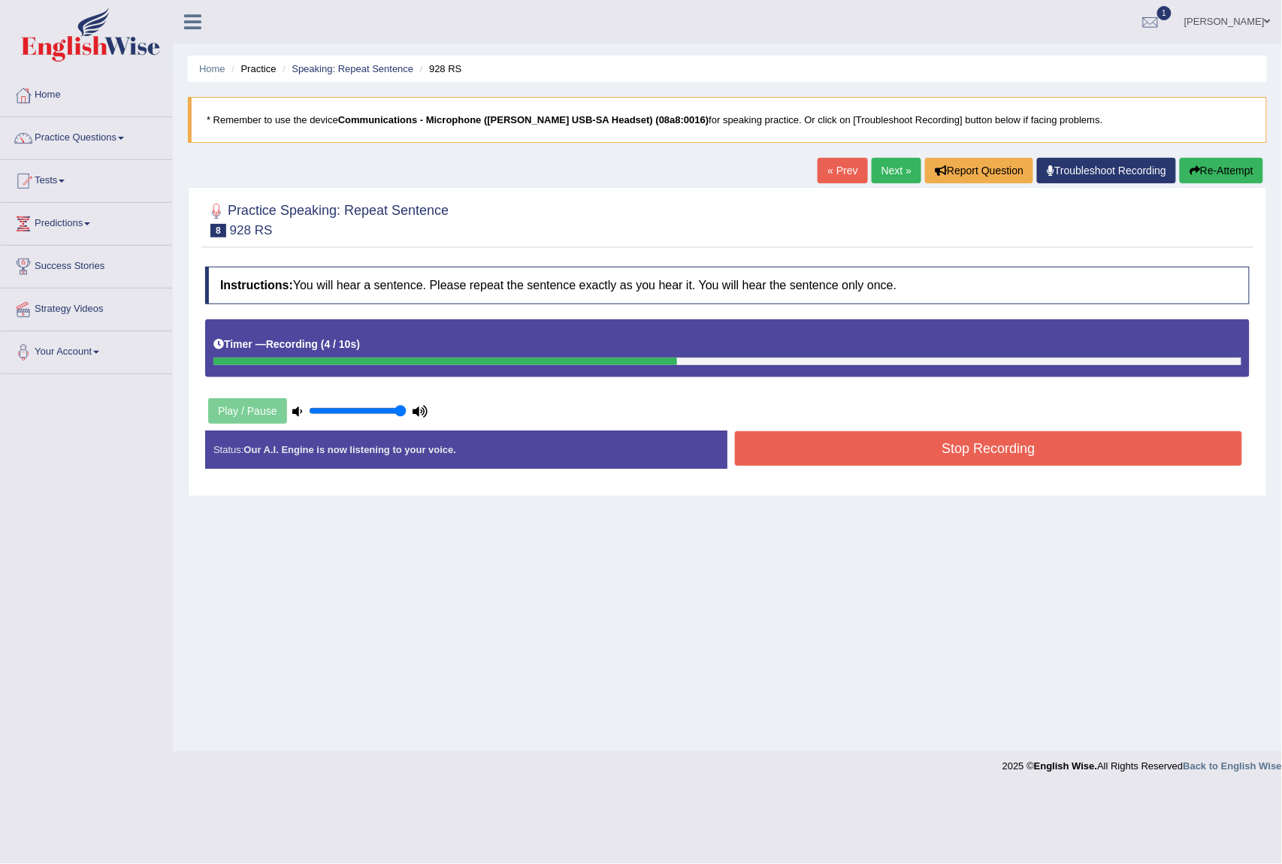
click at [1000, 452] on button "Stop Recording" at bounding box center [988, 448] width 507 height 35
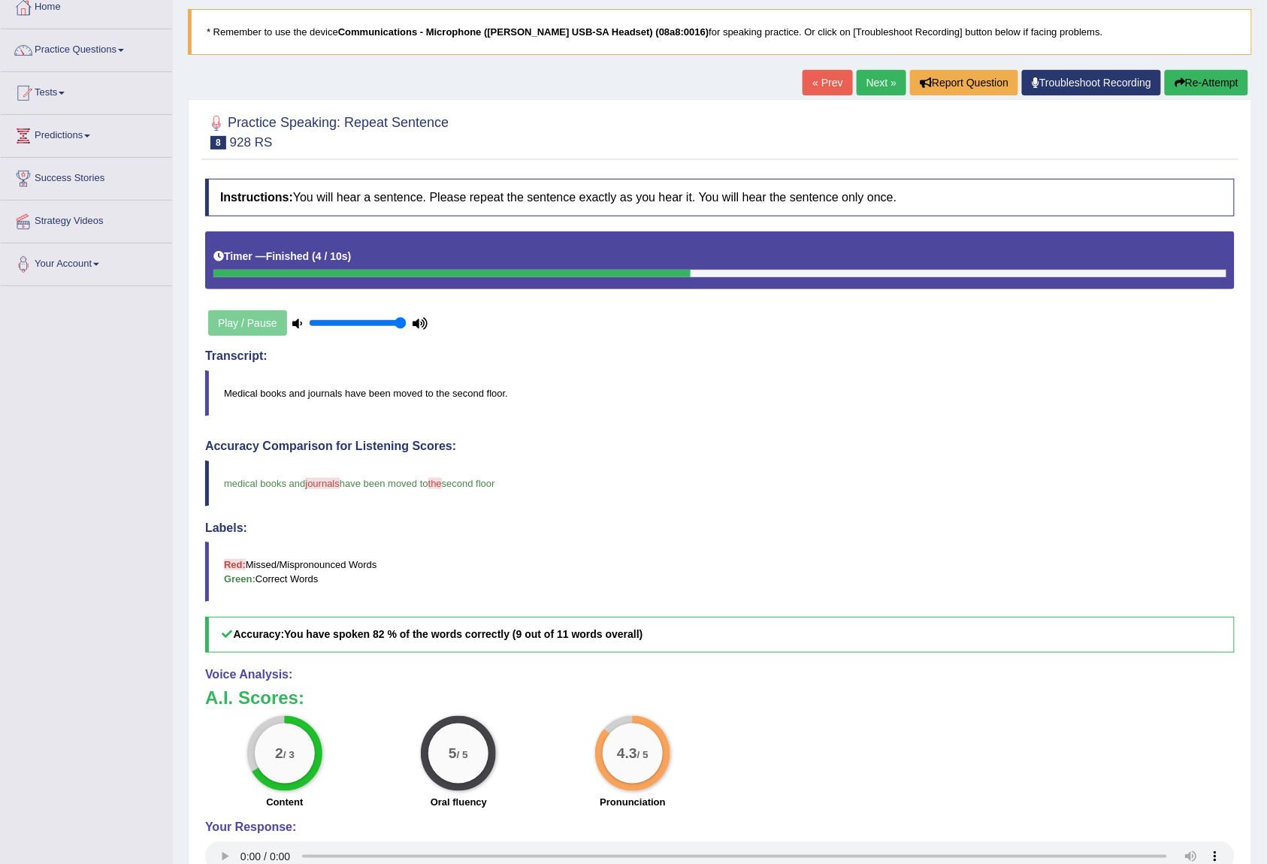
scroll to position [133, 0]
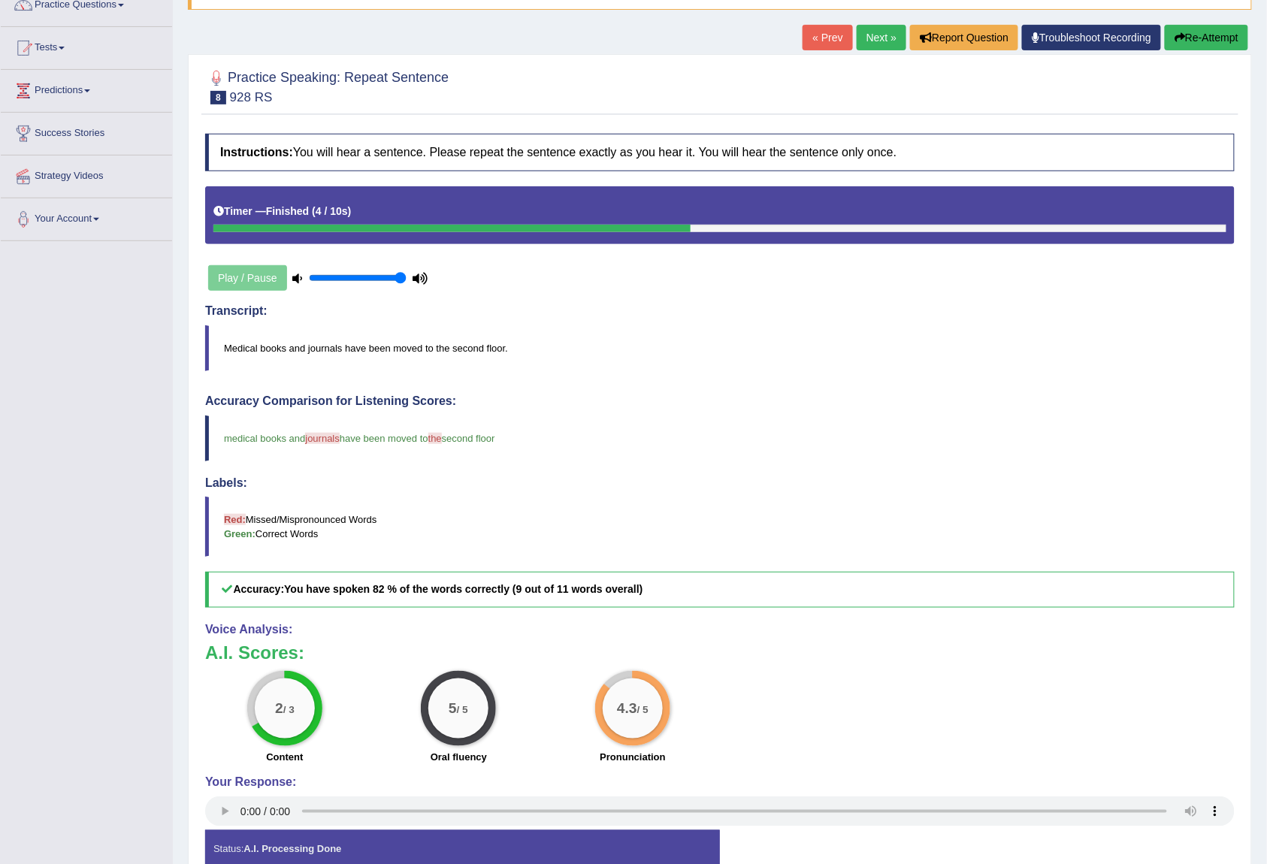
click at [872, 36] on link "Next »" at bounding box center [882, 38] width 50 height 26
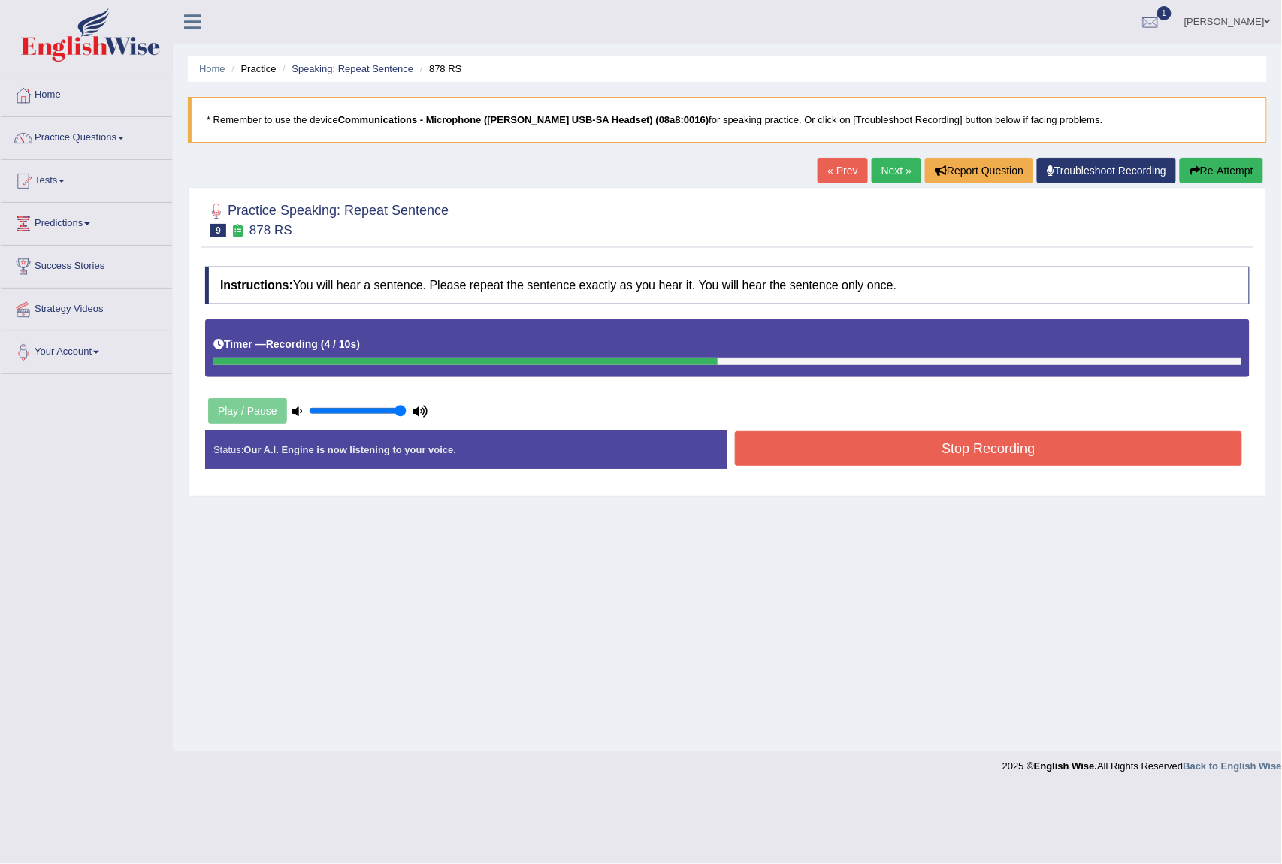
click at [912, 452] on button "Stop Recording" at bounding box center [988, 448] width 507 height 35
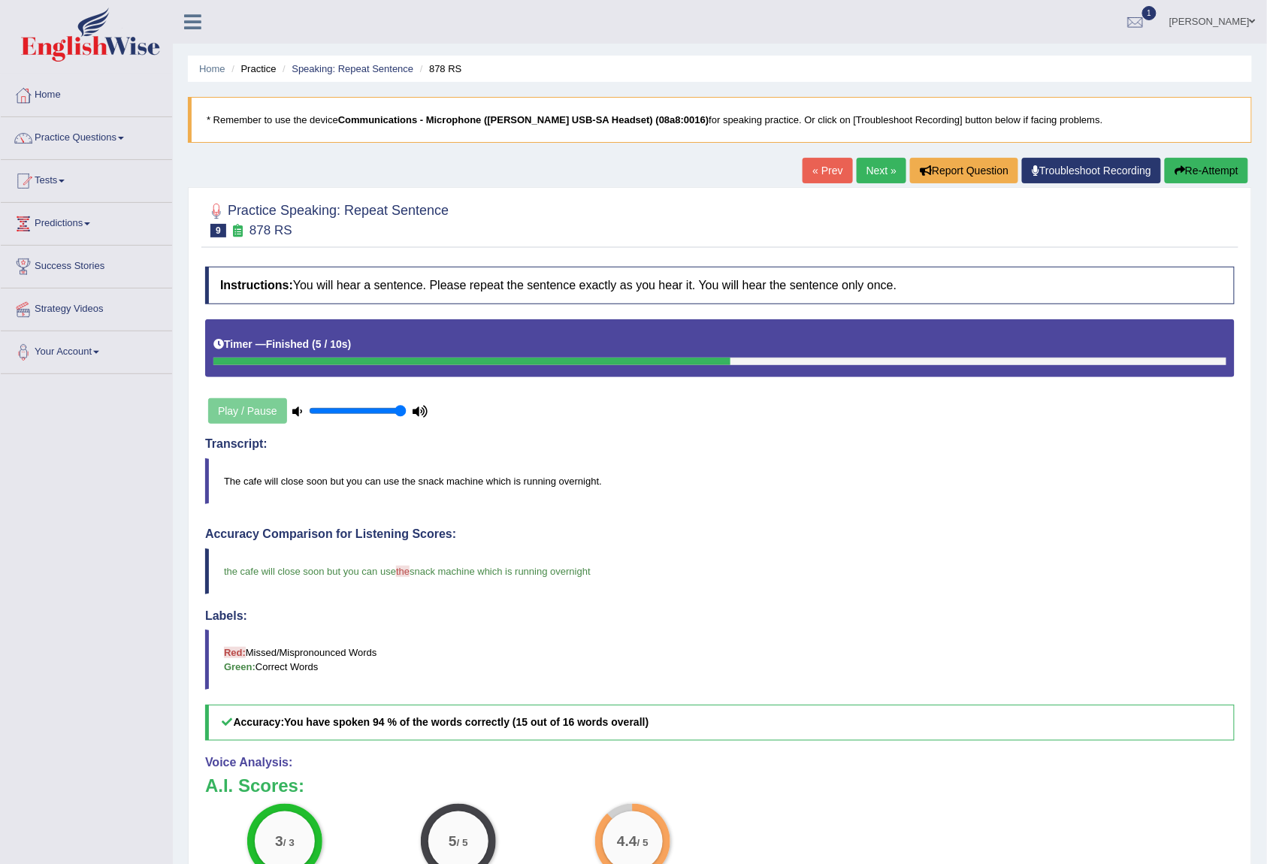
click at [858, 175] on link "Next »" at bounding box center [882, 171] width 50 height 26
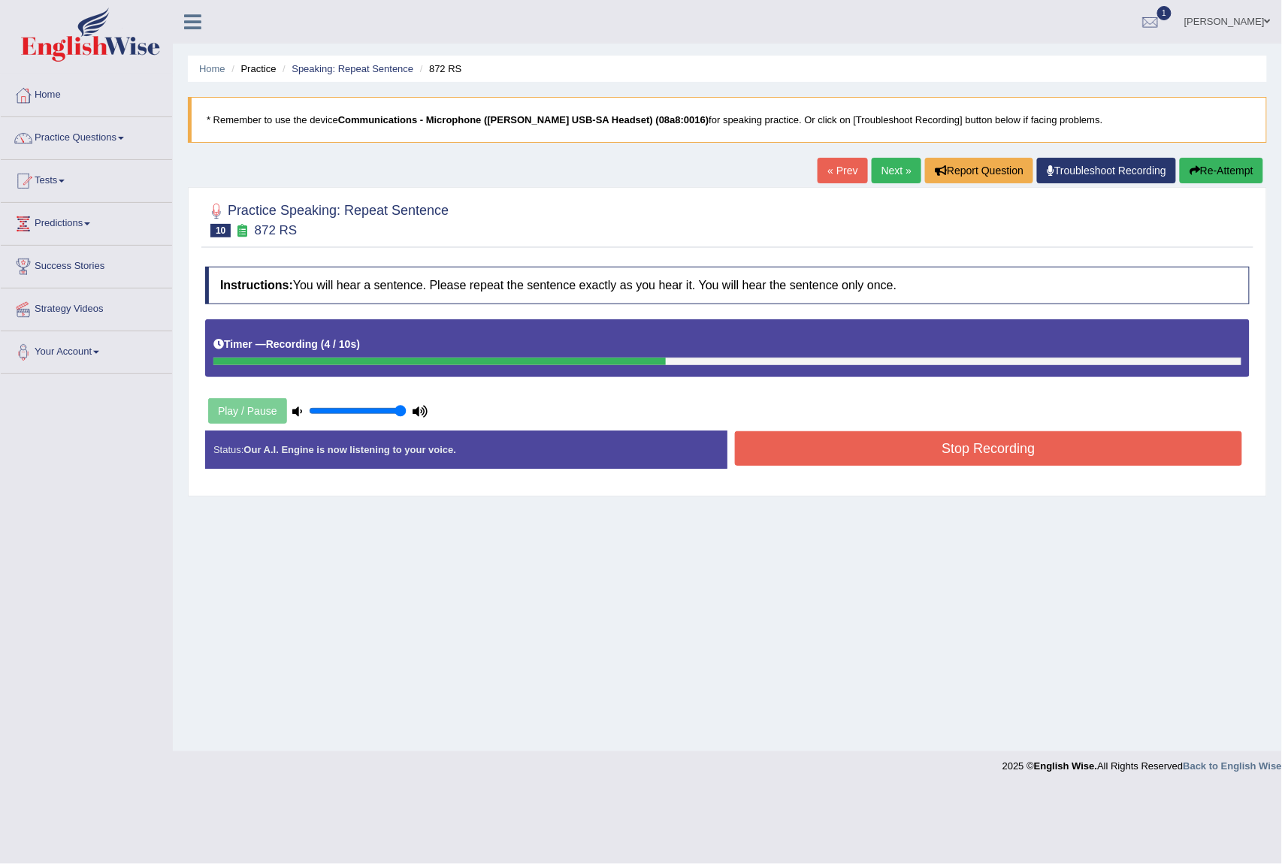
click at [800, 446] on button "Stop Recording" at bounding box center [988, 448] width 507 height 35
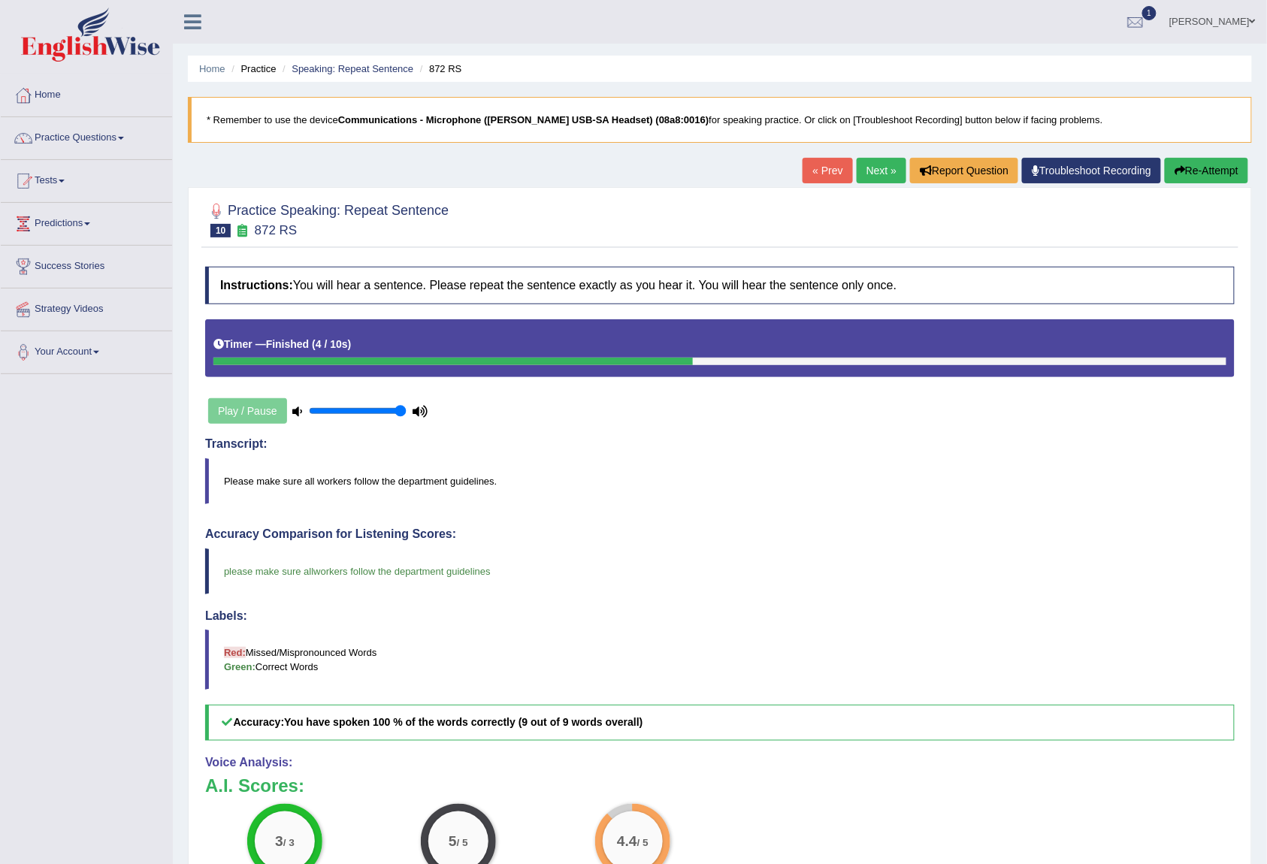
click at [863, 171] on link "Next »" at bounding box center [882, 171] width 50 height 26
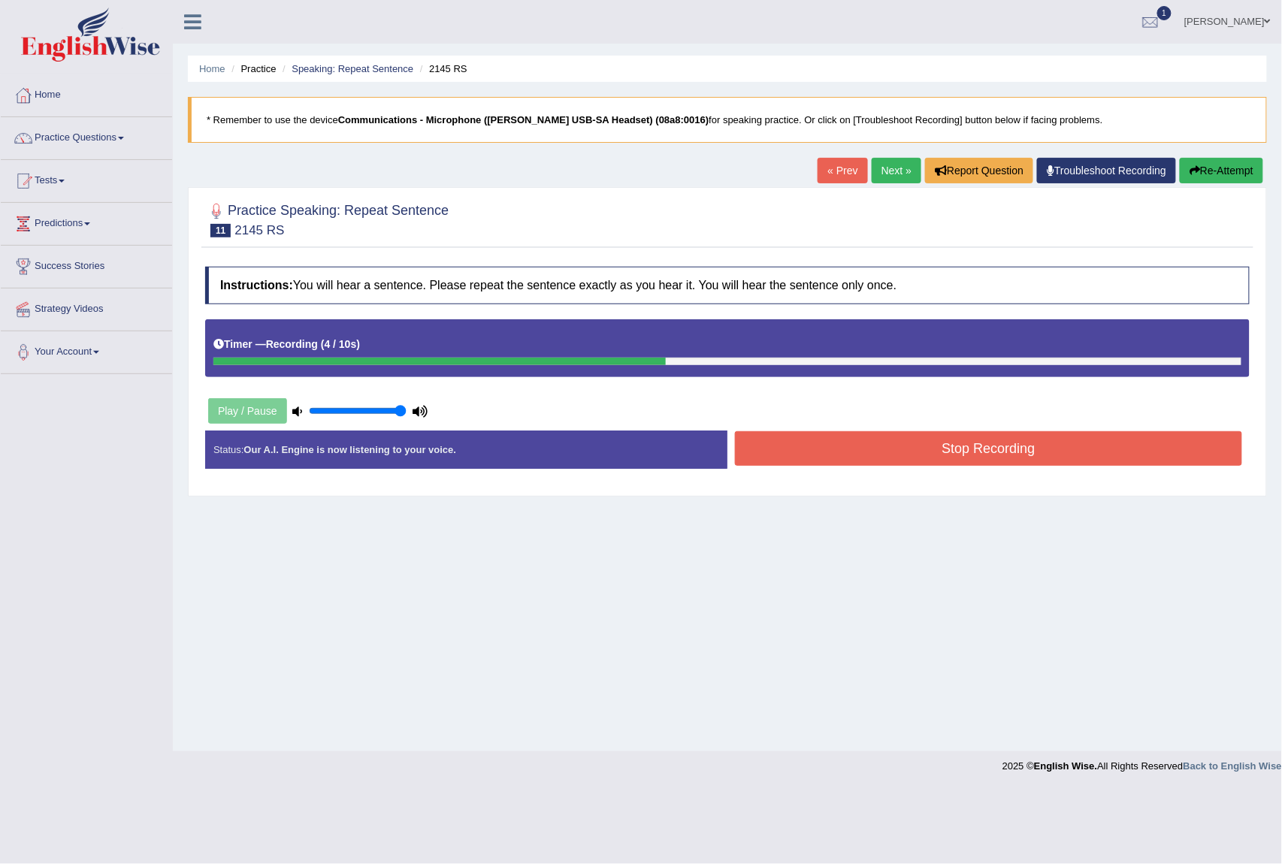
click at [818, 437] on button "Stop Recording" at bounding box center [988, 448] width 507 height 35
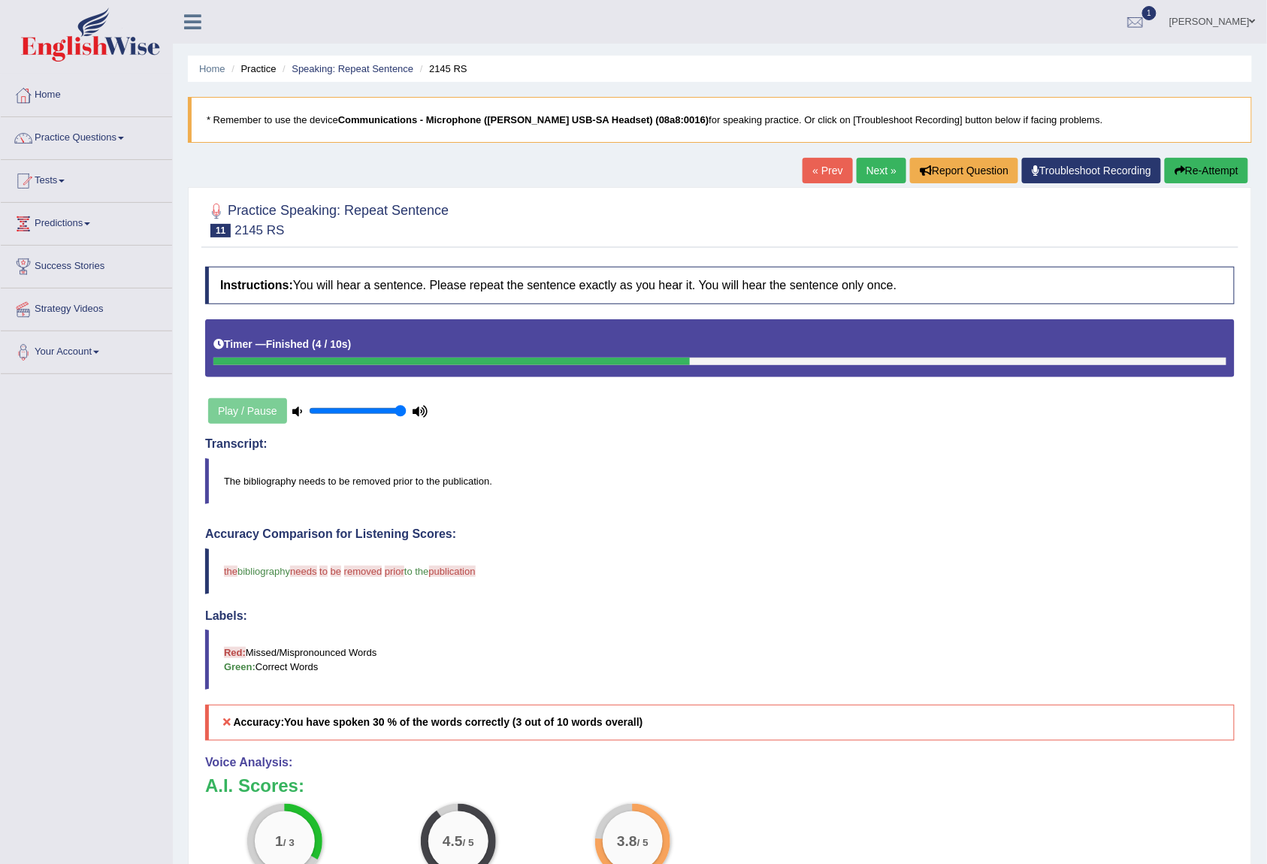
click at [873, 171] on link "Next »" at bounding box center [882, 171] width 50 height 26
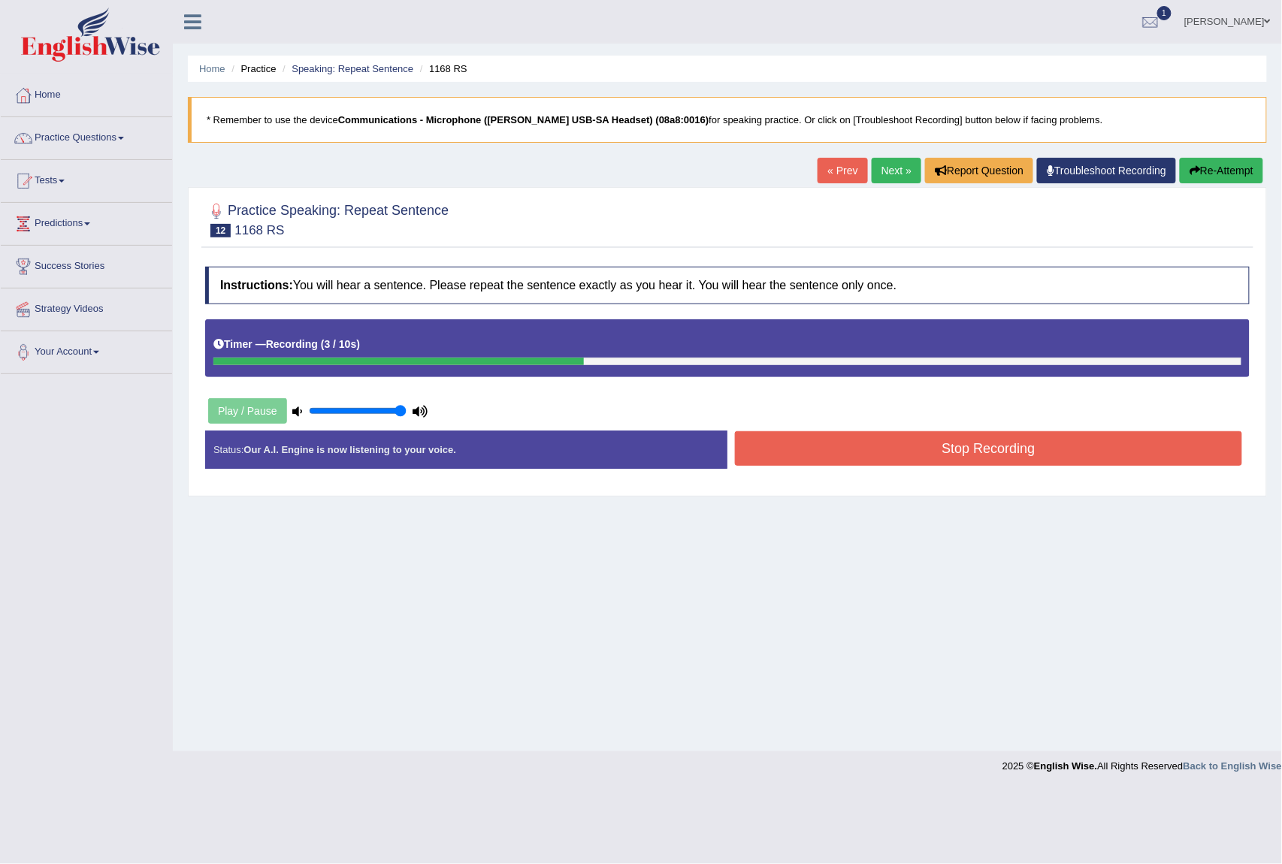
click at [846, 442] on button "Stop Recording" at bounding box center [988, 448] width 507 height 35
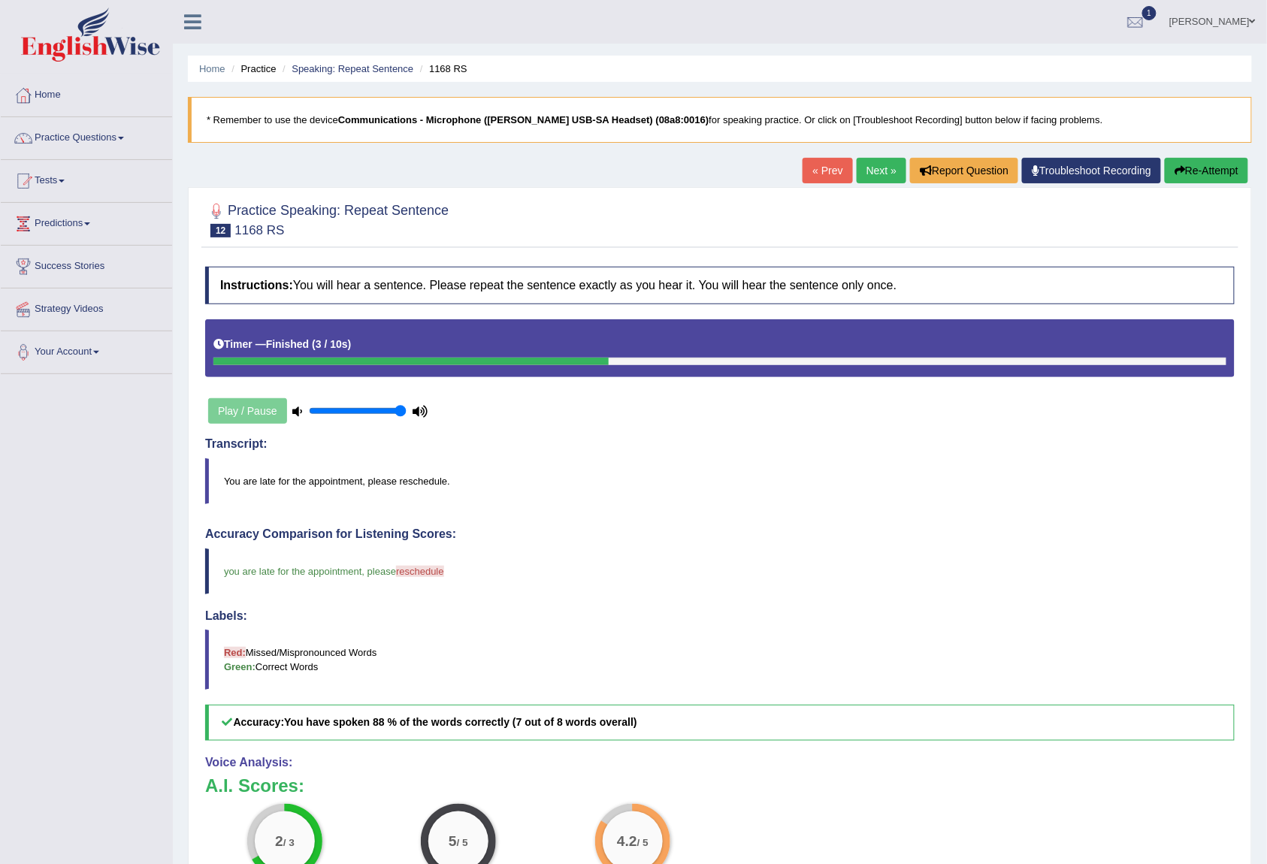
click at [878, 172] on link "Next »" at bounding box center [882, 171] width 50 height 26
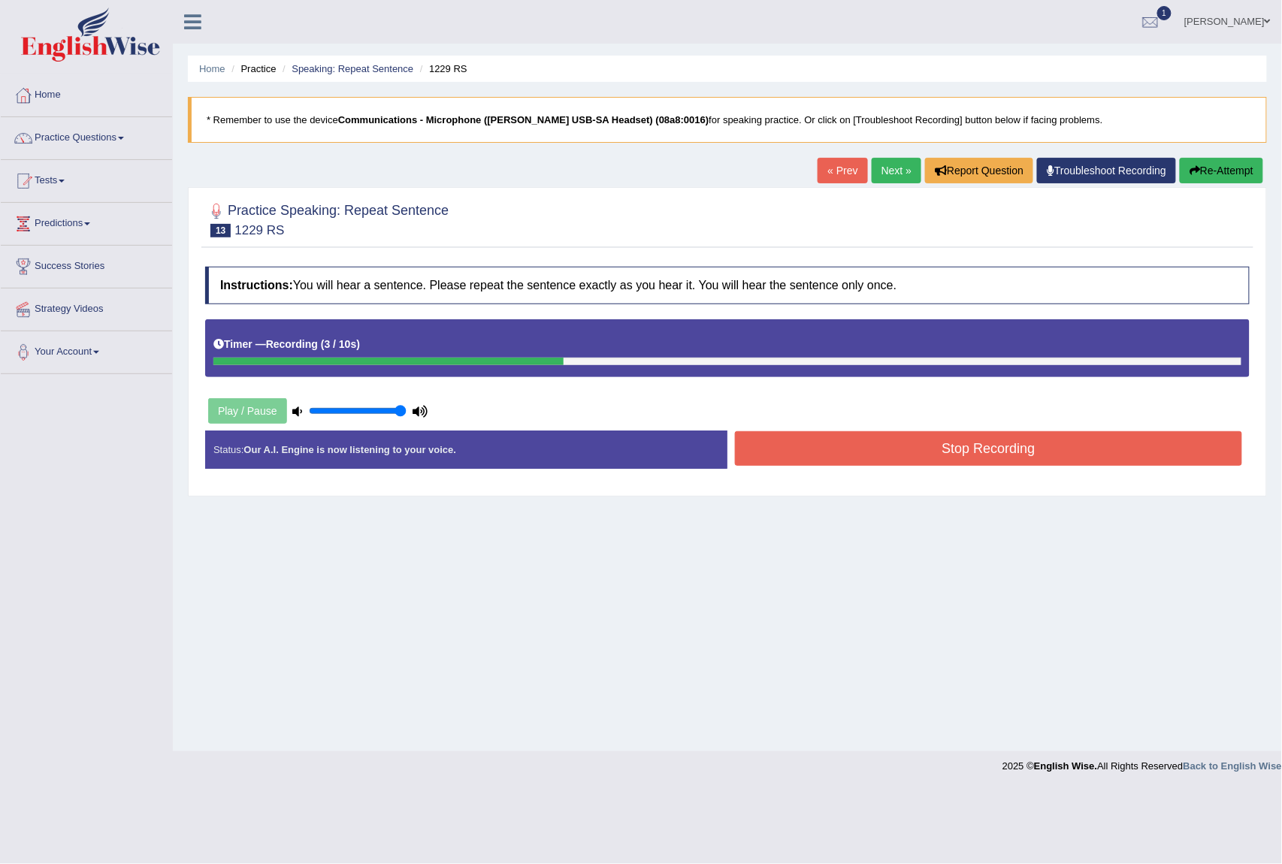
click at [1000, 452] on button "Stop Recording" at bounding box center [988, 448] width 507 height 35
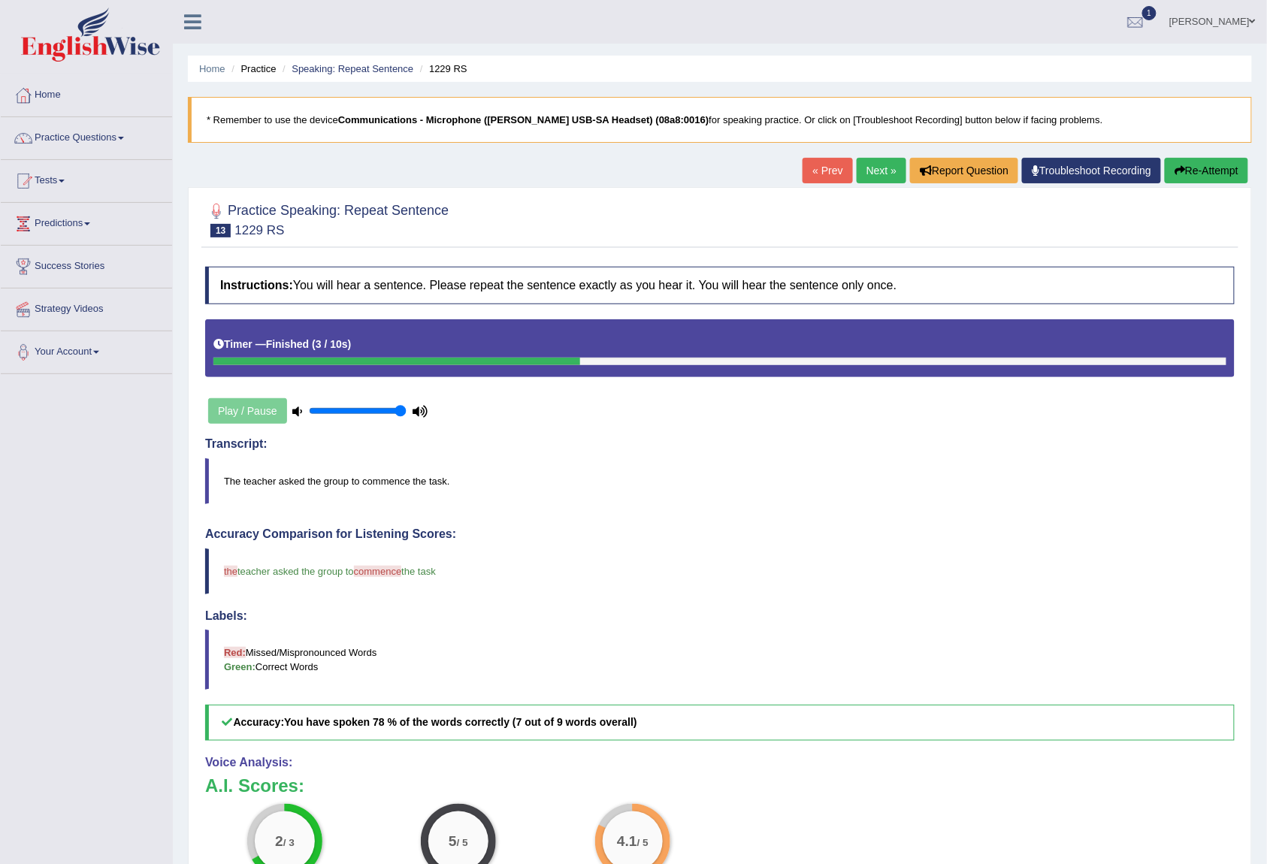
click at [870, 172] on link "Next »" at bounding box center [882, 171] width 50 height 26
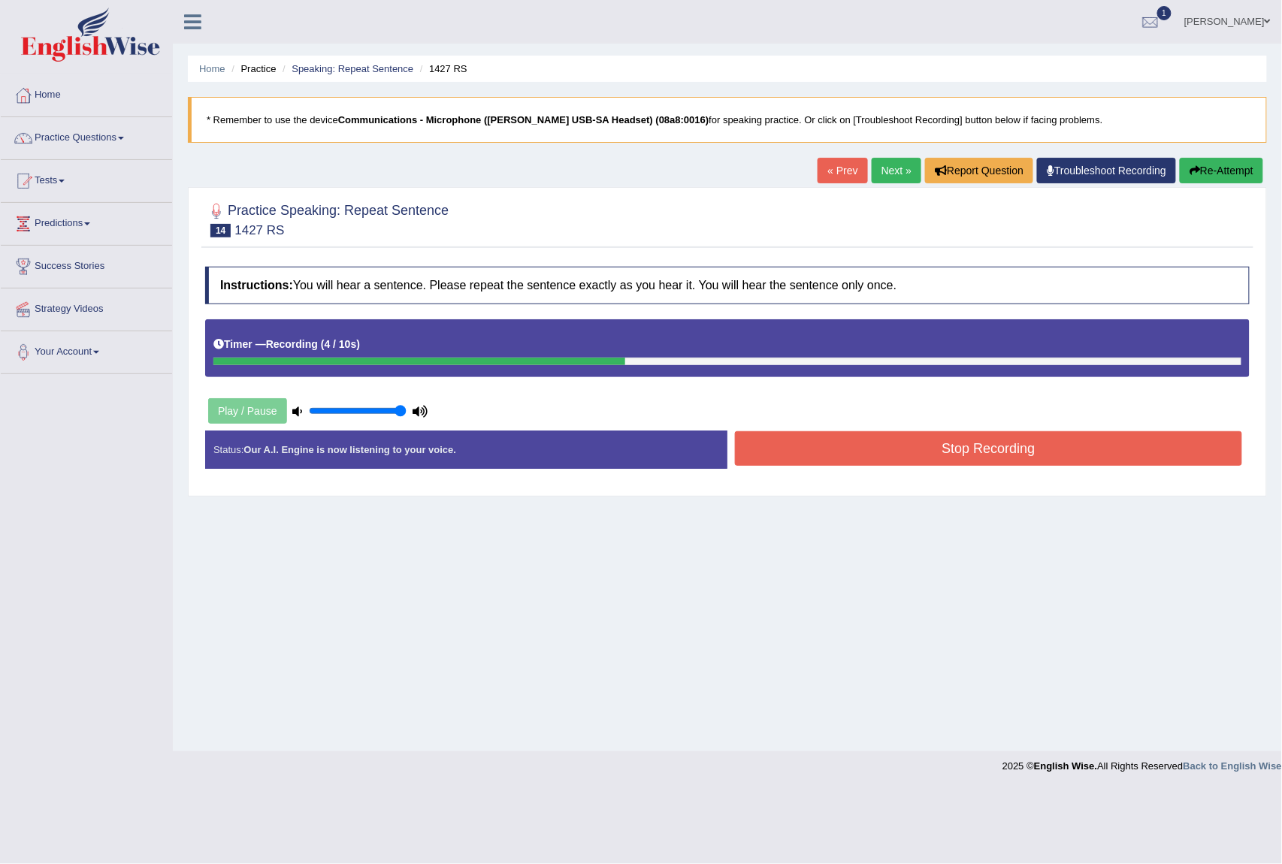
click at [875, 458] on button "Stop Recording" at bounding box center [988, 448] width 507 height 35
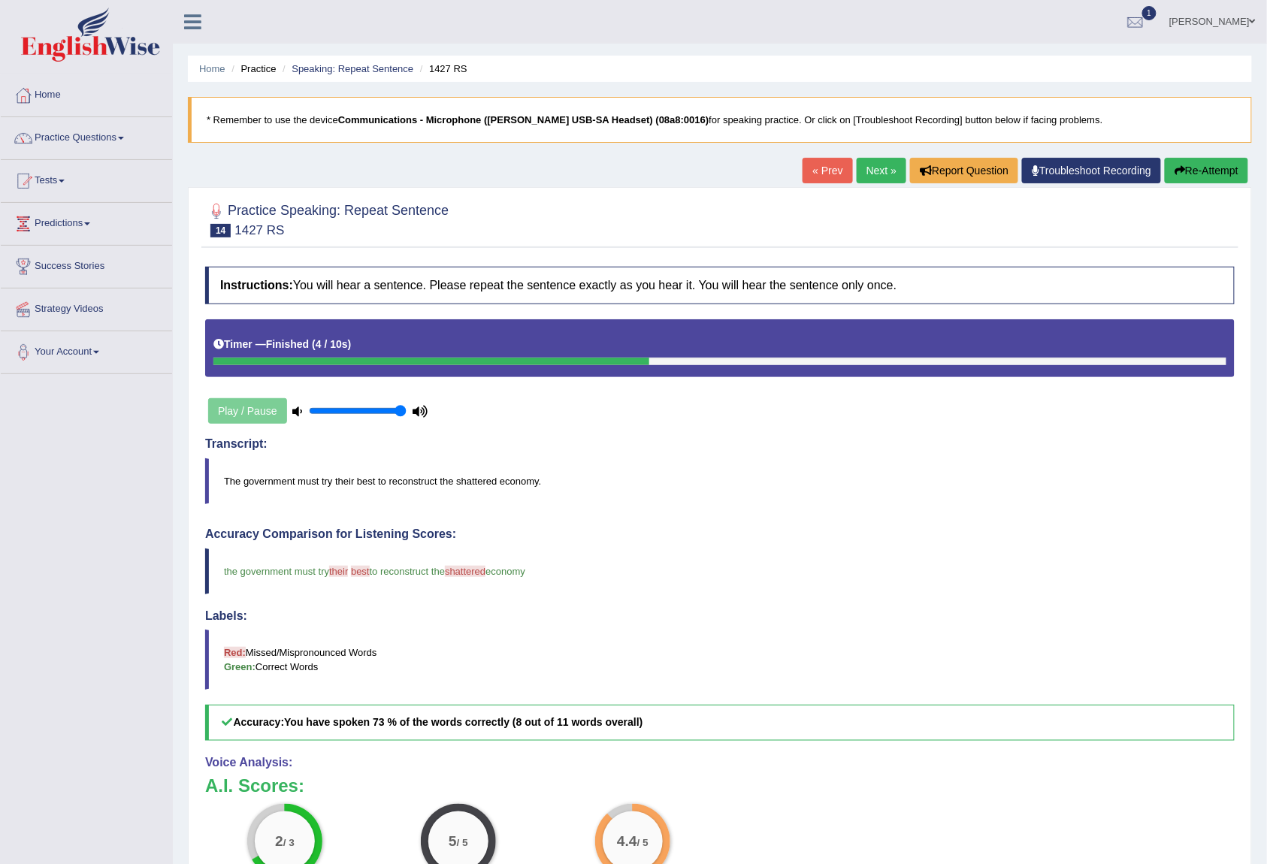
scroll to position [133, 0]
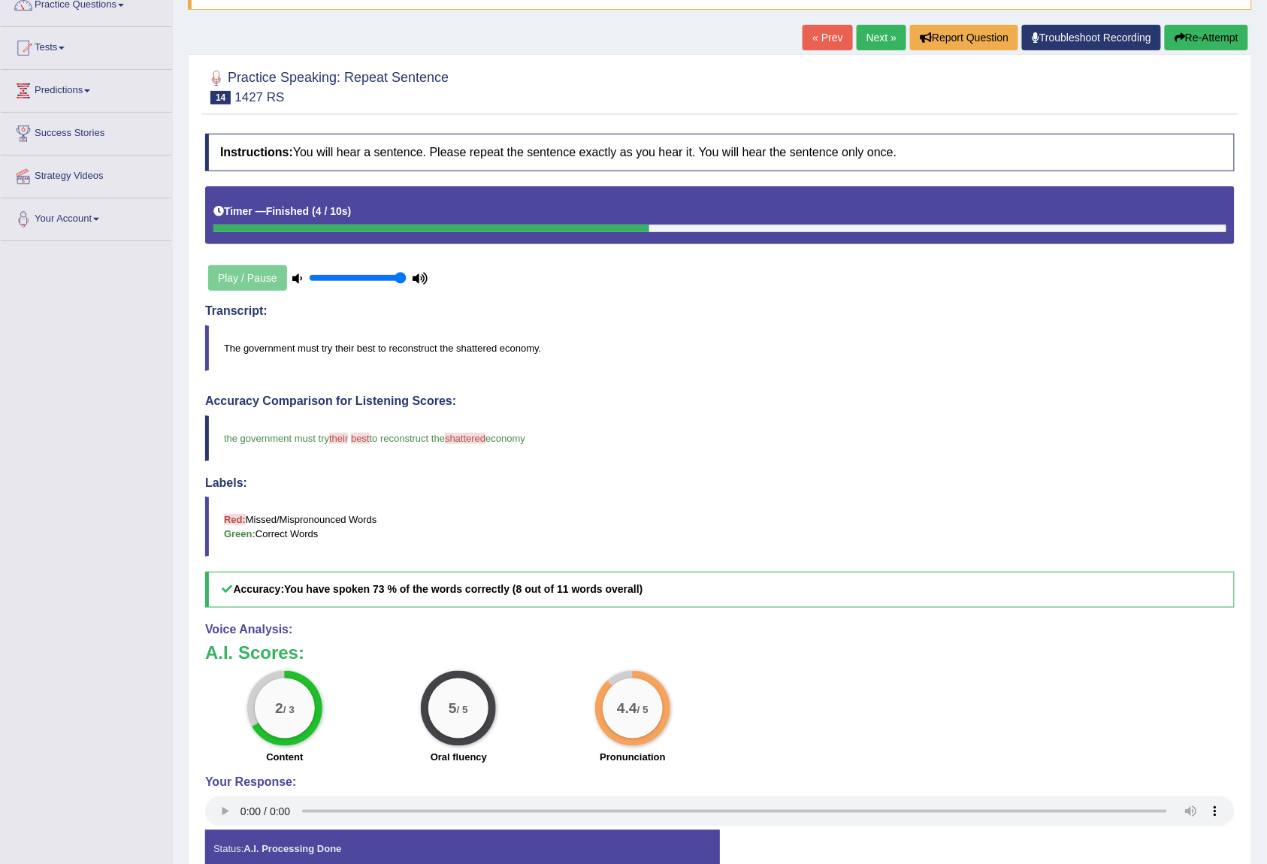
click at [872, 47] on link "Next »" at bounding box center [882, 38] width 50 height 26
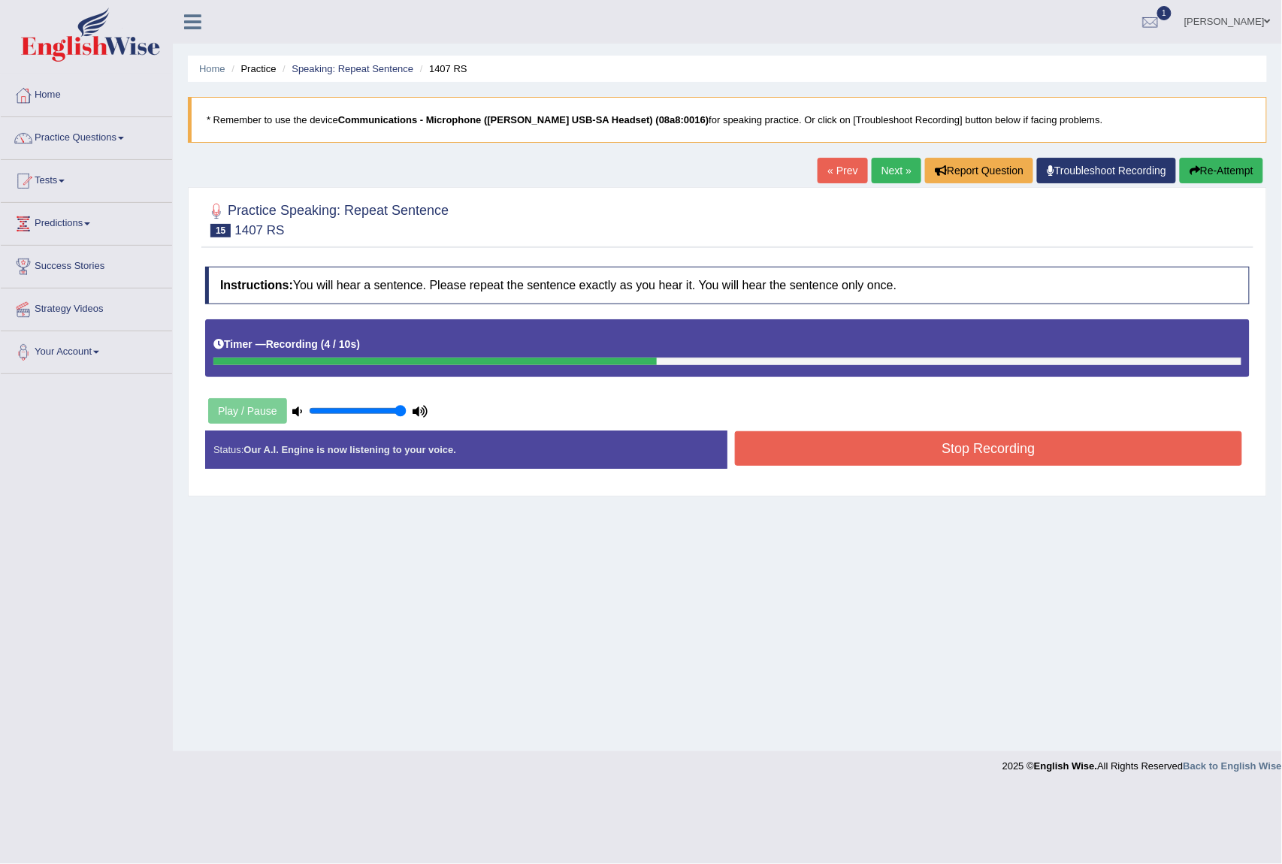
click at [949, 455] on button "Stop Recording" at bounding box center [988, 448] width 507 height 35
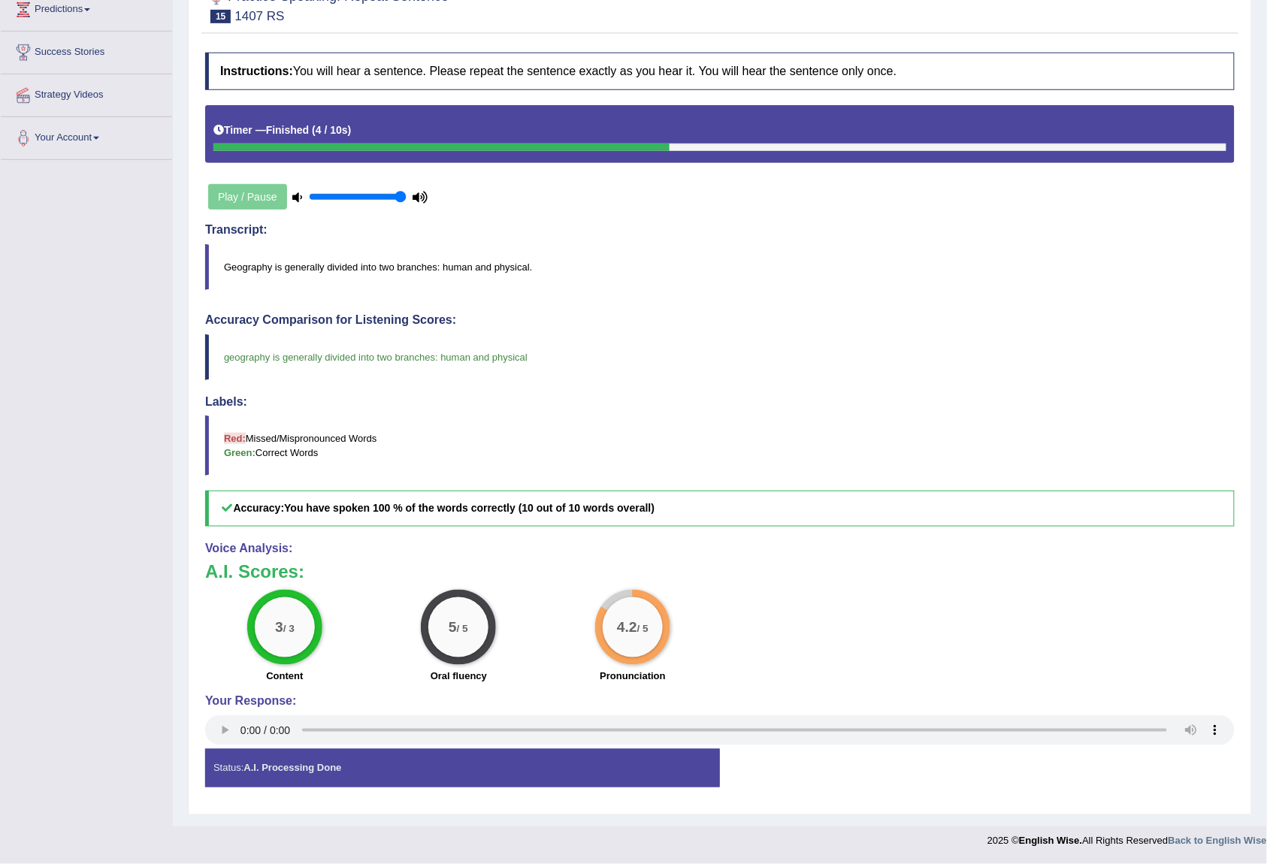
scroll to position [86, 0]
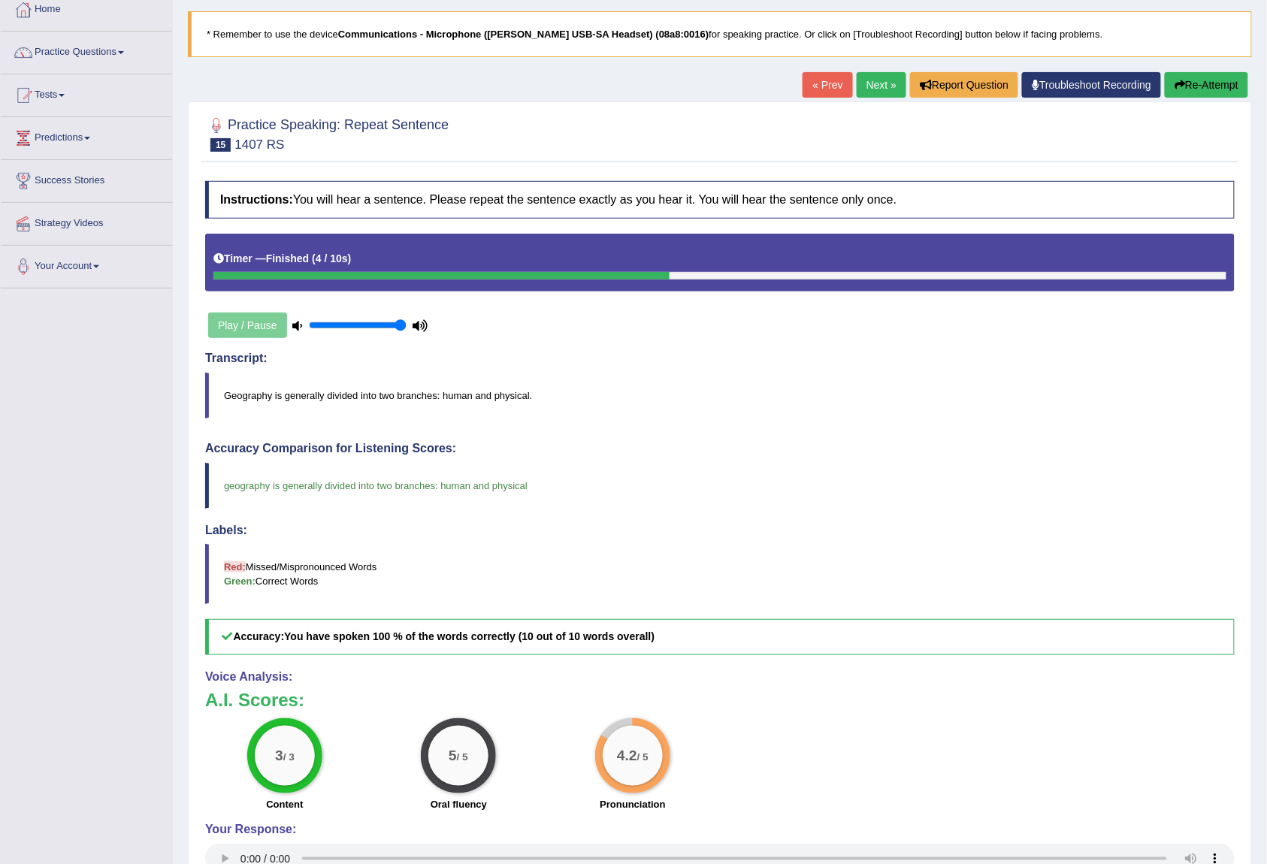
click at [870, 88] on link "Next »" at bounding box center [882, 85] width 50 height 26
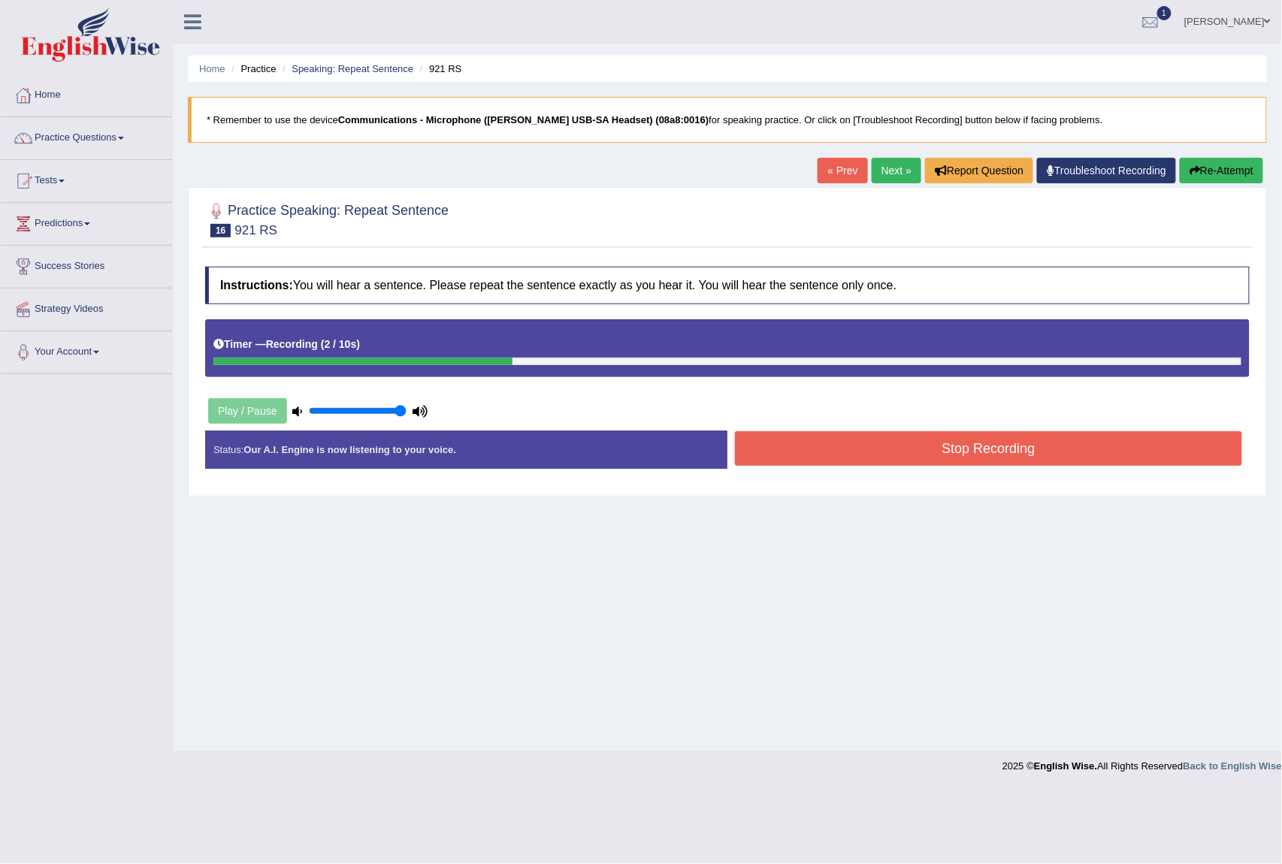
click at [1084, 458] on button "Stop Recording" at bounding box center [988, 448] width 507 height 35
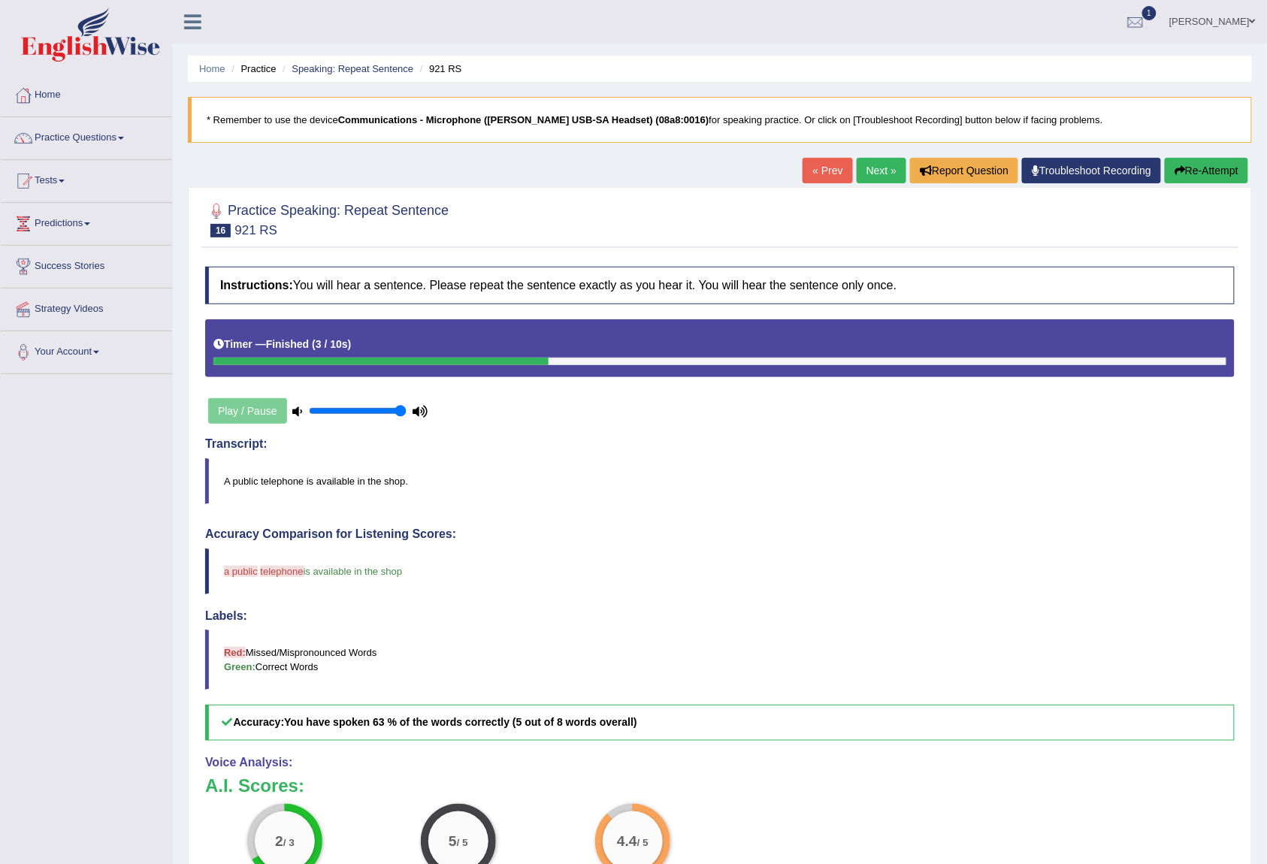
click at [882, 157] on div "Home Practice Speaking: Repeat Sentence 921 RS * Remember to use the device Com…" at bounding box center [720, 520] width 1094 height 1041
click at [882, 162] on link "Next »" at bounding box center [882, 171] width 50 height 26
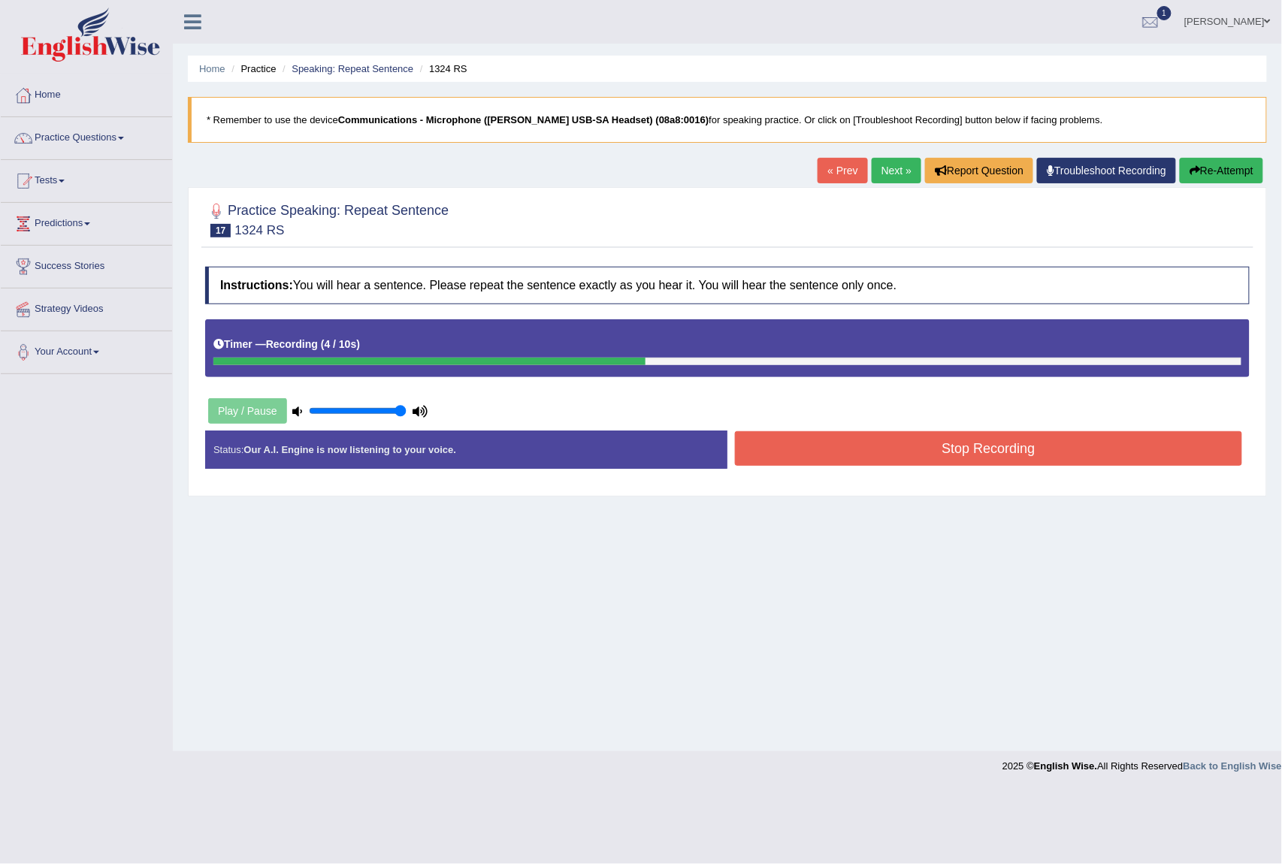
click at [971, 440] on button "Stop Recording" at bounding box center [988, 448] width 507 height 35
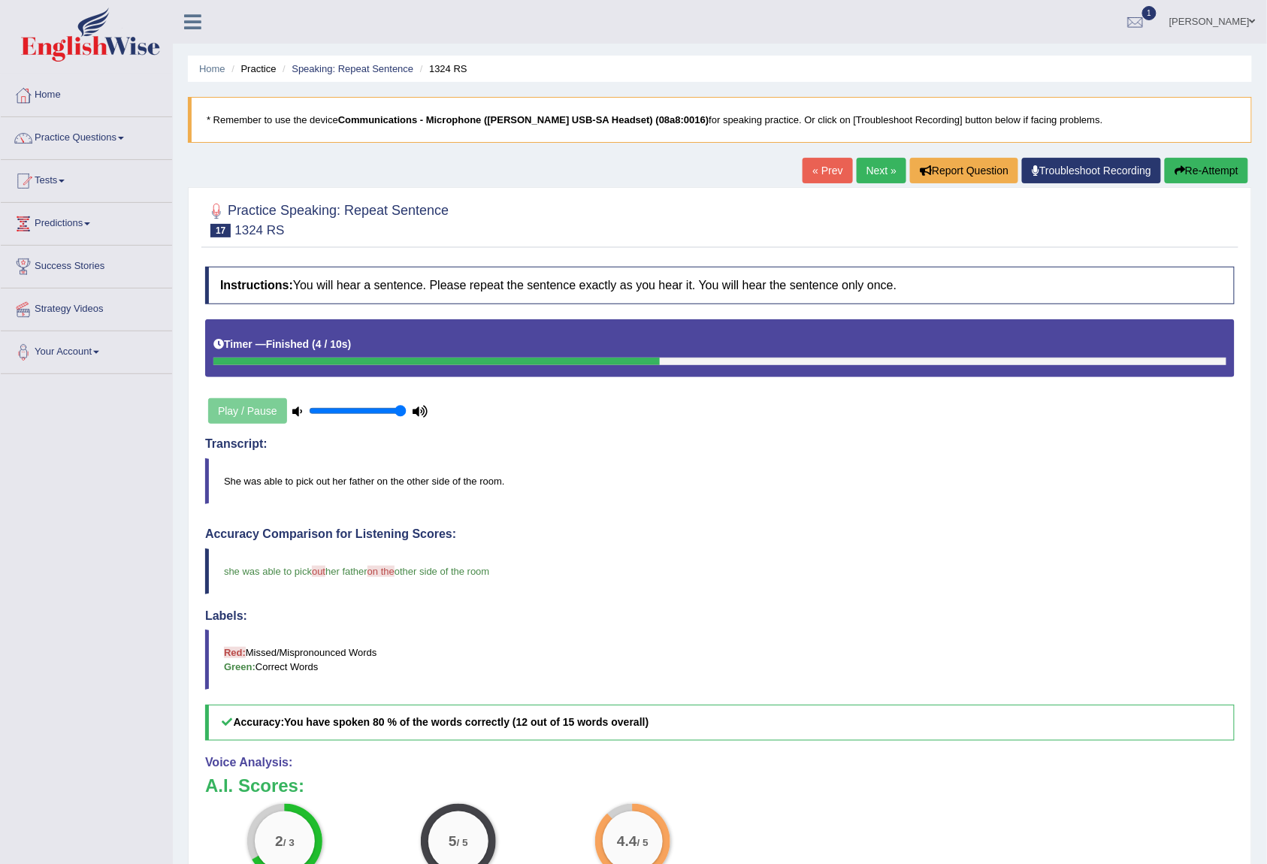
click at [882, 180] on link "Next »" at bounding box center [882, 171] width 50 height 26
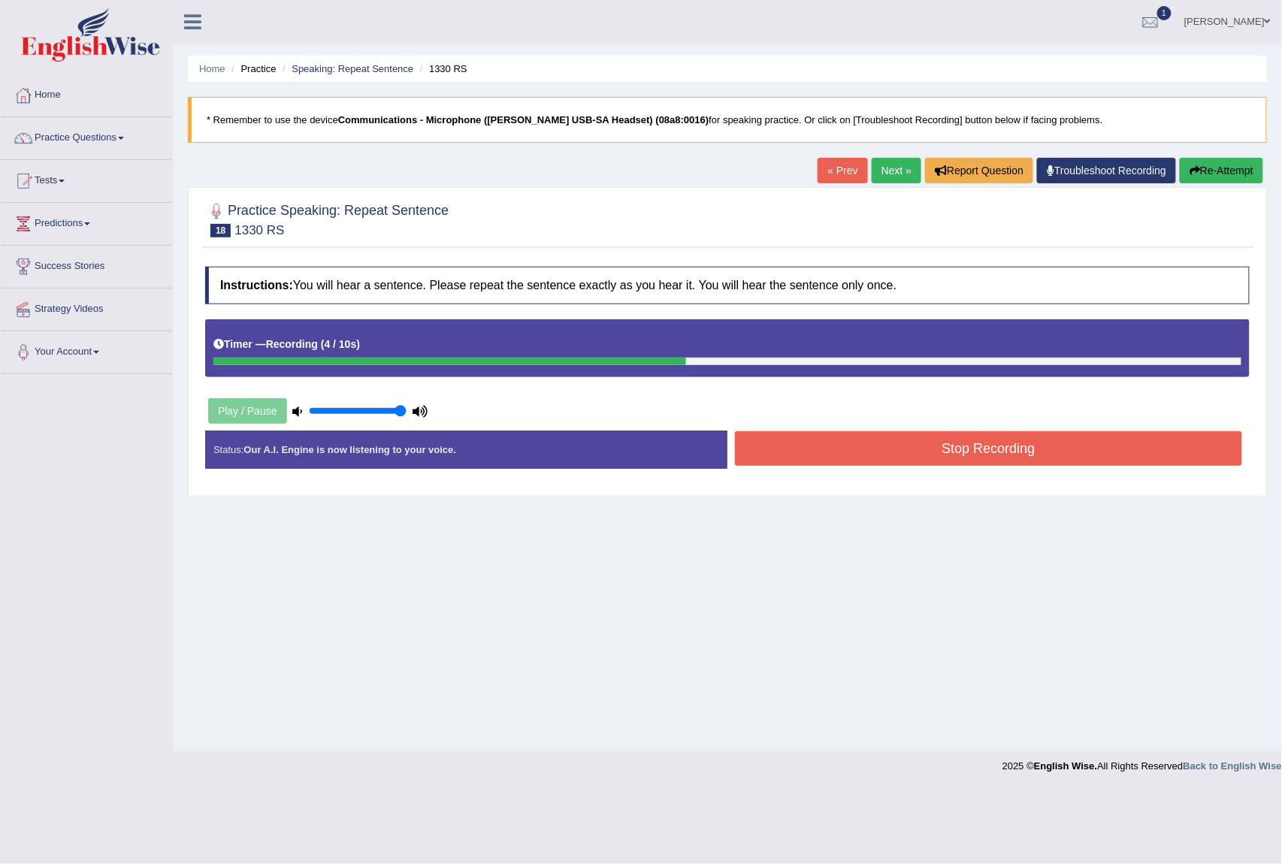
click at [926, 448] on button "Stop Recording" at bounding box center [988, 448] width 507 height 35
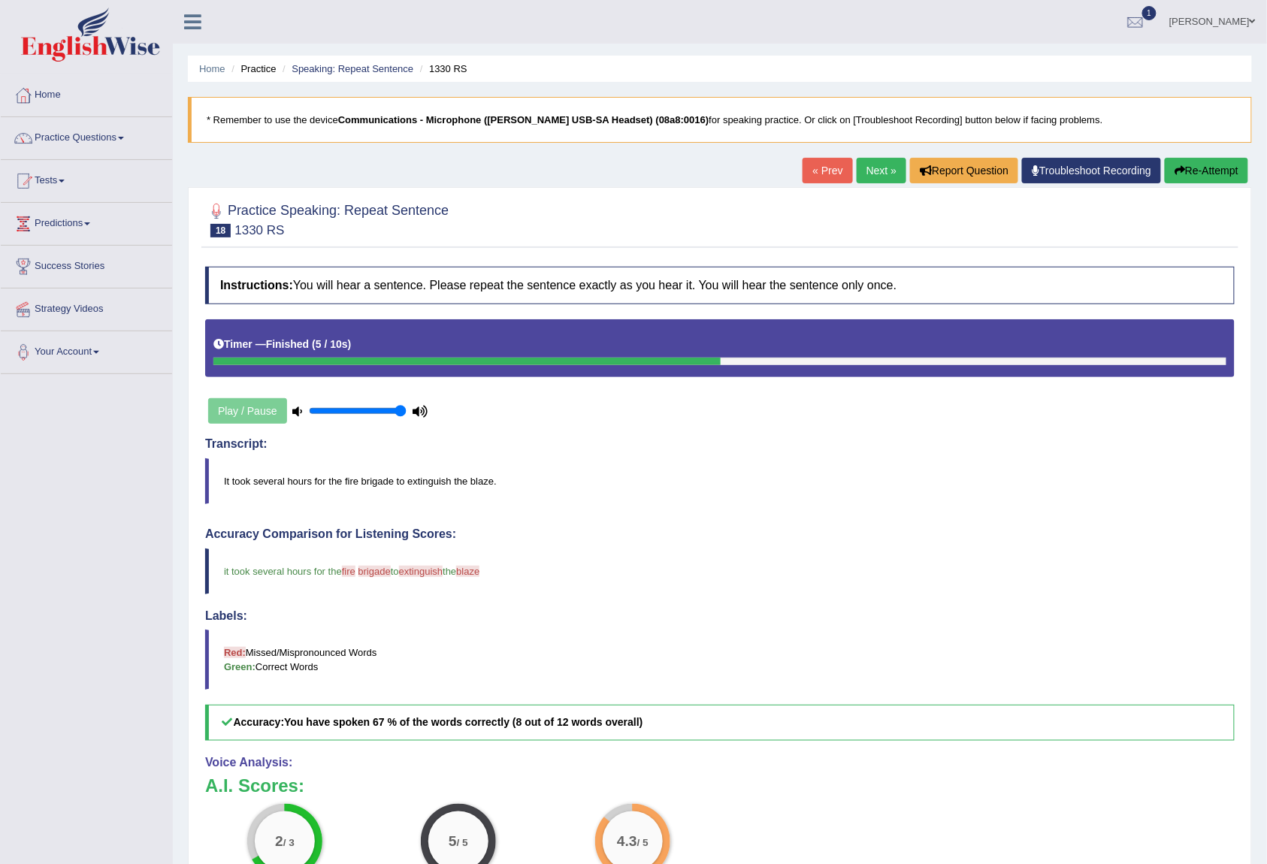
click at [860, 167] on link "Next »" at bounding box center [882, 171] width 50 height 26
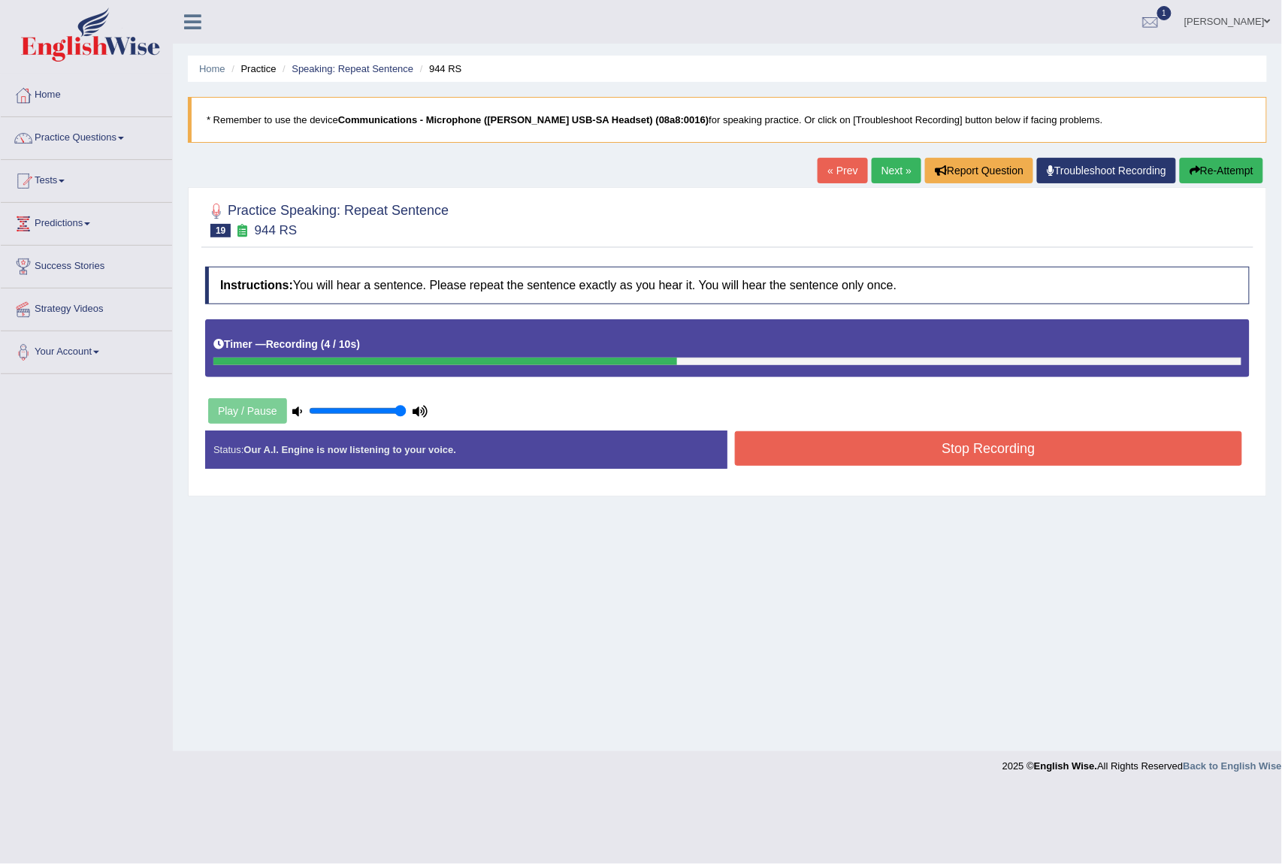
click at [885, 440] on button "Stop Recording" at bounding box center [988, 448] width 507 height 35
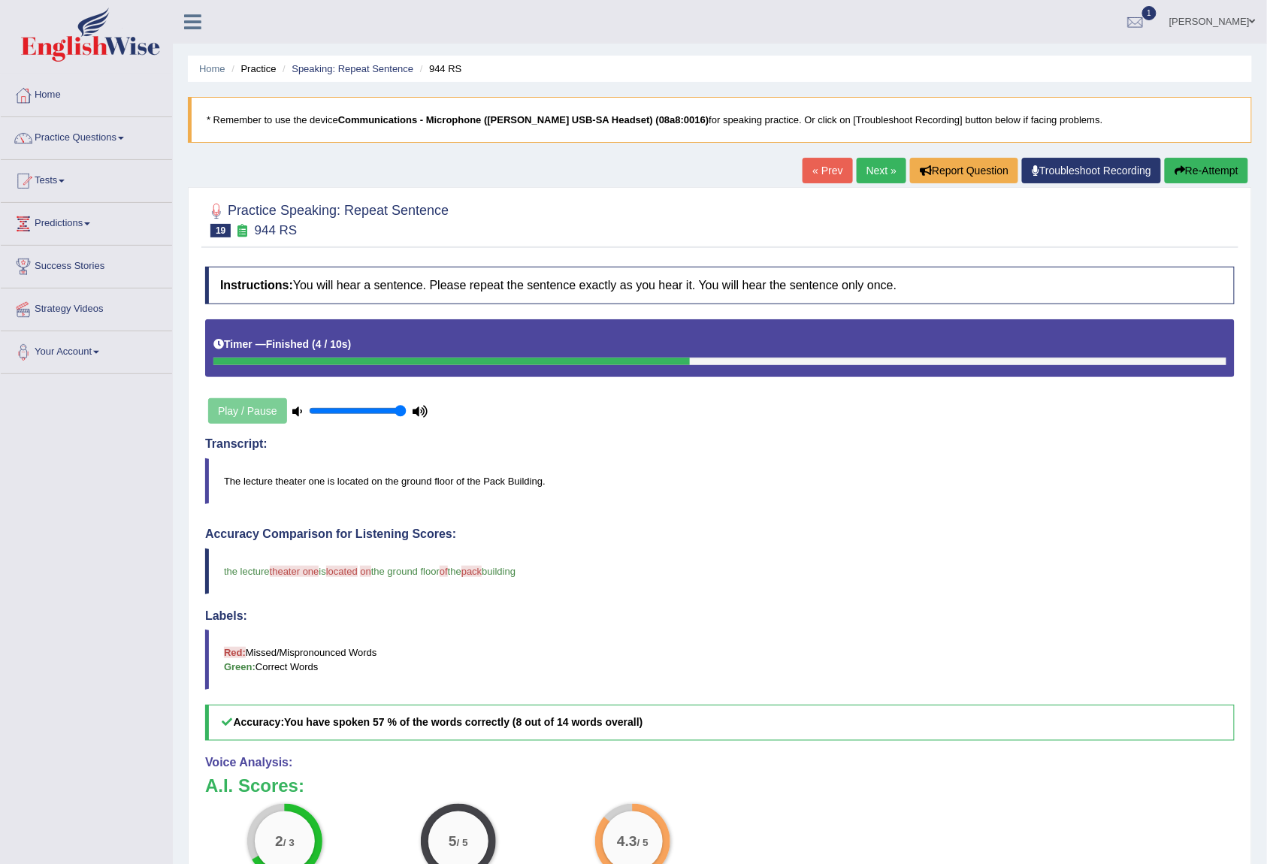
click at [870, 181] on link "Next »" at bounding box center [882, 171] width 50 height 26
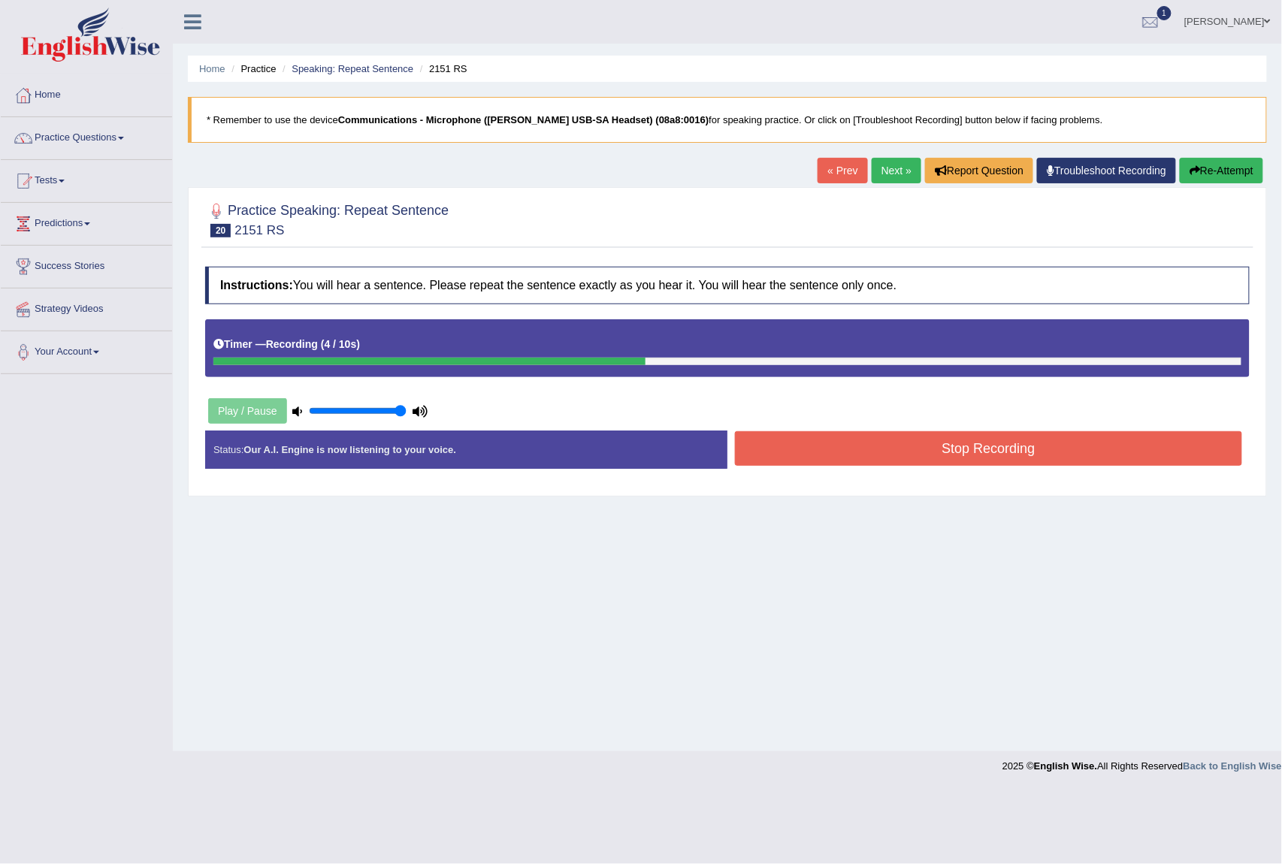
click at [899, 458] on button "Stop Recording" at bounding box center [988, 448] width 507 height 35
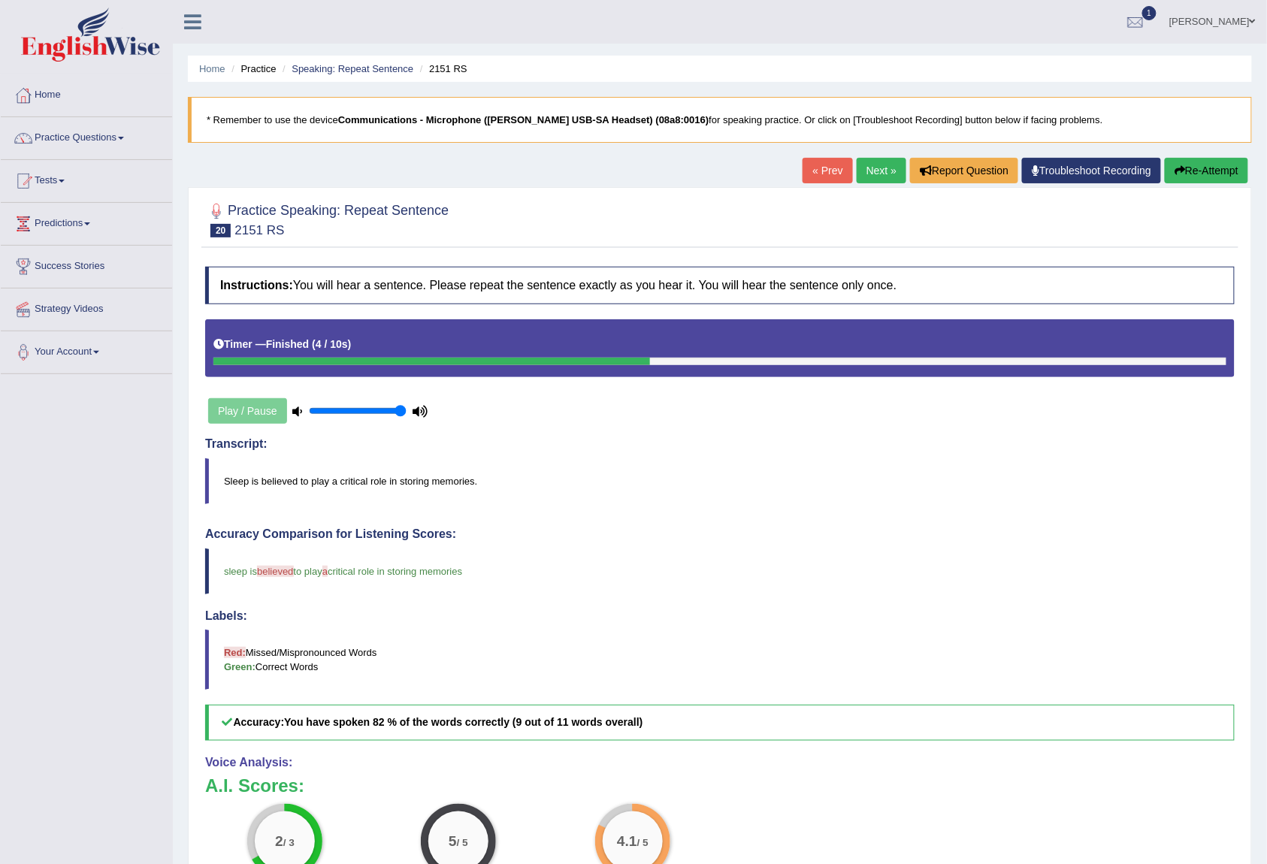
click at [872, 173] on link "Next »" at bounding box center [882, 171] width 50 height 26
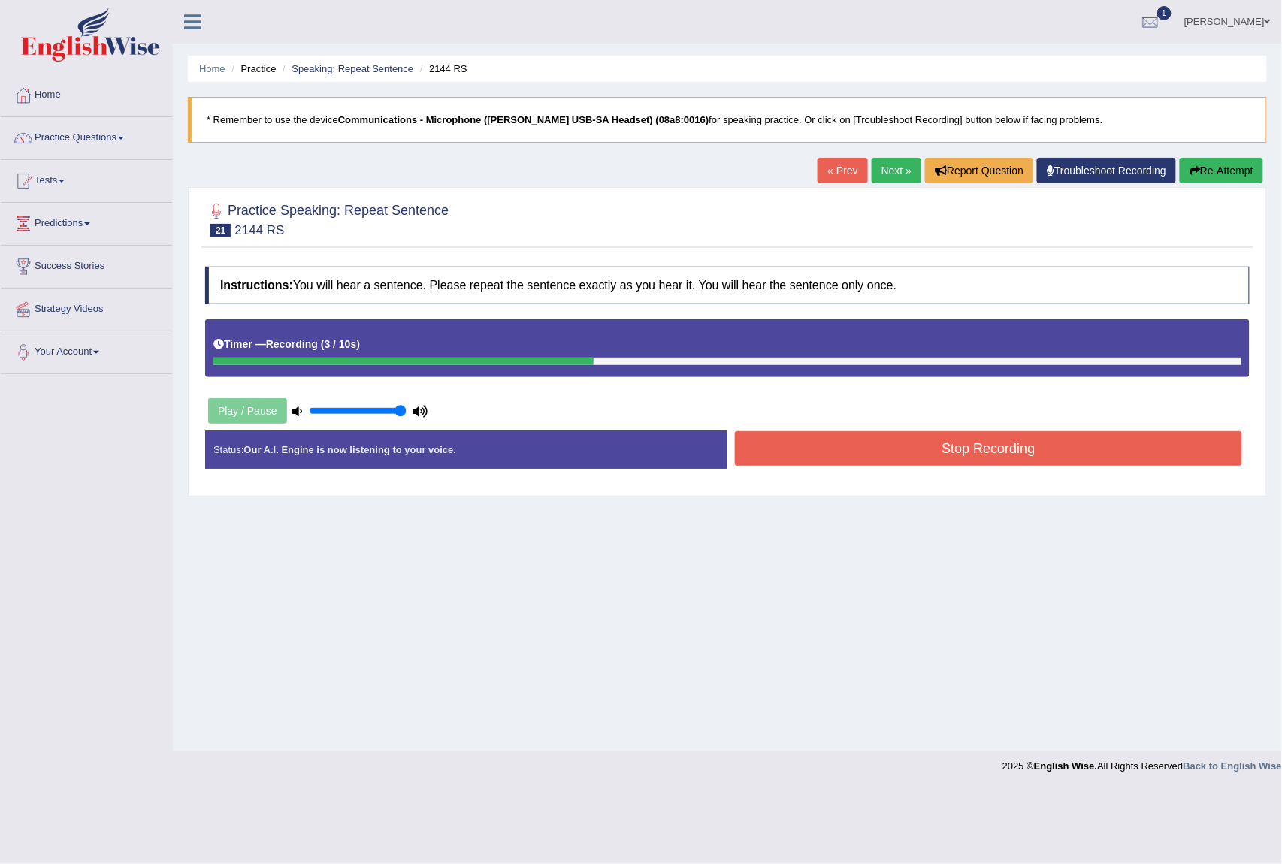
click at [870, 460] on button "Stop Recording" at bounding box center [988, 448] width 507 height 35
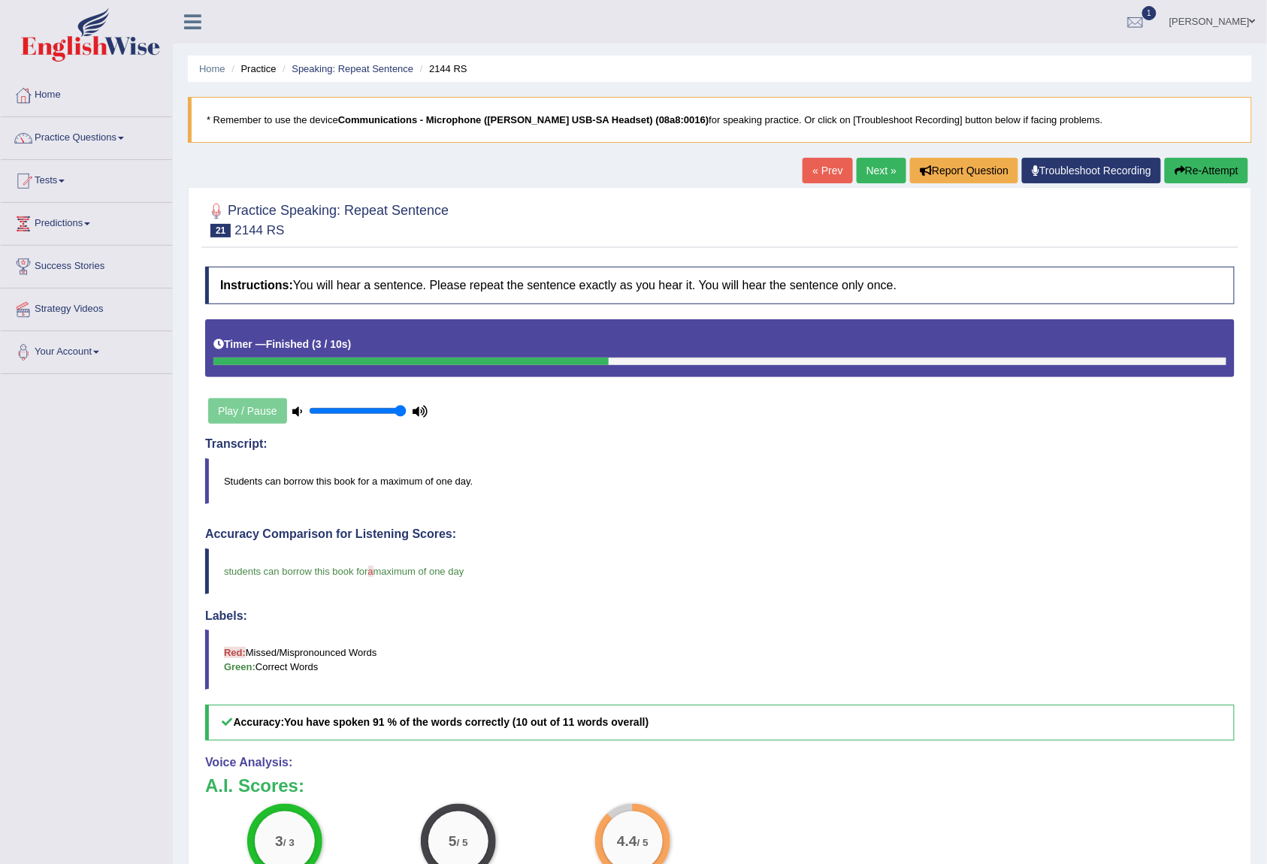
click at [876, 162] on link "Next »" at bounding box center [882, 171] width 50 height 26
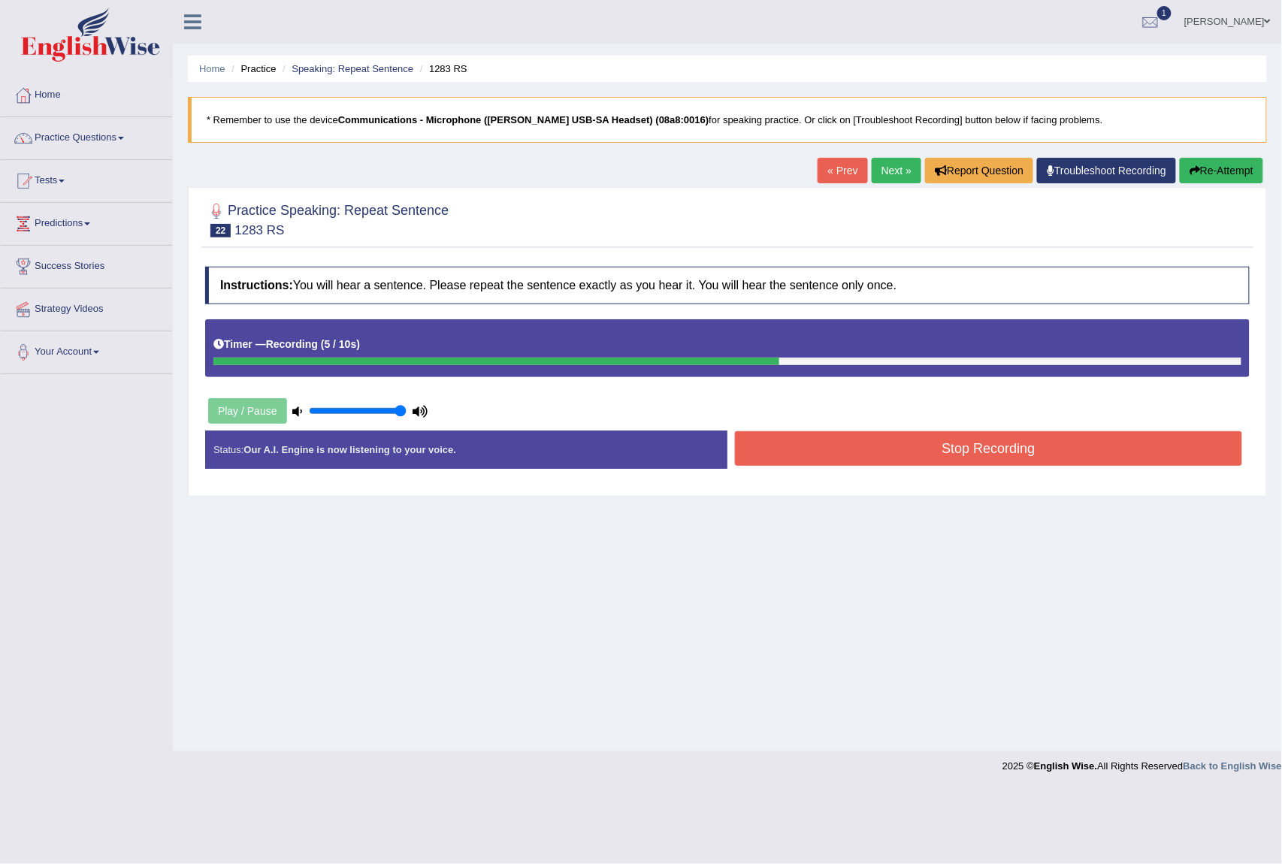
click at [875, 452] on button "Stop Recording" at bounding box center [988, 448] width 507 height 35
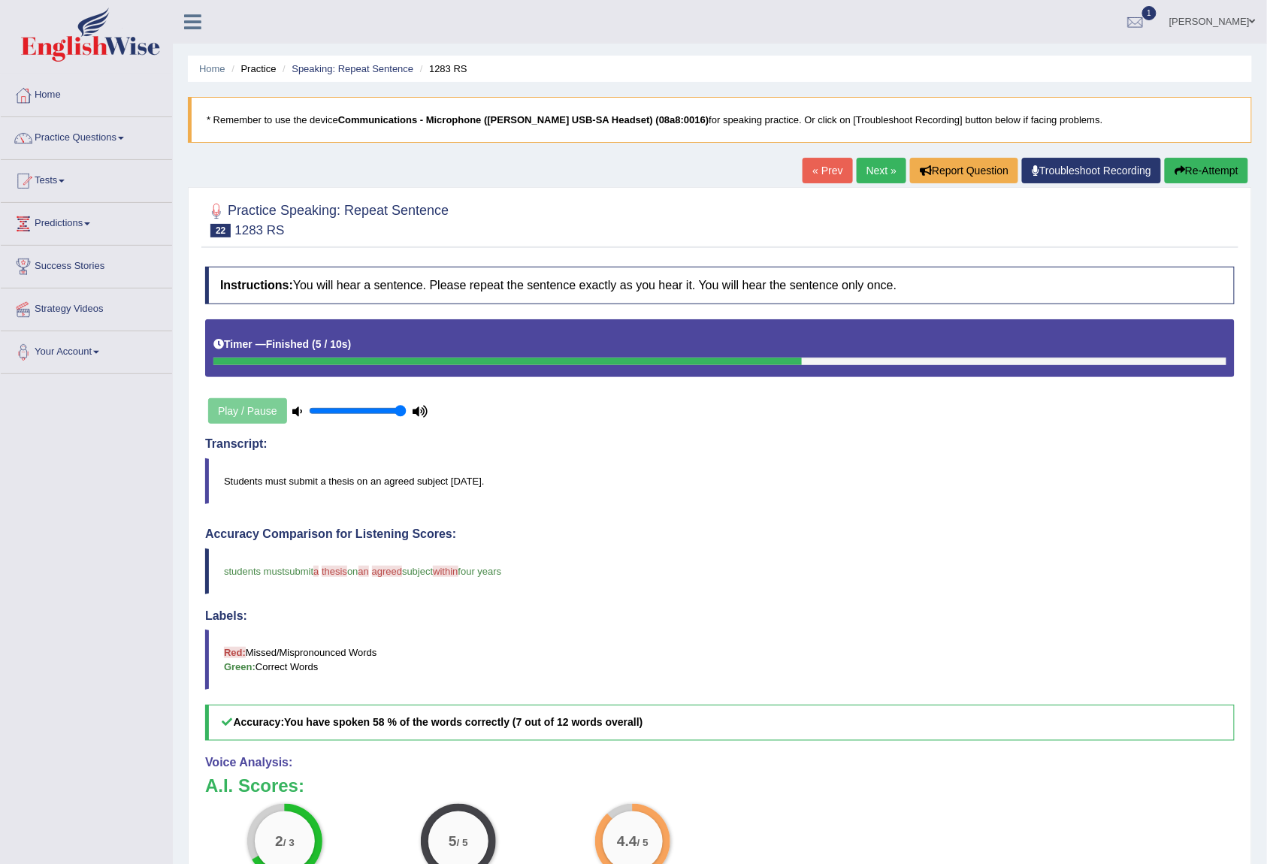
click at [864, 178] on link "Next »" at bounding box center [882, 171] width 50 height 26
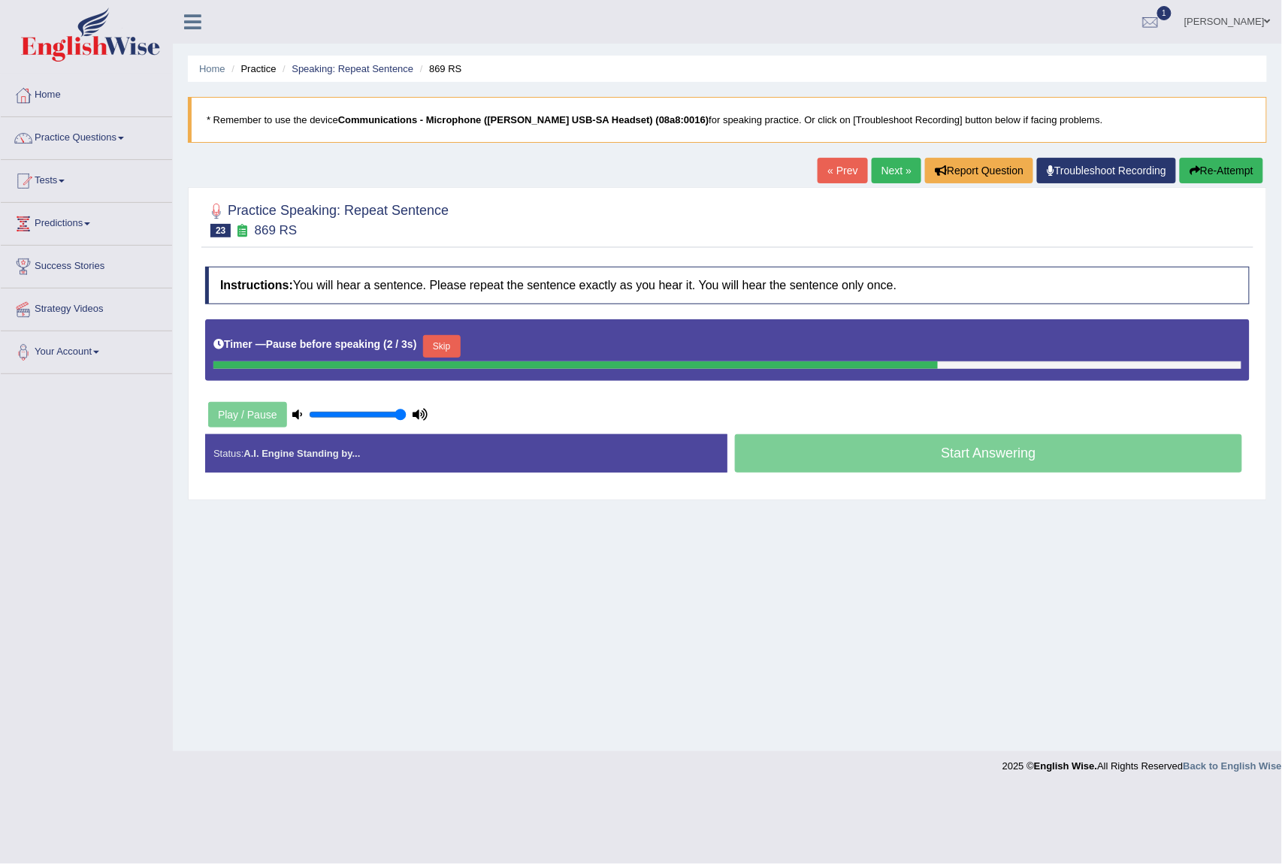
click at [448, 340] on button "Skip" at bounding box center [442, 346] width 38 height 23
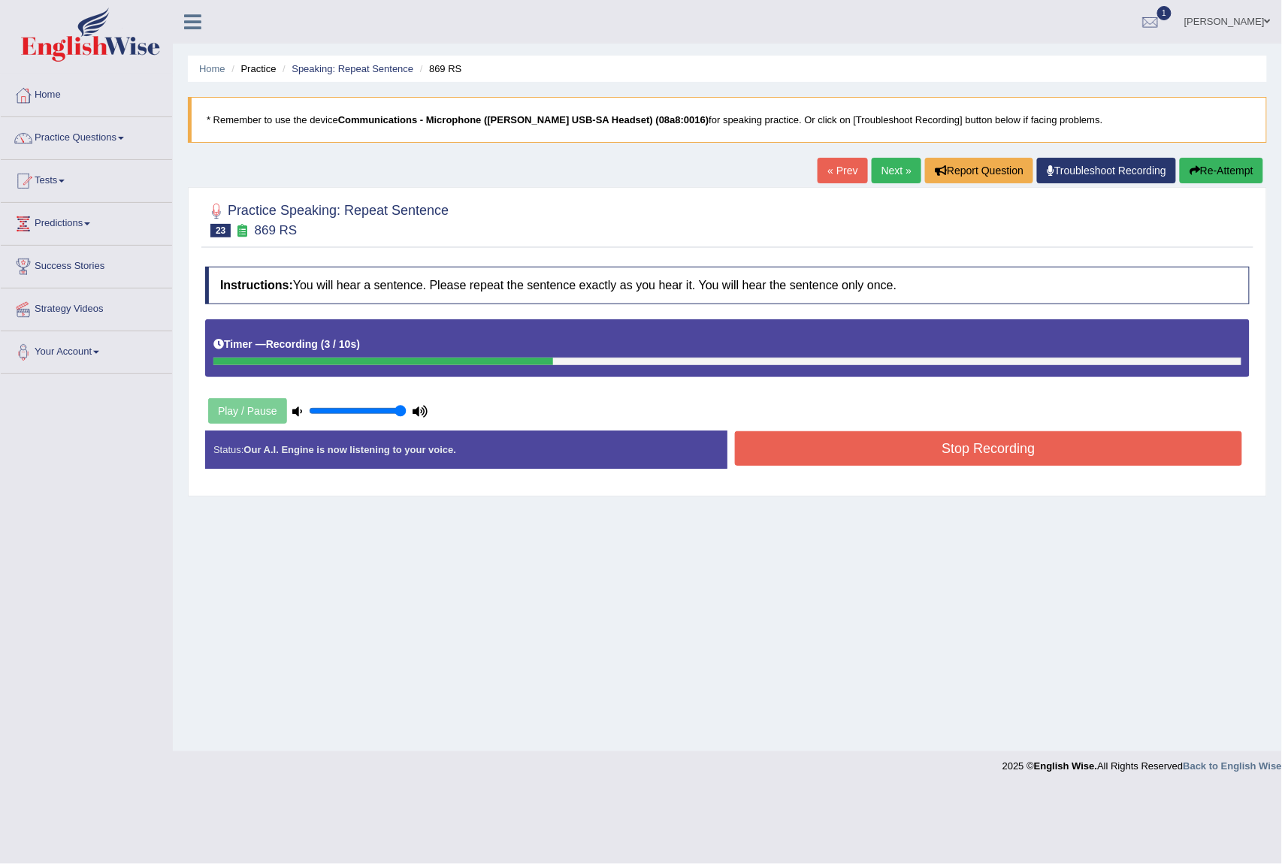
click at [894, 451] on button "Stop Recording" at bounding box center [988, 448] width 507 height 35
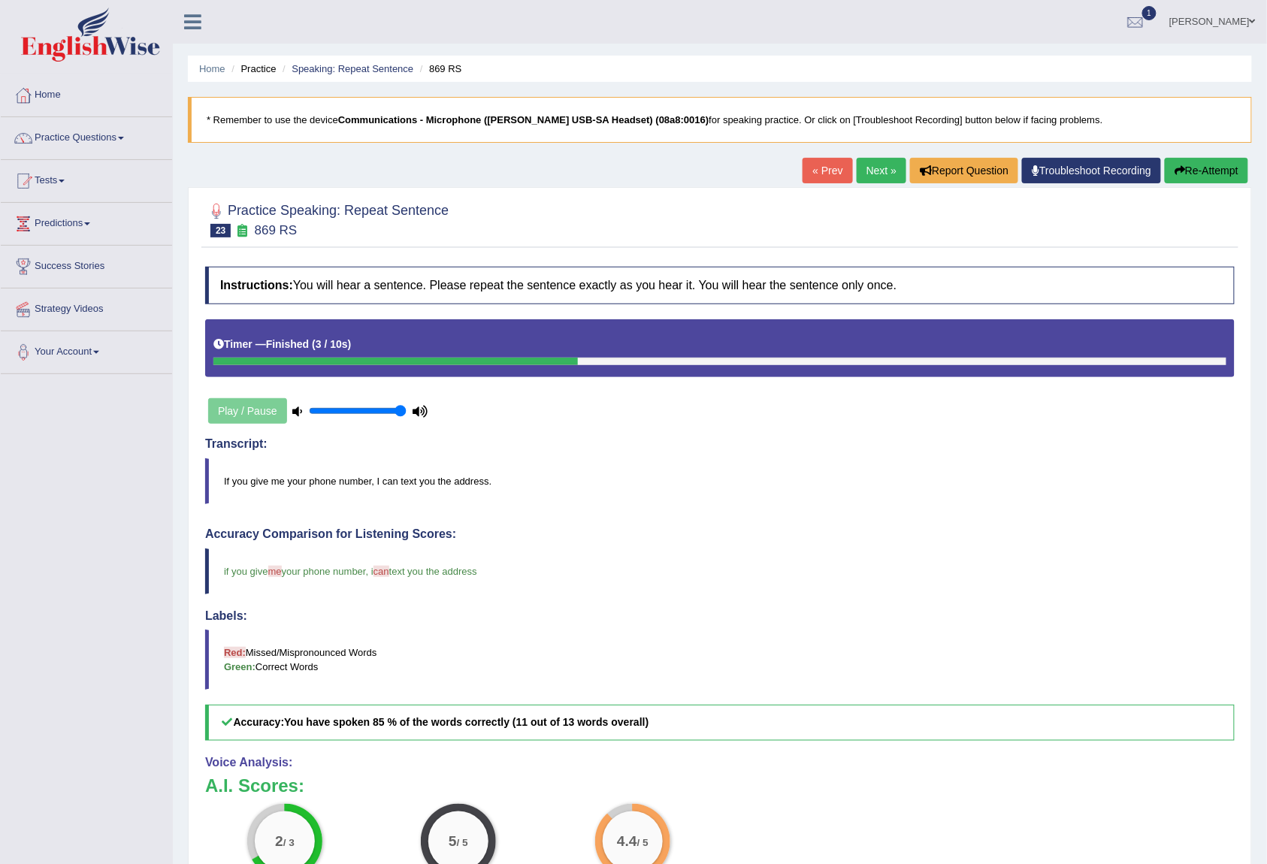
click at [864, 164] on link "Next »" at bounding box center [882, 171] width 50 height 26
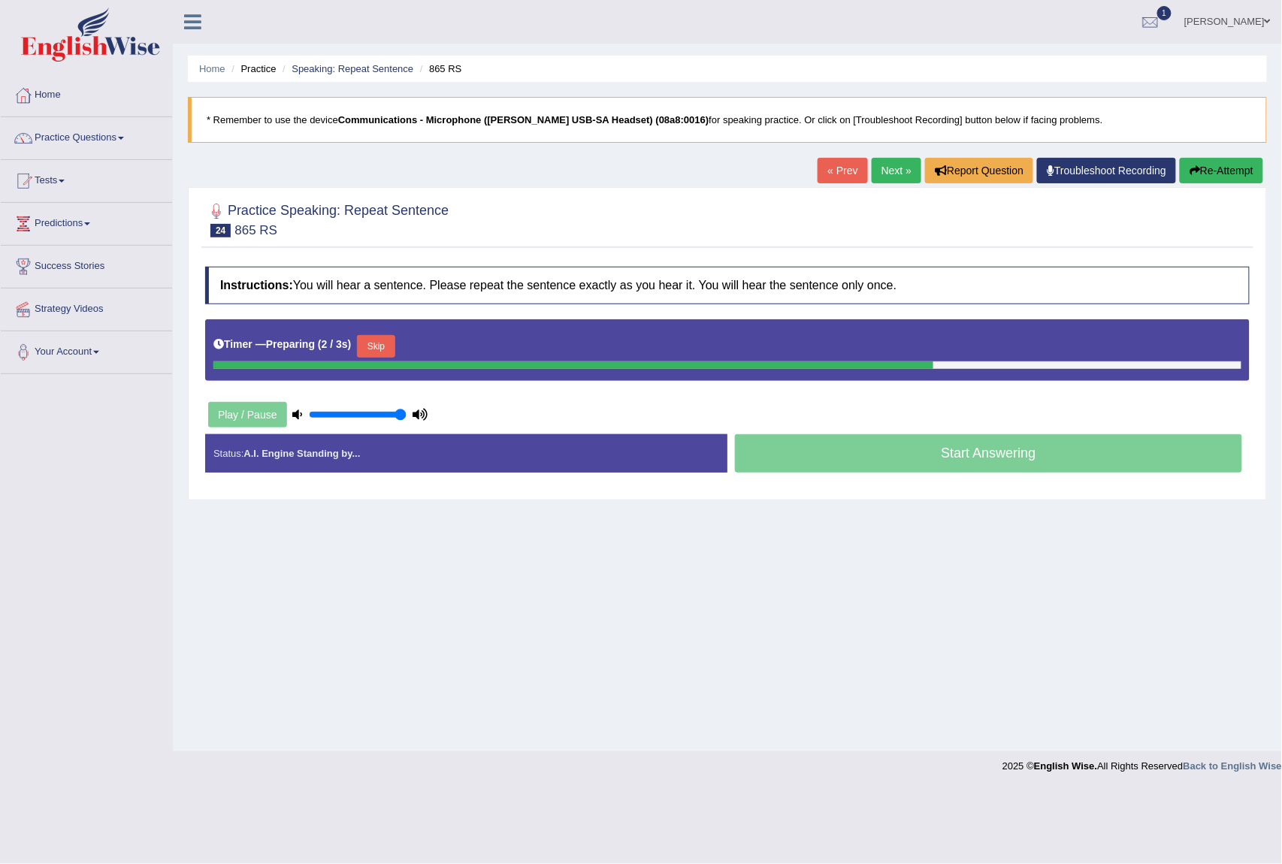
click at [392, 349] on button "Skip" at bounding box center [376, 346] width 38 height 23
click at [460, 346] on button "Skip" at bounding box center [442, 346] width 38 height 23
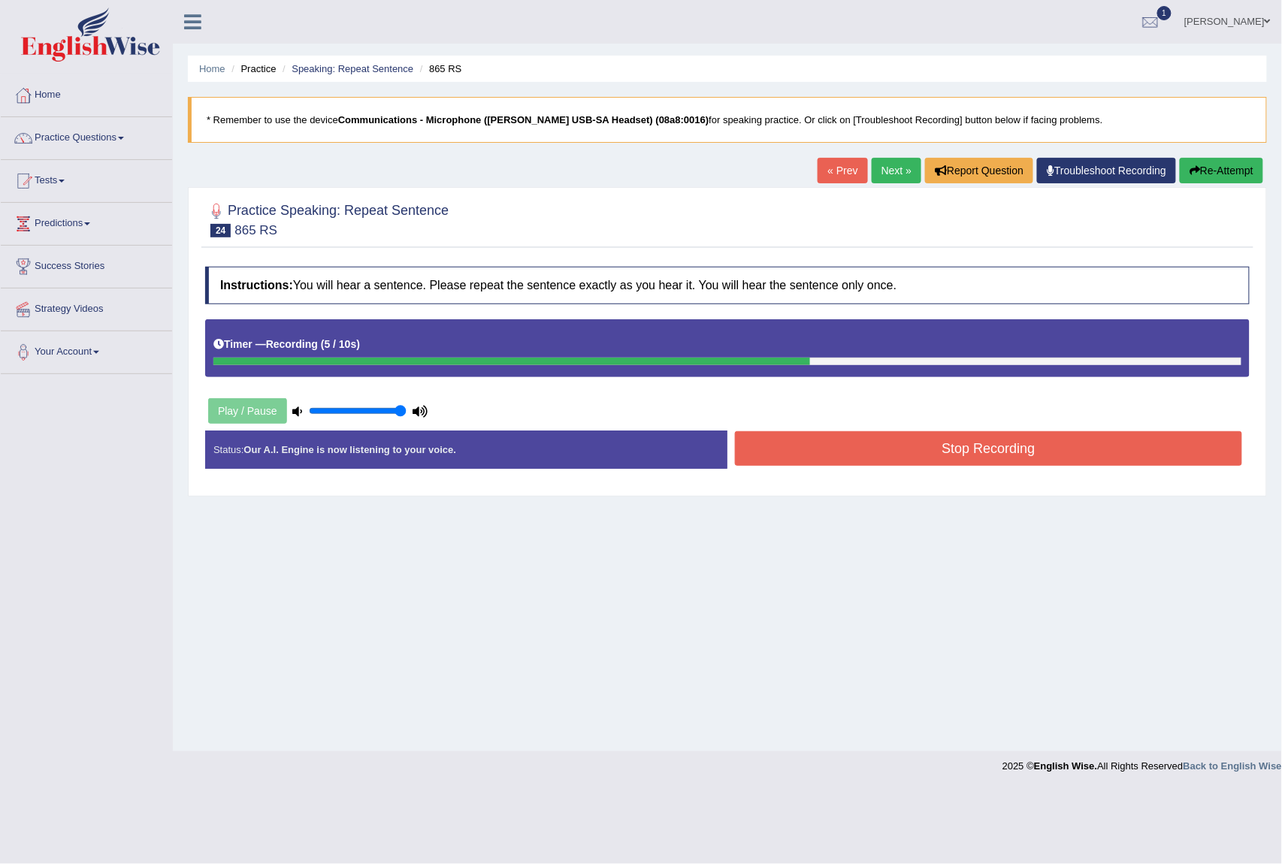
click at [942, 452] on button "Stop Recording" at bounding box center [988, 448] width 507 height 35
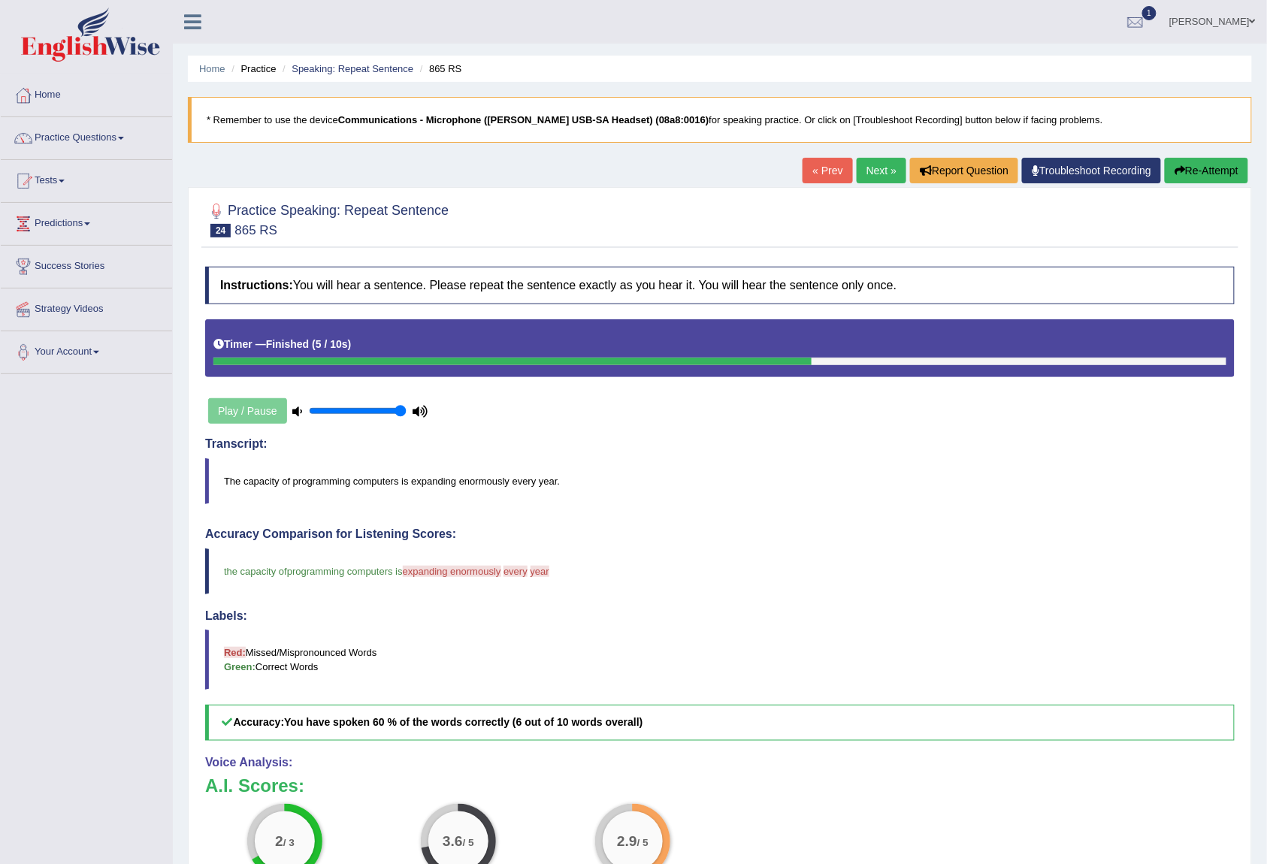
click at [870, 165] on link "Next »" at bounding box center [882, 171] width 50 height 26
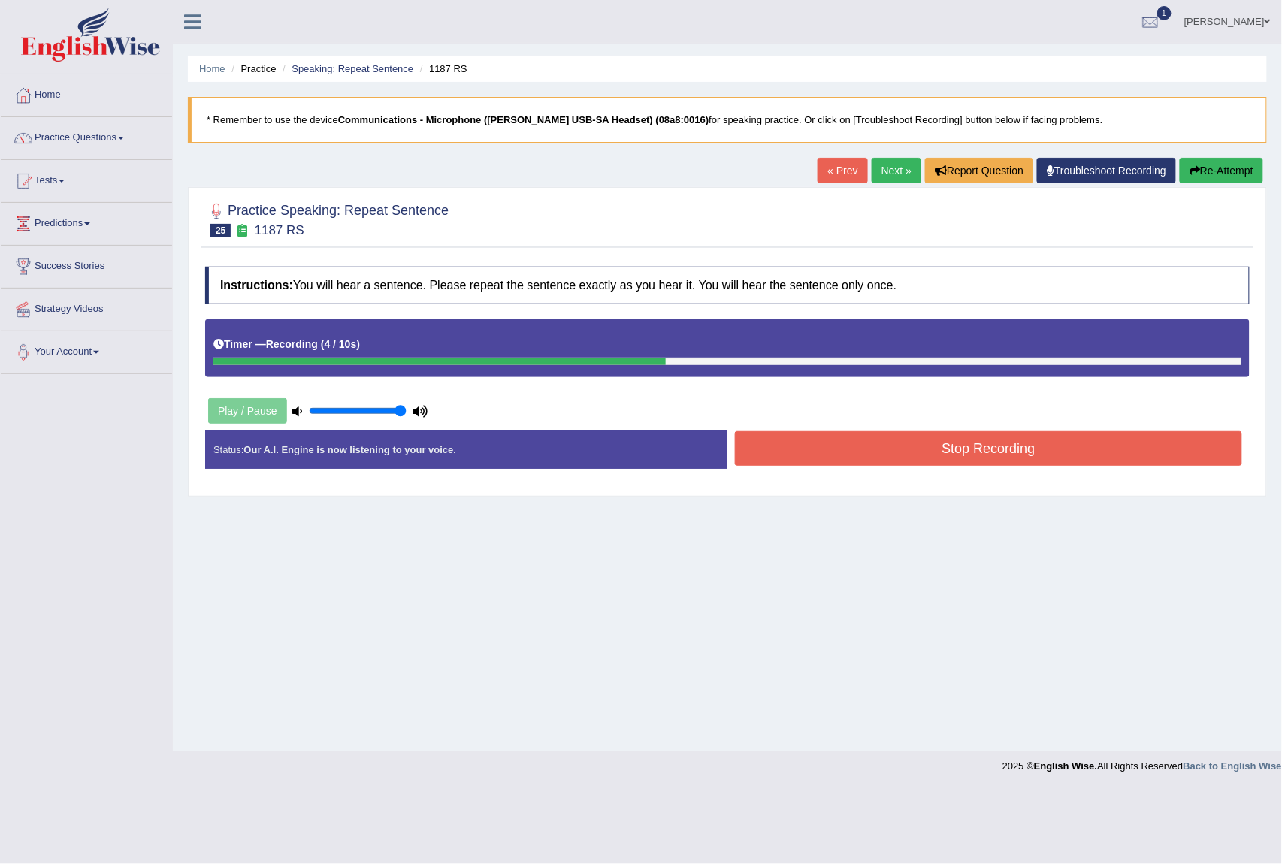
click at [983, 458] on button "Stop Recording" at bounding box center [988, 448] width 507 height 35
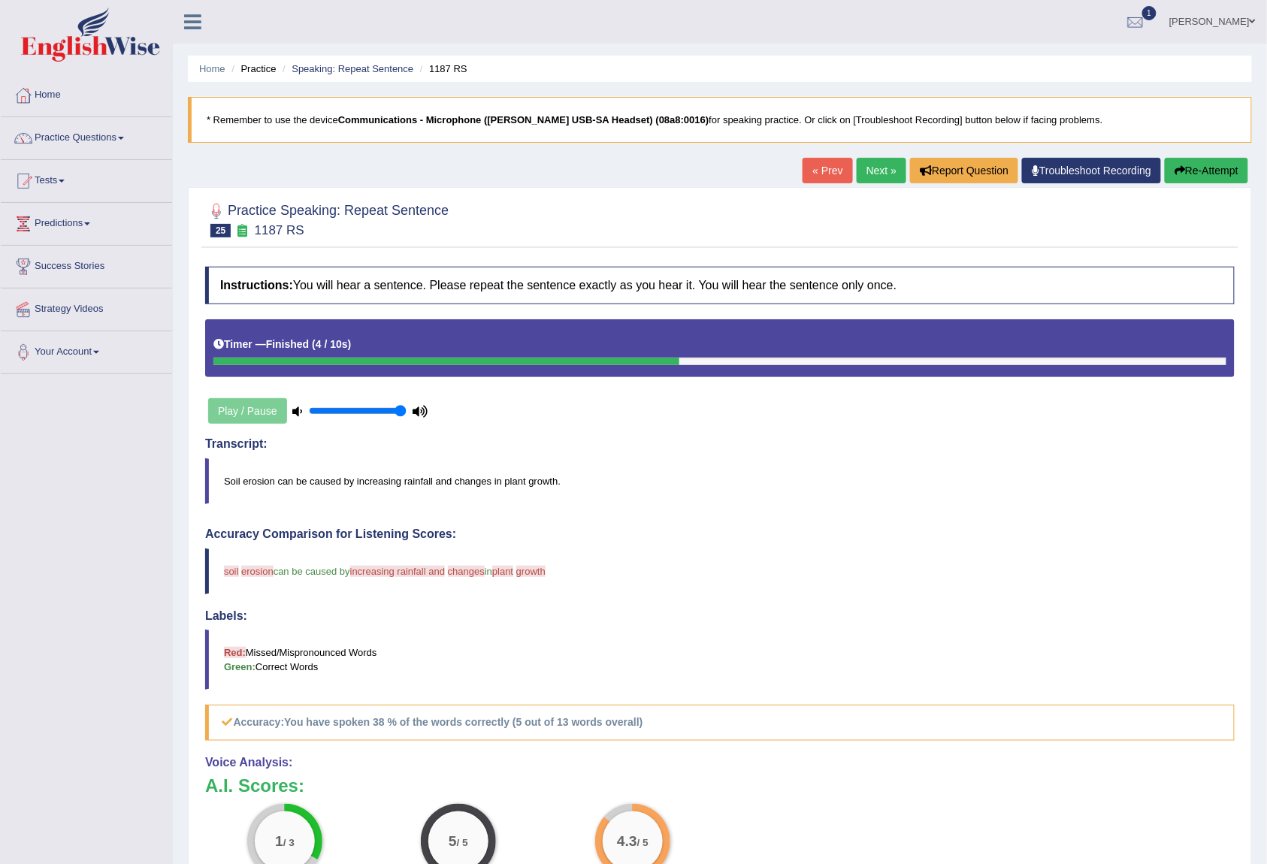
click at [873, 166] on link "Next »" at bounding box center [882, 171] width 50 height 26
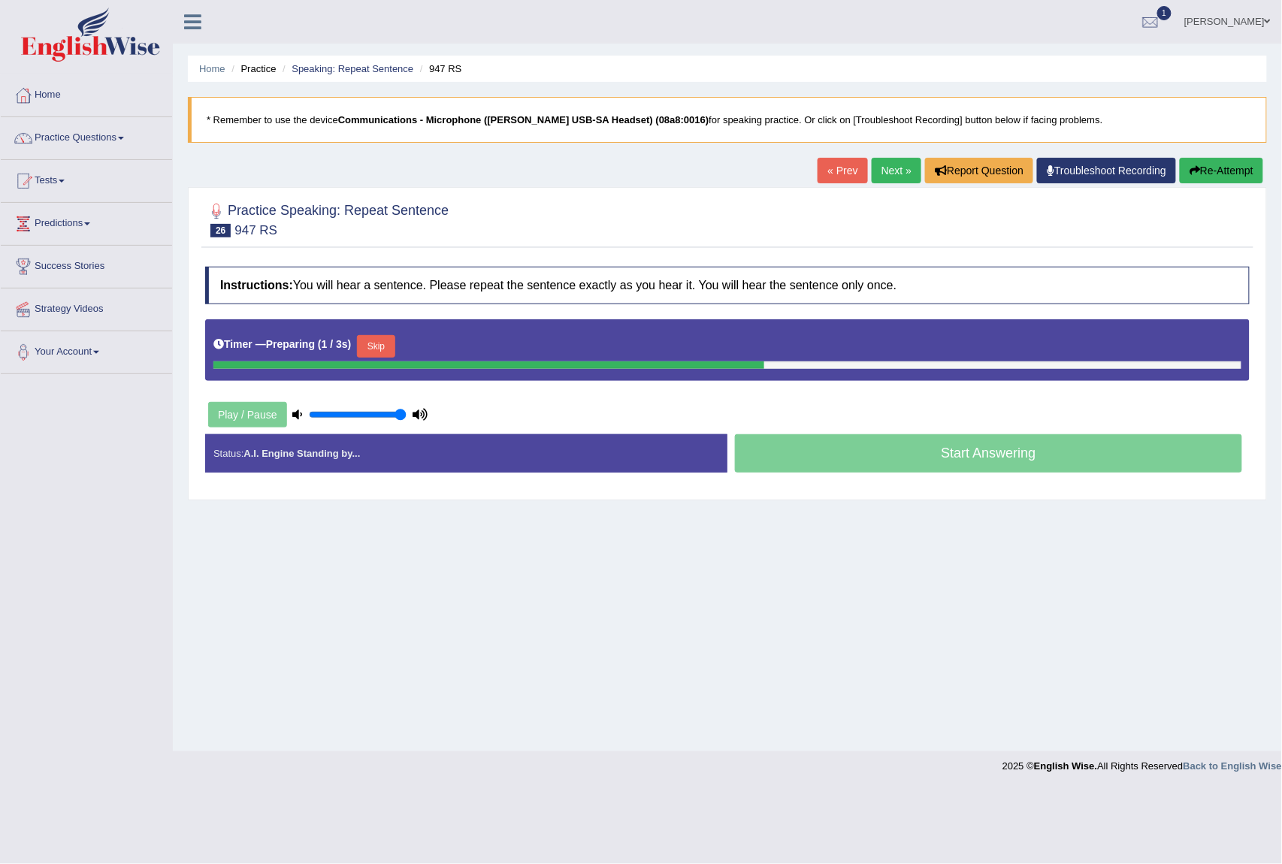
click at [386, 353] on button "Skip" at bounding box center [376, 346] width 38 height 23
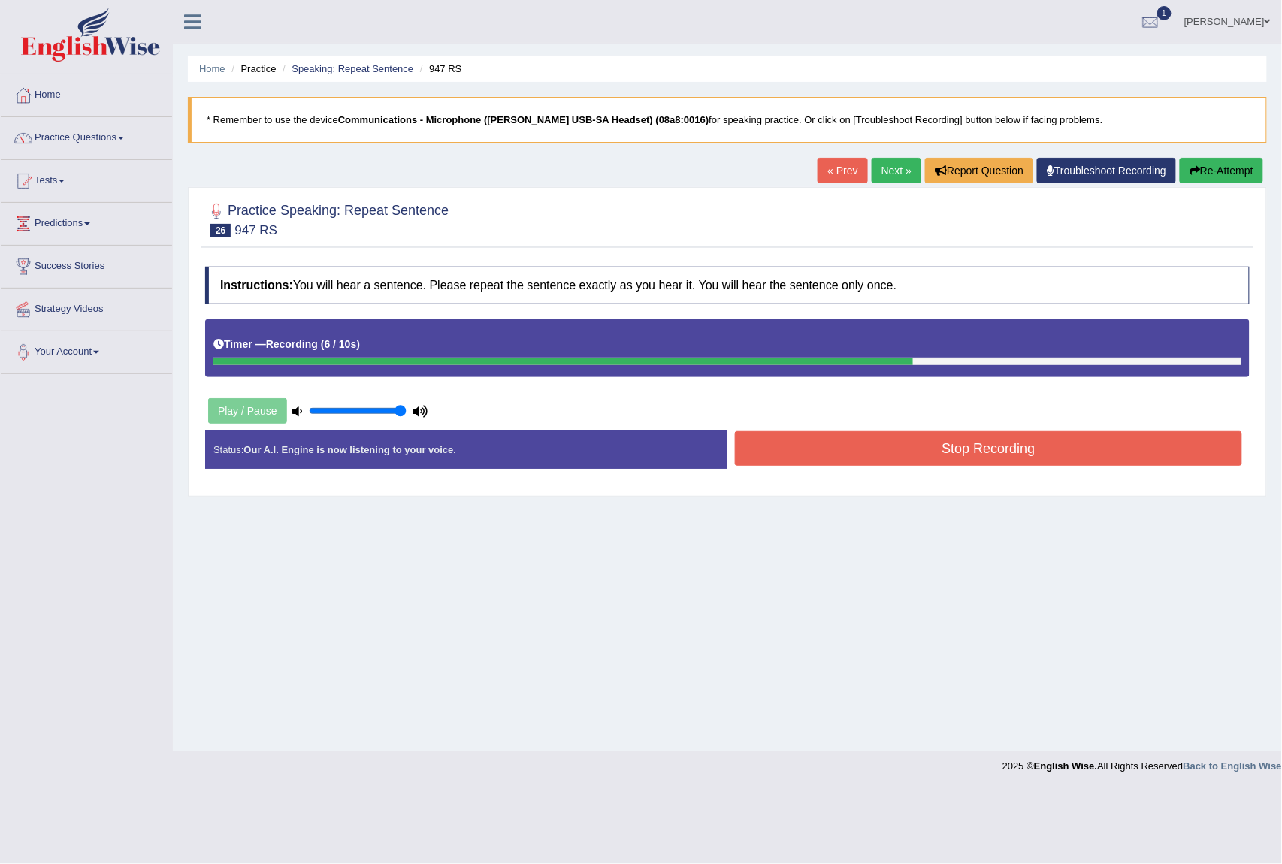
click at [882, 443] on button "Stop Recording" at bounding box center [988, 448] width 507 height 35
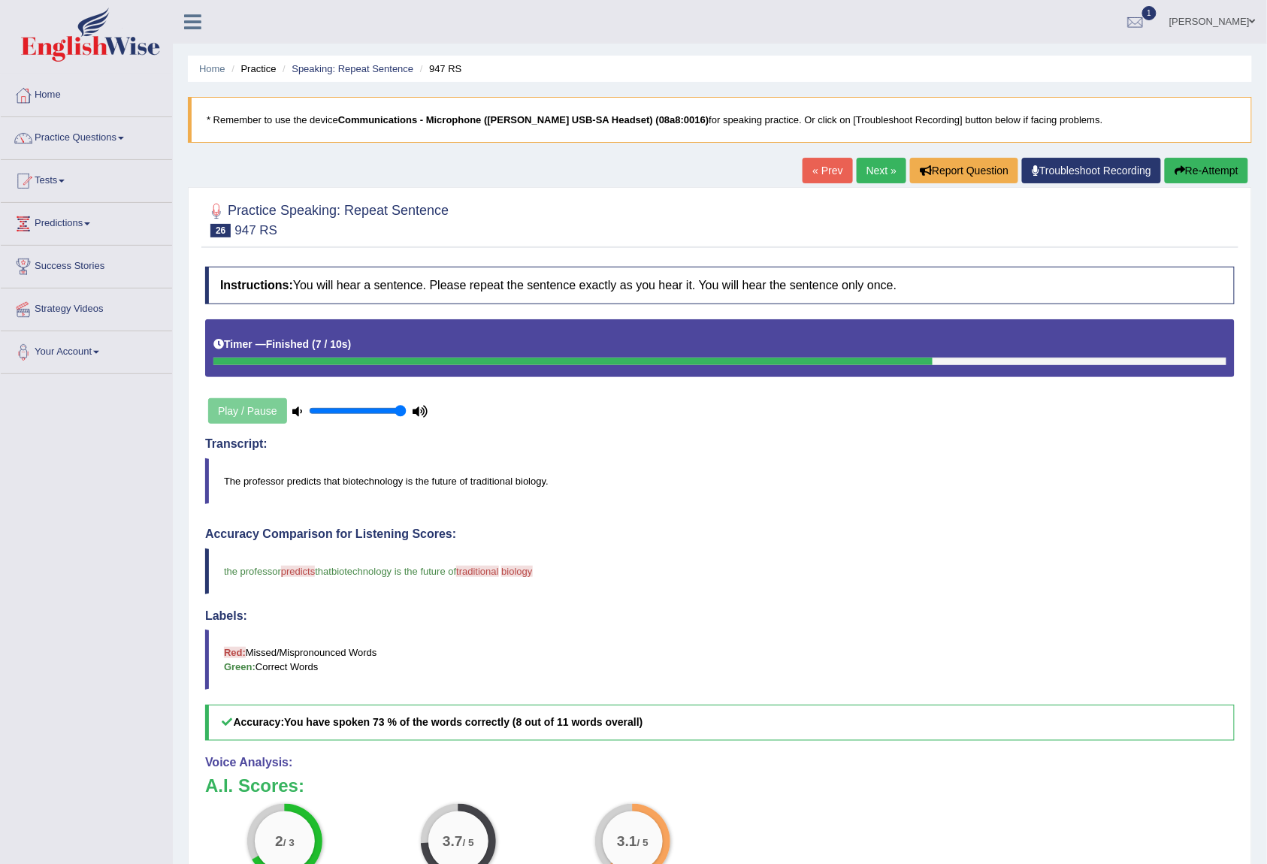
click at [1215, 172] on button "Re-Attempt" at bounding box center [1206, 171] width 83 height 26
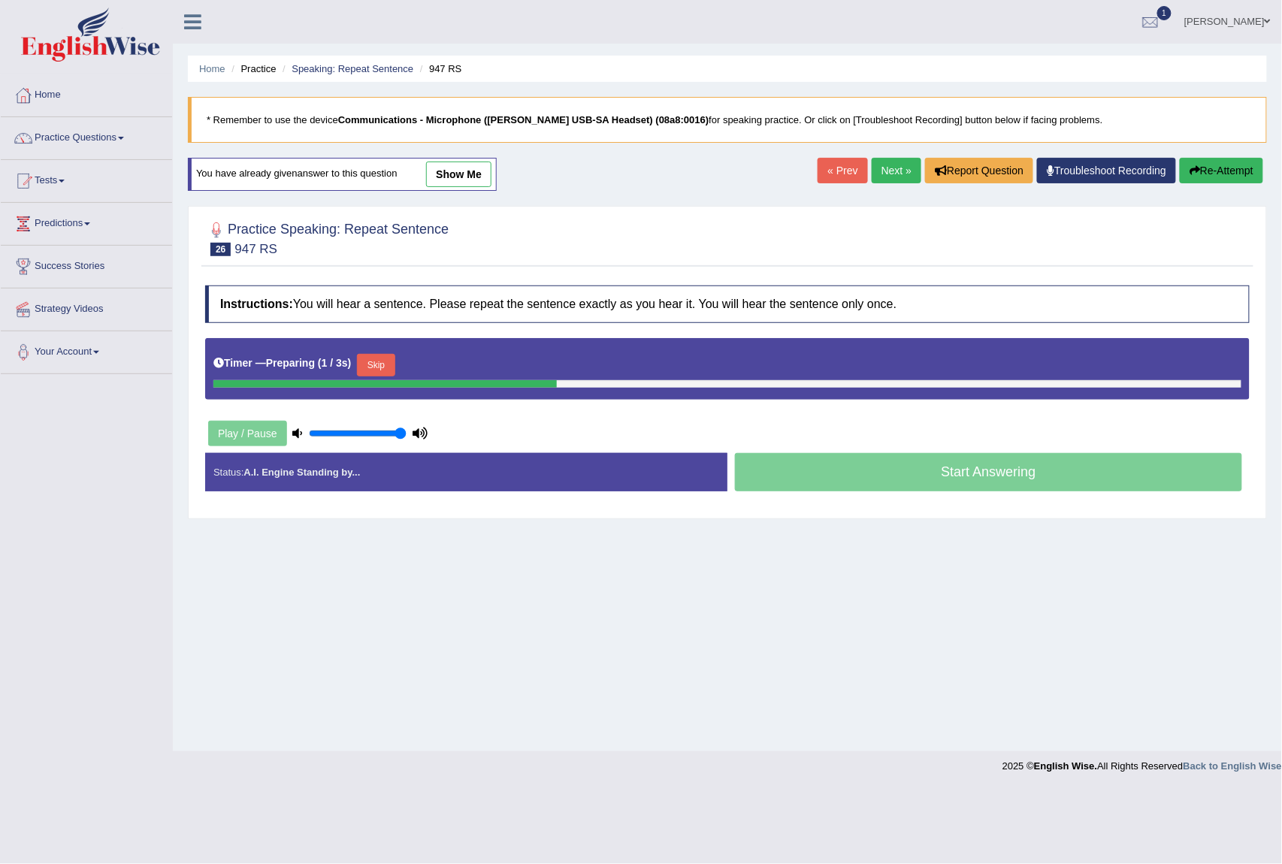
click at [376, 359] on button "Skip" at bounding box center [376, 365] width 38 height 23
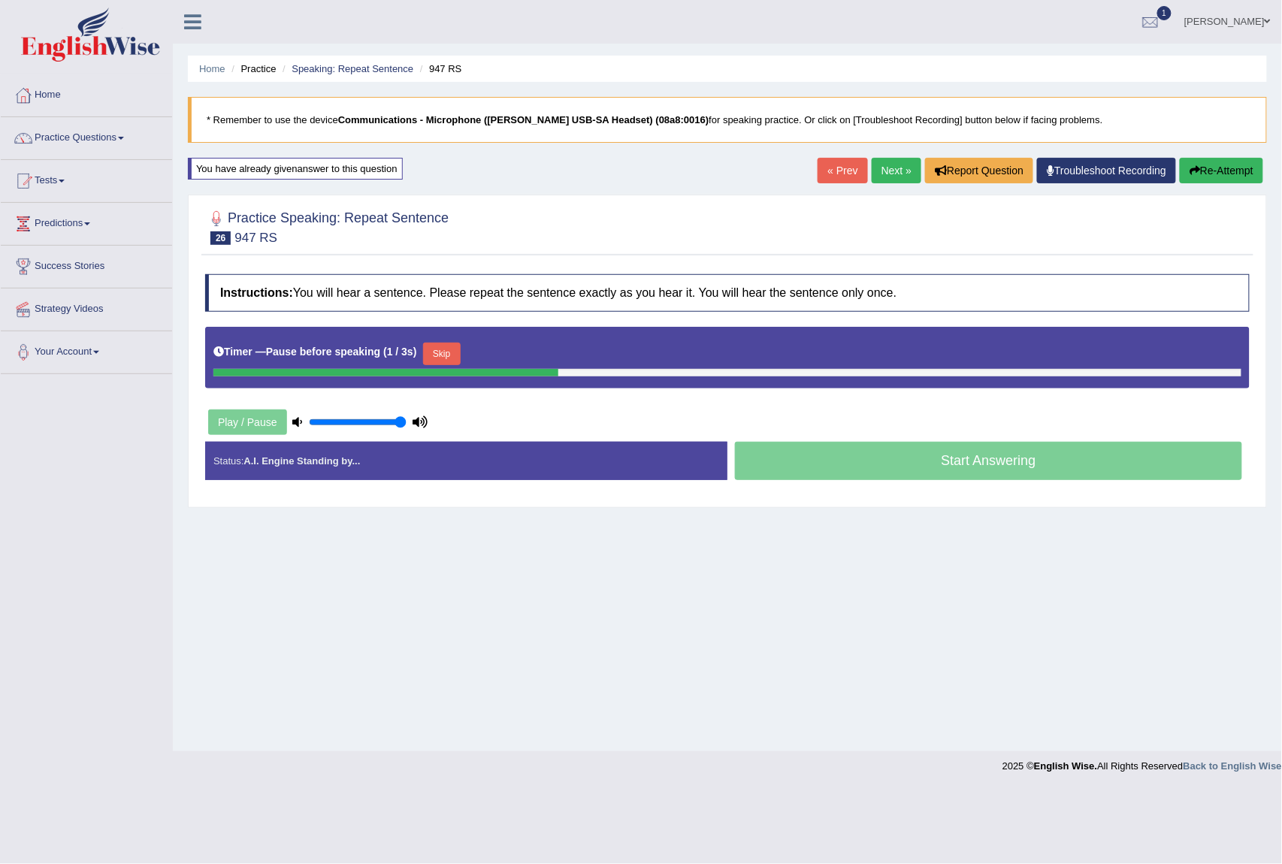
click at [448, 349] on button "Skip" at bounding box center [442, 354] width 38 height 23
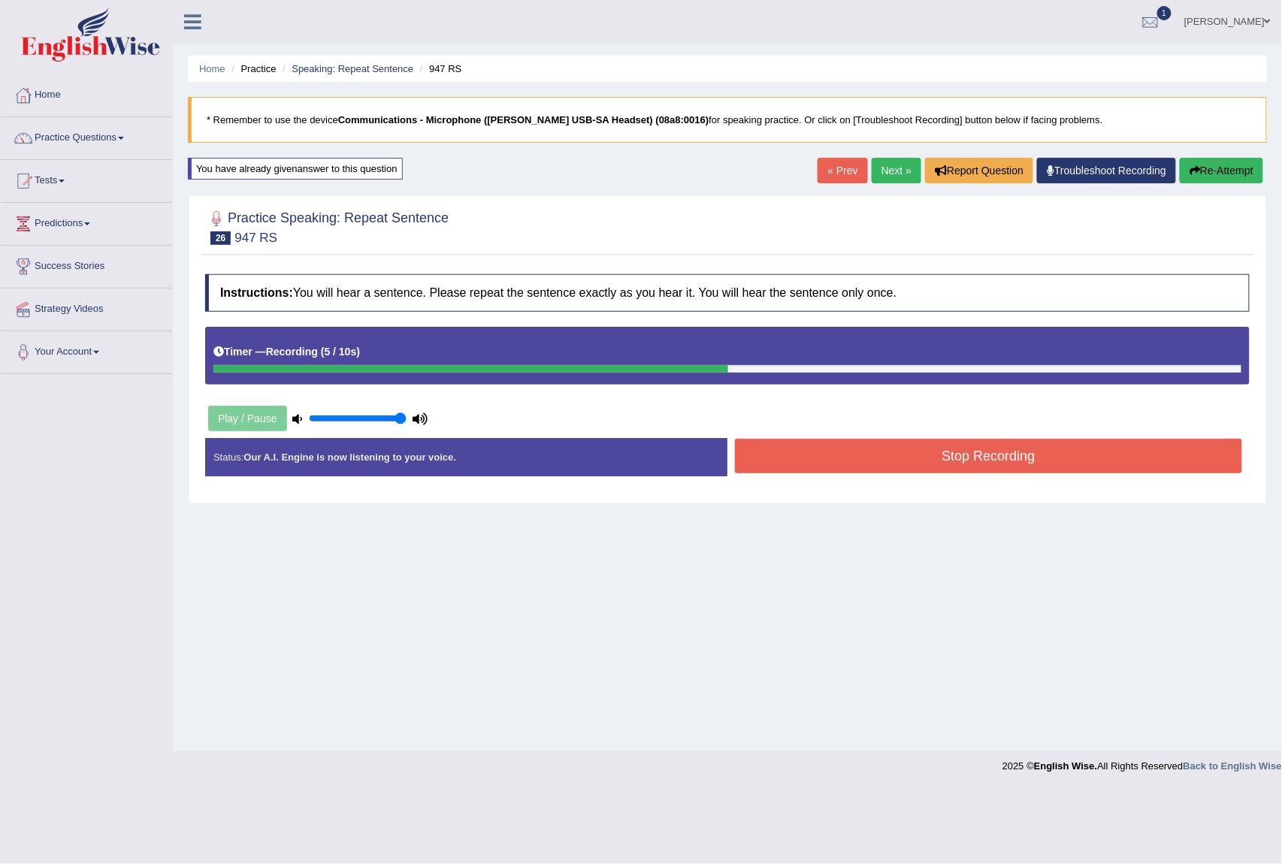
drag, startPoint x: 1149, startPoint y: 449, endPoint x: 1150, endPoint y: 442, distance: 7.6
click at [1149, 449] on button "Stop Recording" at bounding box center [988, 456] width 507 height 35
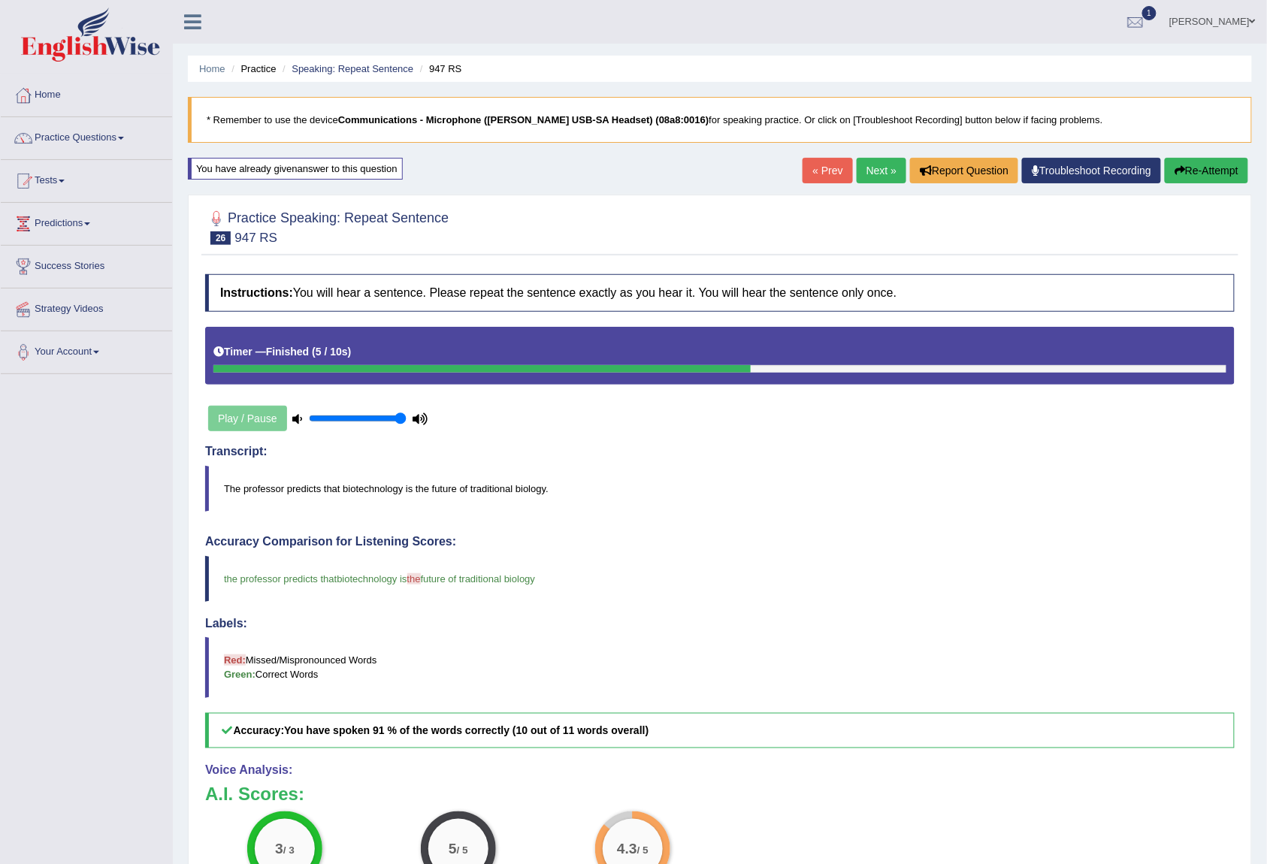
click at [861, 168] on link "Next »" at bounding box center [882, 171] width 50 height 26
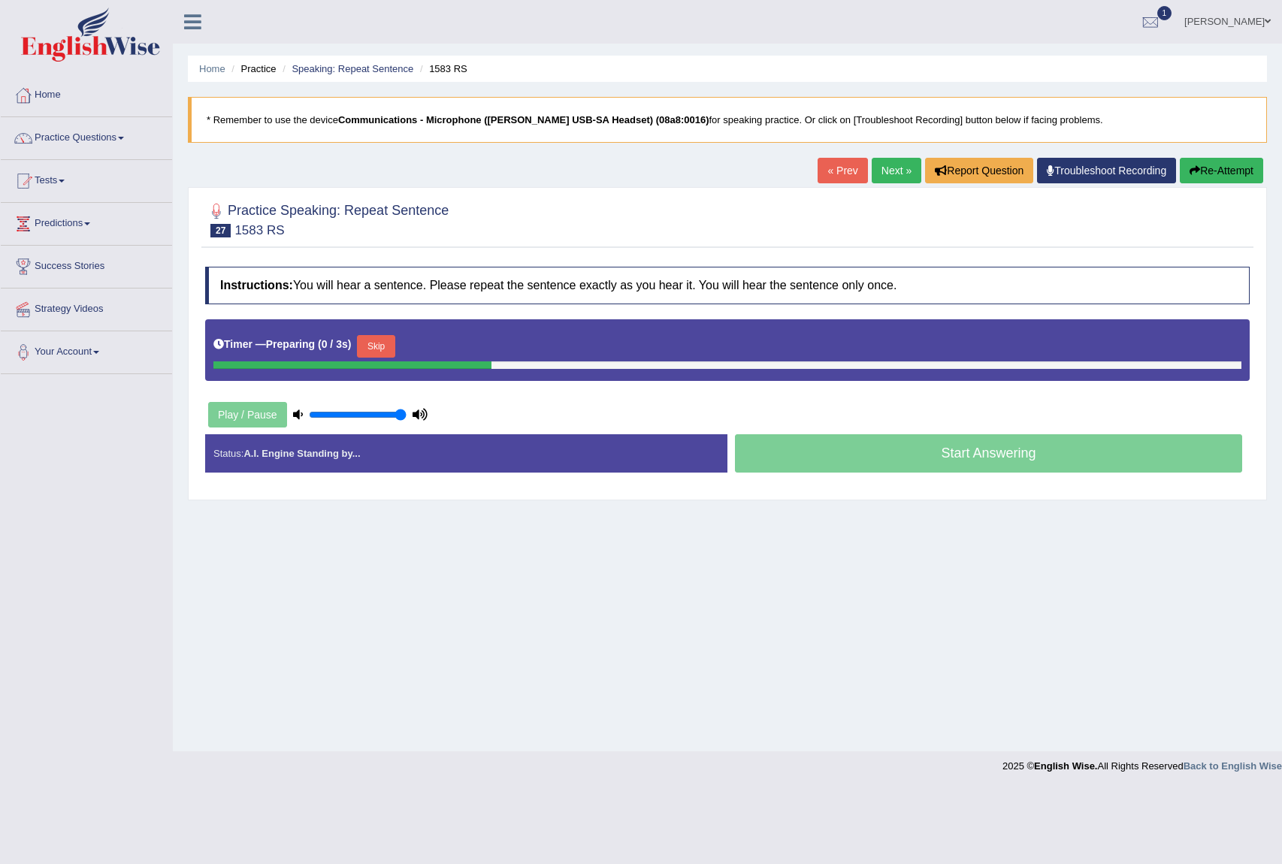
click at [382, 346] on button "Skip" at bounding box center [376, 346] width 38 height 23
click at [434, 340] on button "Skip" at bounding box center [442, 346] width 38 height 23
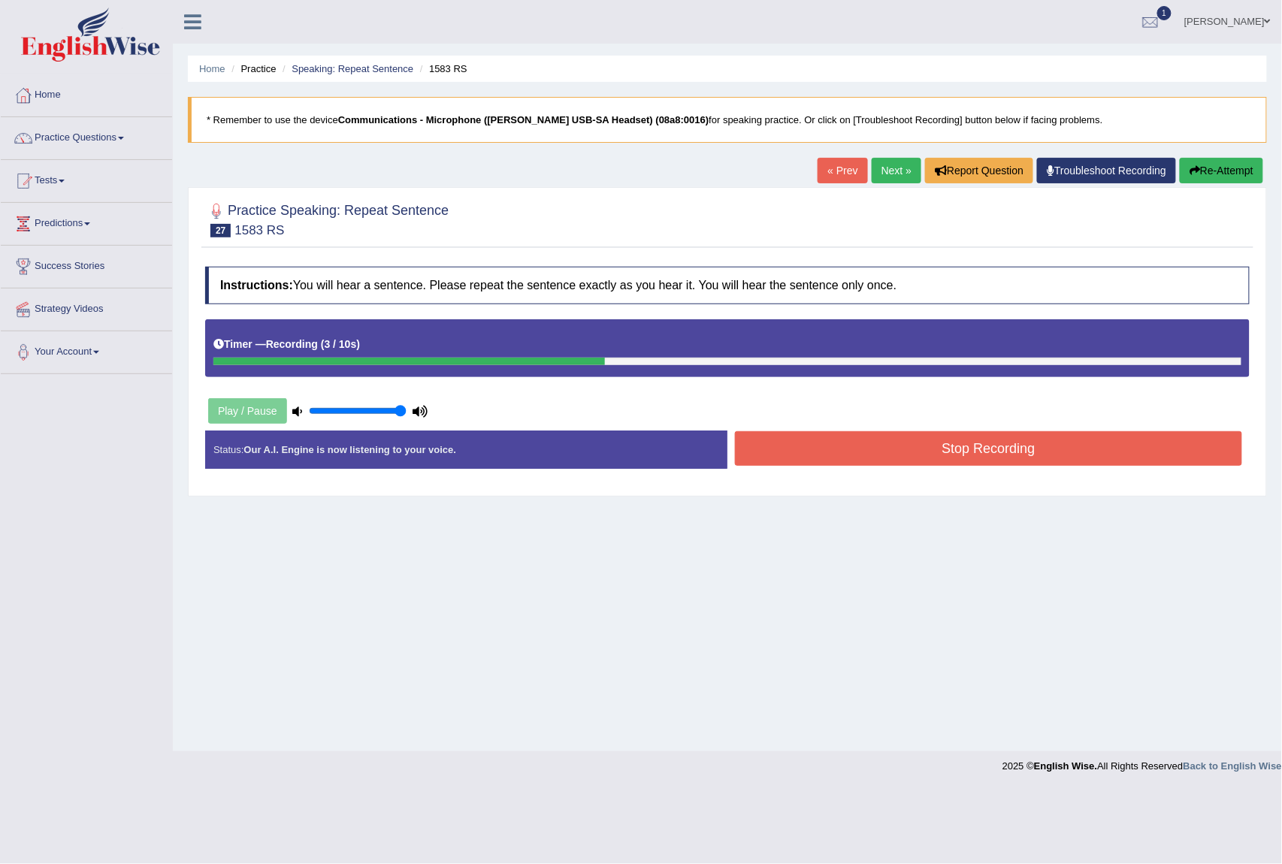
click at [1047, 452] on button "Stop Recording" at bounding box center [988, 448] width 507 height 35
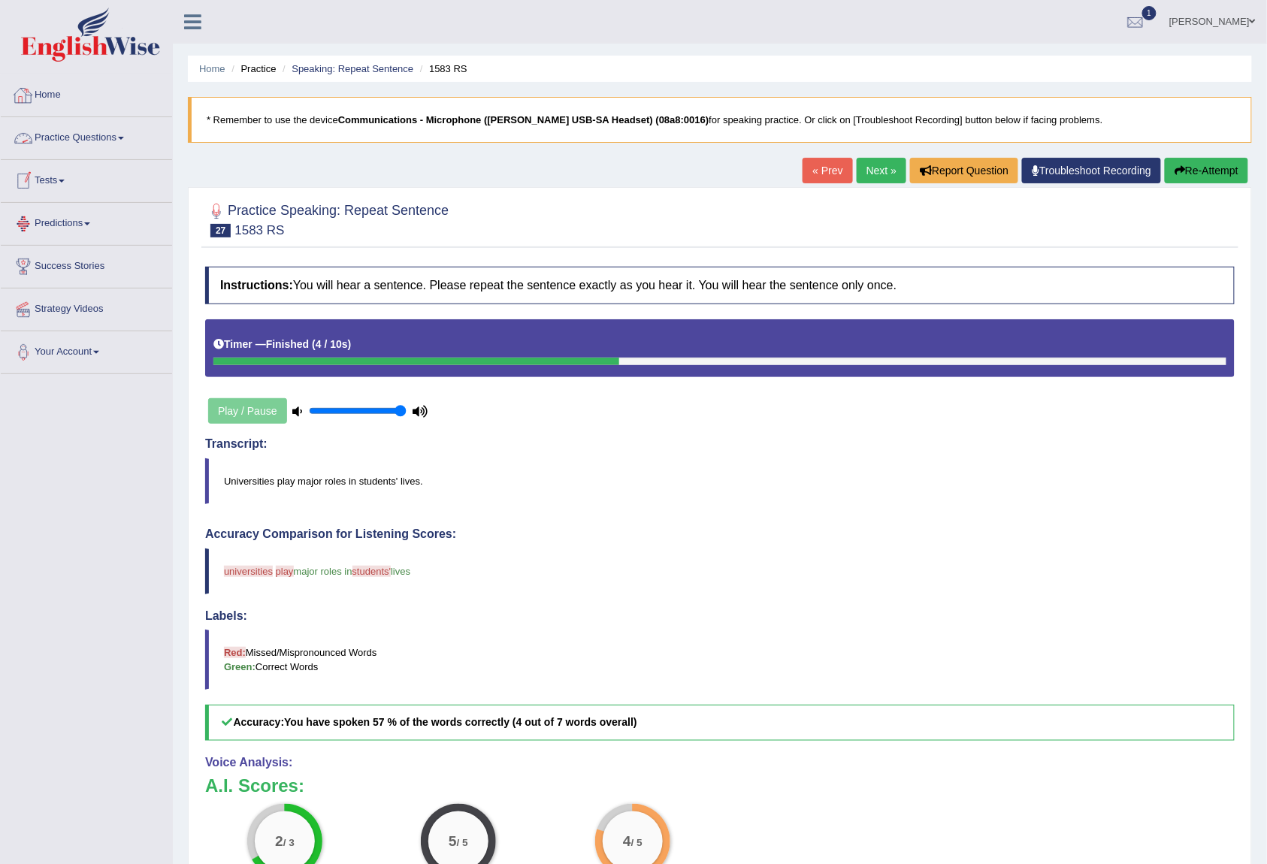
click at [56, 140] on link "Practice Questions" at bounding box center [86, 136] width 171 height 38
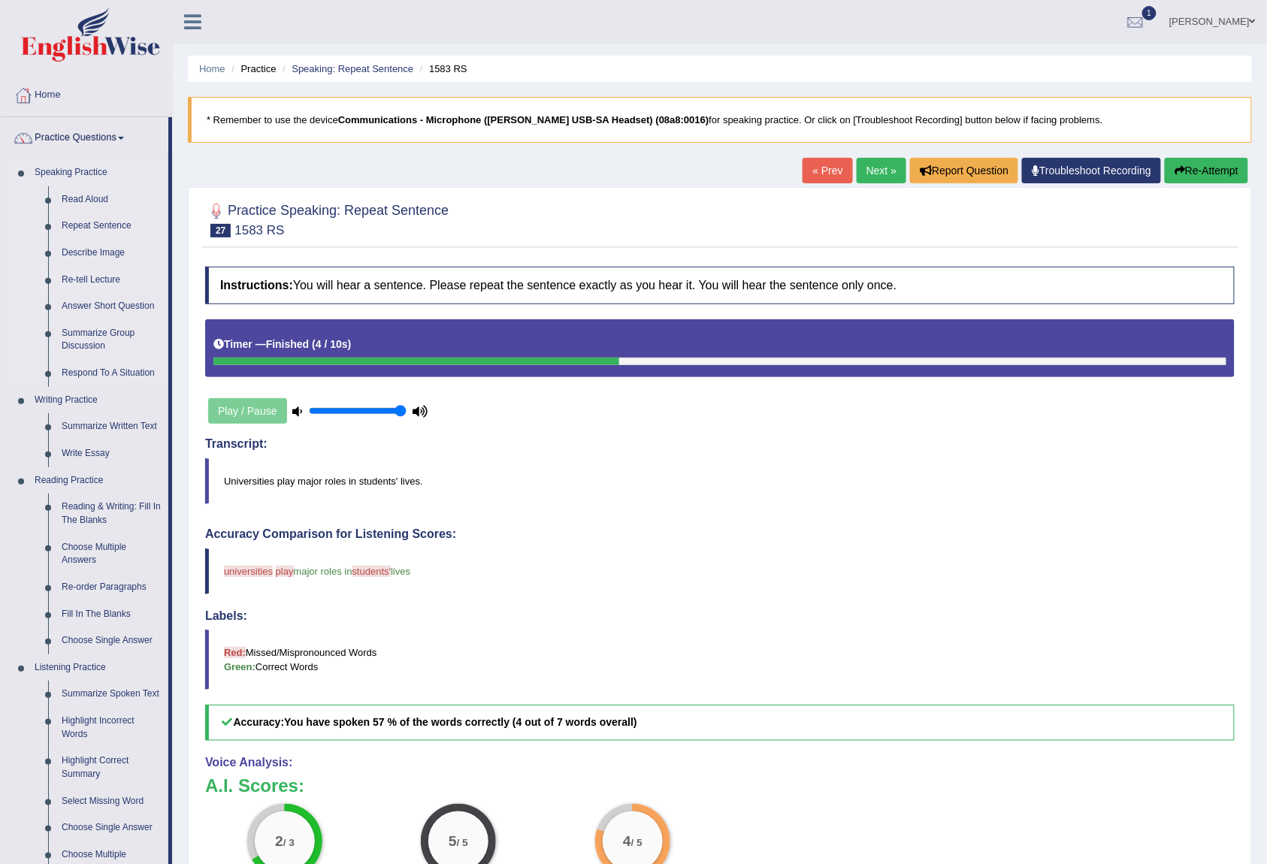
click at [85, 281] on link "Re-tell Lecture" at bounding box center [111, 280] width 113 height 27
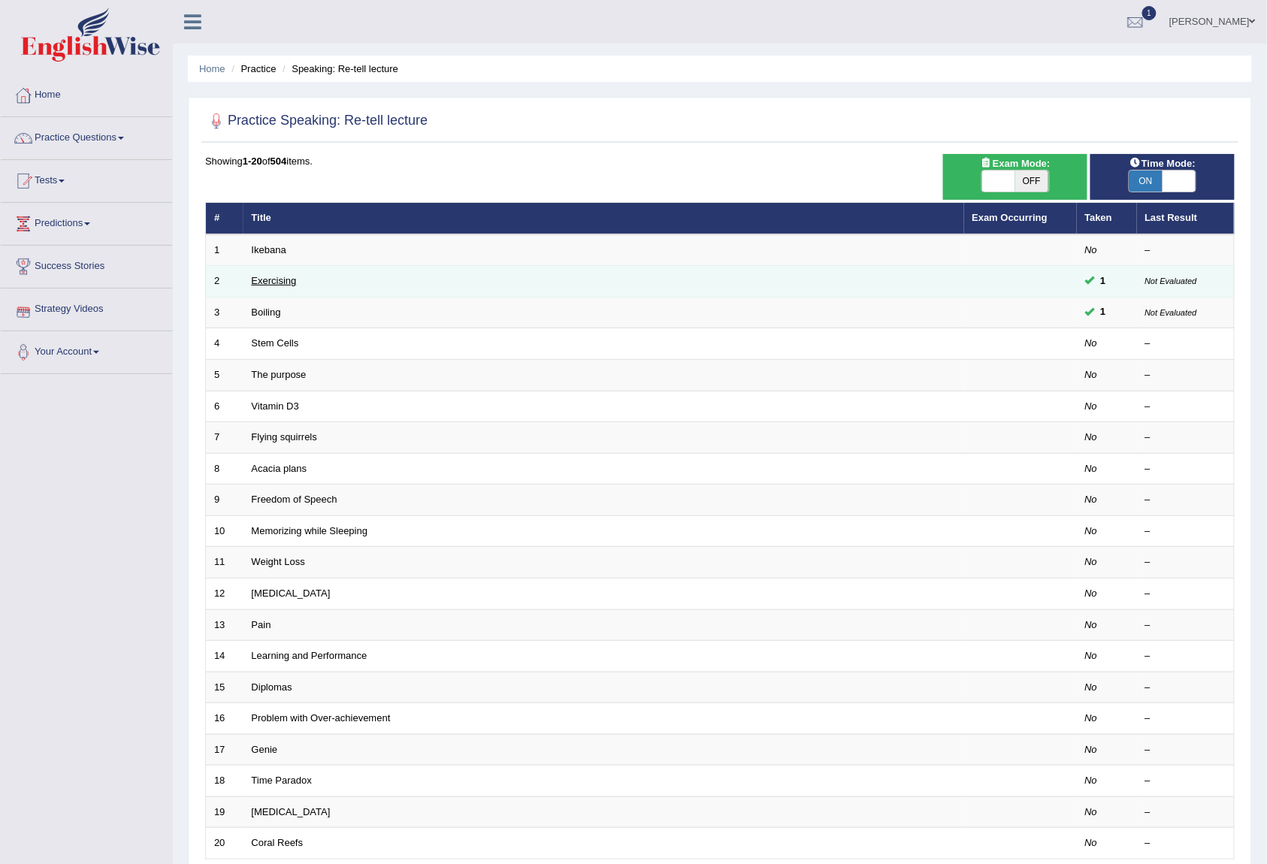
click at [271, 286] on link "Exercising" at bounding box center [274, 280] width 45 height 11
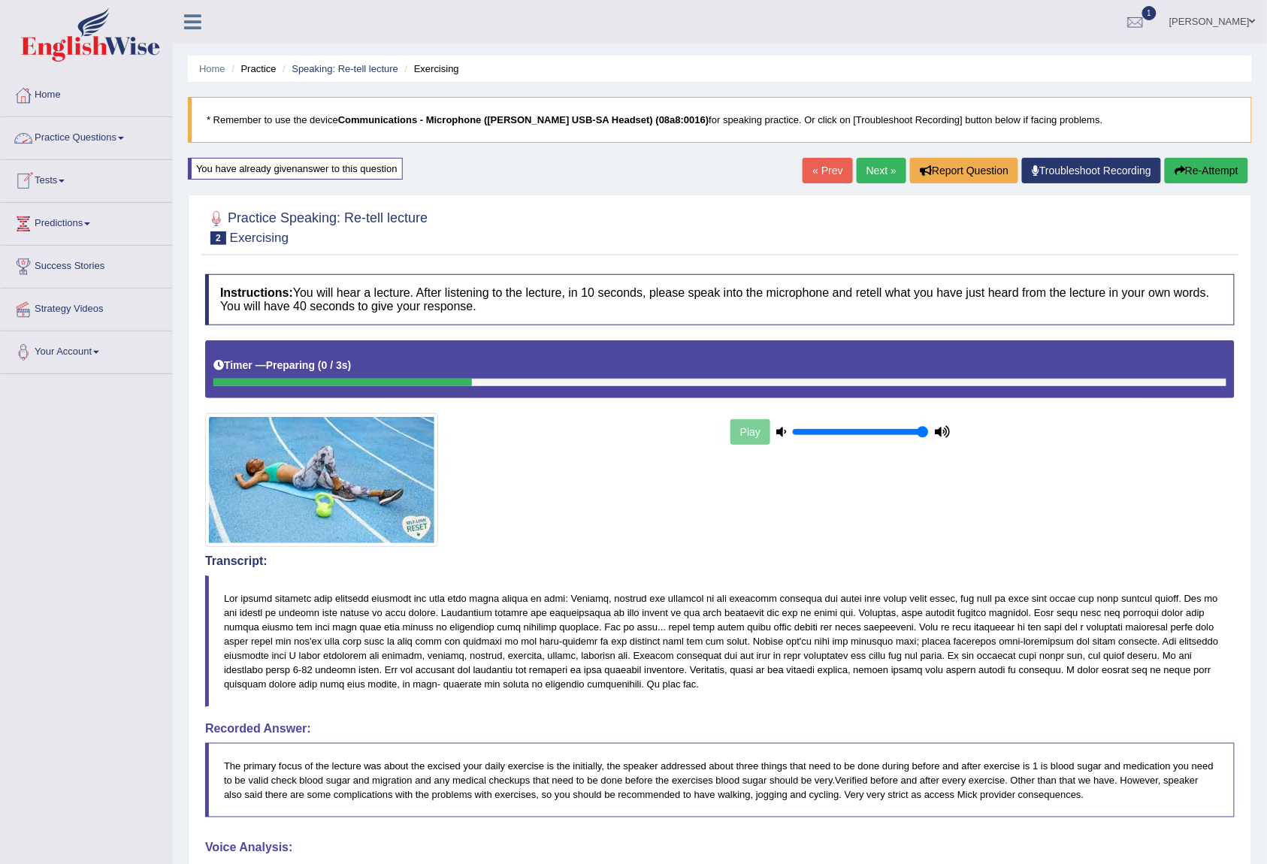
click at [108, 150] on link "Practice Questions" at bounding box center [86, 136] width 171 height 38
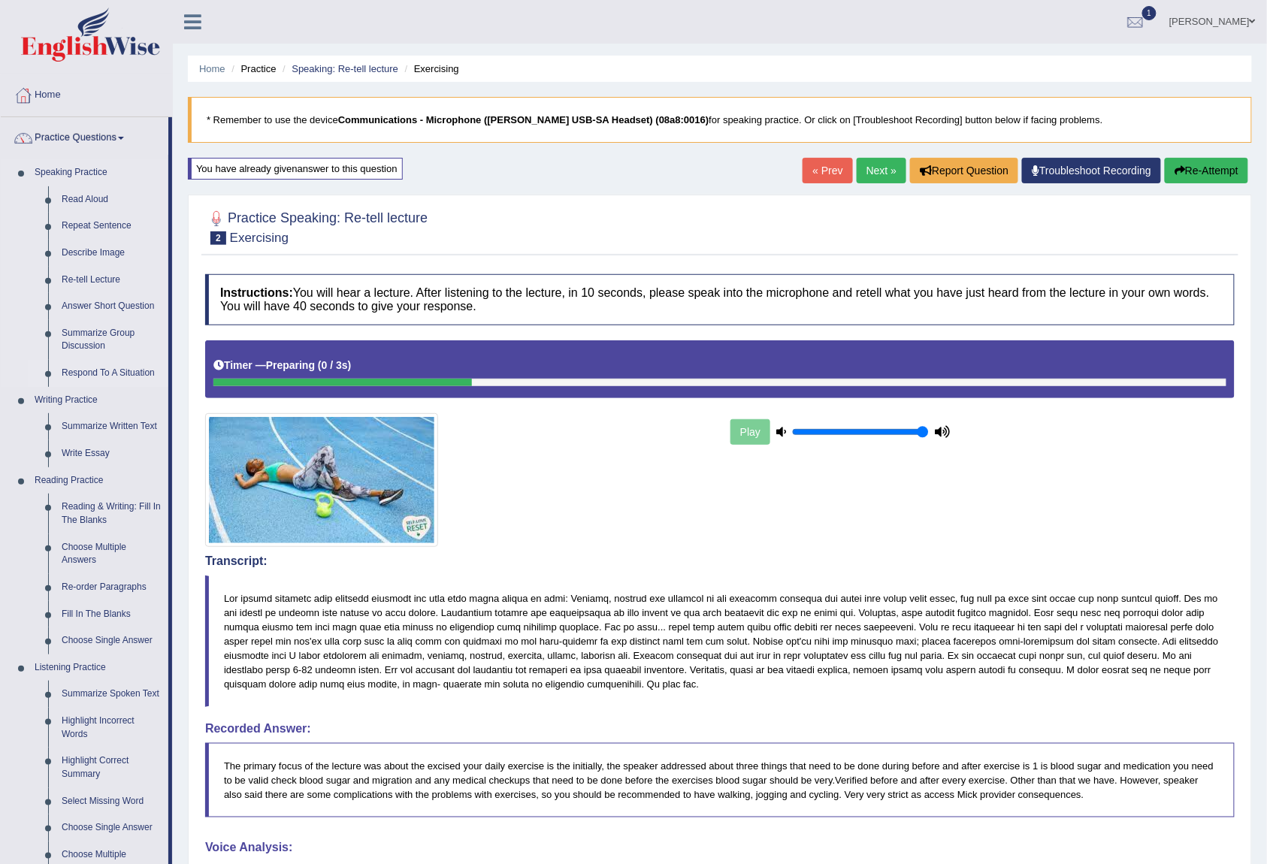
click at [87, 377] on link "Respond To A Situation" at bounding box center [111, 373] width 113 height 27
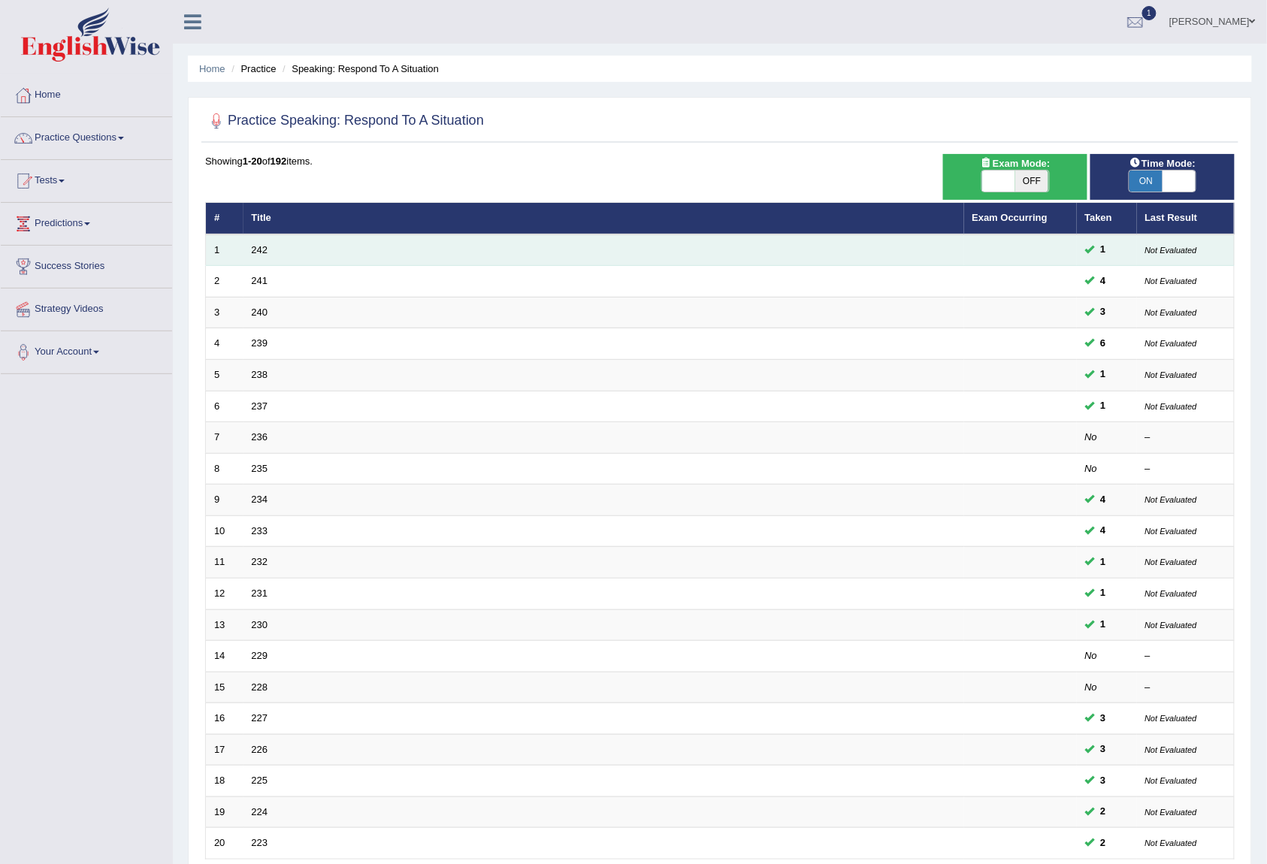
click at [250, 254] on td "242" at bounding box center [604, 251] width 721 height 32
click at [256, 254] on link "242" at bounding box center [260, 249] width 17 height 11
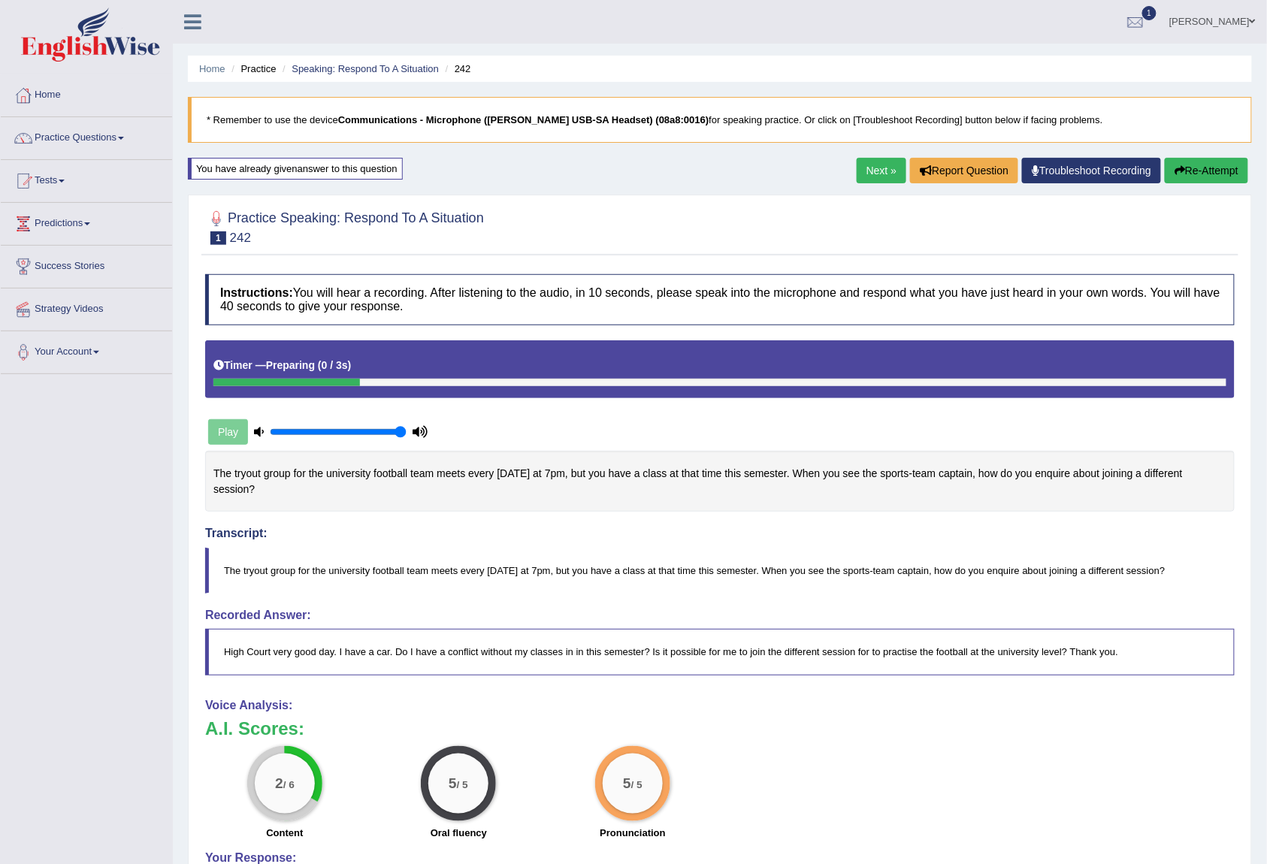
click at [422, 74] on li "Speaking: Respond To A Situation" at bounding box center [359, 69] width 160 height 14
click at [419, 70] on link "Speaking: Respond To A Situation" at bounding box center [365, 68] width 147 height 11
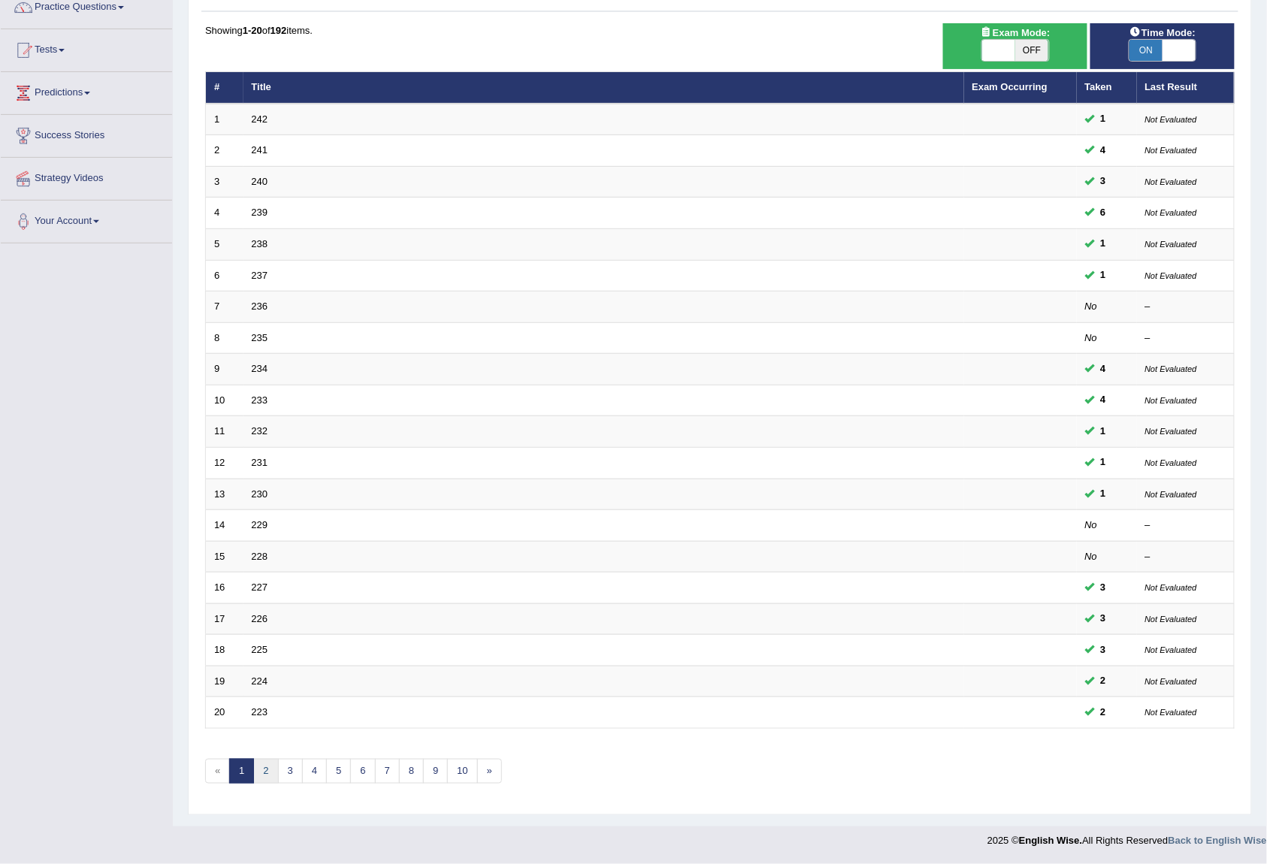
click at [271, 773] on link "2" at bounding box center [265, 771] width 25 height 25
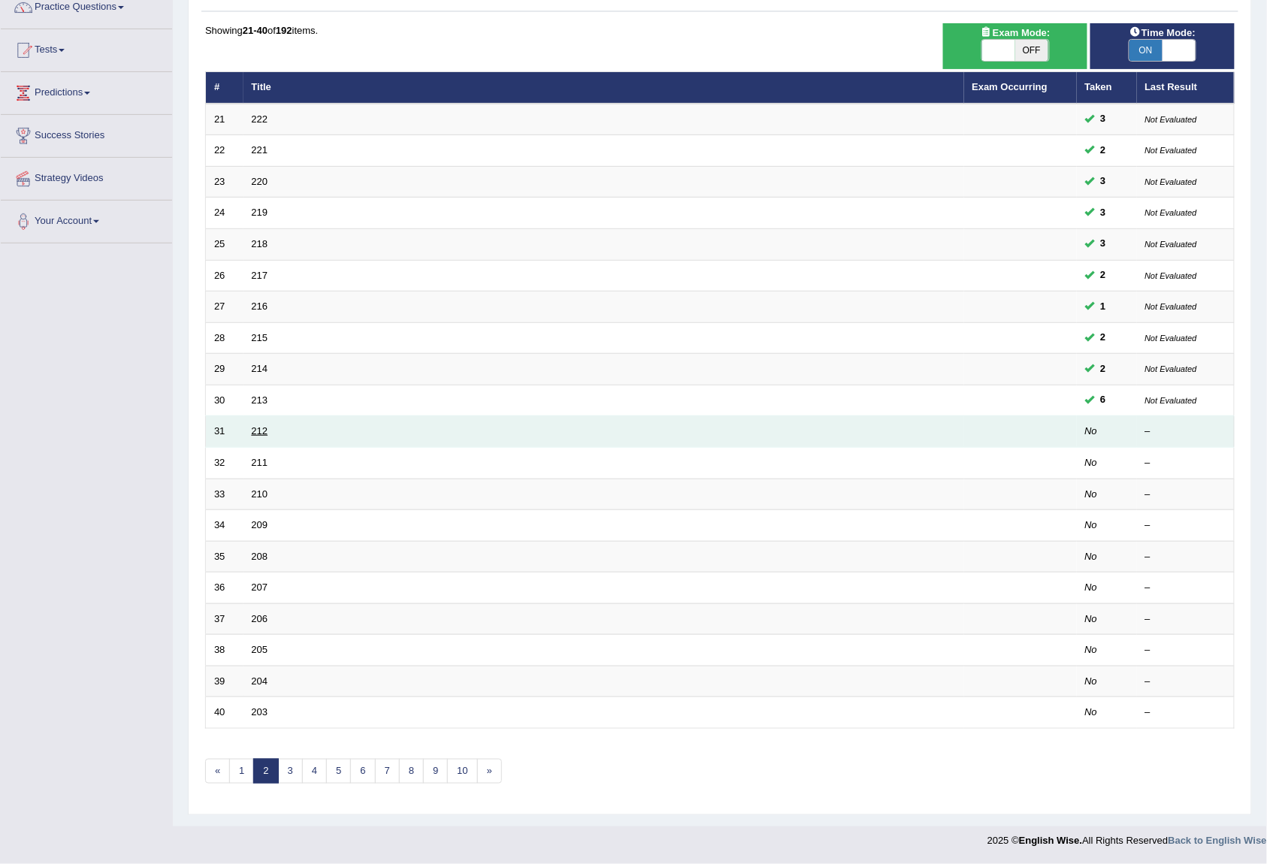
click at [252, 431] on link "212" at bounding box center [260, 430] width 17 height 11
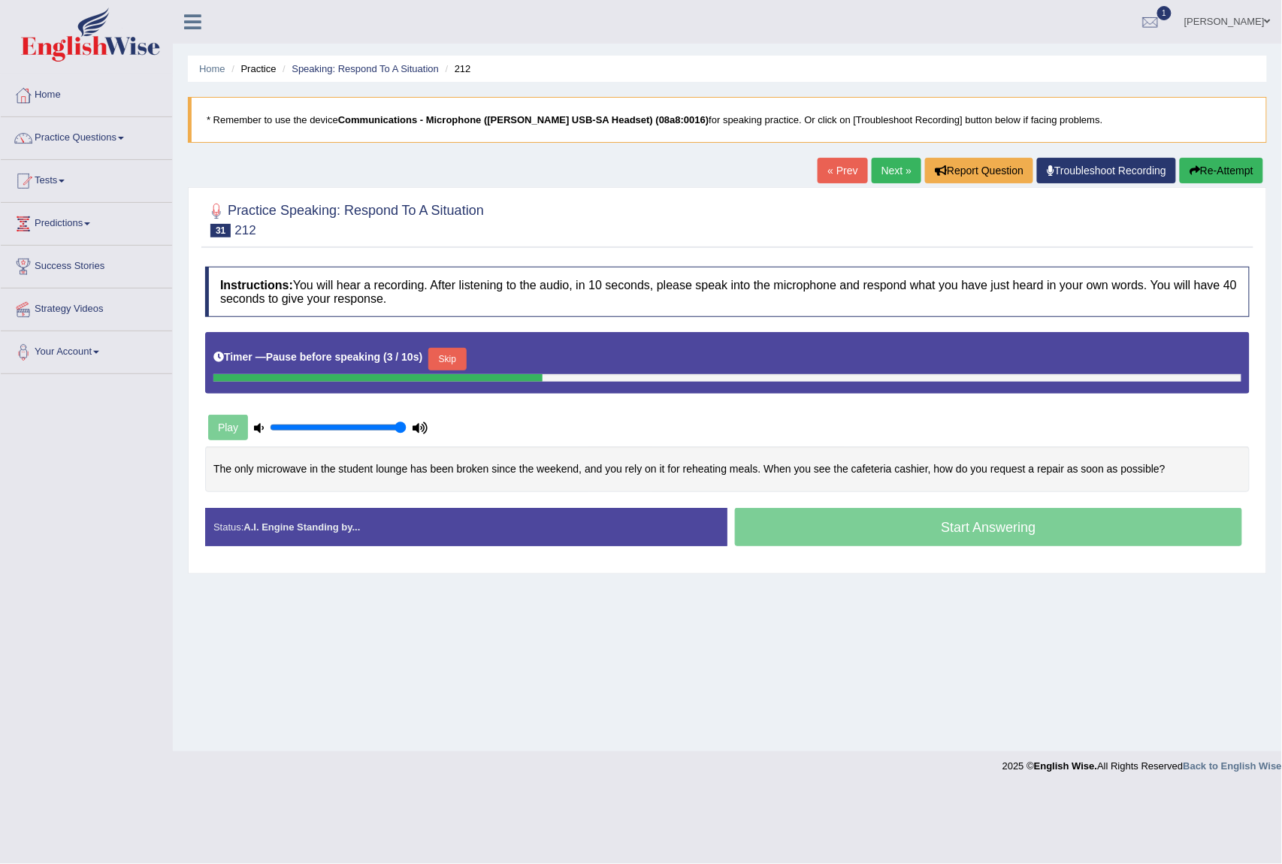
click at [446, 356] on button "Skip" at bounding box center [447, 359] width 38 height 23
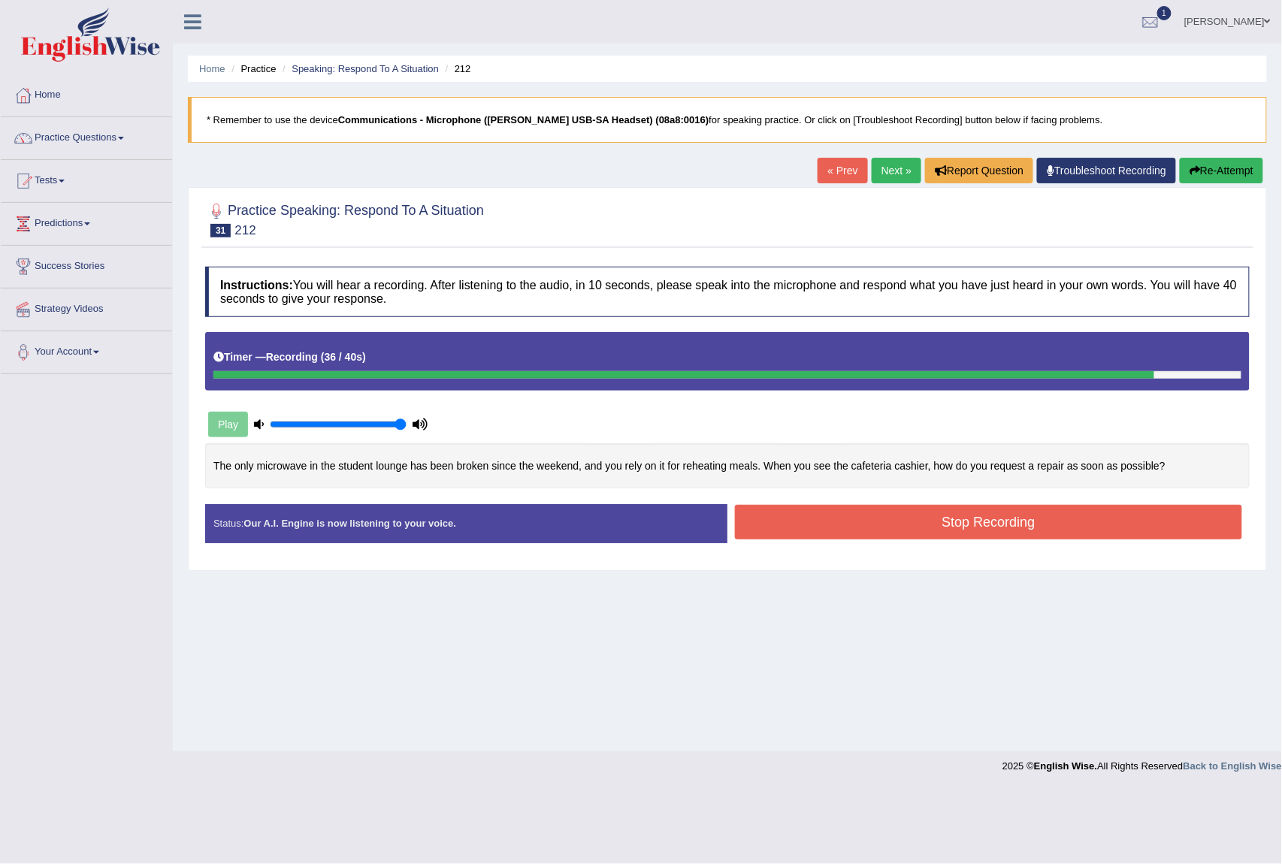
click at [978, 530] on button "Stop Recording" at bounding box center [988, 522] width 507 height 35
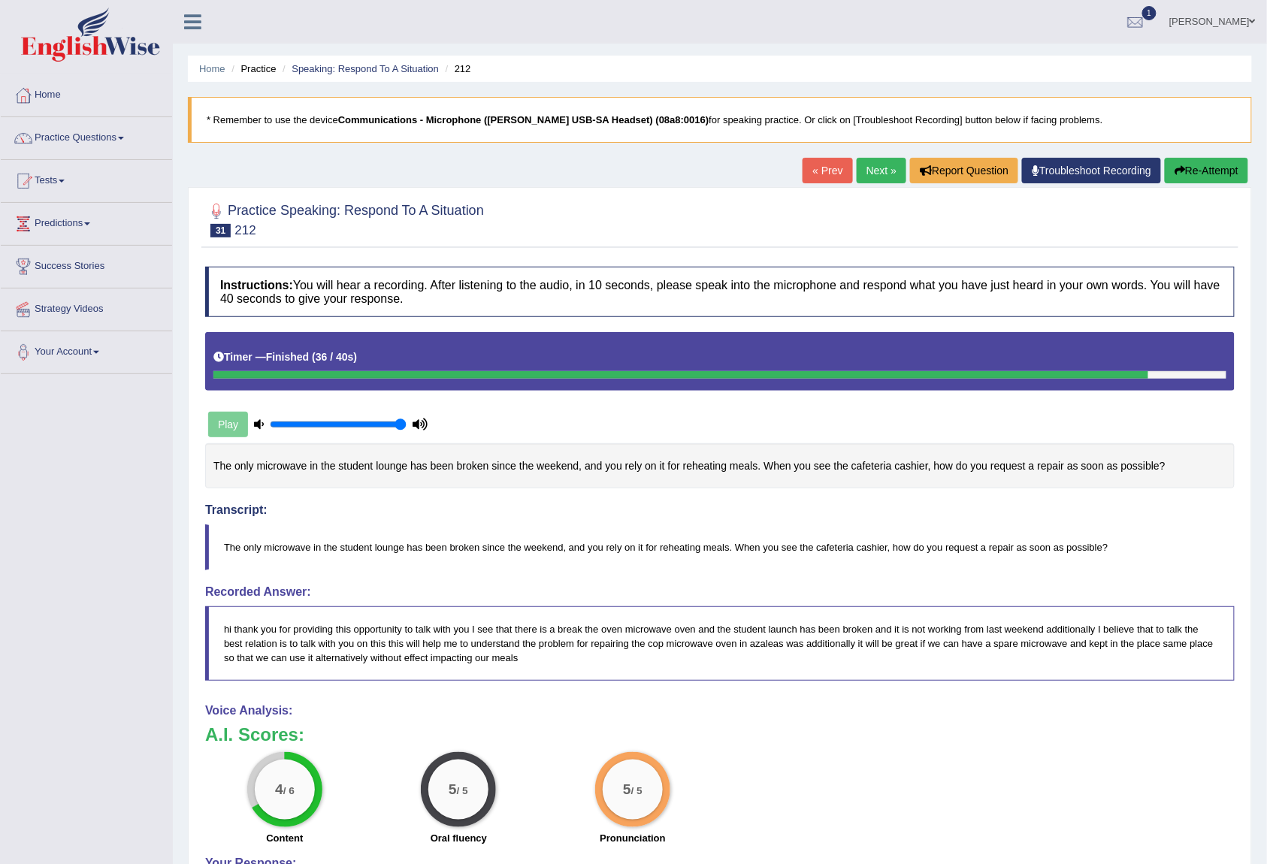
click at [875, 171] on link "Next »" at bounding box center [882, 171] width 50 height 26
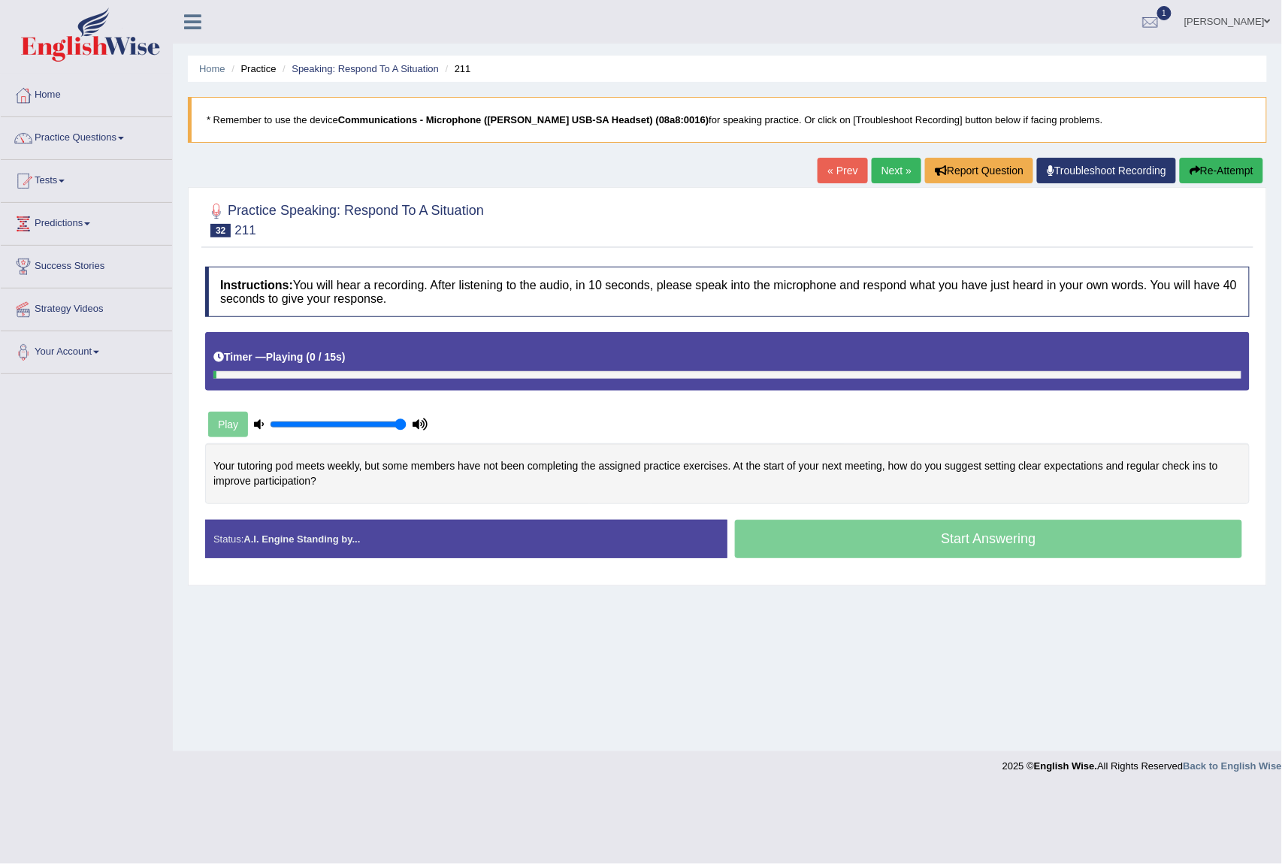
click at [388, 361] on div "Timer — Playing ( 0 / 15s ) Skip" at bounding box center [727, 357] width 1028 height 26
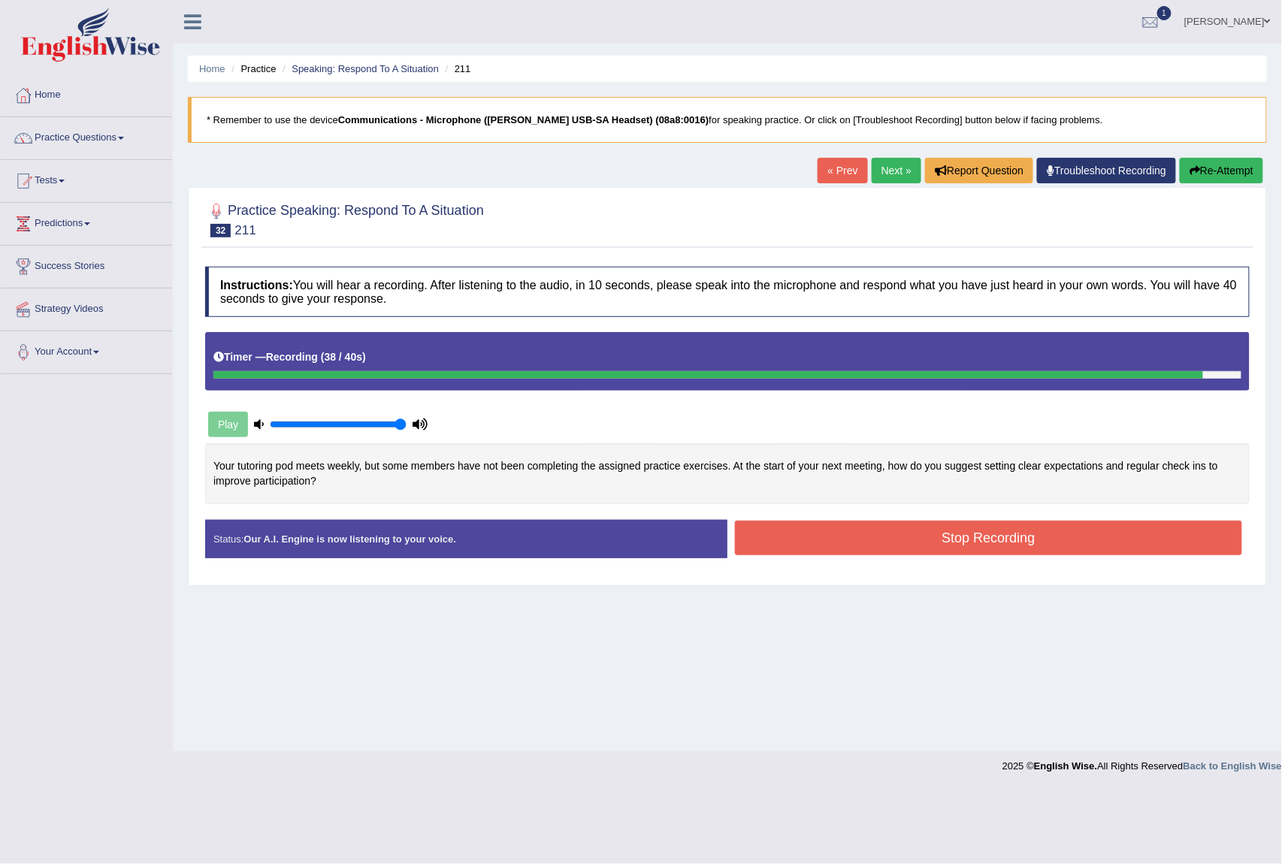
click at [933, 530] on button "Stop Recording" at bounding box center [988, 538] width 507 height 35
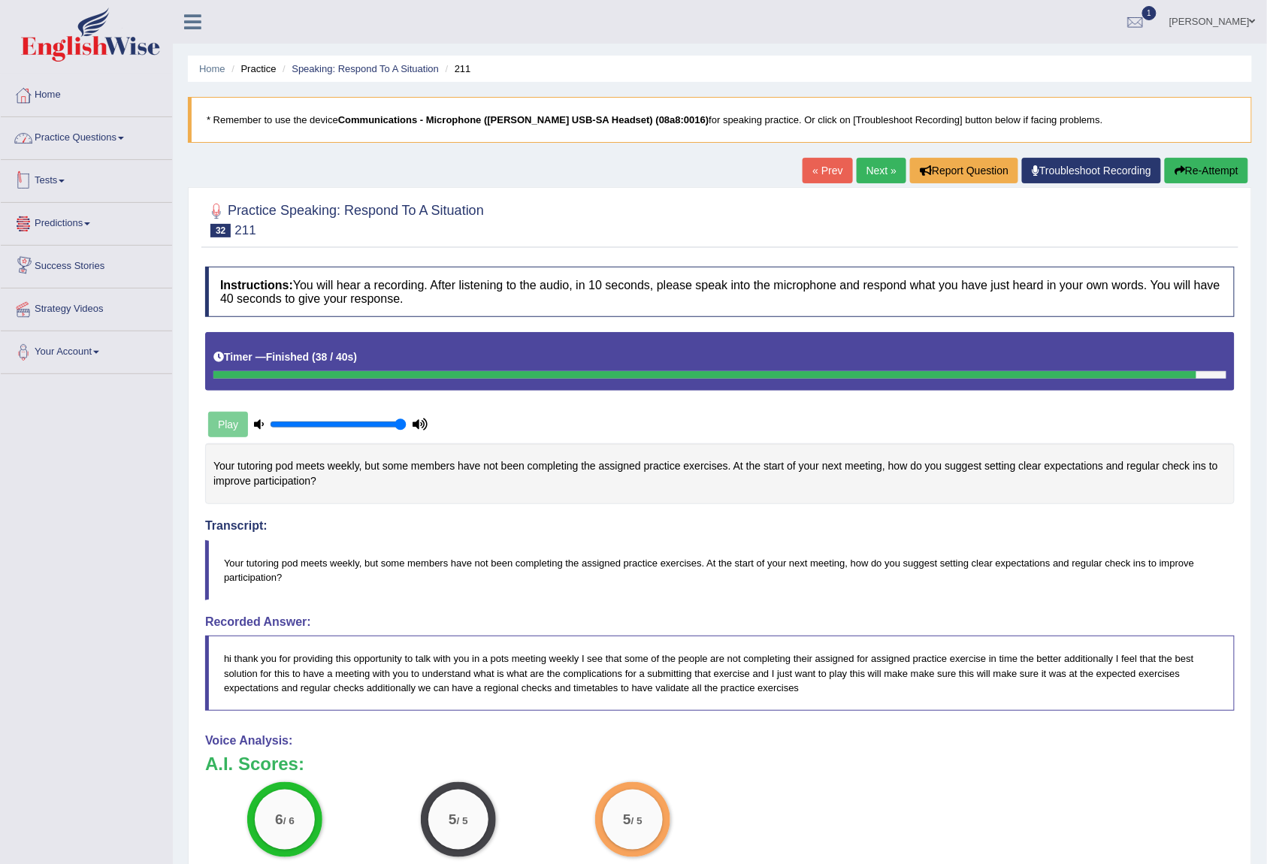
click at [100, 138] on link "Practice Questions" at bounding box center [86, 136] width 171 height 38
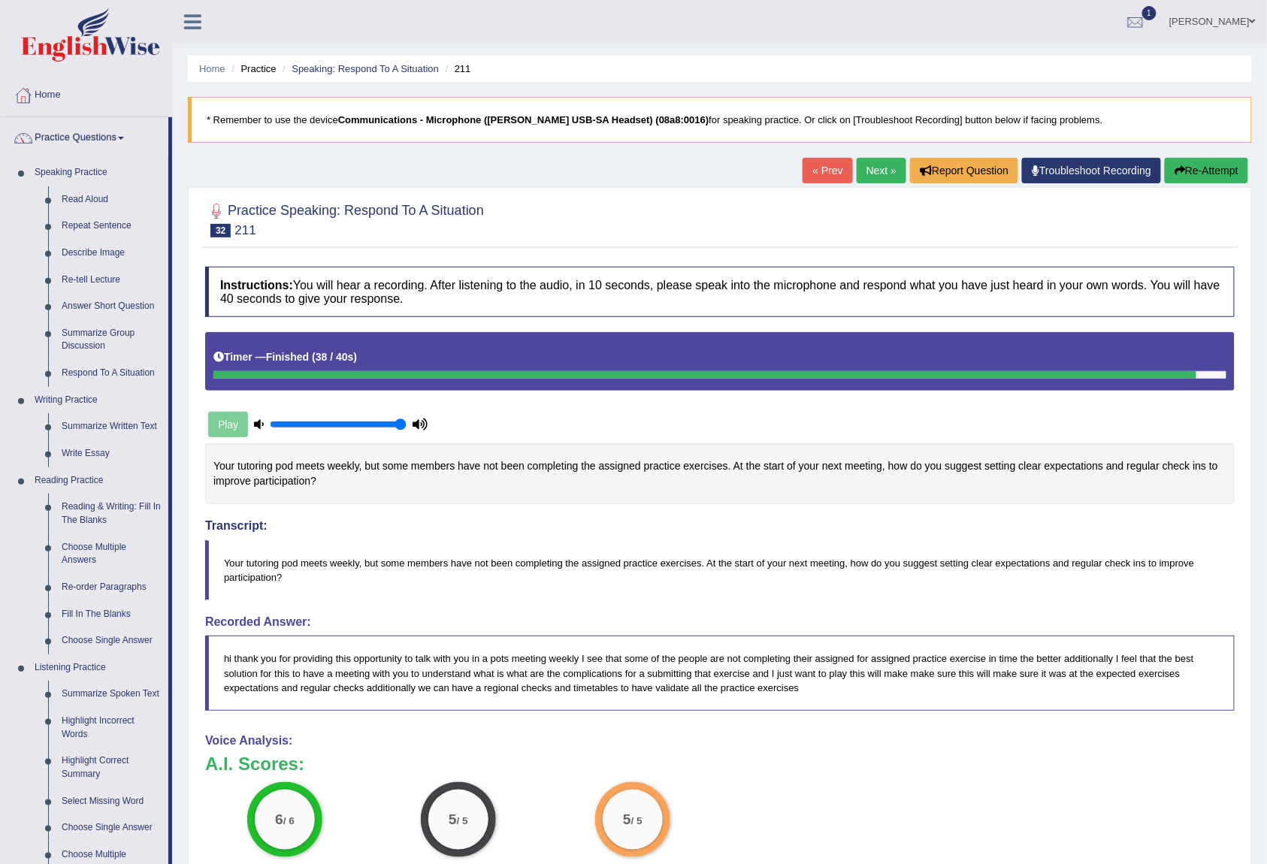
click at [864, 177] on link "Next »" at bounding box center [882, 171] width 50 height 26
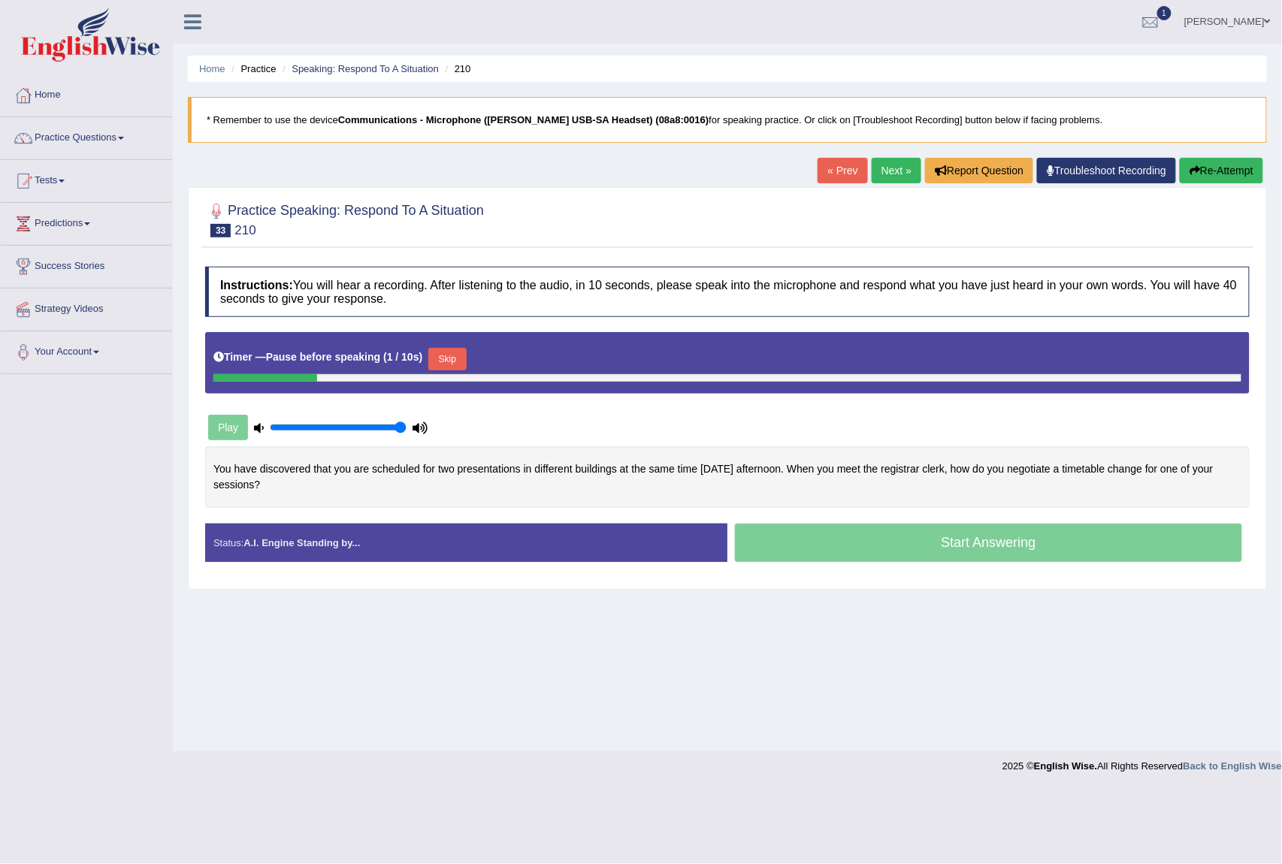
click at [461, 361] on button "Skip" at bounding box center [447, 359] width 38 height 23
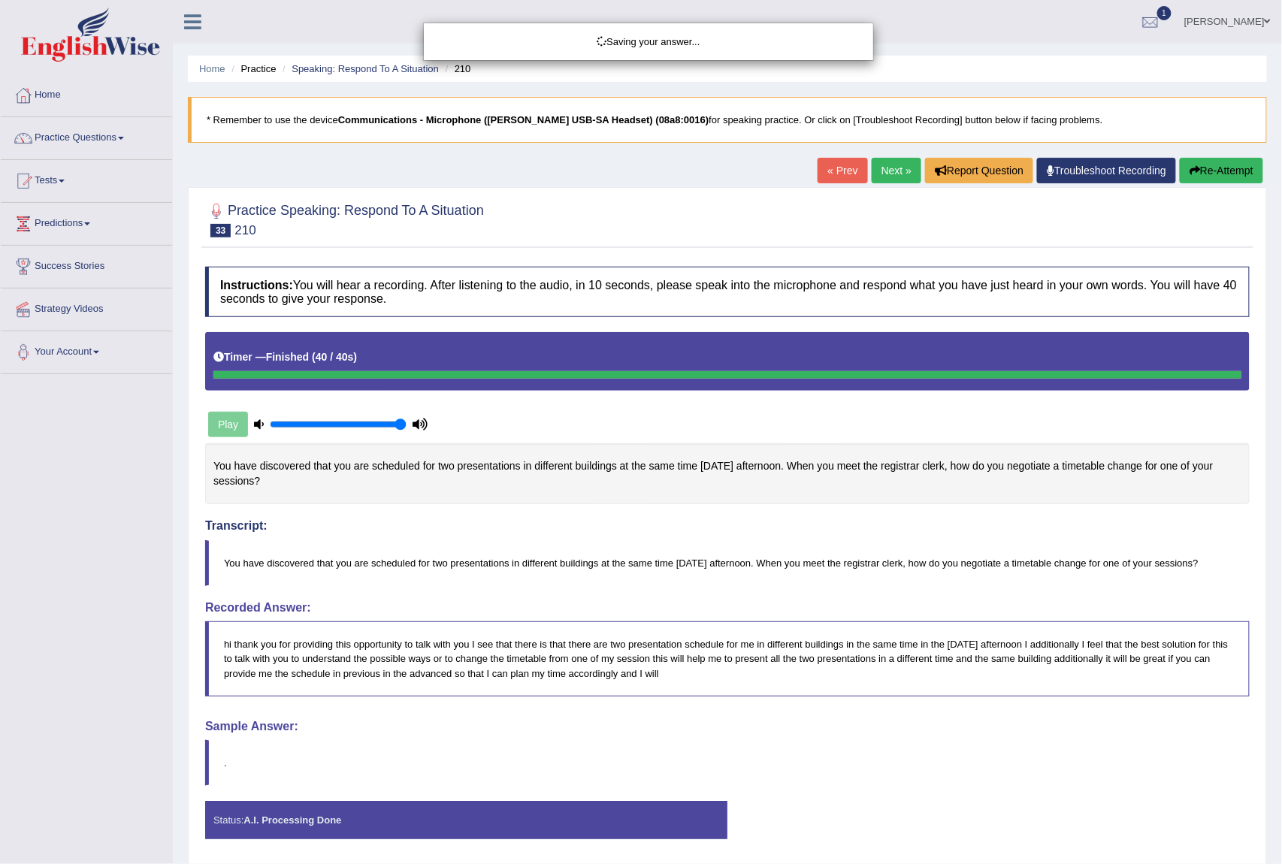
click at [966, 549] on div "Saving your answer..." at bounding box center [641, 432] width 1282 height 864
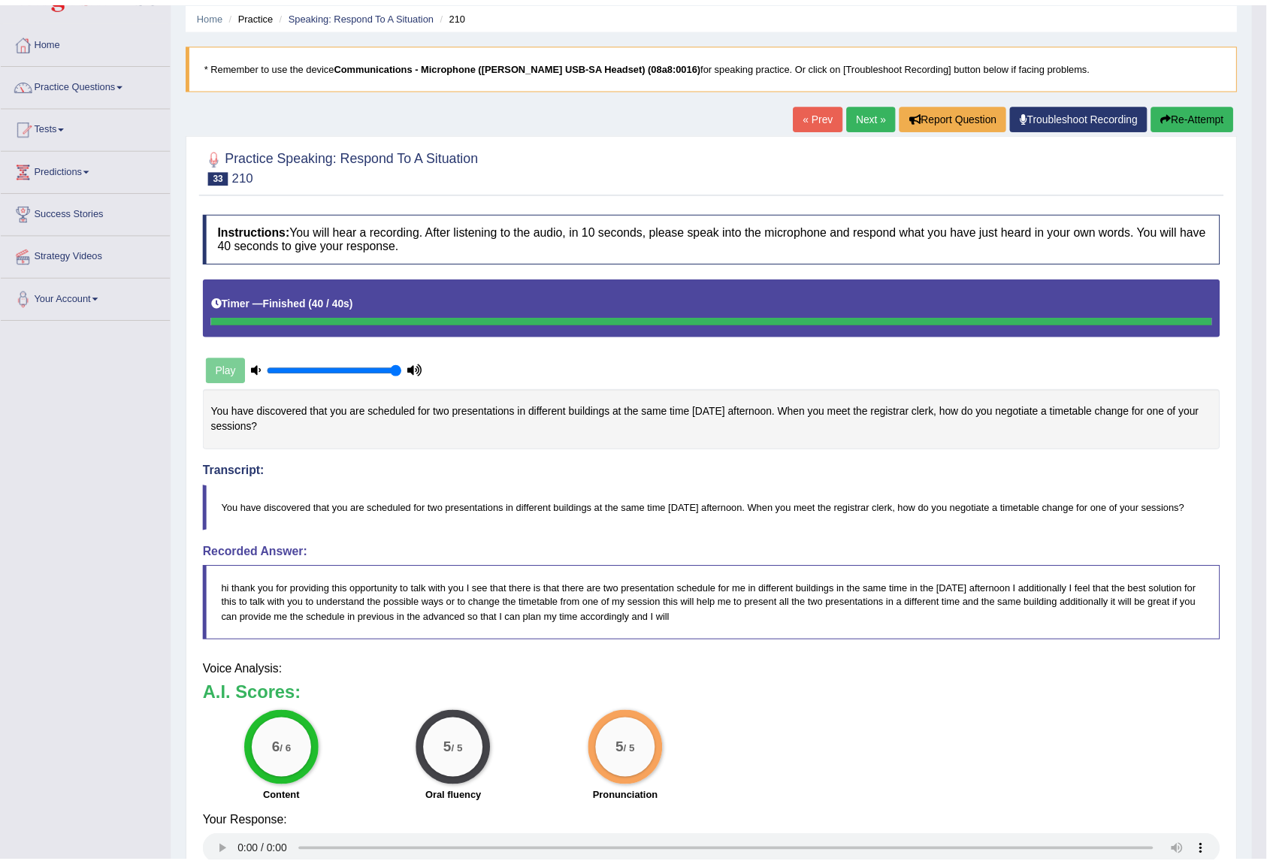
scroll to position [71, 0]
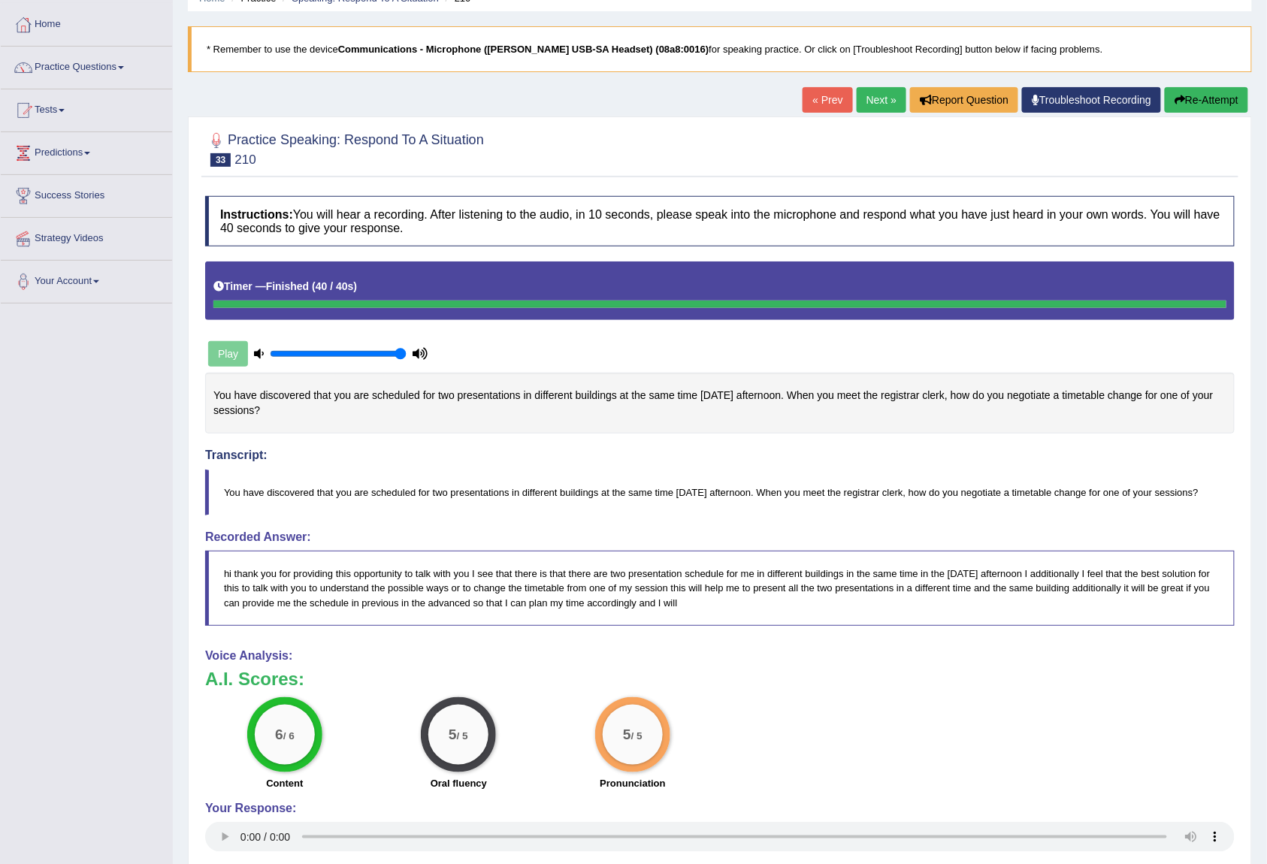
click at [872, 99] on link "Next »" at bounding box center [882, 100] width 50 height 26
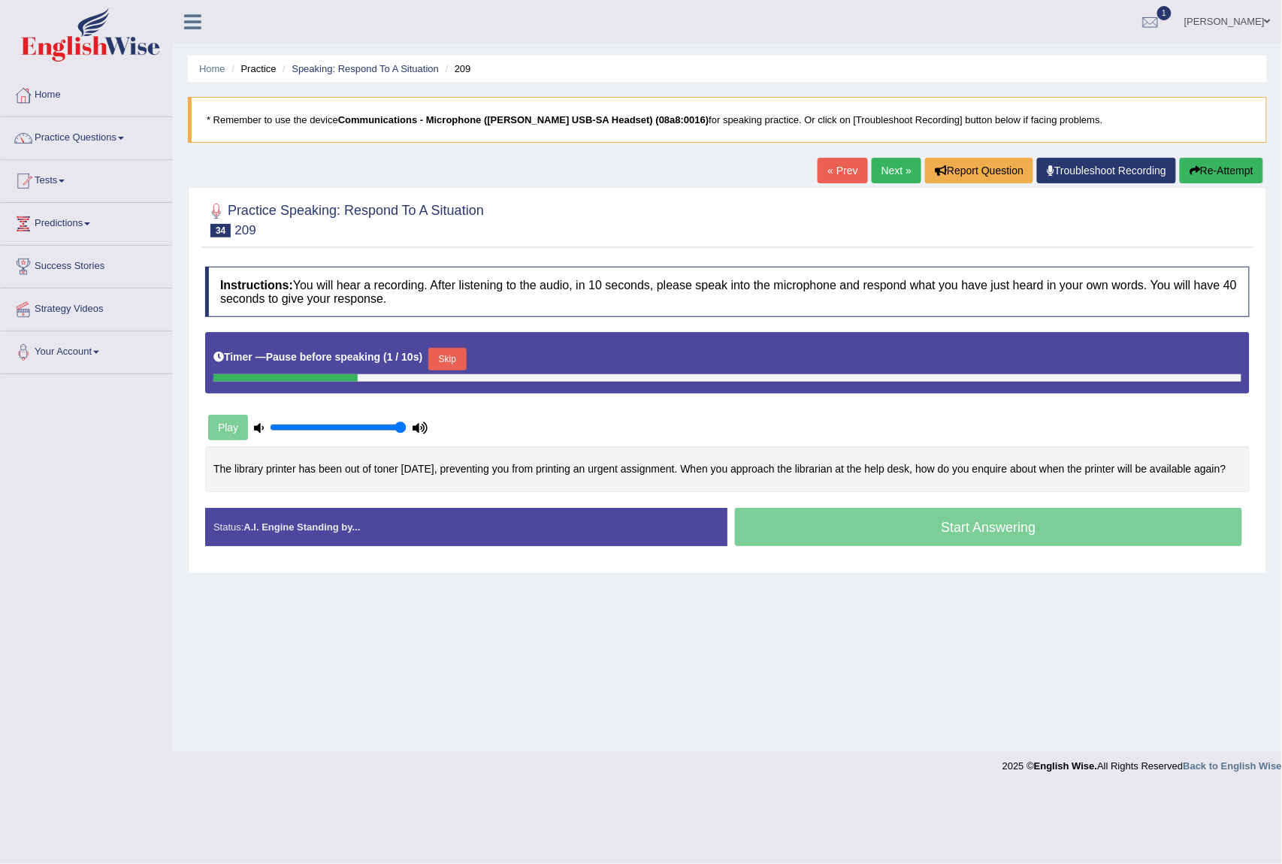
click at [461, 358] on button "Skip" at bounding box center [447, 359] width 38 height 23
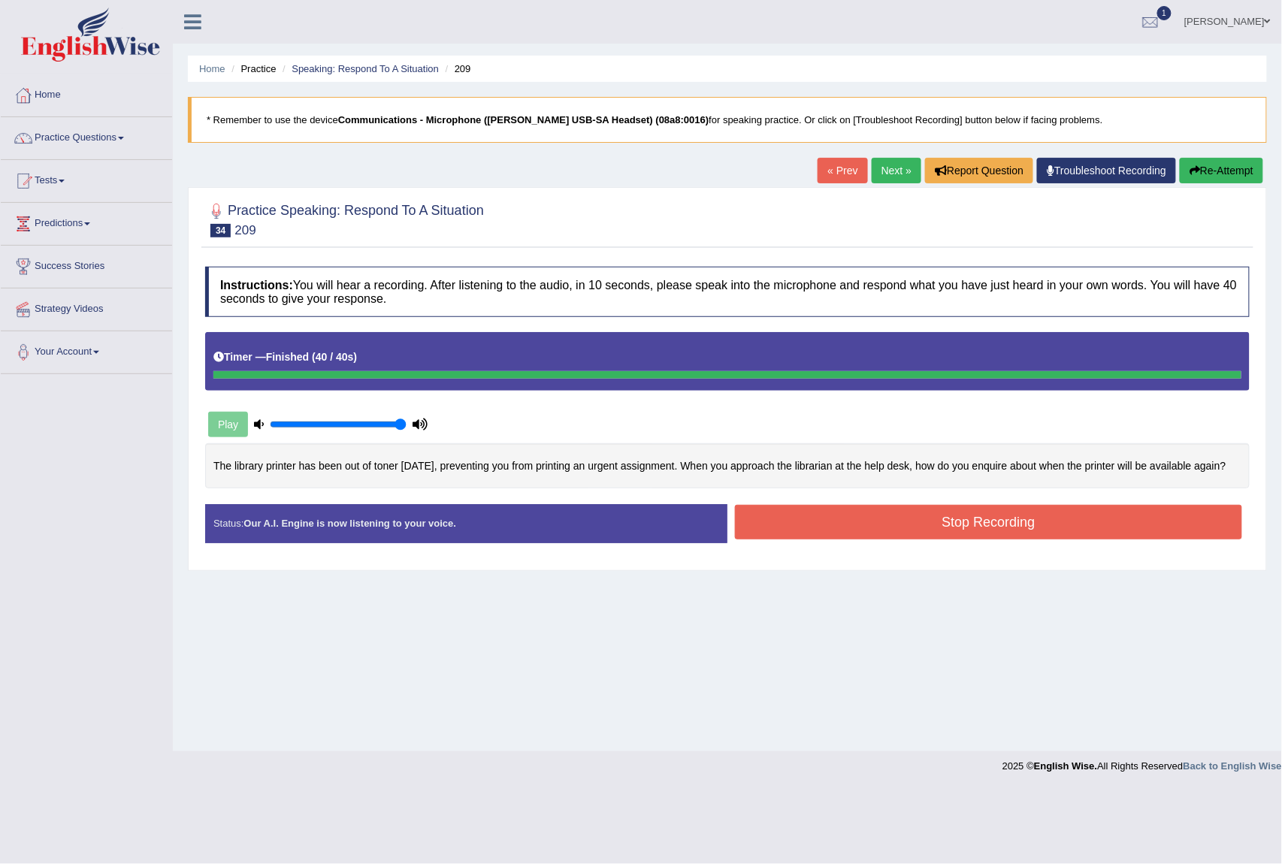
click at [0, 0] on blockquote "." at bounding box center [0, 0] width 0 height 0
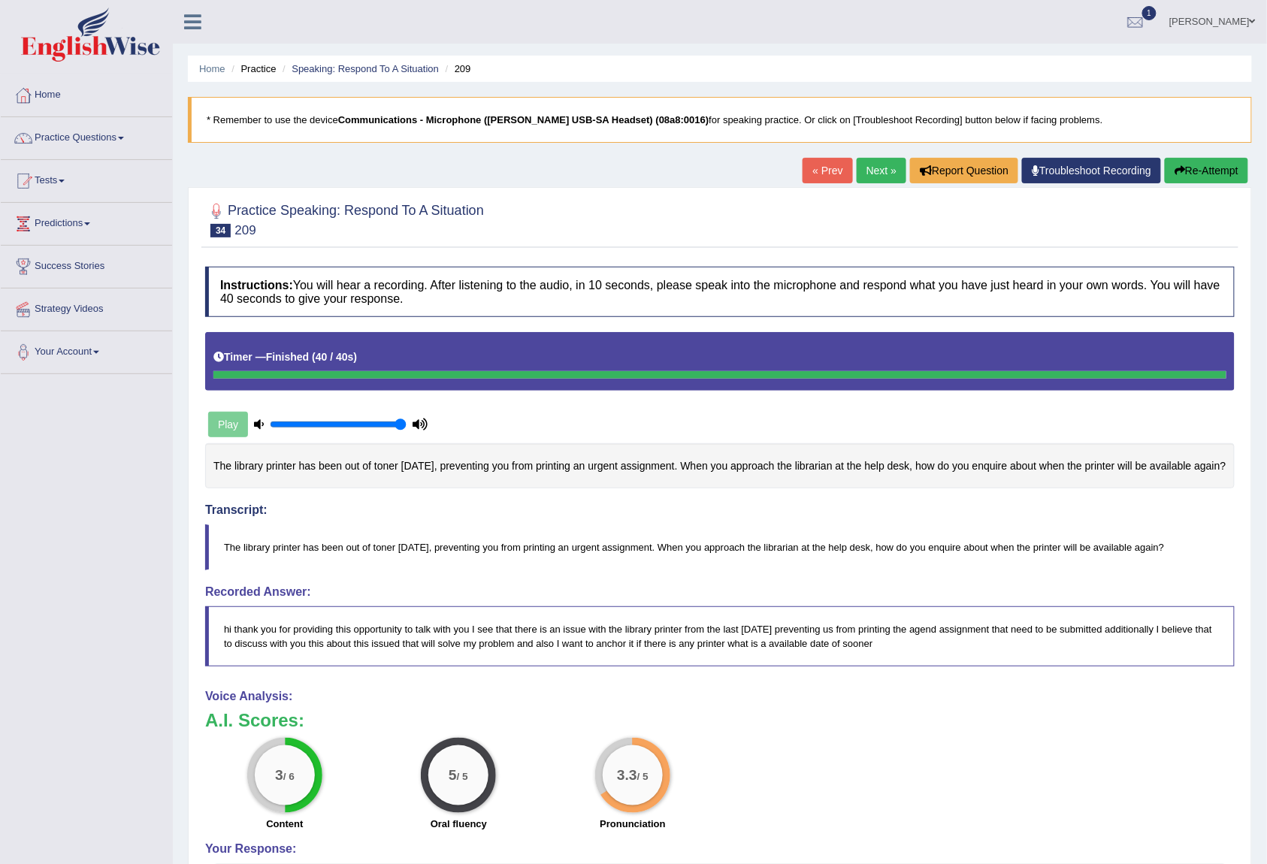
click at [867, 176] on link "Next »" at bounding box center [882, 171] width 50 height 26
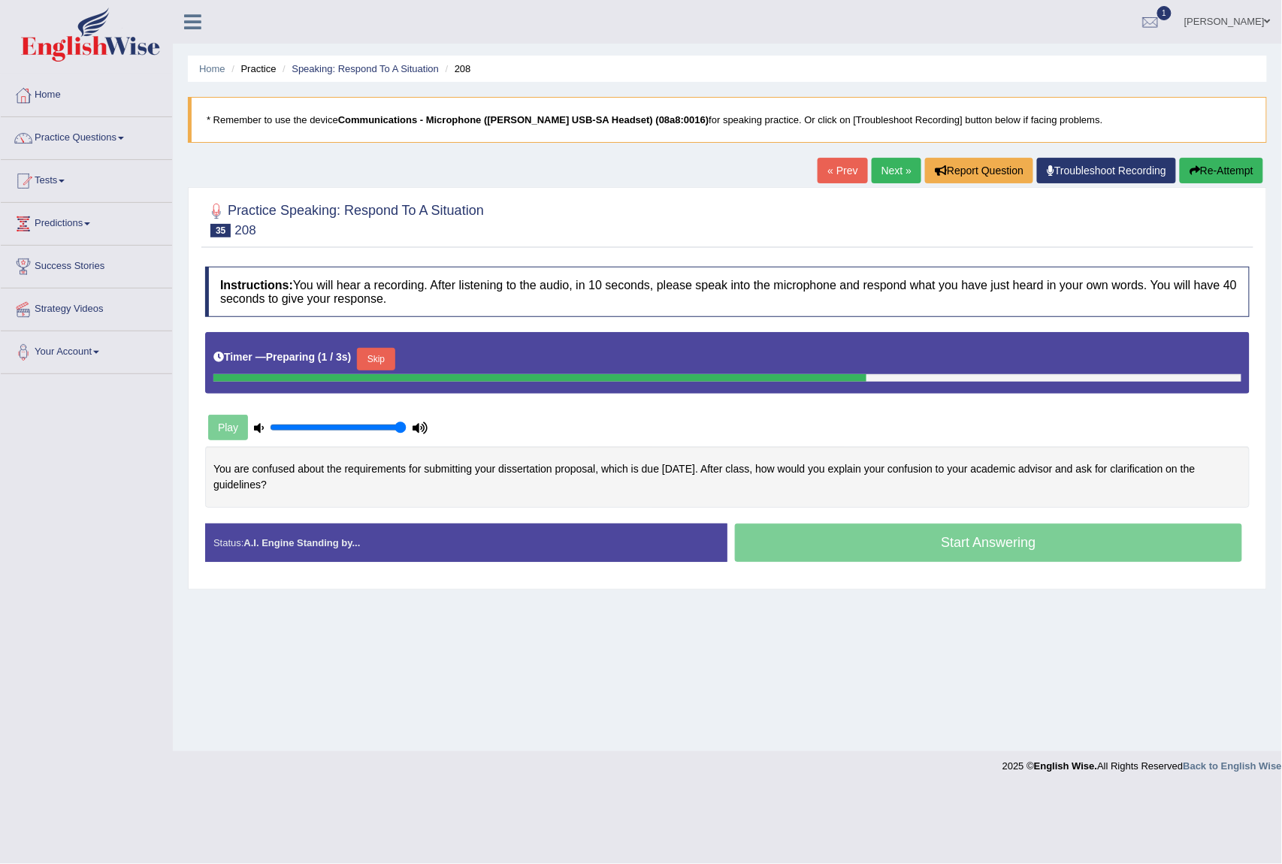
click at [365, 358] on button "Skip" at bounding box center [376, 359] width 38 height 23
click at [440, 349] on button "Skip" at bounding box center [447, 359] width 38 height 23
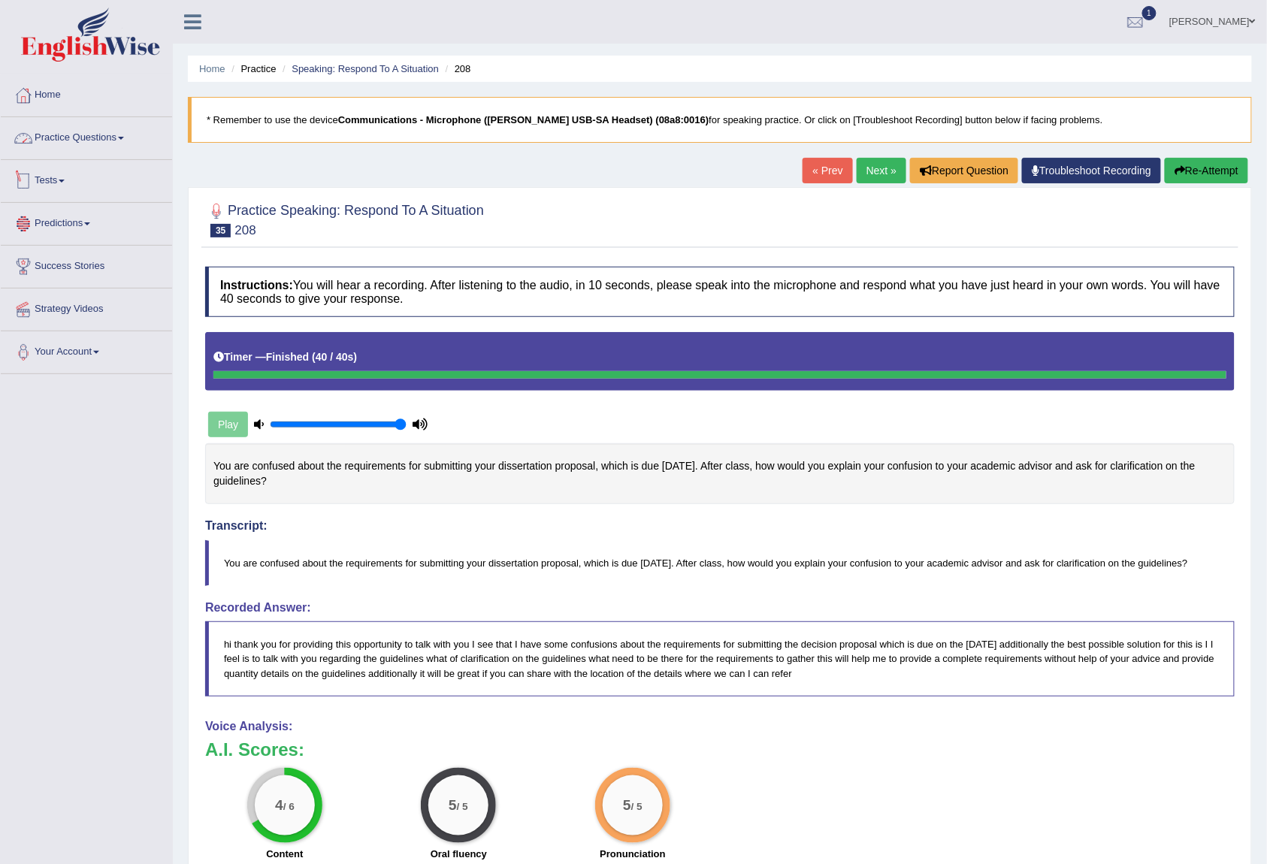
click at [126, 136] on link "Practice Questions" at bounding box center [86, 136] width 171 height 38
